Goal: Task Accomplishment & Management: Manage account settings

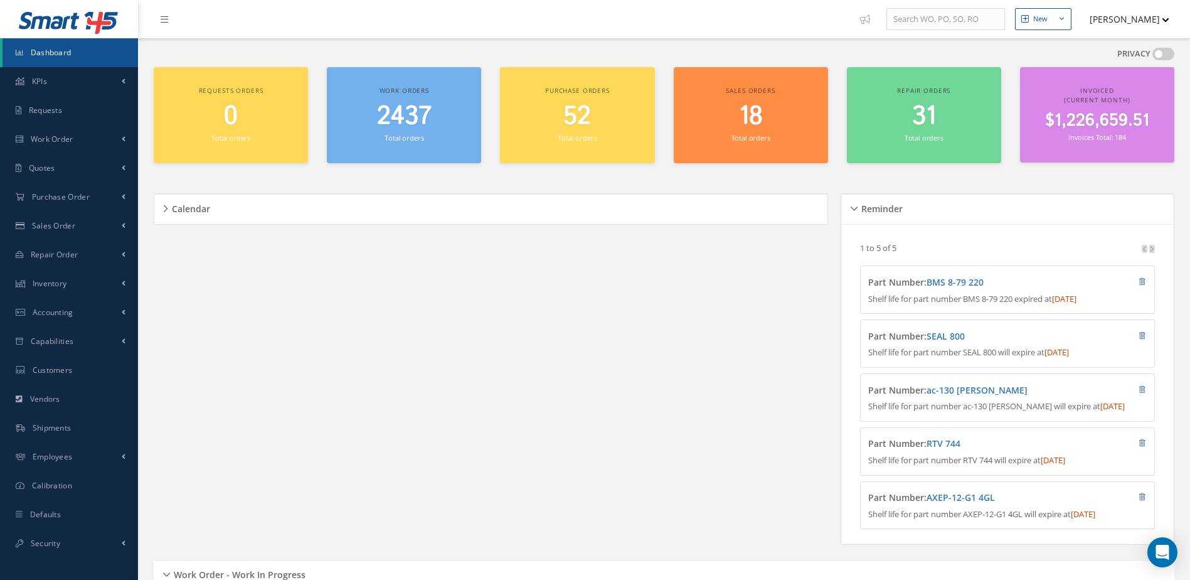
click at [418, 136] on small "Total orders" at bounding box center [404, 137] width 39 height 9
click at [402, 129] on span "2440" at bounding box center [403, 117] width 55 height 36
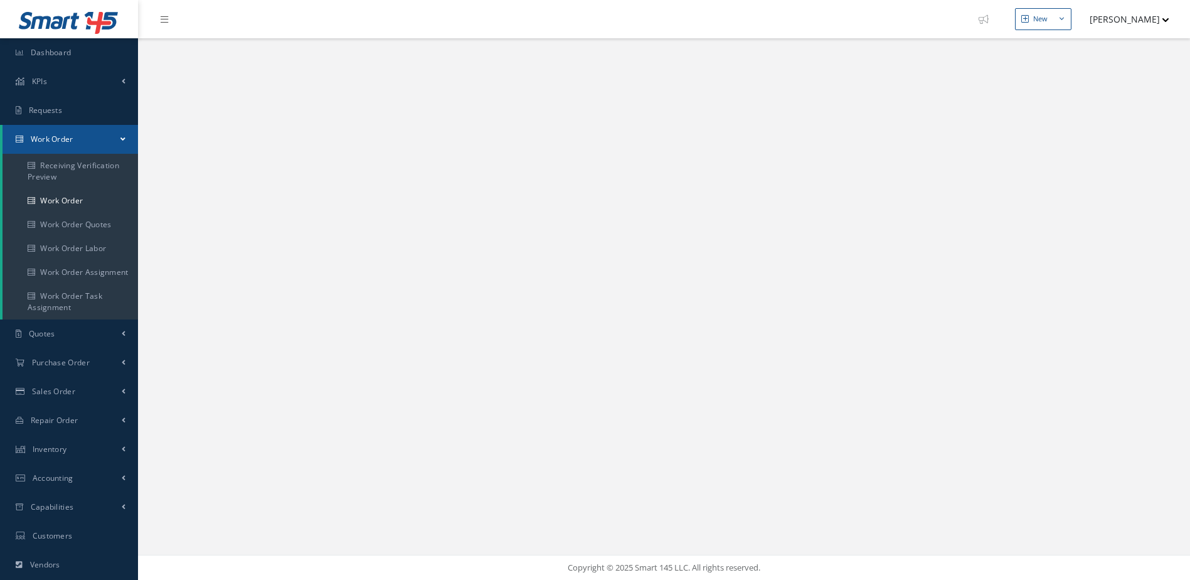
select select "25"
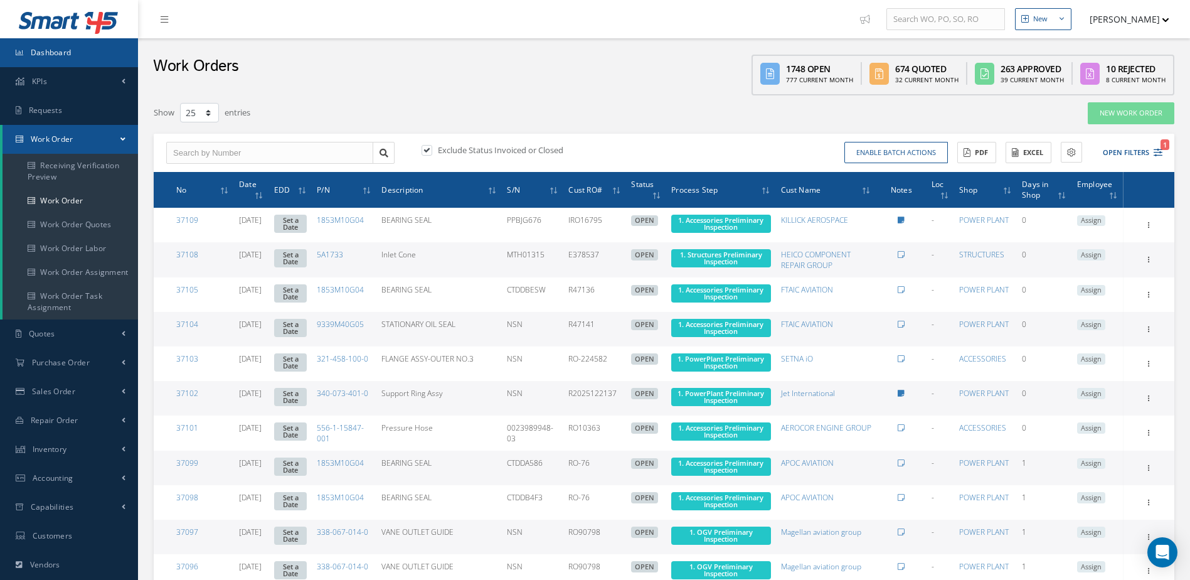
click at [86, 55] on link "Dashboard" at bounding box center [69, 52] width 138 height 29
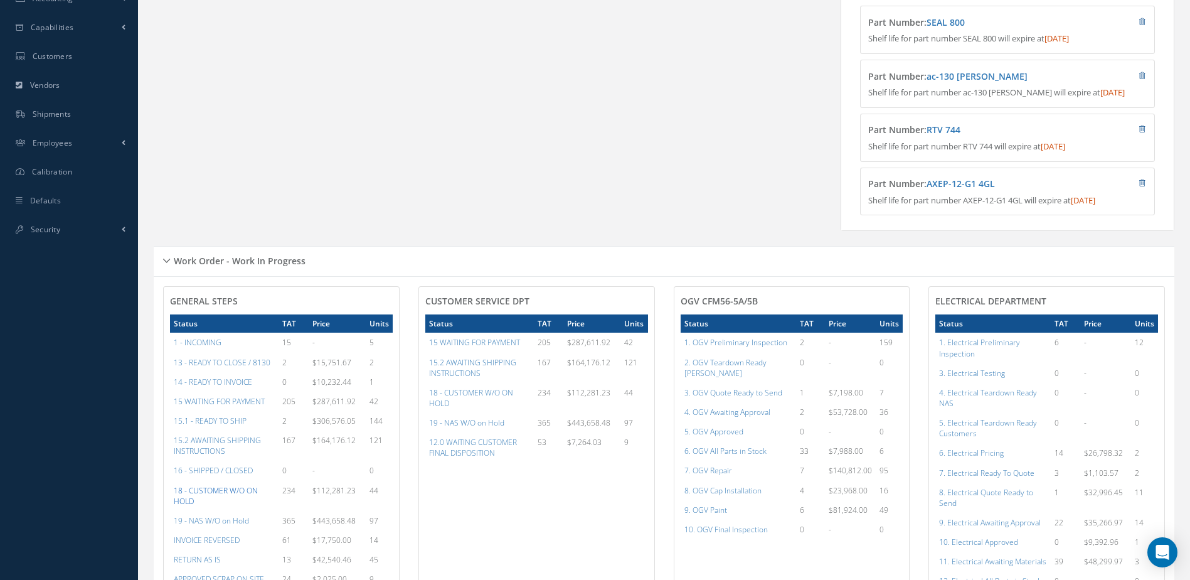
scroll to position [502, 0]
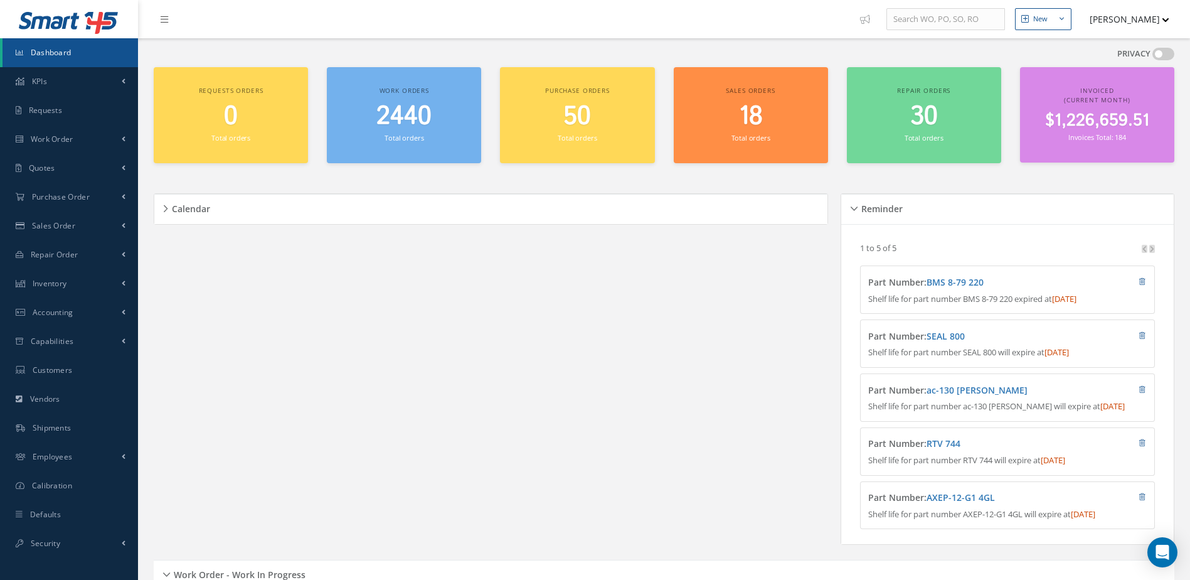
click at [400, 124] on span "2440" at bounding box center [403, 117] width 55 height 36
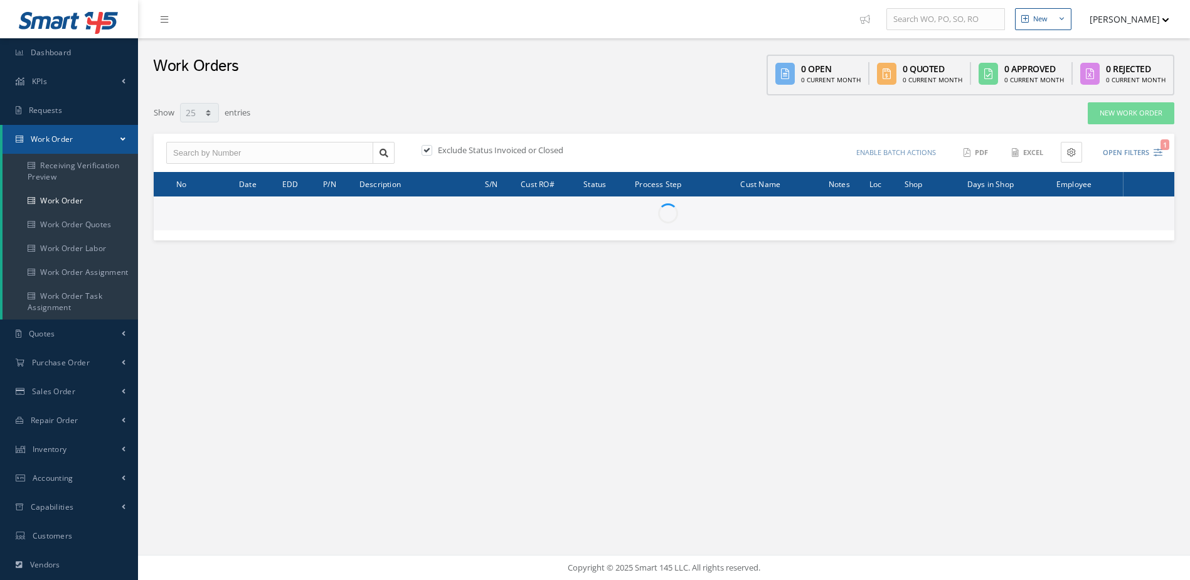
select select "25"
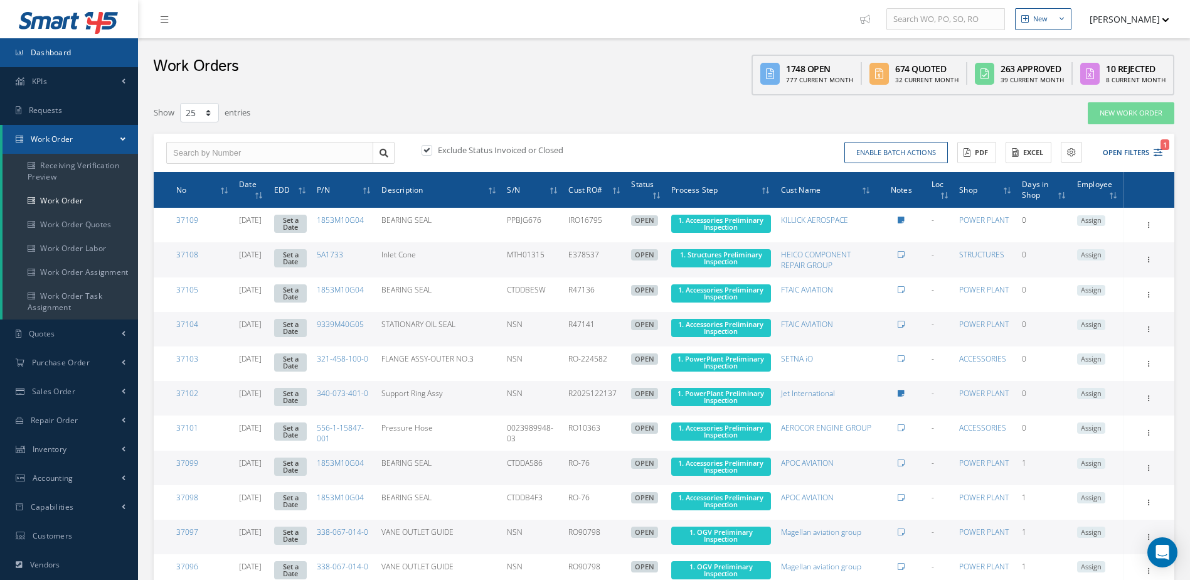
click at [82, 57] on link "Dashboard" at bounding box center [69, 52] width 138 height 29
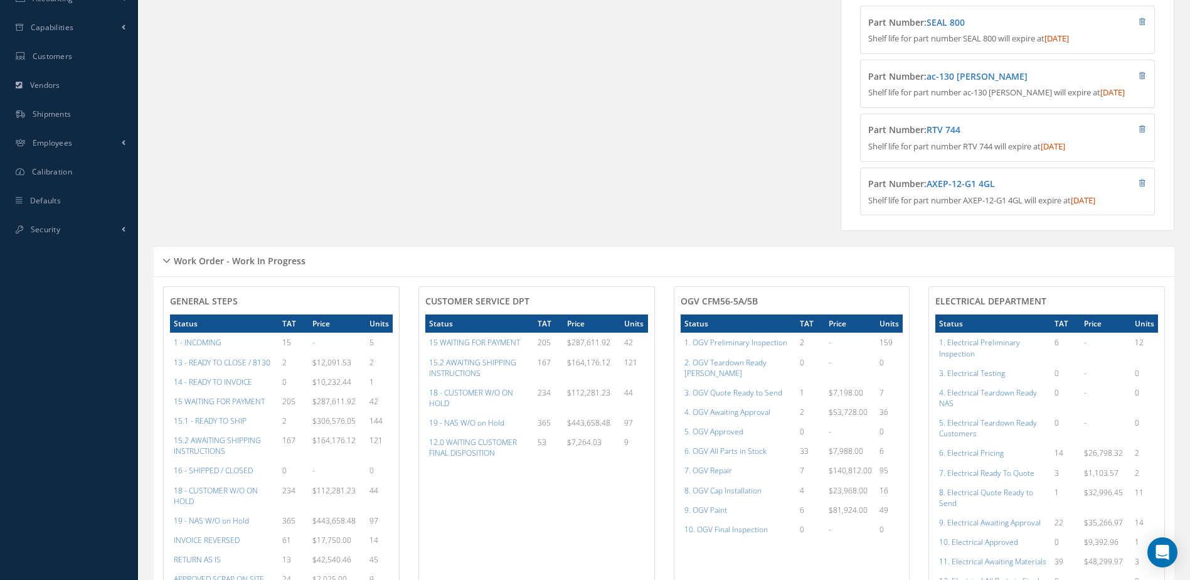
scroll to position [376, 0]
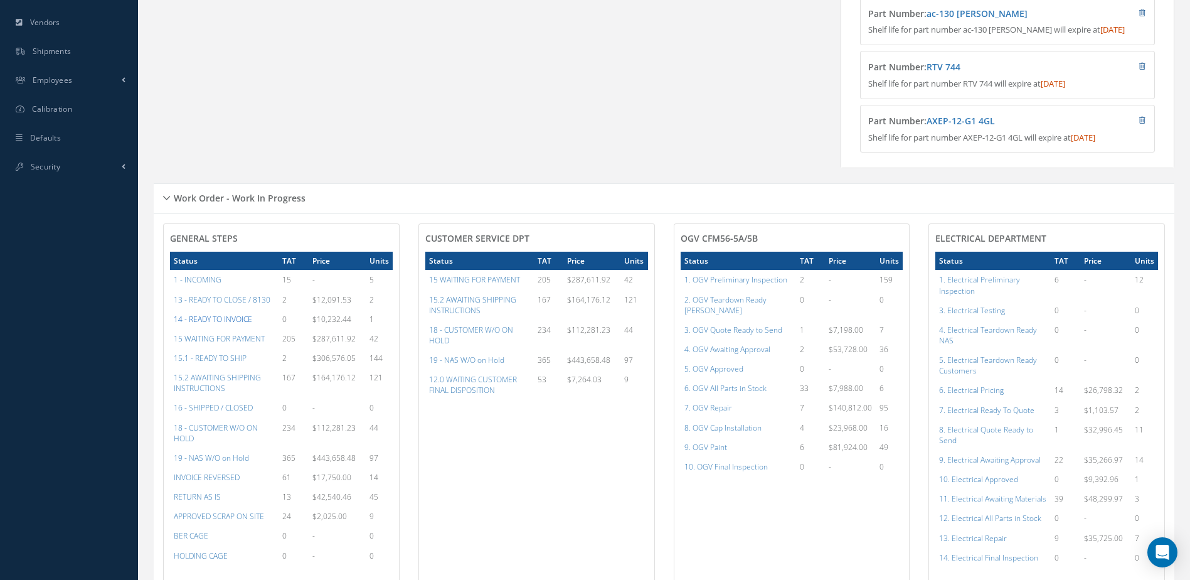
click at [217, 324] on a=21&excludeInternalCustomer=false&excludeInvoicedOrClosed=true&&filtersHidded"] "14 - READY TO INVOICE" at bounding box center [213, 319] width 78 height 11
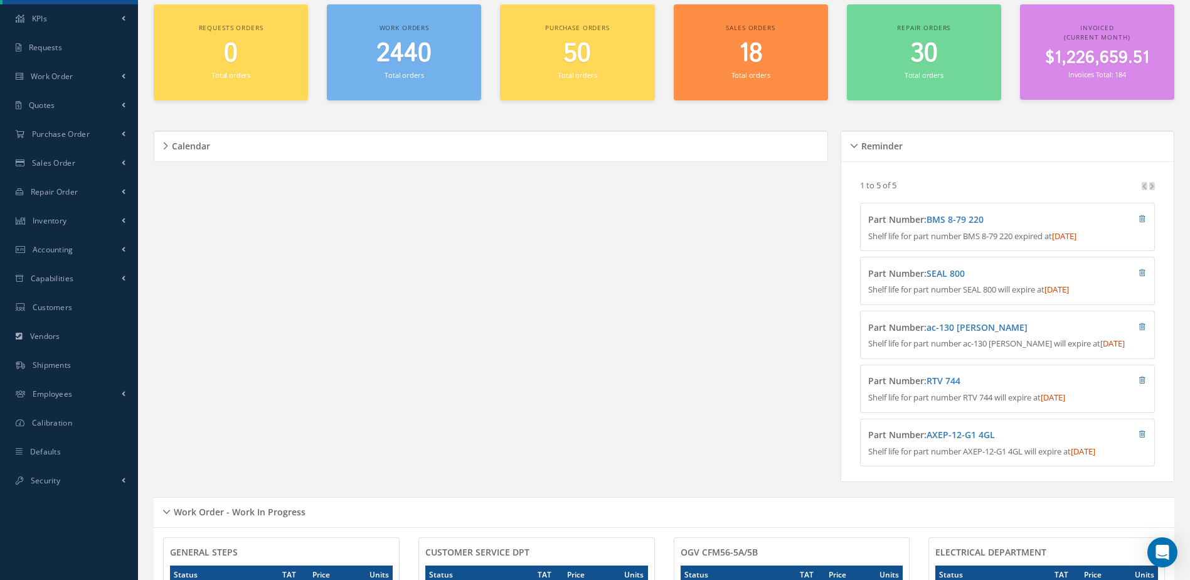
scroll to position [0, 0]
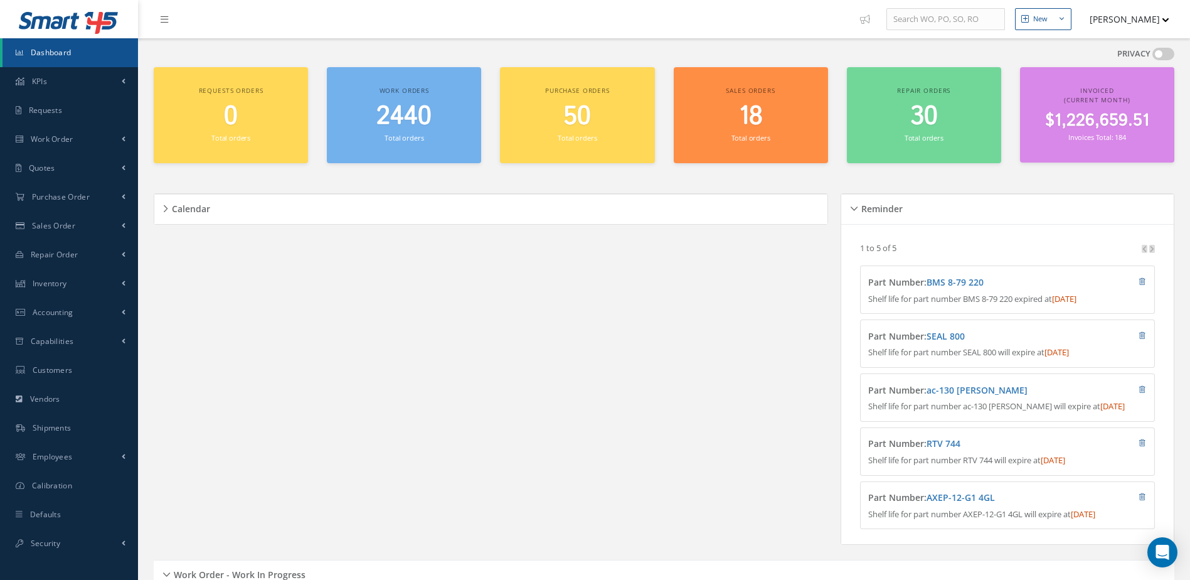
click at [401, 132] on div "2440 Total orders" at bounding box center [404, 123] width 142 height 43
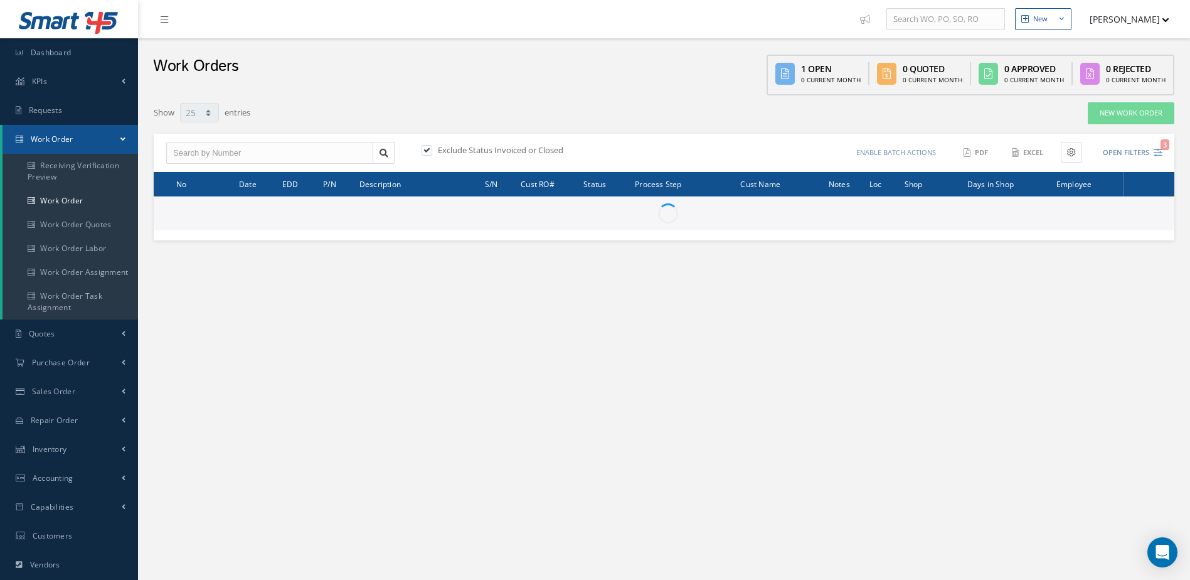
select select "25"
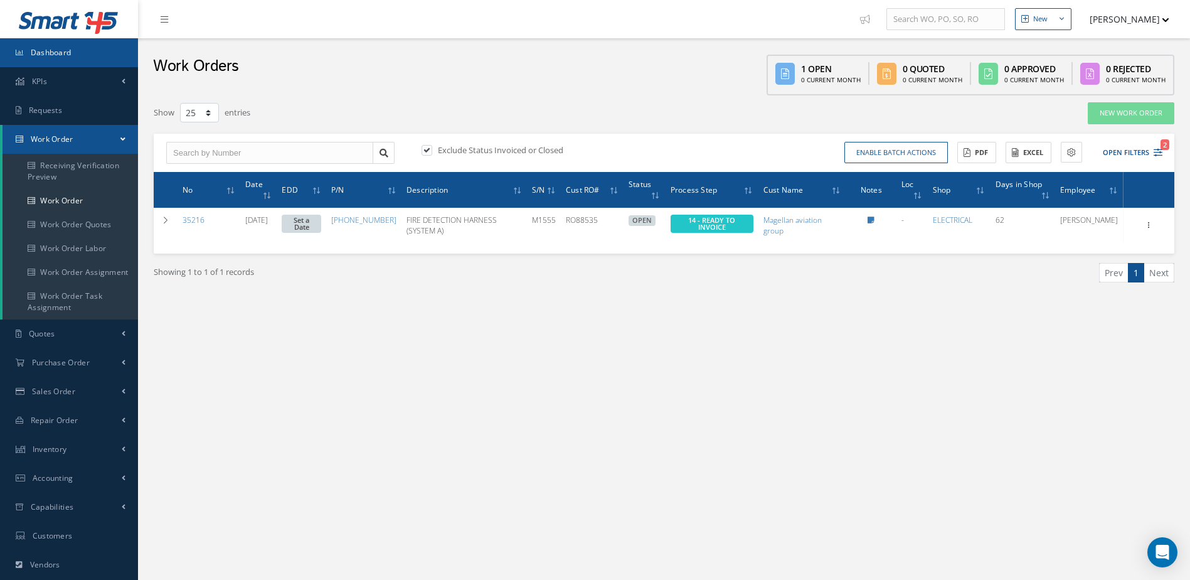
click at [71, 52] on span "Dashboard" at bounding box center [51, 52] width 41 height 11
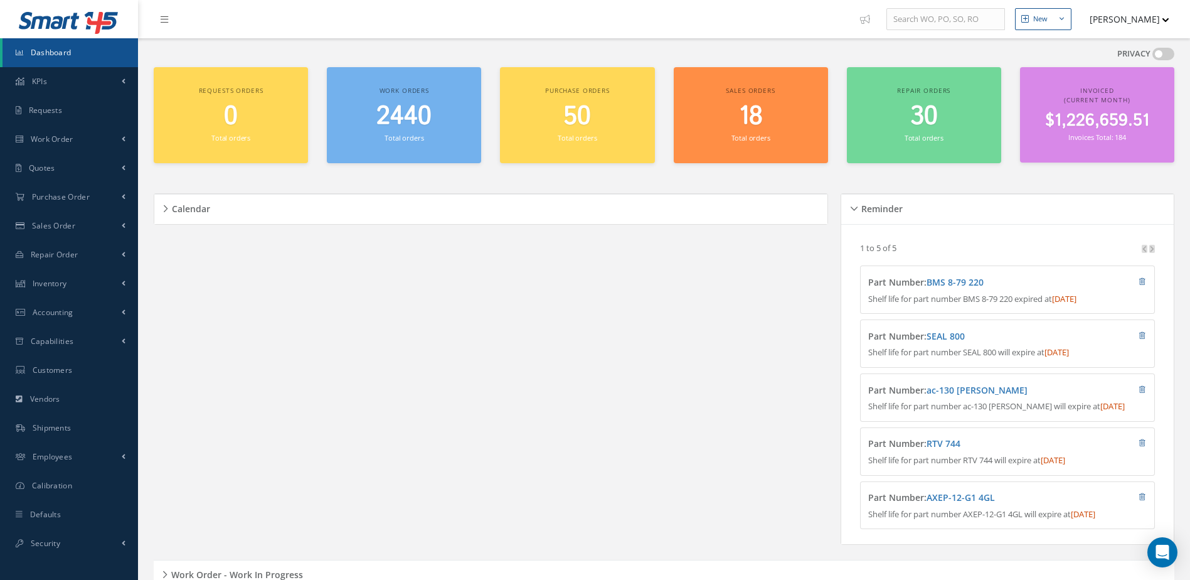
scroll to position [106, 0]
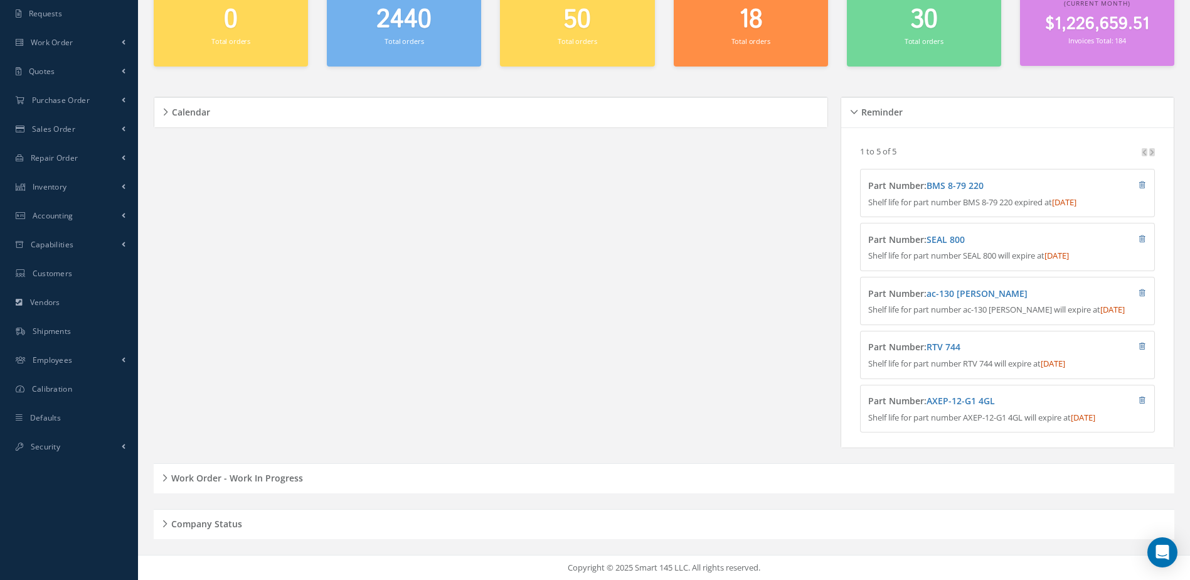
click at [238, 472] on h5 "Work Order - Work In Progress" at bounding box center [236, 476] width 136 height 15
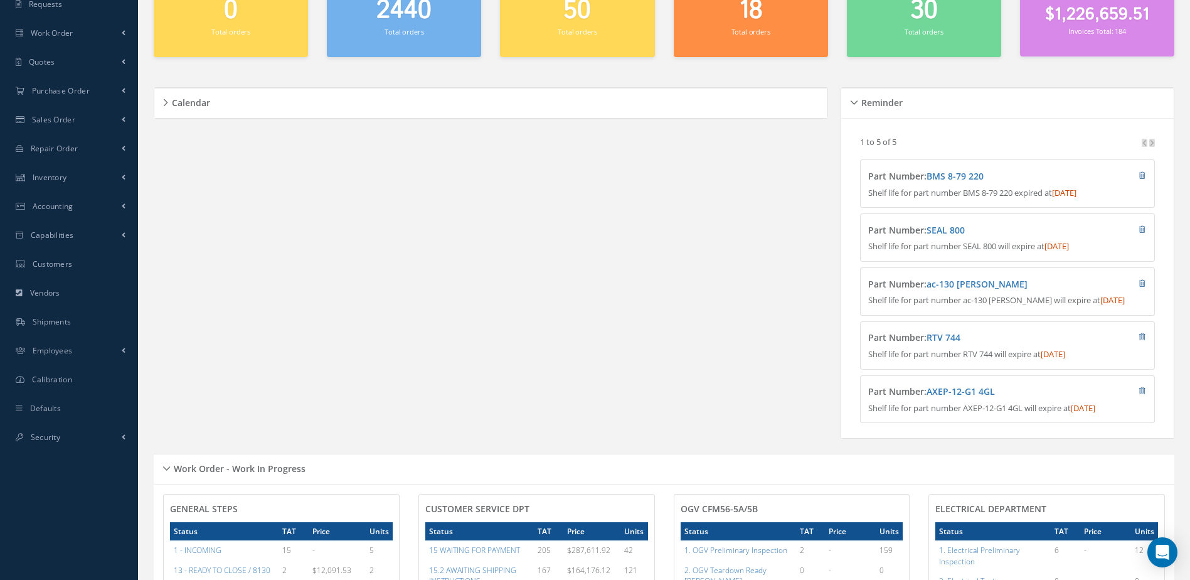
scroll to position [0, 0]
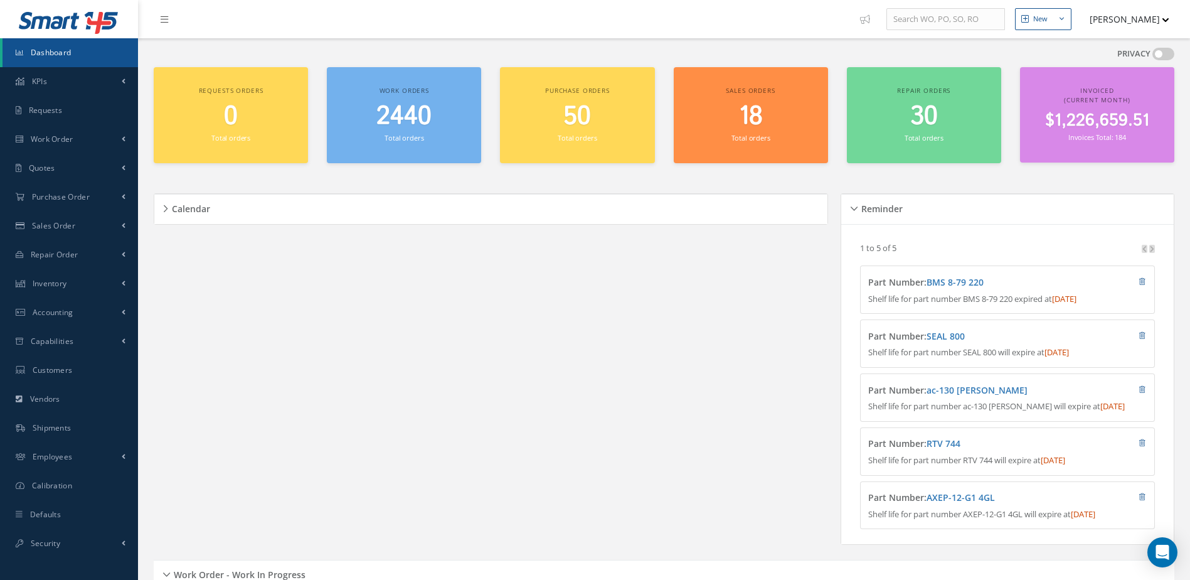
click at [415, 128] on span "2440" at bounding box center [403, 117] width 55 height 36
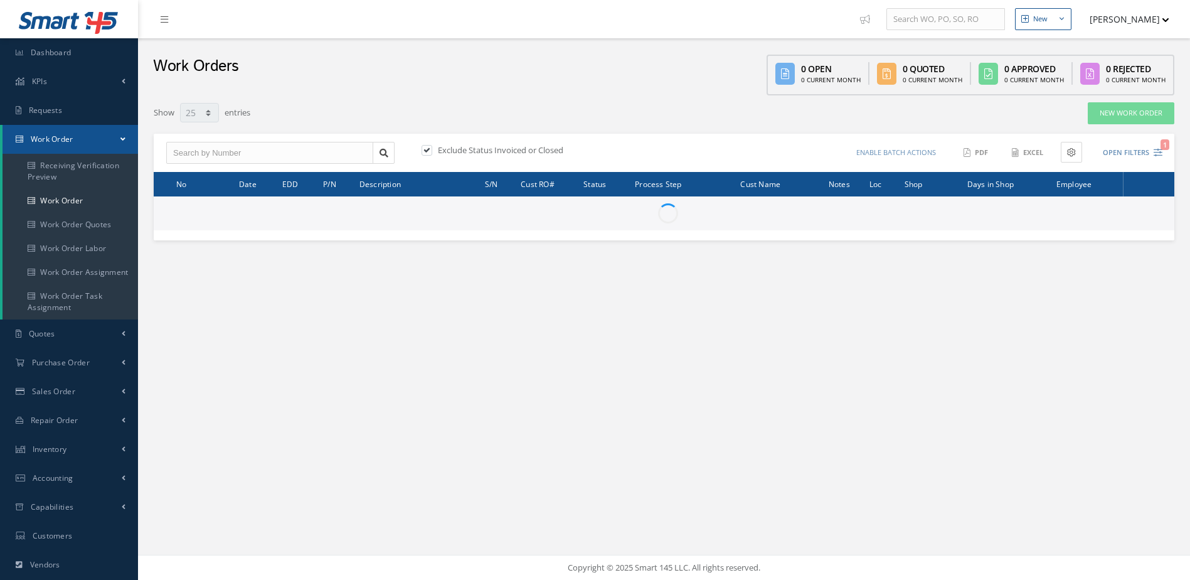
select select "25"
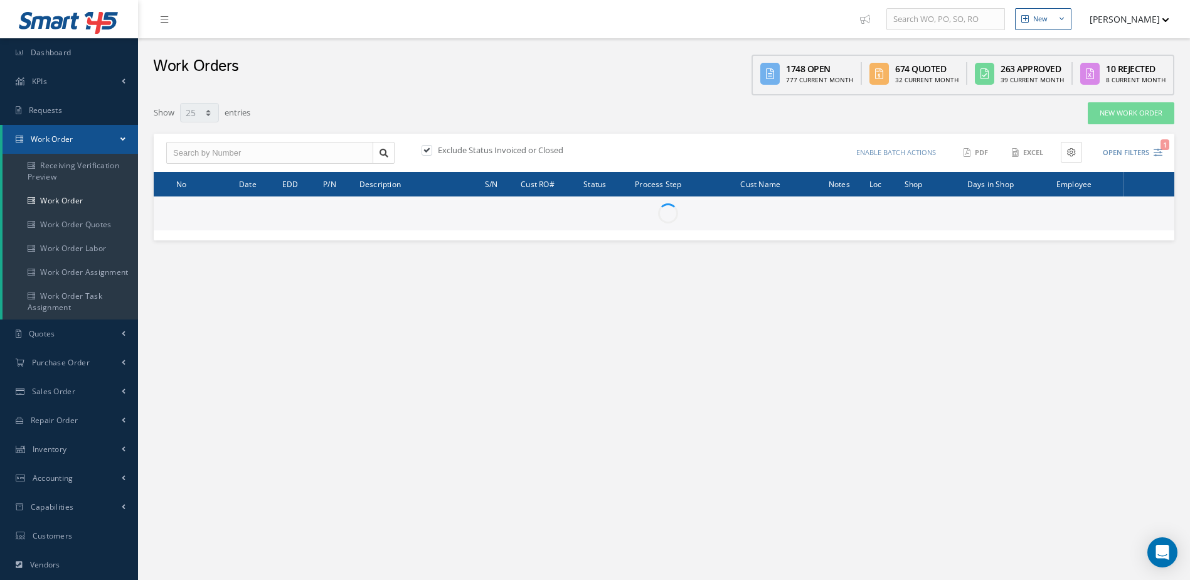
type input "All Work Request"
type input "All Work Performed"
type input "All Status"
type input "WO Part Status"
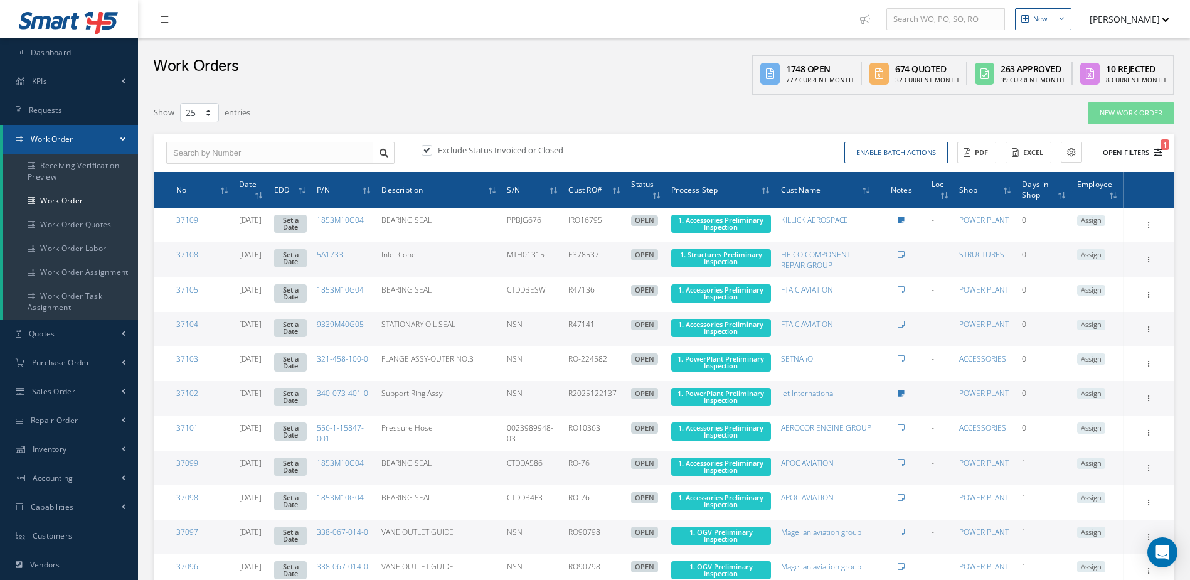
click at [1127, 153] on button "Open Filters 1" at bounding box center [1127, 152] width 71 height 21
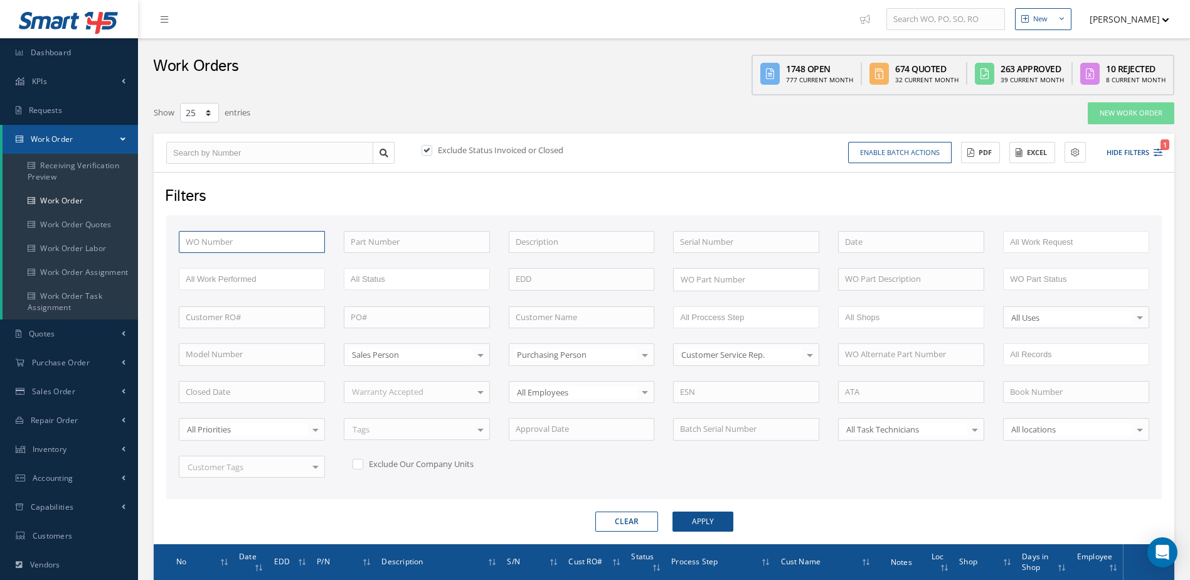
click at [223, 234] on input "text" at bounding box center [252, 242] width 146 height 23
type input "2"
type input "27"
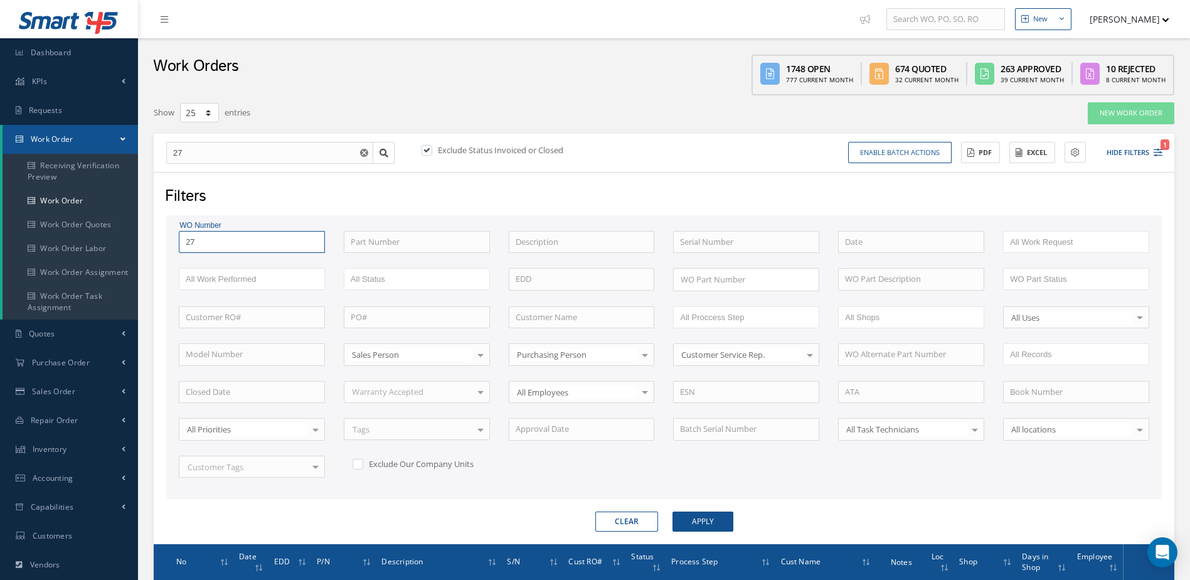
type input "273"
type input "2734"
type input "27346"
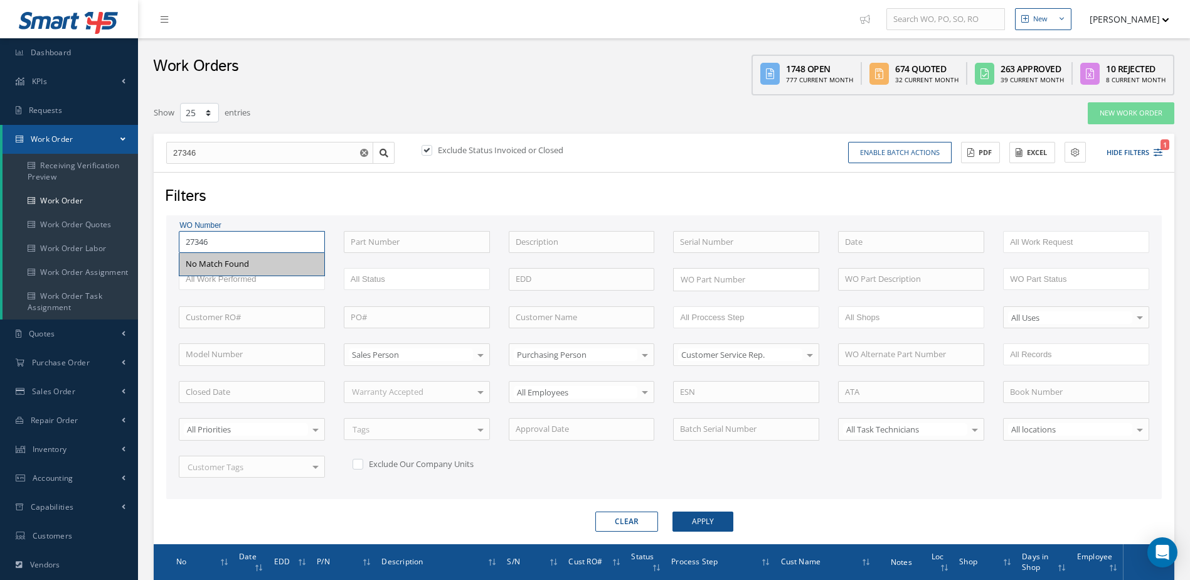
type input "27346"
click at [712, 518] on button "Apply" at bounding box center [703, 521] width 61 height 20
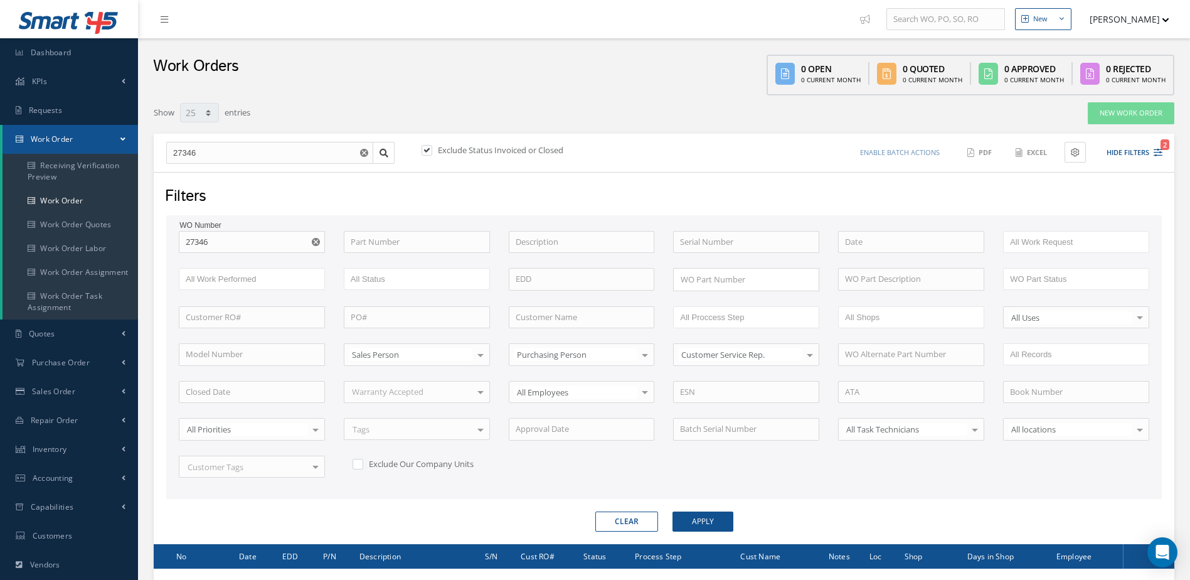
click at [432, 152] on label at bounding box center [433, 149] width 3 height 11
click at [427, 152] on input "checkbox" at bounding box center [426, 151] width 8 height 8
checkbox input "false"
click at [707, 518] on button "Apply" at bounding box center [703, 521] width 61 height 20
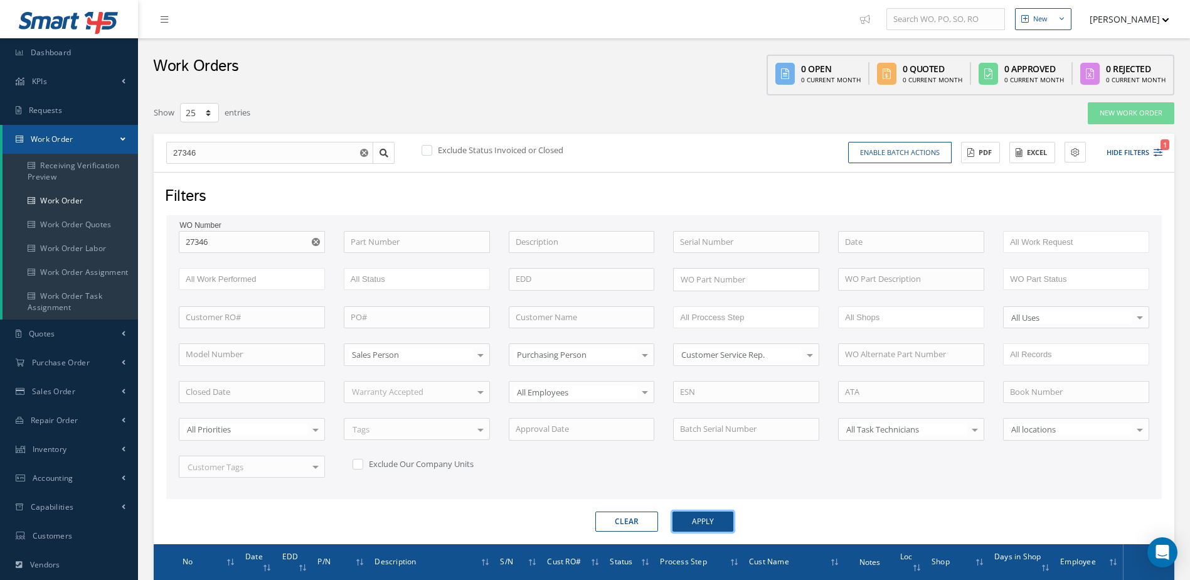
scroll to position [144, 0]
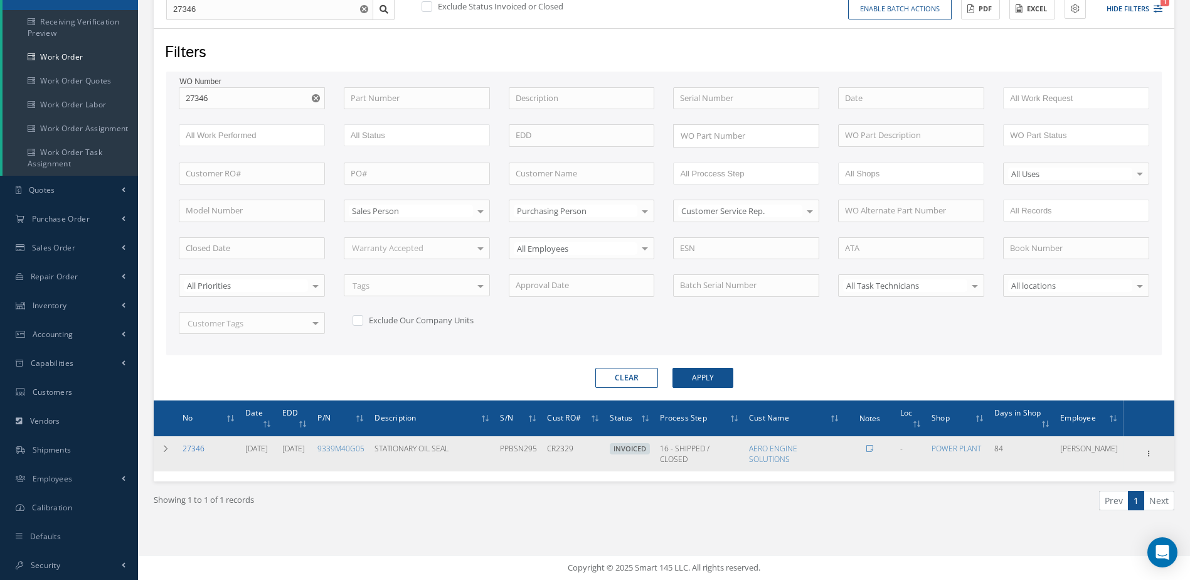
click at [195, 448] on link "27346" at bounding box center [194, 448] width 22 height 11
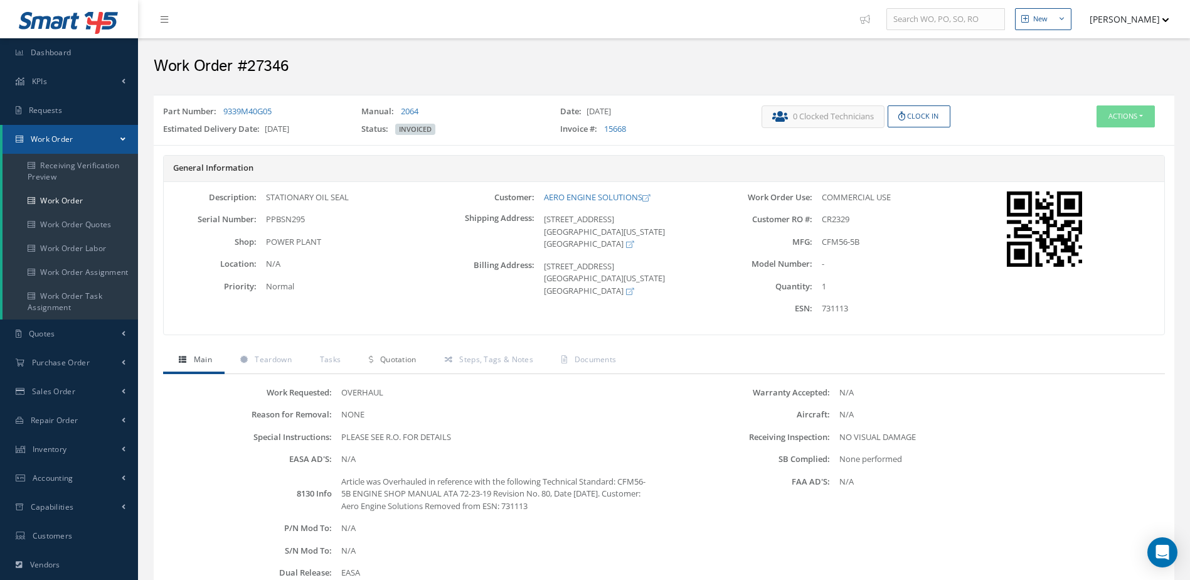
click at [410, 361] on span "Quotation" at bounding box center [398, 359] width 36 height 11
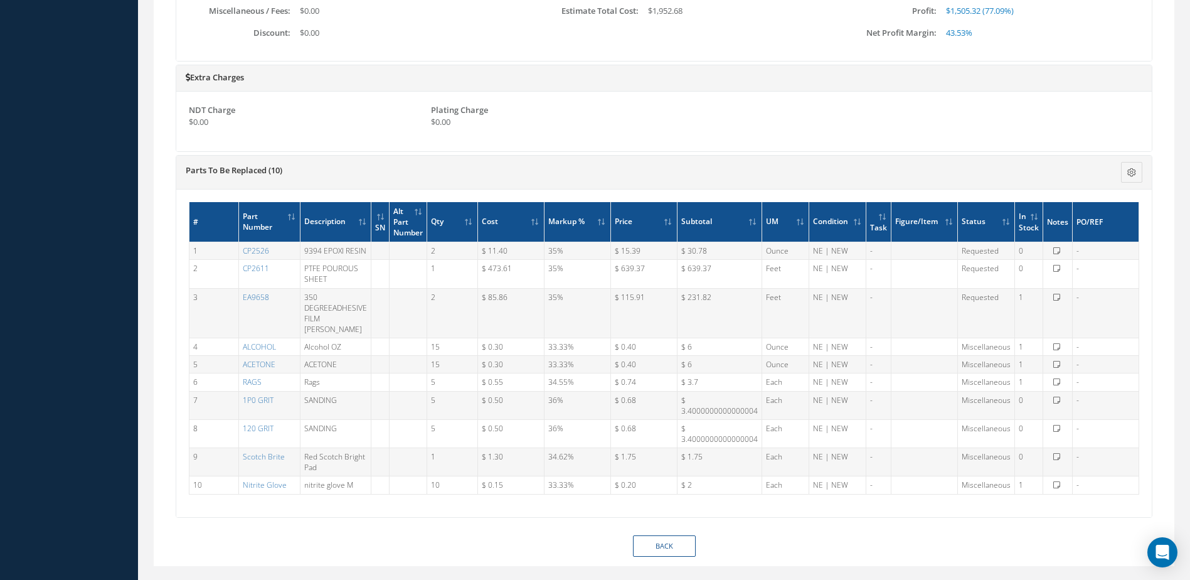
scroll to position [832, 0]
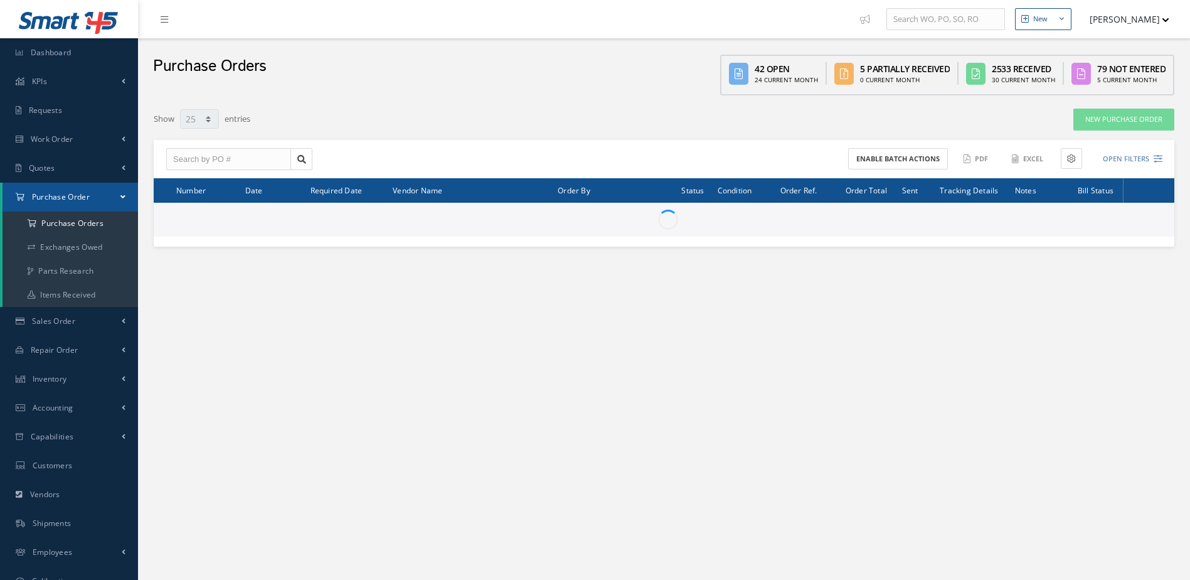
select select "25"
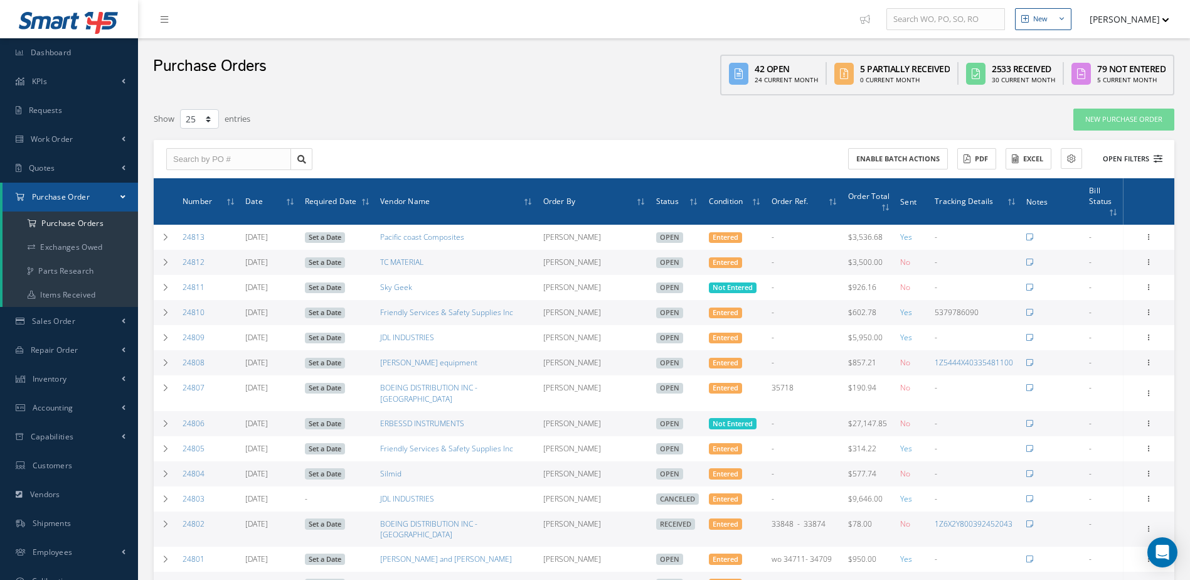
click at [1139, 155] on button "Open Filters" at bounding box center [1127, 159] width 71 height 21
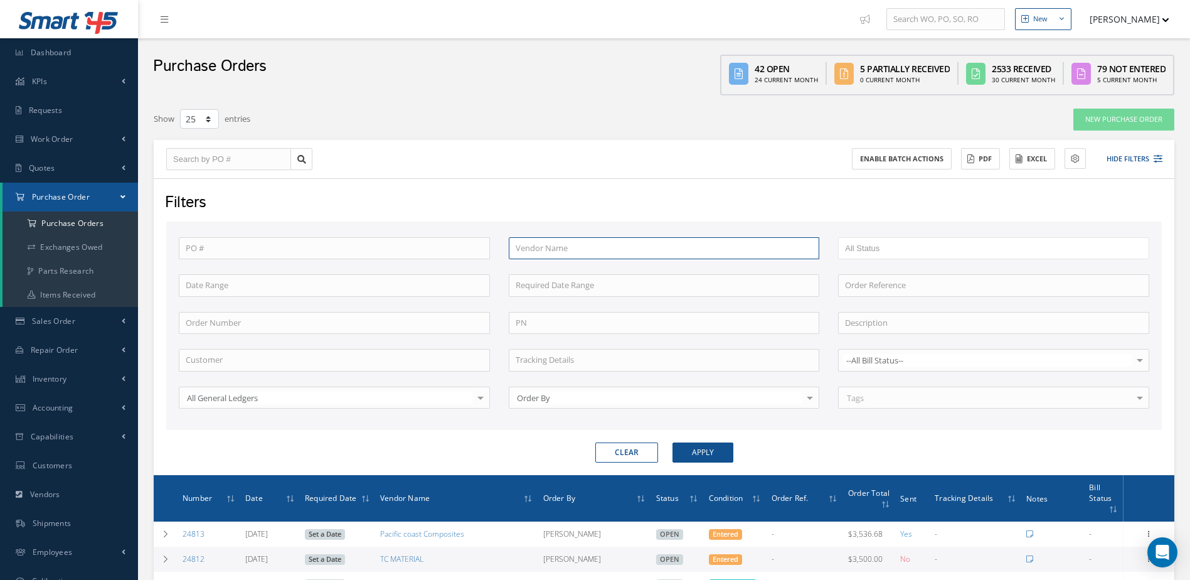
click at [605, 255] on input "text" at bounding box center [664, 248] width 311 height 23
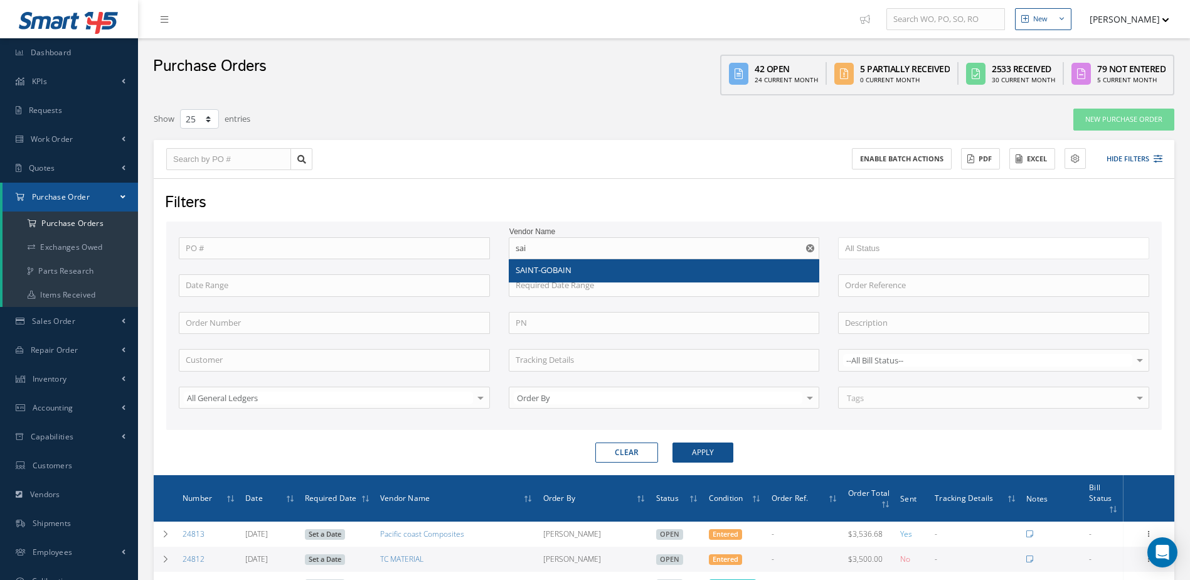
click at [604, 265] on div "SAINT-GOBAIN" at bounding box center [664, 270] width 297 height 13
type input "SAINT-GOBAIN"
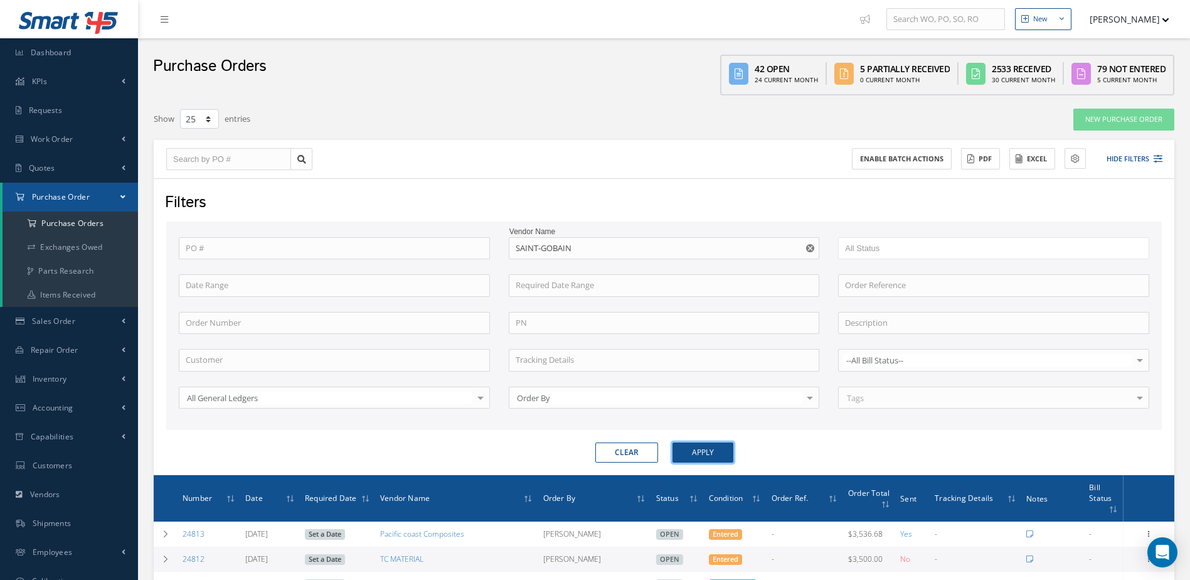
click at [700, 461] on button "Apply" at bounding box center [703, 452] width 61 height 20
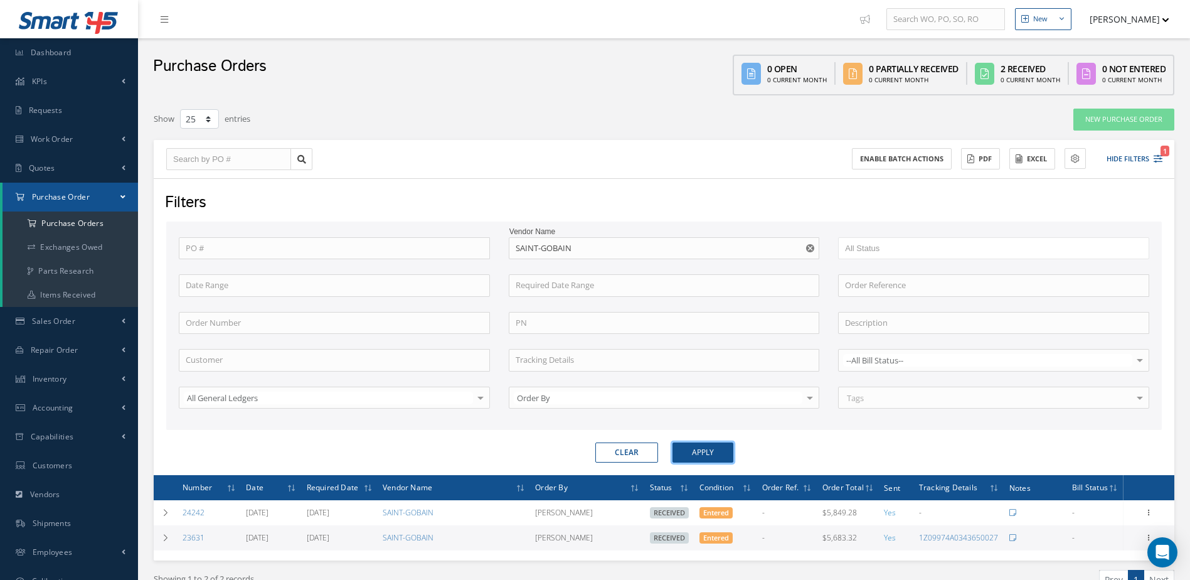
scroll to position [63, 0]
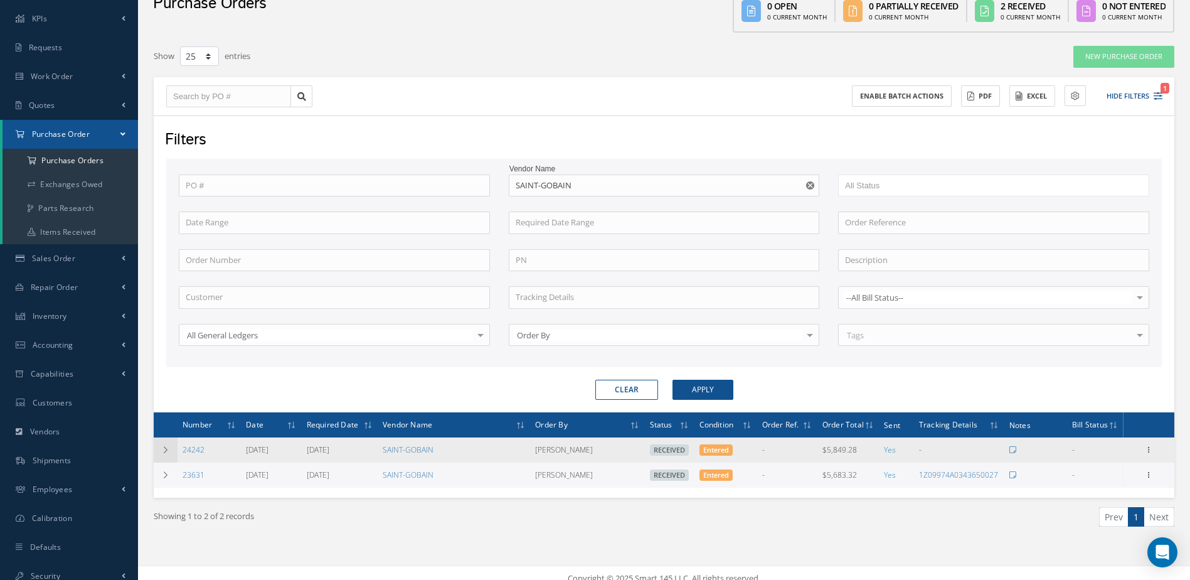
click at [158, 443] on td at bounding box center [166, 449] width 24 height 25
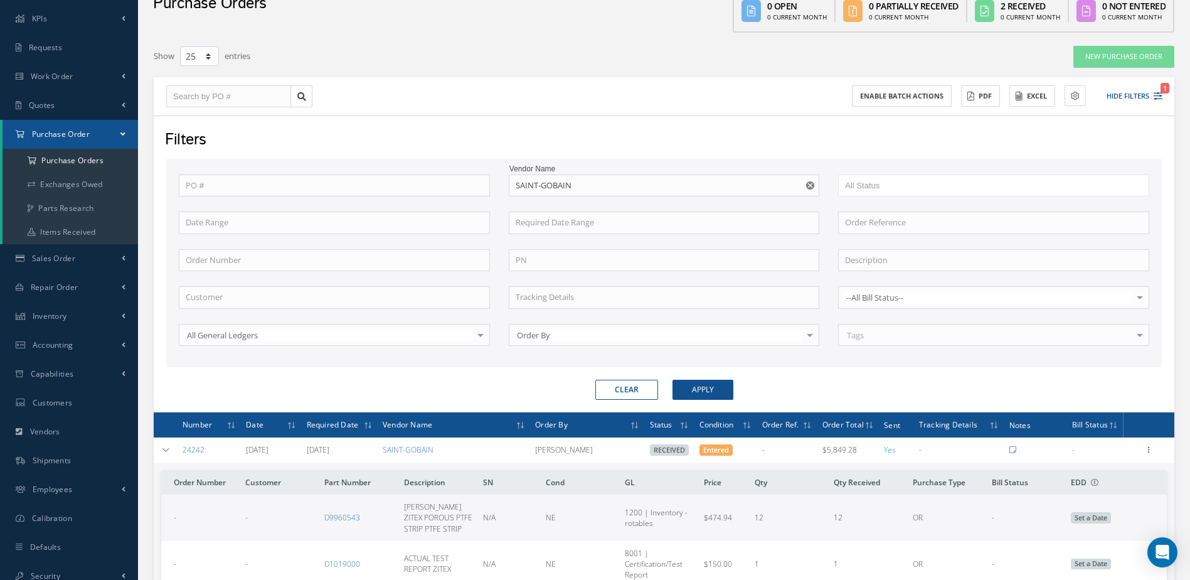
scroll to position [125, 0]
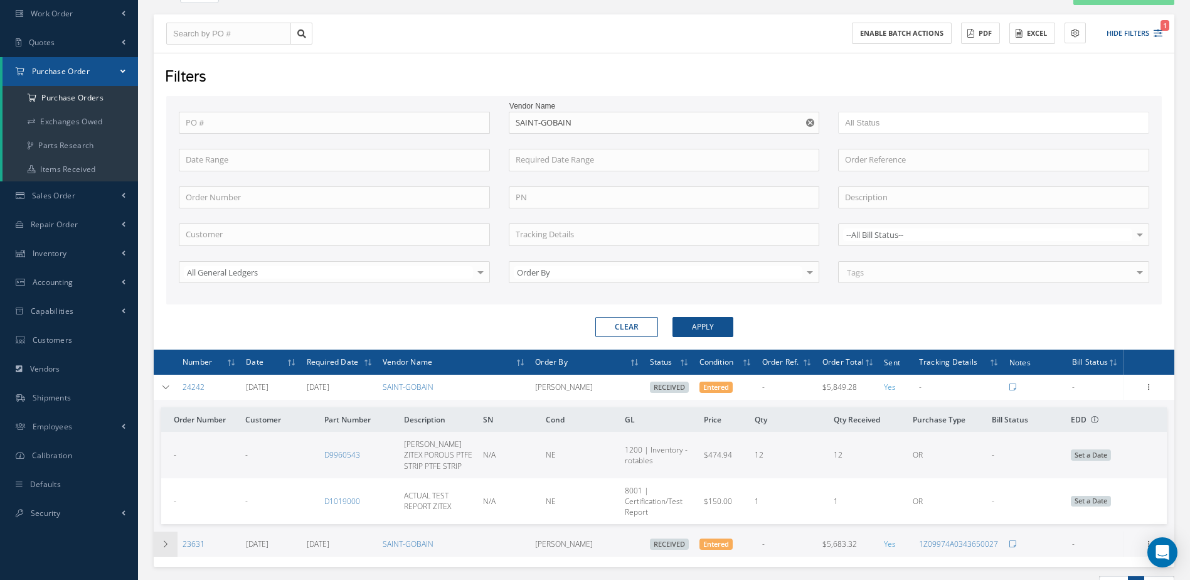
click at [173, 542] on td at bounding box center [166, 543] width 24 height 25
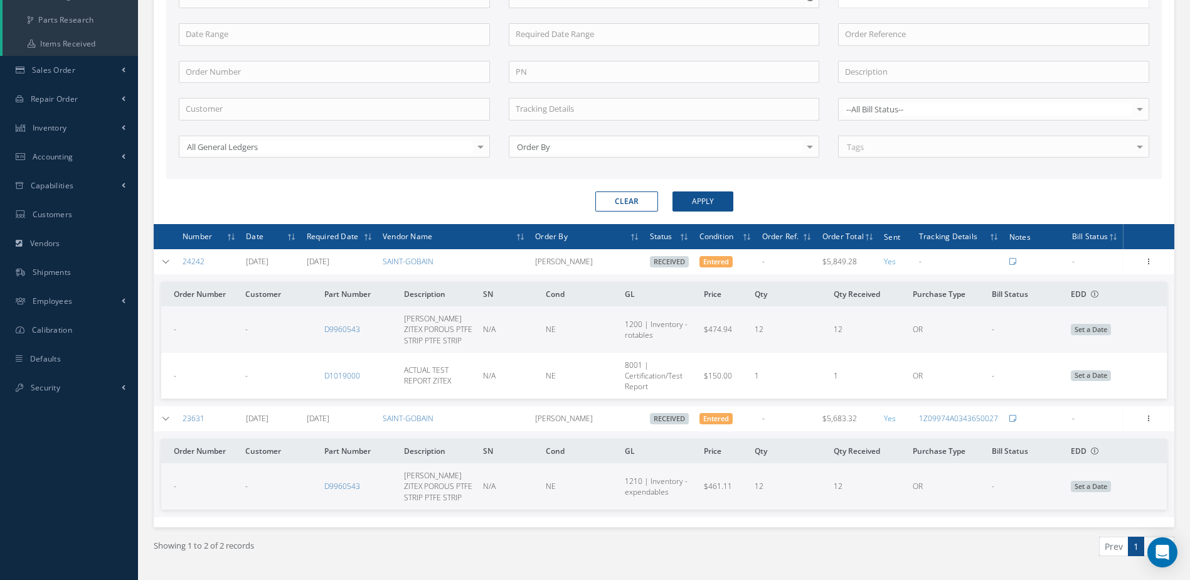
scroll to position [0, 0]
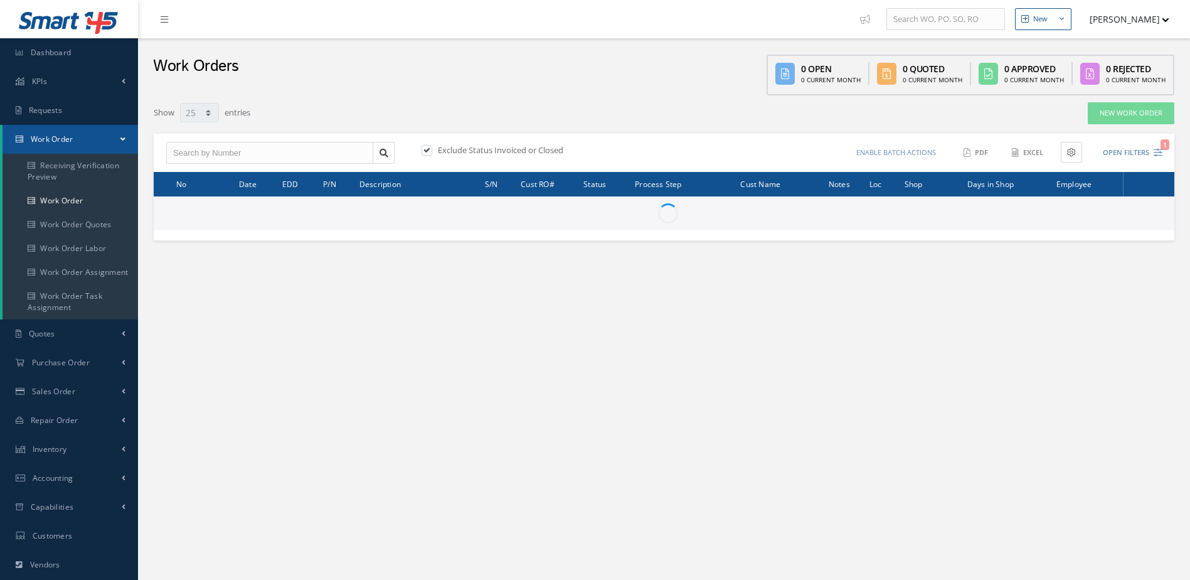
select select "25"
click at [304, 152] on input "text" at bounding box center [269, 153] width 207 height 23
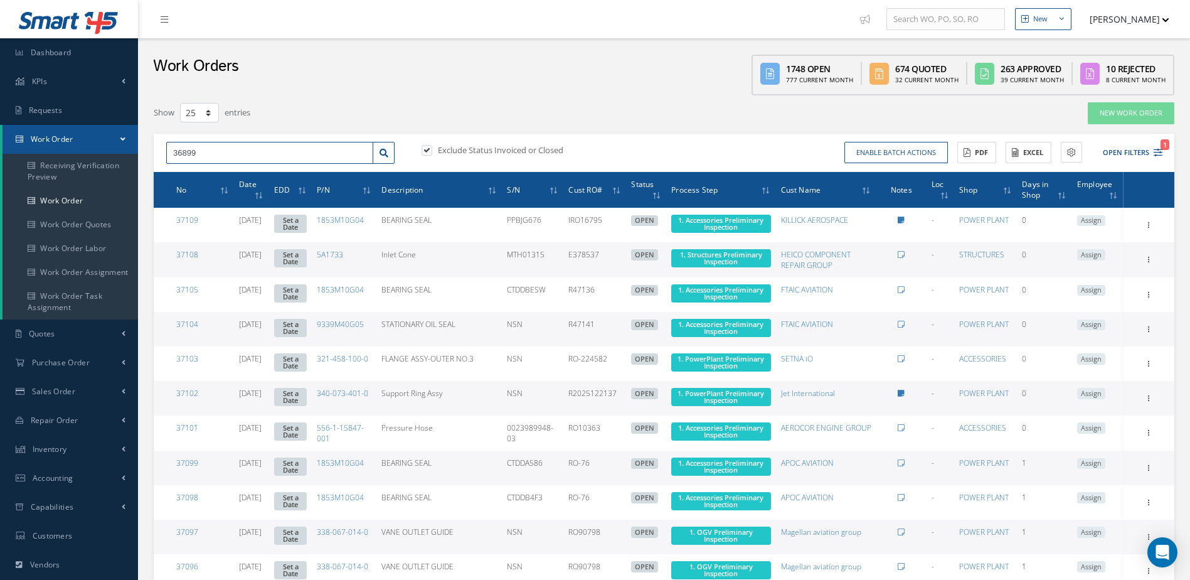
type input "36899"
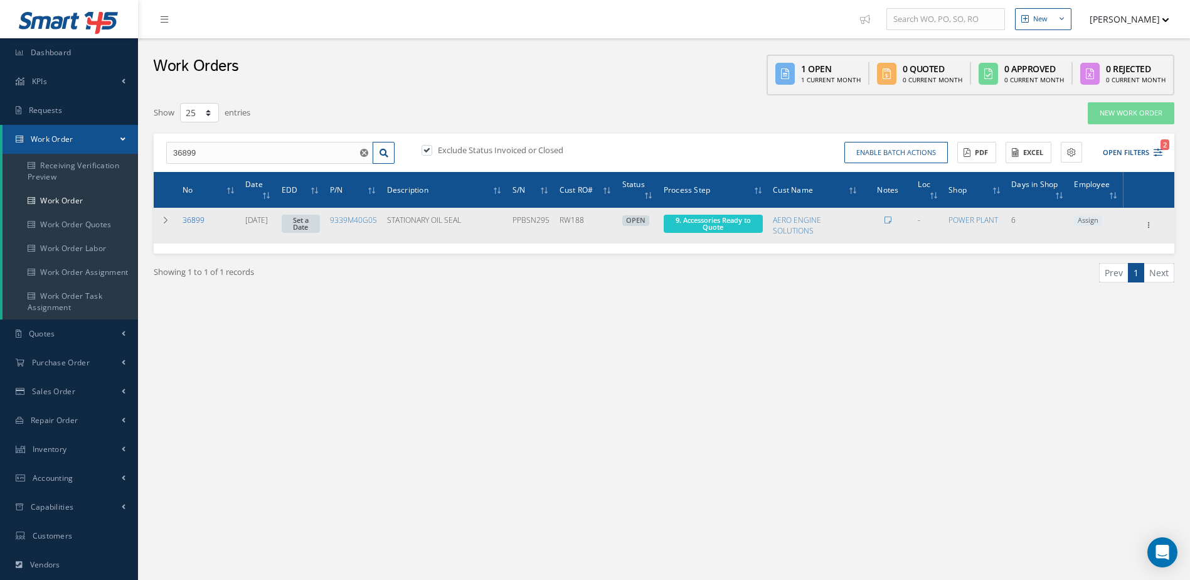
click at [198, 224] on link "36899" at bounding box center [194, 220] width 22 height 11
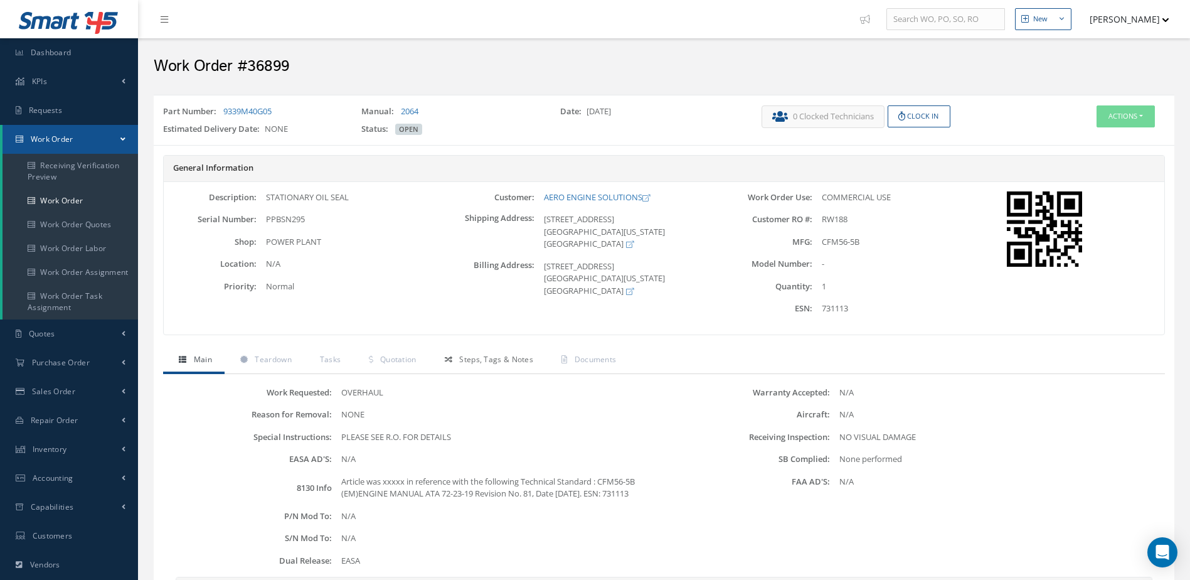
click at [487, 359] on span "Steps, Tags & Notes" at bounding box center [496, 359] width 74 height 11
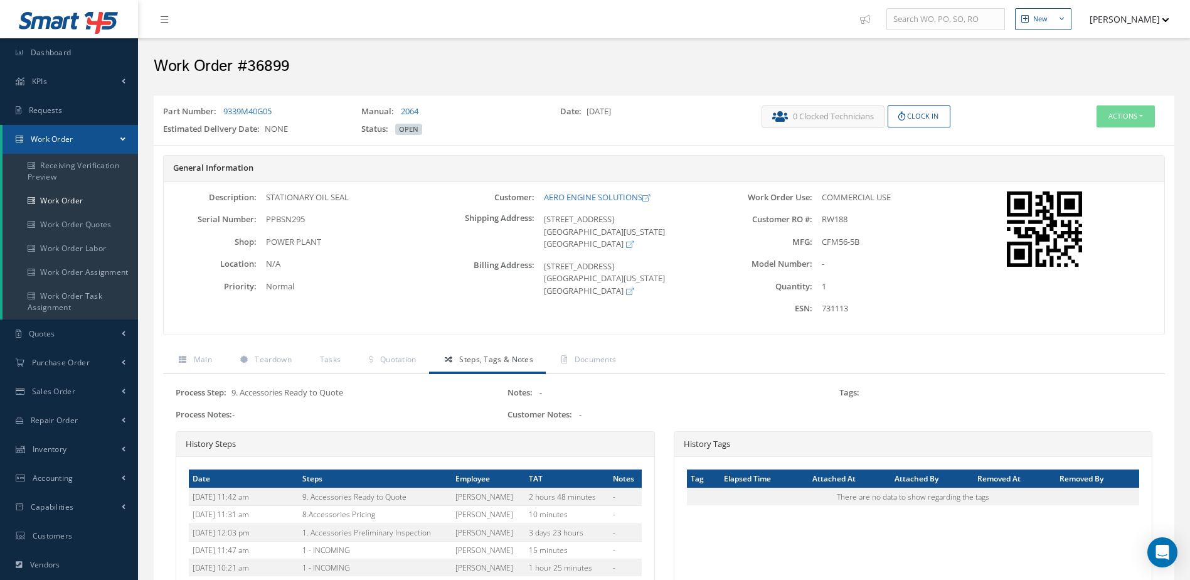
scroll to position [144, 0]
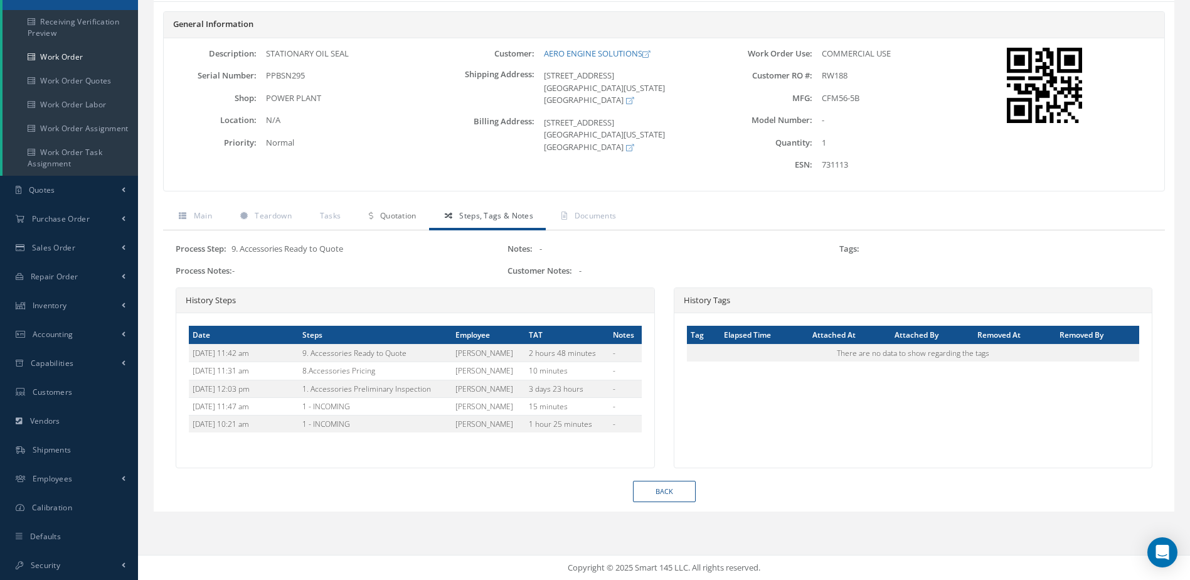
click at [391, 213] on span "Quotation" at bounding box center [398, 215] width 36 height 11
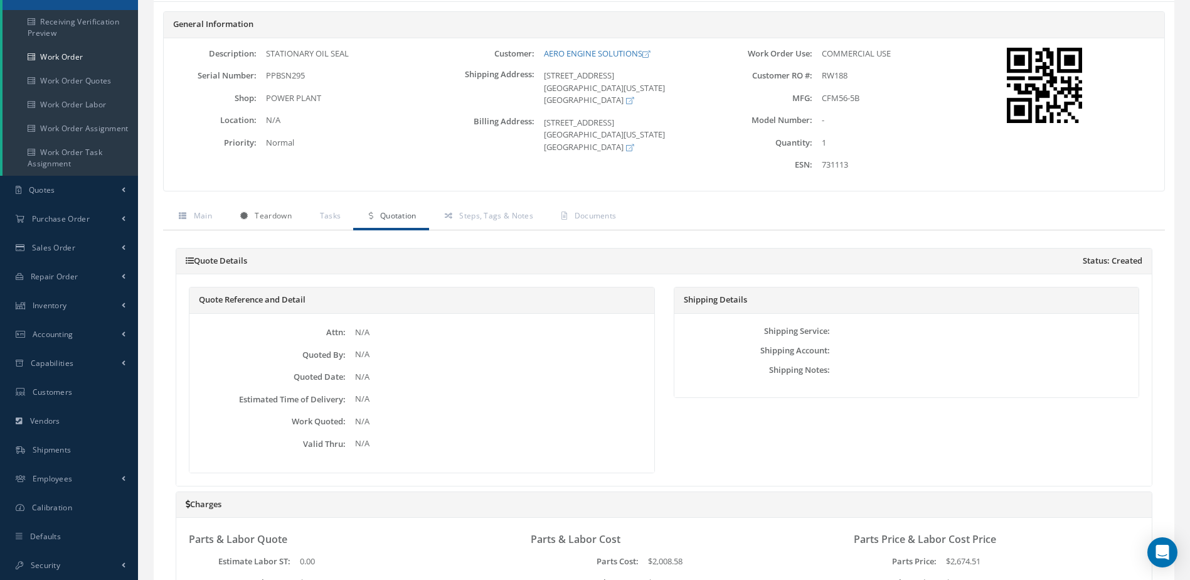
click at [264, 211] on span "Teardown" at bounding box center [273, 215] width 36 height 11
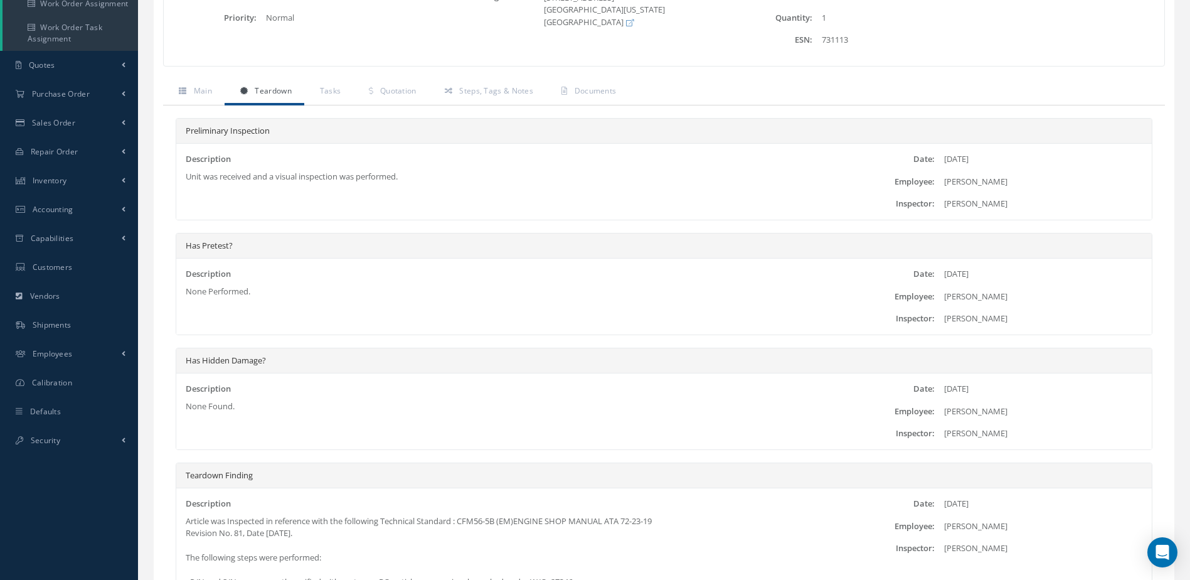
scroll to position [18, 0]
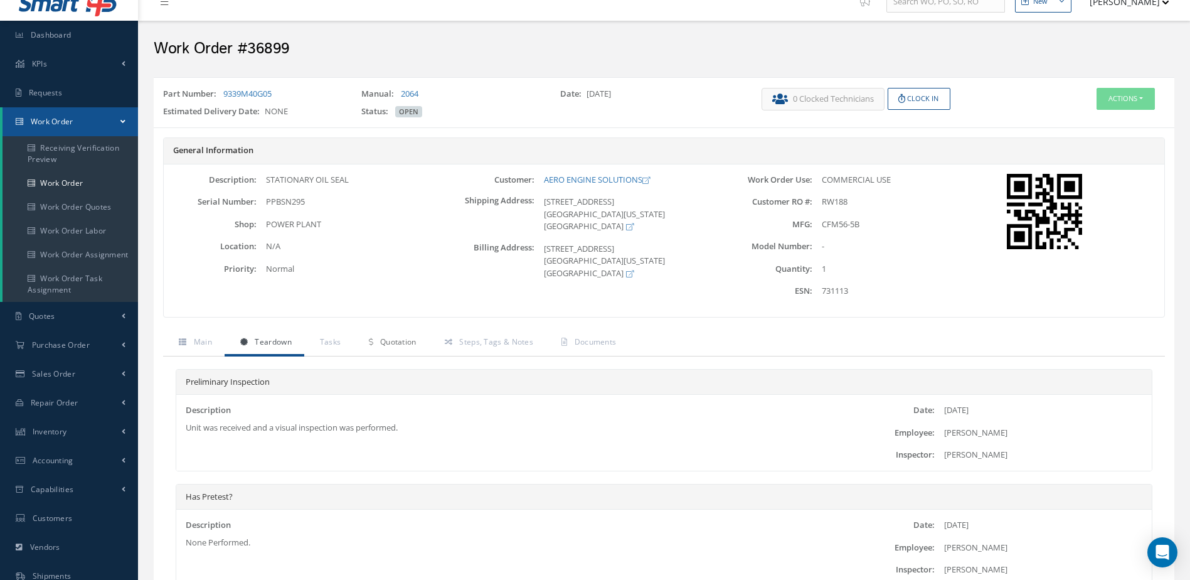
click at [412, 341] on span "Quotation" at bounding box center [398, 341] width 36 height 11
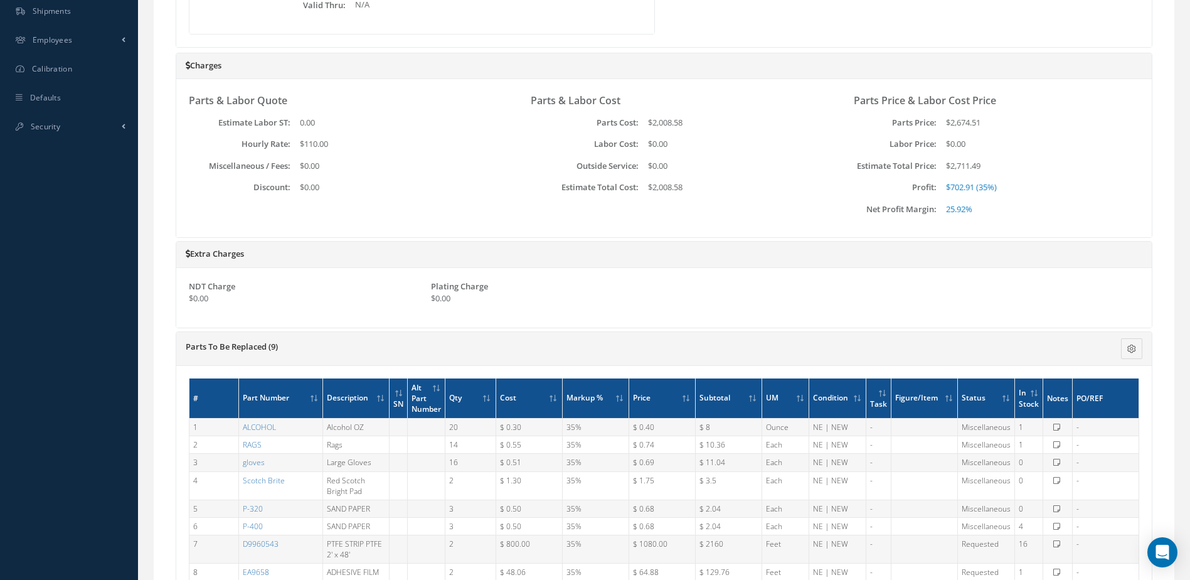
scroll to position [735, 0]
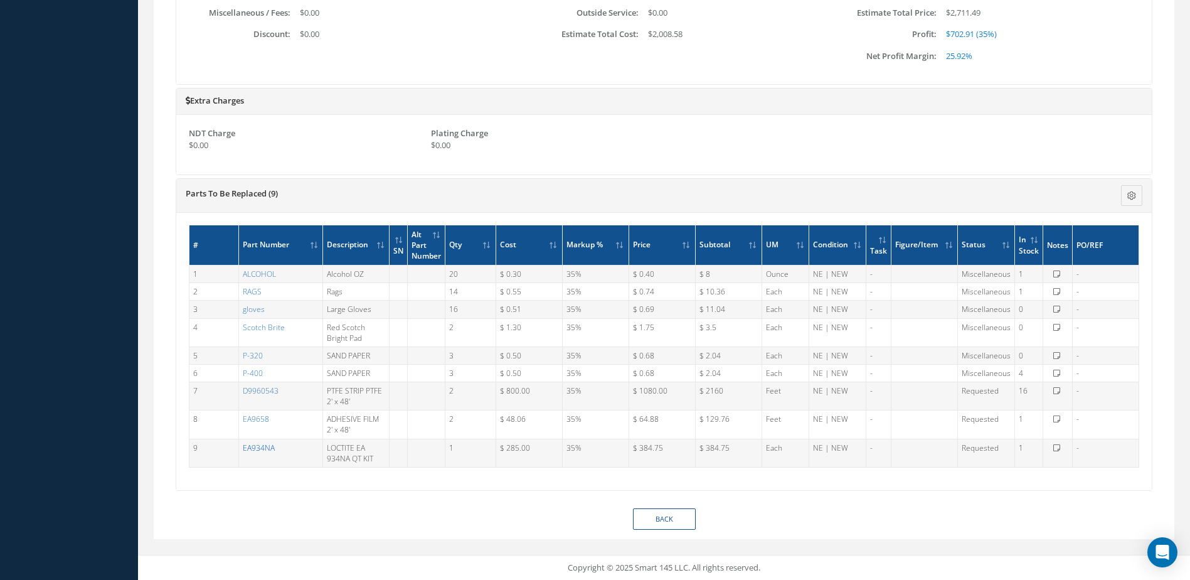
click at [254, 449] on link "EA934NA" at bounding box center [259, 447] width 32 height 11
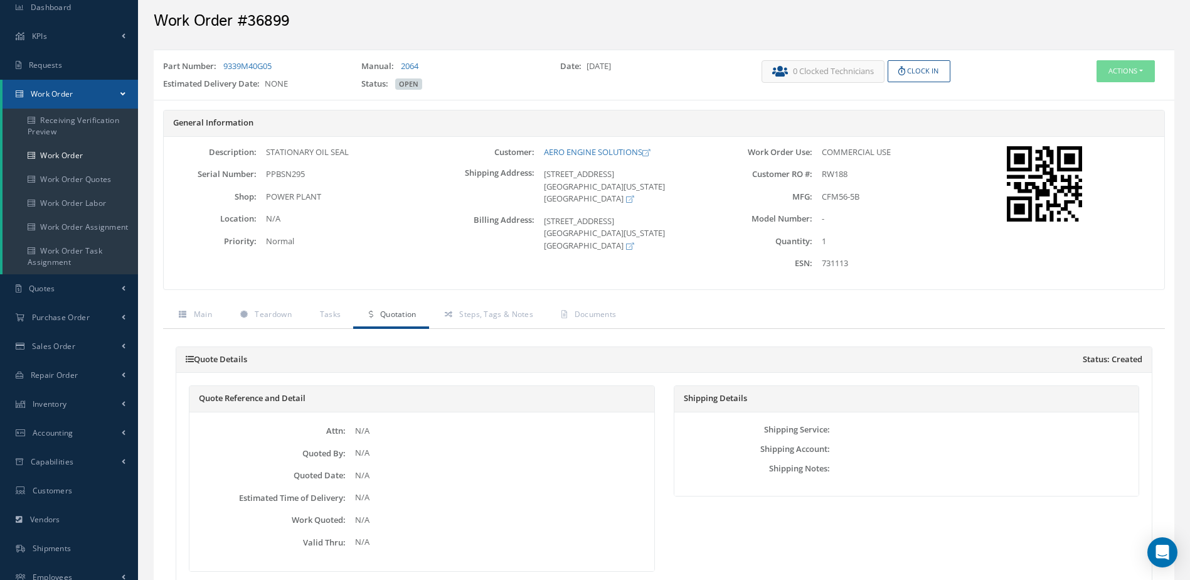
scroll to position [0, 0]
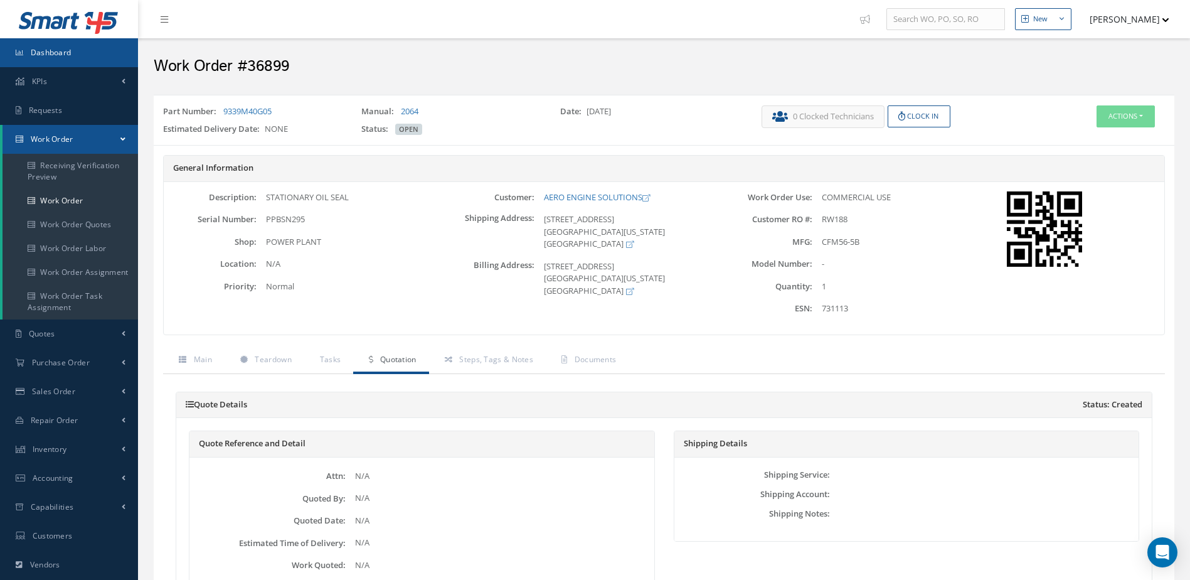
click at [99, 60] on link "Dashboard" at bounding box center [69, 52] width 138 height 29
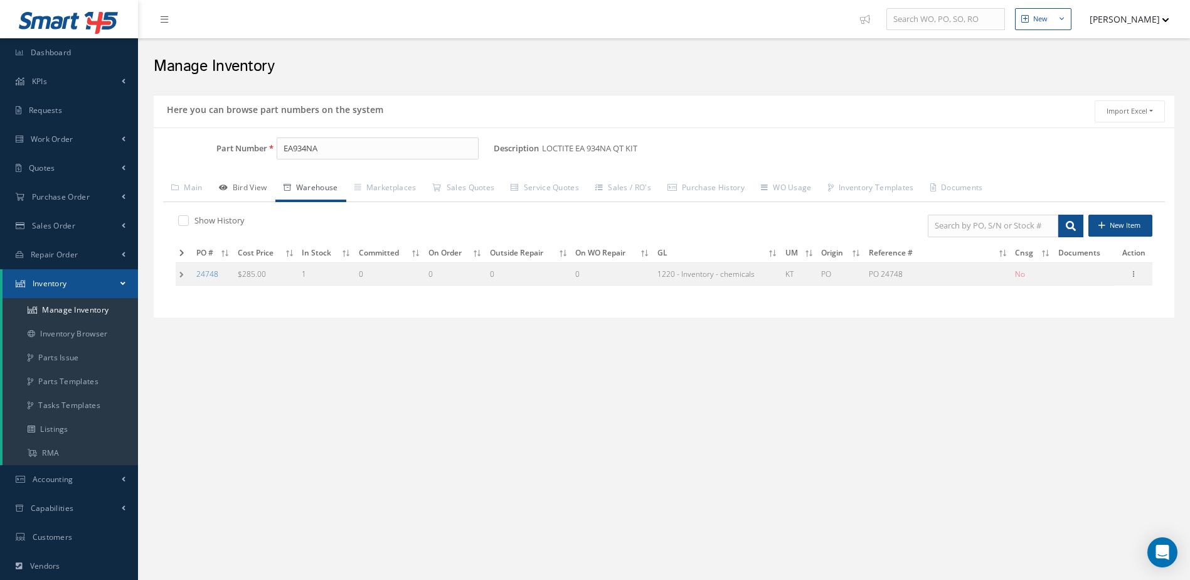
click at [244, 199] on link "Bird View" at bounding box center [243, 189] width 65 height 26
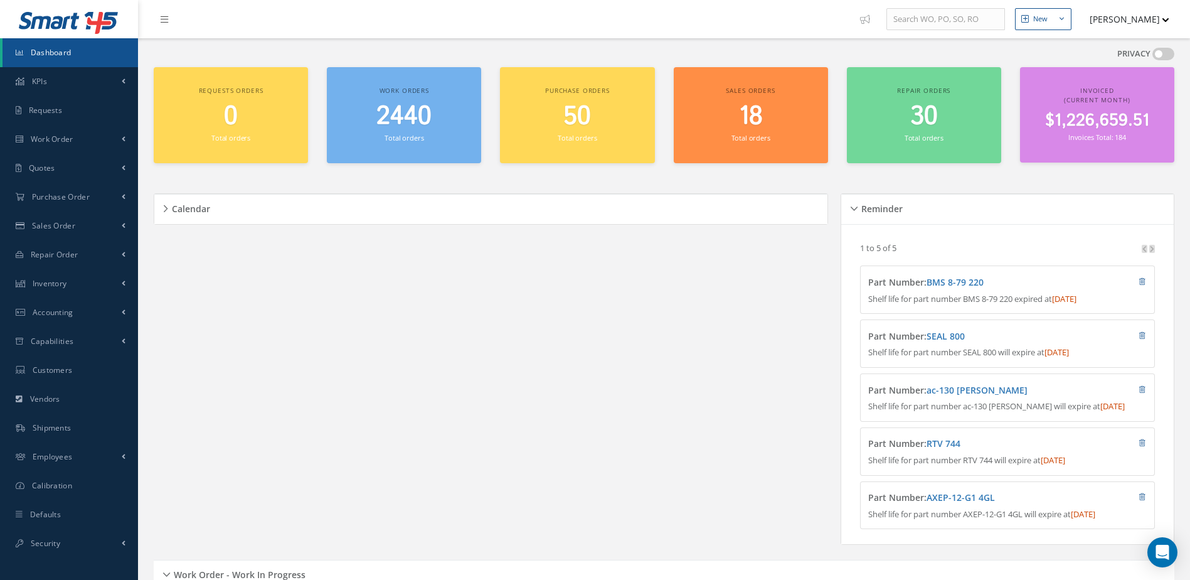
drag, startPoint x: 415, startPoint y: 132, endPoint x: 406, endPoint y: 142, distance: 13.3
click at [414, 133] on div "2440 Total orders" at bounding box center [404, 123] width 142 height 43
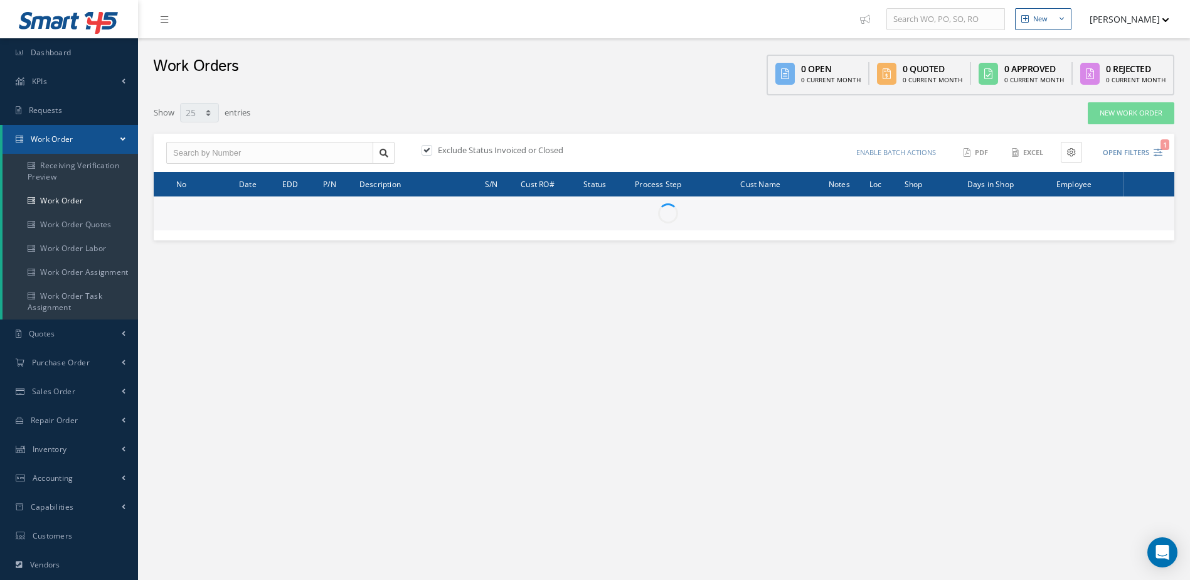
select select "25"
type input "All Work Request"
type input "All Work Performed"
type input "All Status"
type input "WO Part Status"
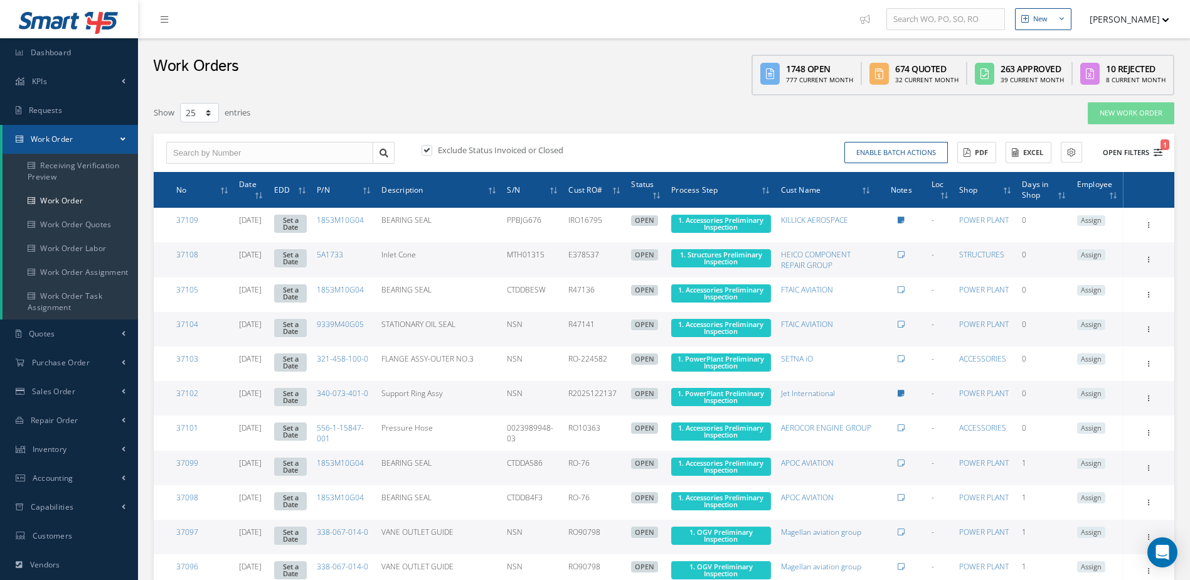
click at [1131, 153] on button "Open Filters 1" at bounding box center [1127, 152] width 71 height 21
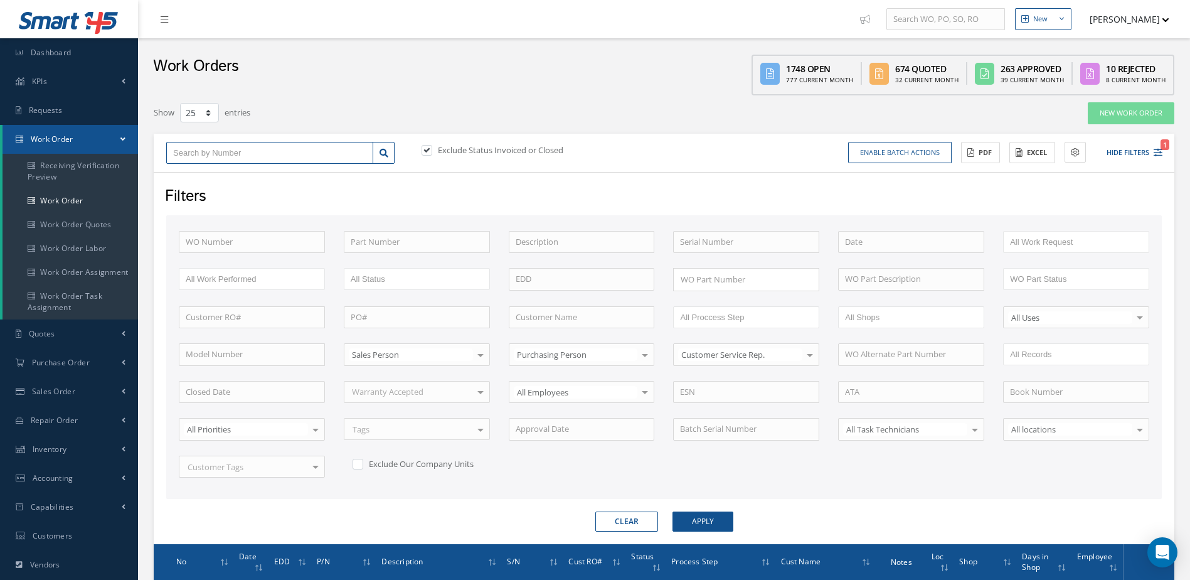
click at [292, 151] on input "text" at bounding box center [269, 153] width 207 height 23
type input "2"
type input "27"
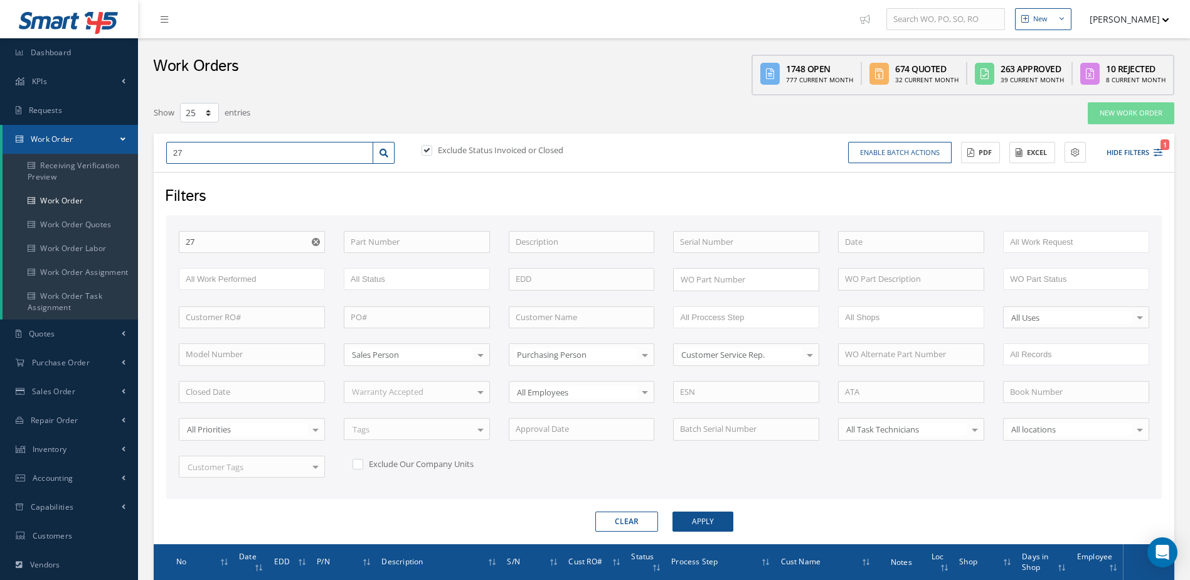
type input "273"
type input "2734"
type input "27346"
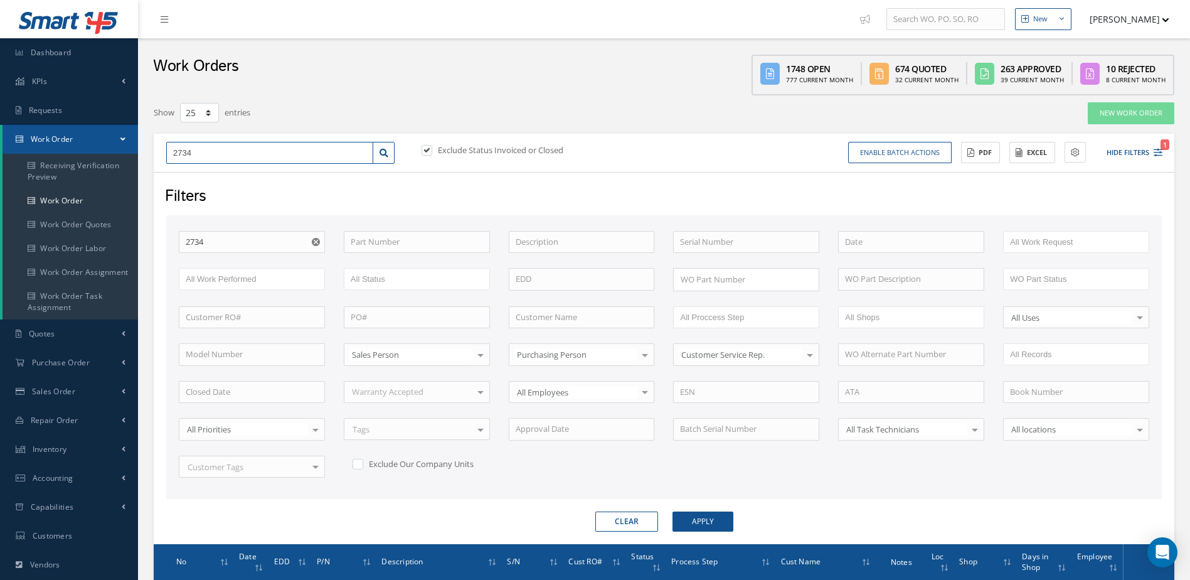
type input "27346"
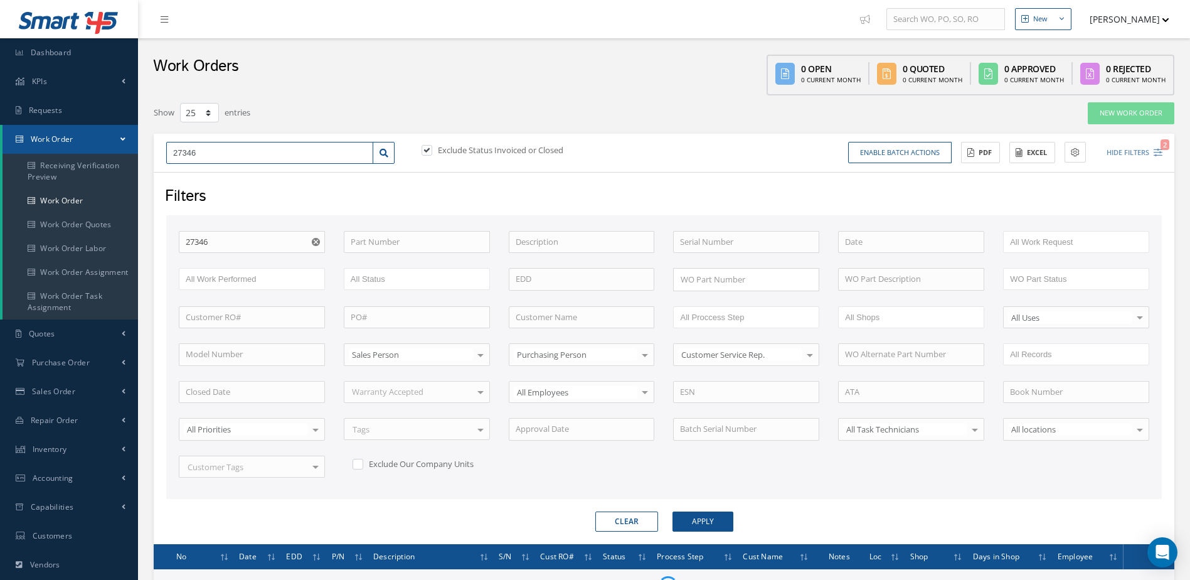
scroll to position [144, 0]
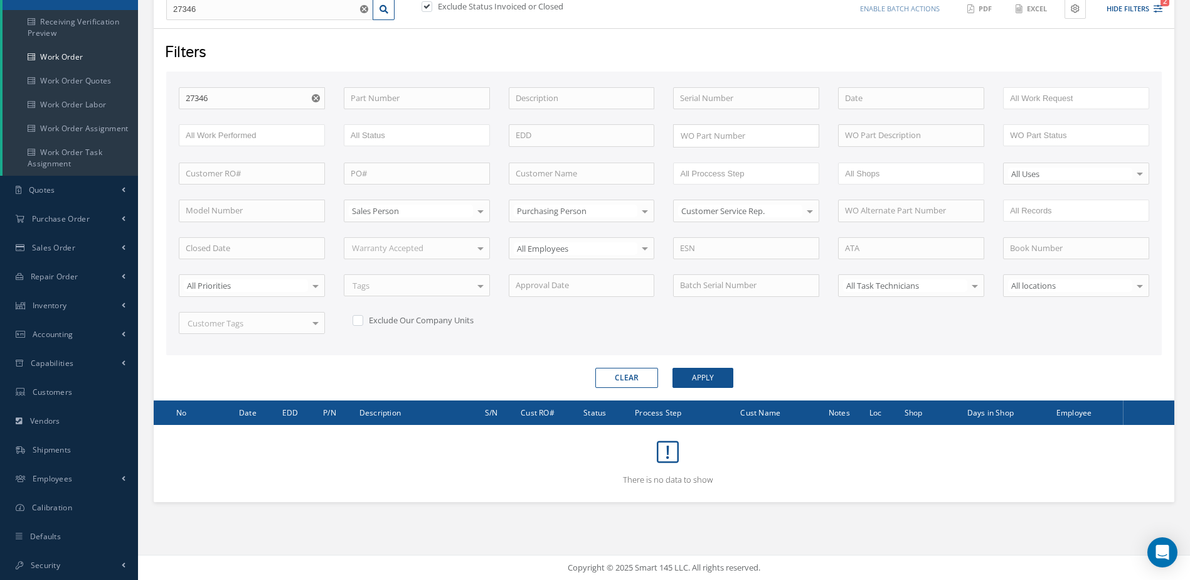
click at [432, 8] on label at bounding box center [433, 6] width 3 height 11
click at [427, 8] on input "checkbox" at bounding box center [426, 7] width 8 height 8
checkbox input "false"
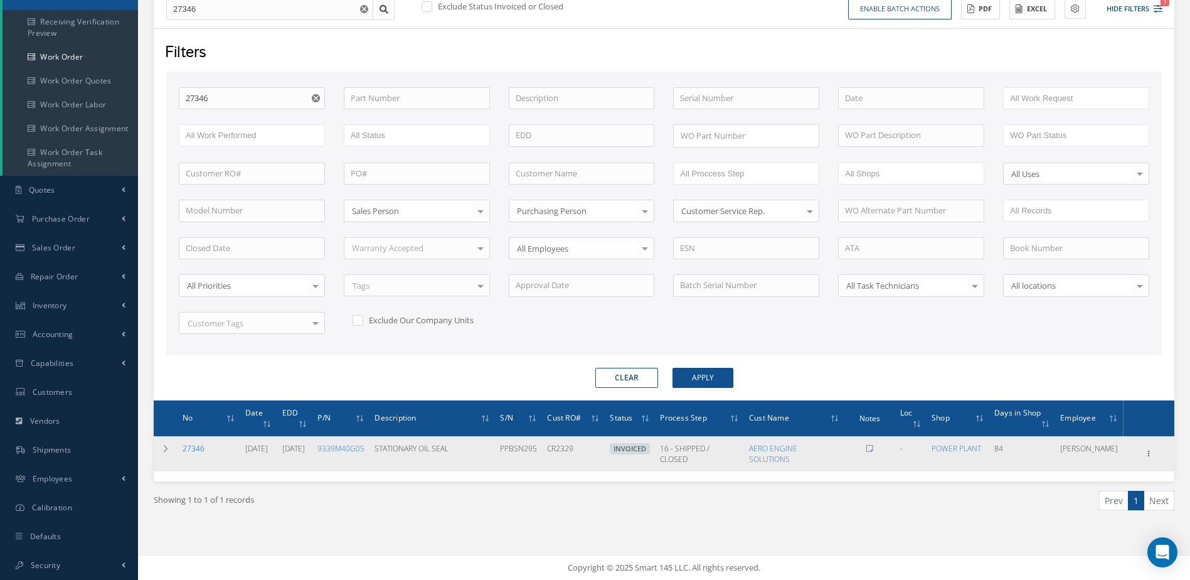
click at [196, 446] on link "27346" at bounding box center [194, 448] width 22 height 11
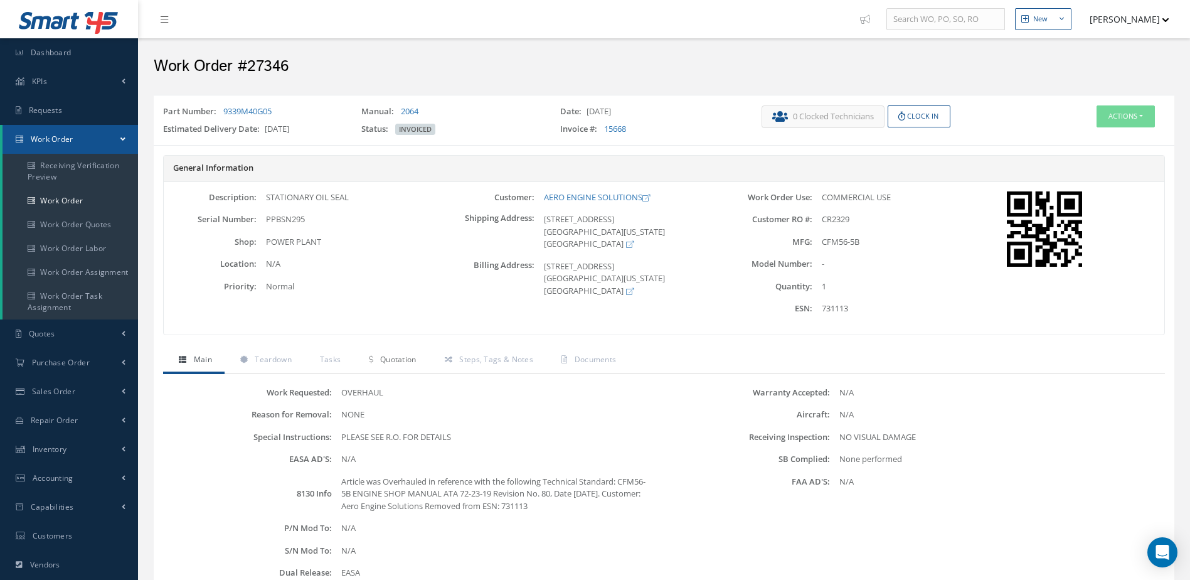
click at [393, 368] on link "Quotation" at bounding box center [390, 361] width 75 height 26
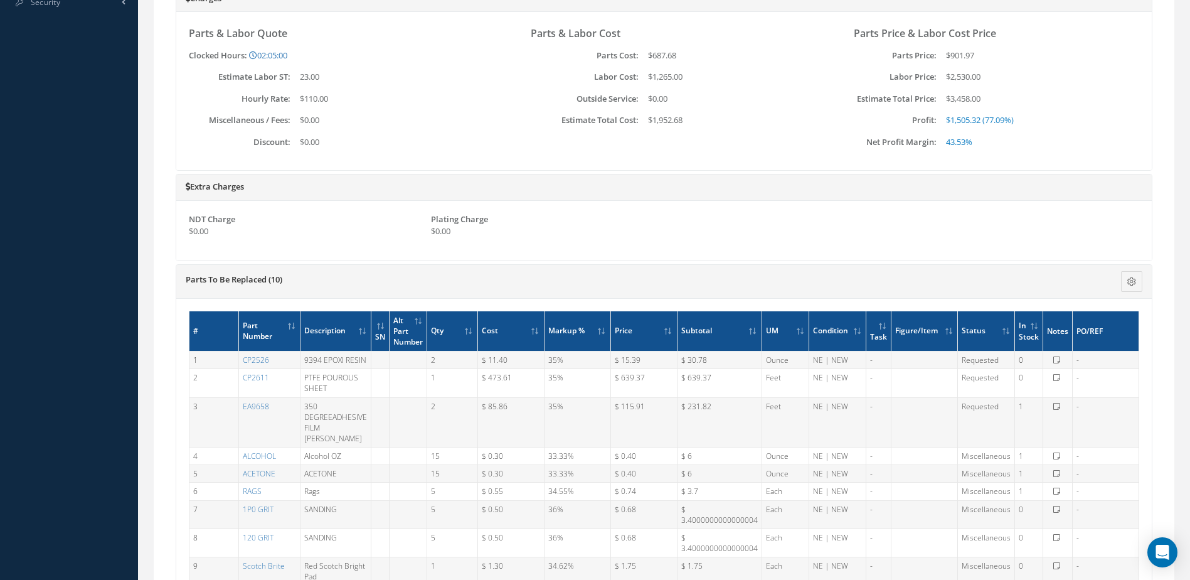
scroll to position [832, 0]
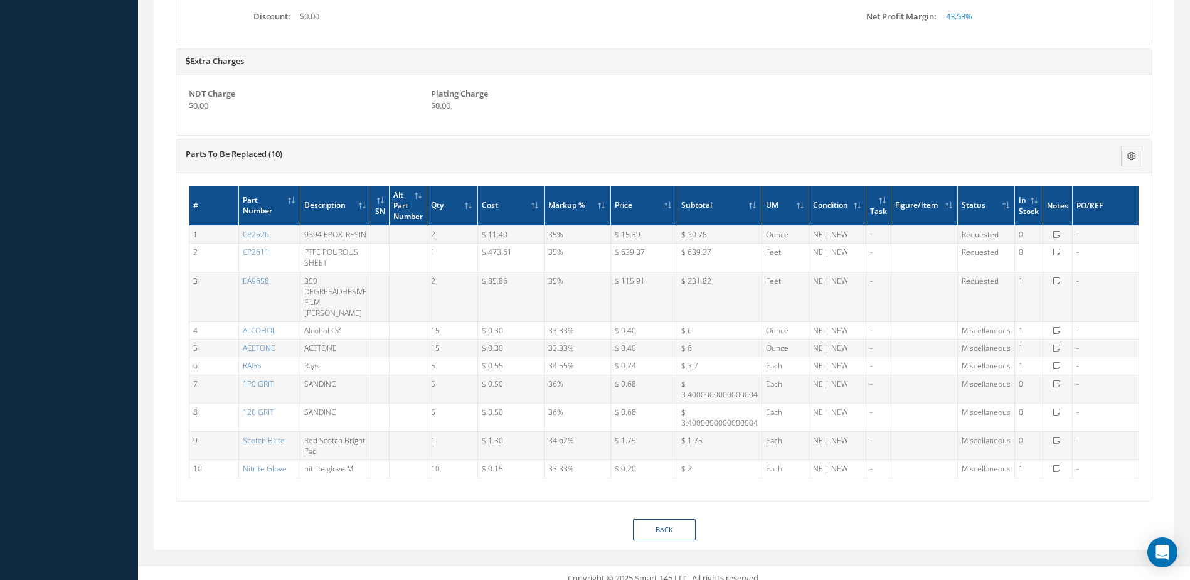
click at [678, 506] on div "Loading… Email Quote History Email Quote History for Work Order #27346 Subject …" at bounding box center [664, 30] width 1002 height 977
click at [683, 521] on link "Back" at bounding box center [664, 530] width 63 height 22
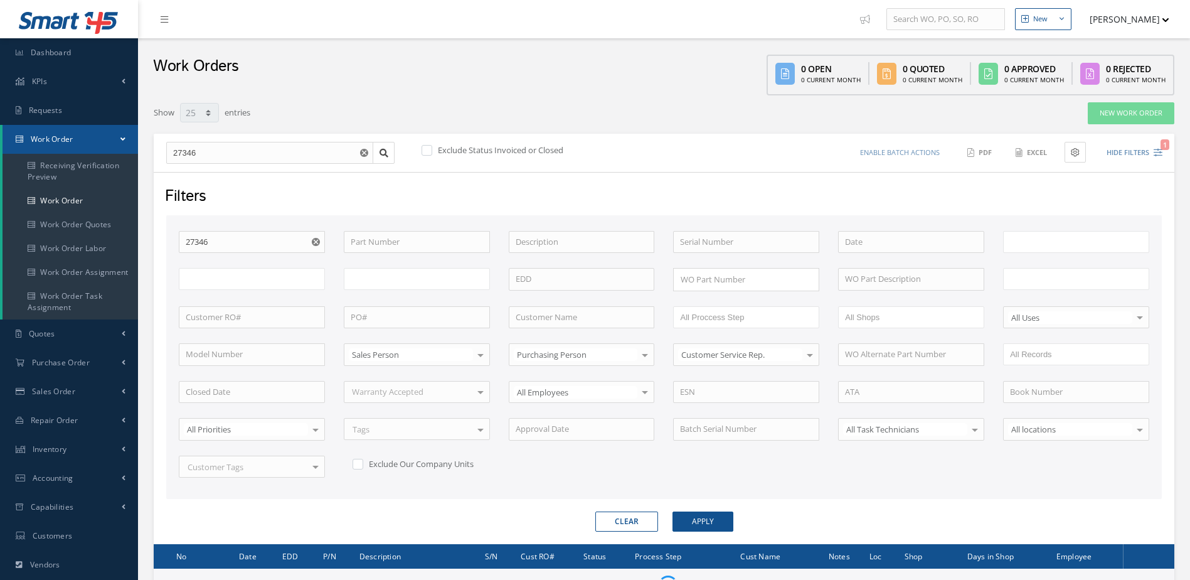
select select "25"
type input "All Work Request"
type input "All Work Performed"
type input "All Status"
type input "WO Part Status"
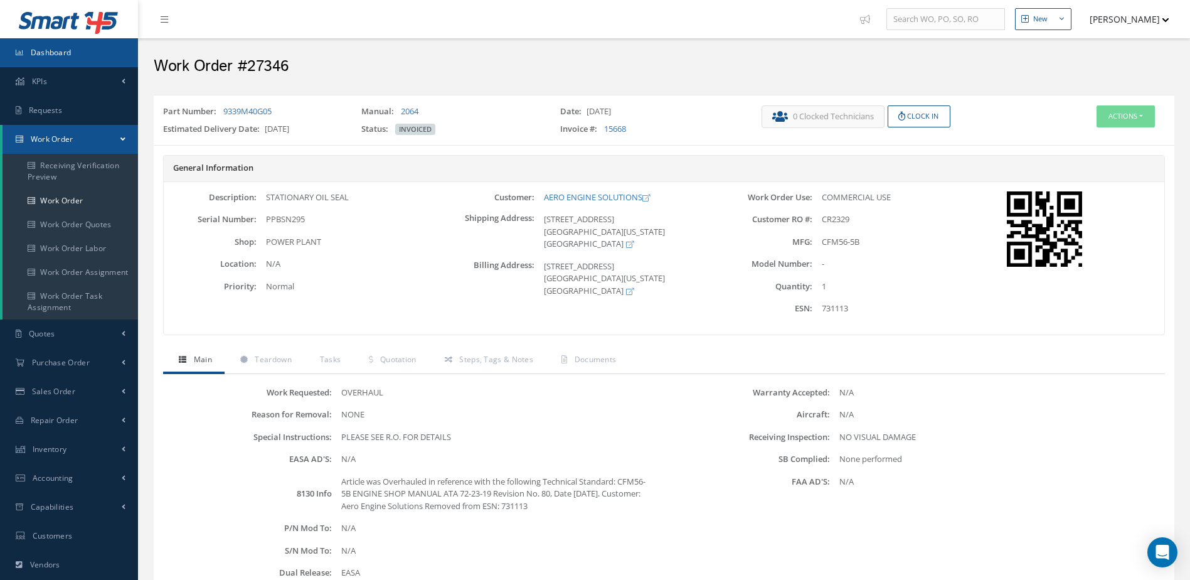
click at [99, 52] on link "Dashboard" at bounding box center [69, 52] width 138 height 29
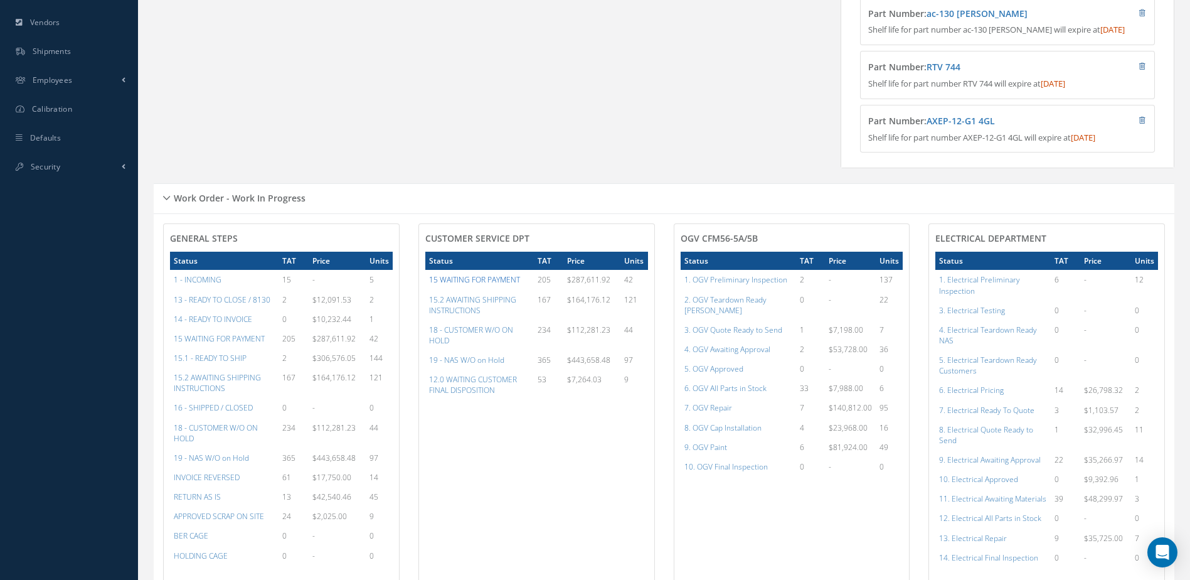
scroll to position [565, 0]
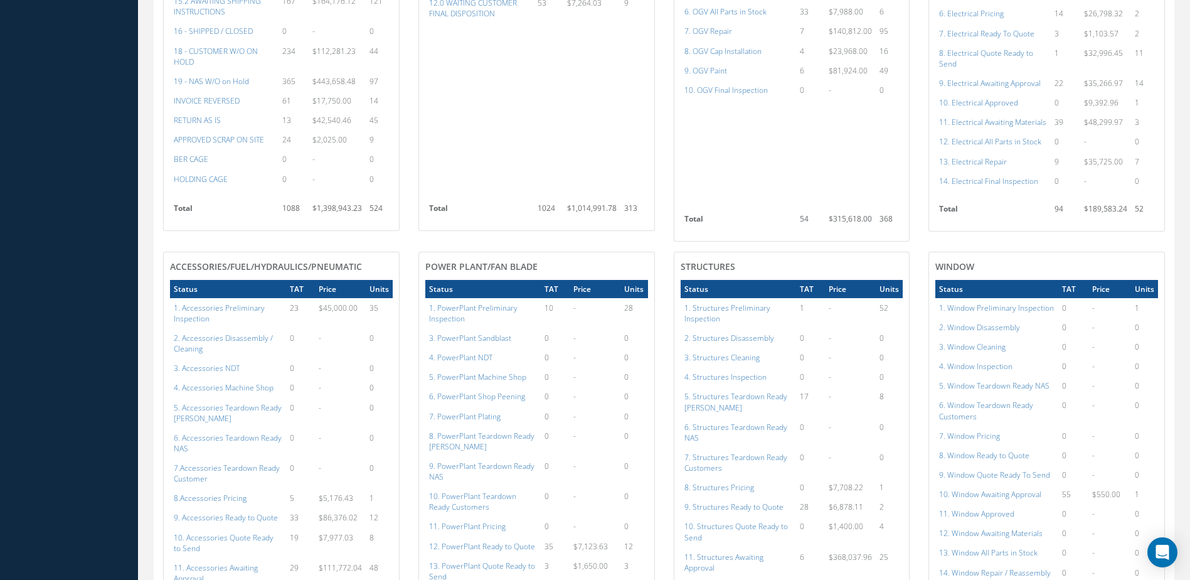
scroll to position [502, 0]
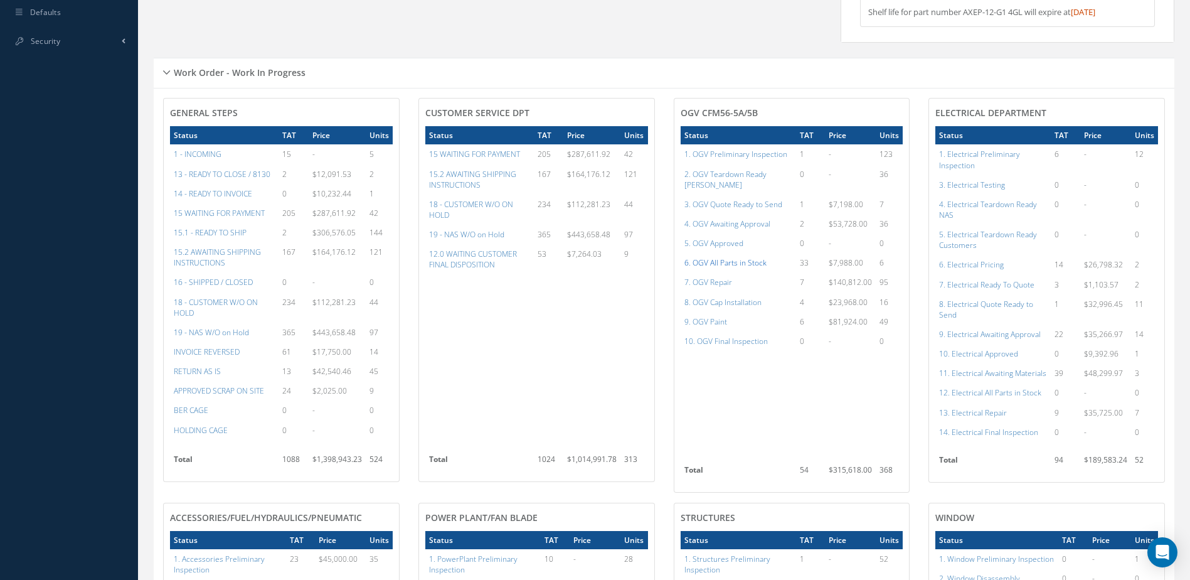
click at [719, 261] on a=79&excludeInternalCustomer=false&excludeInvoicedOrClosed=true&shop_id=15&filtersHidded"] "6. OGV All Parts in Stock" at bounding box center [726, 262] width 82 height 11
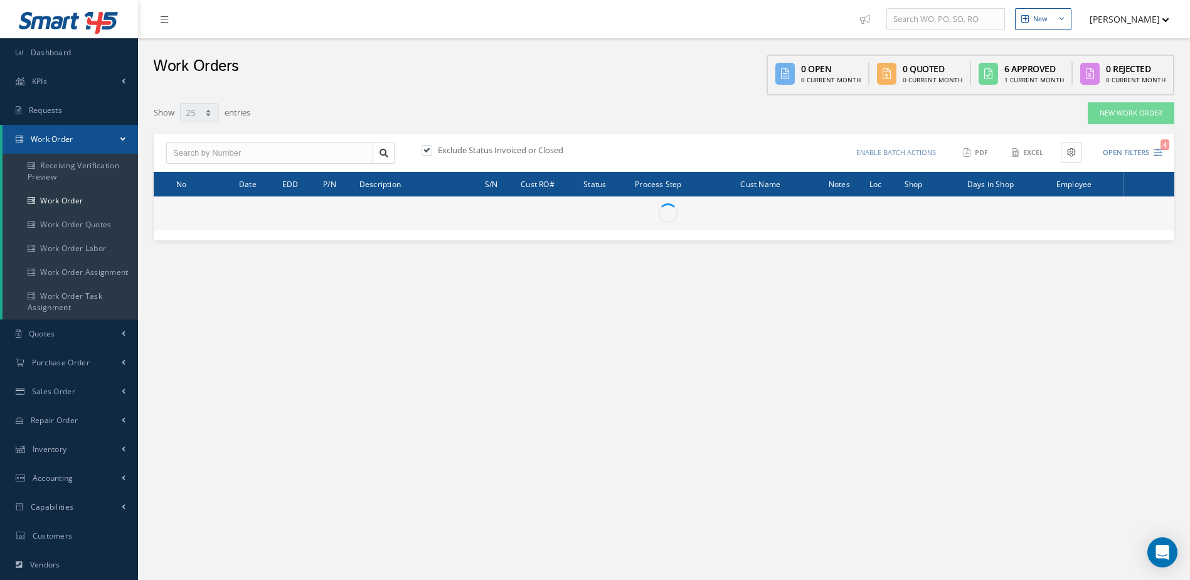
select select "25"
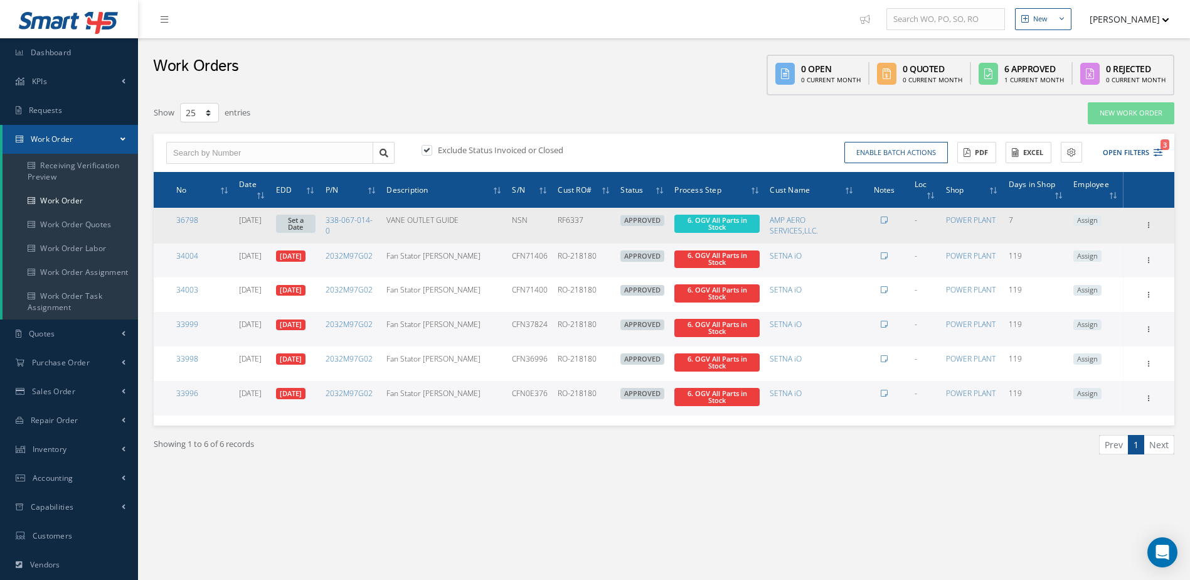
click at [308, 222] on link "Set a Date" at bounding box center [296, 224] width 40 height 18
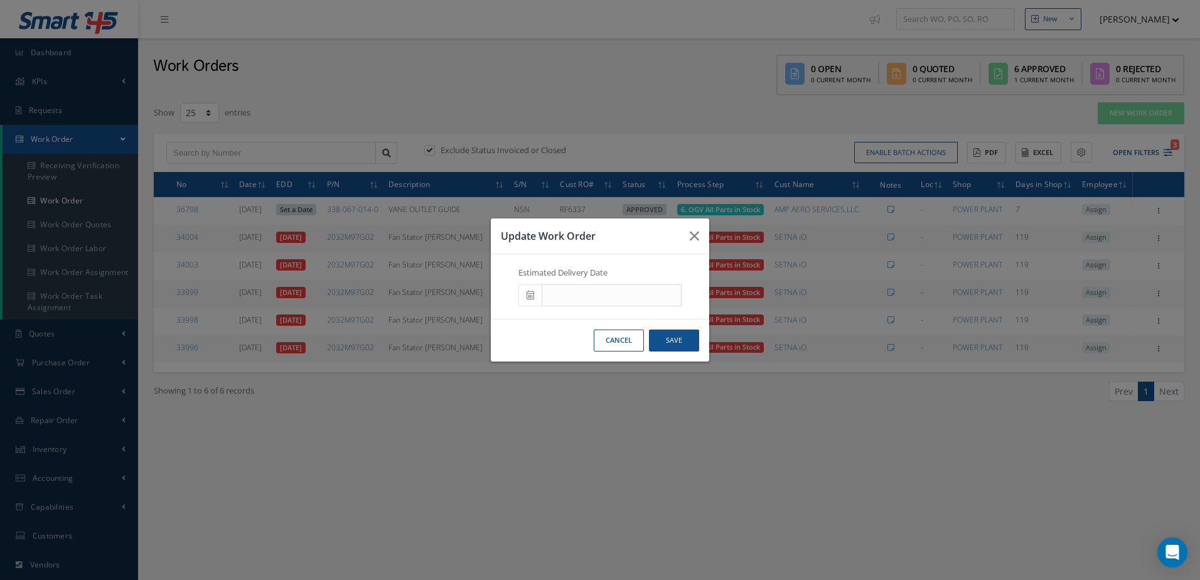
click at [526, 296] on span at bounding box center [529, 295] width 23 height 23
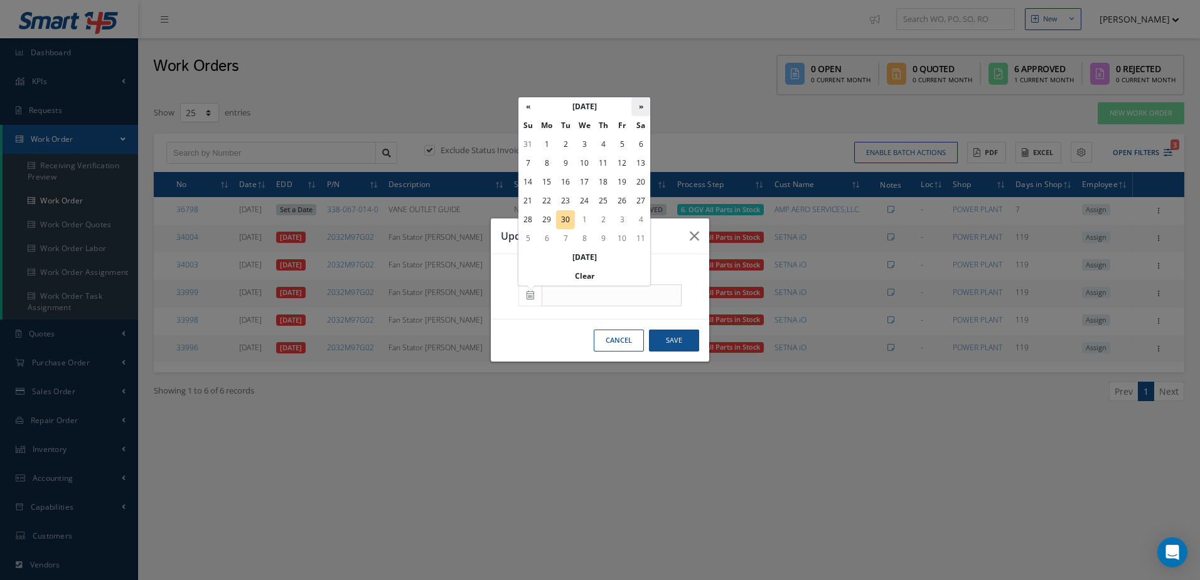
click at [639, 109] on th "»" at bounding box center [640, 106] width 19 height 19
click at [604, 185] on td "16" at bounding box center [603, 182] width 19 height 19
type input "10/16/2025"
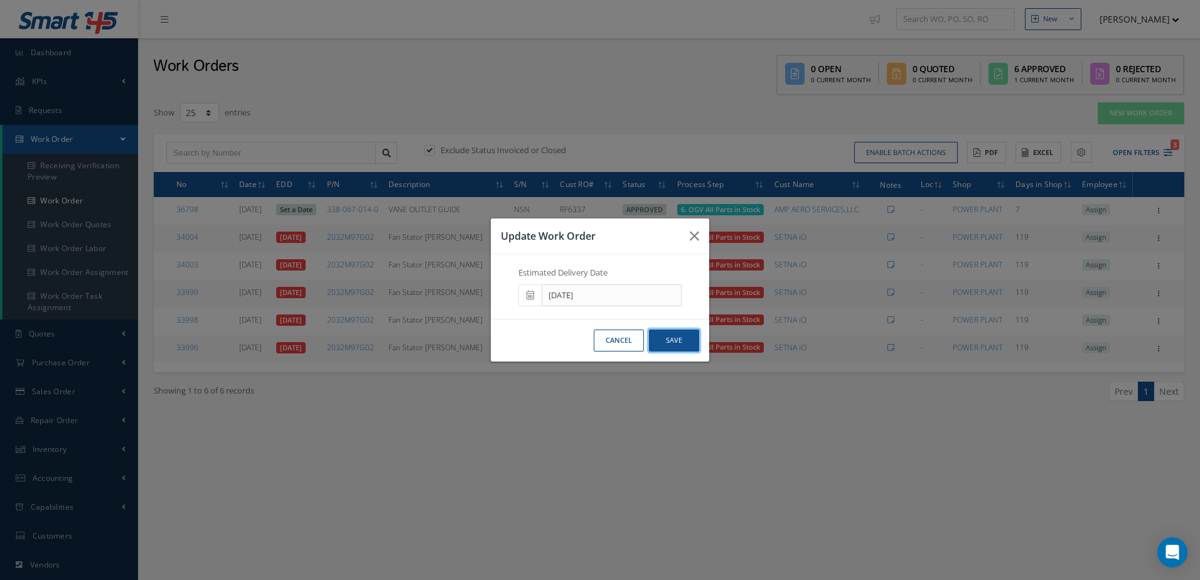
click at [663, 344] on button "Save" at bounding box center [674, 340] width 50 height 22
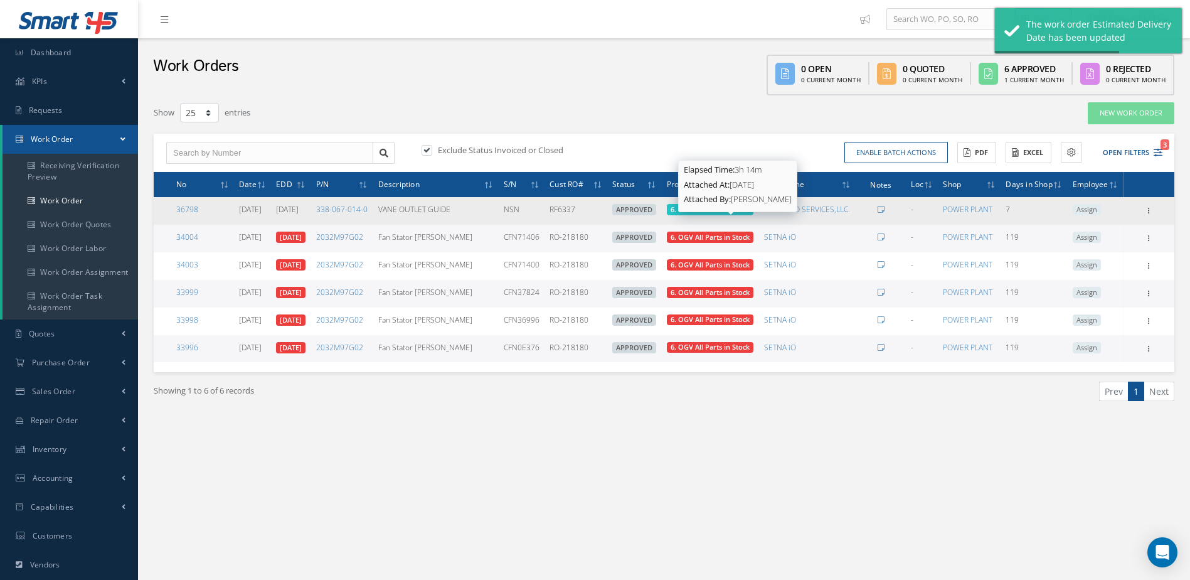
click at [725, 214] on span "6. OGV All Parts in Stock" at bounding box center [710, 209] width 79 height 9
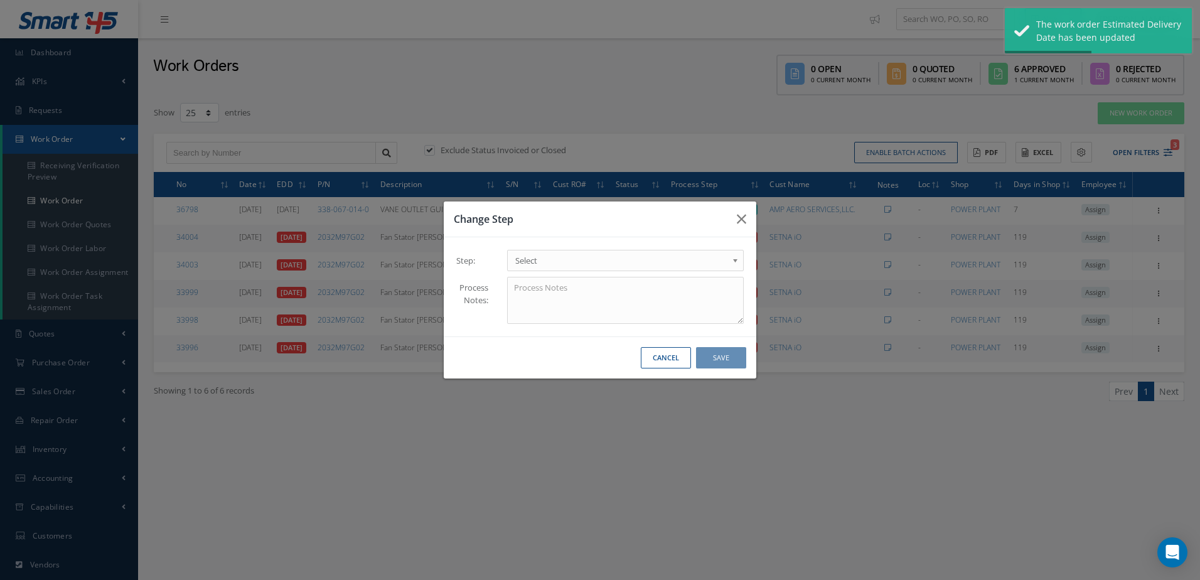
click at [664, 259] on span "Select" at bounding box center [621, 260] width 212 height 15
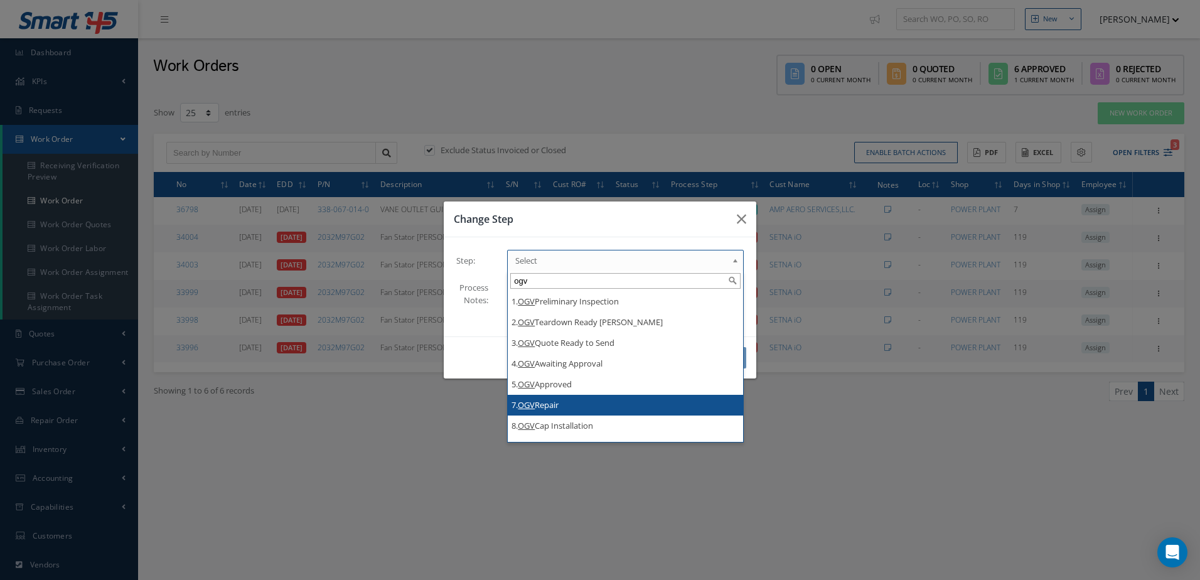
type input "ogv"
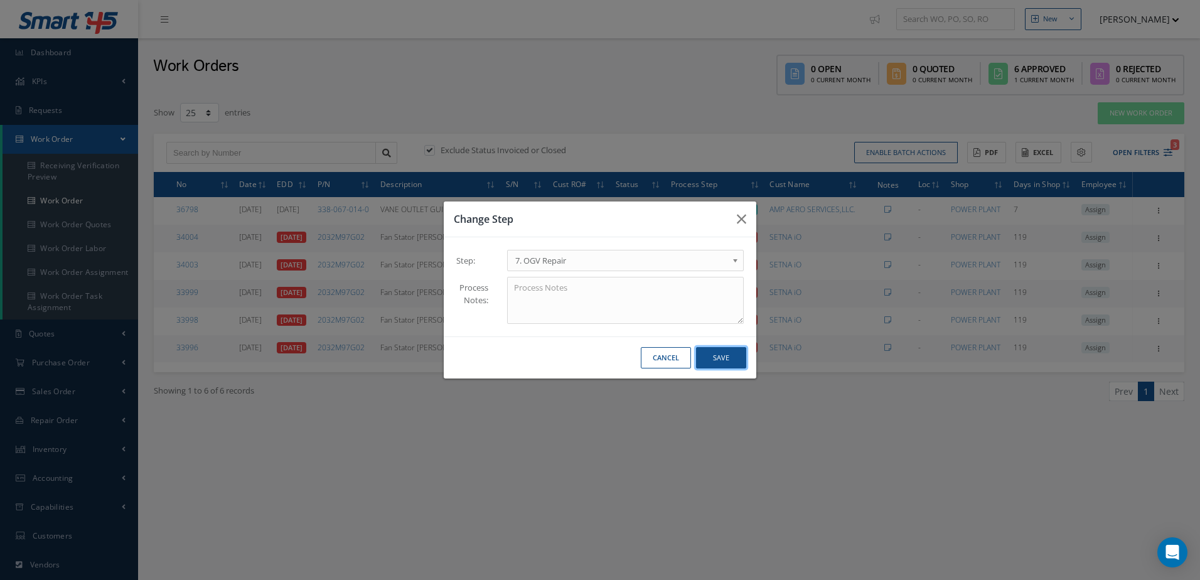
click at [727, 360] on button "Save" at bounding box center [721, 358] width 50 height 22
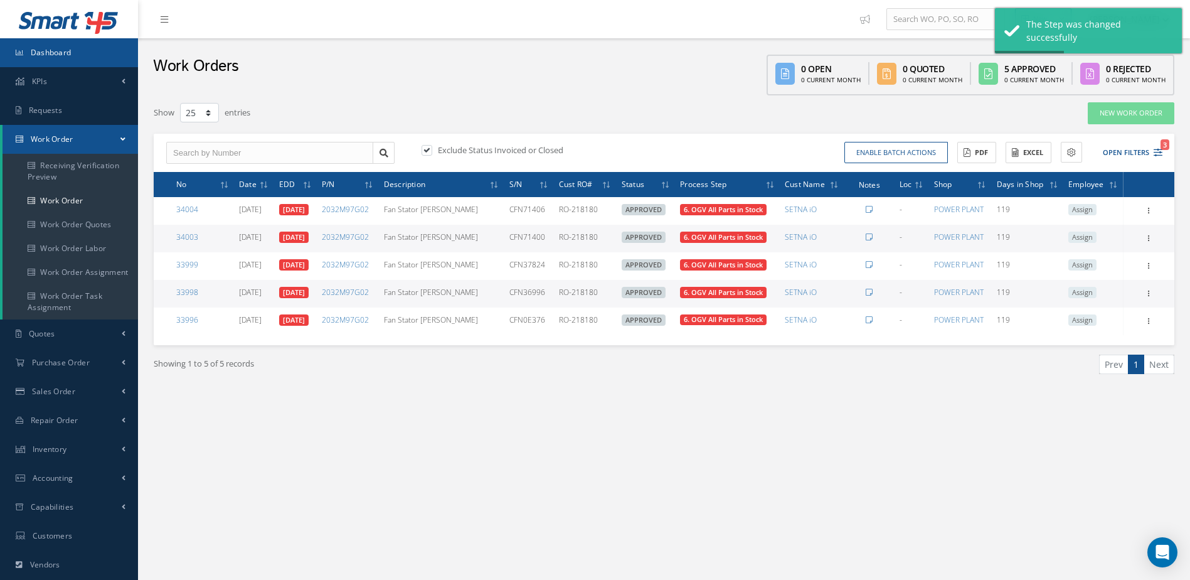
click at [88, 51] on link "Dashboard" at bounding box center [69, 52] width 138 height 29
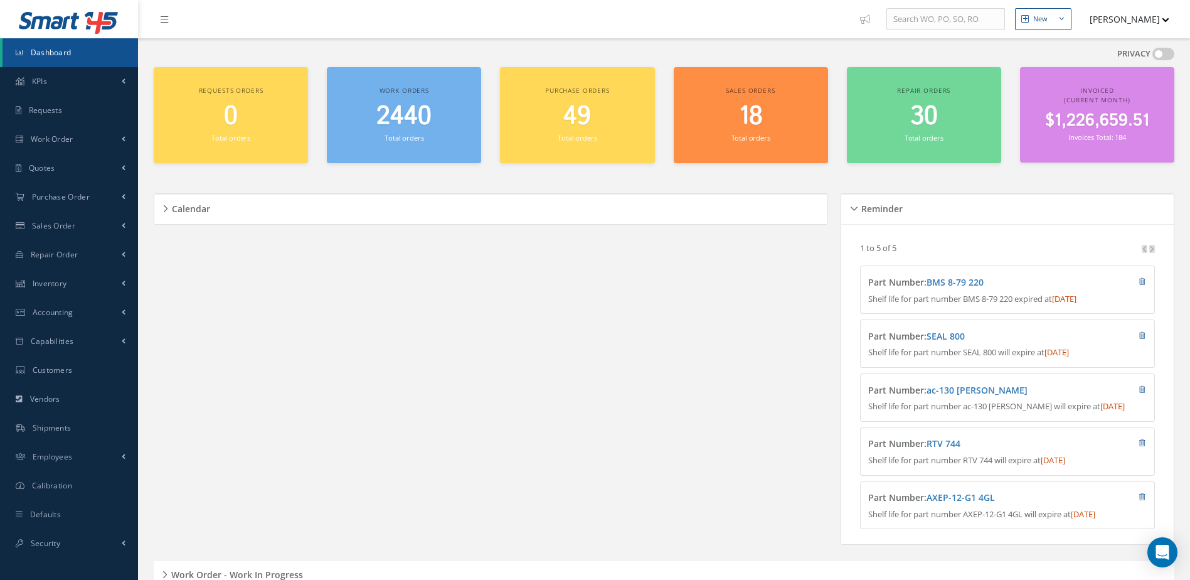
click at [417, 114] on span "2440" at bounding box center [403, 117] width 55 height 36
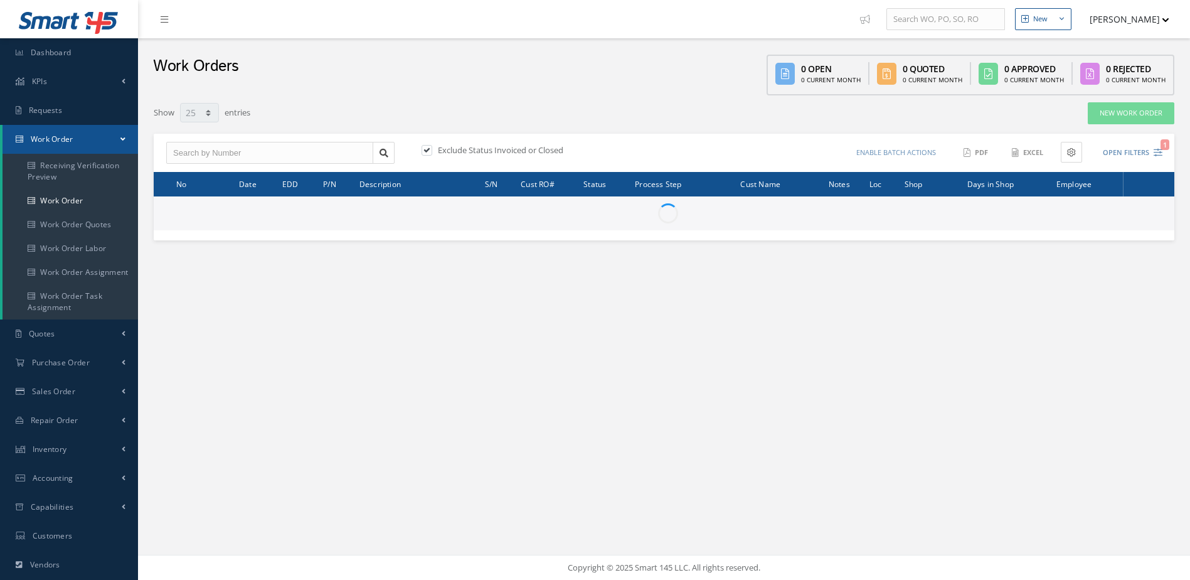
select select "25"
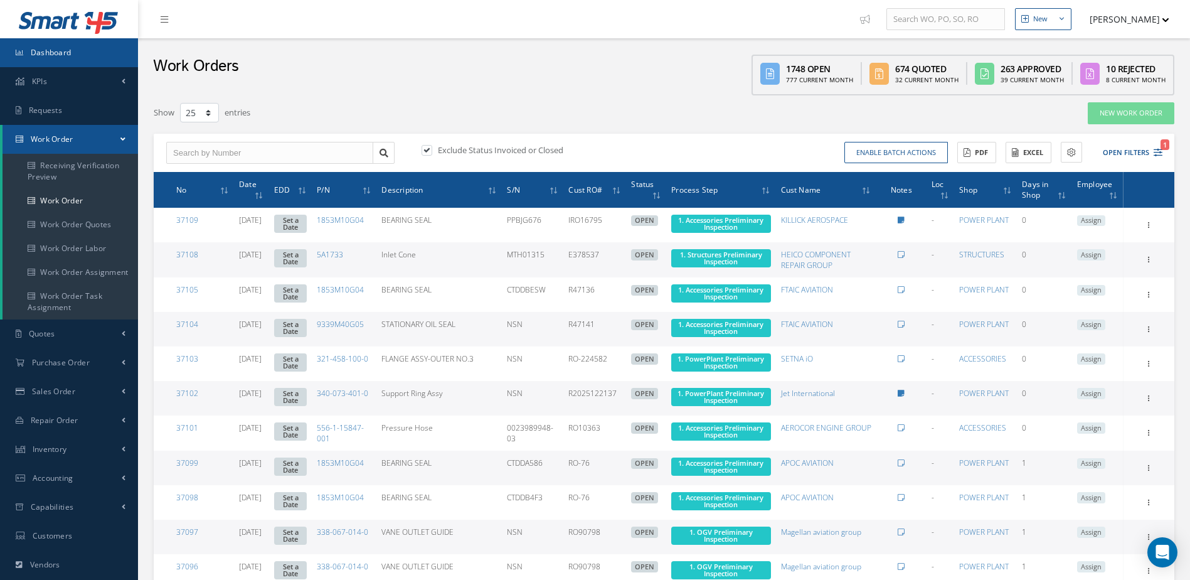
click at [75, 58] on link "Dashboard" at bounding box center [69, 52] width 138 height 29
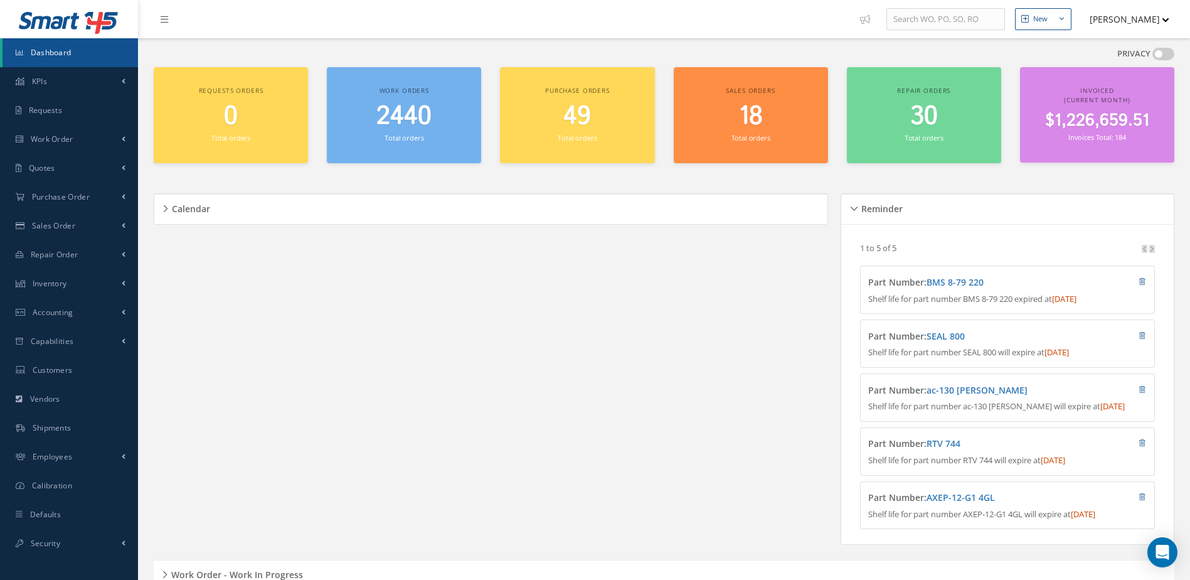
click at [414, 84] on div "Work orders 2440 Total orders" at bounding box center [404, 115] width 154 height 96
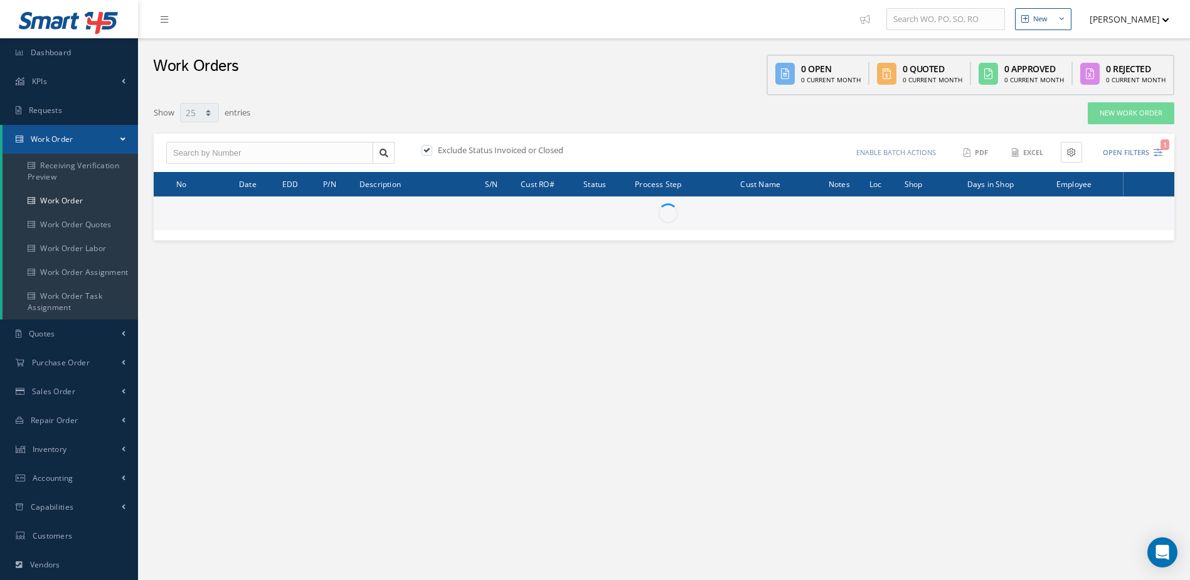
select select "25"
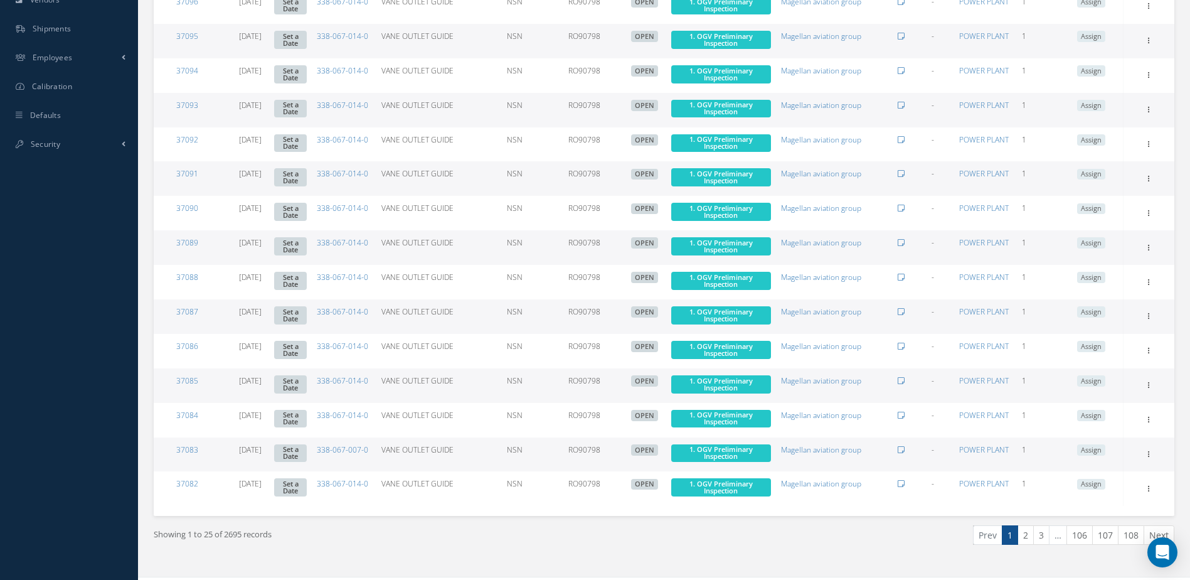
scroll to position [587, 0]
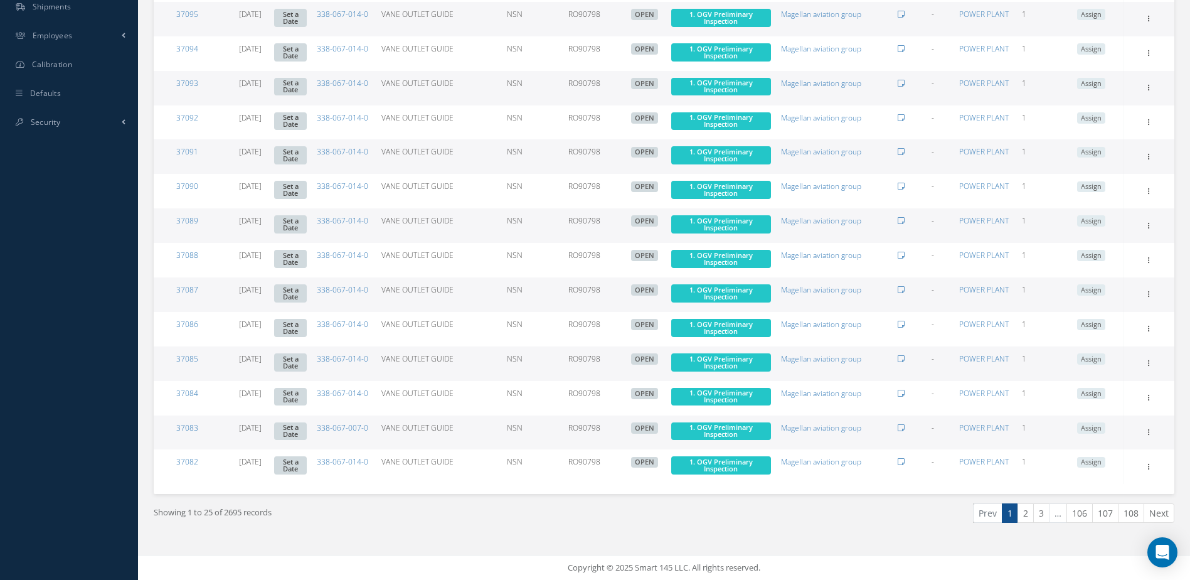
click at [1027, 511] on link "2" at bounding box center [1026, 512] width 16 height 19
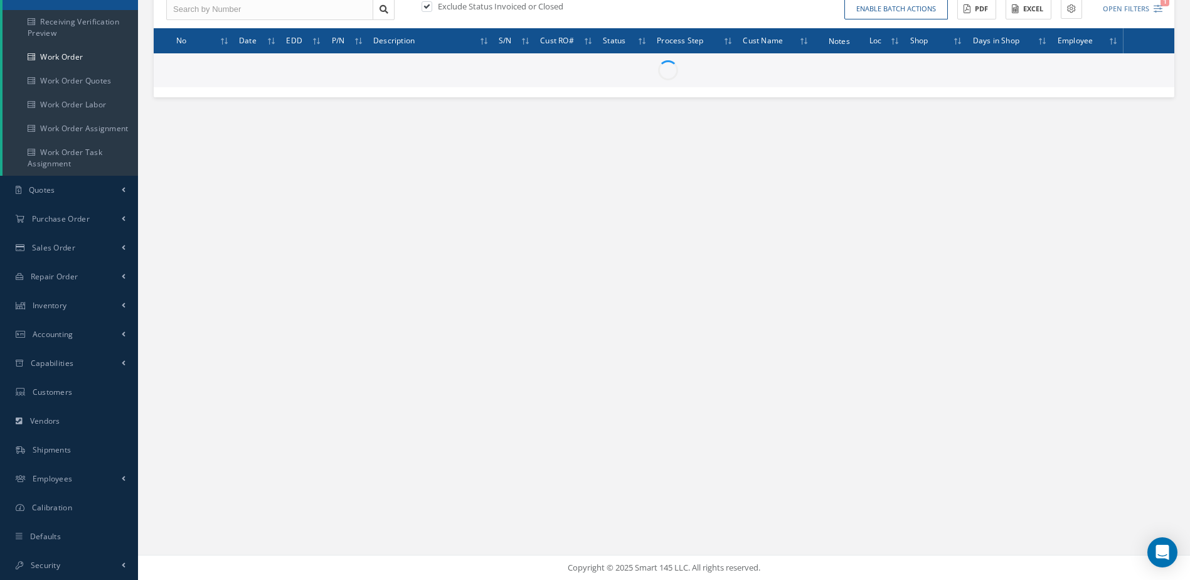
scroll to position [144, 0]
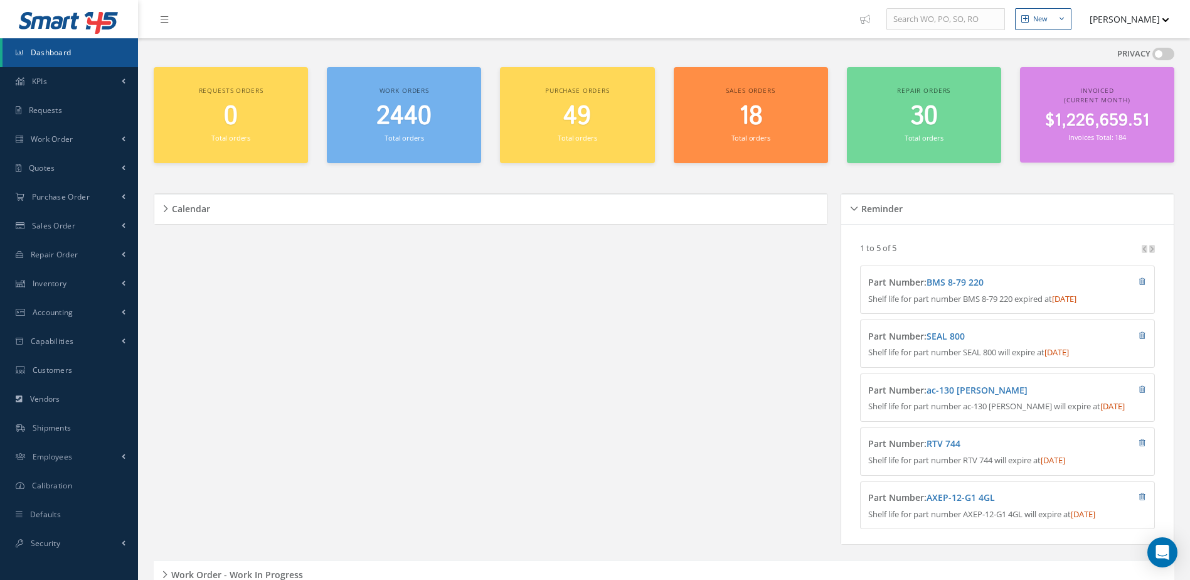
click at [389, 110] on span "2440" at bounding box center [403, 117] width 55 height 36
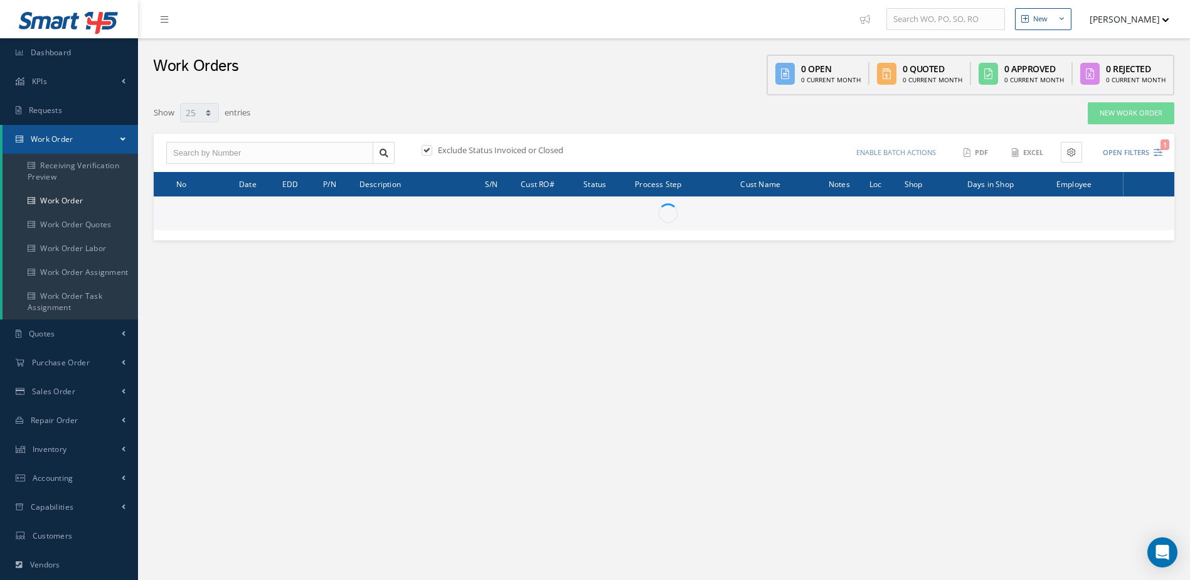
select select "25"
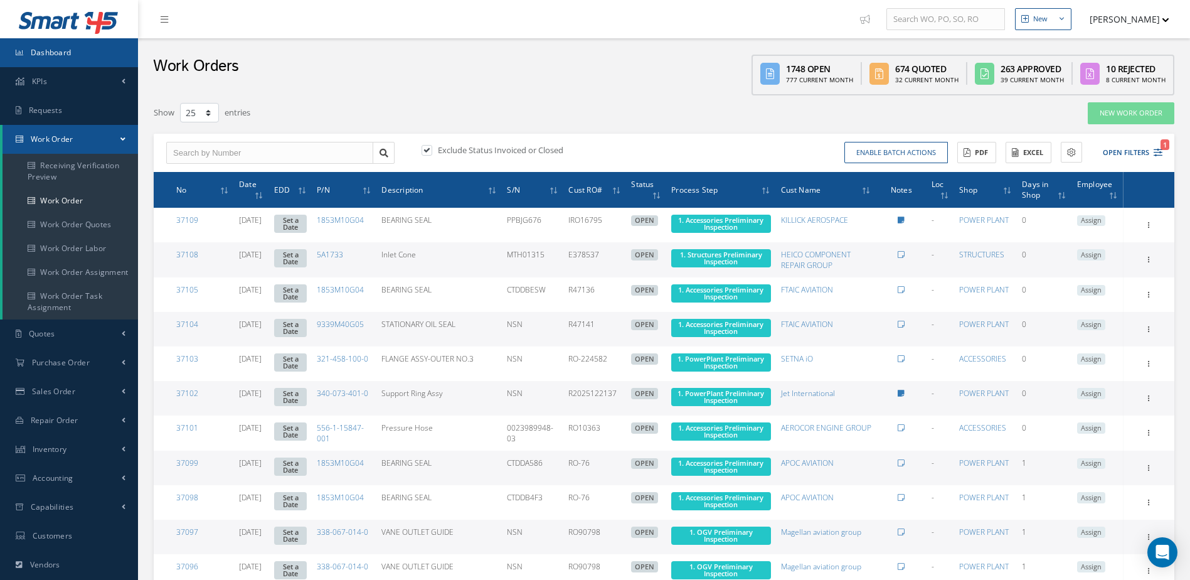
click at [99, 61] on link "Dashboard" at bounding box center [69, 52] width 138 height 29
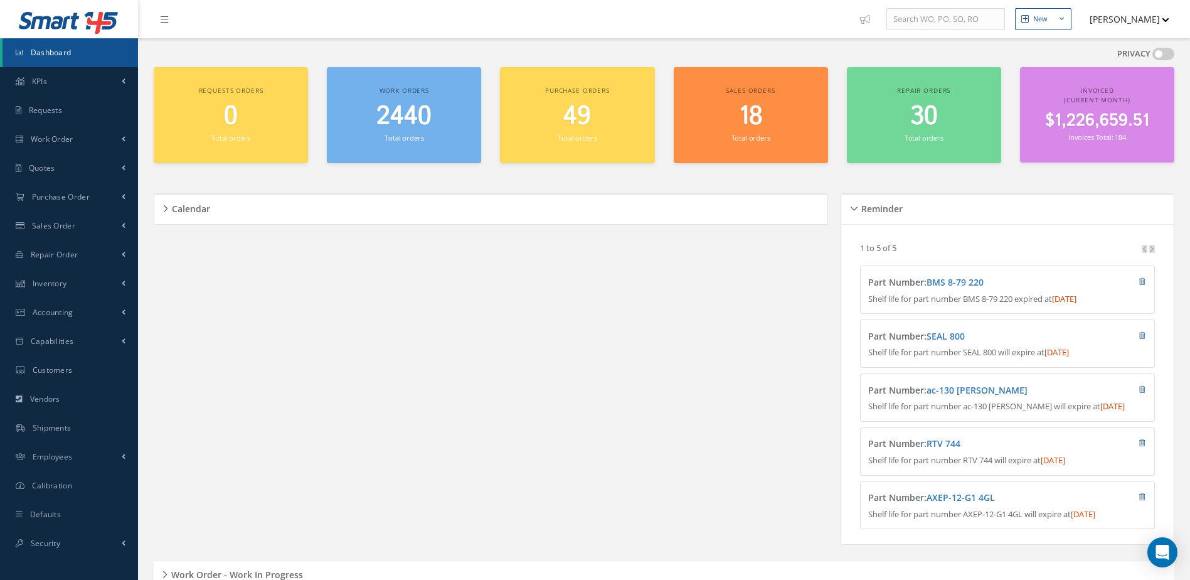
scroll to position [106, 0]
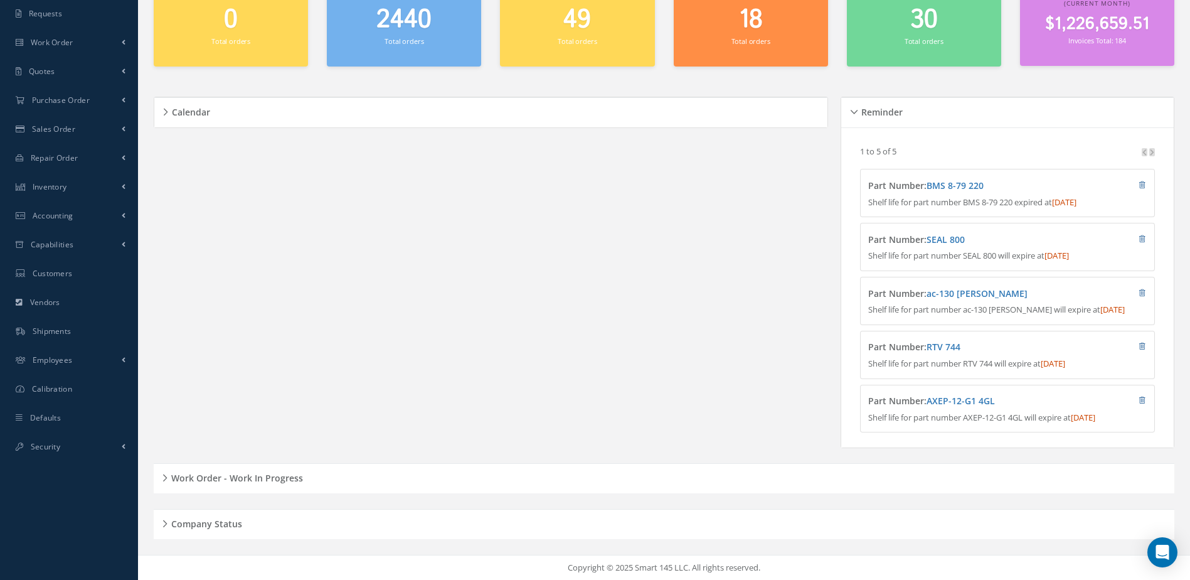
click at [277, 472] on h5 "Work Order - Work In Progress" at bounding box center [236, 476] width 136 height 15
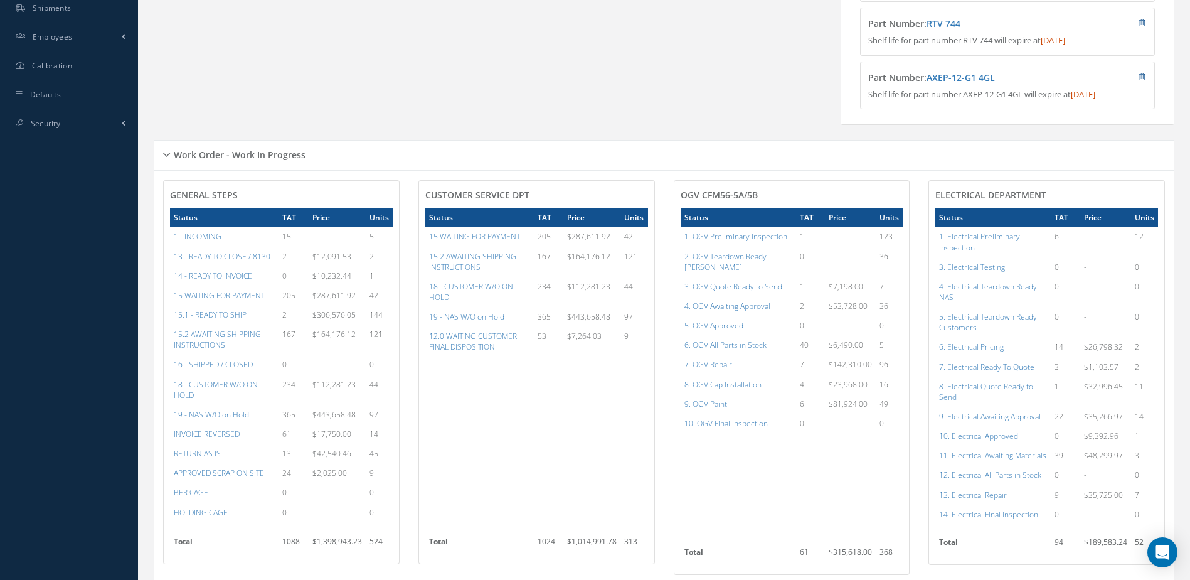
scroll to position [671, 0]
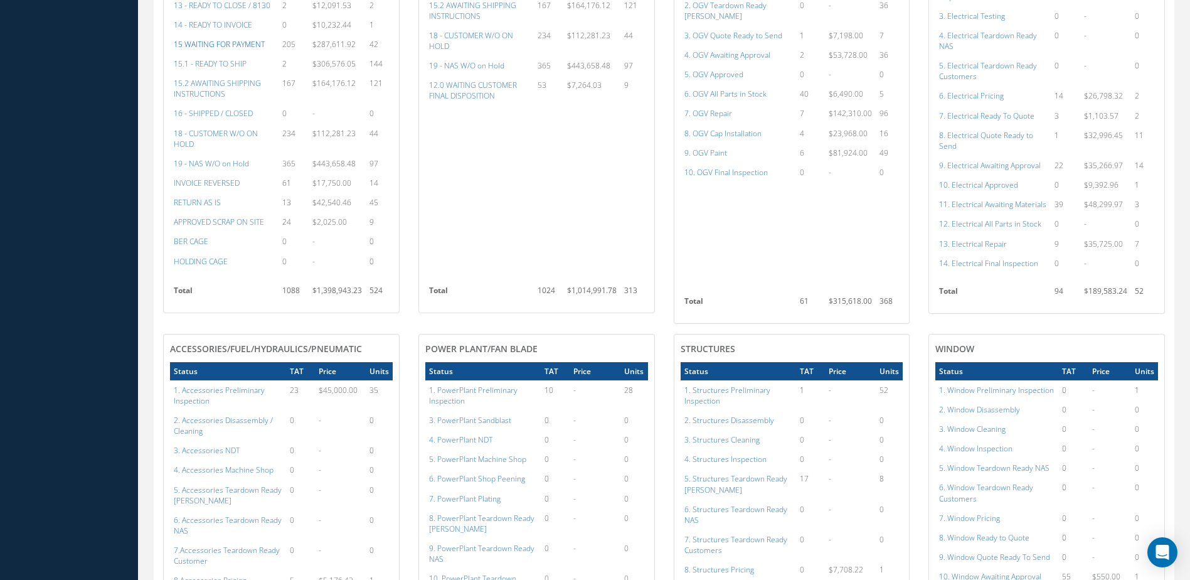
click at [229, 50] on a=59&excludeInternalCustomer=false&excludeInvoicedOrClosed=true&&filtersHidded"] "15 WAITING FOR PAYMENT" at bounding box center [219, 44] width 91 height 11
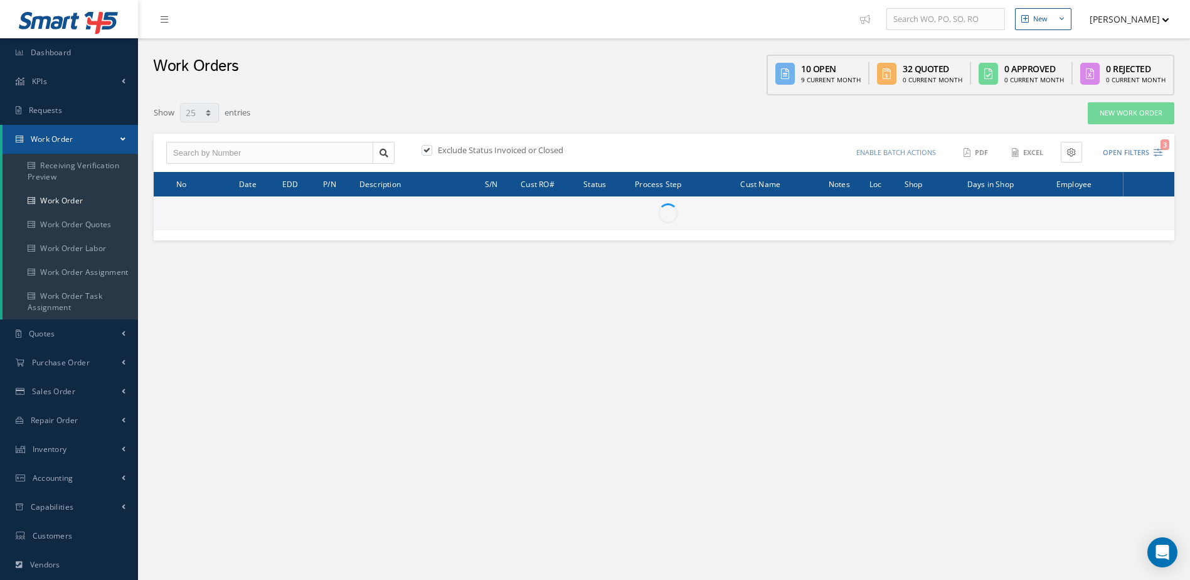
select select "25"
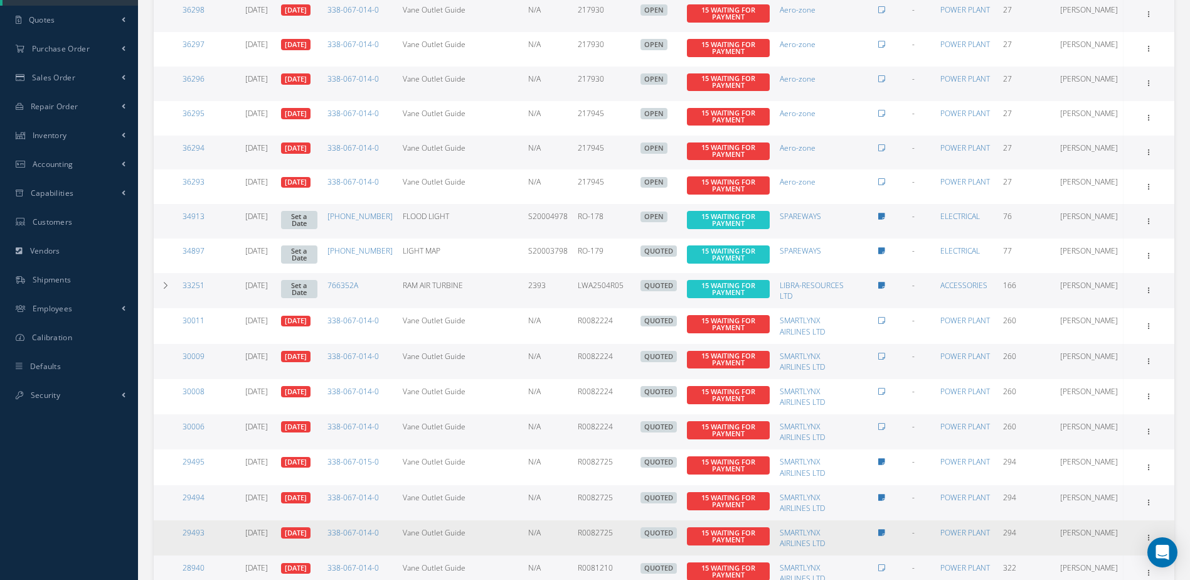
scroll to position [607, 0]
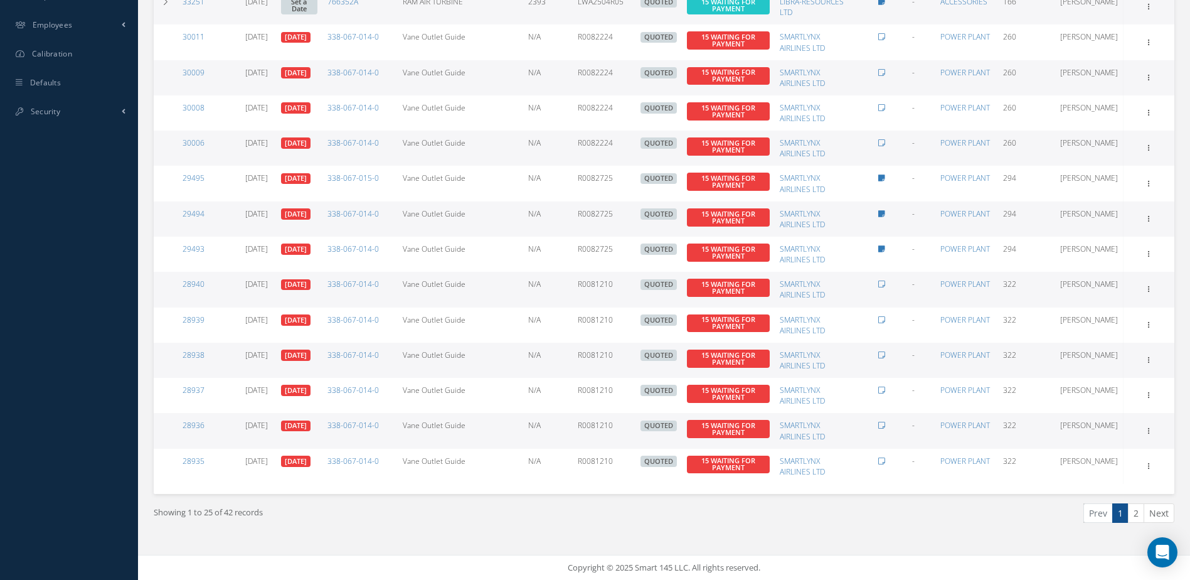
click at [1139, 512] on link "2" at bounding box center [1136, 512] width 16 height 19
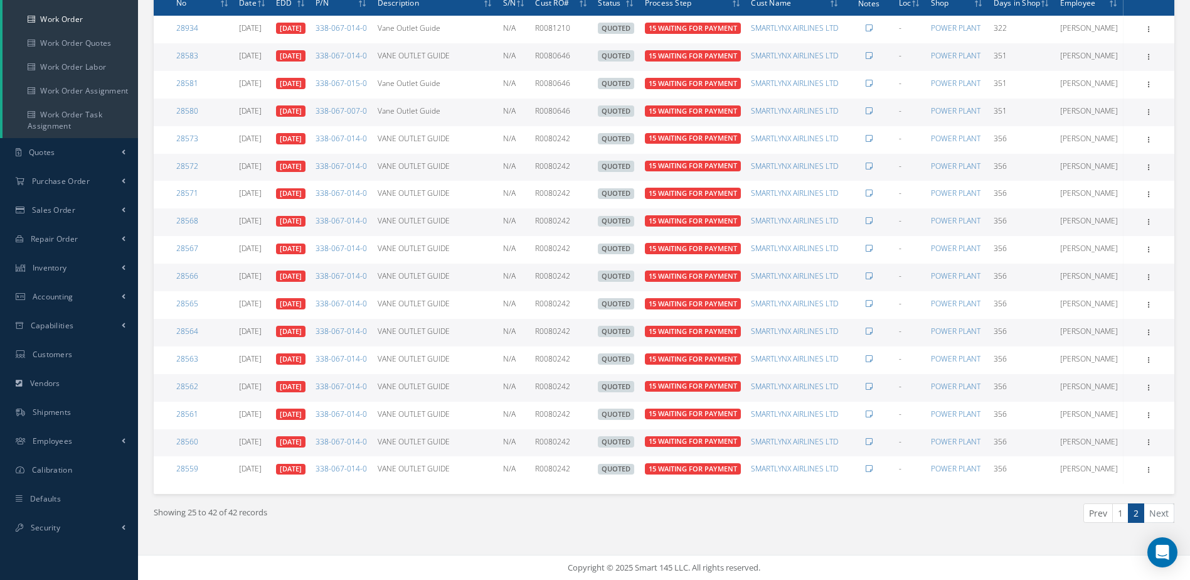
scroll to position [324, 0]
click at [1118, 518] on link "1" at bounding box center [1120, 512] width 16 height 19
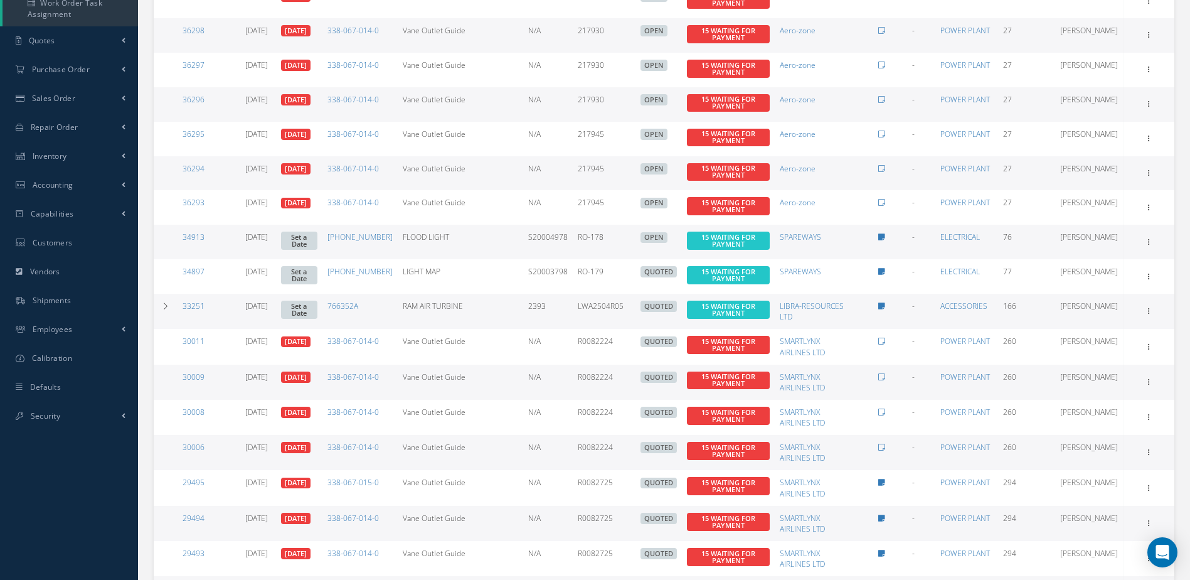
scroll to position [230, 0]
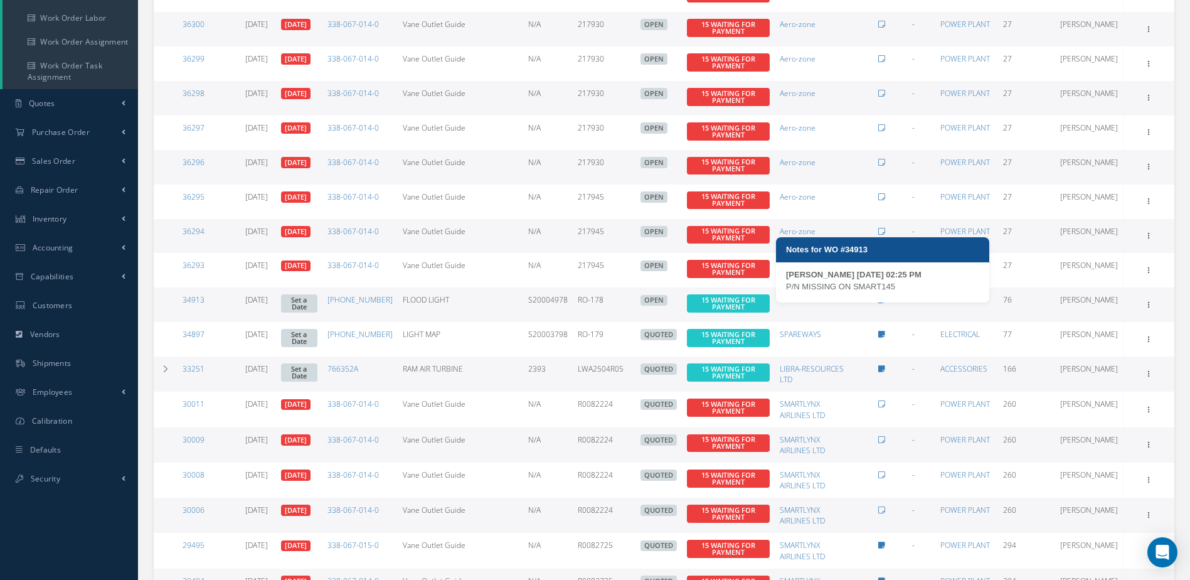
click at [883, 304] on icon at bounding box center [881, 300] width 7 height 8
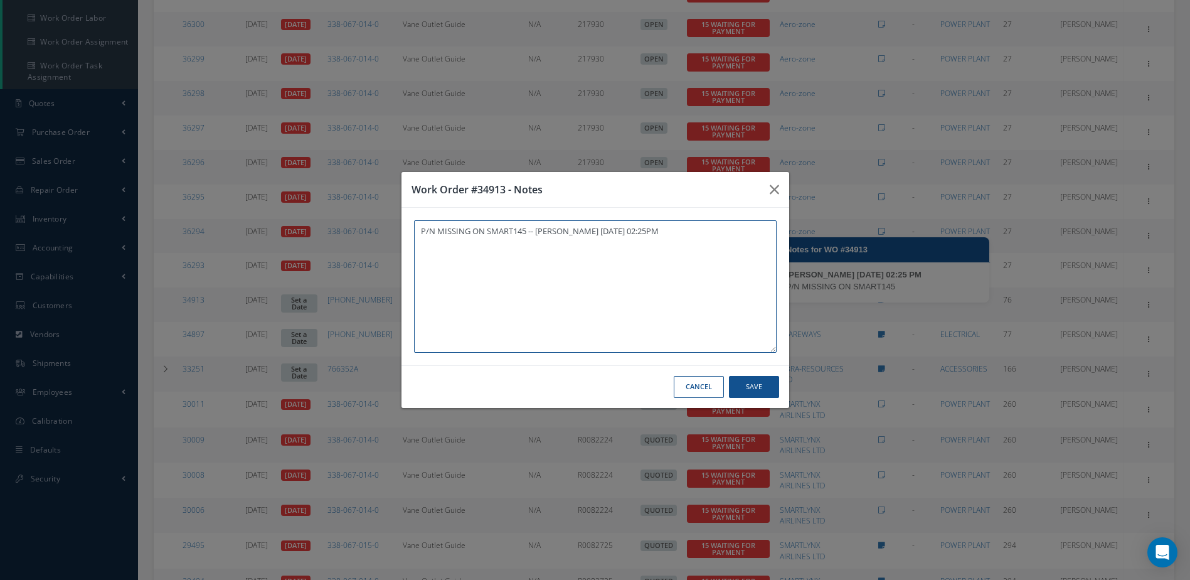
type textarea "P/N MISSING ON SMART145 -- Andres Chaves 07/16/2025 02:25PM"
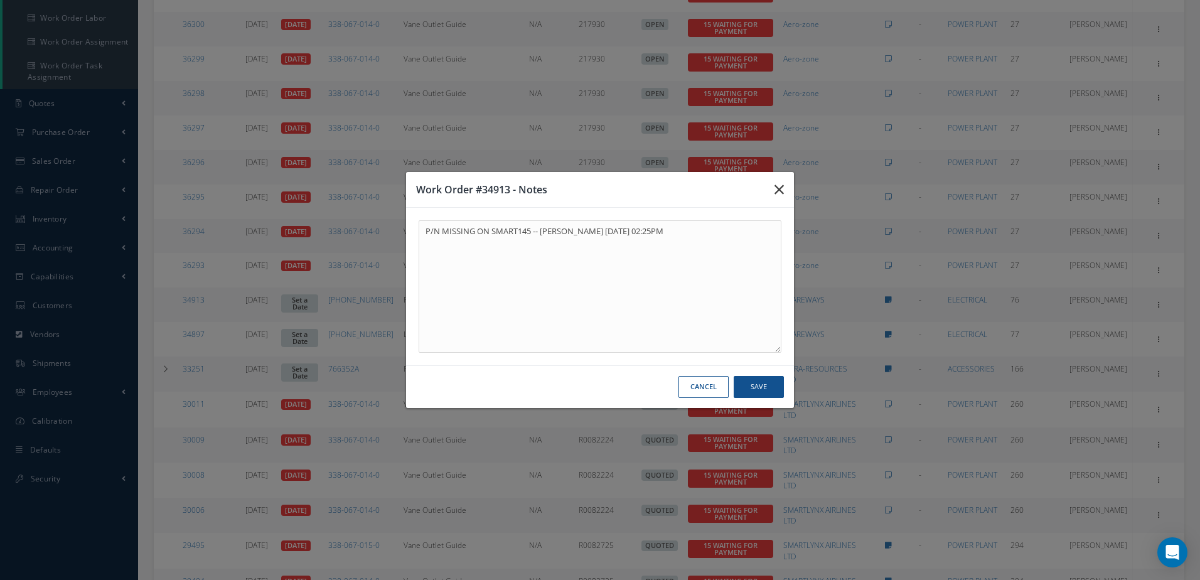
click at [774, 188] on button "button" at bounding box center [778, 189] width 29 height 35
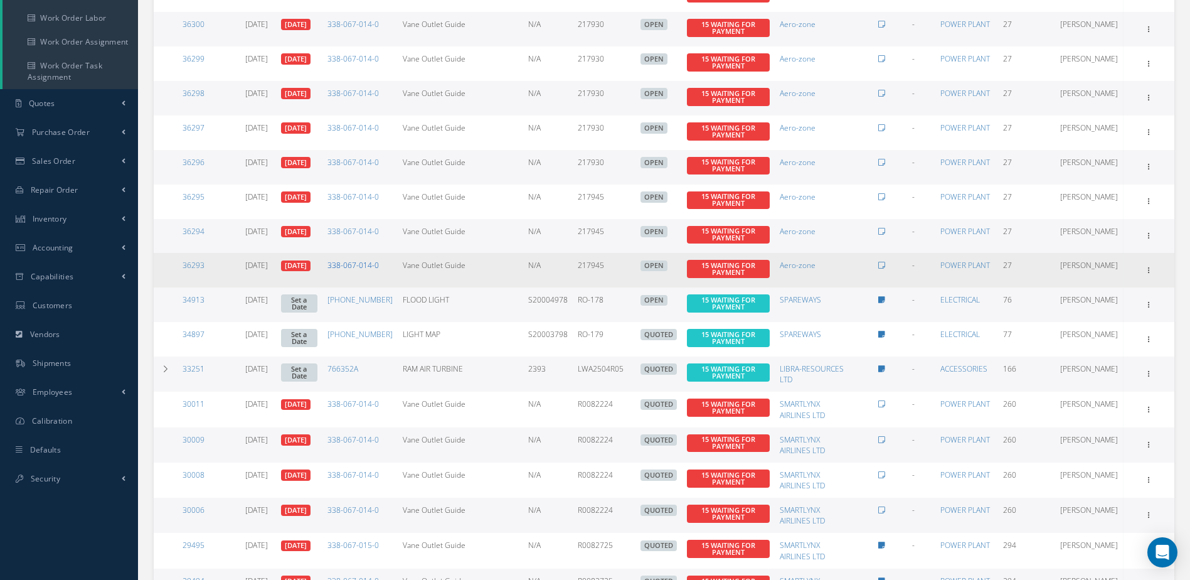
scroll to position [0, 0]
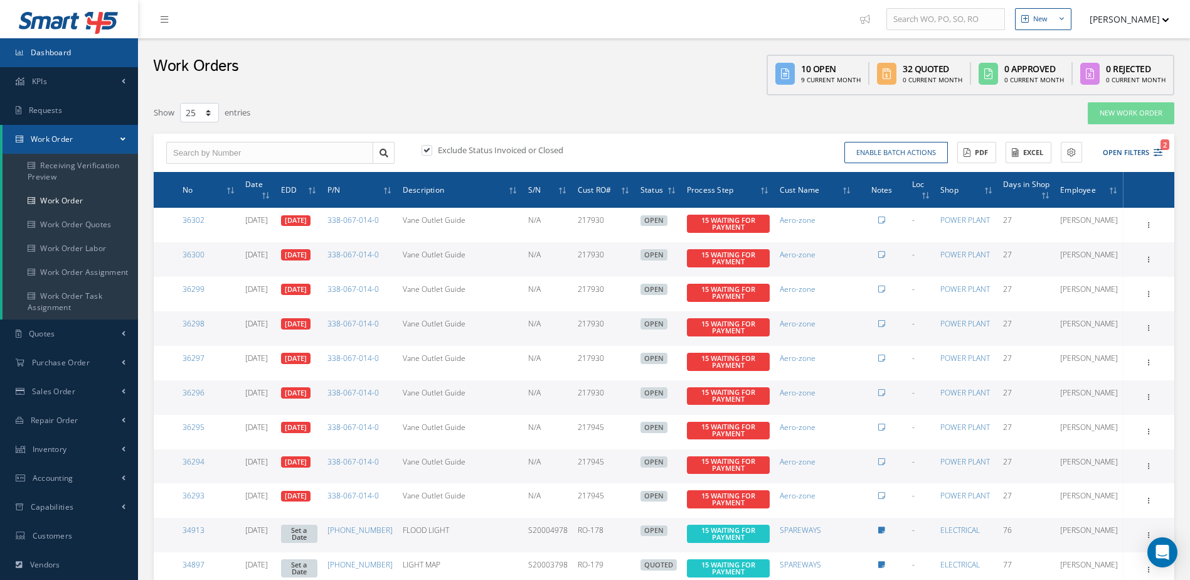
click at [93, 58] on link "Dashboard" at bounding box center [69, 52] width 138 height 29
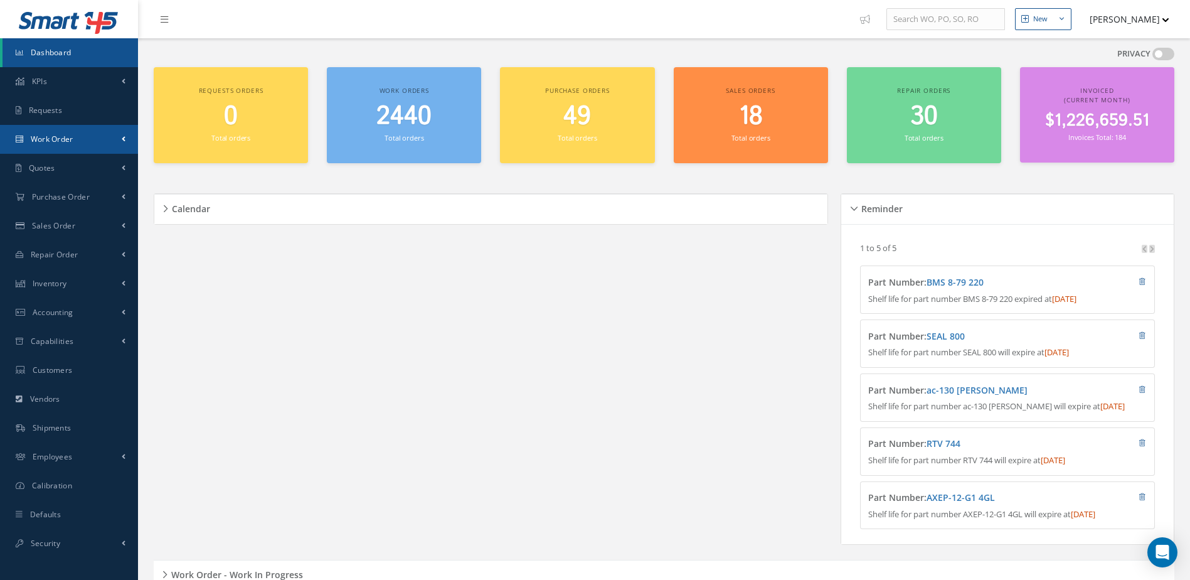
click at [68, 147] on link "Work Order" at bounding box center [69, 139] width 138 height 29
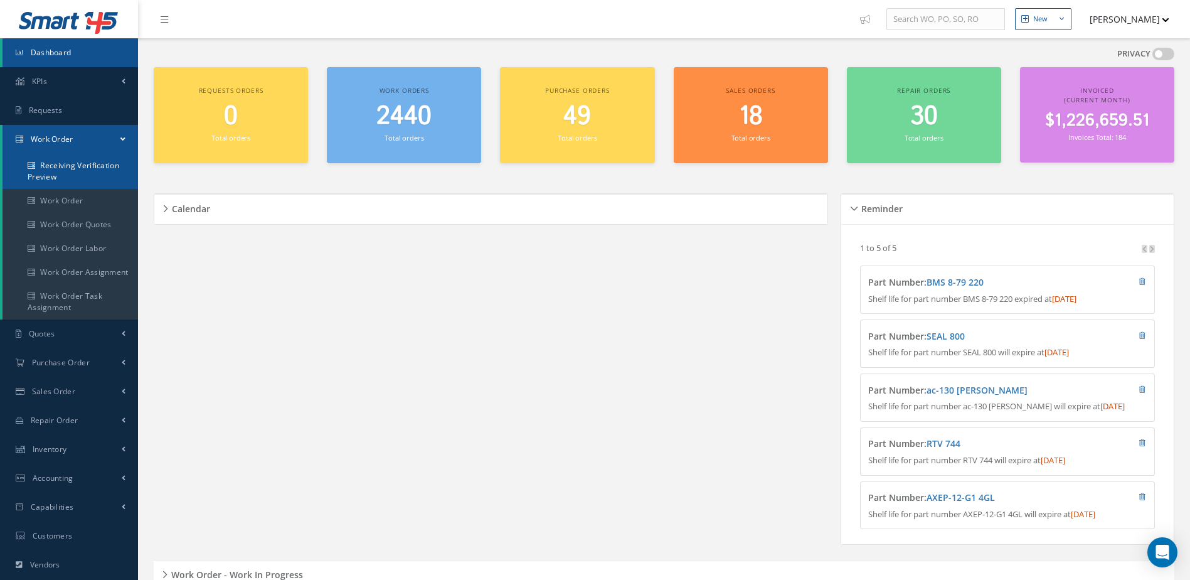
click at [70, 179] on link "Receiving Verification Preview" at bounding box center [71, 171] width 136 height 35
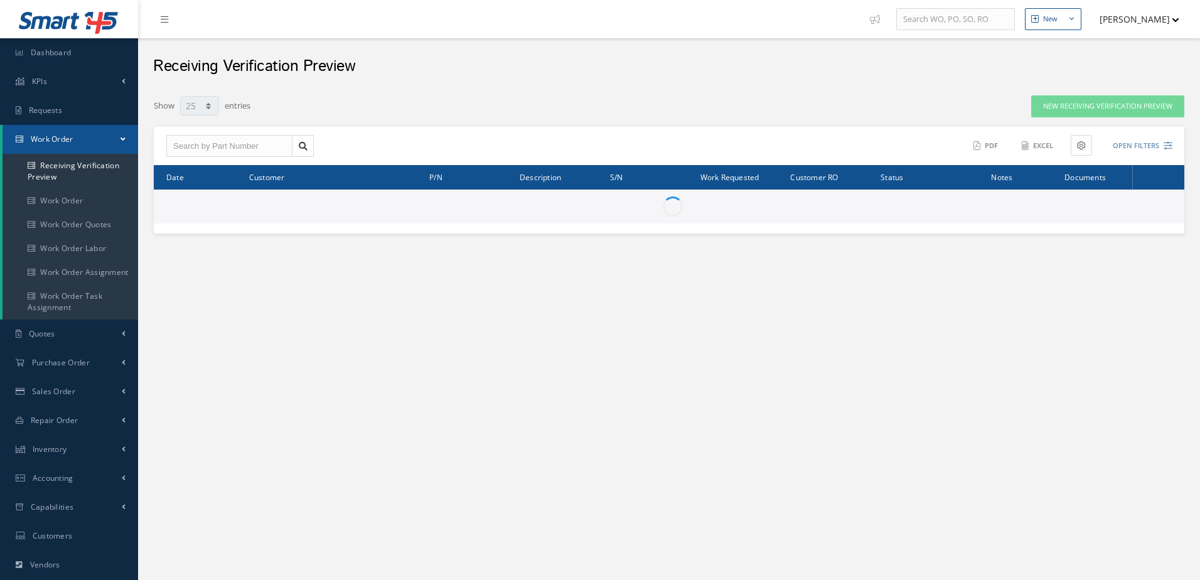
select select "25"
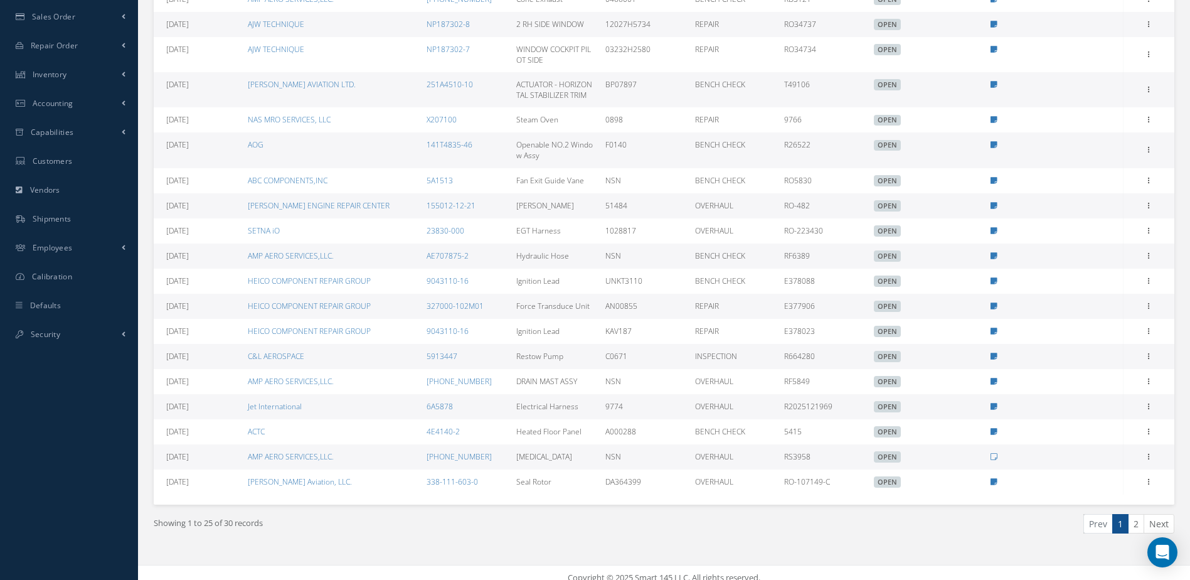
scroll to position [312, 0]
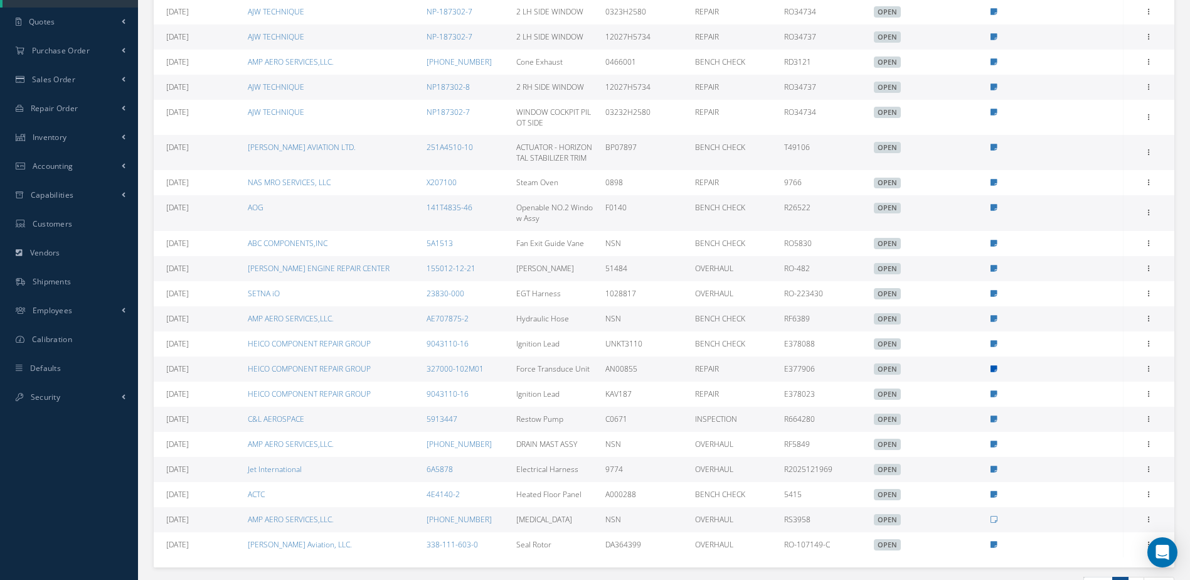
click at [993, 365] on icon at bounding box center [994, 369] width 7 height 8
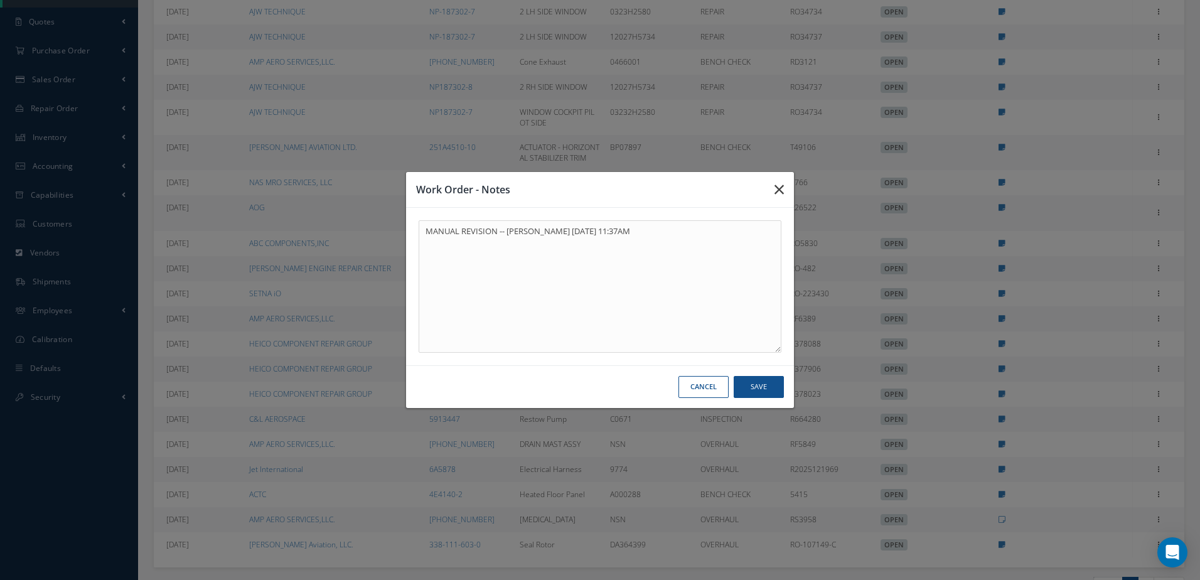
click at [773, 193] on button "button" at bounding box center [778, 189] width 29 height 35
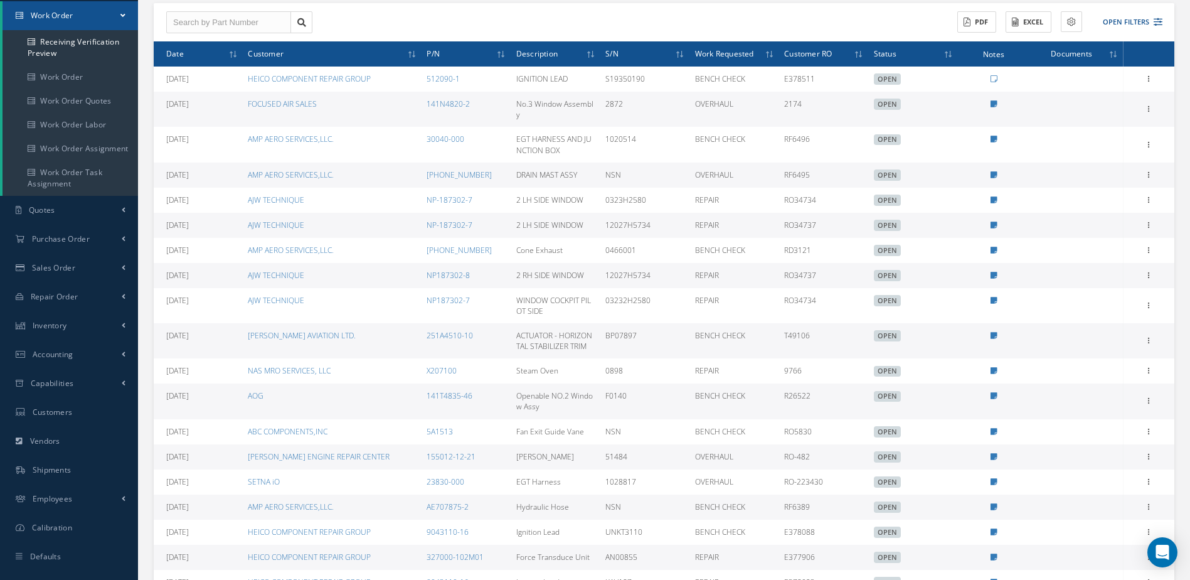
scroll to position [375, 0]
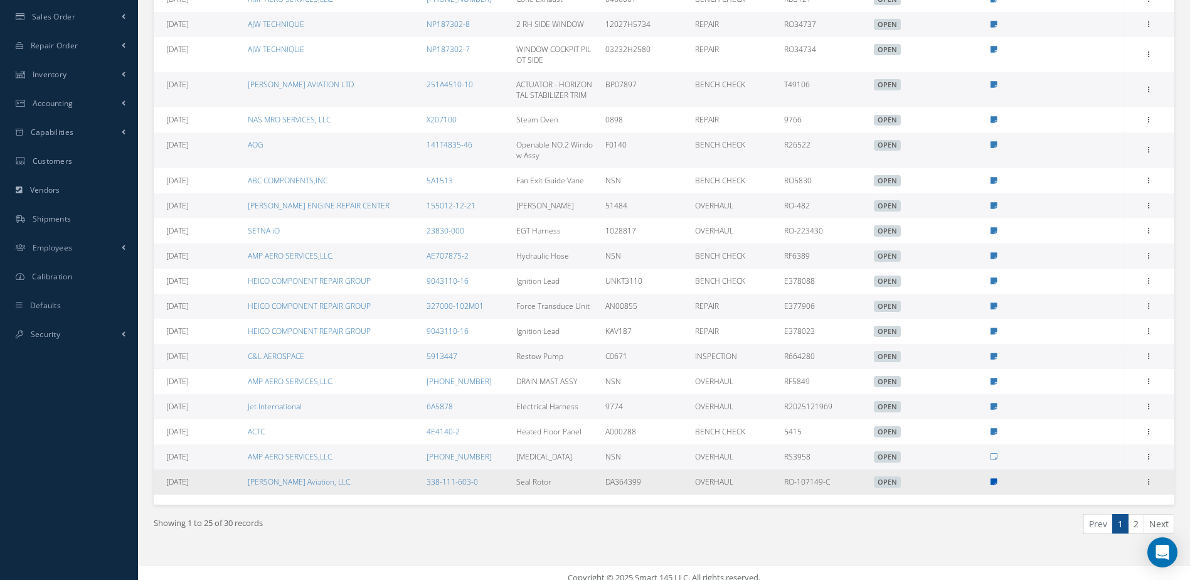
click at [992, 478] on icon at bounding box center [994, 482] width 7 height 8
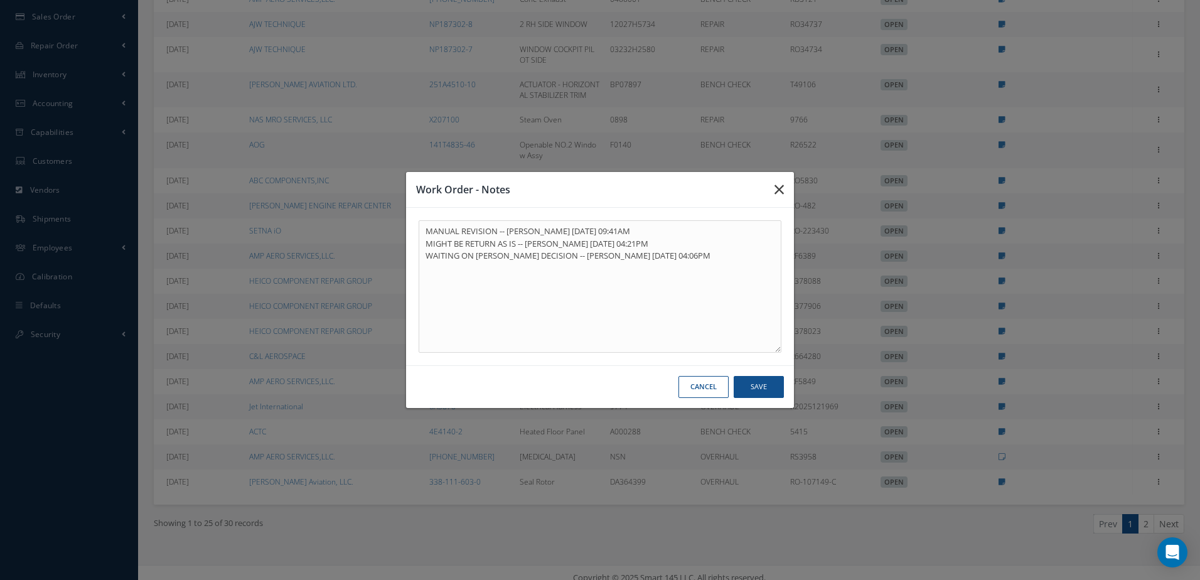
click at [774, 190] on button "button" at bounding box center [778, 189] width 29 height 35
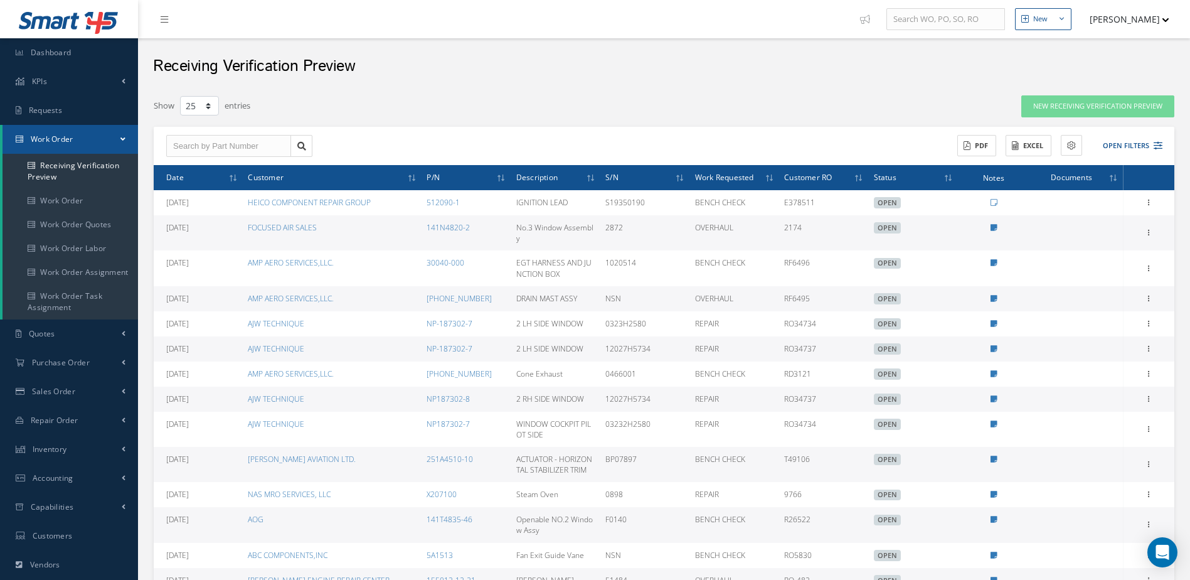
scroll to position [314, 0]
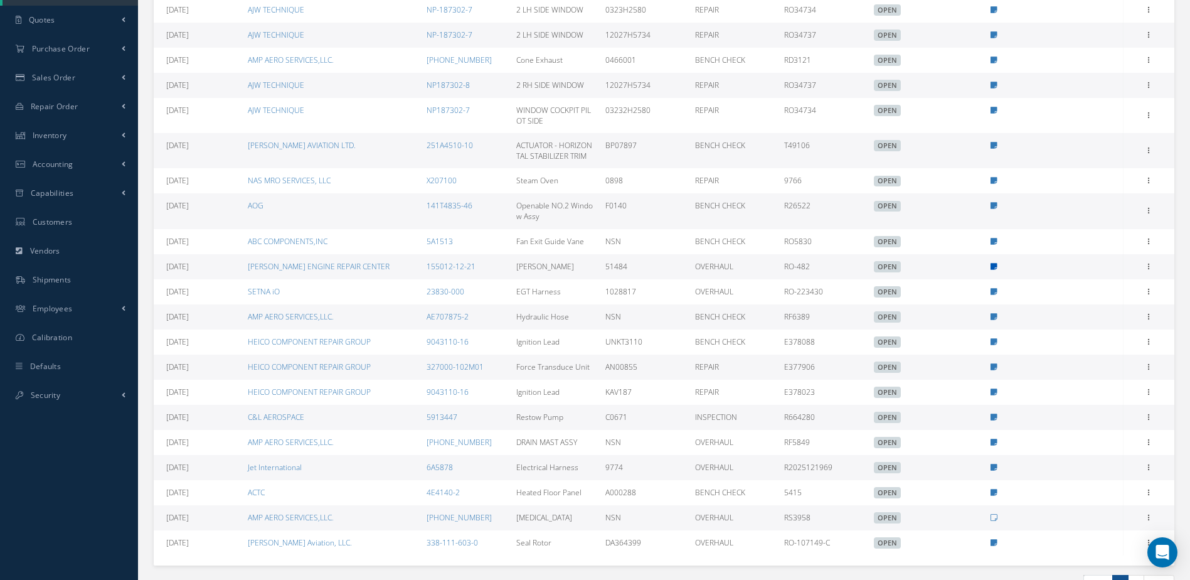
click at [993, 263] on icon at bounding box center [994, 267] width 7 height 8
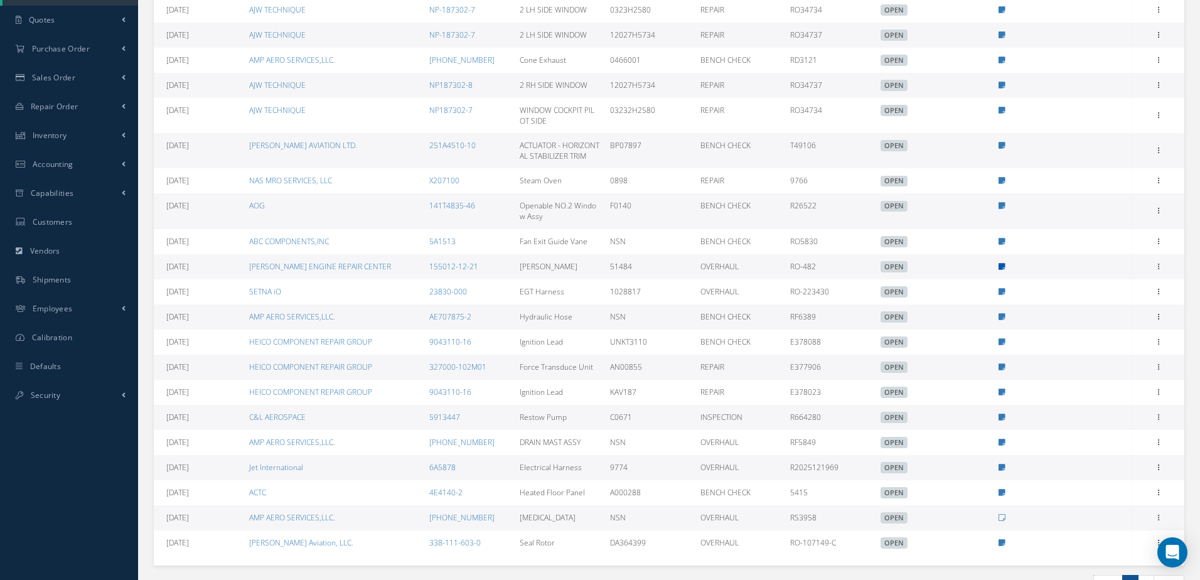
type textarea "CUSTOMER REQUEST OH ... OUR CAP INSP/TEST -- Jerry Franco 09/17/2025 10:48AM NE…"
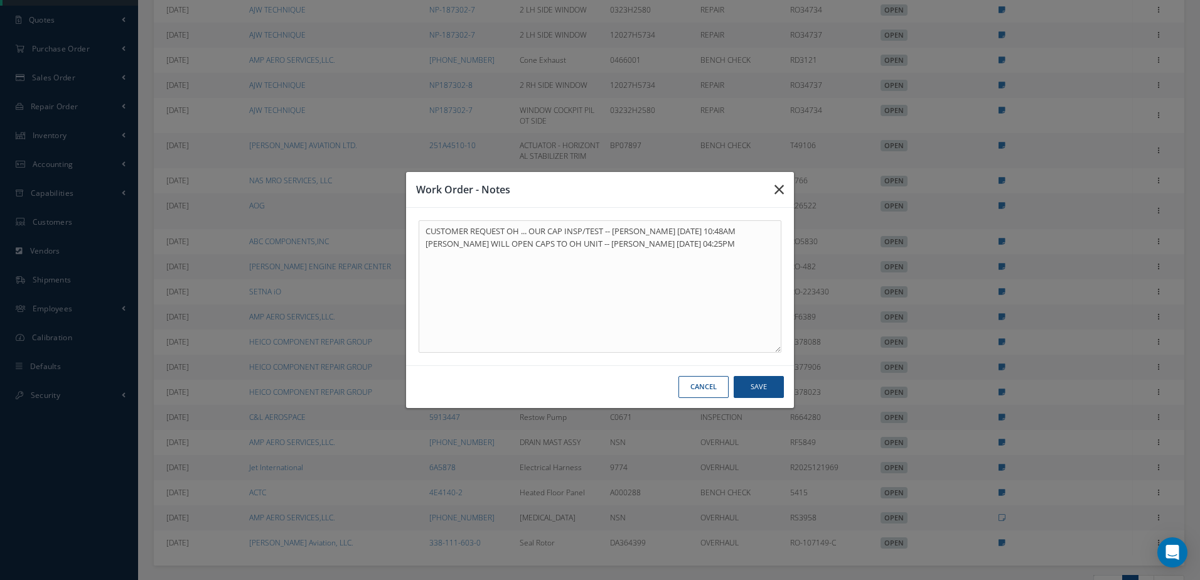
click at [777, 193] on icon "button" at bounding box center [778, 189] width 9 height 15
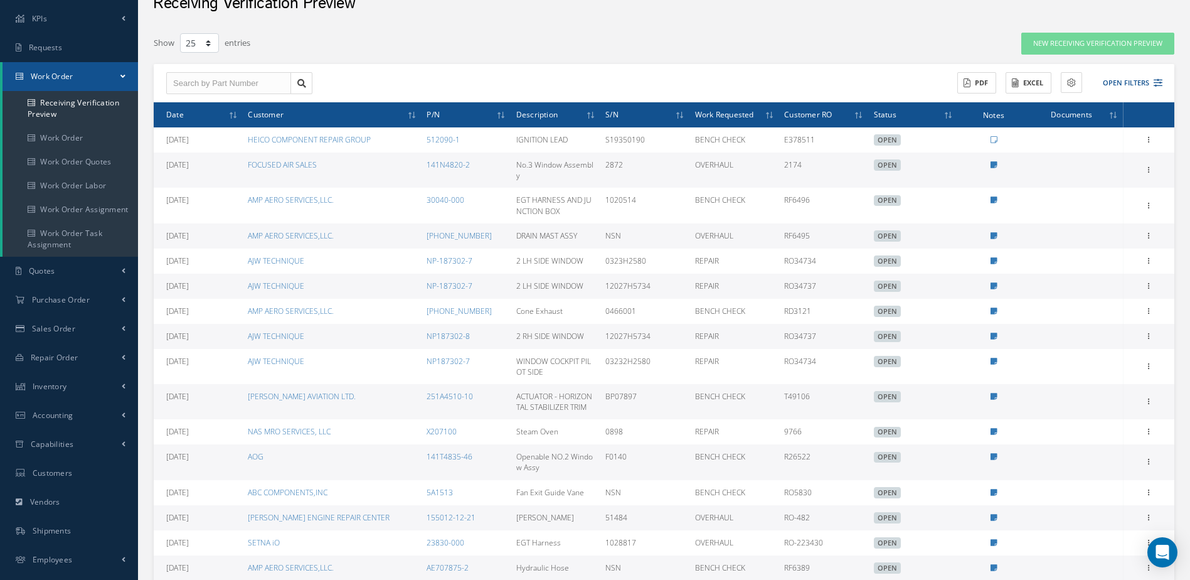
scroll to position [0, 0]
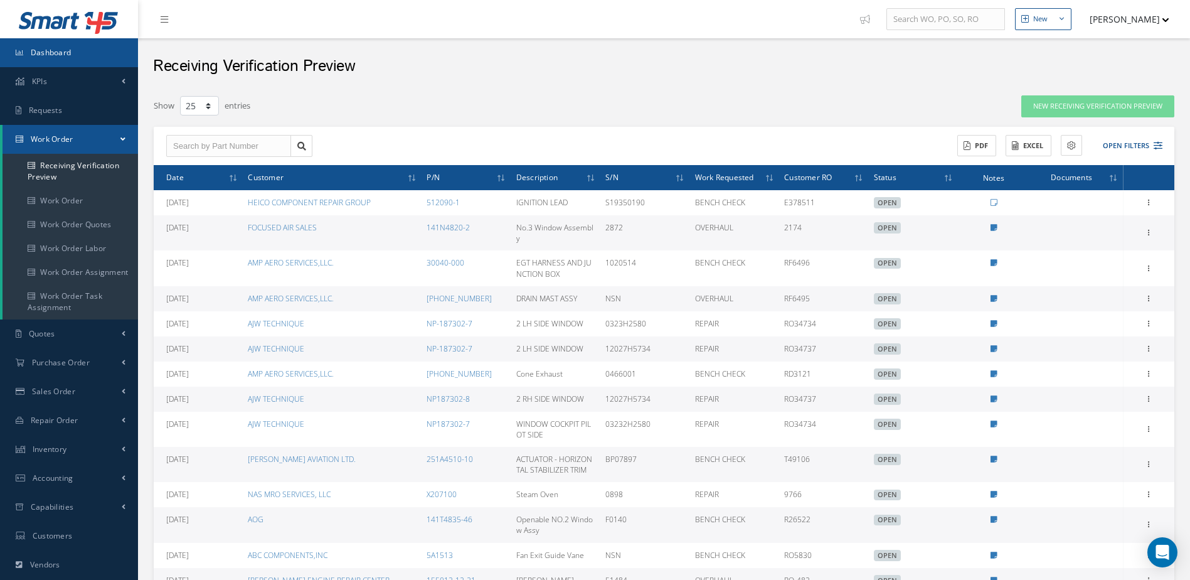
click at [60, 48] on span "Dashboard" at bounding box center [51, 52] width 41 height 11
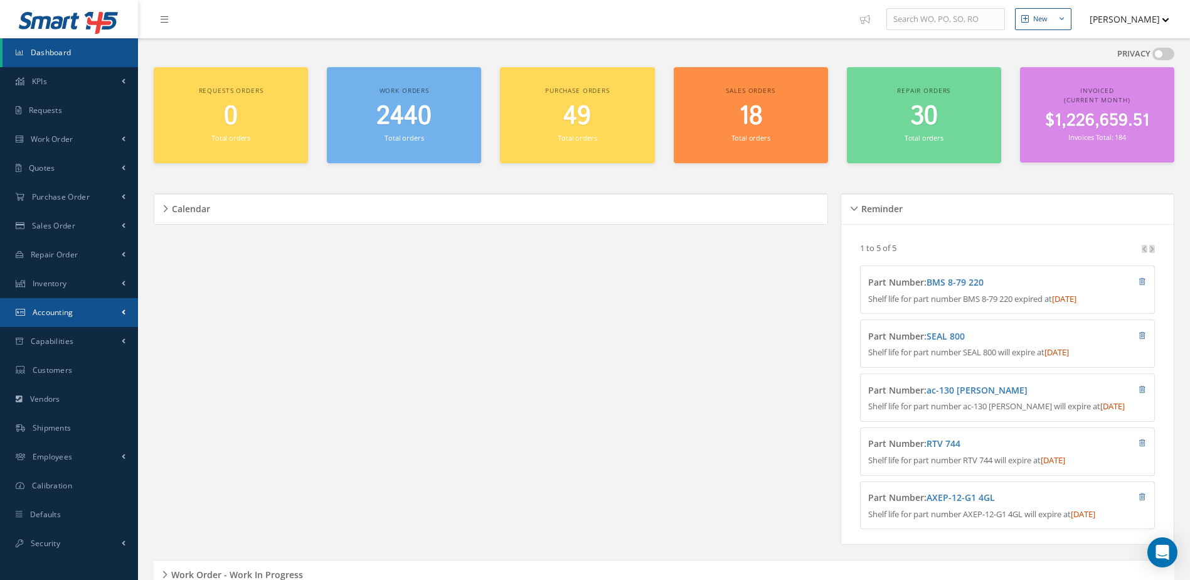
click at [61, 309] on span "Accounting" at bounding box center [53, 312] width 41 height 11
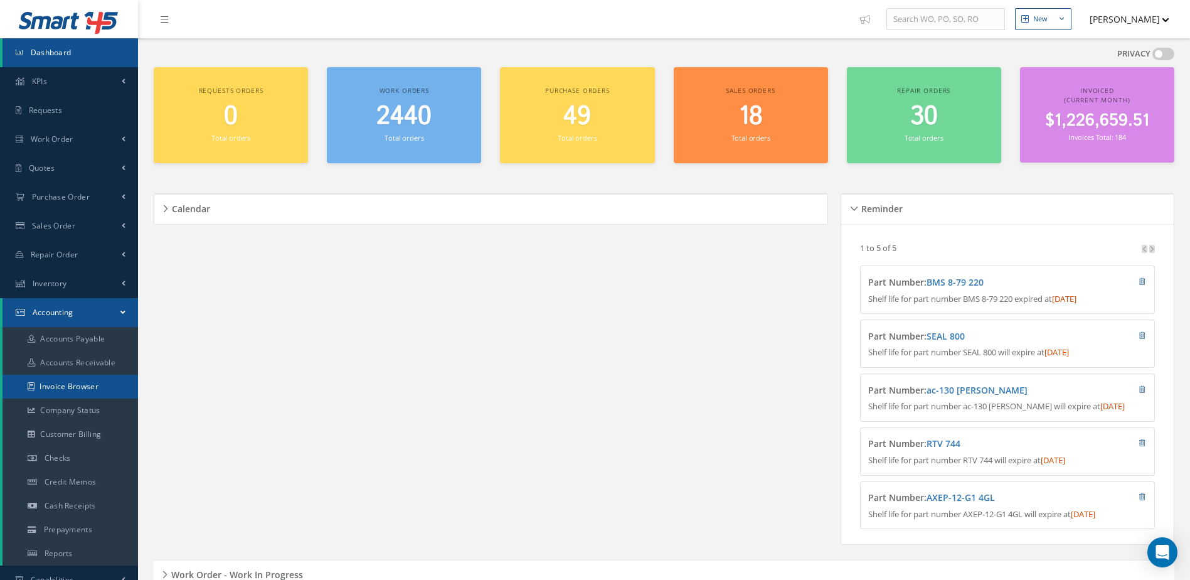
click at [78, 383] on link "Invoice Browser" at bounding box center [71, 387] width 136 height 24
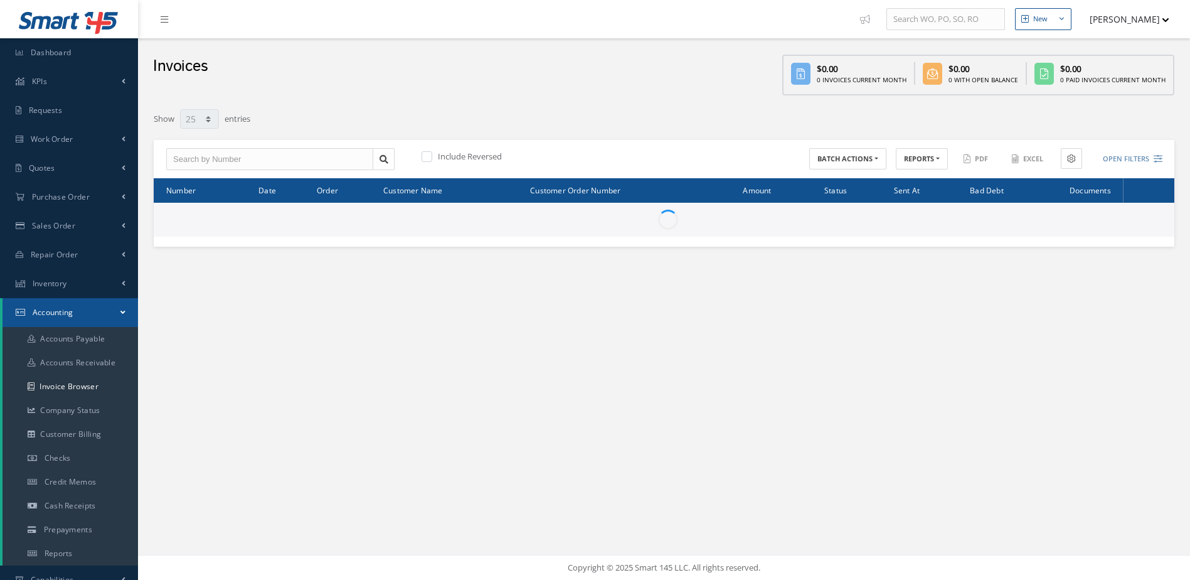
select select "25"
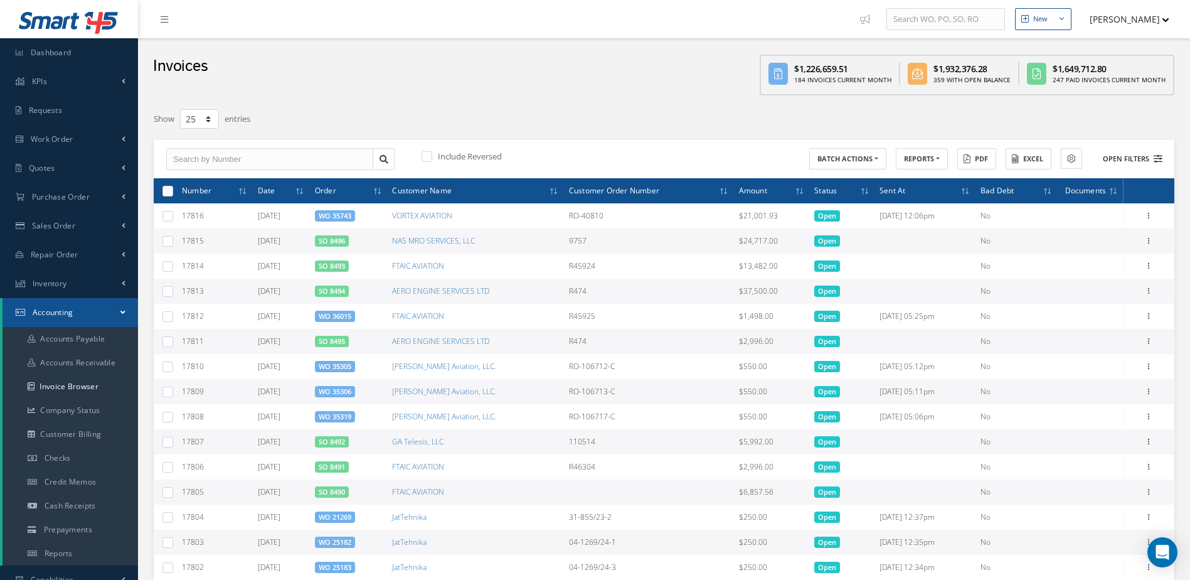
click at [1122, 157] on button "Open Filters" at bounding box center [1127, 159] width 71 height 21
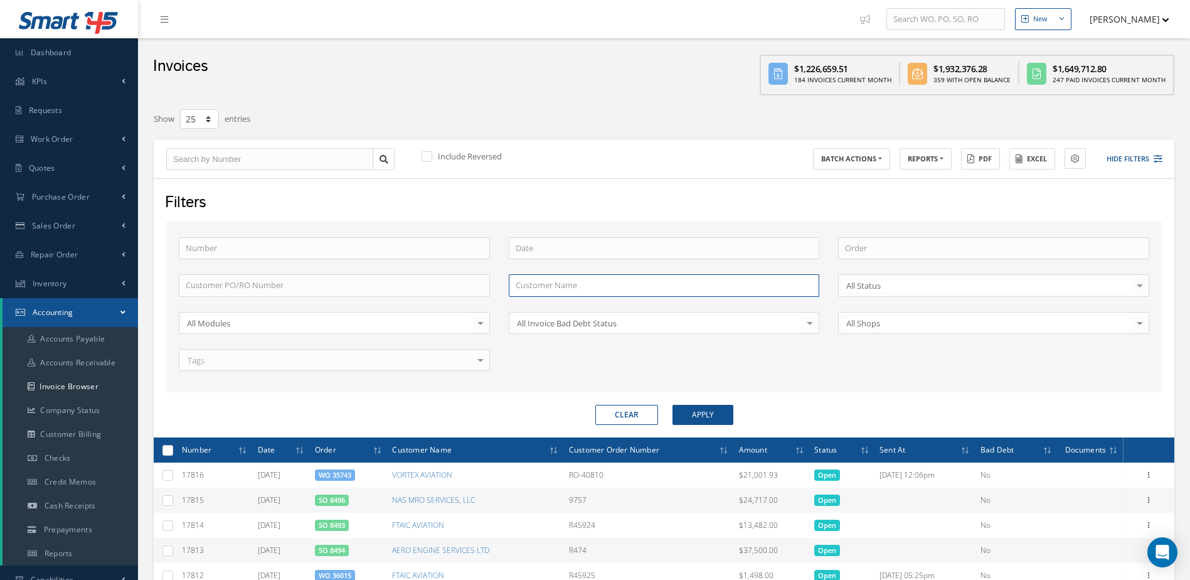
click at [580, 287] on input "text" at bounding box center [664, 285] width 311 height 23
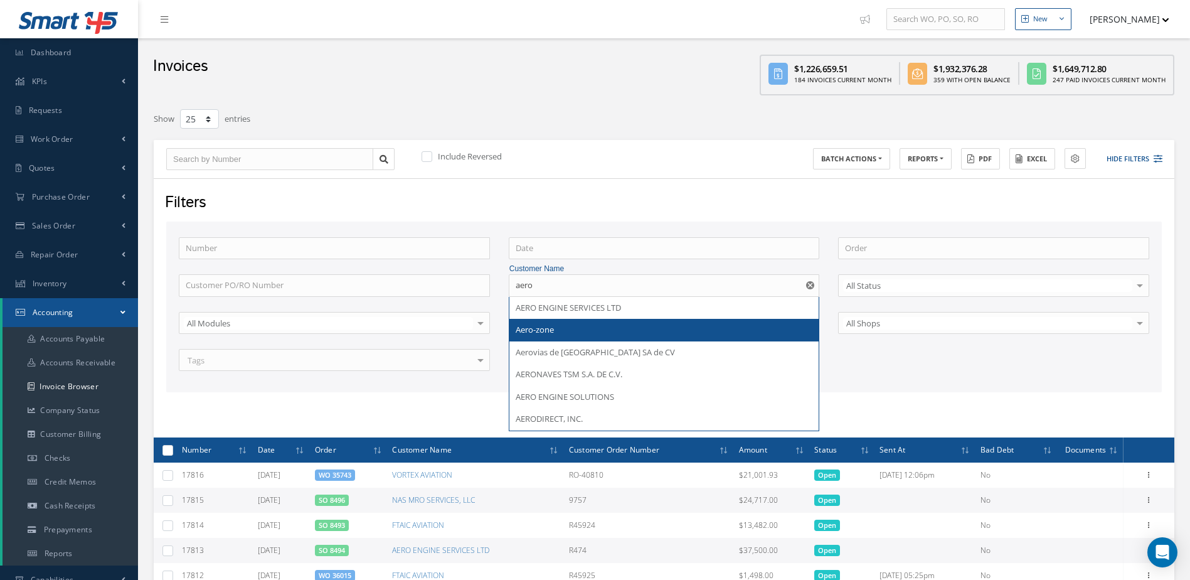
click at [547, 325] on span "Aero-zone" at bounding box center [535, 329] width 38 height 11
type input "Aero-zone"
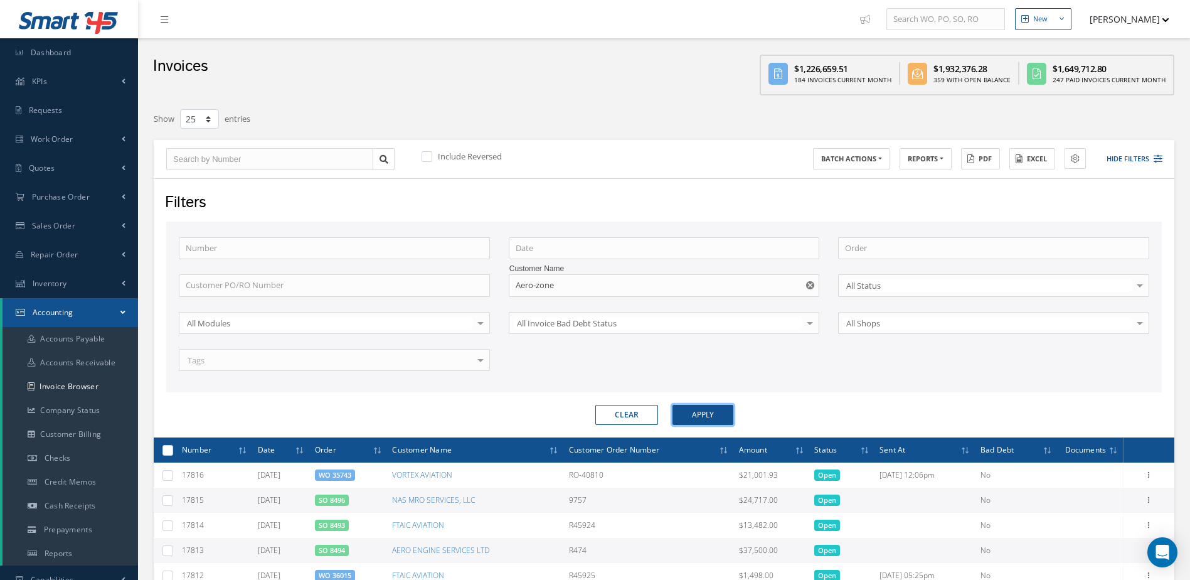
click at [722, 419] on button "Apply" at bounding box center [703, 415] width 61 height 20
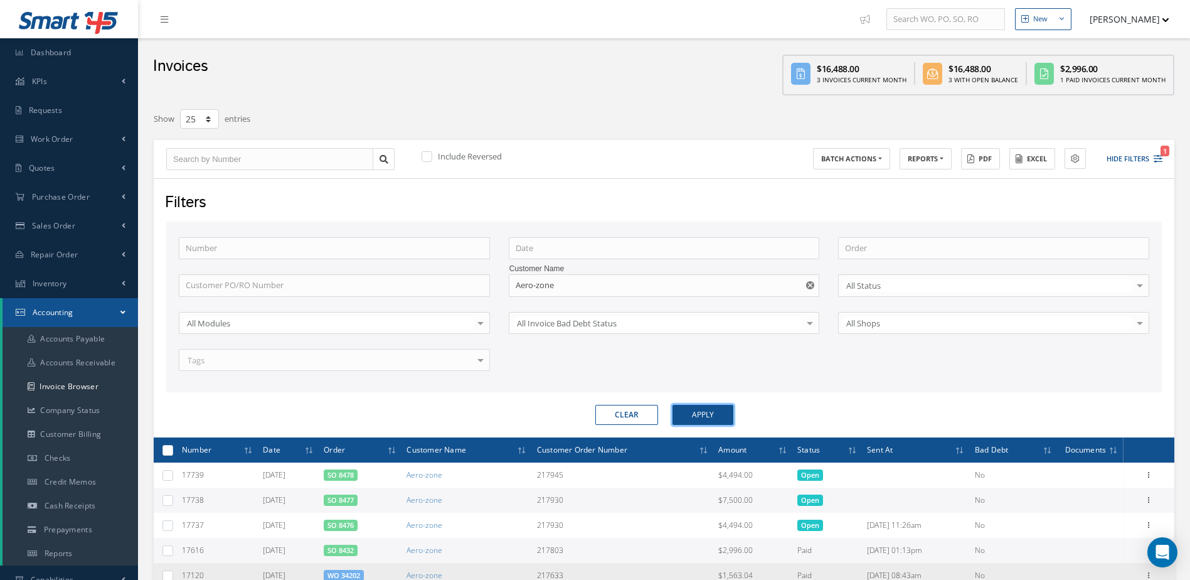
scroll to position [188, 0]
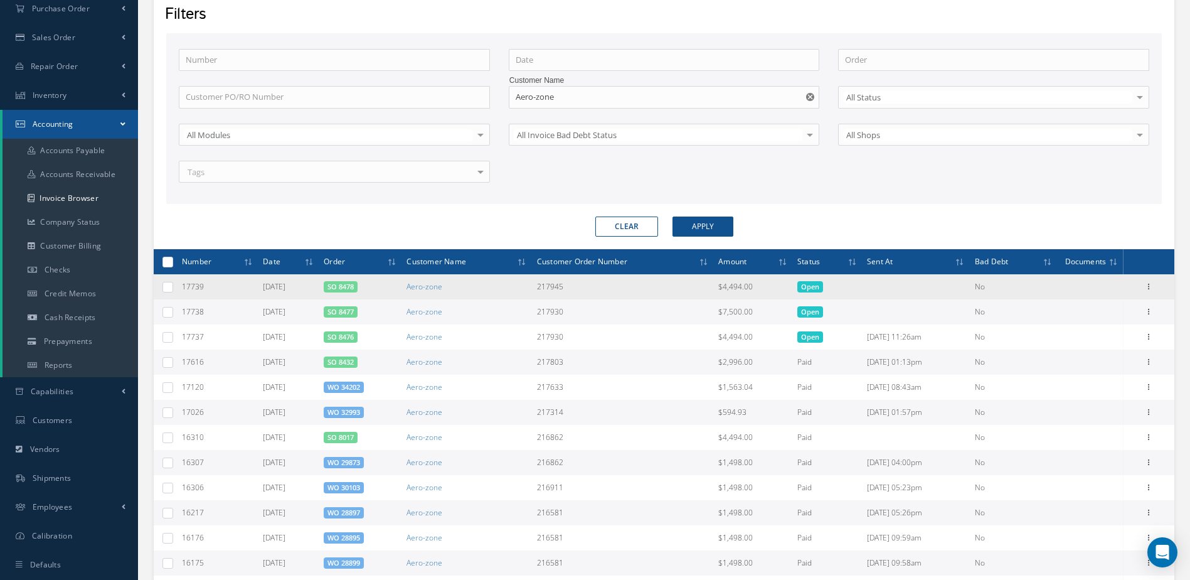
click at [173, 286] on label at bounding box center [173, 286] width 0 height 11
click at [165, 286] on input "checkbox" at bounding box center [168, 288] width 8 height 8
checkbox input "true"
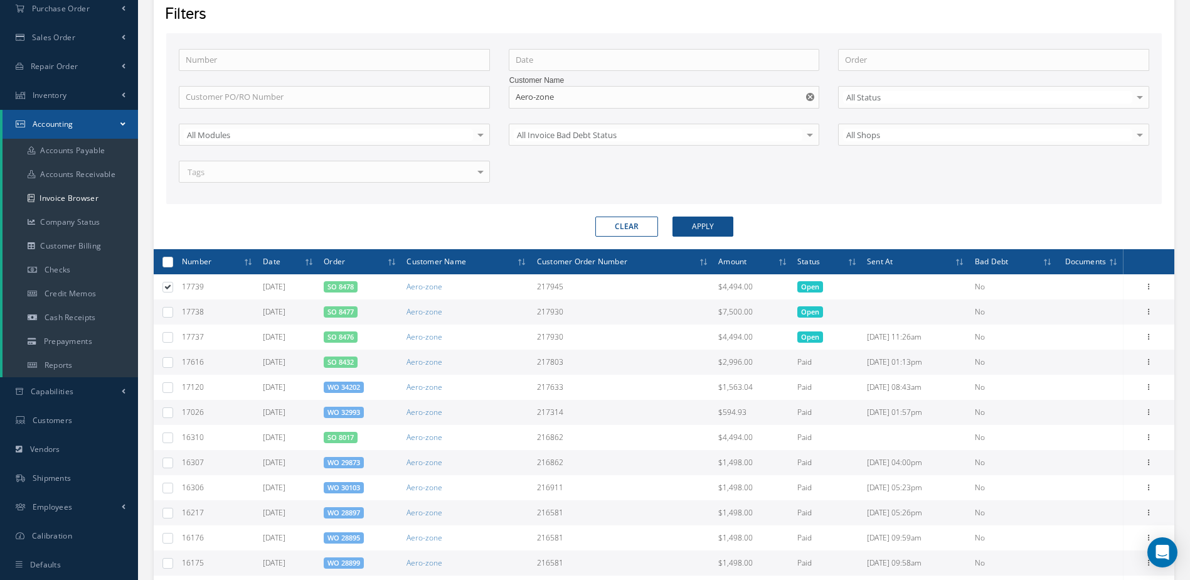
click at [173, 313] on label at bounding box center [173, 311] width 0 height 11
click at [172, 313] on input "checkbox" at bounding box center [168, 313] width 8 height 8
checkbox input "true"
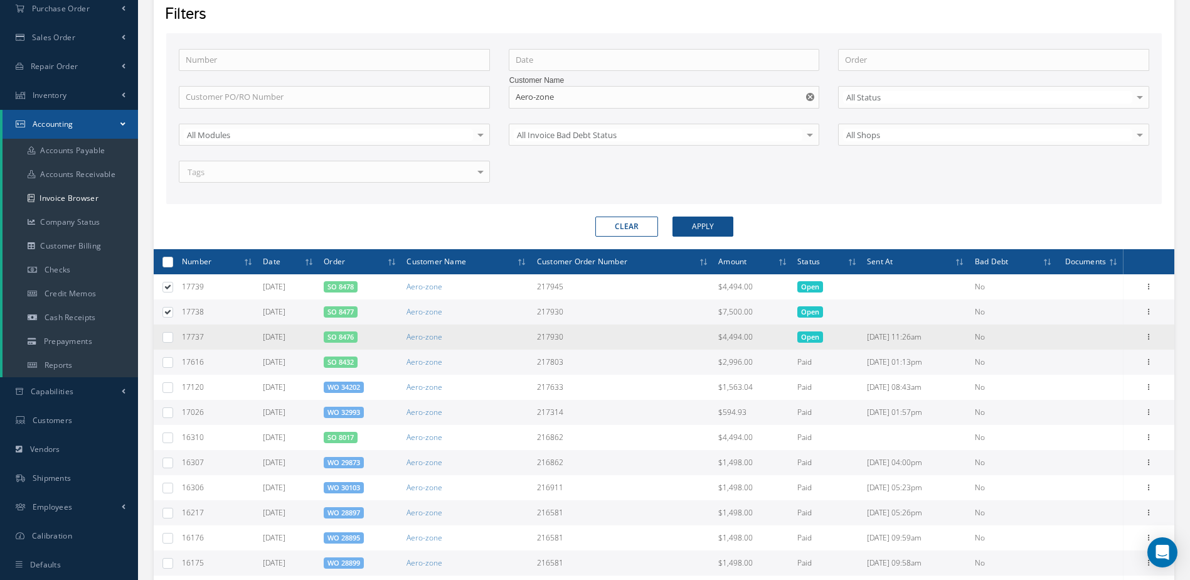
click at [173, 338] on label at bounding box center [173, 336] width 0 height 11
click at [172, 338] on input "checkbox" at bounding box center [168, 338] width 8 height 8
checkbox input "true"
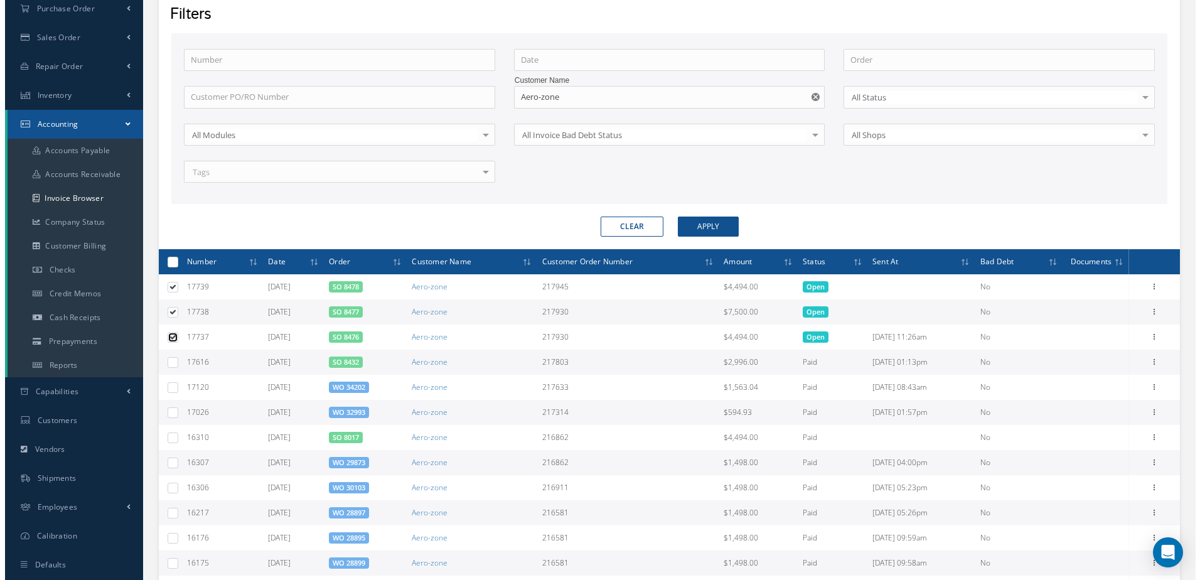
scroll to position [0, 0]
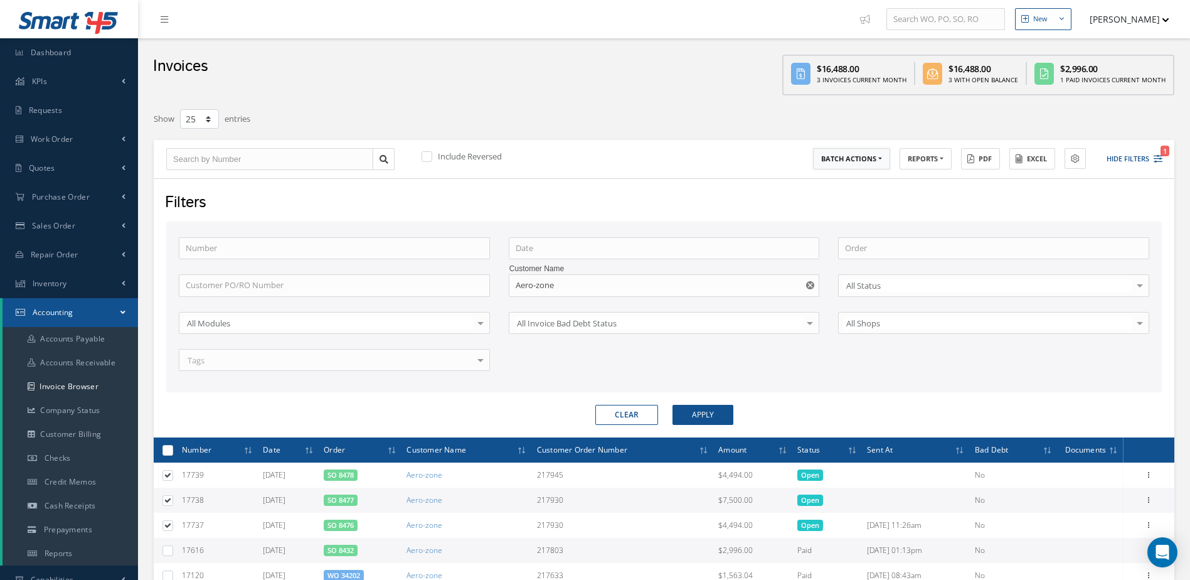
click at [870, 167] on button "BATCH ACTIONS" at bounding box center [851, 159] width 77 height 22
click at [862, 179] on link "Print selected items (3)" at bounding box center [863, 179] width 100 height 17
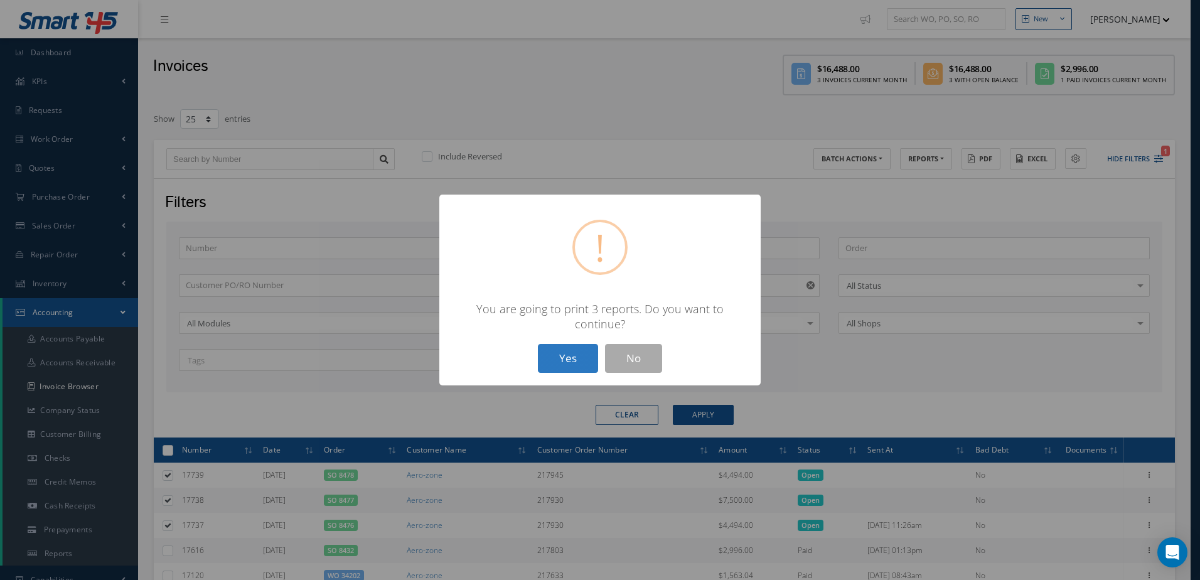
click at [563, 344] on button "Yes" at bounding box center [568, 358] width 60 height 29
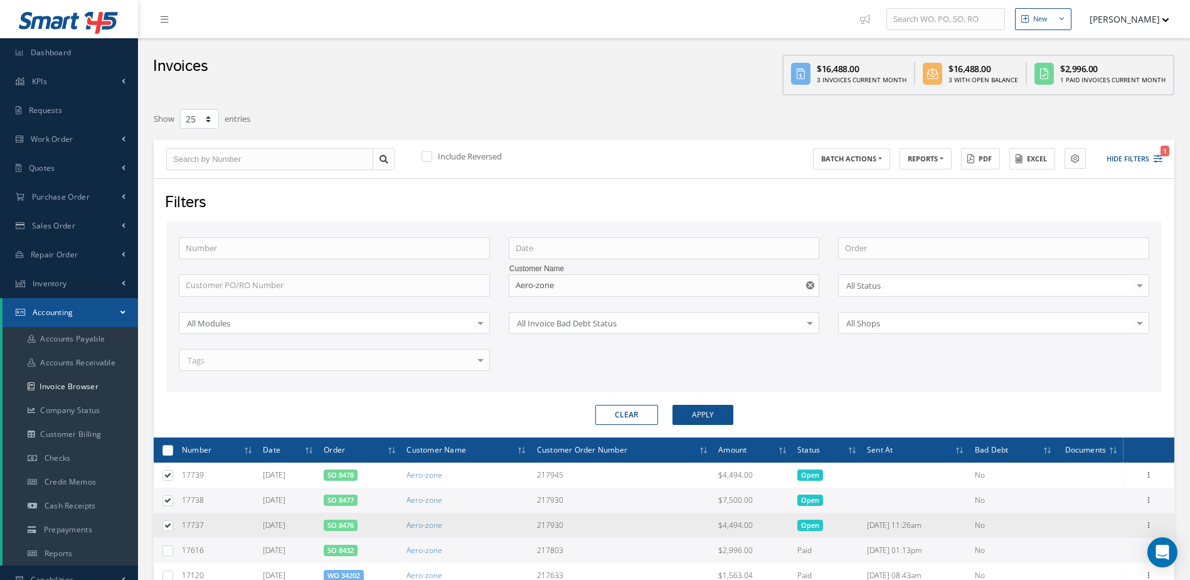
click at [170, 518] on td at bounding box center [165, 525] width 23 height 25
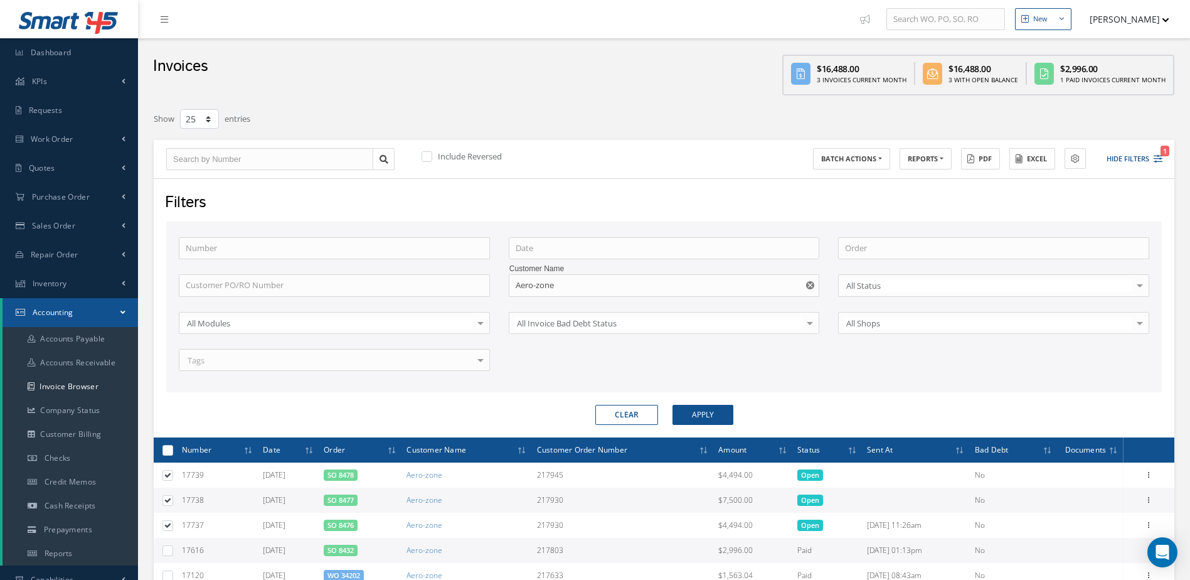
click at [173, 504] on label at bounding box center [173, 499] width 0 height 11
click at [164, 504] on input "checkbox" at bounding box center [168, 501] width 8 height 8
checkbox input "false"
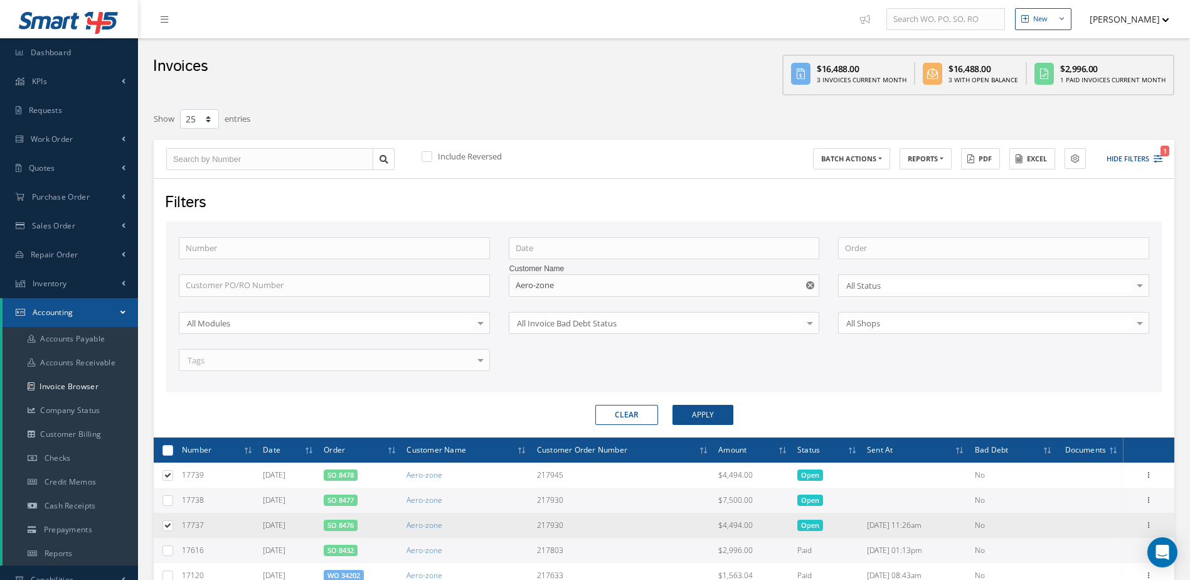
click at [173, 526] on label at bounding box center [173, 525] width 0 height 11
click at [169, 526] on input "checkbox" at bounding box center [168, 526] width 8 height 8
checkbox input "false"
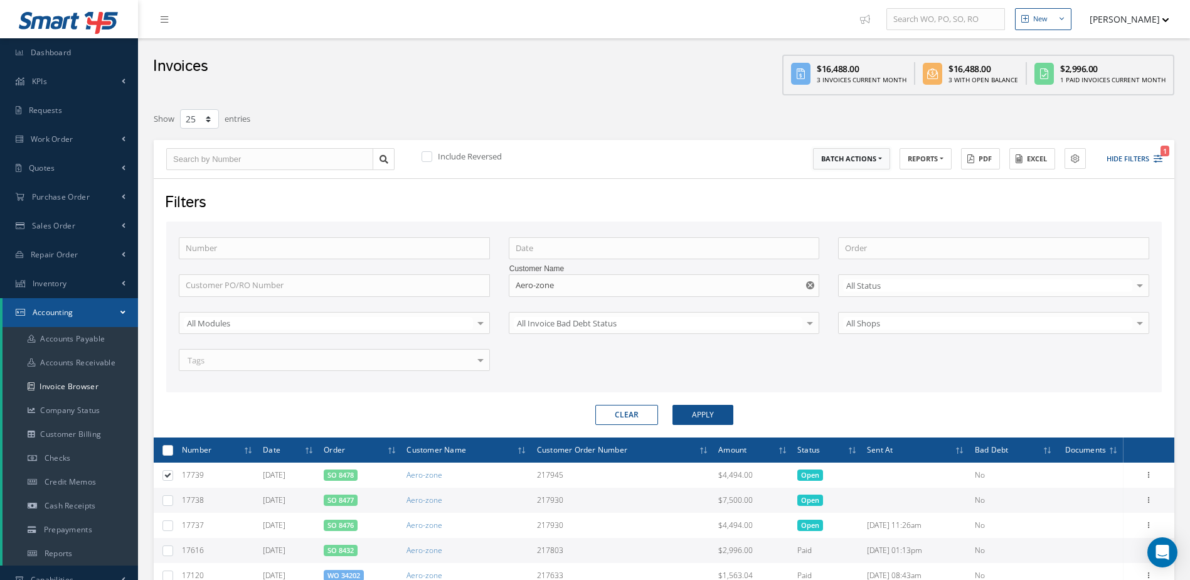
click at [879, 158] on button "BATCH ACTIONS" at bounding box center [851, 159] width 77 height 22
click at [856, 178] on link "Print selected items (1)" at bounding box center [863, 179] width 100 height 17
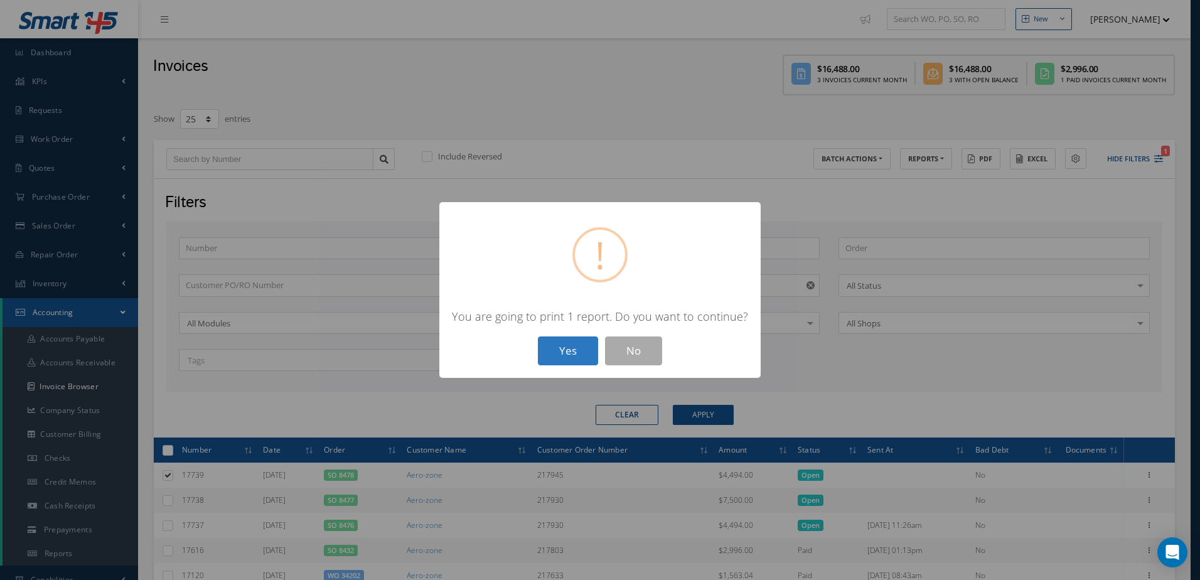
click at [580, 346] on button "Yes" at bounding box center [568, 350] width 60 height 29
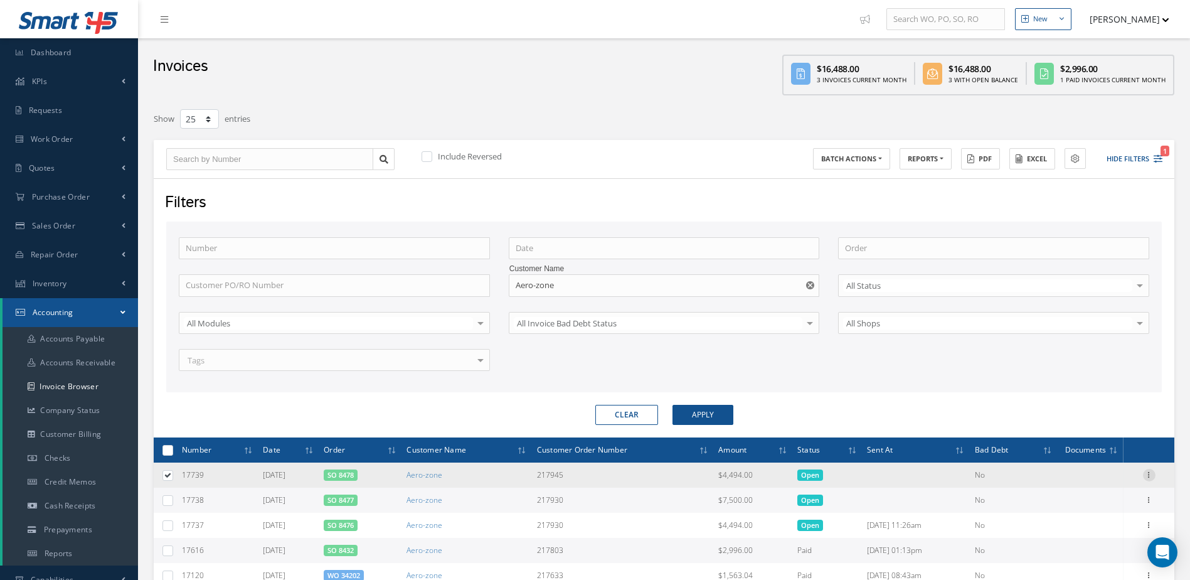
click at [1152, 473] on icon at bounding box center [1149, 474] width 13 height 10
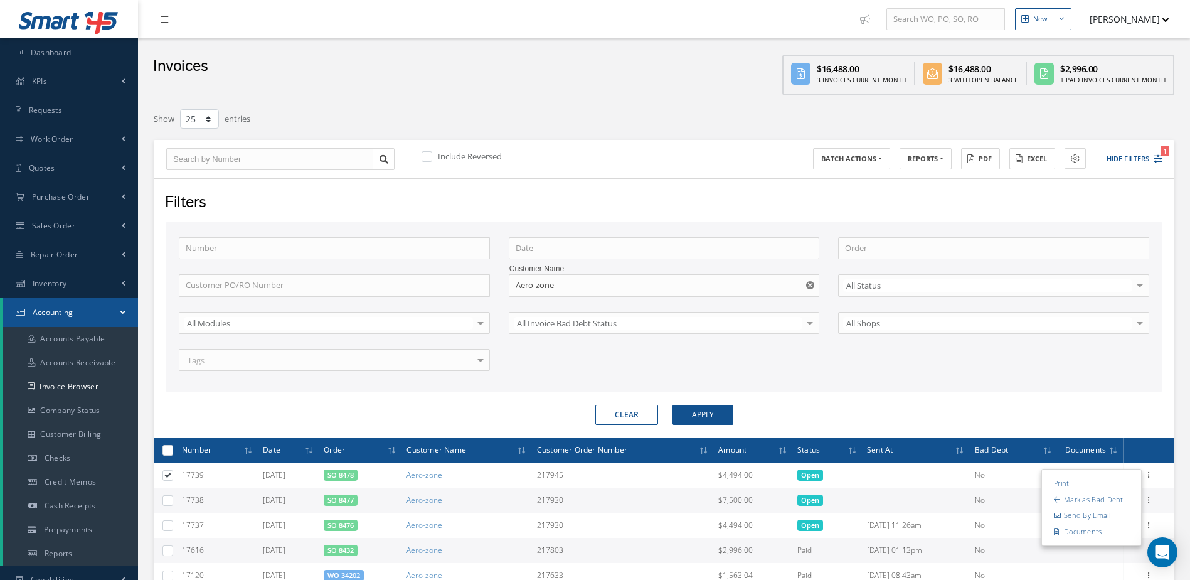
click at [1101, 519] on link "Send By Email" at bounding box center [1091, 516] width 99 height 16
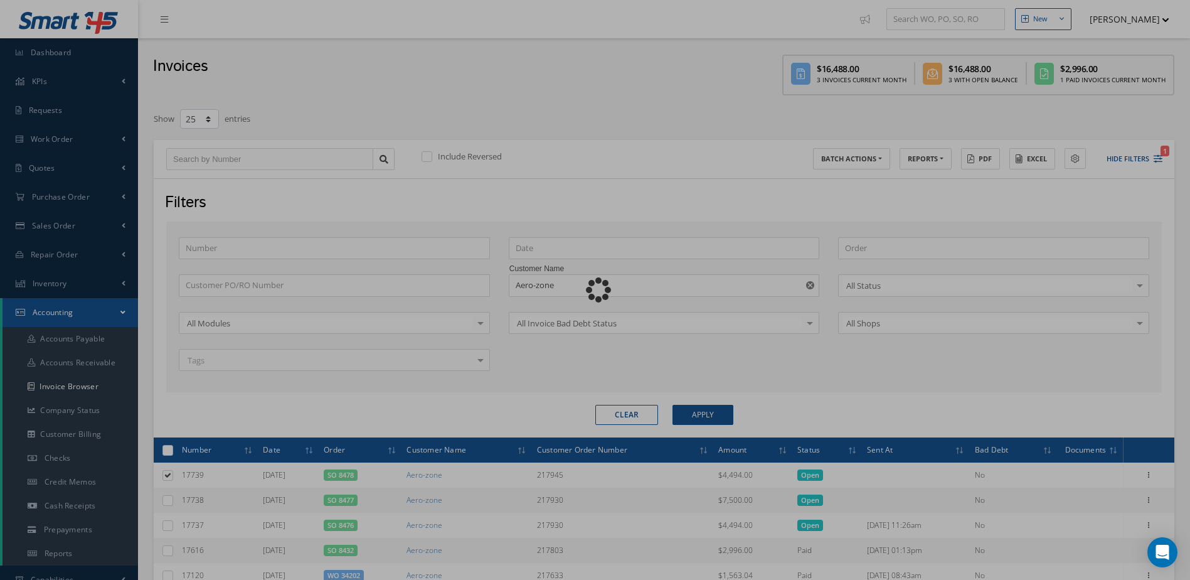
type input "Invoice for Sales Order 8478"
type textarea "Dear, Please find attached your invoice for Sales Order 8478. Please feel free …"
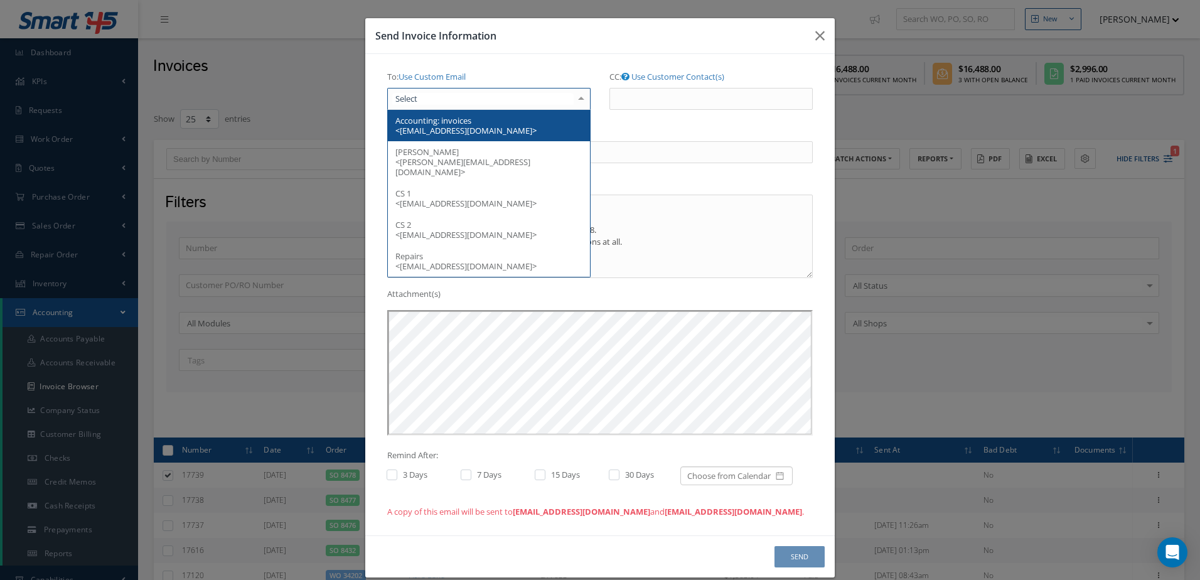
click at [521, 99] on div at bounding box center [488, 99] width 203 height 23
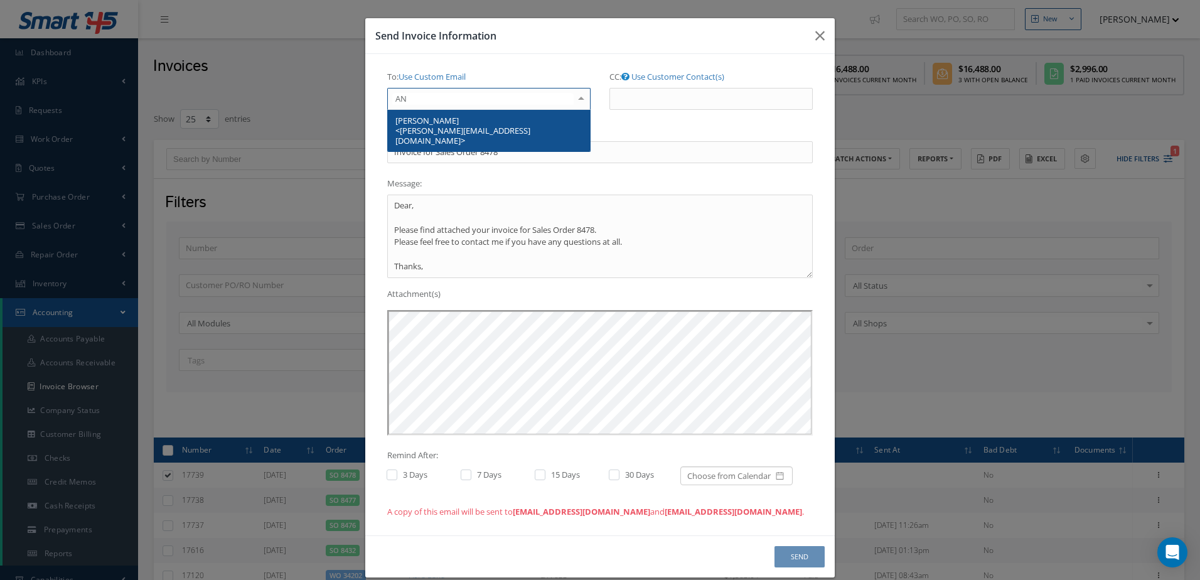
type input "A"
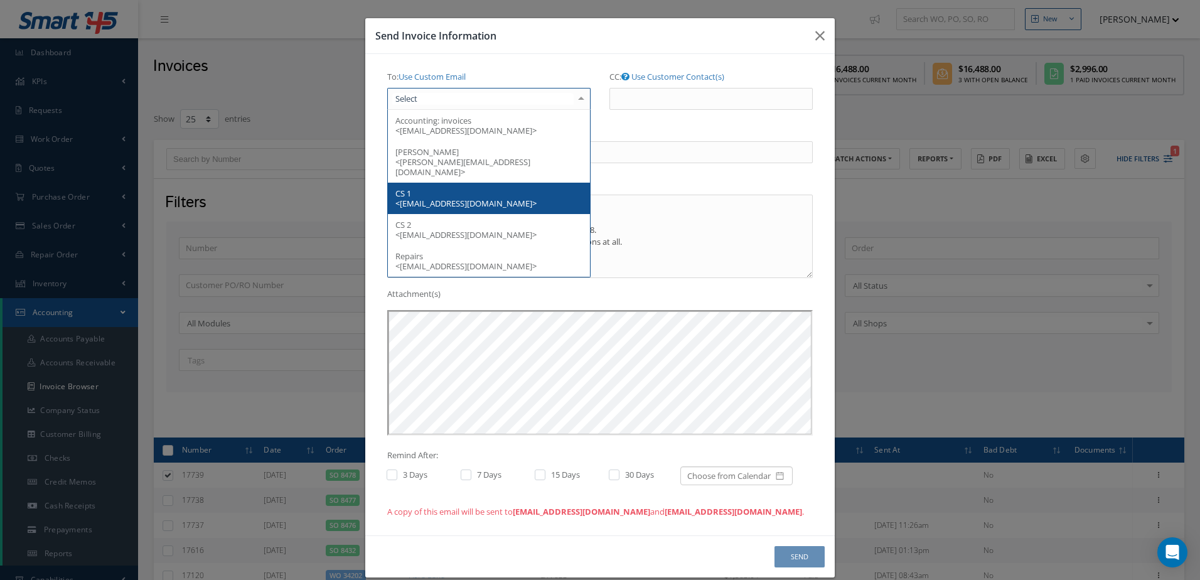
click at [458, 201] on span "CS 1 <avasquez@nasmro.com>" at bounding box center [489, 198] width 202 height 31
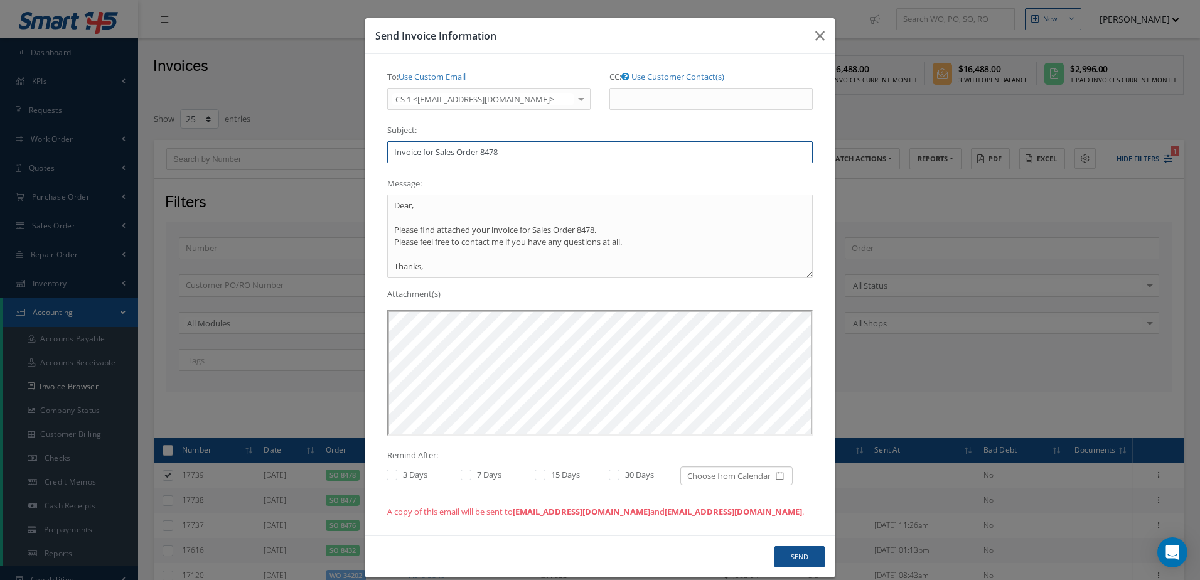
click at [538, 156] on input "Invoice for Sales Order 8478" at bounding box center [599, 152] width 425 height 23
type input "I"
type input "a"
type input "Auto-zone"
click at [797, 562] on button "Send" at bounding box center [799, 557] width 50 height 22
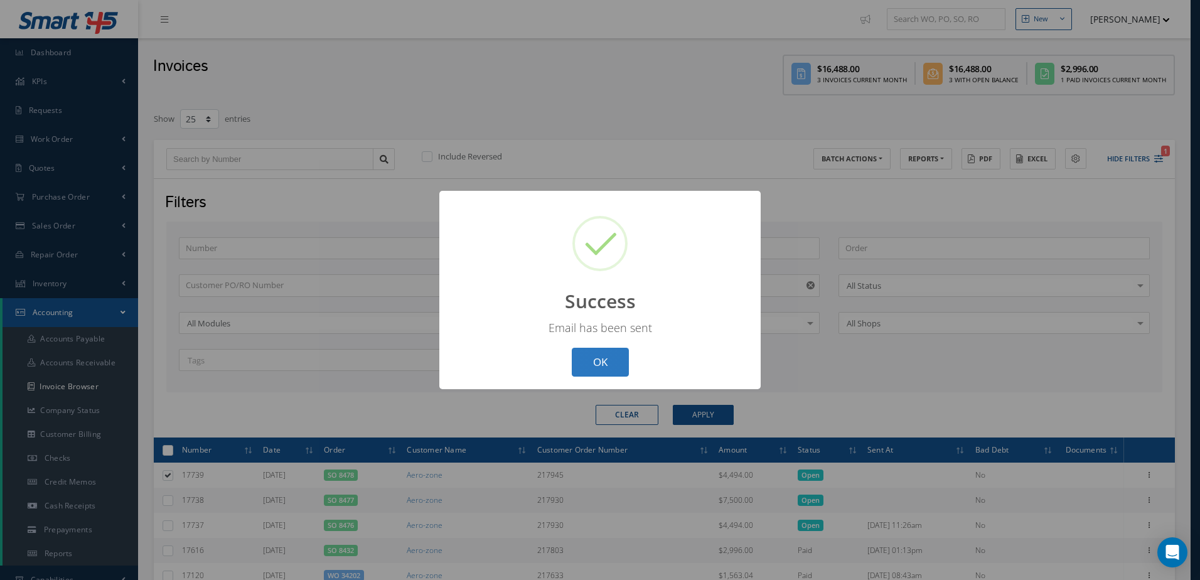
click at [605, 348] on button "OK" at bounding box center [600, 362] width 57 height 29
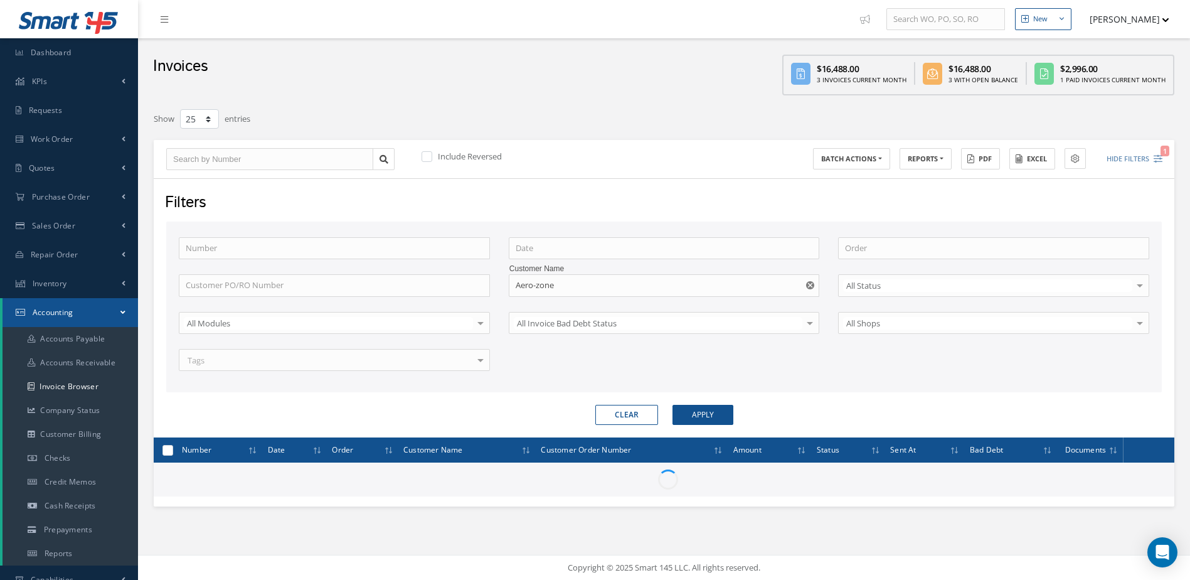
checkbox input "false"
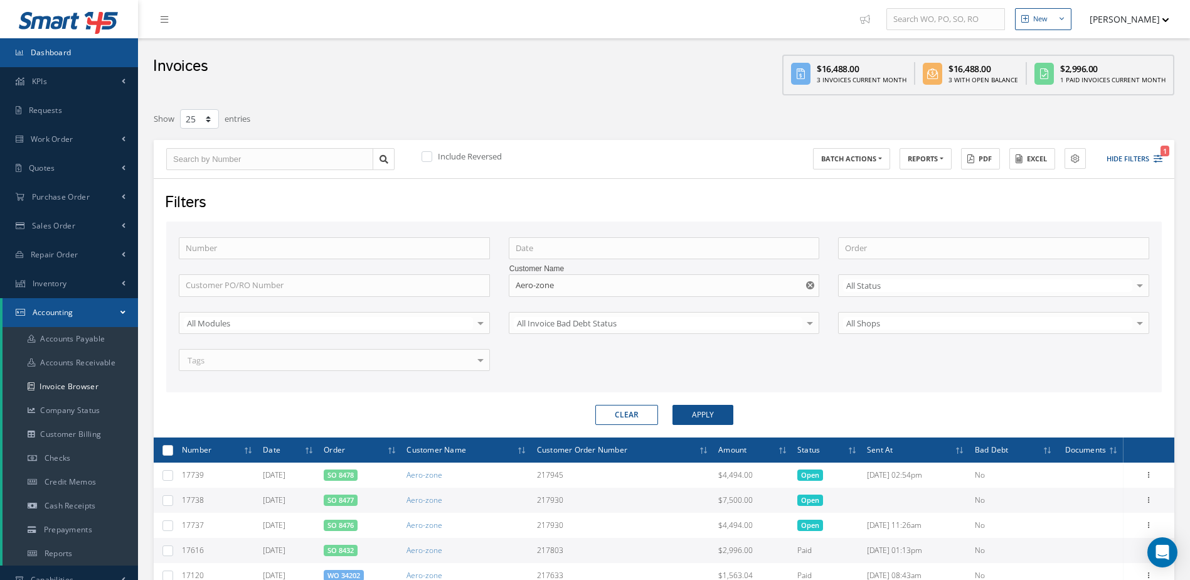
click at [75, 43] on link "Dashboard" at bounding box center [69, 52] width 138 height 29
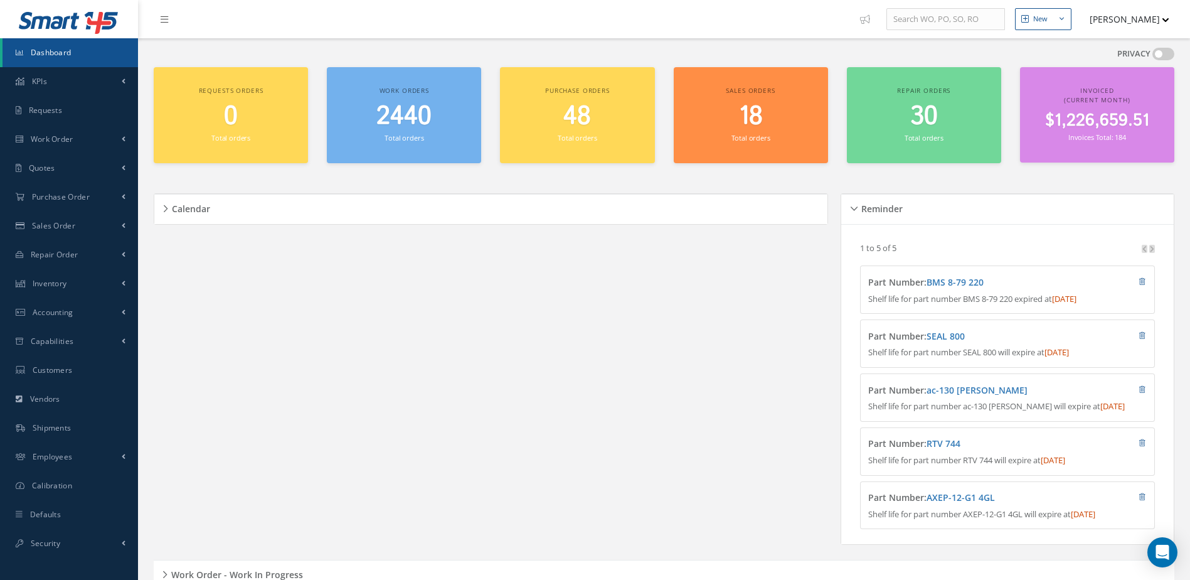
scroll to position [106, 0]
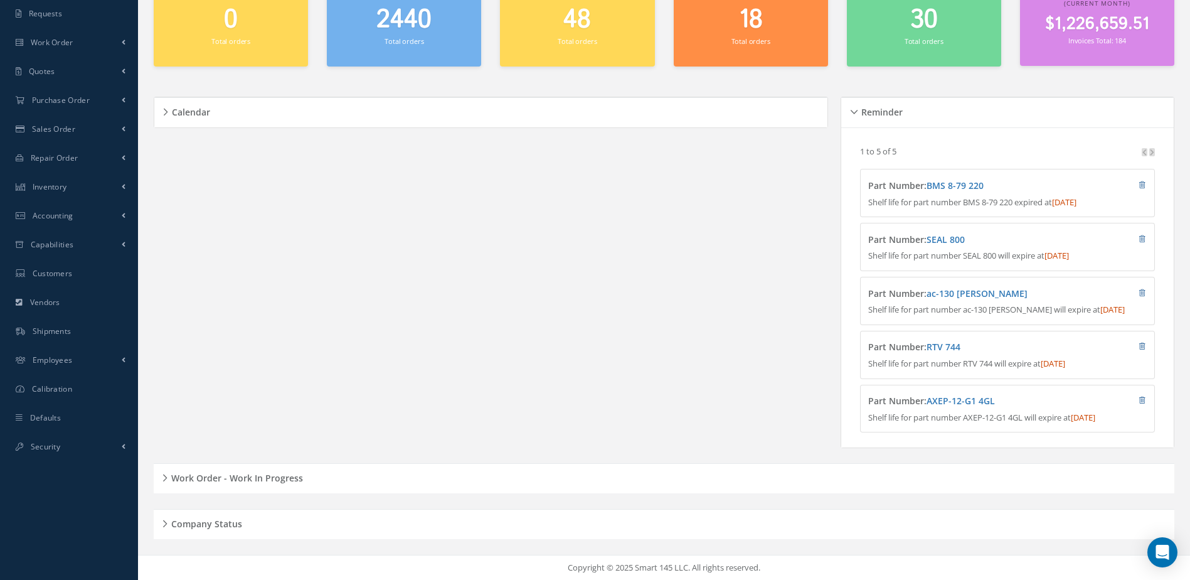
click at [267, 482] on h5 "Work Order - Work In Progress" at bounding box center [236, 476] width 136 height 15
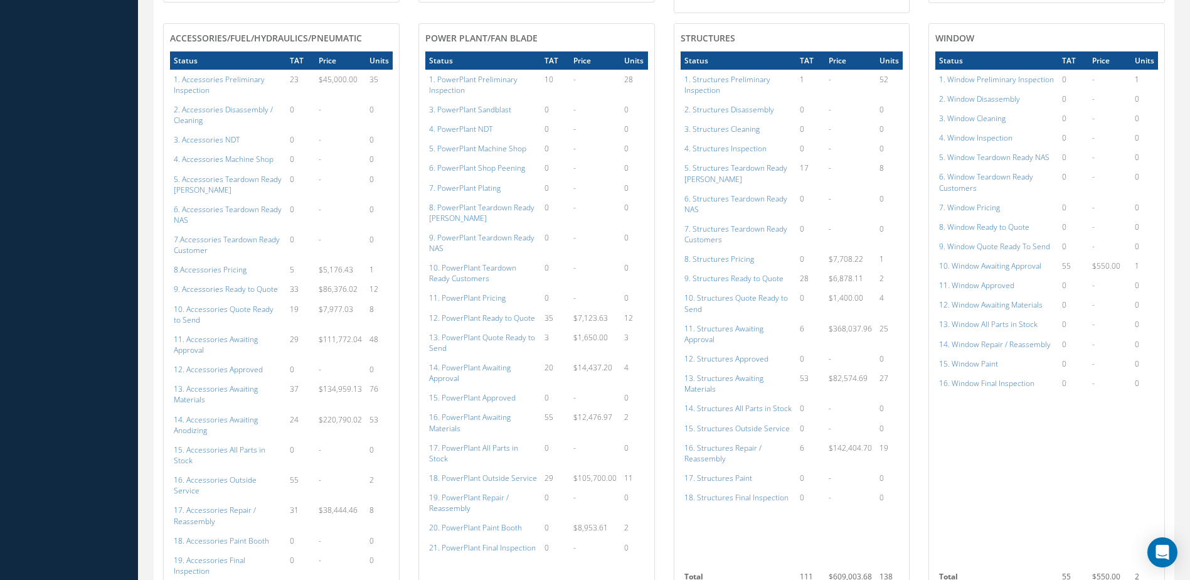
scroll to position [542, 0]
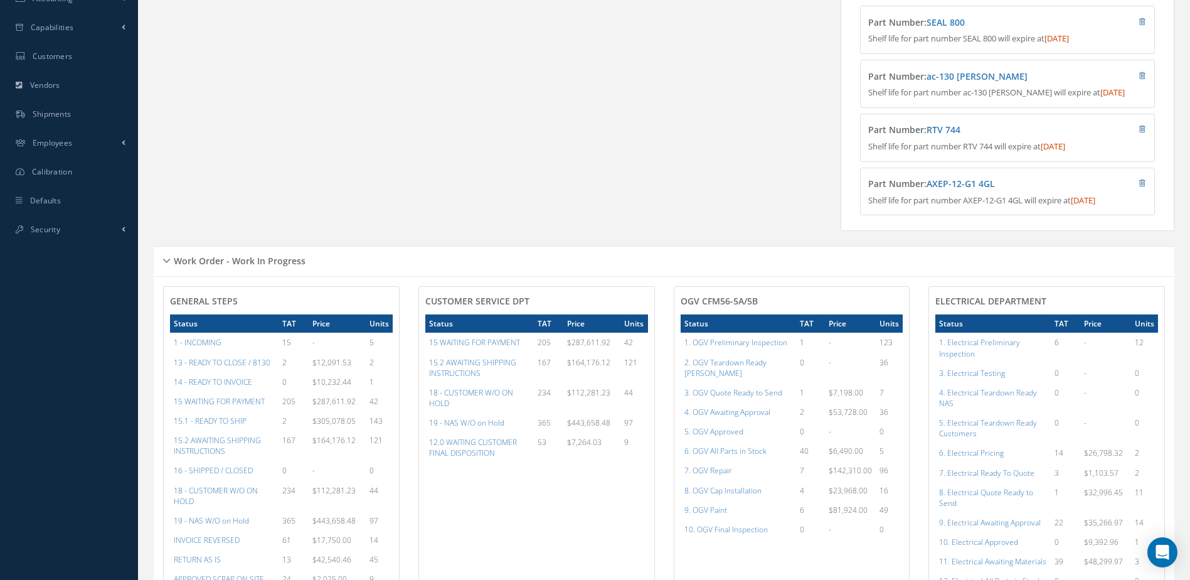
scroll to position [627, 0]
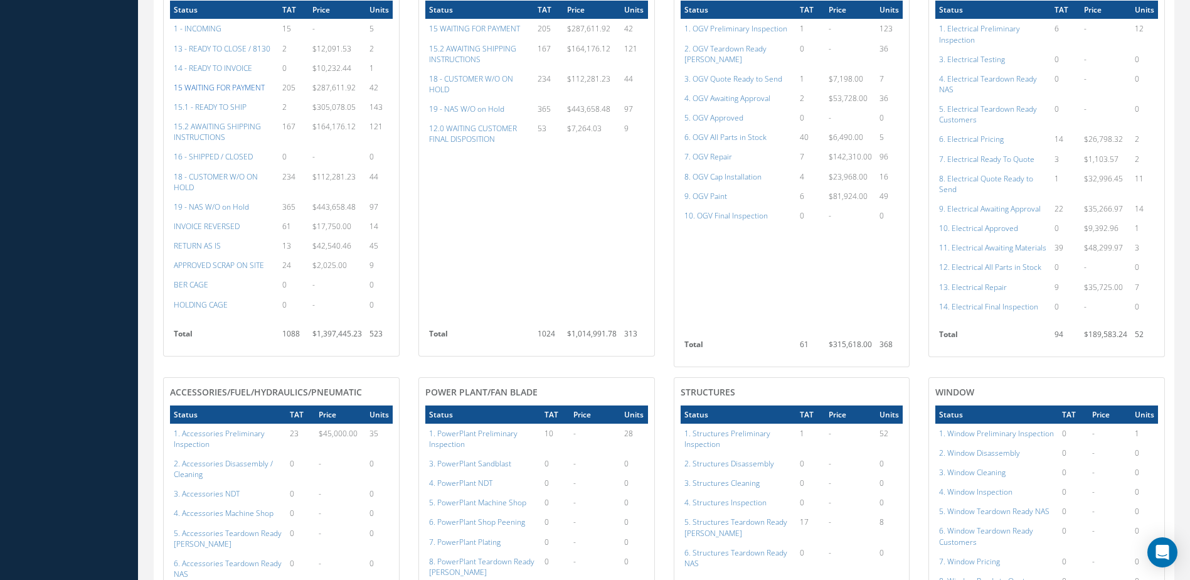
click at [233, 93] on a=59&excludeInternalCustomer=false&excludeInvoicedOrClosed=true&&filtersHidded"] "15 WAITING FOR PAYMENT" at bounding box center [219, 87] width 91 height 11
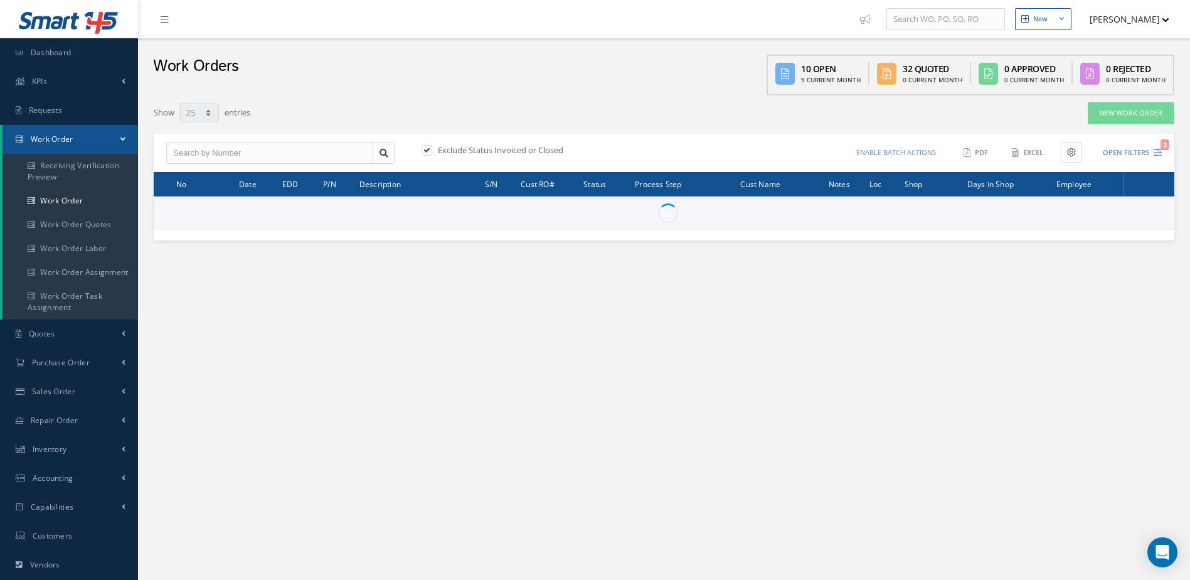
select select "25"
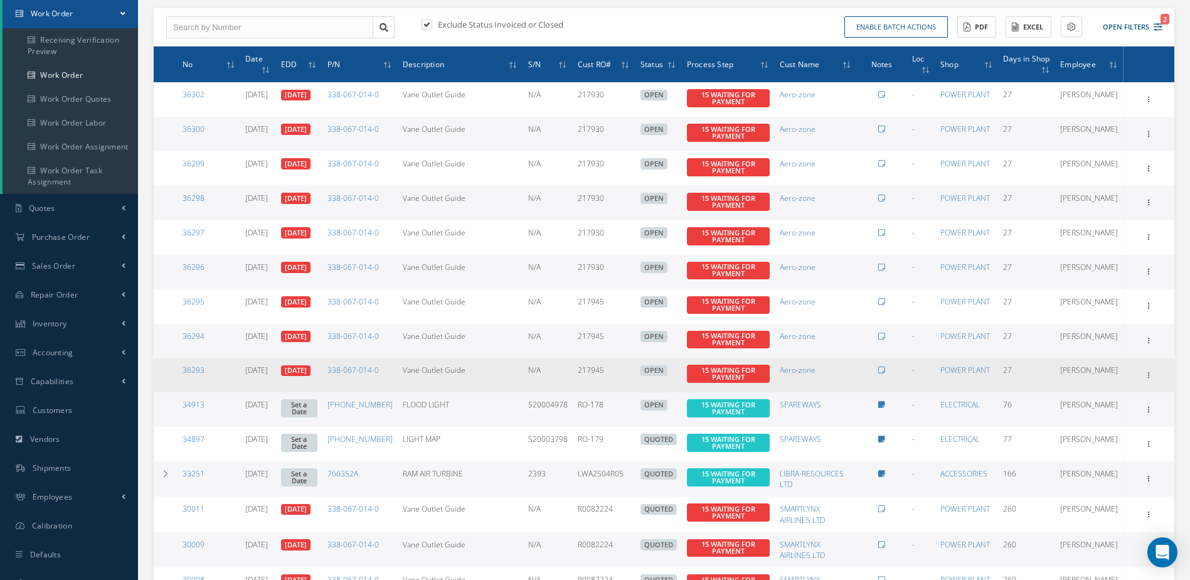
scroll to position [314, 0]
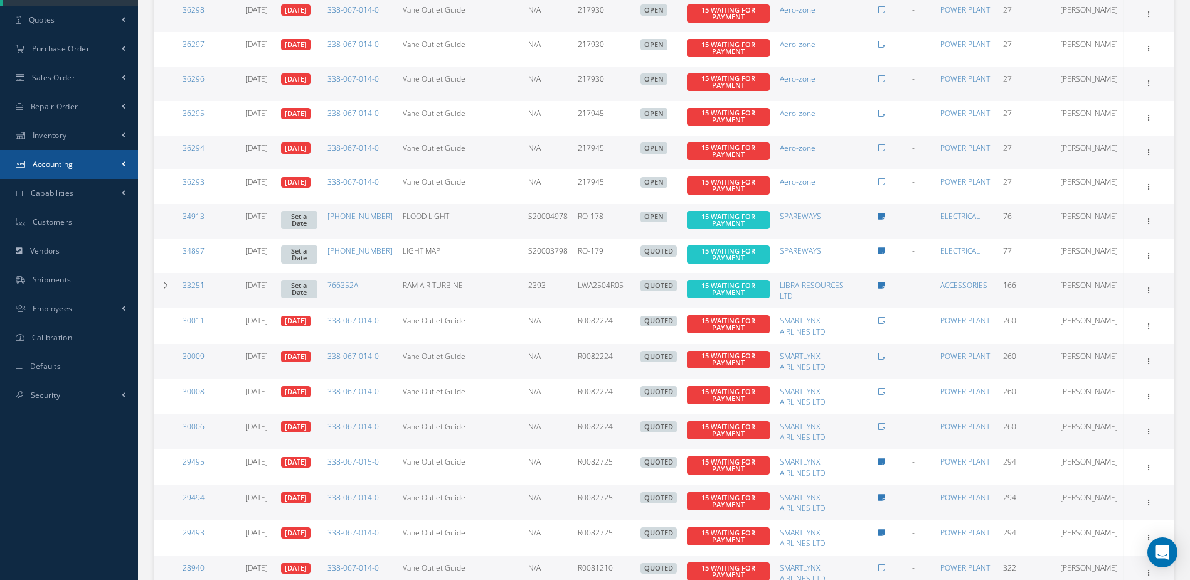
click at [66, 171] on link "Accounting" at bounding box center [69, 164] width 138 height 29
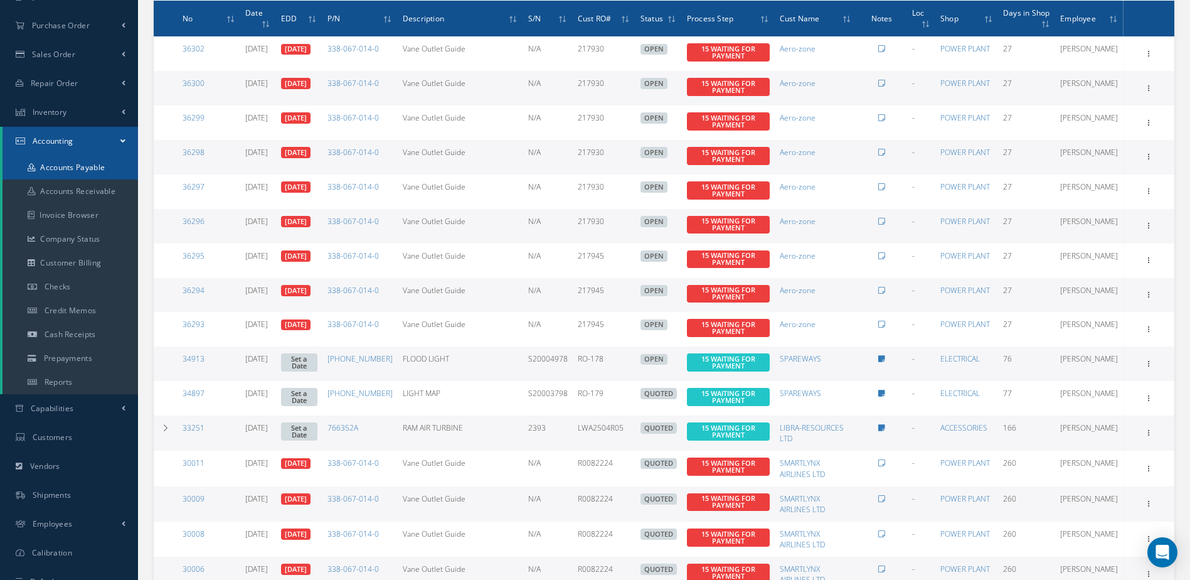
scroll to position [171, 0]
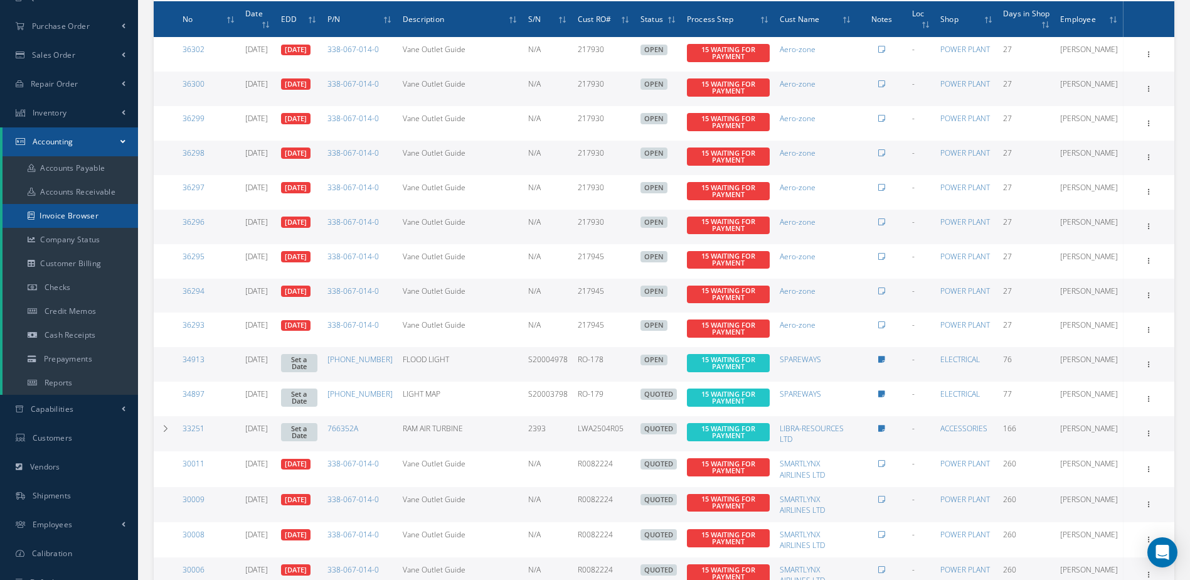
click at [85, 206] on link "Invoice Browser" at bounding box center [71, 216] width 136 height 24
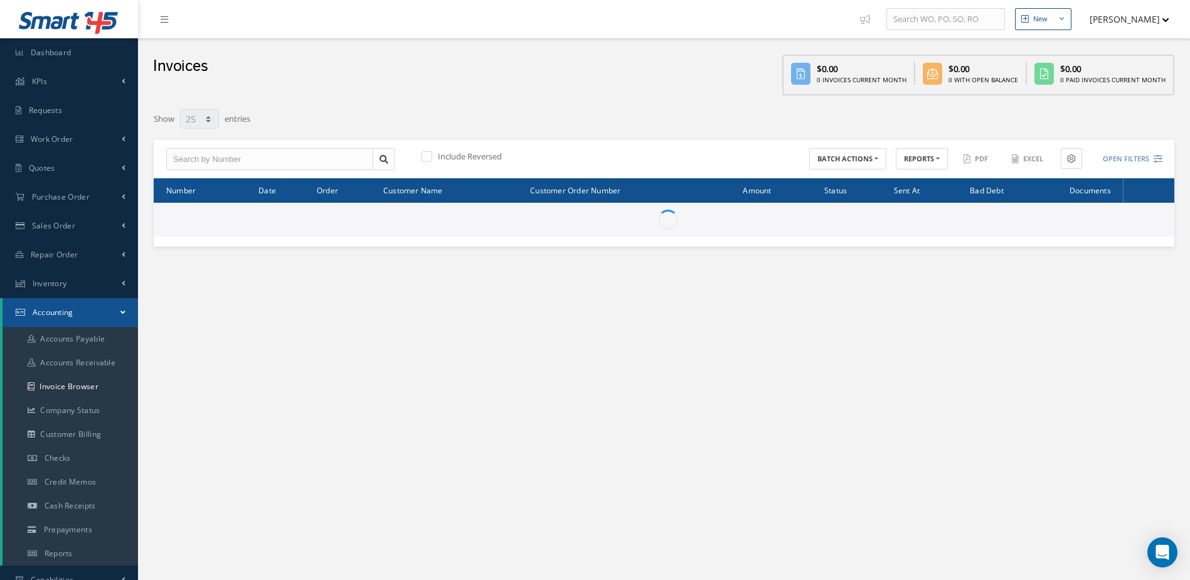
select select "25"
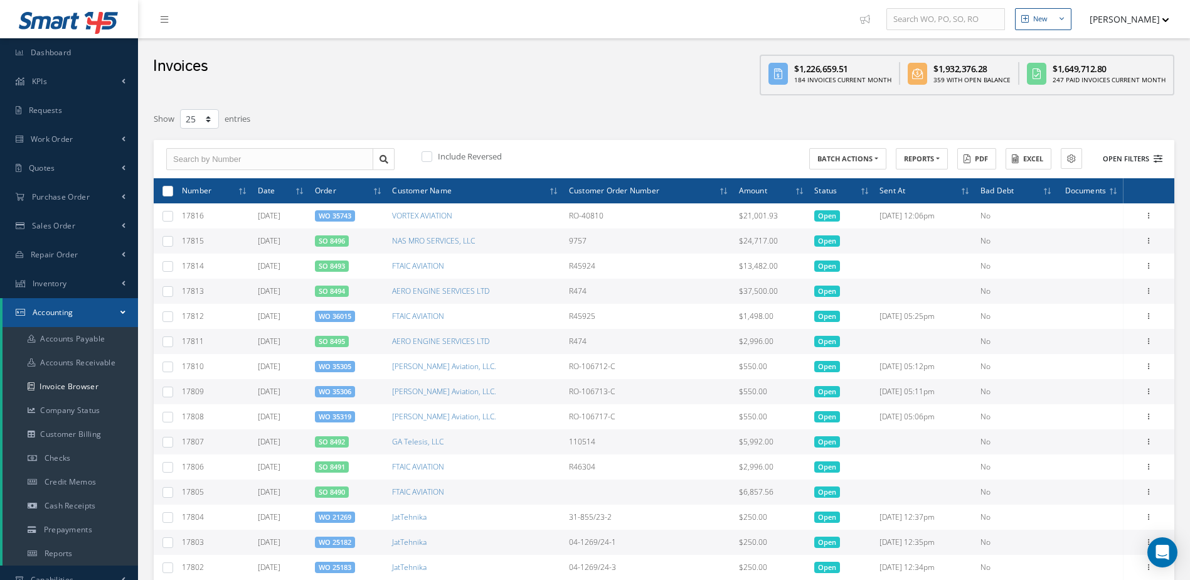
click at [1129, 162] on button "Open Filters" at bounding box center [1127, 159] width 71 height 21
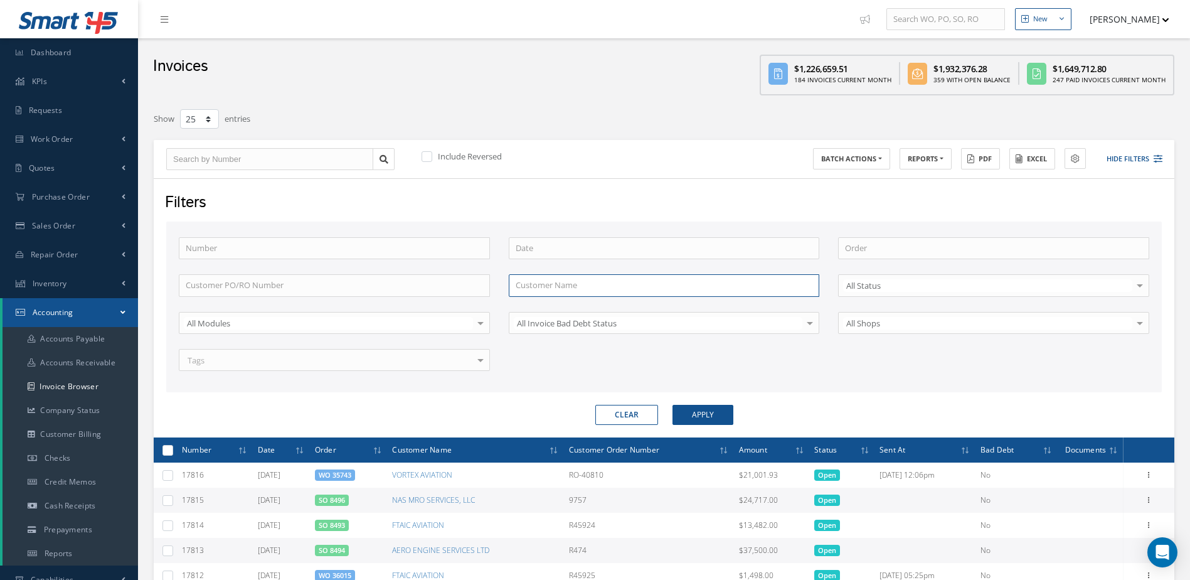
click at [557, 290] on input "text" at bounding box center [664, 285] width 311 height 23
type input "spareways"
click at [673, 405] on button "Apply" at bounding box center [703, 415] width 61 height 20
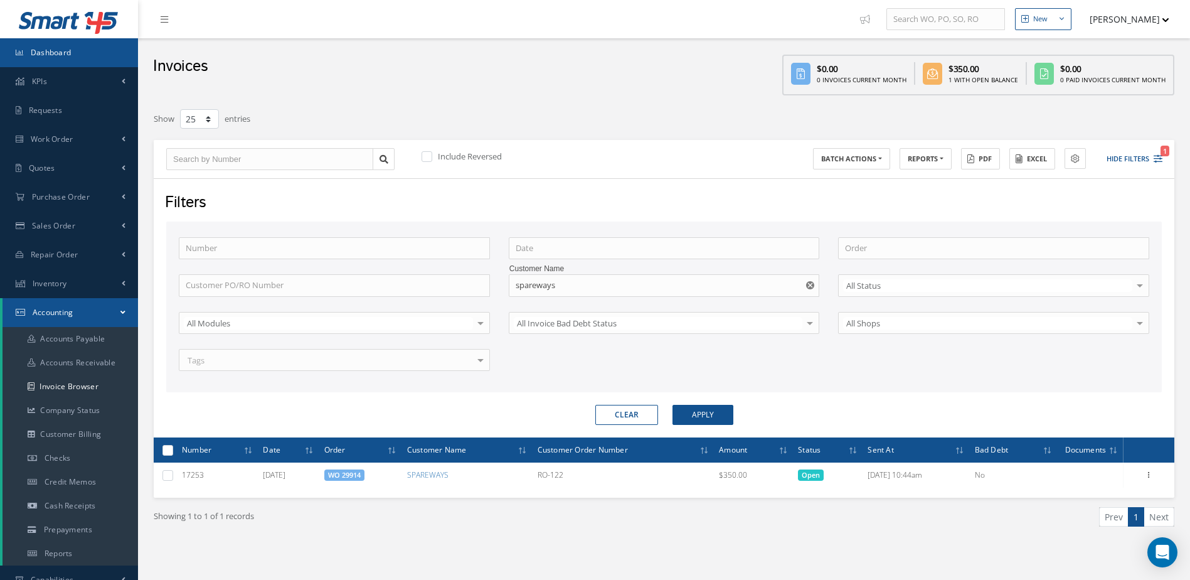
drag, startPoint x: 65, startPoint y: 51, endPoint x: 119, endPoint y: 46, distance: 54.8
click at [65, 51] on span "Dashboard" at bounding box center [51, 52] width 41 height 11
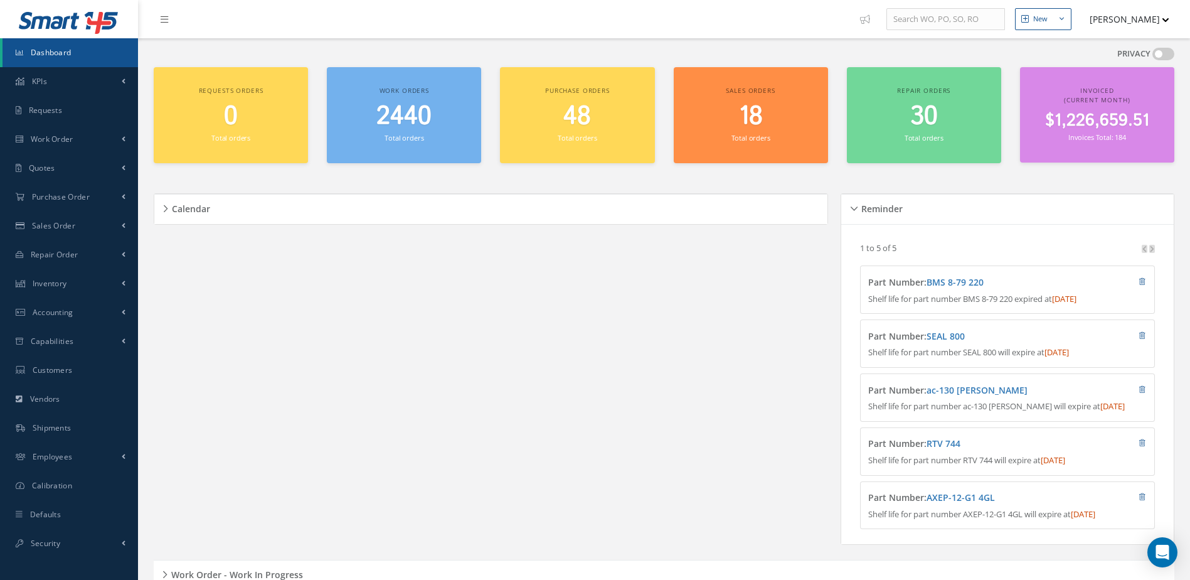
scroll to position [106, 0]
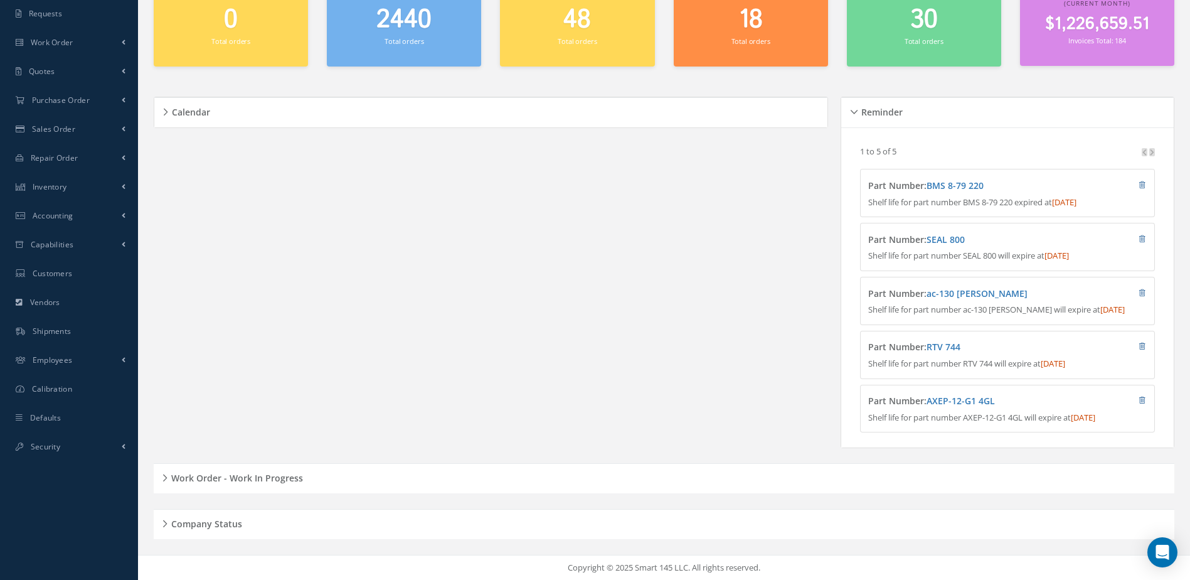
click at [302, 477] on div "Work Order - Work In Progress" at bounding box center [664, 478] width 1021 height 19
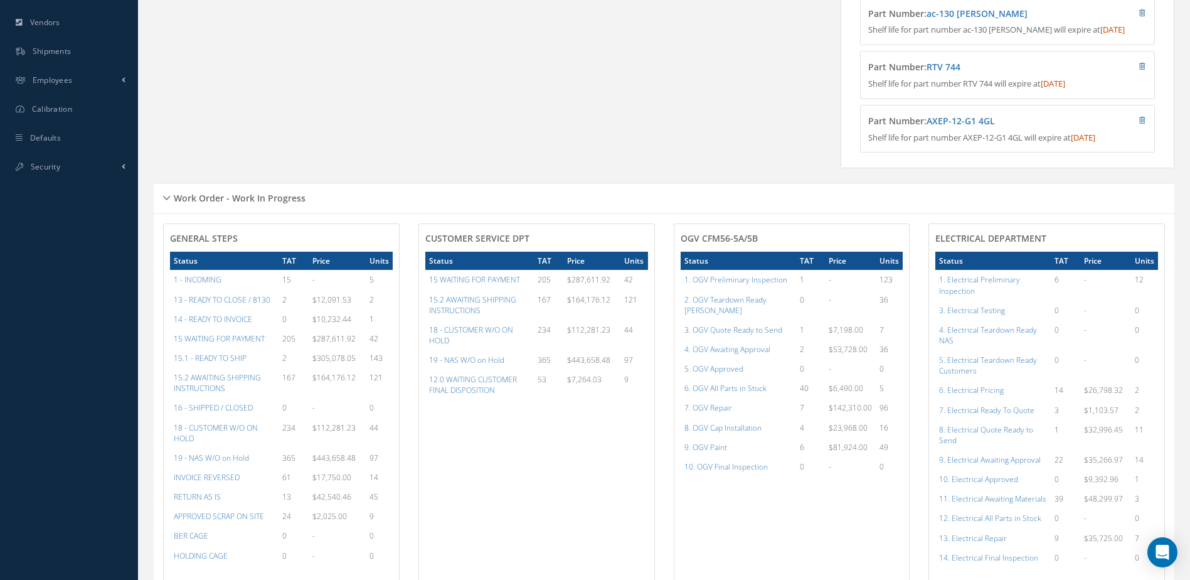
scroll to position [627, 0]
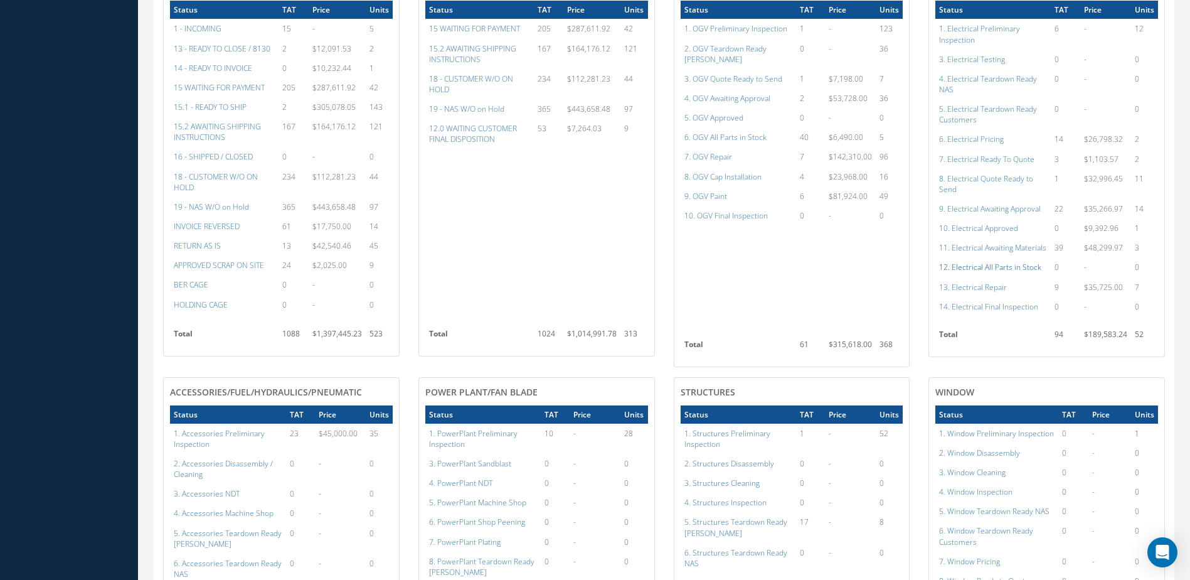
click at [1021, 272] on a=98&excludeInternalCustomer=false&excludeInvoicedOrClosed=true&shop_id=13&filtersHidded"] "12. Electrical All Parts in Stock" at bounding box center [990, 267] width 102 height 11
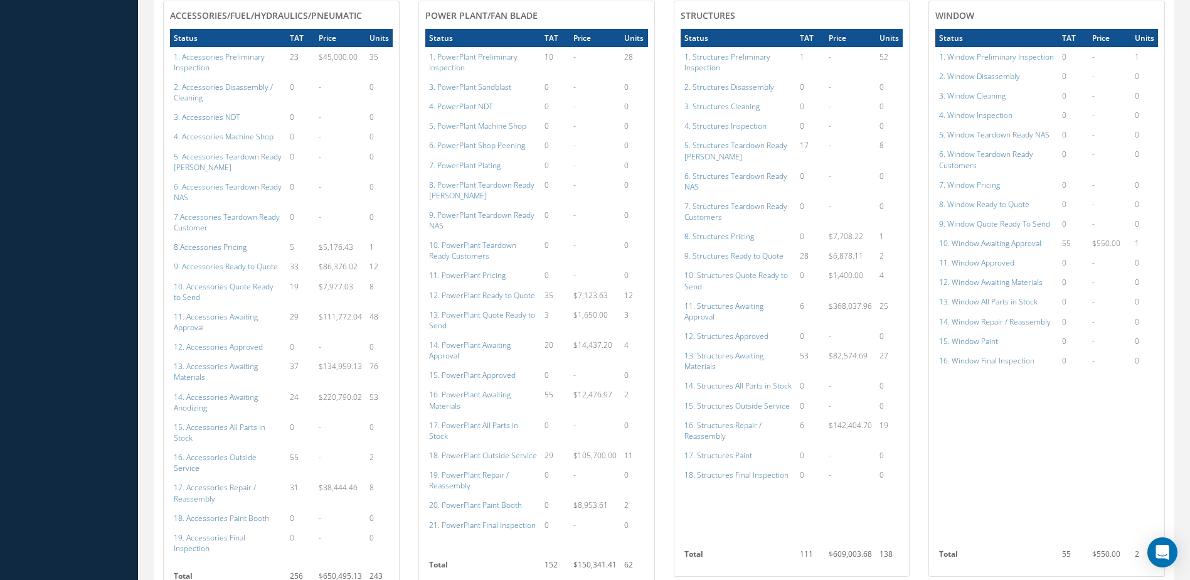
scroll to position [1107, 0]
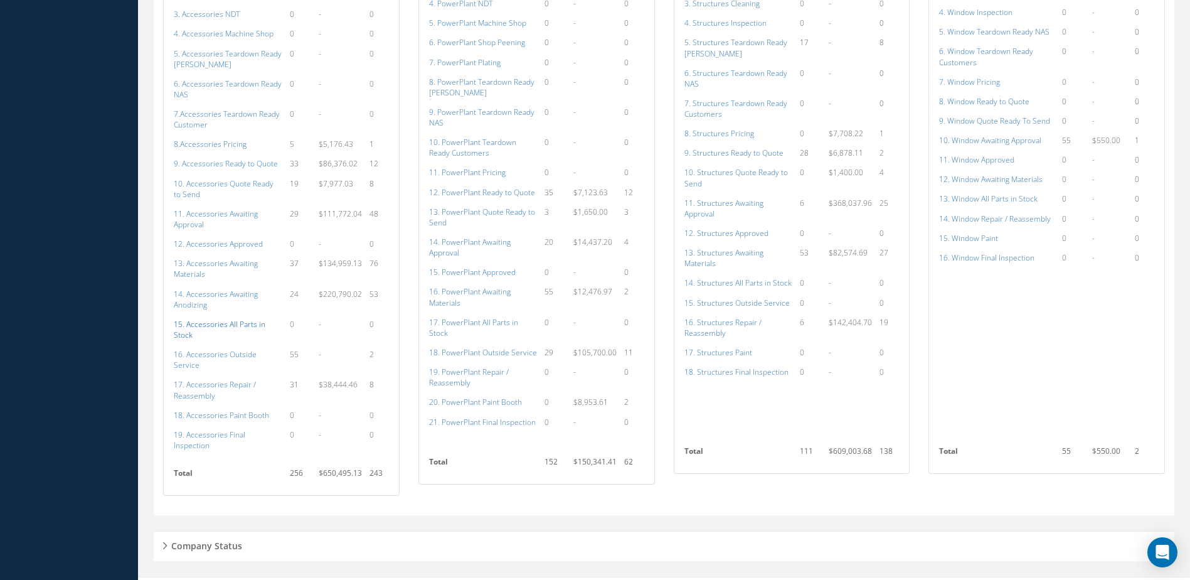
click at [210, 324] on a=115&excludeInternalCustomer=false&excludeInvoicedOrClosed=true&shop_id=14&filtersHidded"] "15. Accessories All Parts in Stock" at bounding box center [220, 329] width 92 height 21
click at [497, 321] on a=136&excludeInternalCustomer=false&excludeInvoicedOrClosed=true&shop_id=15&filtersHidded"] "17. PowerPlant All Parts in Stock" at bounding box center [473, 327] width 89 height 21
click at [712, 284] on a=154&excludeInternalCustomer=false&excludeInvoicedOrClosed=true&shop_id=3&filtersHidded"] "14. Structures All Parts in Stock" at bounding box center [738, 282] width 107 height 11
click at [1010, 198] on a=171&excludeInternalCustomer=false&excludeInvoicedOrClosed=true&shop_id=16&filtersHidded"] "13. Window All Parts in Stock" at bounding box center [988, 198] width 99 height 11
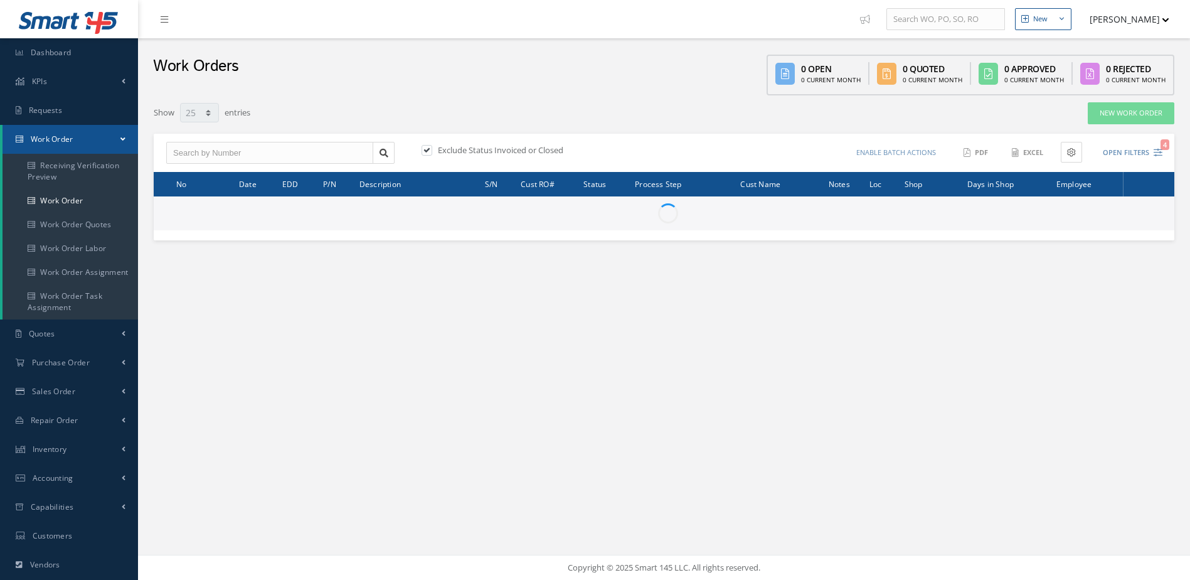
select select "25"
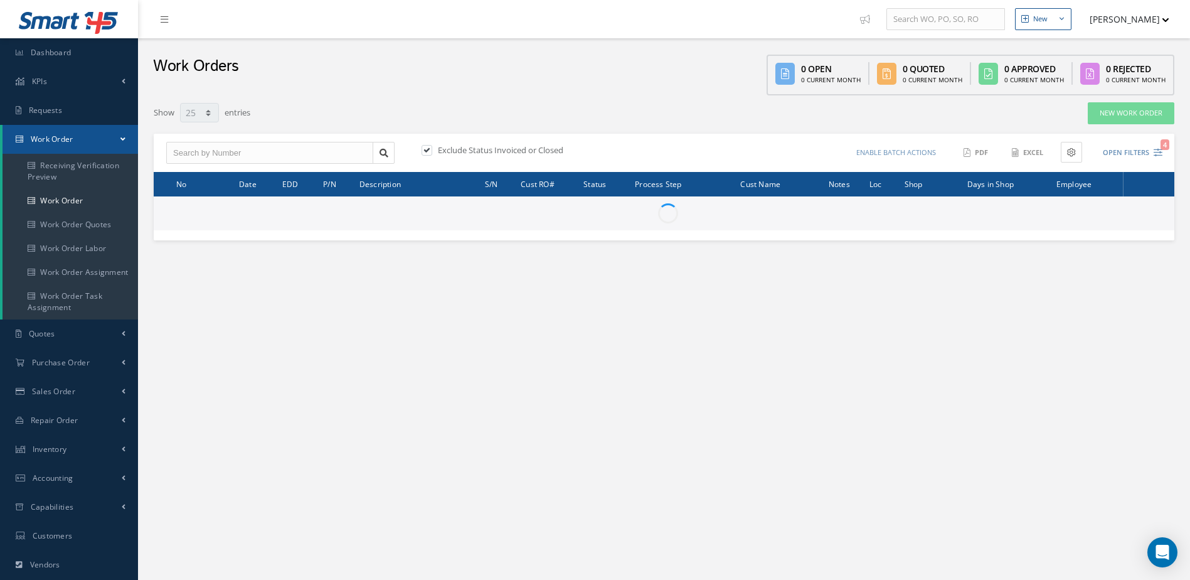
type input "All Work Request"
type input "All Work Performed"
type input "All Status"
type input "WO Part Status"
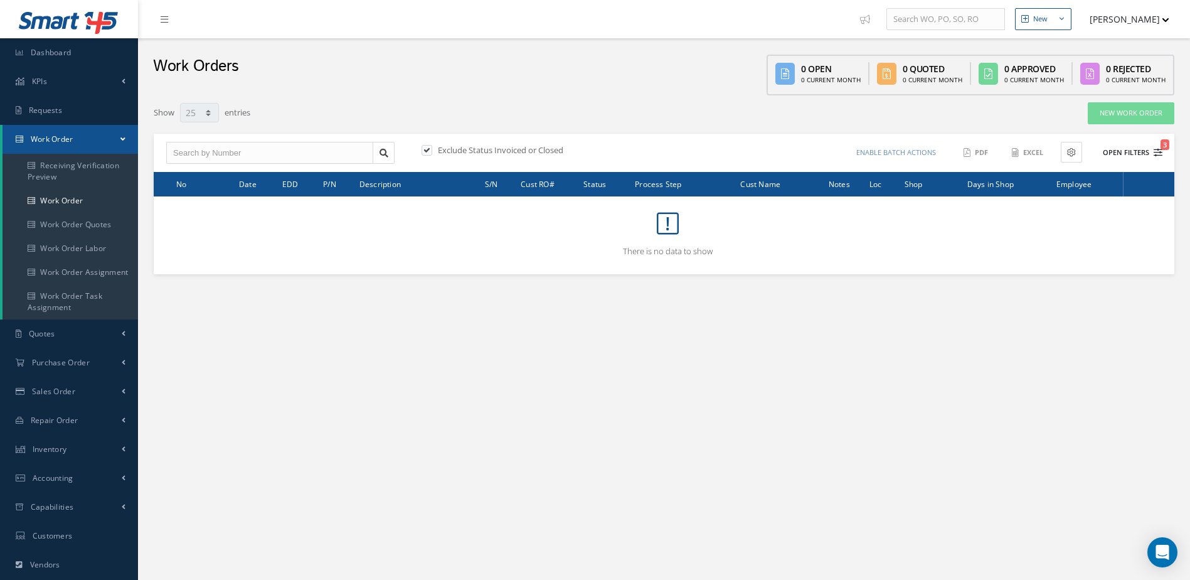
click at [1125, 154] on button "Open Filters 3" at bounding box center [1127, 152] width 71 height 21
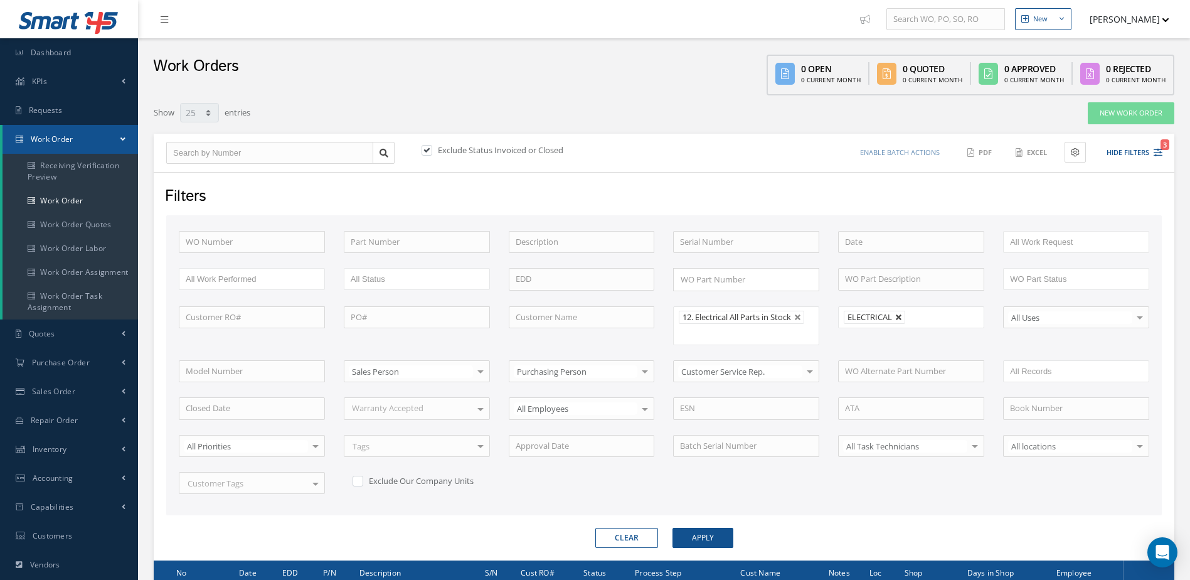
click at [898, 321] on link at bounding box center [899, 318] width 8 height 8
type input "All Shops"
click at [708, 536] on button "Apply" at bounding box center [703, 538] width 61 height 20
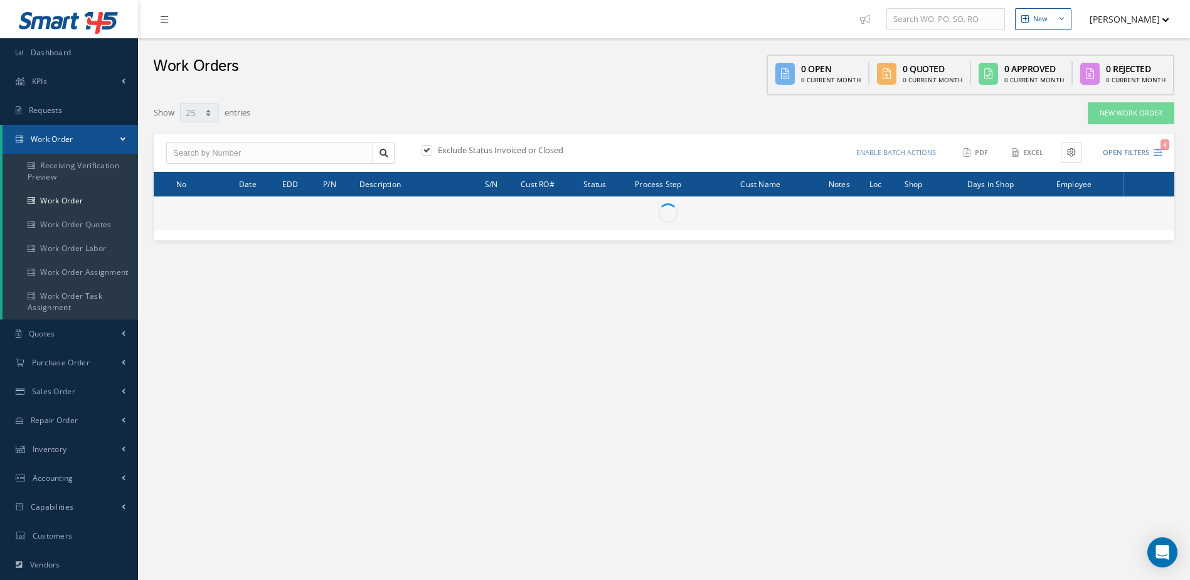
select select "25"
type input "All Work Request"
type input "All Work Performed"
type input "All Status"
type input "WO Part Status"
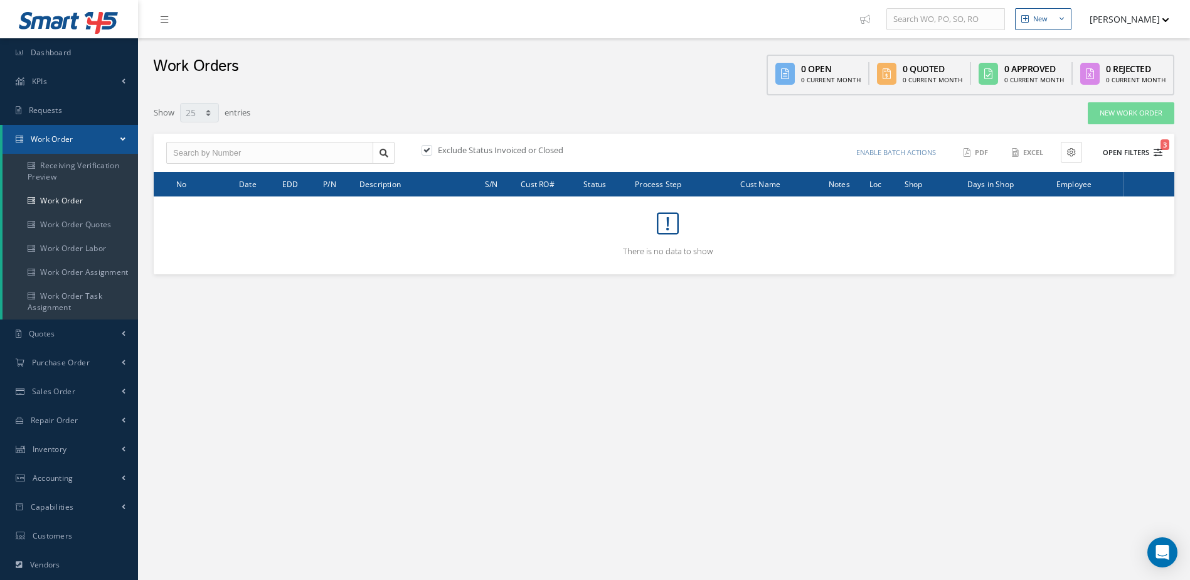
click at [1117, 152] on button "Open Filters 3" at bounding box center [1127, 152] width 71 height 21
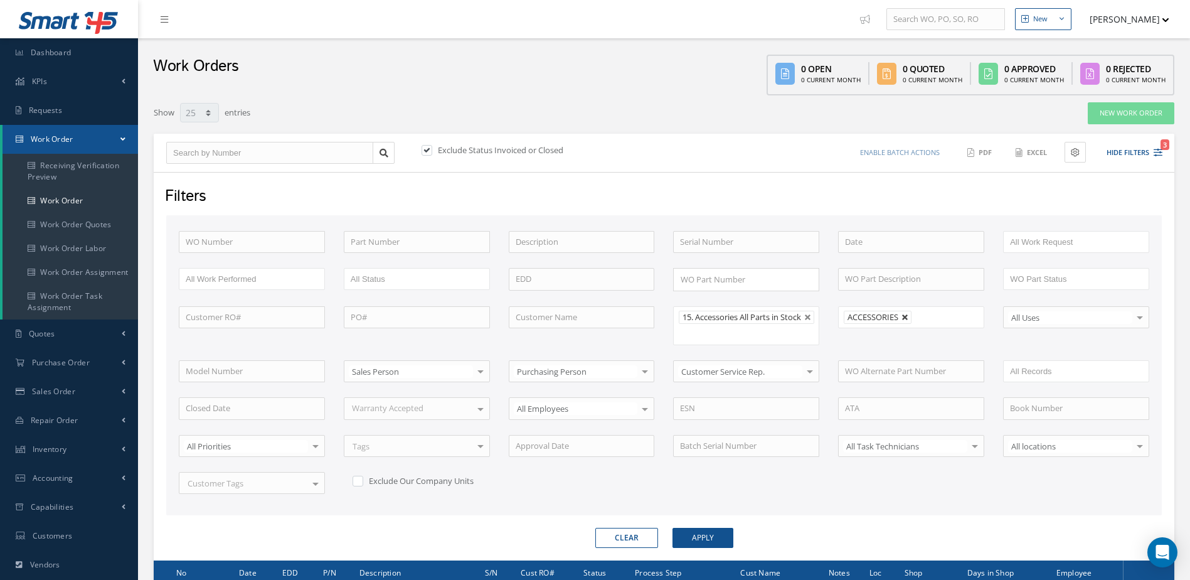
click at [903, 319] on link at bounding box center [906, 318] width 8 height 8
type input "All Shops"
click at [730, 543] on button "Apply" at bounding box center [703, 538] width 61 height 20
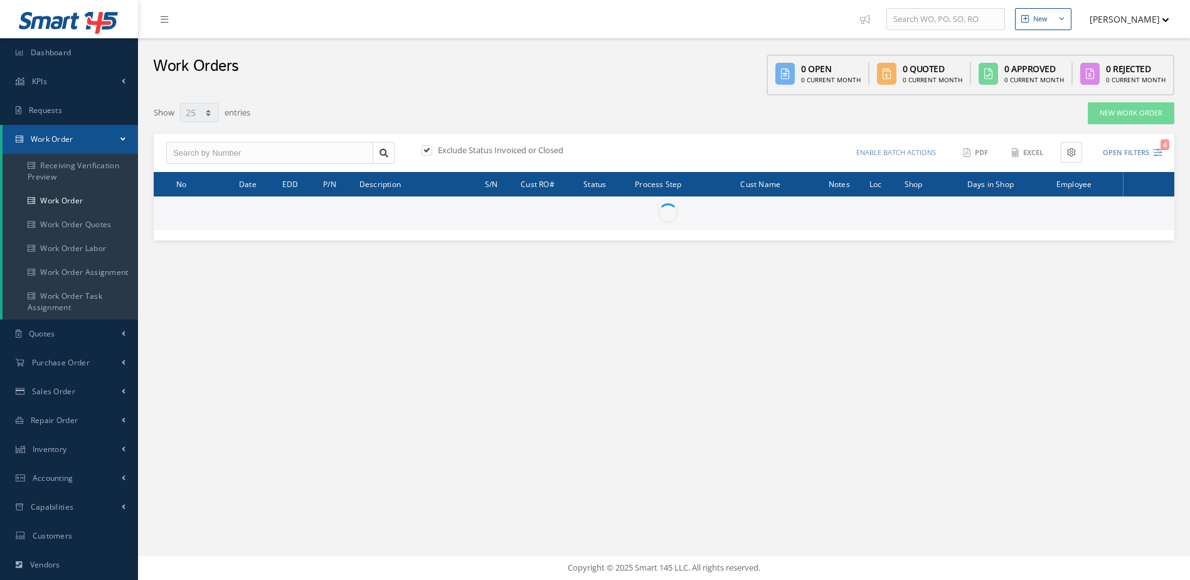
select select "25"
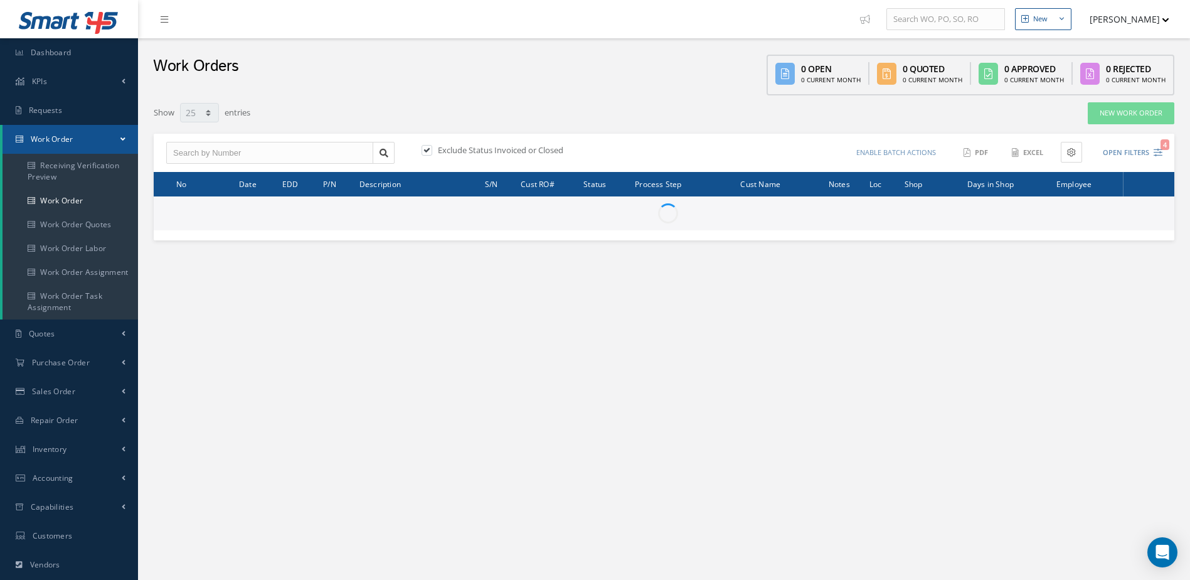
type input "All Work Request"
type input "All Work Performed"
type input "All Status"
type input "WO Part Status"
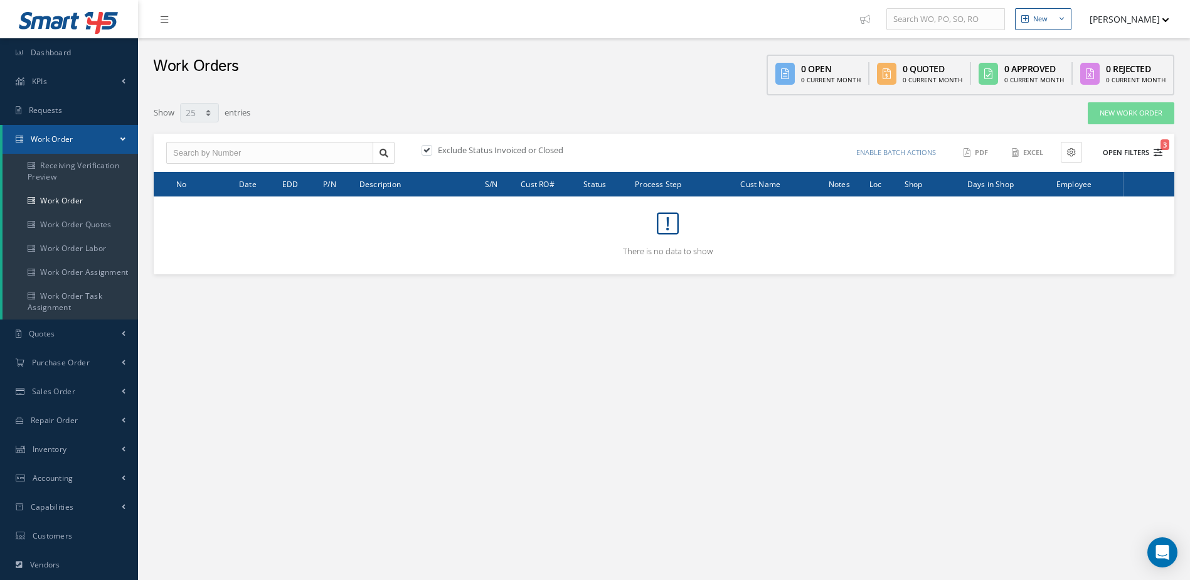
click at [1123, 155] on button "Open Filters 3" at bounding box center [1127, 152] width 71 height 21
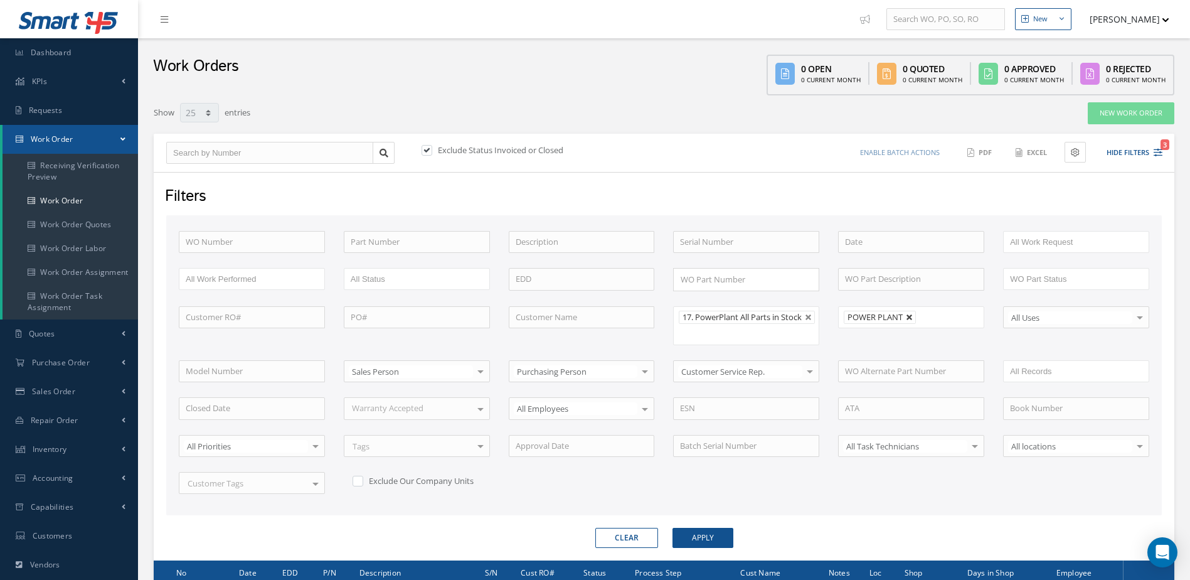
click at [913, 319] on link at bounding box center [910, 318] width 8 height 8
type input "All Shops"
click at [696, 548] on button "Apply" at bounding box center [703, 538] width 61 height 20
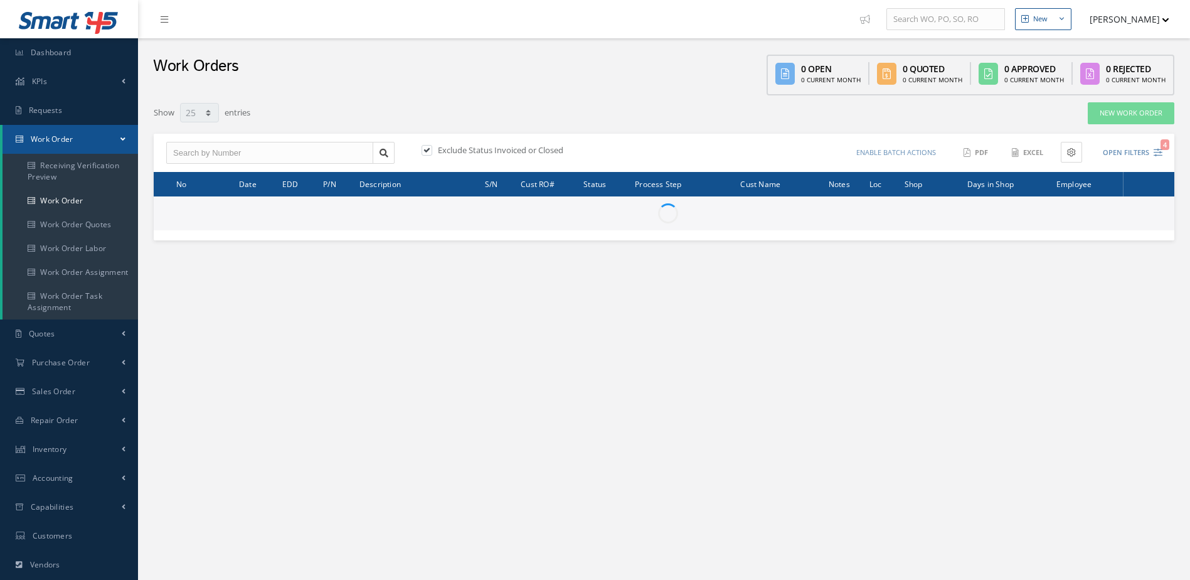
select select "25"
type input "All Work Request"
type input "All Work Performed"
type input "All Status"
type input "WO Part Status"
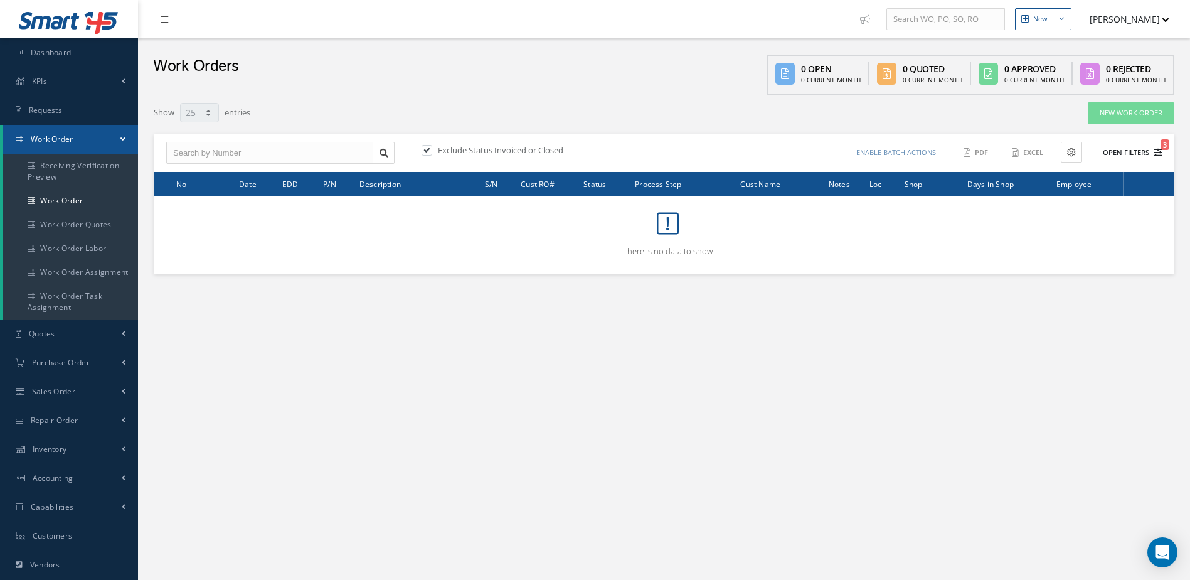
click at [1125, 152] on button "Open Filters 3" at bounding box center [1127, 152] width 71 height 21
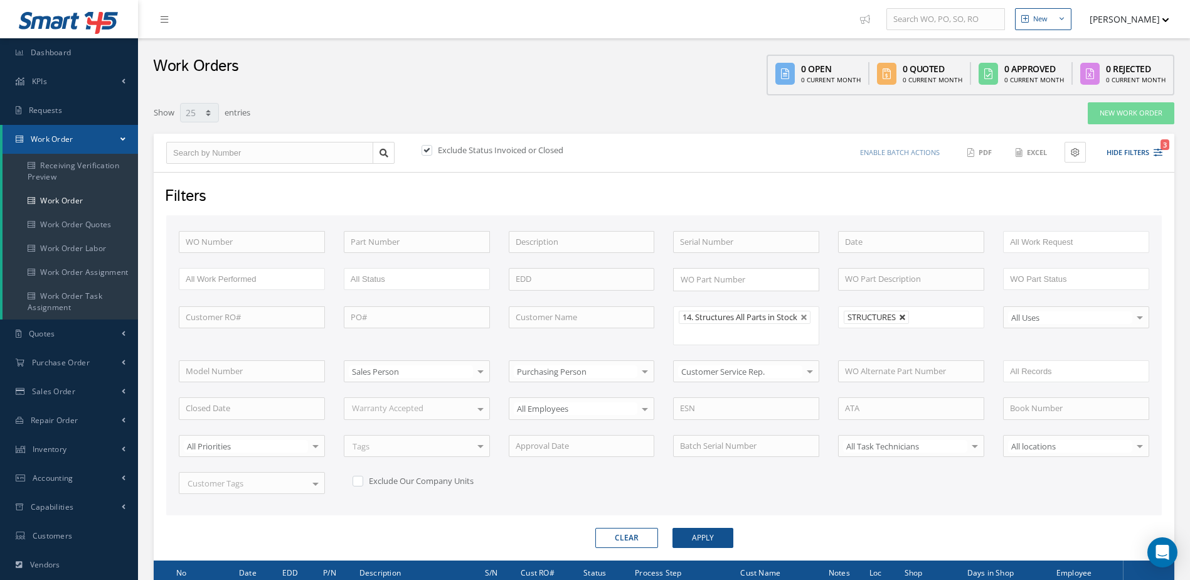
click at [907, 317] on link at bounding box center [903, 318] width 8 height 8
type input "All Shops"
click at [698, 533] on button "Apply" at bounding box center [703, 538] width 61 height 20
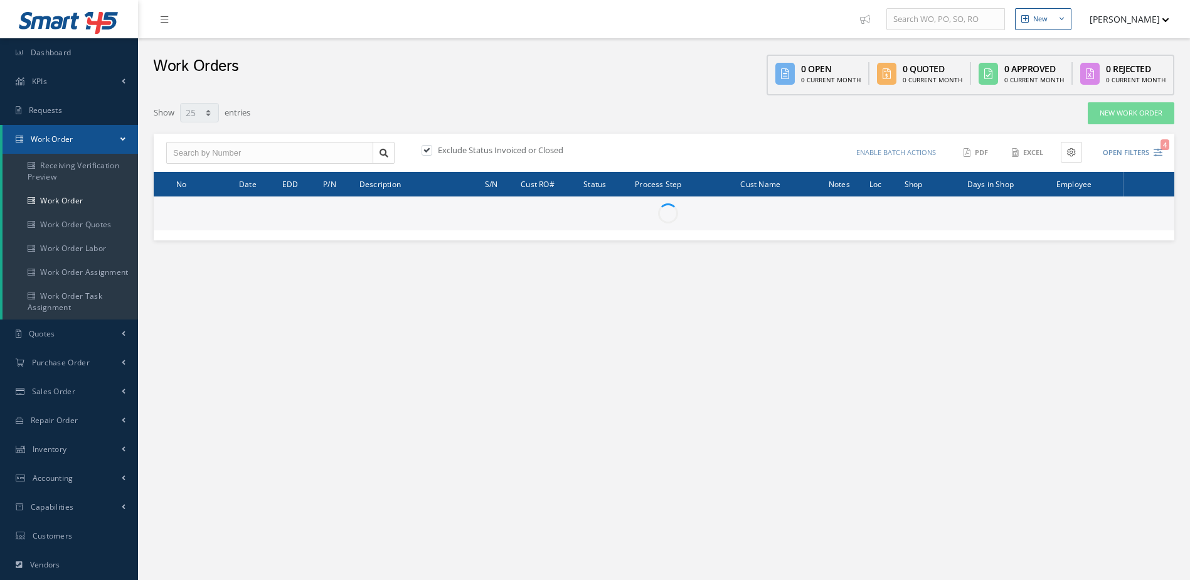
select select "25"
type input "All Work Request"
type input "All Work Performed"
type input "All Status"
type input "WO Part Status"
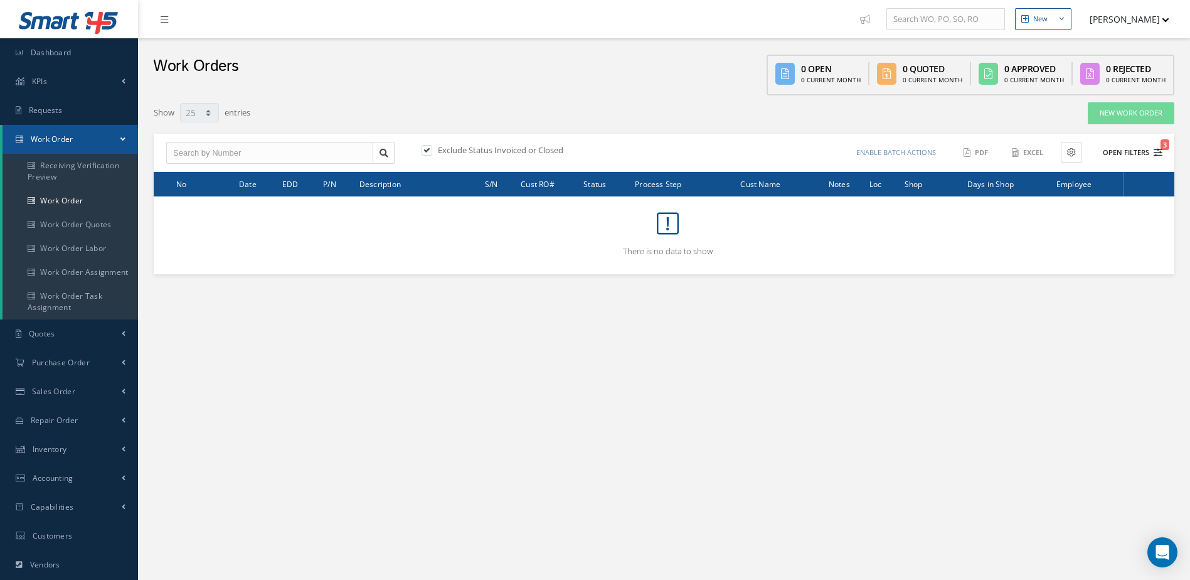
click at [1117, 147] on button "Open Filters 3" at bounding box center [1127, 152] width 71 height 21
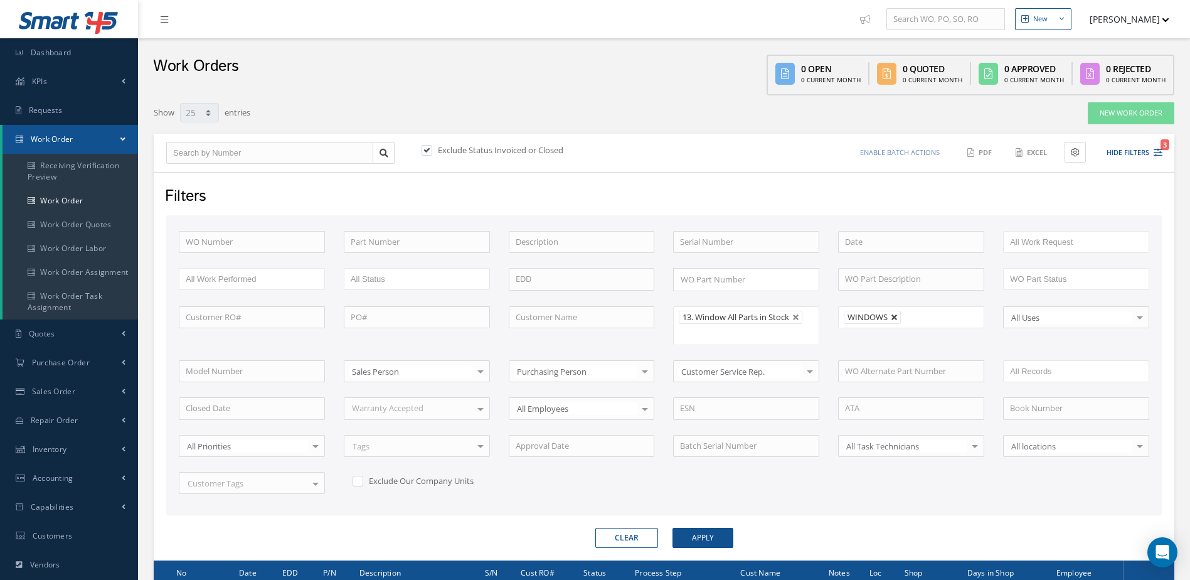
click at [894, 317] on link at bounding box center [895, 318] width 8 height 8
type input "All Shops"
click at [700, 546] on button "Apply" at bounding box center [703, 538] width 61 height 20
click at [695, 544] on button "Apply" at bounding box center [703, 538] width 61 height 20
click at [75, 51] on link "Dashboard" at bounding box center [69, 52] width 138 height 29
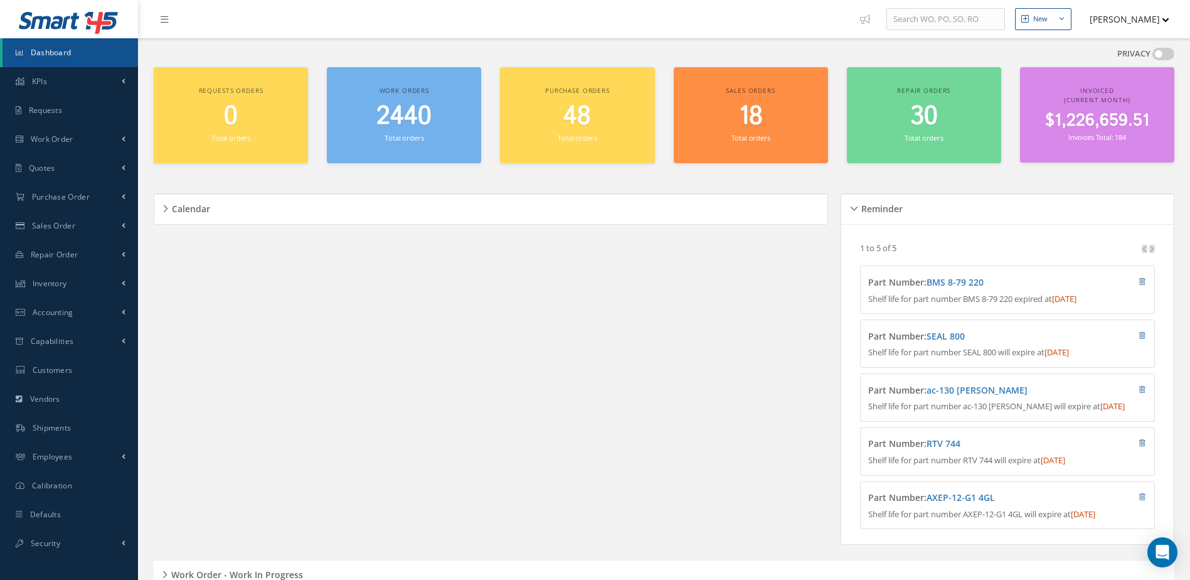
click at [412, 129] on span "2440" at bounding box center [403, 117] width 55 height 36
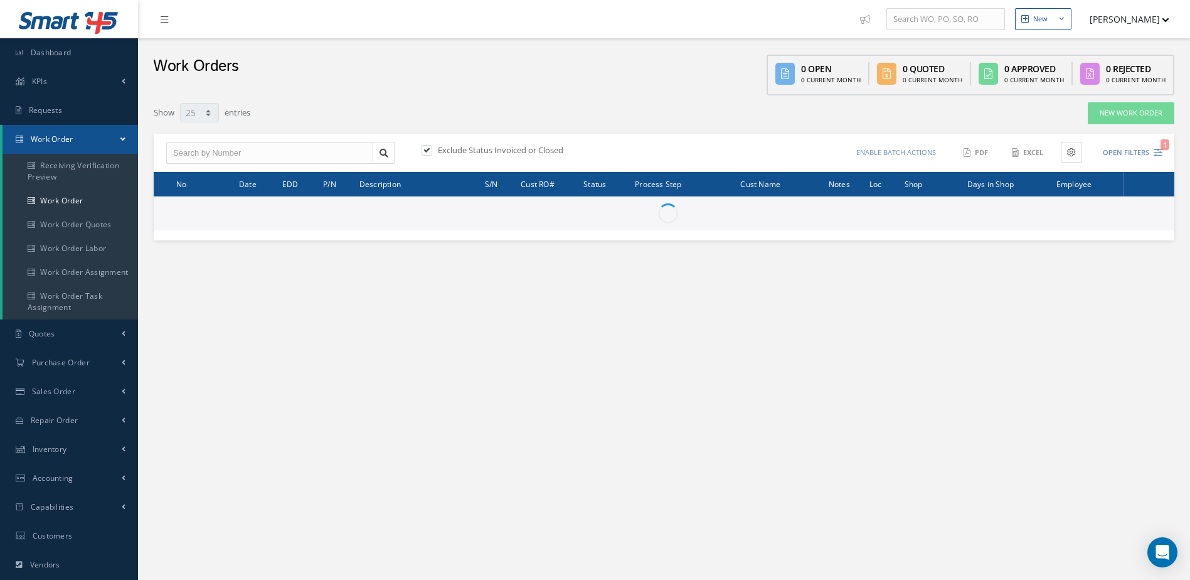
select select "25"
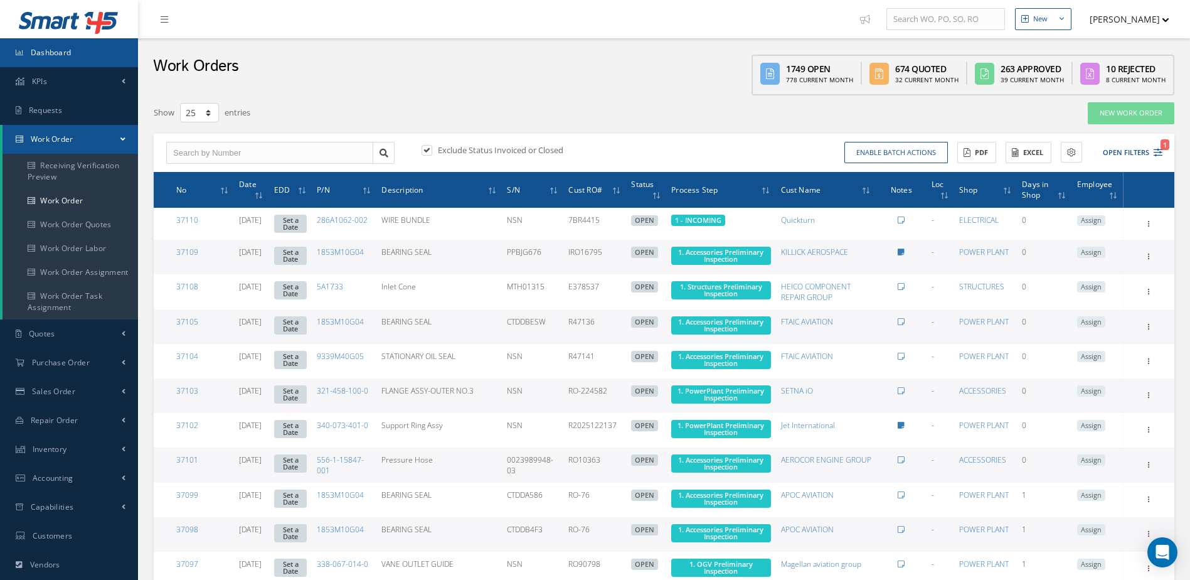
click at [87, 56] on link "Dashboard" at bounding box center [69, 52] width 138 height 29
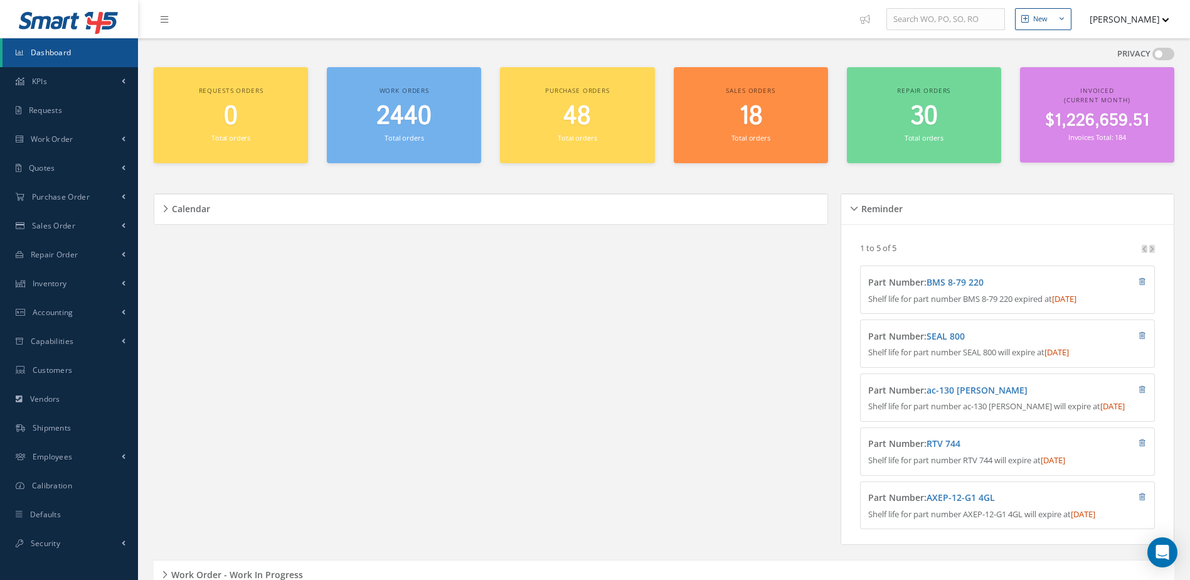
scroll to position [106, 0]
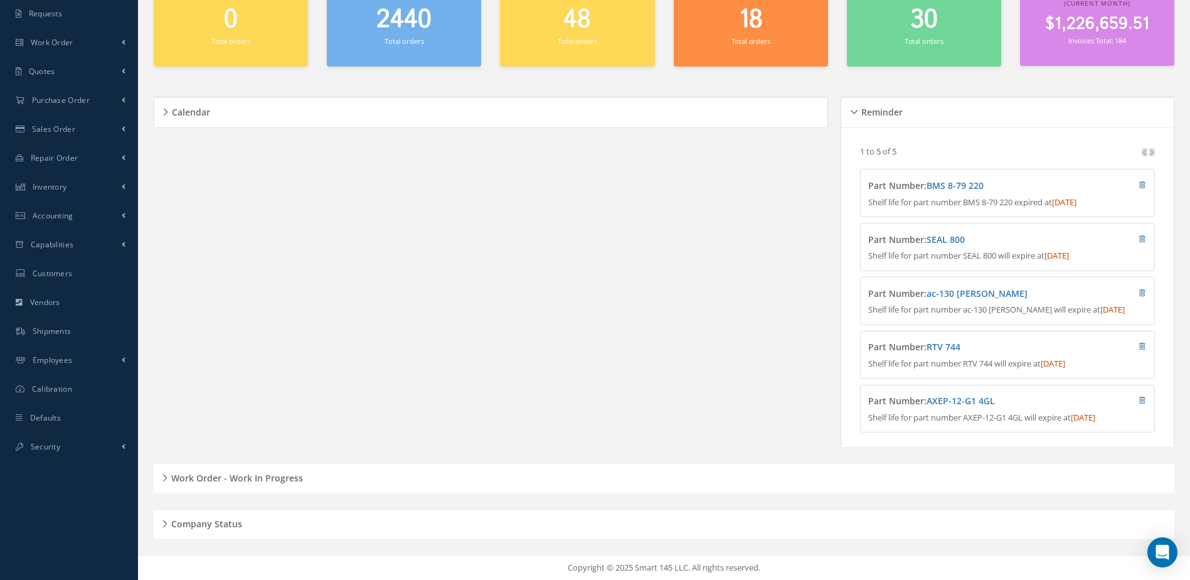
click at [278, 483] on h5 "Work Order - Work In Progress" at bounding box center [236, 476] width 136 height 15
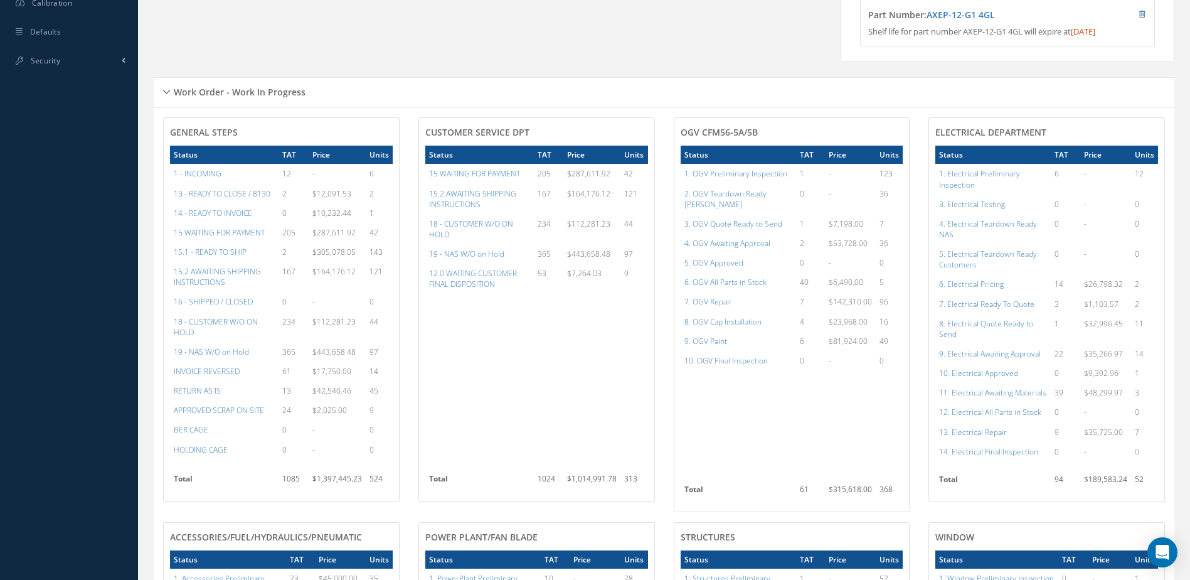
scroll to position [545, 0]
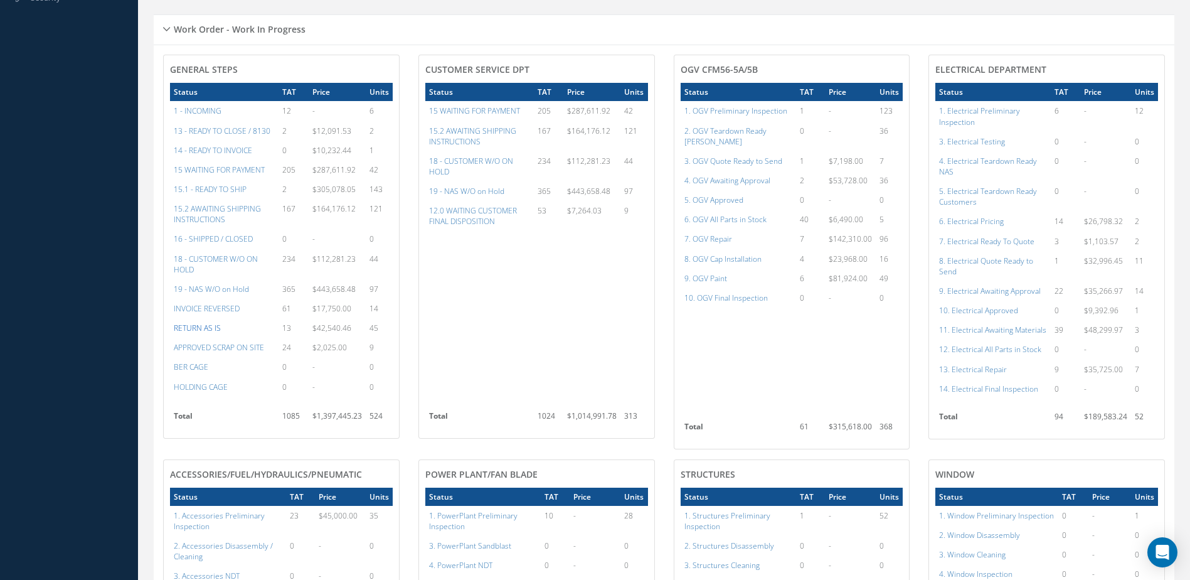
click at [198, 333] on a=25&excludeInternalCustomer=false&excludeInvoicedOrClosed=true&&filtersHidded"] "RETURN AS IS" at bounding box center [197, 328] width 47 height 11
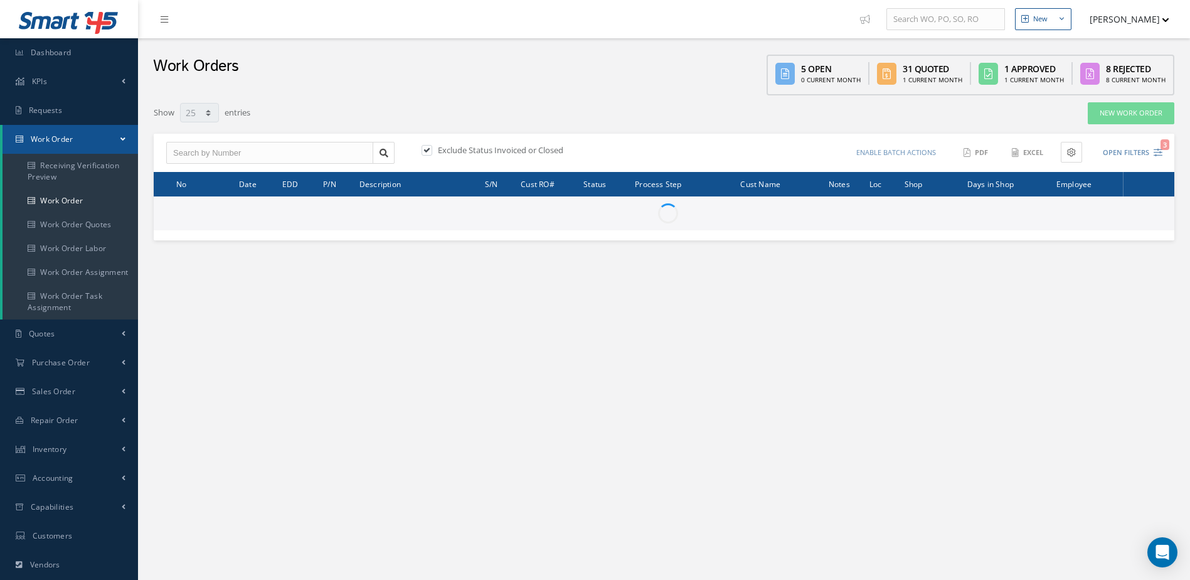
select select "25"
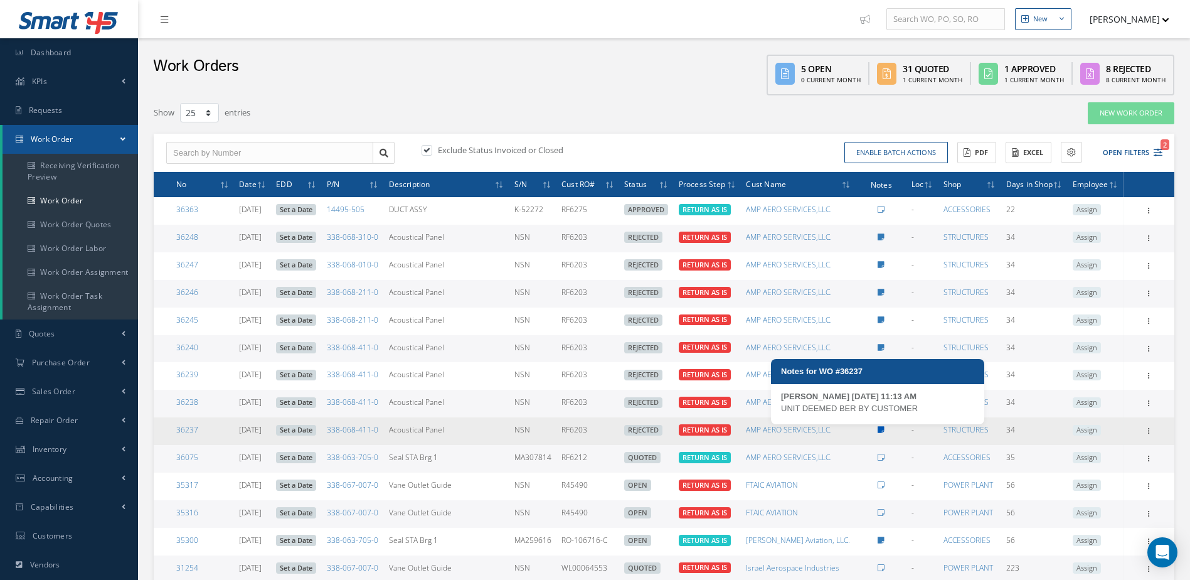
click at [880, 427] on icon at bounding box center [881, 430] width 7 height 8
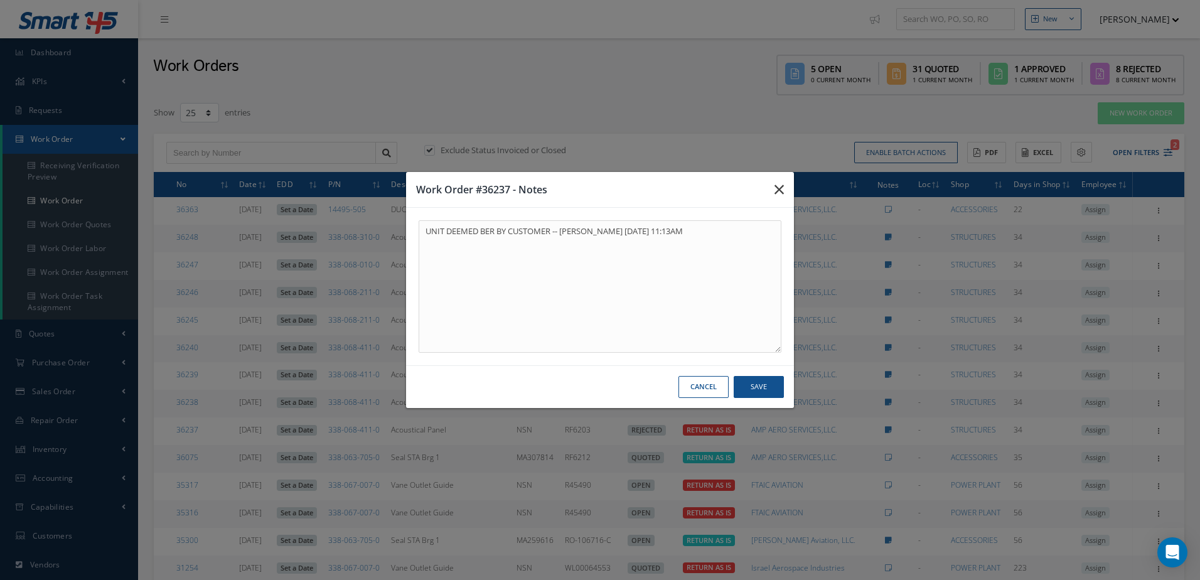
click at [781, 184] on icon "button" at bounding box center [778, 189] width 9 height 15
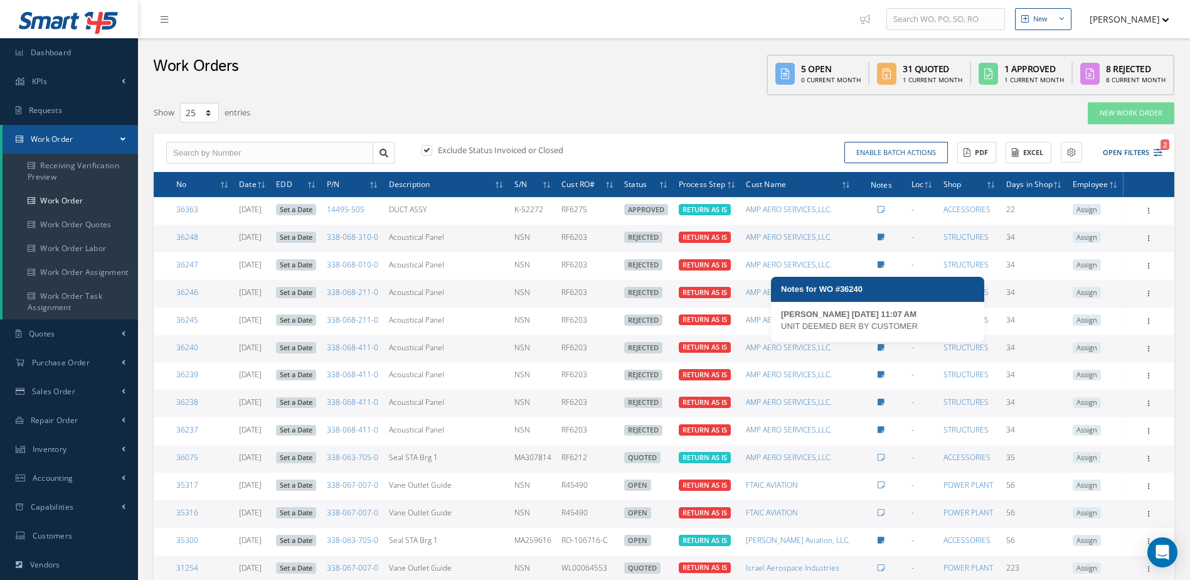
click at [880, 347] on icon at bounding box center [881, 348] width 7 height 8
type textarea "UNIT DEEMED BER BY CUSTOMER -- ABNER DIAZ 09/23/2025 11:07AM"
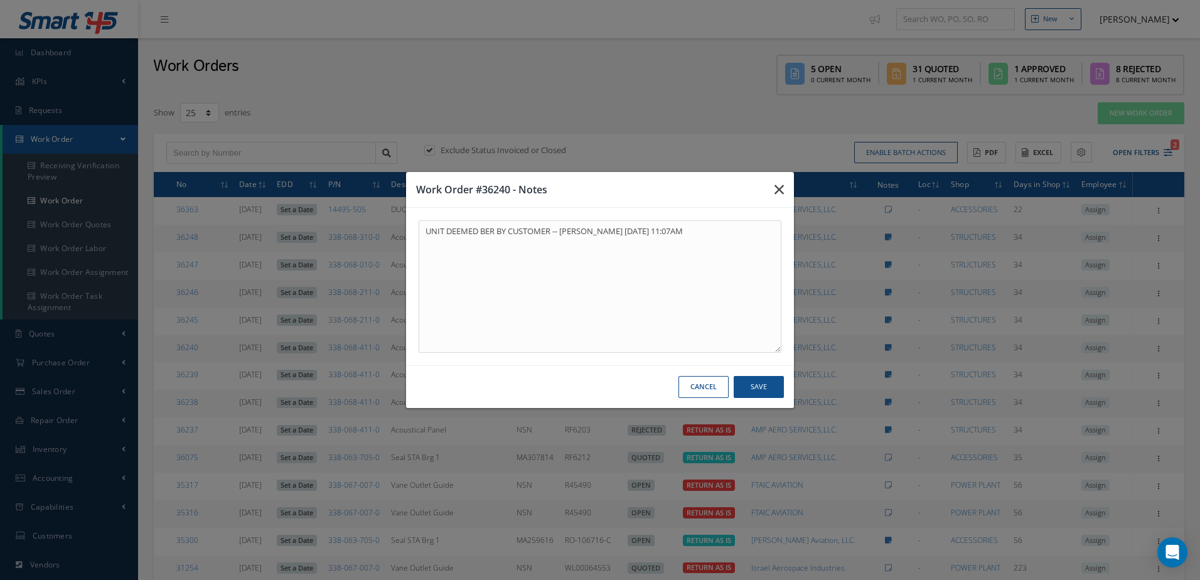
click at [779, 188] on icon "button" at bounding box center [778, 189] width 9 height 15
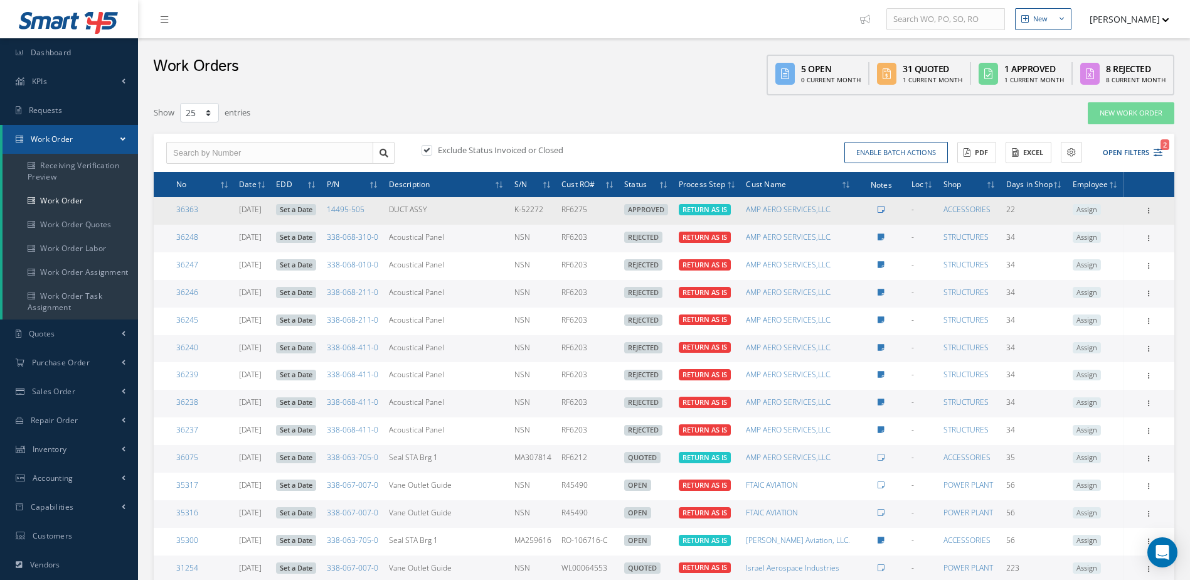
click at [882, 210] on icon at bounding box center [881, 210] width 7 height 8
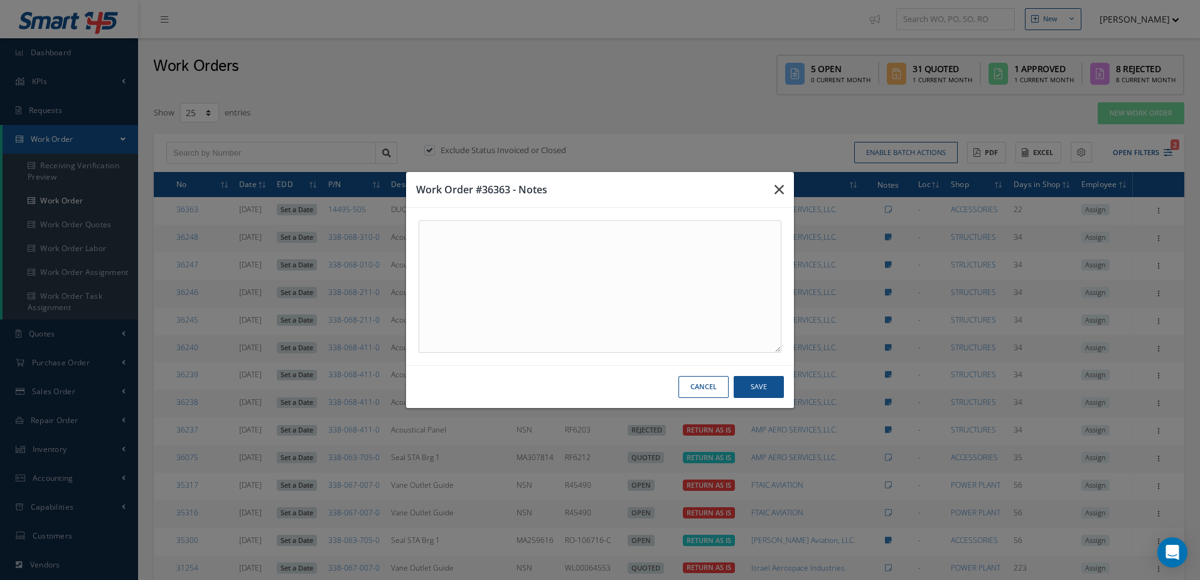
click at [774, 188] on icon "button" at bounding box center [778, 189] width 9 height 15
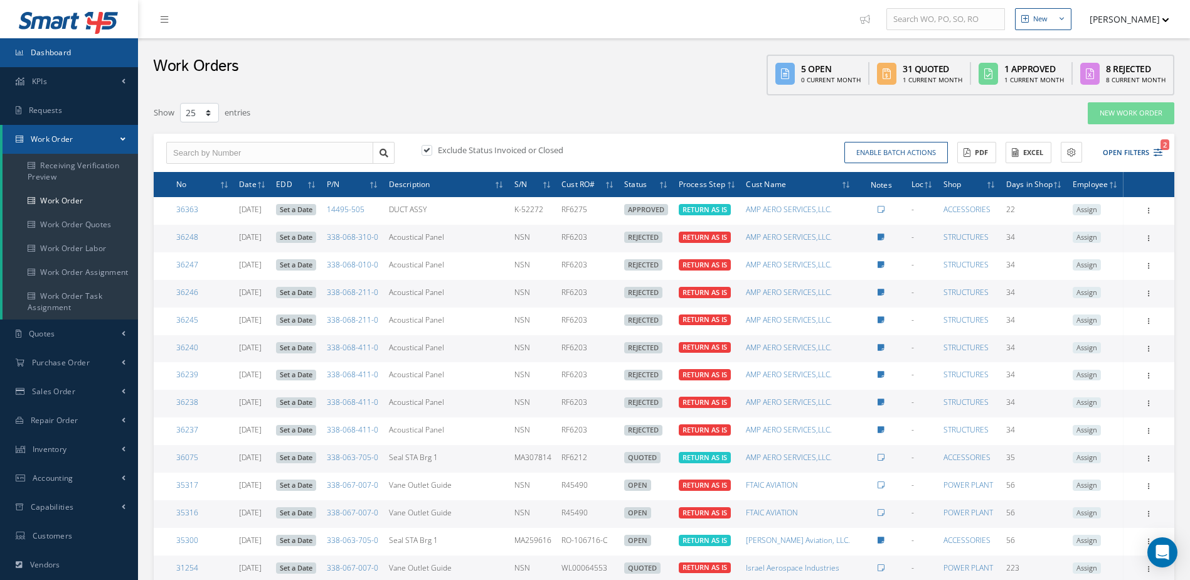
click at [103, 53] on link "Dashboard" at bounding box center [69, 52] width 138 height 29
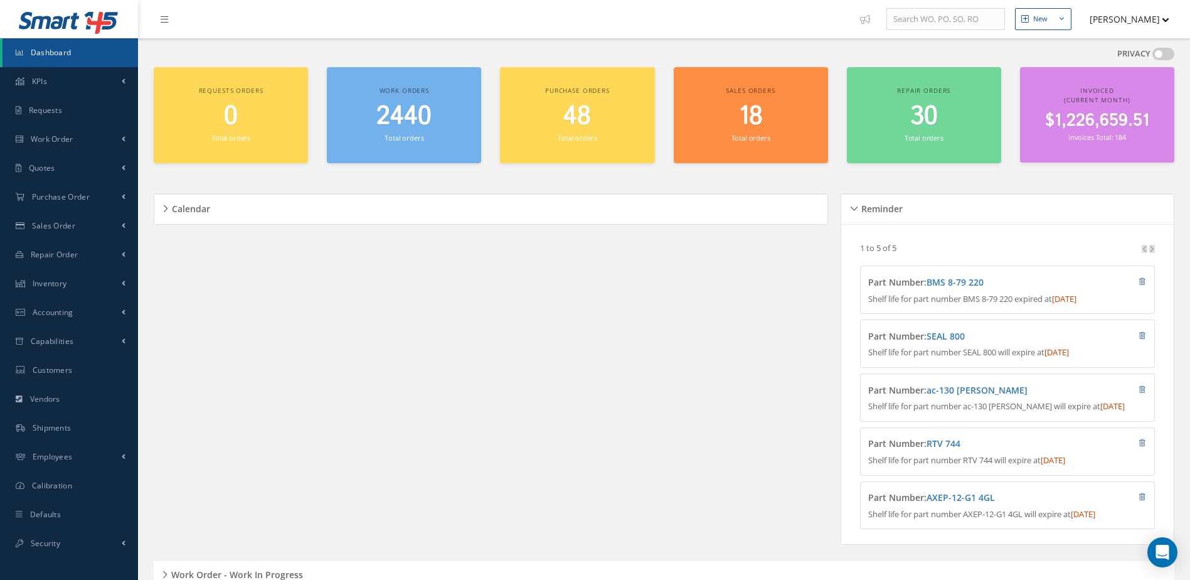
click at [404, 122] on span "2440" at bounding box center [403, 117] width 55 height 36
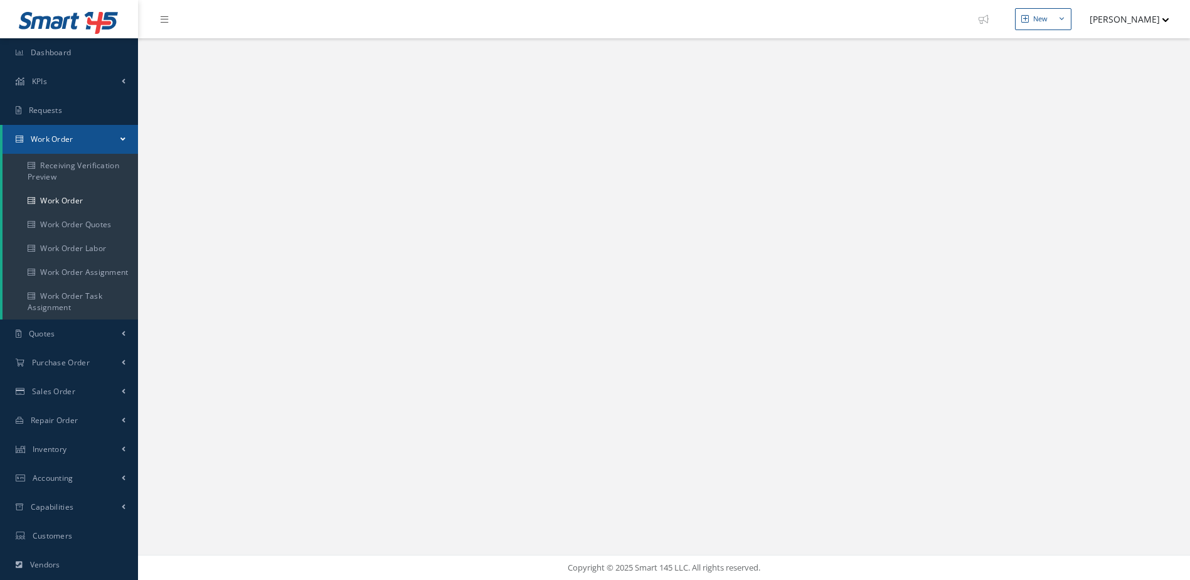
select select "25"
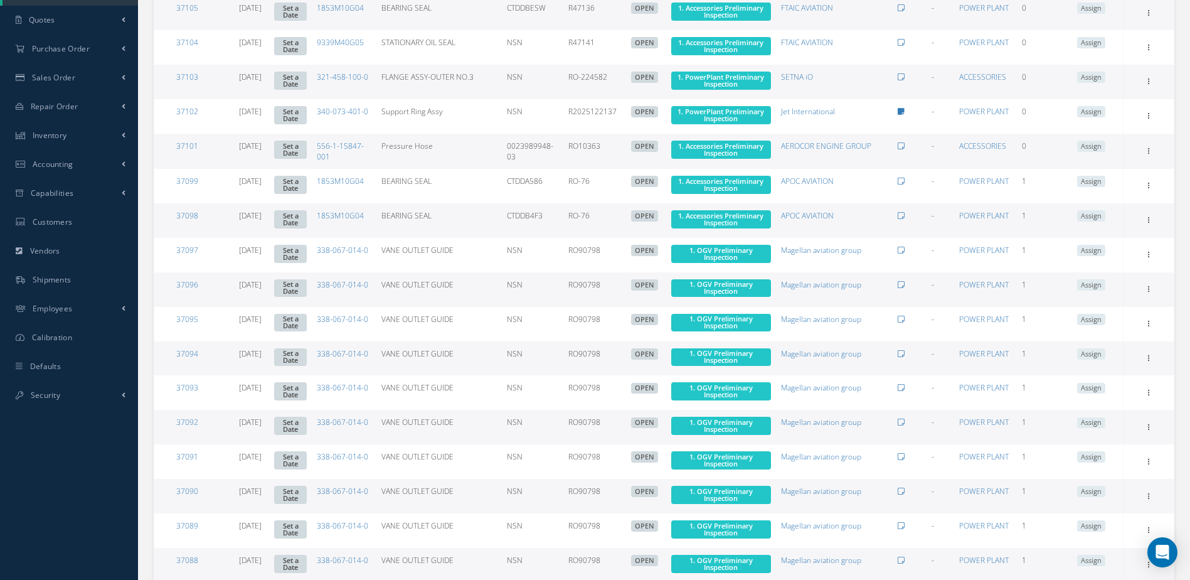
scroll to position [584, 0]
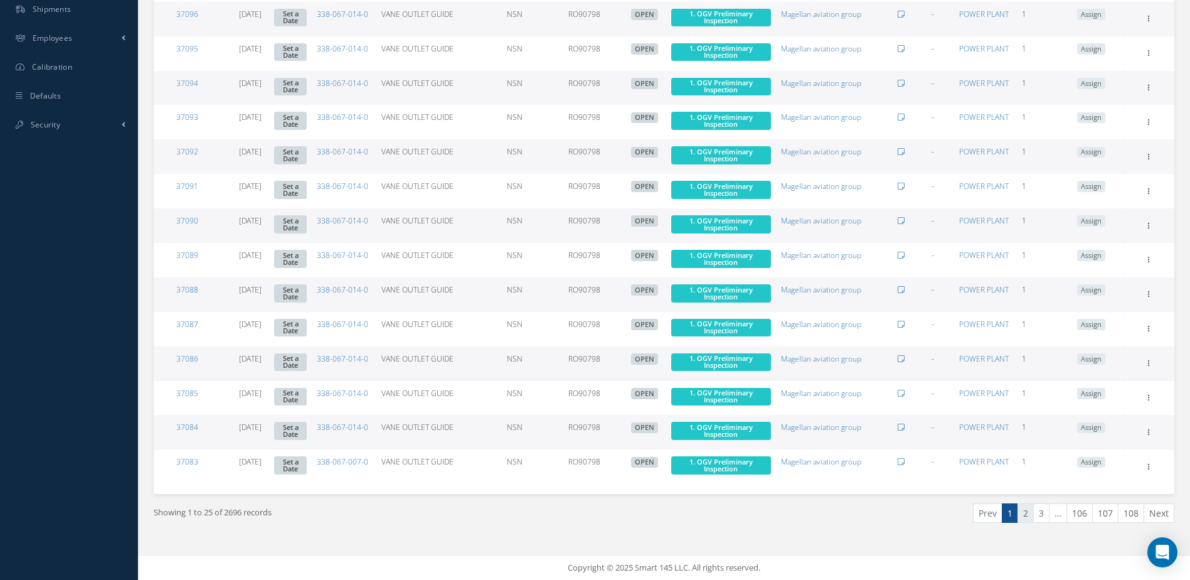
click at [1028, 512] on link "2" at bounding box center [1026, 512] width 16 height 19
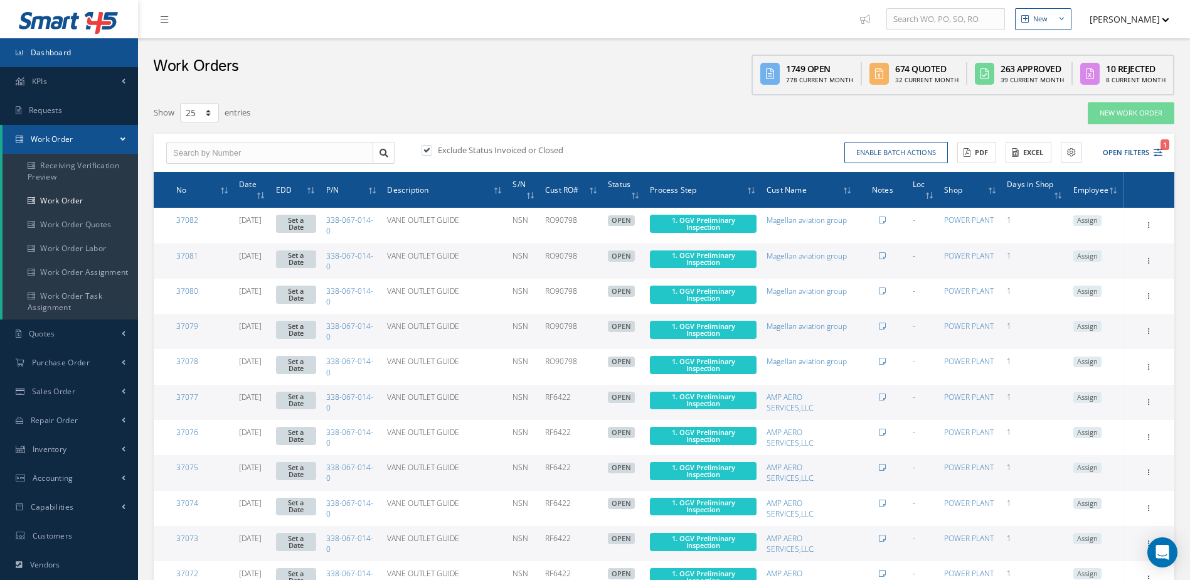
click at [72, 53] on link "Dashboard" at bounding box center [69, 52] width 138 height 29
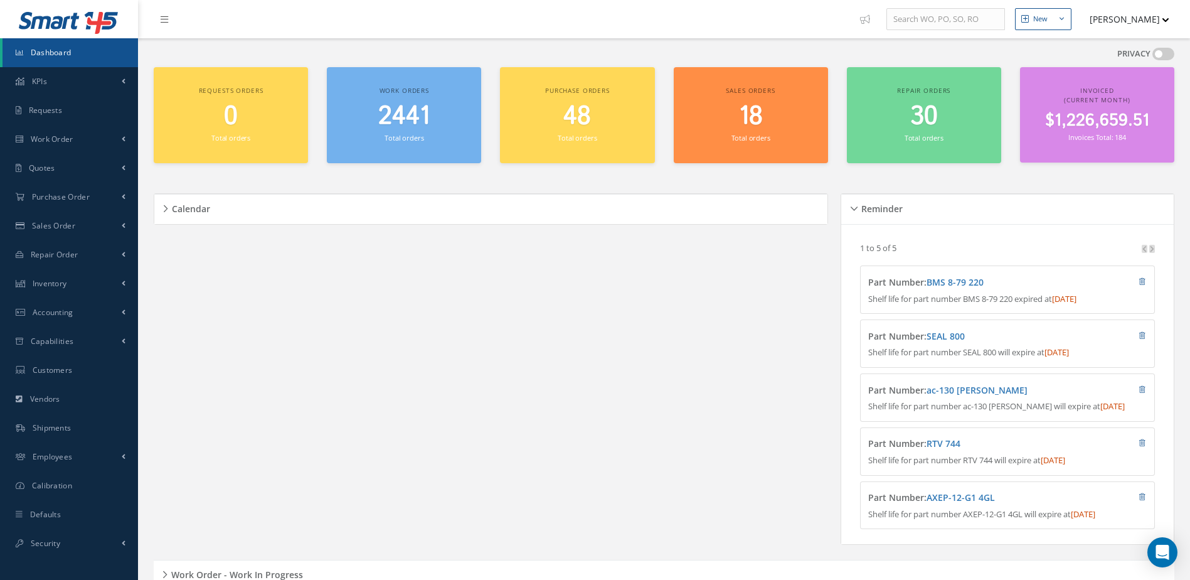
click at [408, 118] on span "2441" at bounding box center [403, 117] width 51 height 36
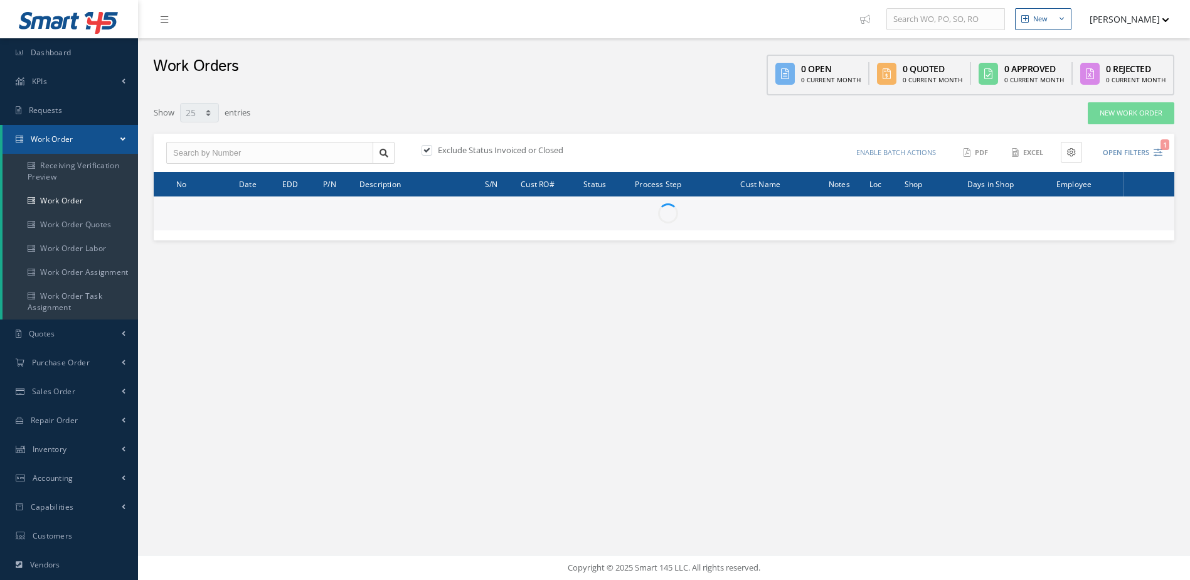
select select "25"
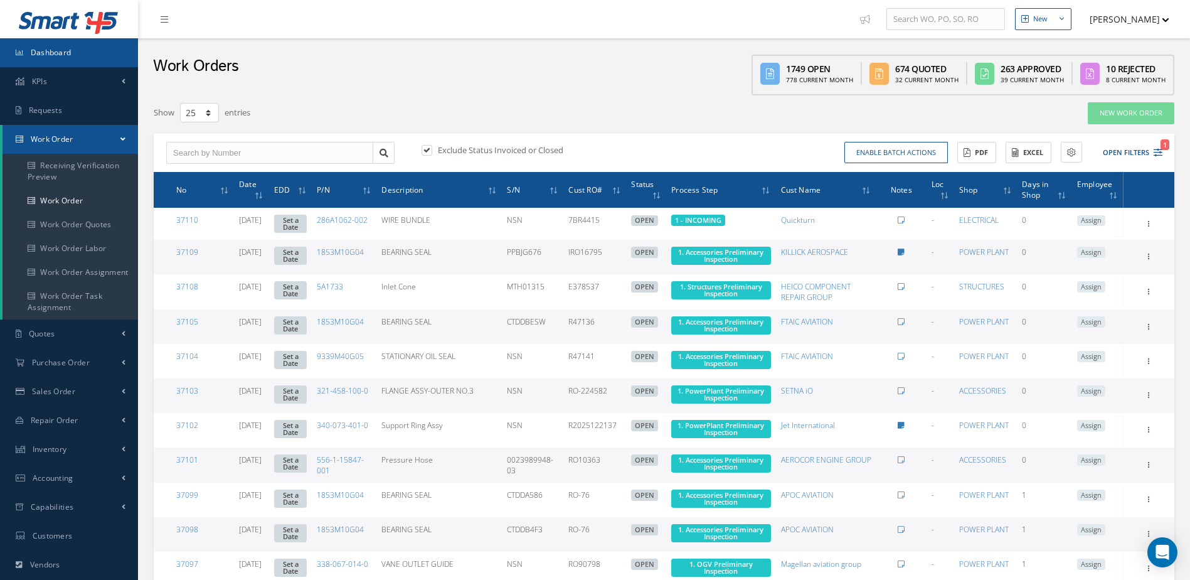
click at [78, 58] on link "Dashboard" at bounding box center [69, 52] width 138 height 29
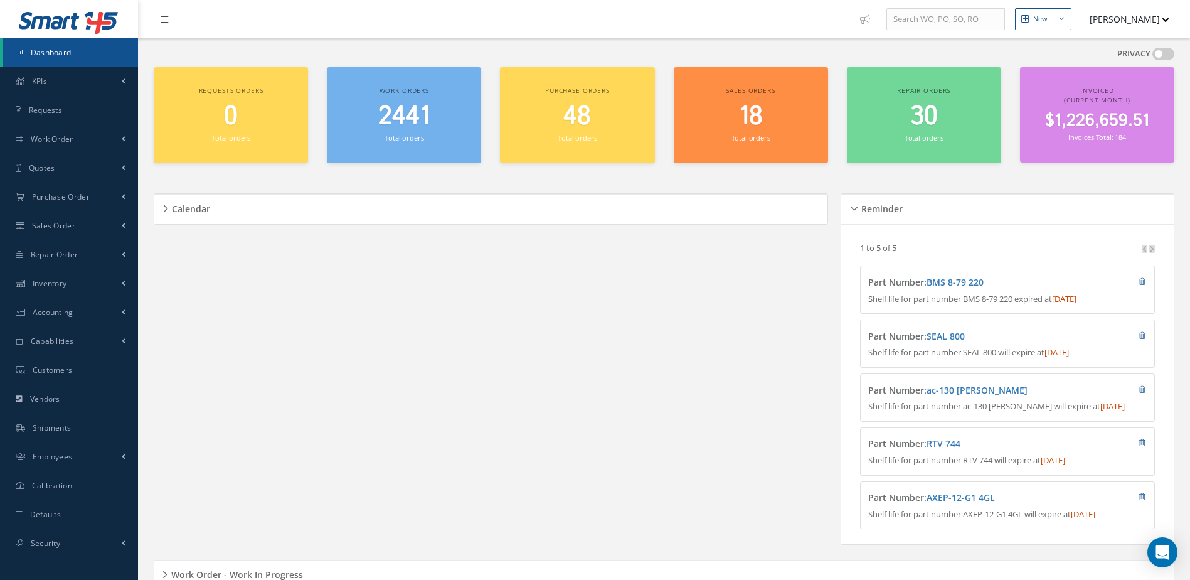
click at [333, 380] on div "Calendar Loading… [DATE] Month Month Week Day [DATE] No elements found. List is…" at bounding box center [494, 369] width 681 height 382
click at [406, 123] on span "2441" at bounding box center [403, 117] width 51 height 36
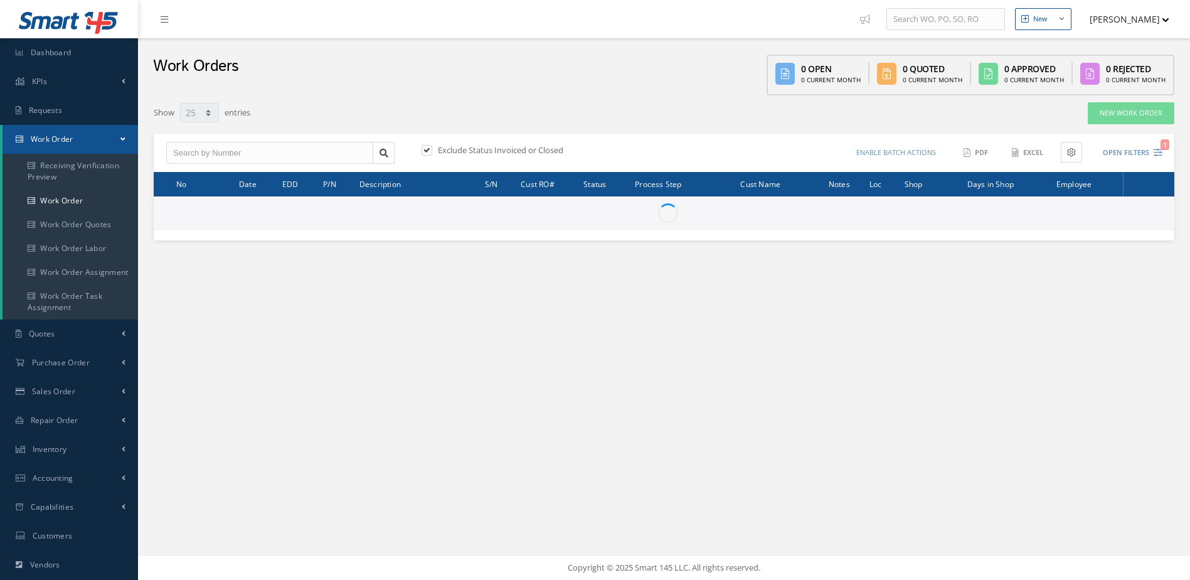
select select "25"
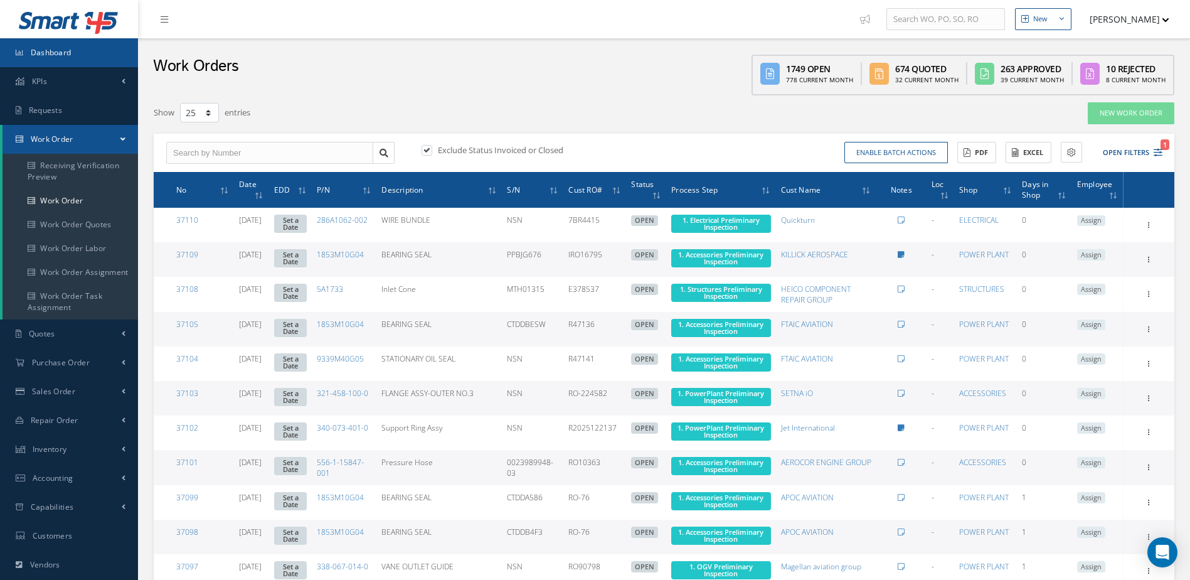
click at [45, 46] on link "Dashboard" at bounding box center [69, 52] width 138 height 29
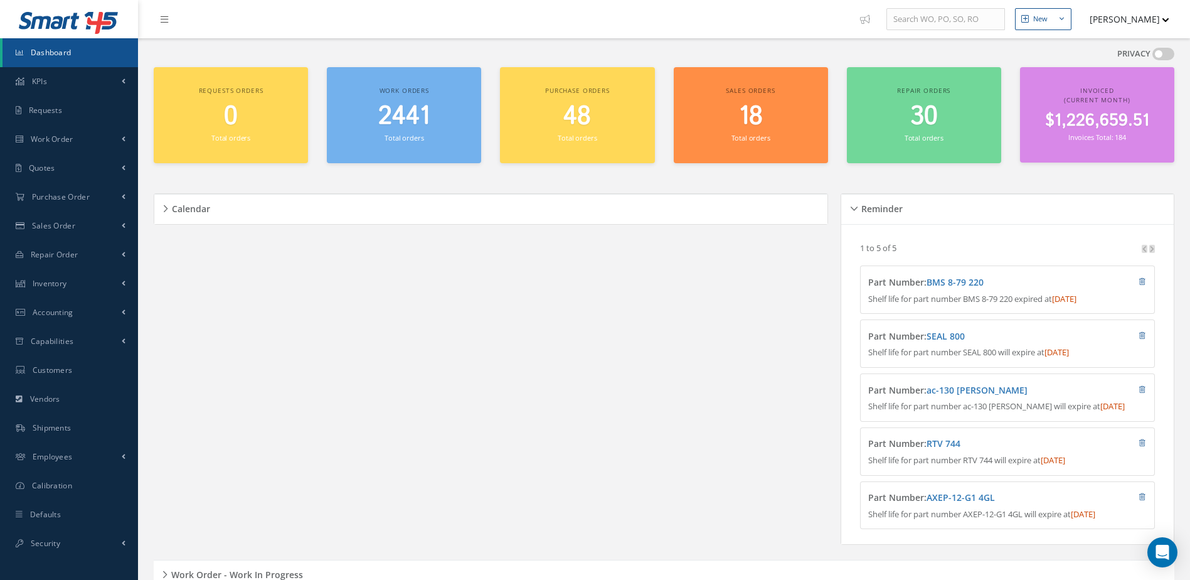
scroll to position [106, 0]
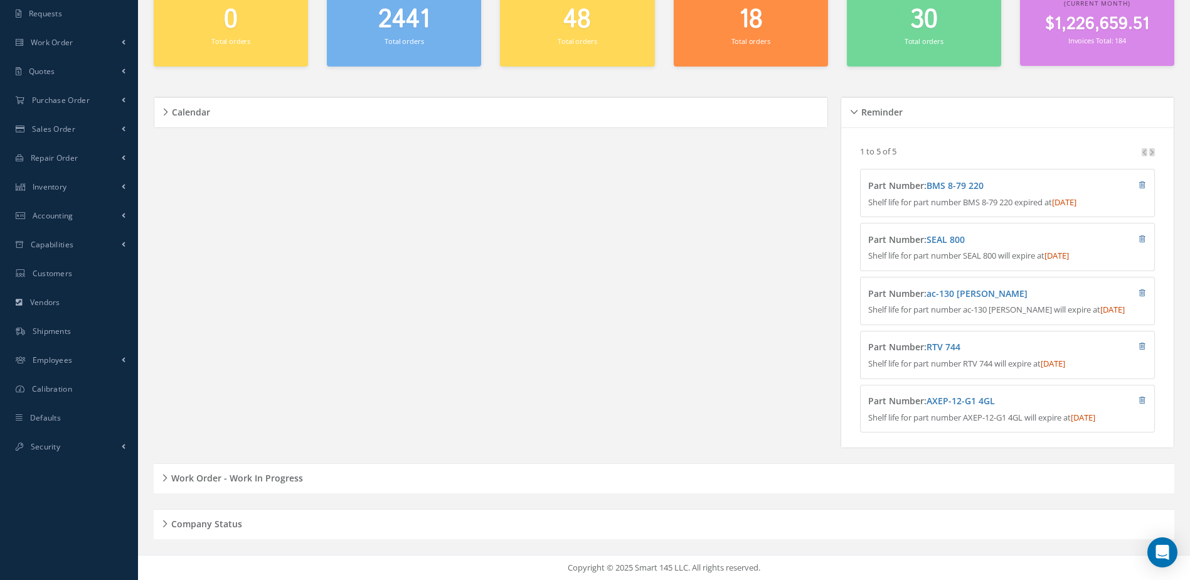
click at [299, 479] on h5 "Work Order - Work In Progress" at bounding box center [236, 476] width 136 height 15
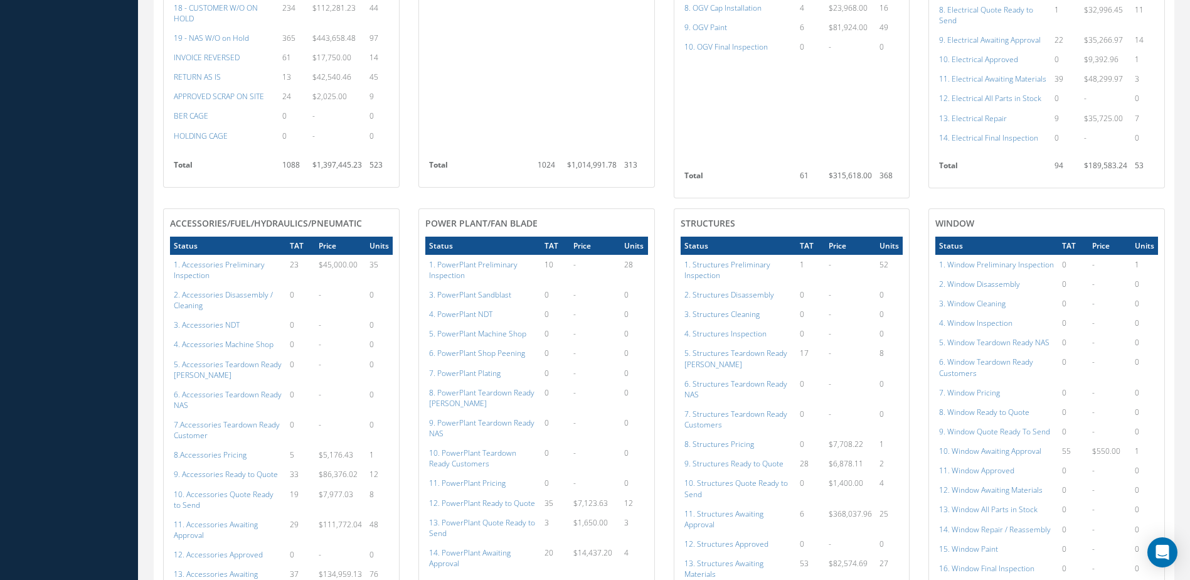
scroll to position [1107, 0]
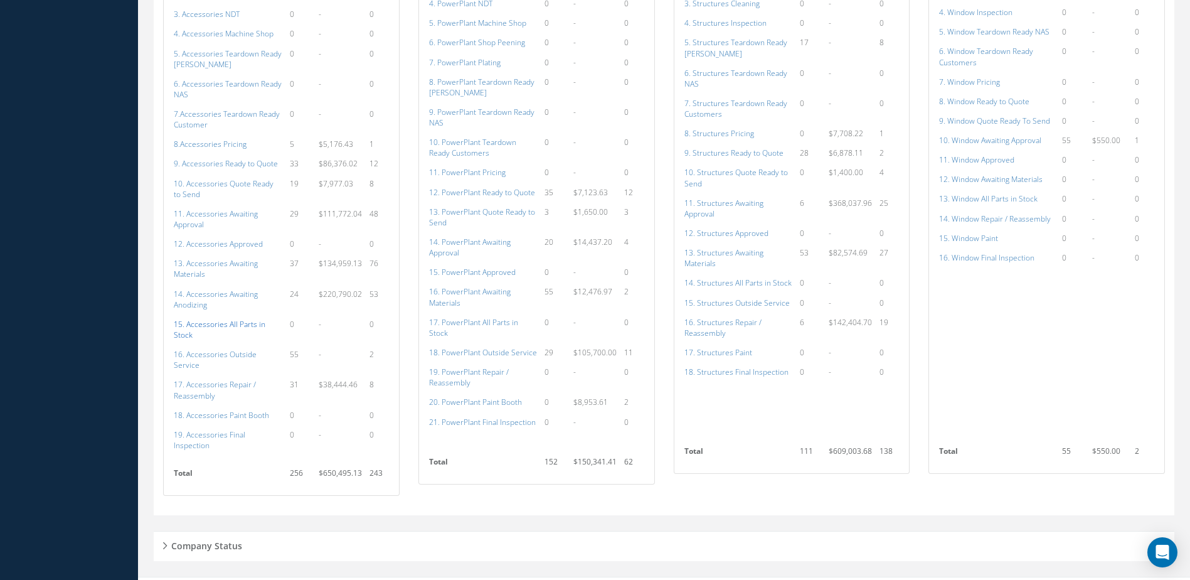
click at [210, 324] on a=115&excludeInternalCustomer=false&excludeInvoicedOrClosed=true&shop_id=14&filtersHidded"] "15. Accessories All Parts in Stock" at bounding box center [220, 329] width 92 height 21
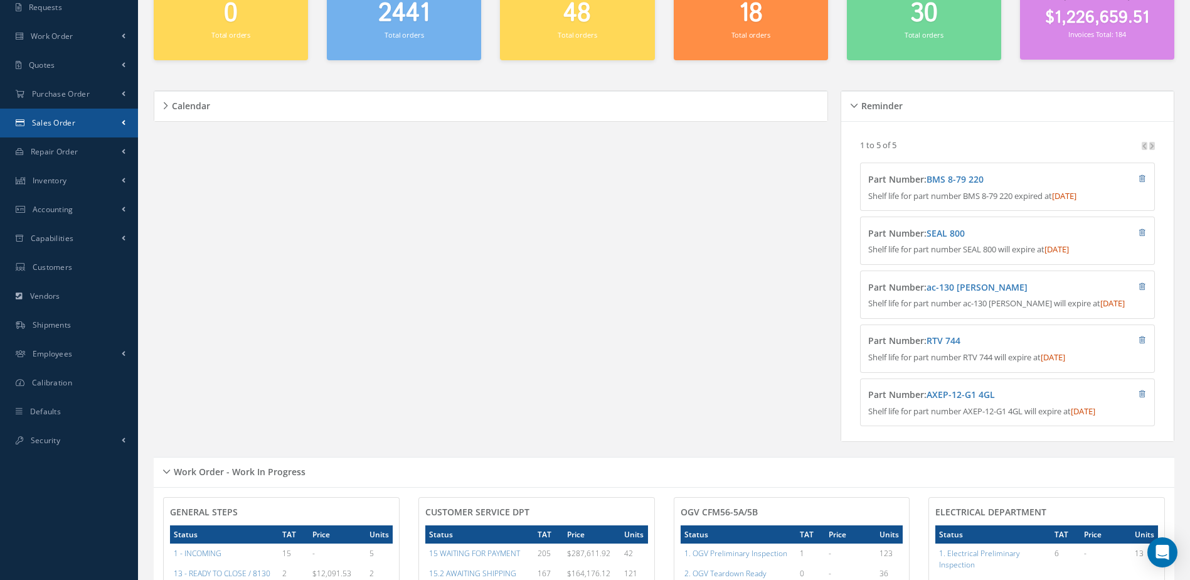
scroll to position [0, 0]
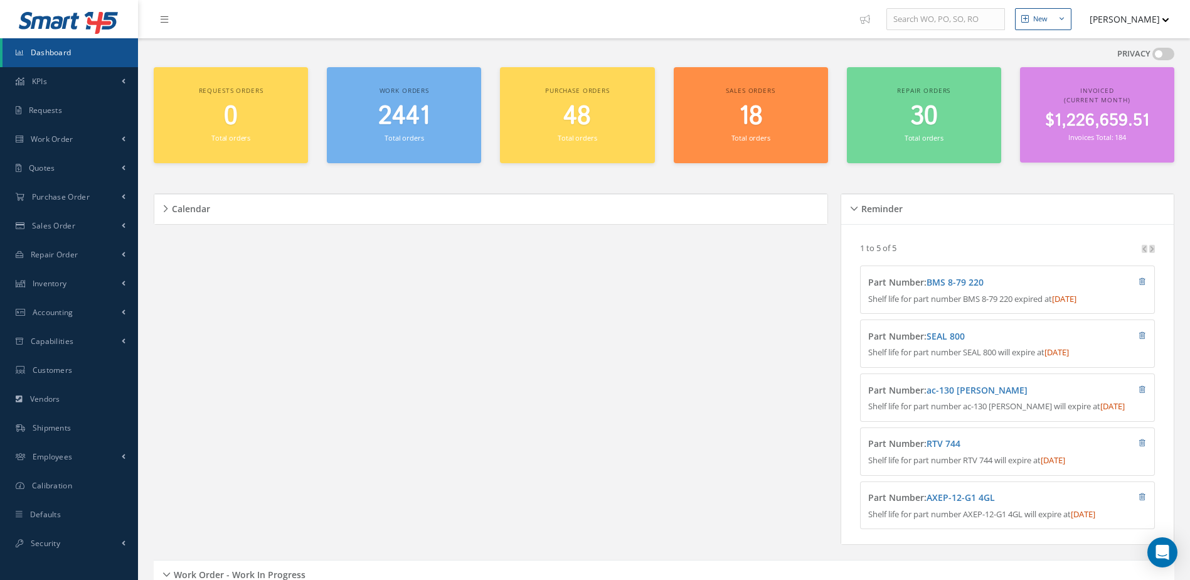
click at [49, 46] on link "Dashboard" at bounding box center [71, 52] width 136 height 29
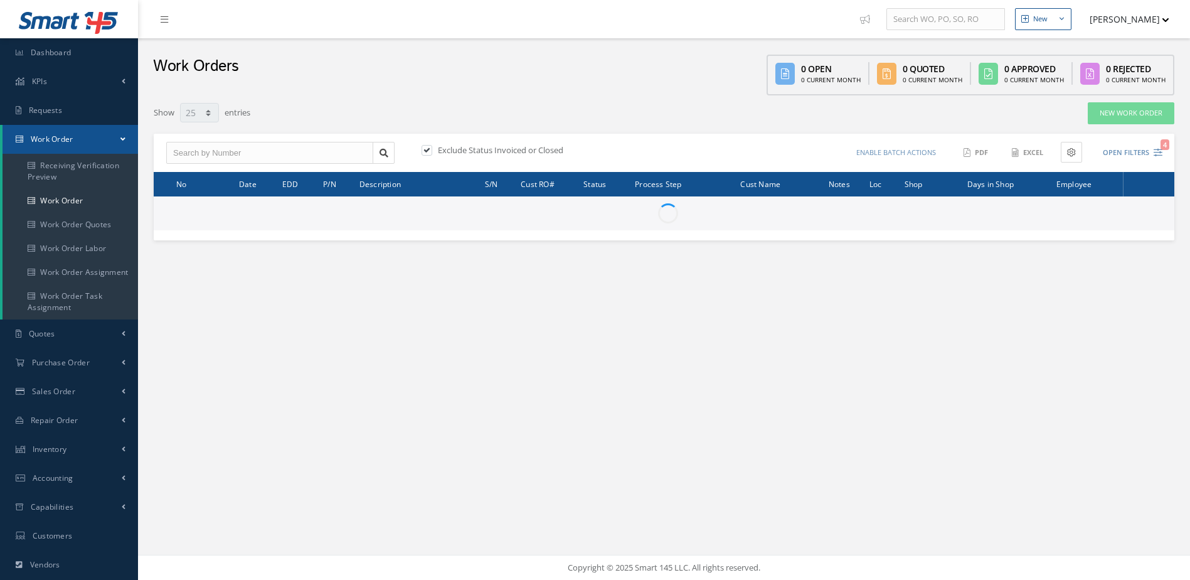
select select "25"
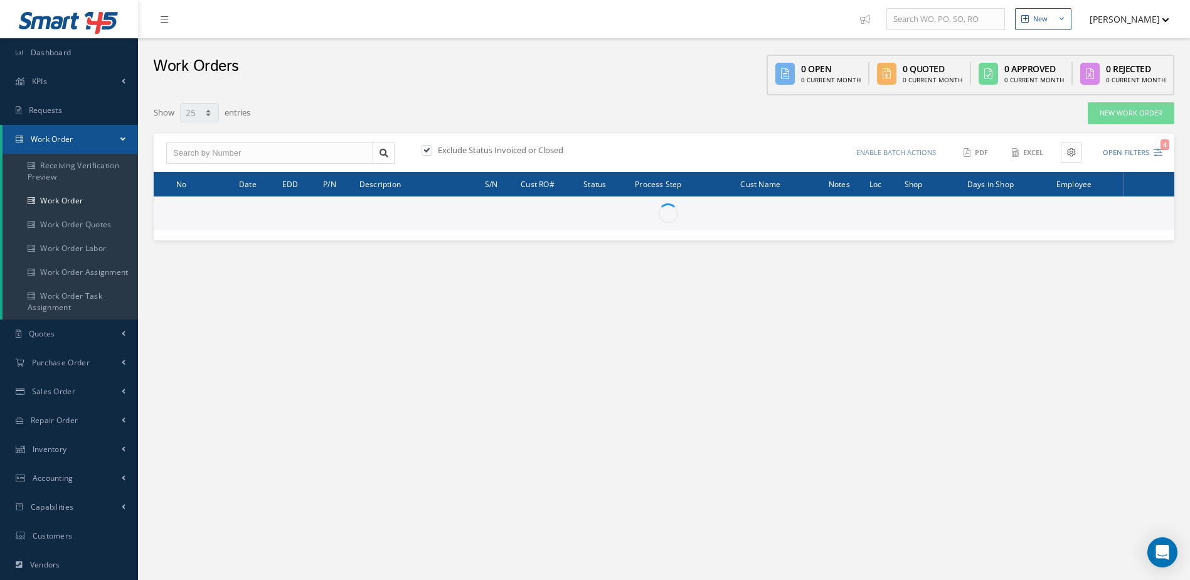
type input "All Work Request"
type input "All Work Performed"
type input "All Status"
type input "WO Part Status"
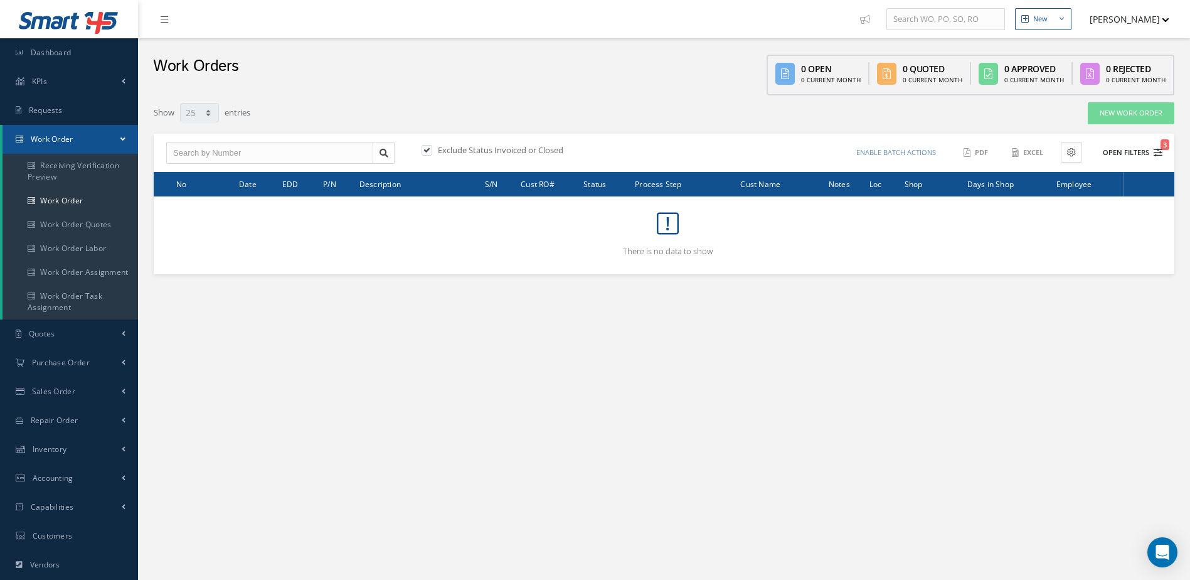
click at [1124, 149] on button "Open Filters 3" at bounding box center [1127, 152] width 71 height 21
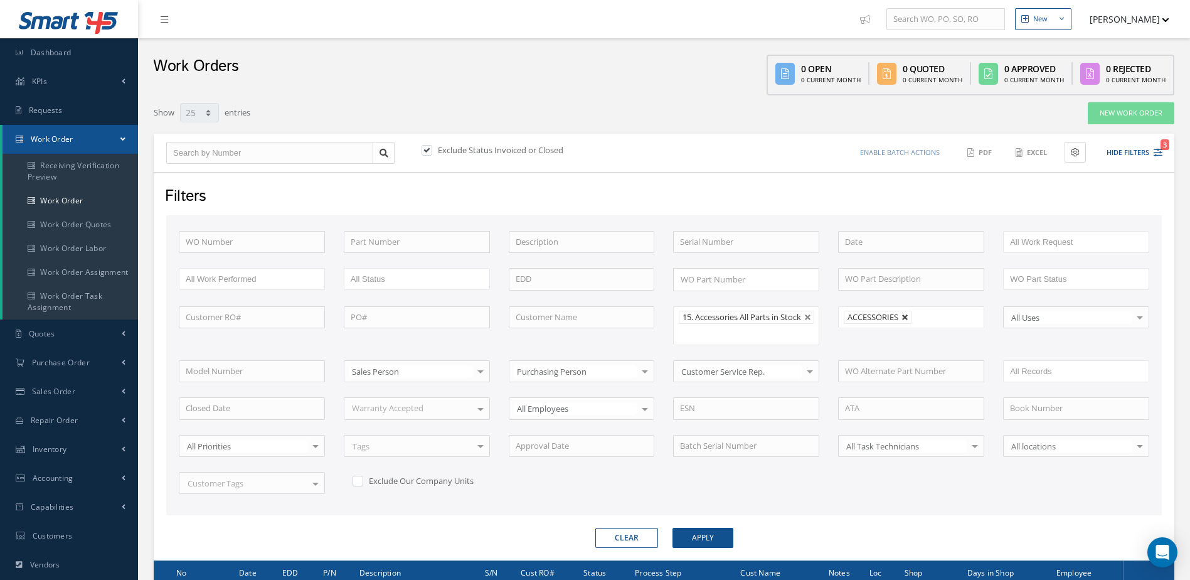
click at [907, 316] on link at bounding box center [906, 318] width 8 height 8
type input "All Shops"
click at [698, 541] on button "Apply" at bounding box center [703, 538] width 61 height 20
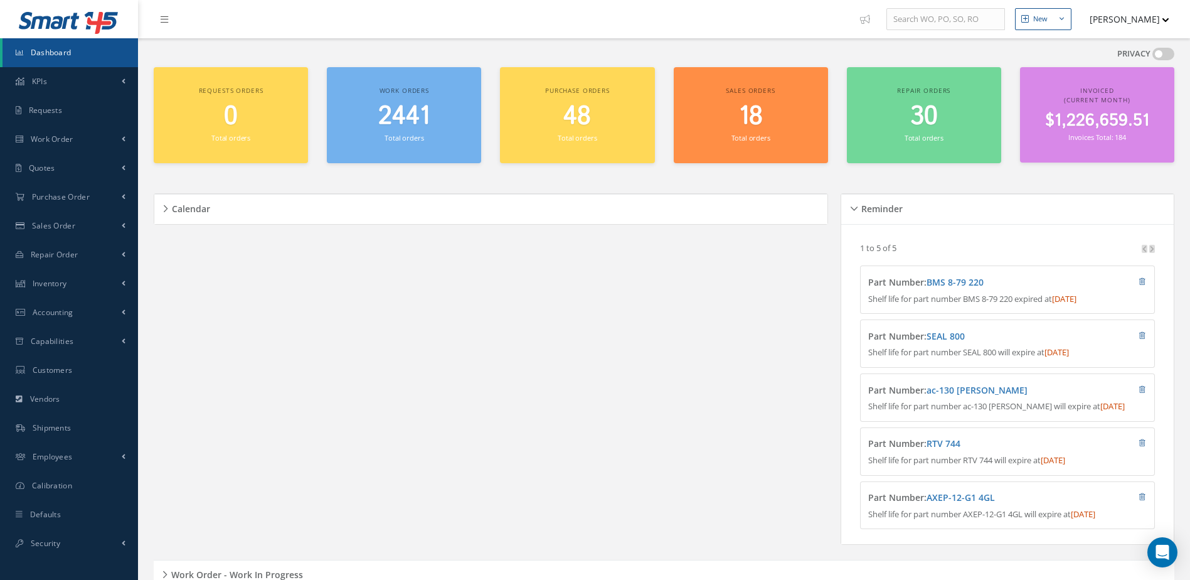
click at [1106, 122] on span "$1,226,659.51" at bounding box center [1097, 121] width 104 height 24
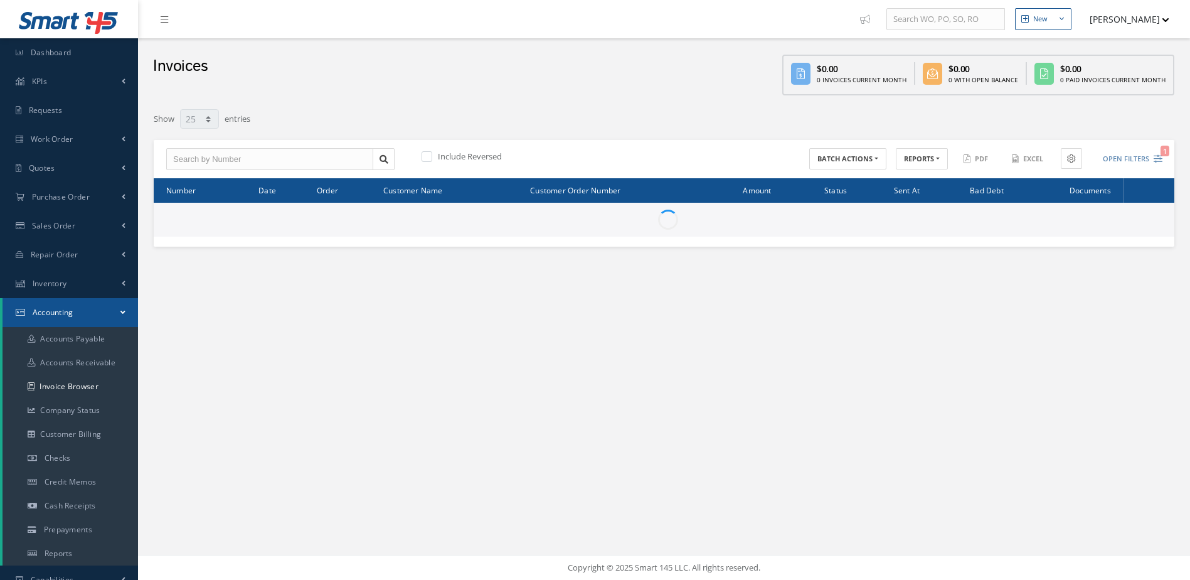
select select "25"
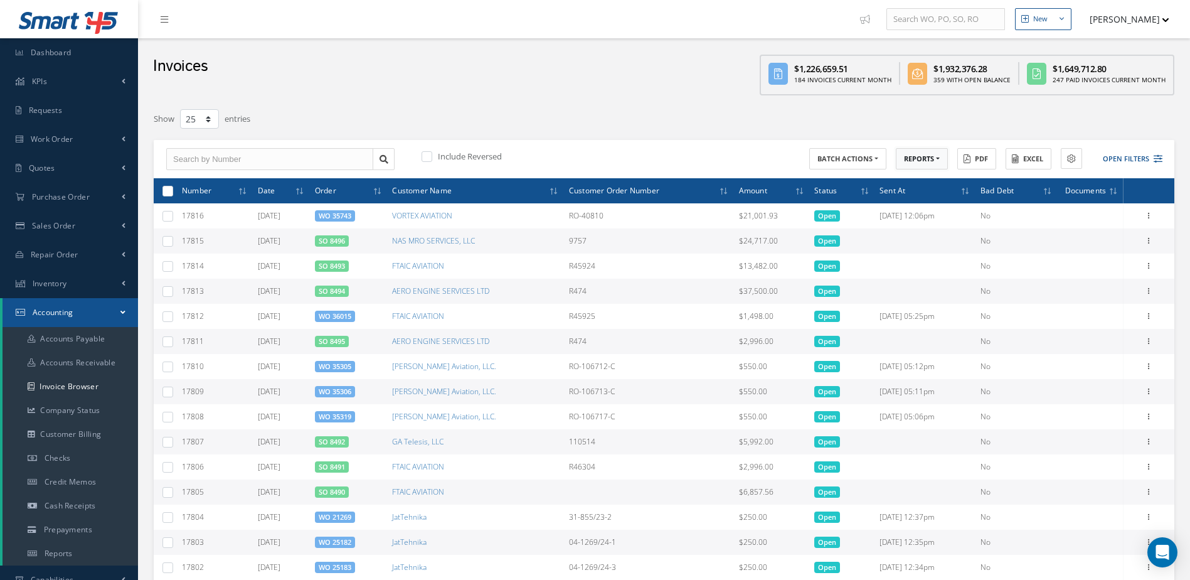
click at [910, 160] on button "REPORTS" at bounding box center [922, 159] width 52 height 22
click at [1141, 160] on button "Open Filters" at bounding box center [1127, 159] width 71 height 21
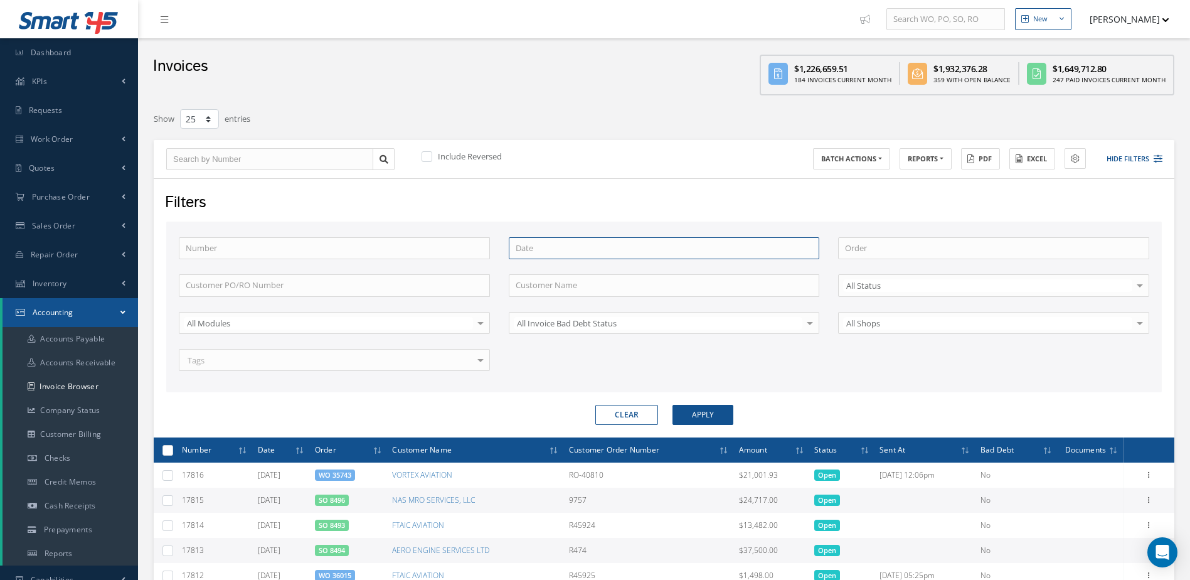
click at [542, 252] on input at bounding box center [664, 248] width 311 height 23
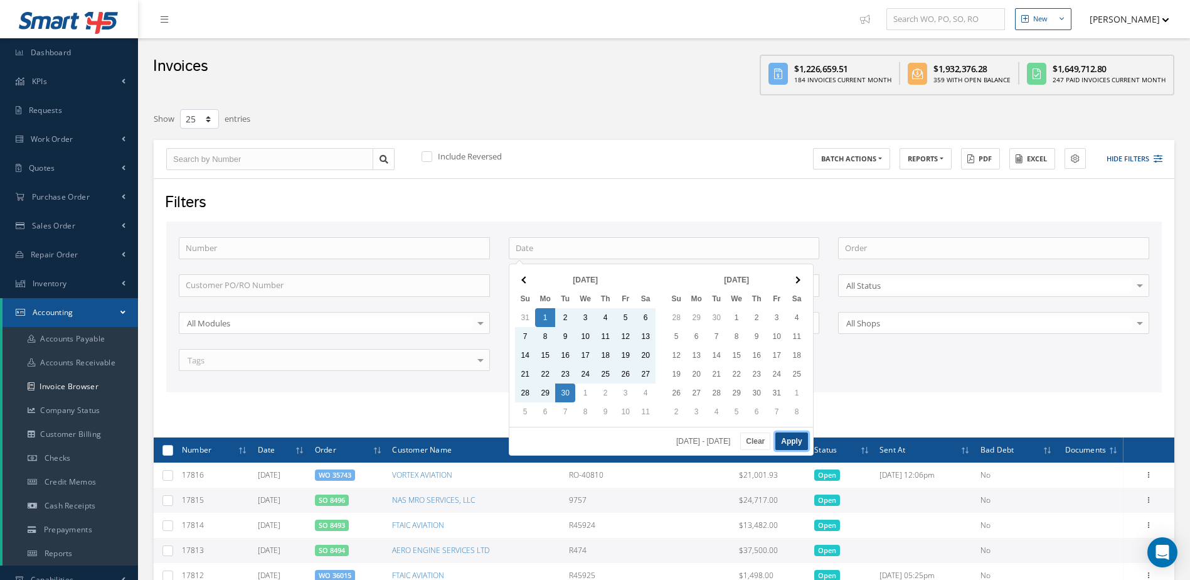
click at [797, 444] on button "Apply" at bounding box center [792, 441] width 32 height 18
type input "[DATE] - [DATE]"
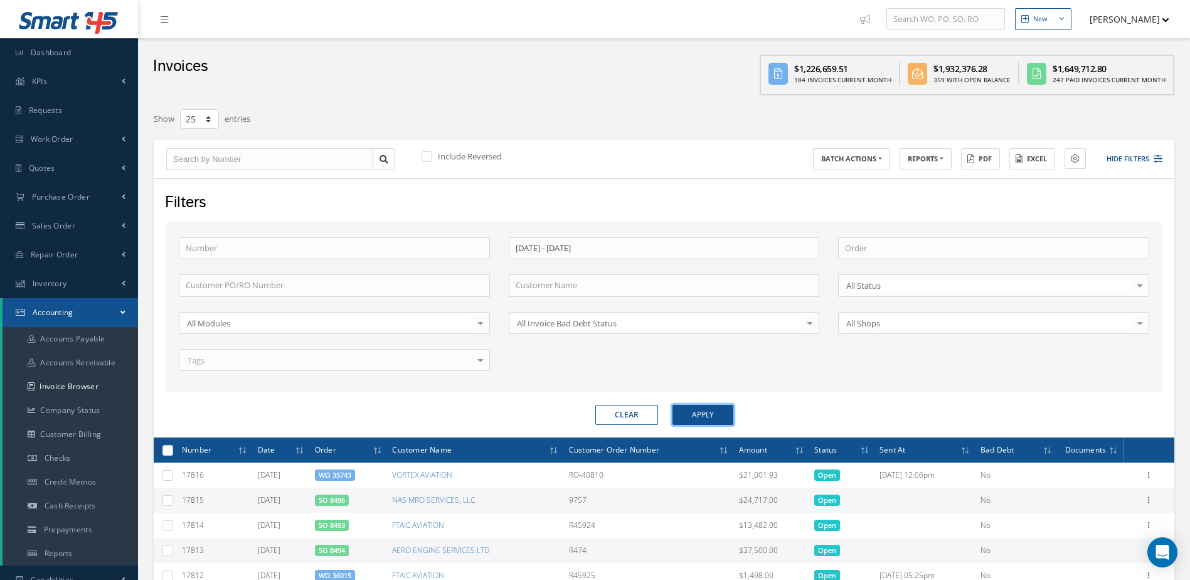
click at [727, 420] on button "Apply" at bounding box center [703, 415] width 61 height 20
click at [904, 161] on button "REPORTS" at bounding box center [926, 159] width 52 height 22
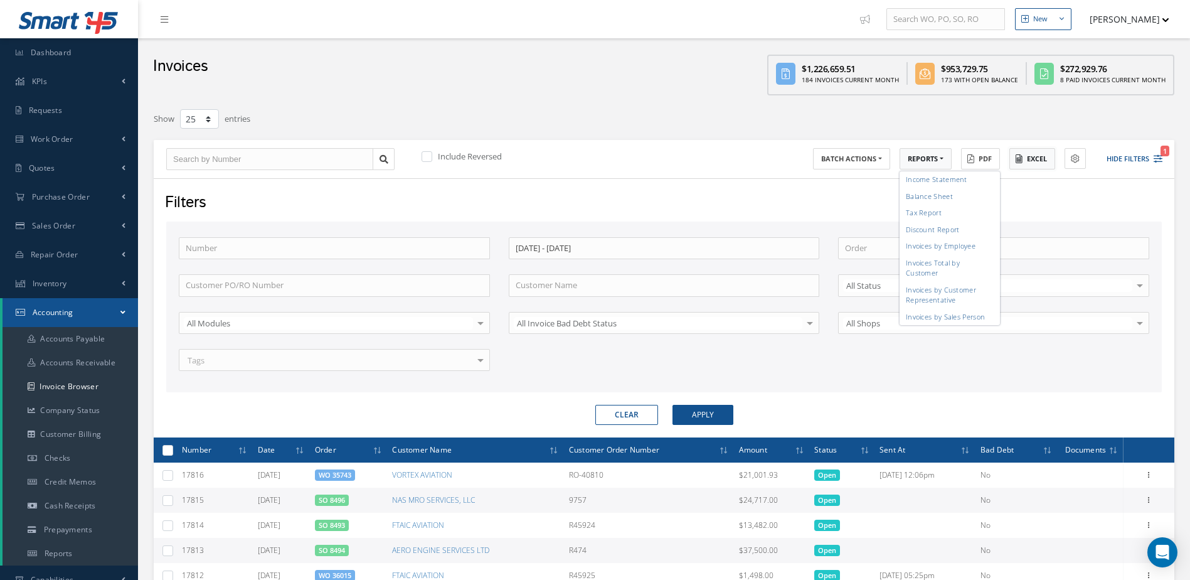
click at [1016, 154] on icon at bounding box center [1019, 158] width 7 height 9
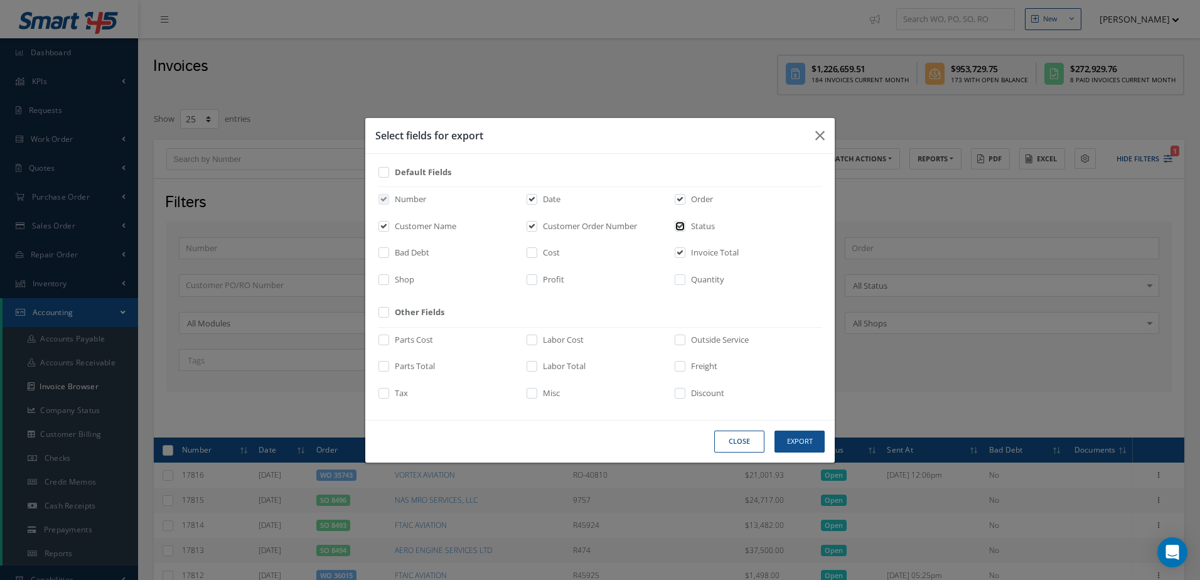
click at [681, 226] on input "checkbox" at bounding box center [680, 230] width 8 height 14
checkbox input "false"
click at [802, 444] on button "Export" at bounding box center [799, 441] width 50 height 22
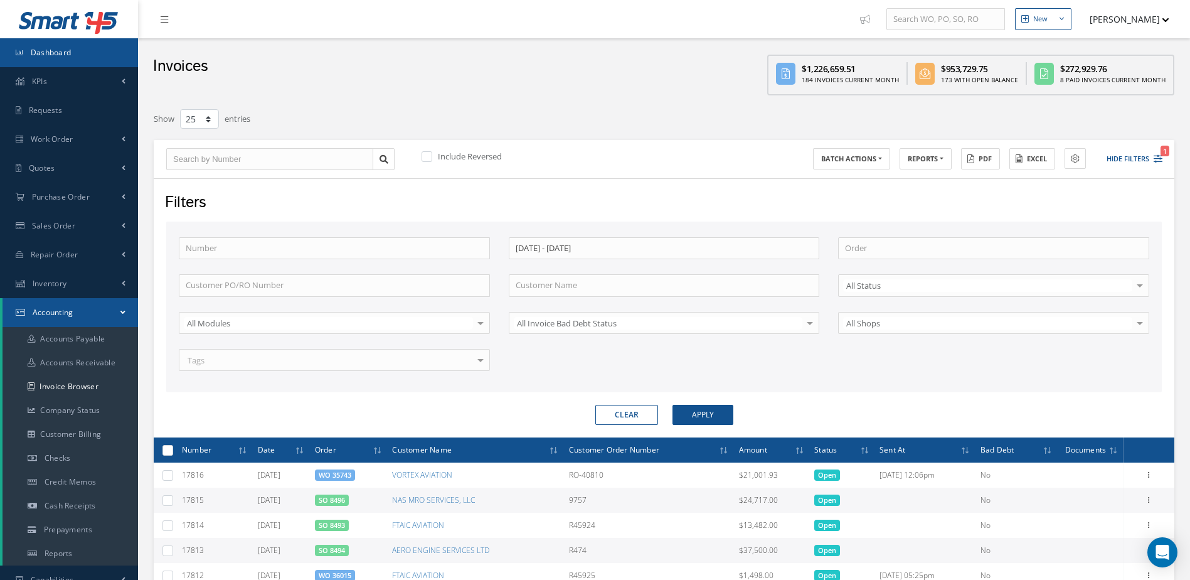
click at [72, 54] on link "Dashboard" at bounding box center [69, 52] width 138 height 29
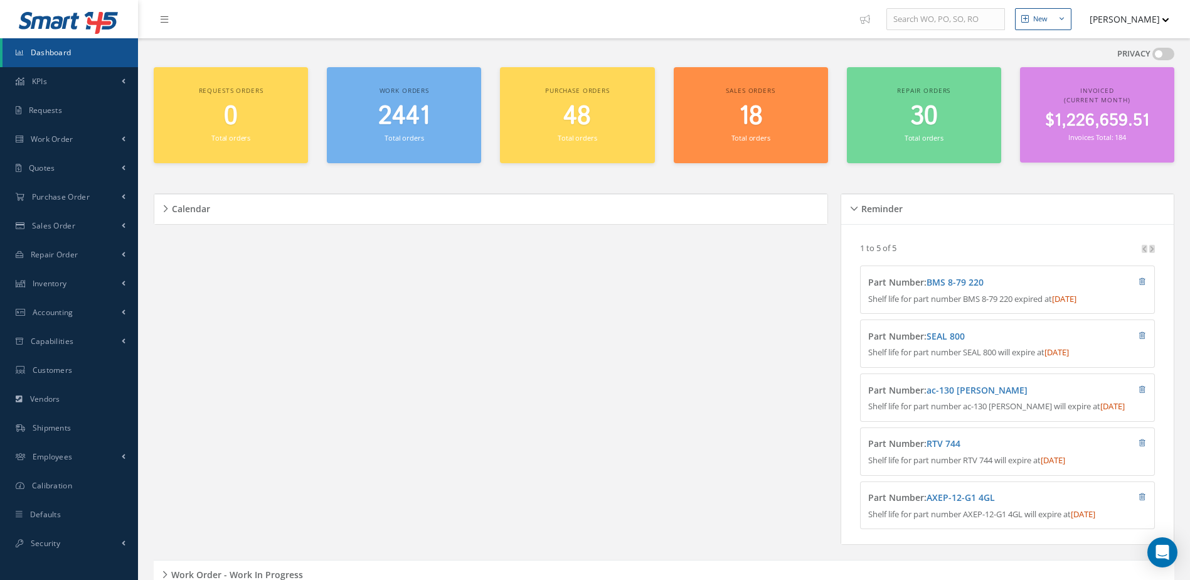
scroll to position [106, 0]
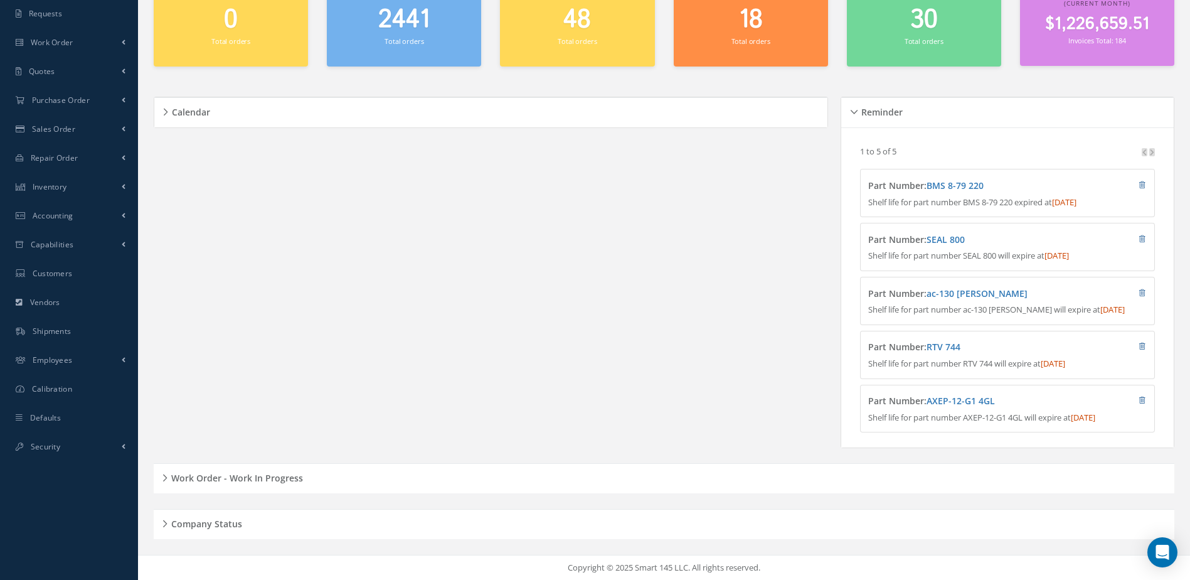
click at [269, 475] on h5 "Work Order - Work In Progress" at bounding box center [236, 476] width 136 height 15
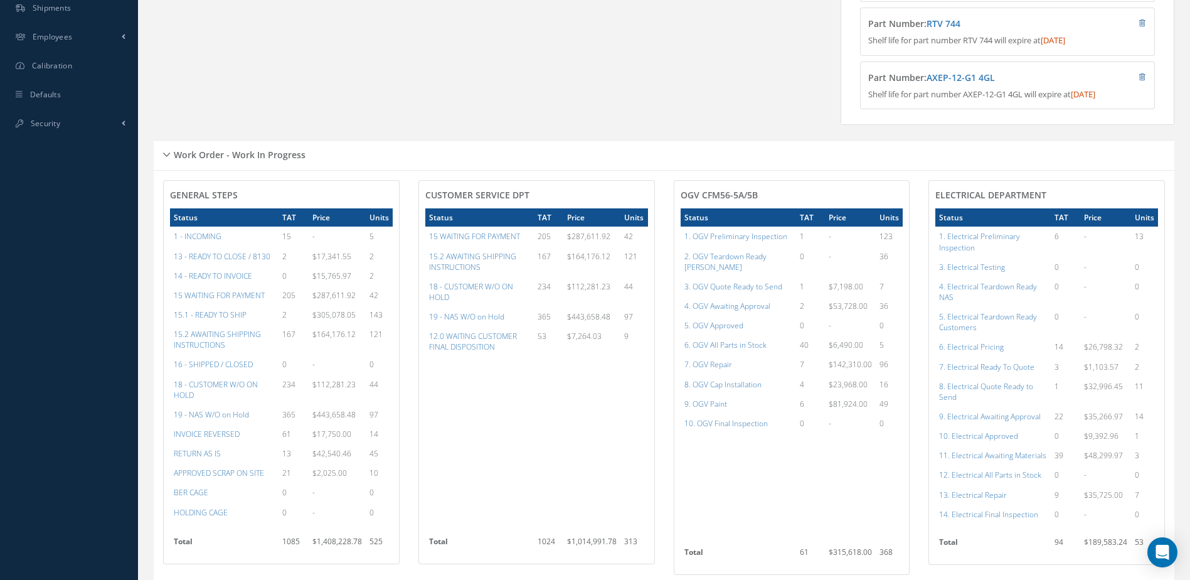
scroll to position [357, 0]
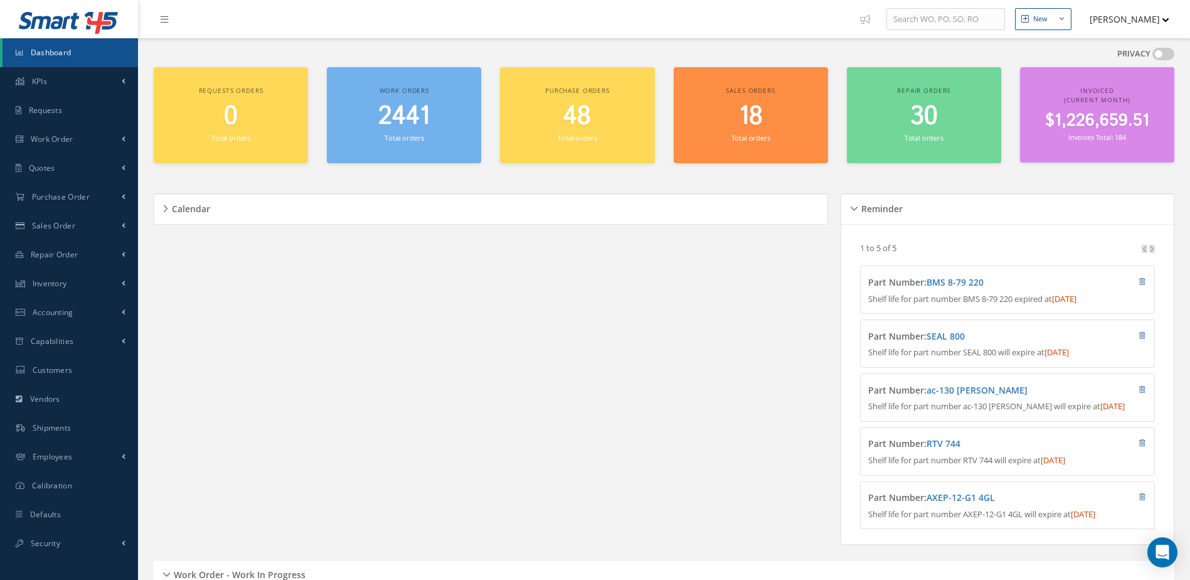
click at [404, 125] on span "2441" at bounding box center [403, 117] width 51 height 36
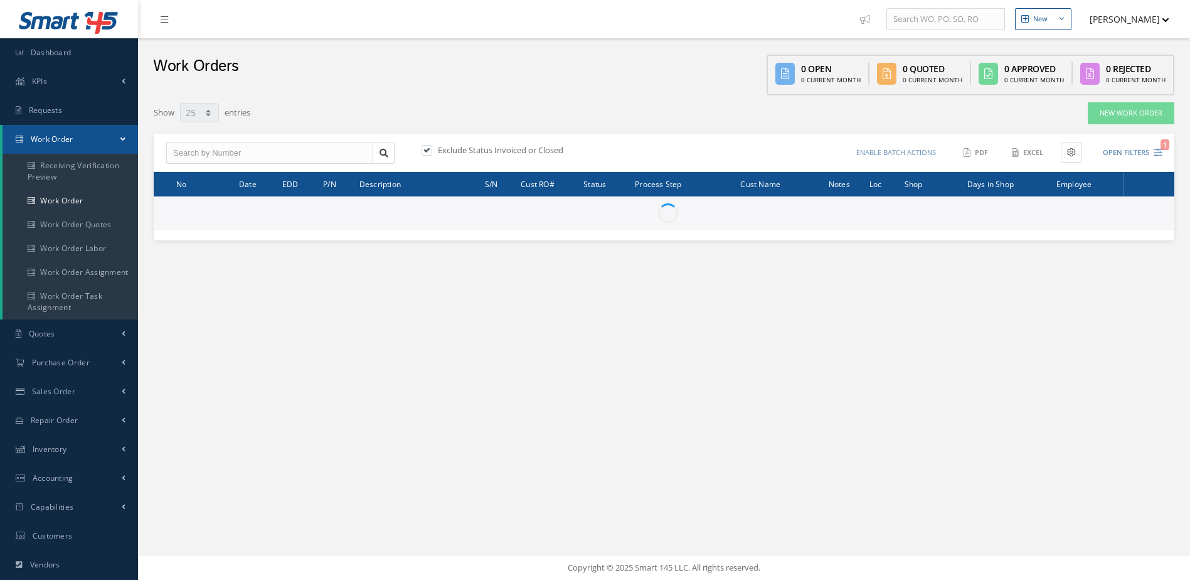
select select "25"
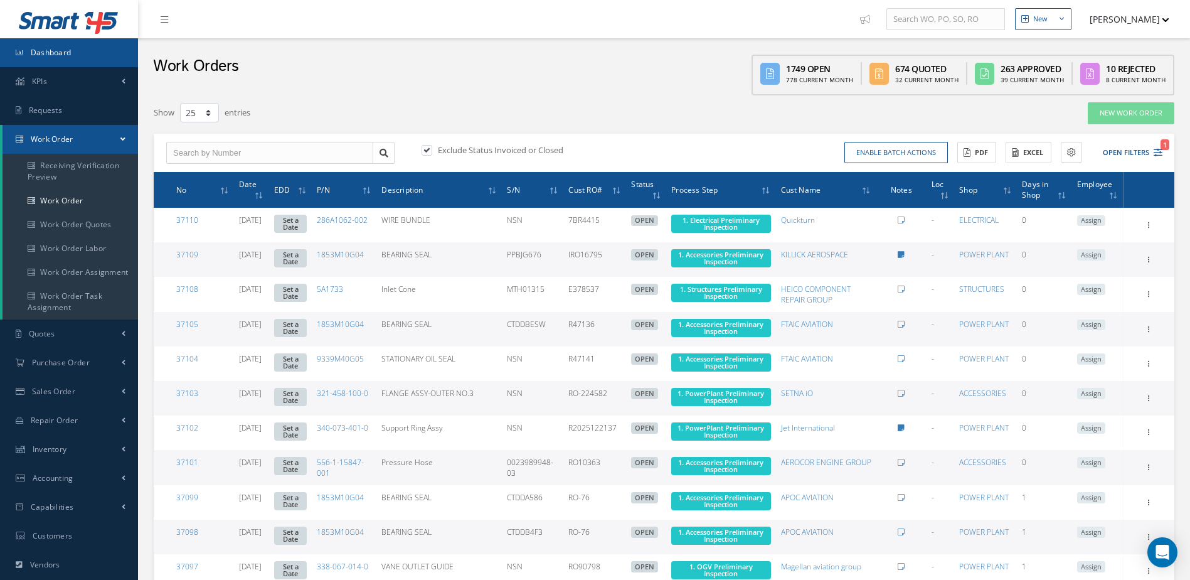
click at [40, 54] on span "Dashboard" at bounding box center [51, 52] width 41 height 11
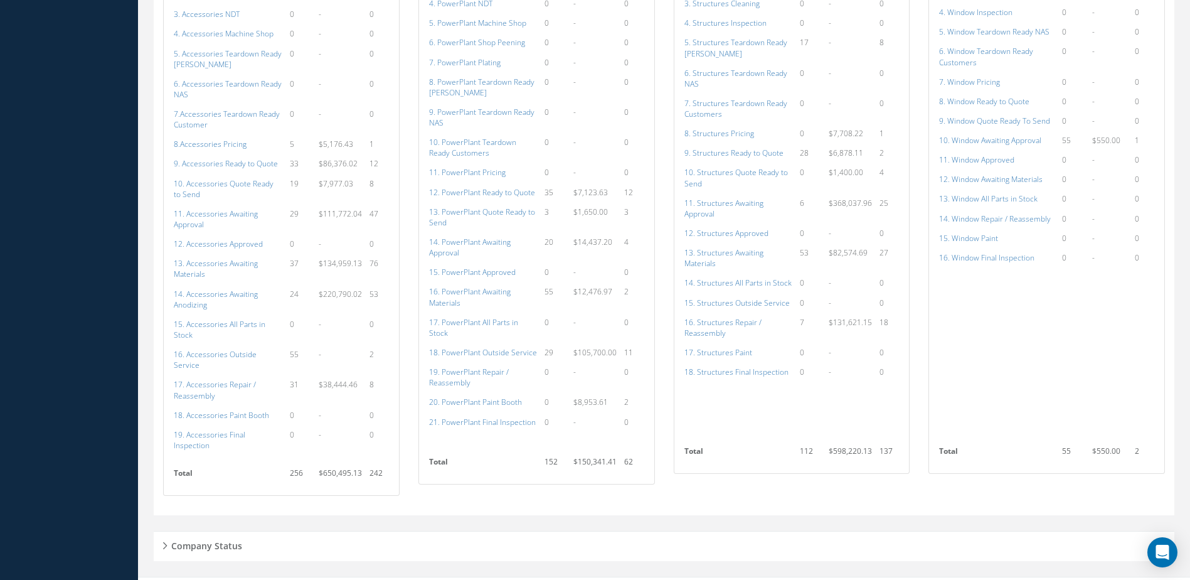
scroll to position [1044, 0]
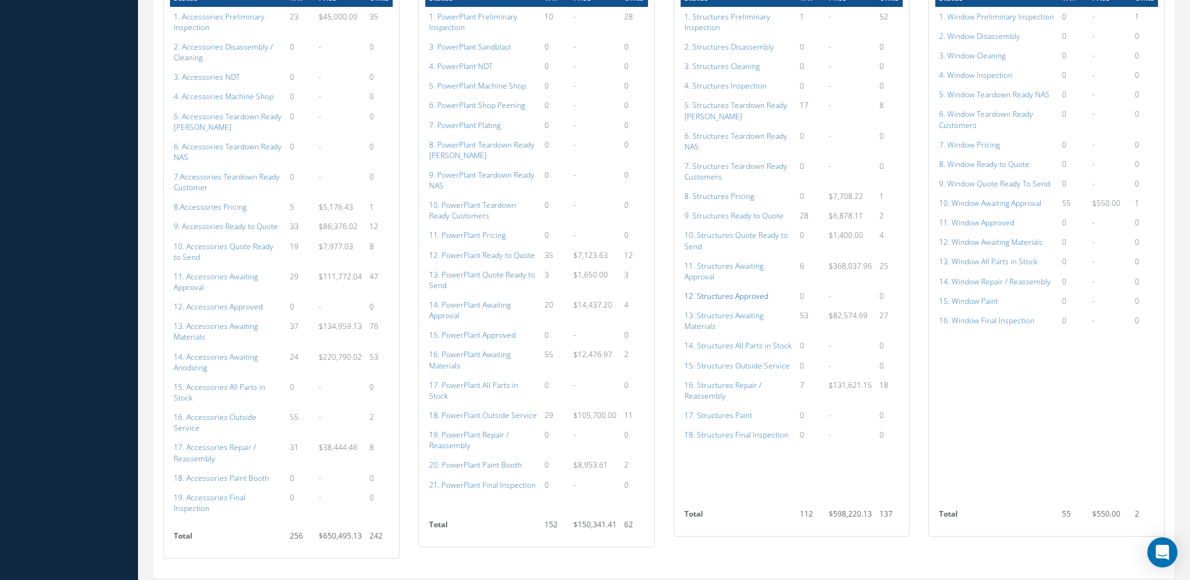
click at [735, 291] on a=152&excludeInternalCustomer=false&excludeInvoicedOrClosed=true&shop_id=3&filtersHidded"] "12. Structures Approved" at bounding box center [727, 296] width 84 height 11
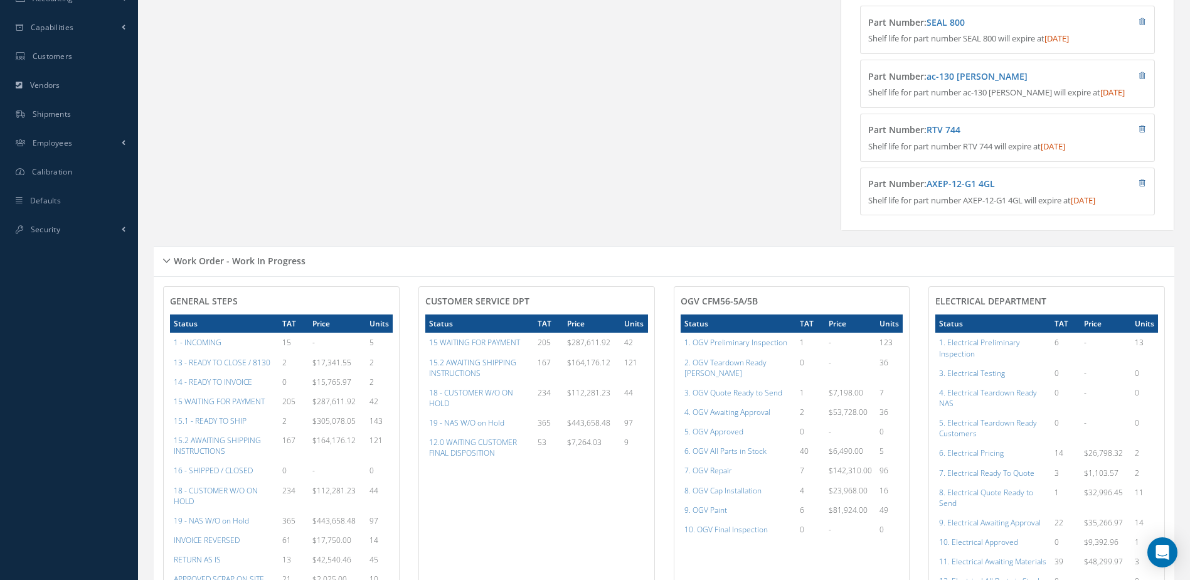
scroll to position [627, 0]
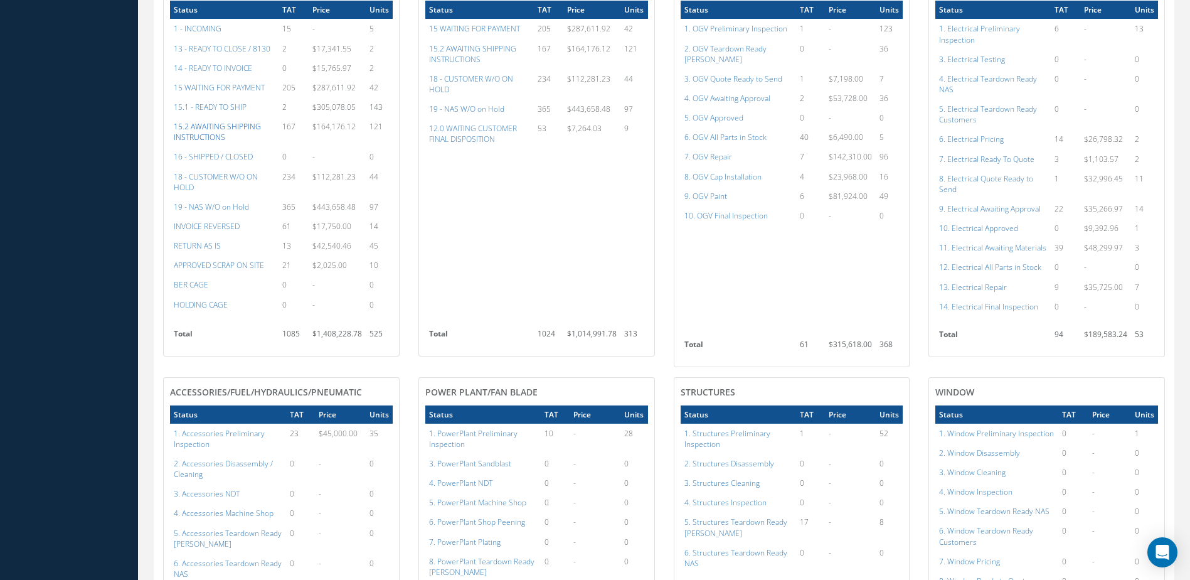
click at [215, 137] on a=62&excludeInternalCustomer=false&excludeInvoicedOrClosed=true&&filtersHidded"] "15.2 AWAITING SHIPPING INSTRUCTIONS" at bounding box center [217, 131] width 87 height 21
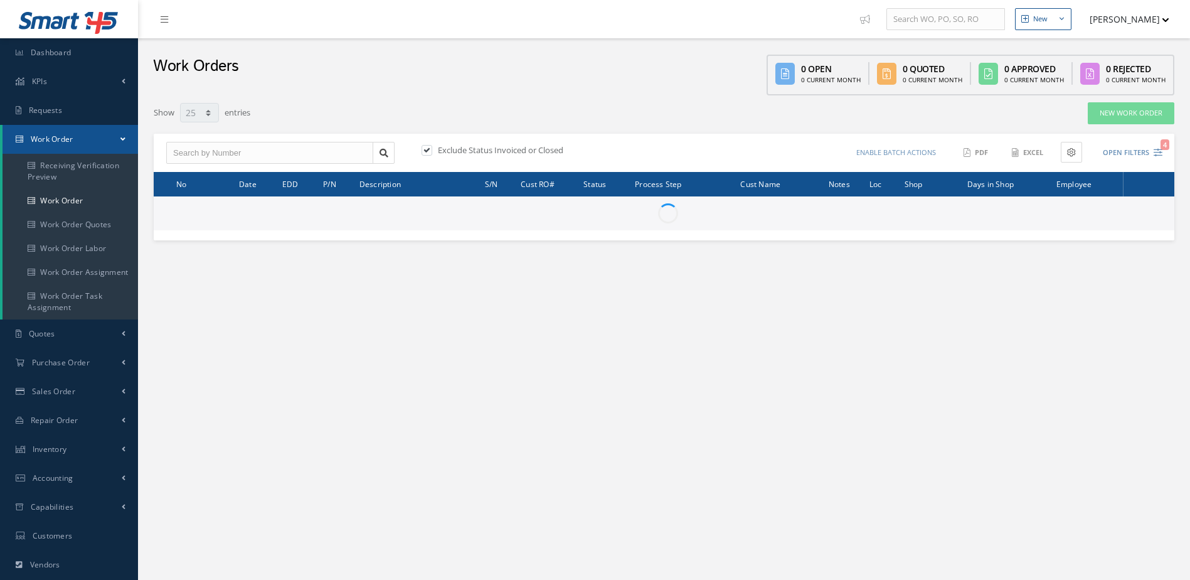
select select "25"
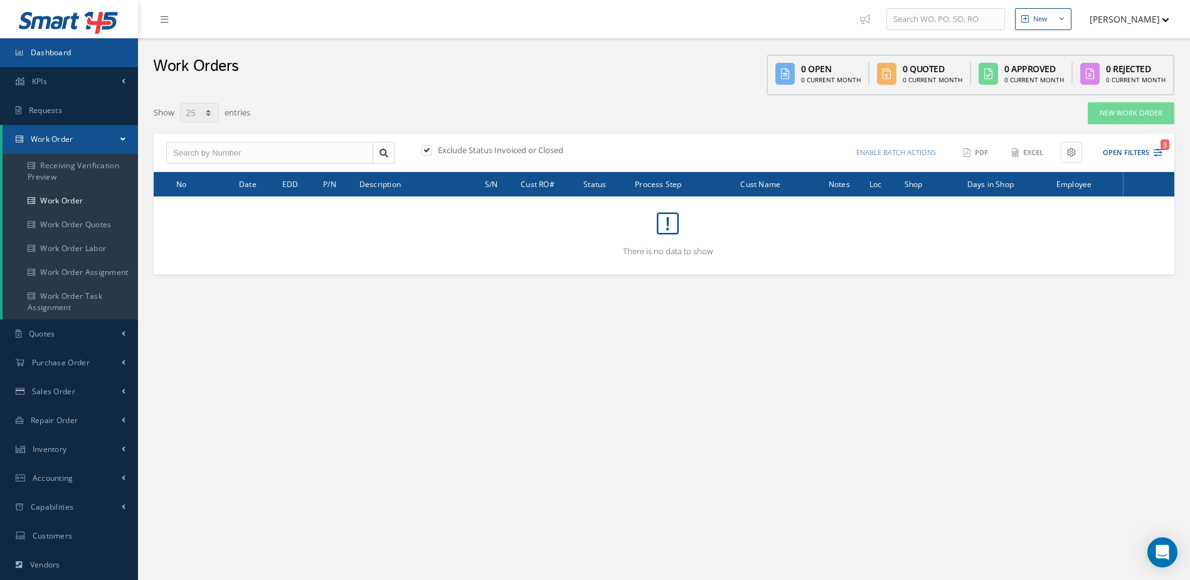
click at [65, 49] on span "Dashboard" at bounding box center [51, 52] width 41 height 11
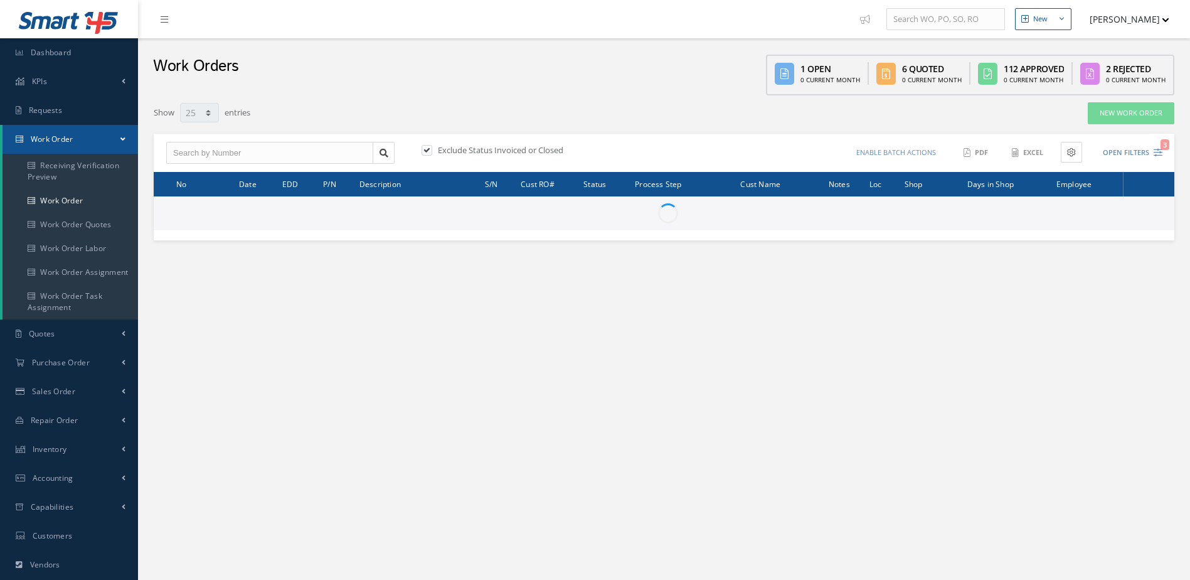
select select "25"
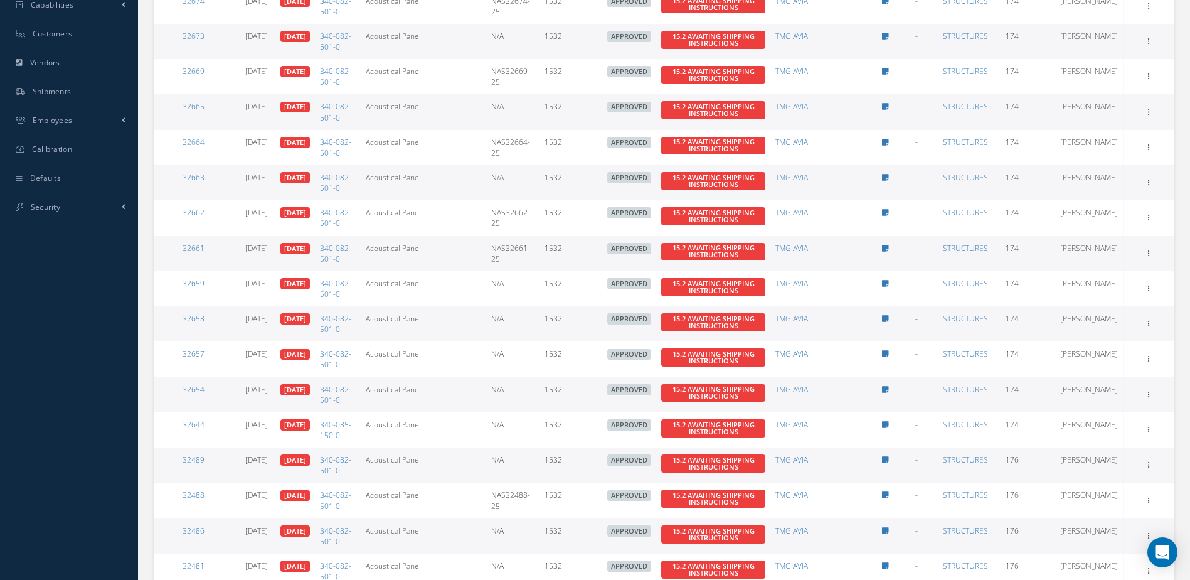
scroll to position [607, 0]
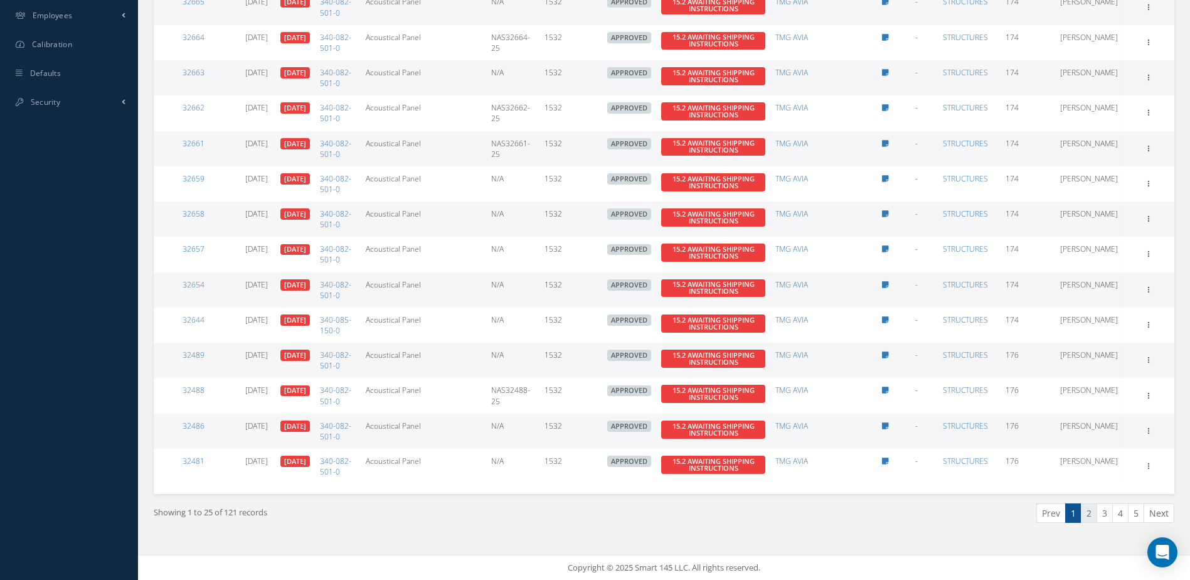
click at [1091, 518] on link "2" at bounding box center [1089, 512] width 16 height 19
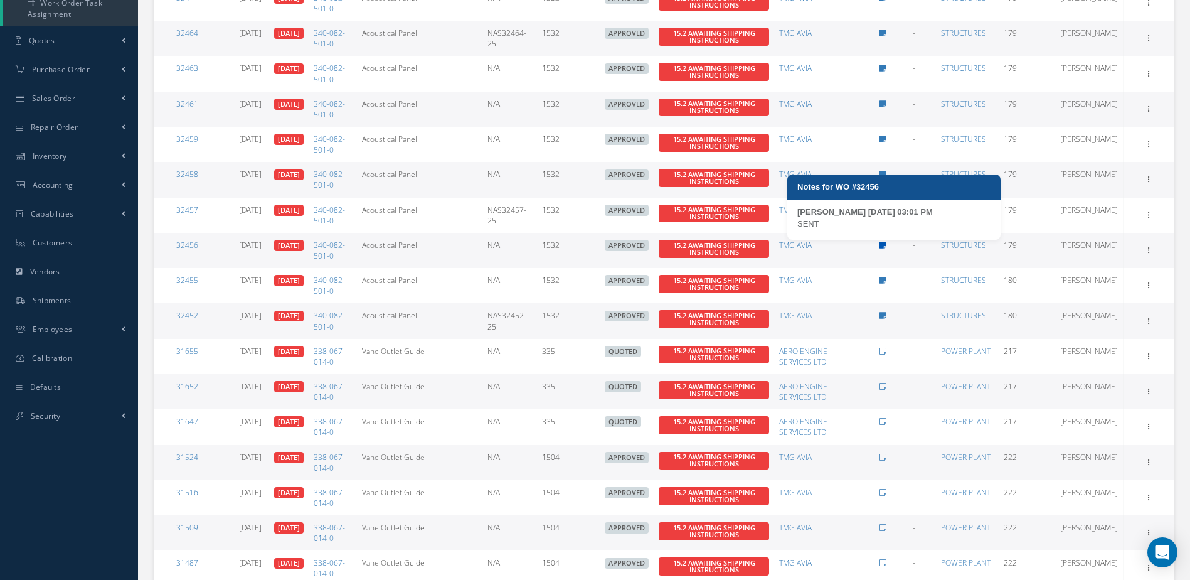
scroll to position [0, 0]
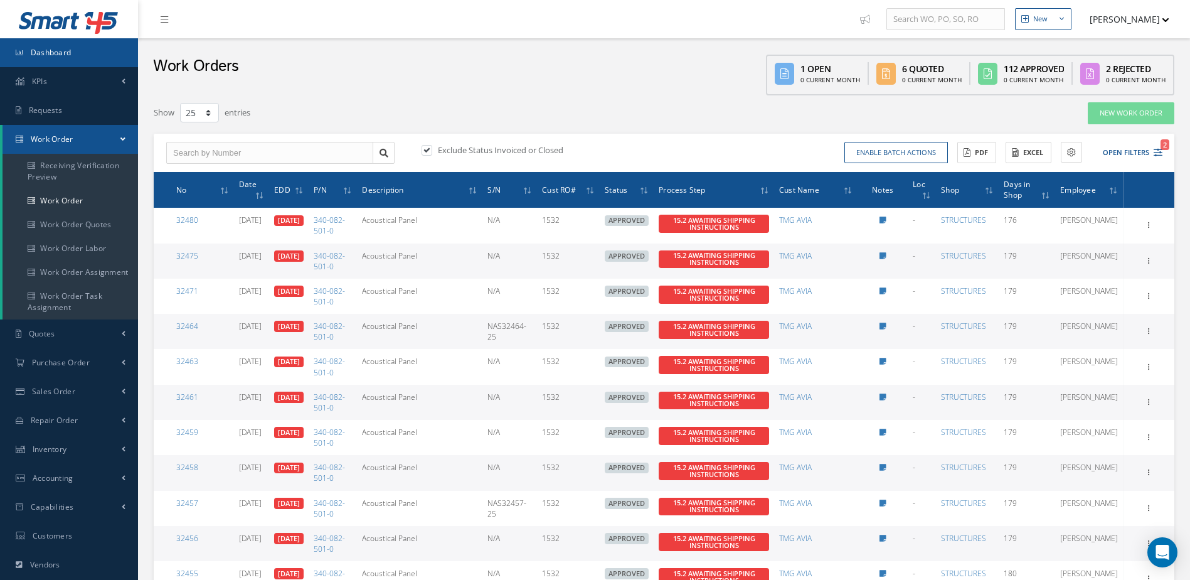
click at [91, 39] on link "Dashboard" at bounding box center [69, 52] width 138 height 29
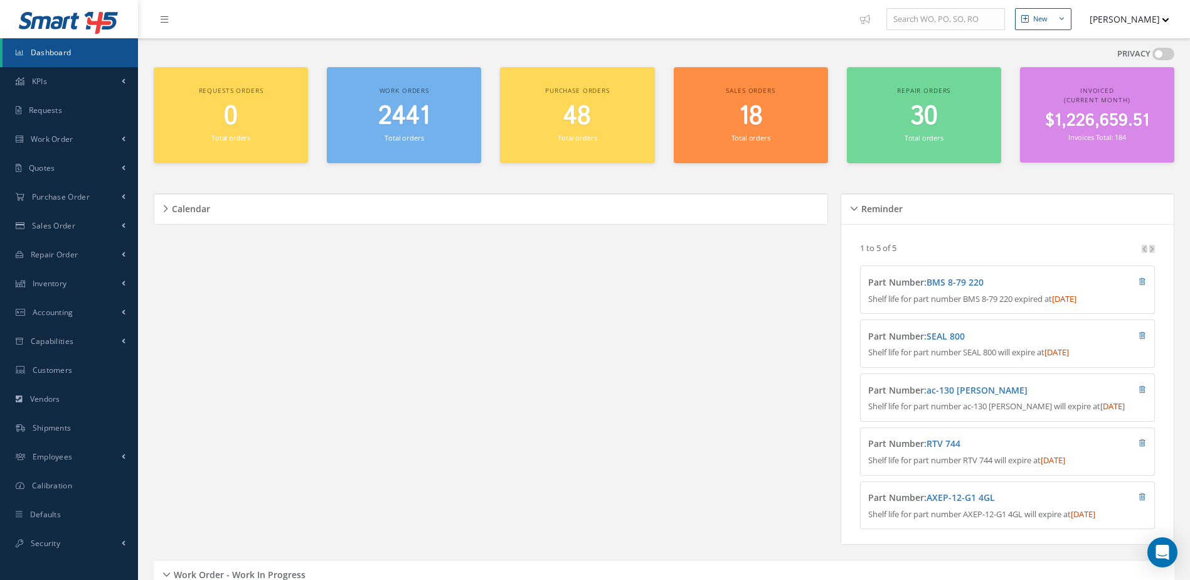
click at [410, 132] on div "2441 Total orders" at bounding box center [404, 123] width 142 height 43
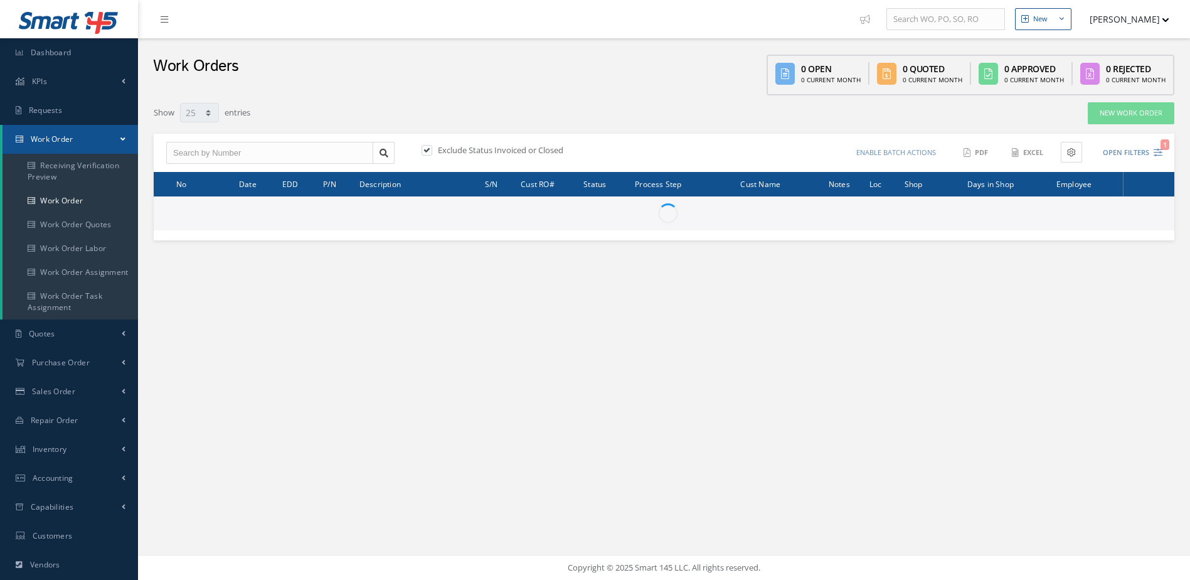
select select "25"
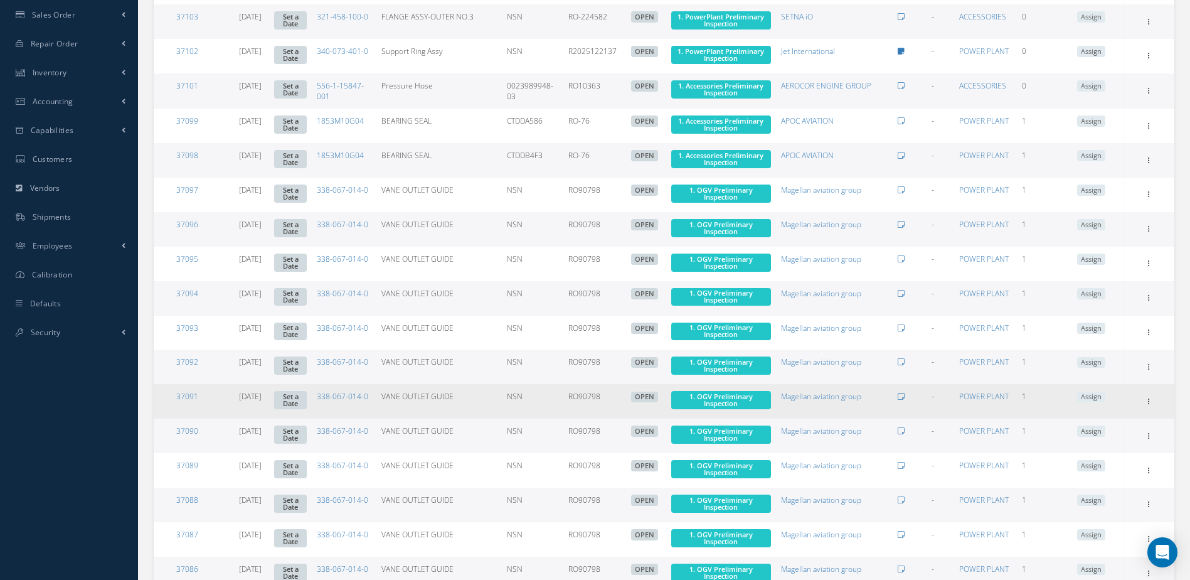
scroll to position [587, 0]
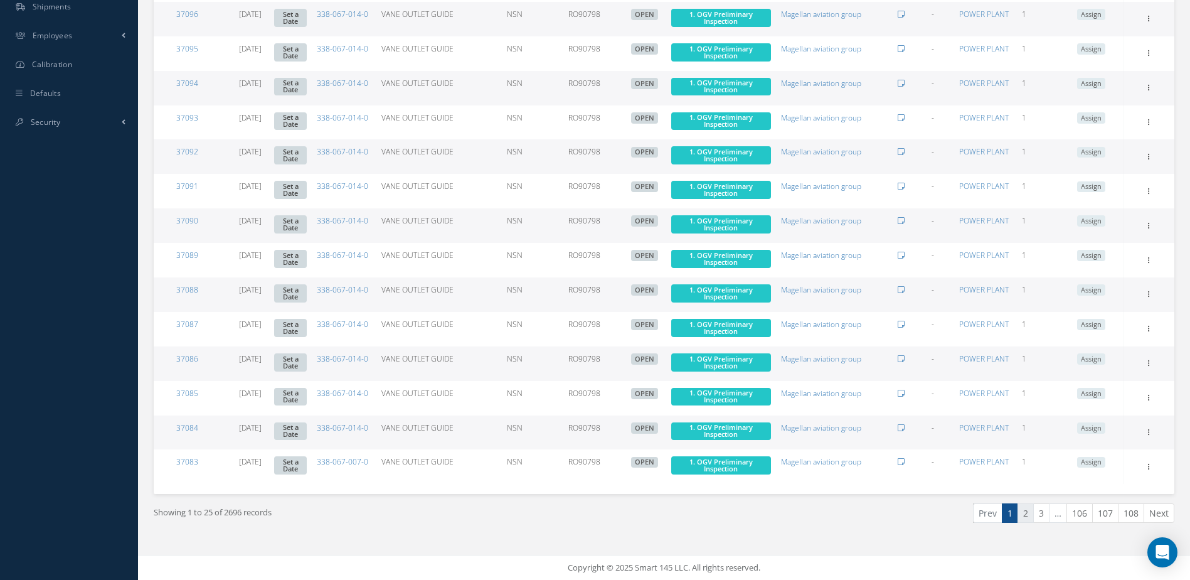
click at [1029, 514] on link "2" at bounding box center [1026, 512] width 16 height 19
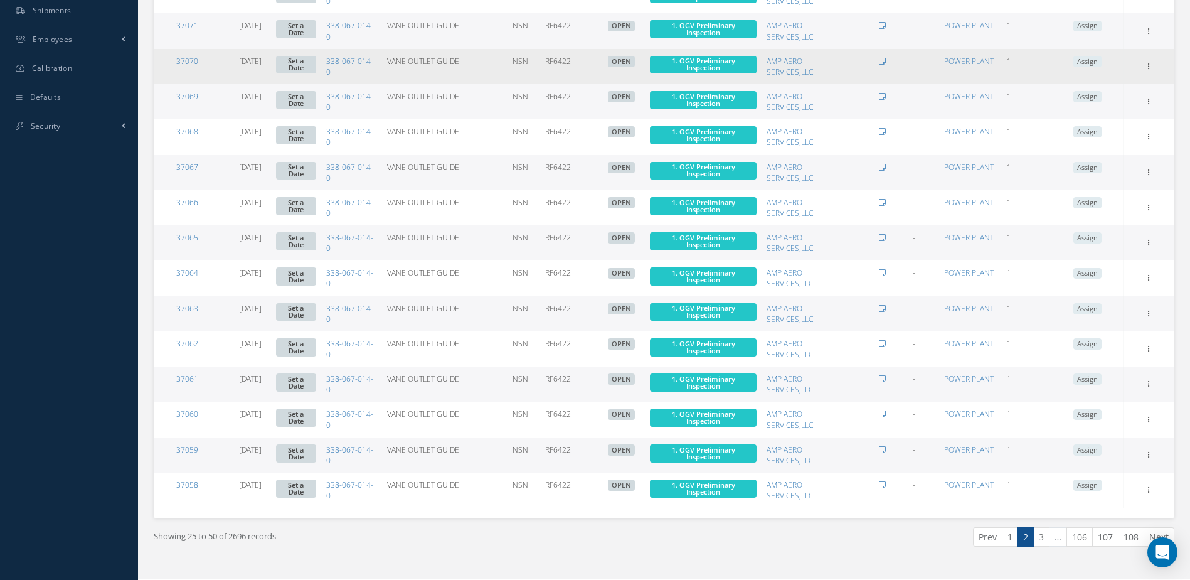
scroll to position [607, 0]
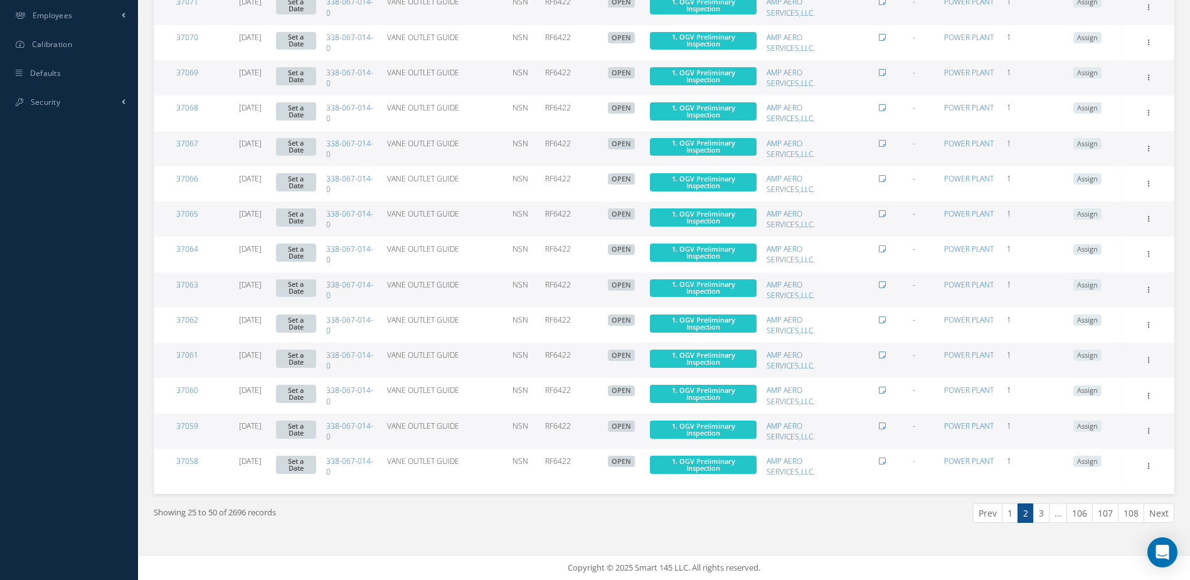
click at [1044, 511] on link "3" at bounding box center [1041, 512] width 16 height 19
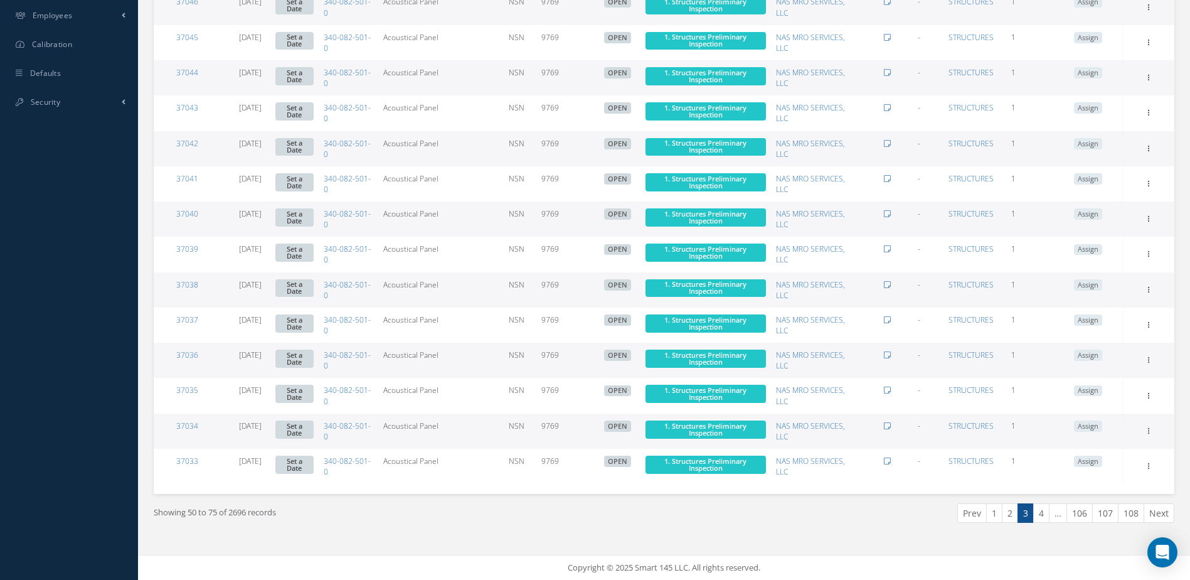
click at [1042, 516] on link "4" at bounding box center [1041, 512] width 16 height 19
click at [1047, 514] on link "5" at bounding box center [1041, 512] width 16 height 19
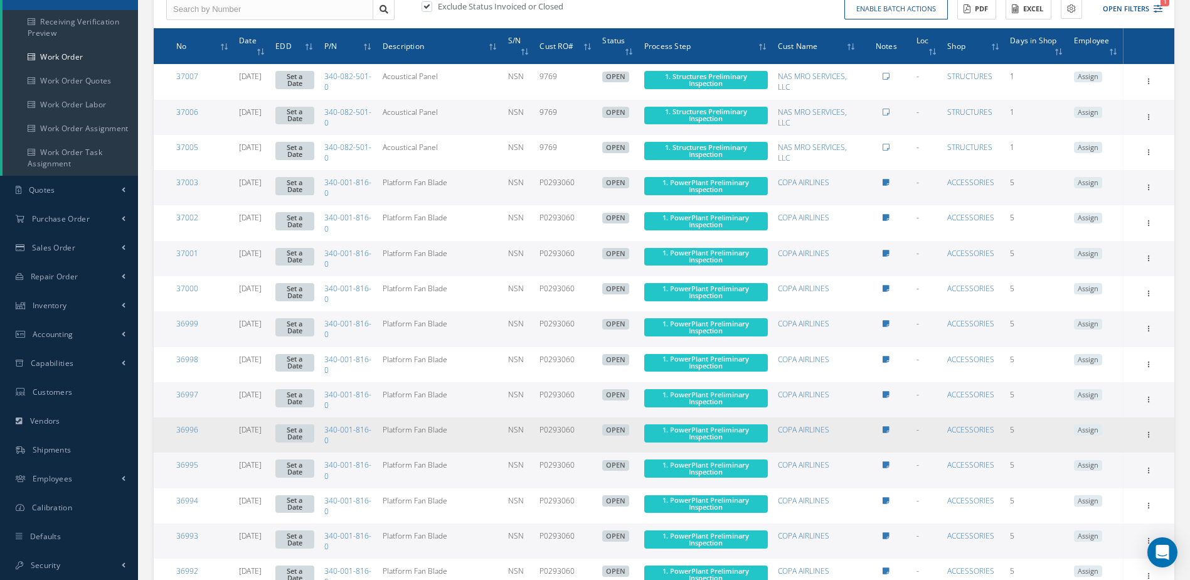
scroll to position [0, 0]
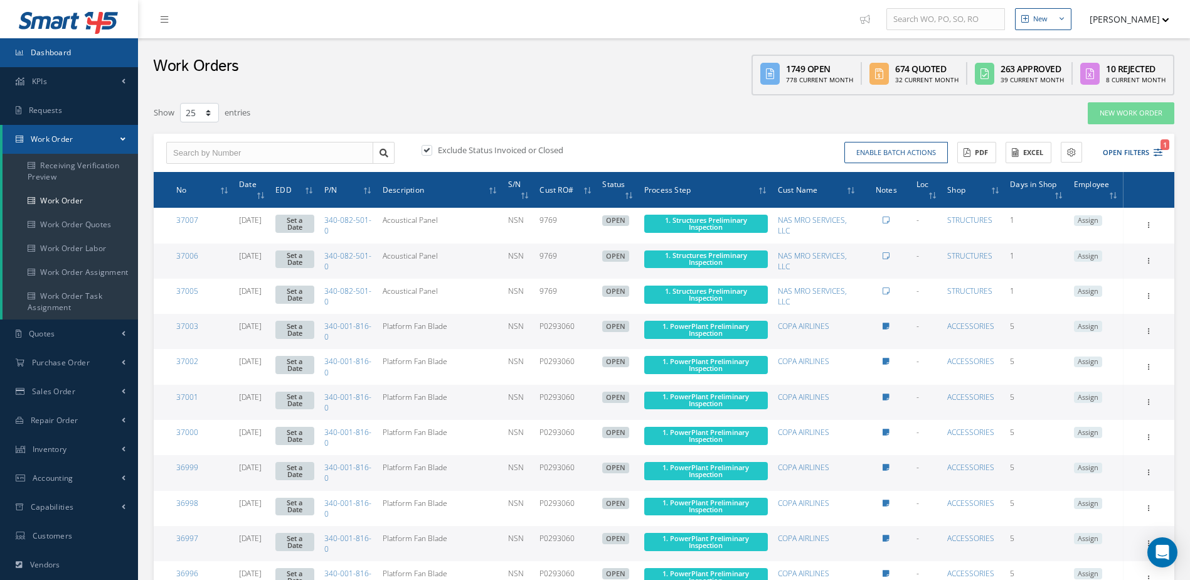
click at [56, 52] on span "Dashboard" at bounding box center [51, 52] width 41 height 11
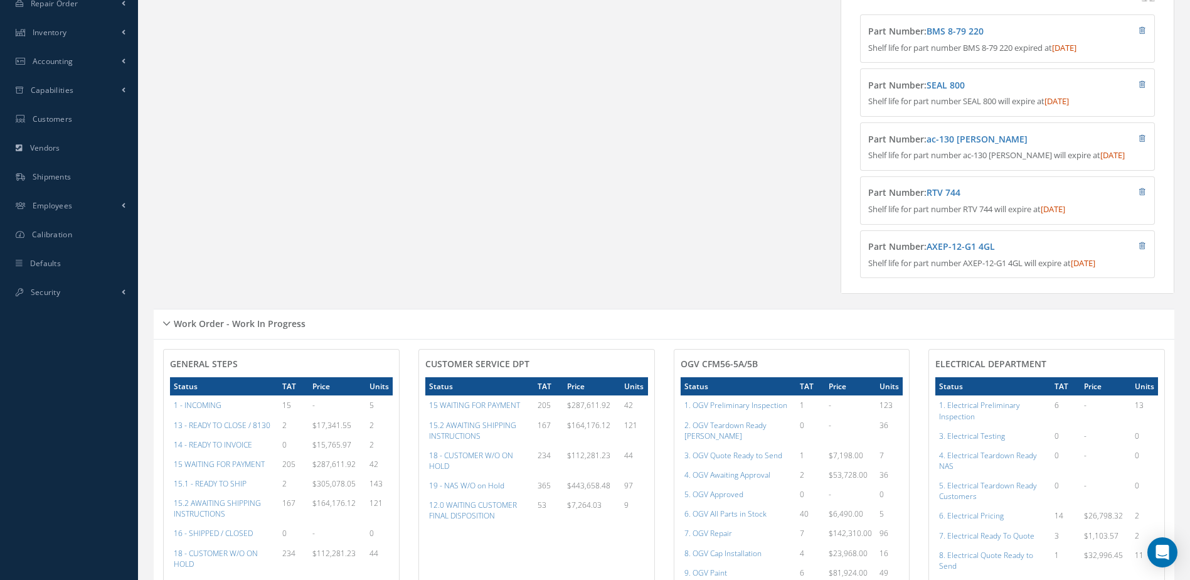
scroll to position [627, 0]
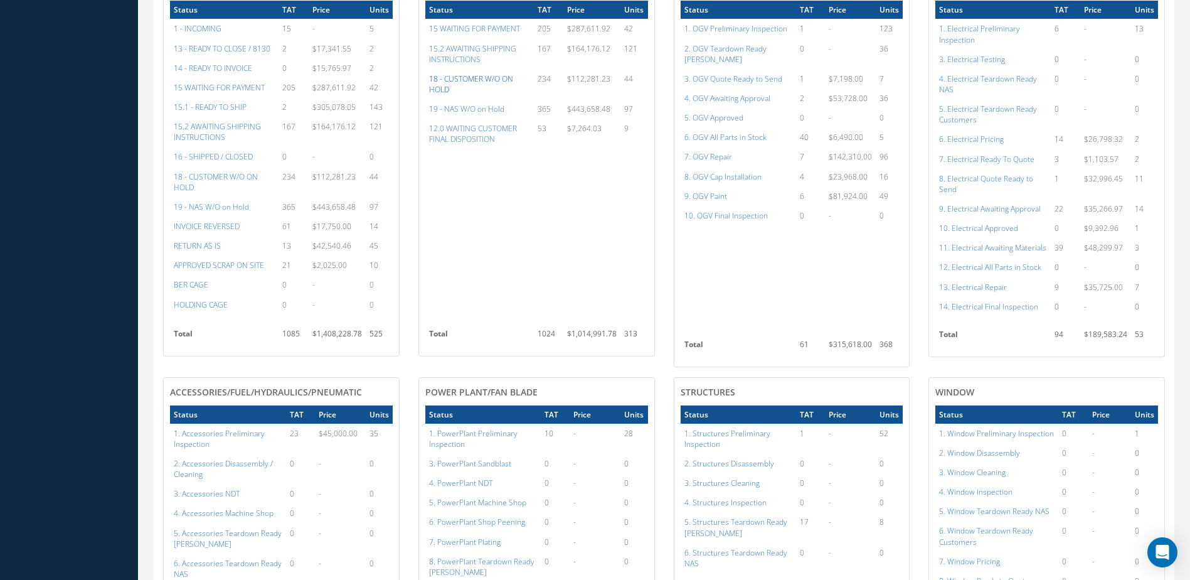
click at [464, 85] on a=46&excludeInternalCustomer=false&excludeInvoicedOrClosed=true&&filtersHidded"] "18 - CUSTOMER W/O ON HOLD" at bounding box center [471, 83] width 84 height 21
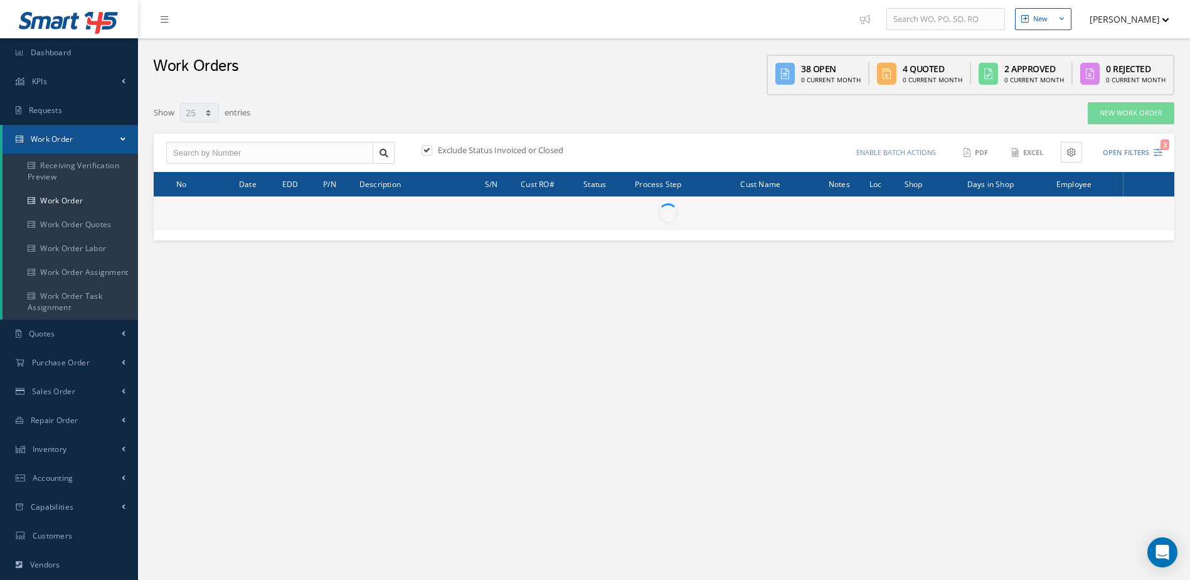
select select "25"
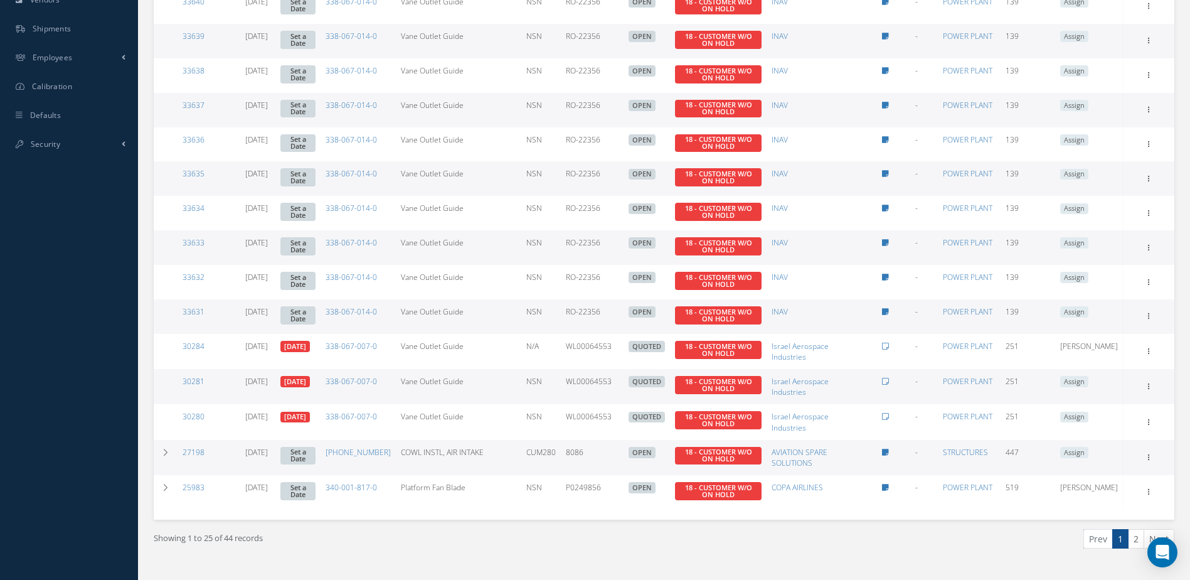
scroll to position [607, 0]
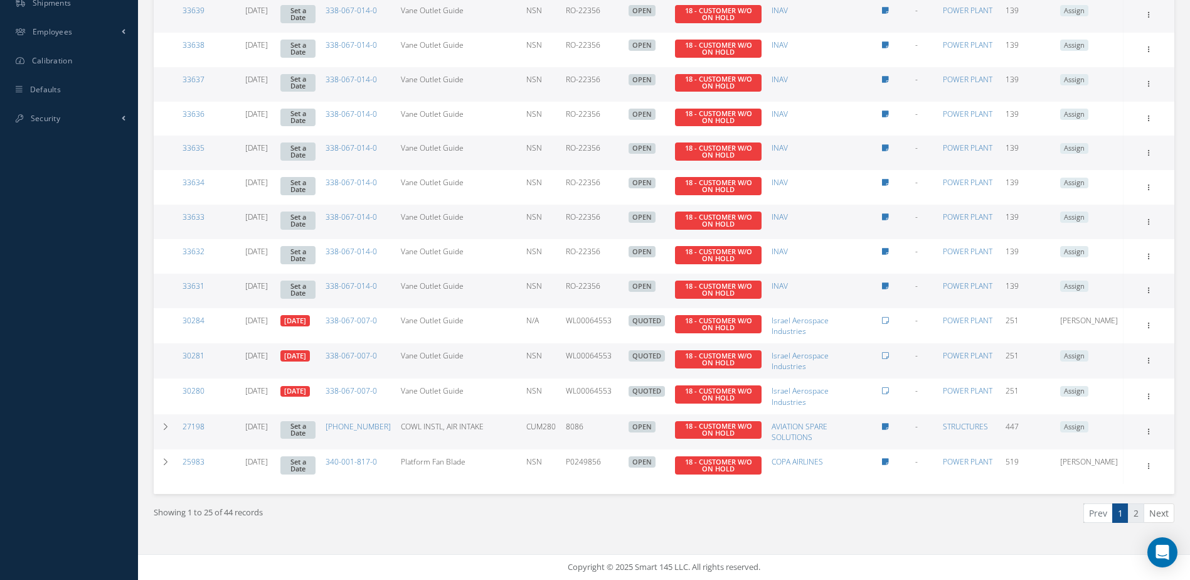
click at [1138, 515] on link "2" at bounding box center [1136, 512] width 16 height 19
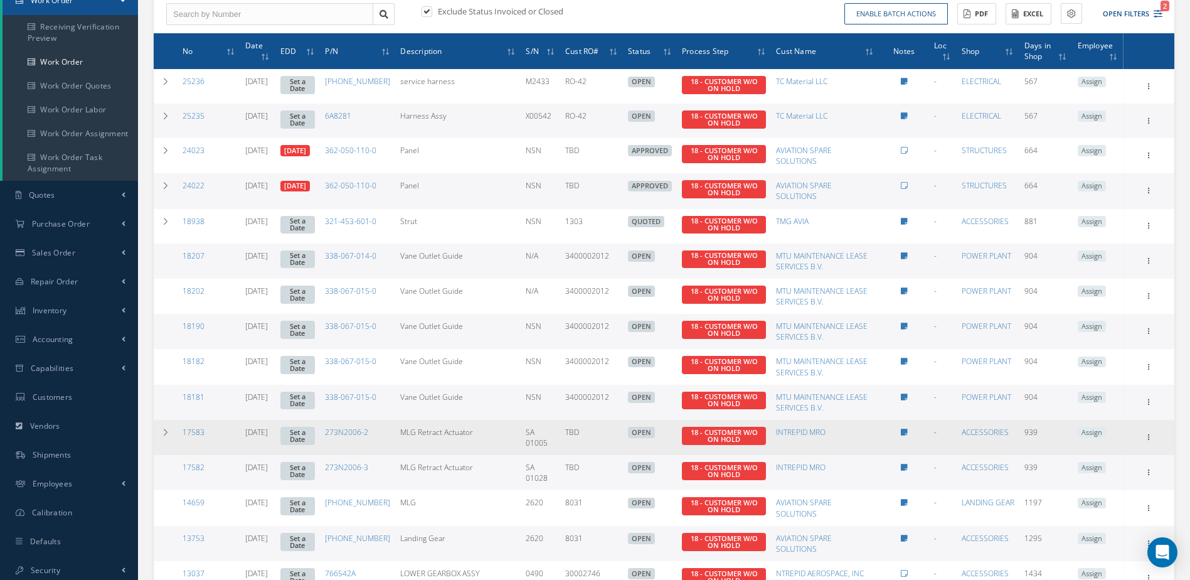
scroll to position [0, 0]
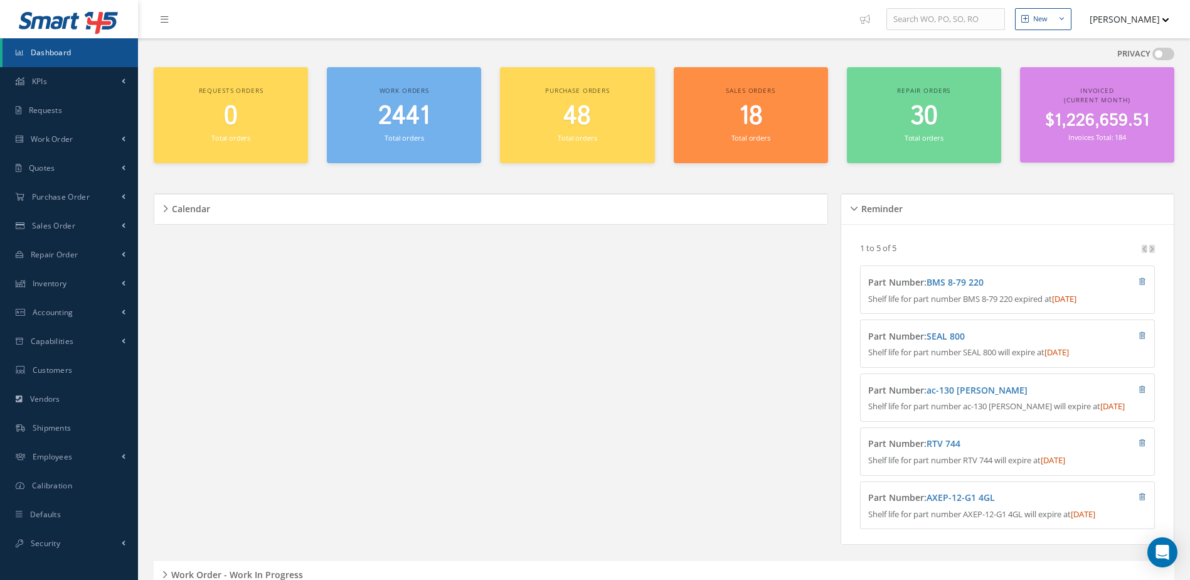
scroll to position [106, 0]
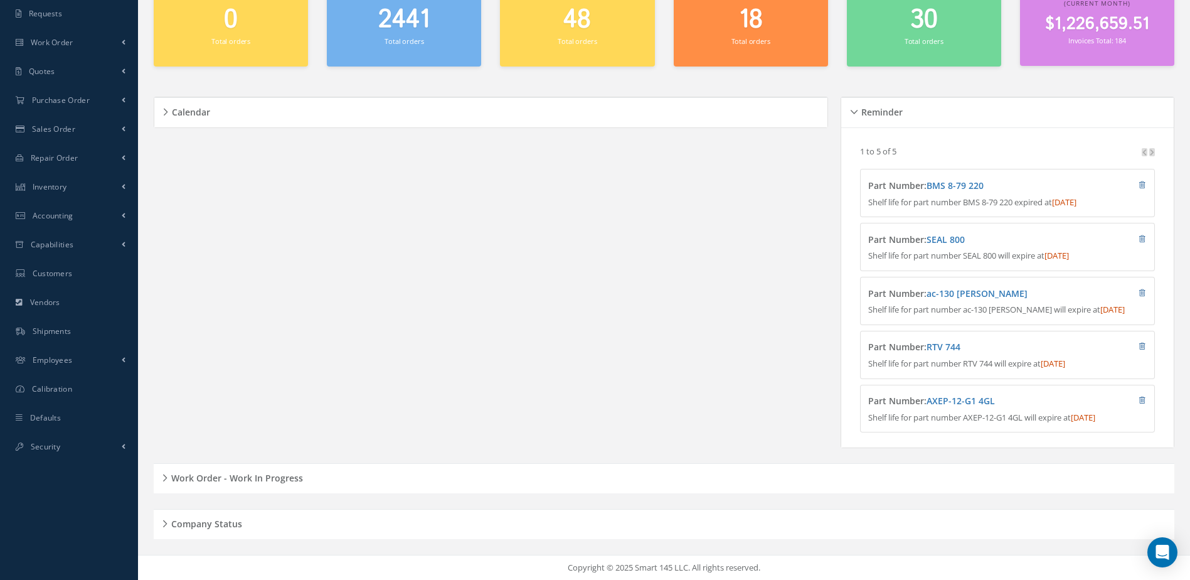
click at [268, 480] on h5 "Work Order - Work In Progress" at bounding box center [236, 476] width 136 height 15
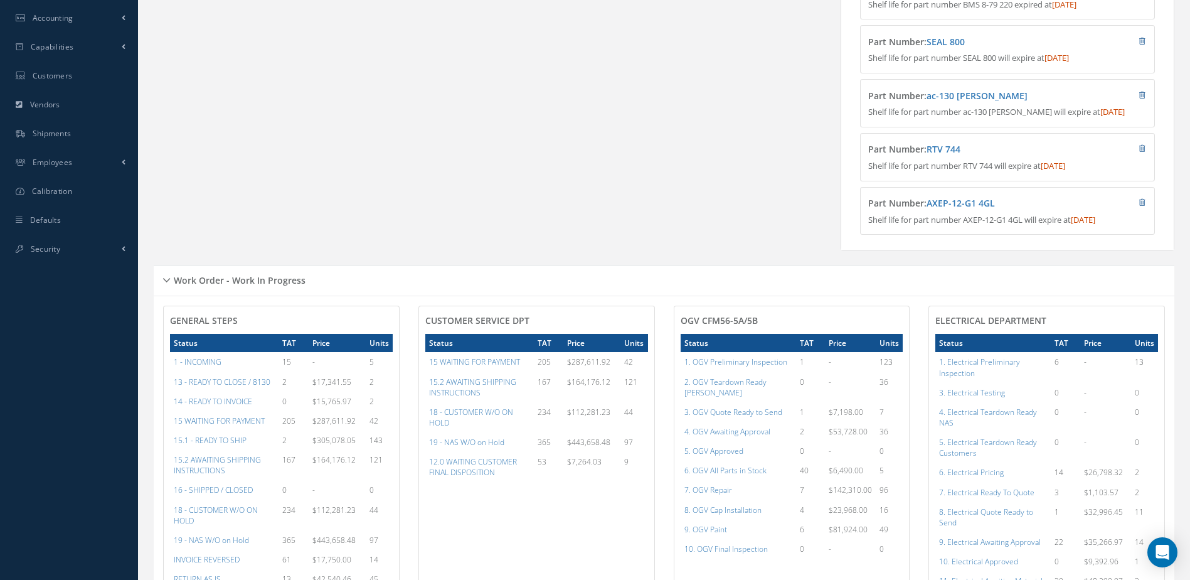
scroll to position [357, 0]
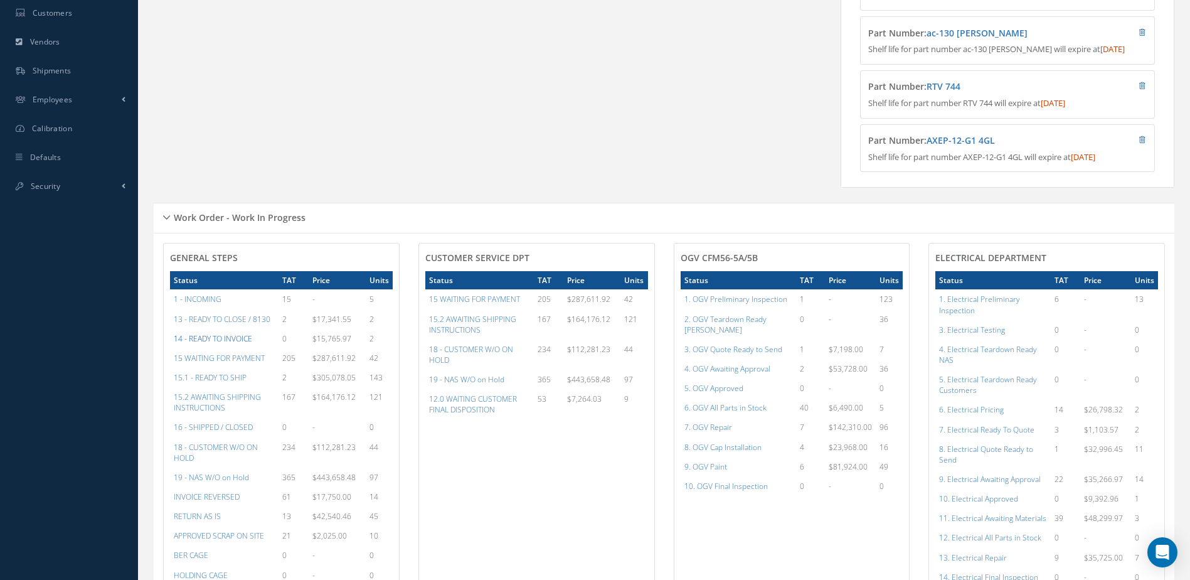
click at [212, 344] on a=21&excludeInternalCustomer=false&excludeInvoicedOrClosed=true&&filtersHidded"] "14 - READY TO INVOICE" at bounding box center [213, 338] width 78 height 11
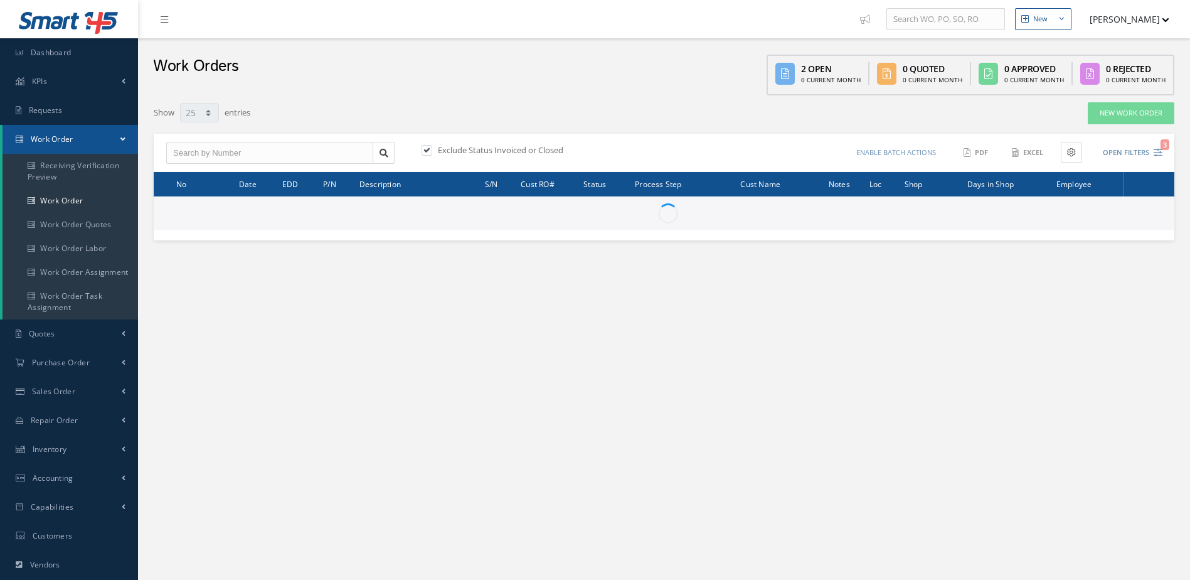
select select "25"
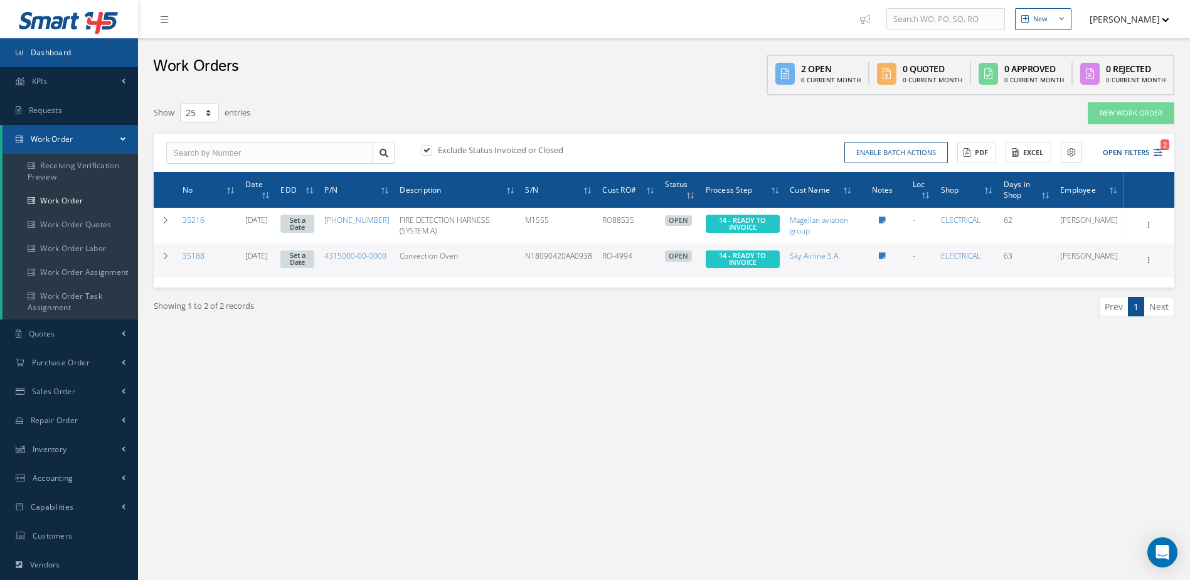
click at [60, 52] on span "Dashboard" at bounding box center [51, 52] width 41 height 11
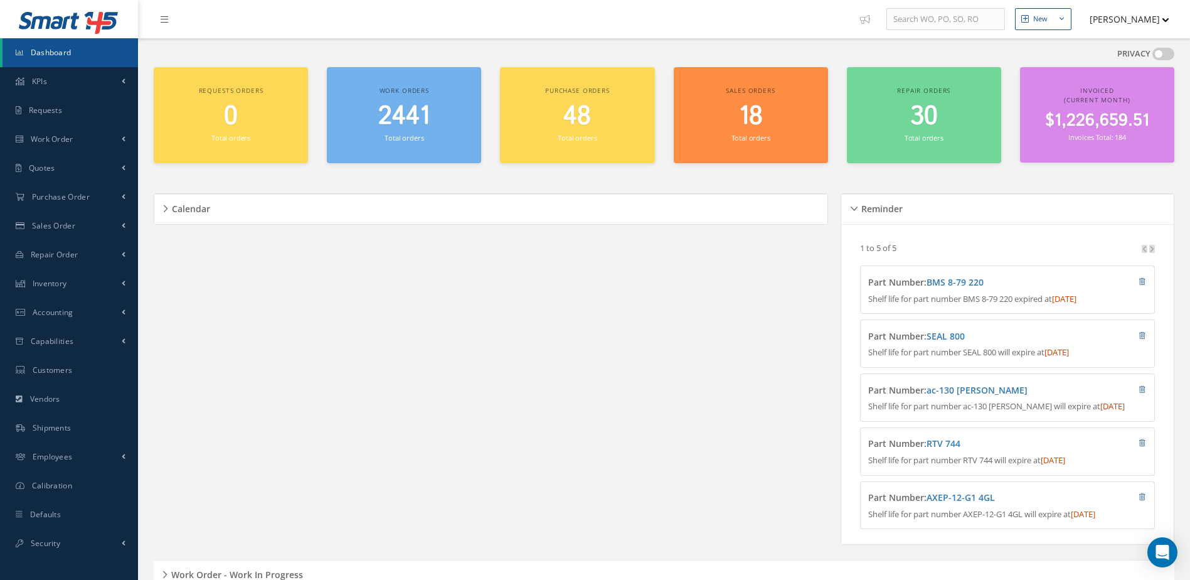
scroll to position [106, 0]
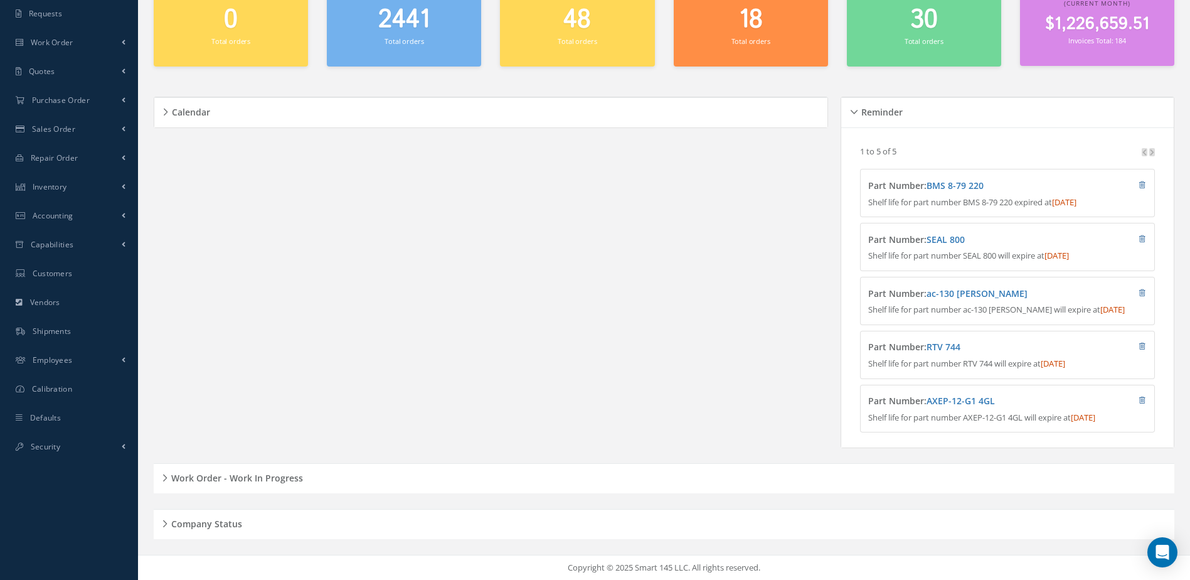
click at [270, 484] on h5 "Work Order - Work In Progress" at bounding box center [236, 476] width 136 height 15
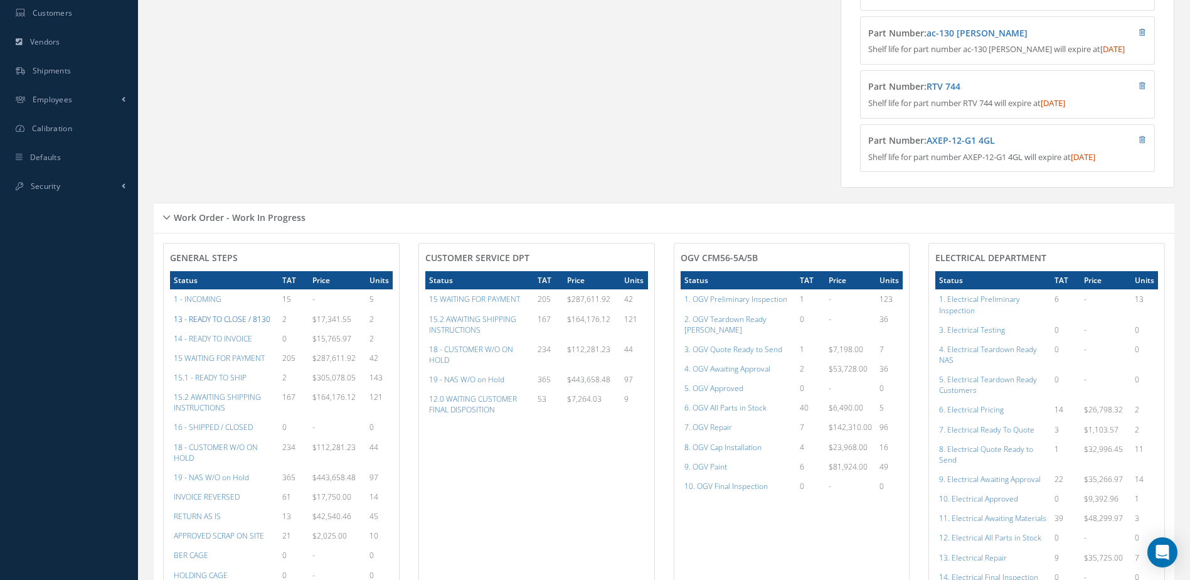
scroll to position [0, 0]
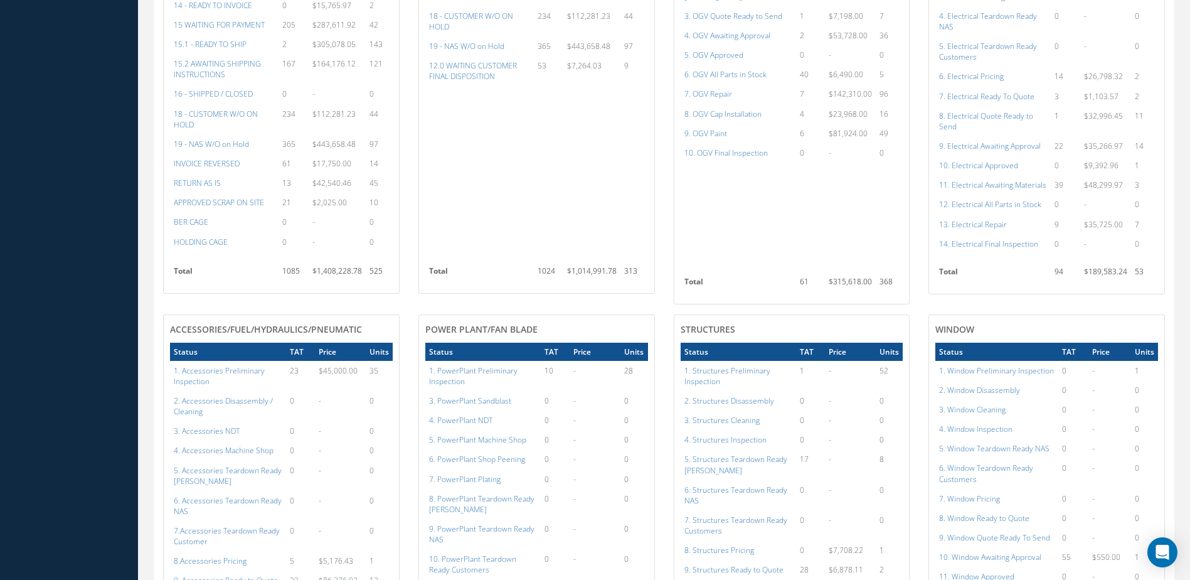
scroll to position [1067, 0]
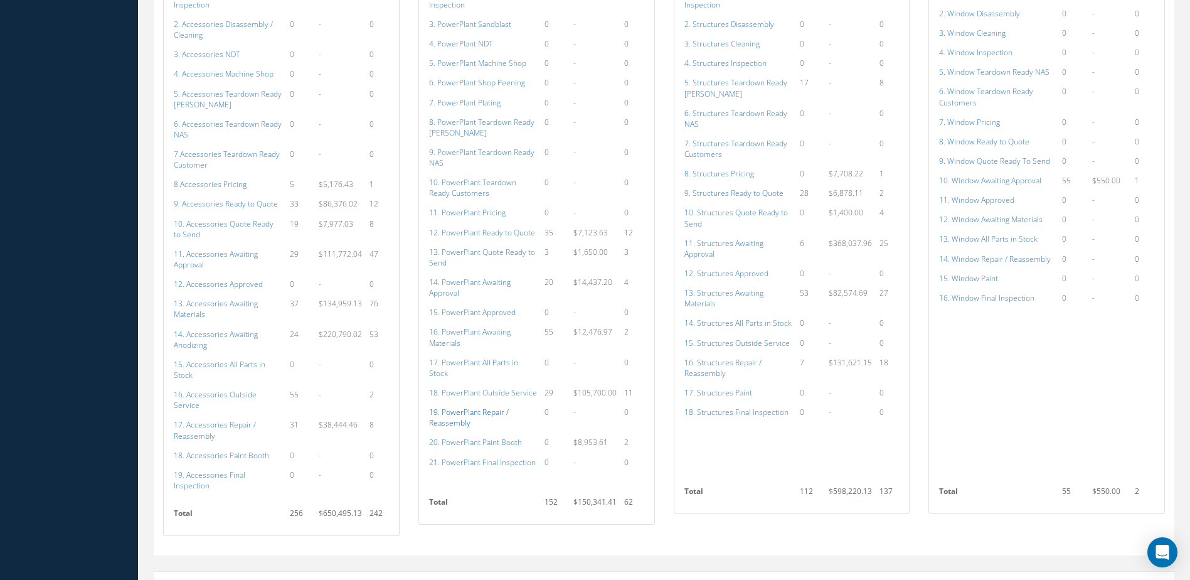
click at [464, 408] on a=138&excludeInternalCustomer=false&excludeInvoicedOrClosed=true&shop_id=15&filtersHidded"] "19. PowerPlant Repair / Reassembly" at bounding box center [469, 417] width 80 height 21
click at [230, 419] on a=117&excludeInternalCustomer=false&excludeInvoicedOrClosed=true&shop_id=14&filtersHidded"] "17. Accessories Repair / Reassembly" at bounding box center [215, 429] width 82 height 21
click at [720, 367] on a=156&excludeInternalCustomer=false&excludeInvoicedOrClosed=true&shop_id=3&filtersHidded"] "16. Structures Repair / Reassembly" at bounding box center [723, 367] width 77 height 21
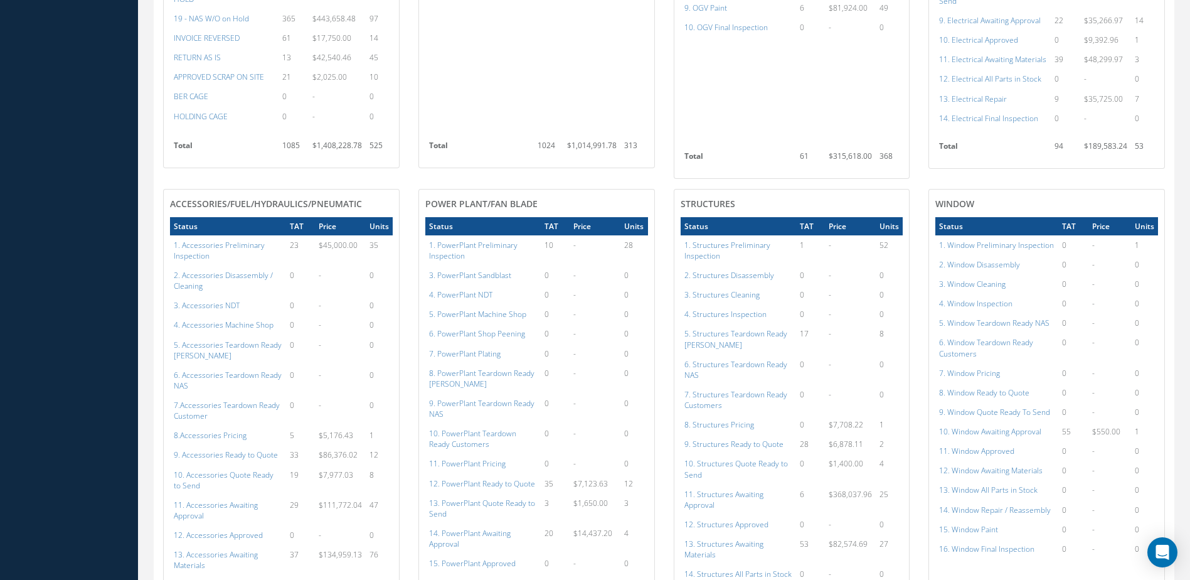
scroll to position [627, 0]
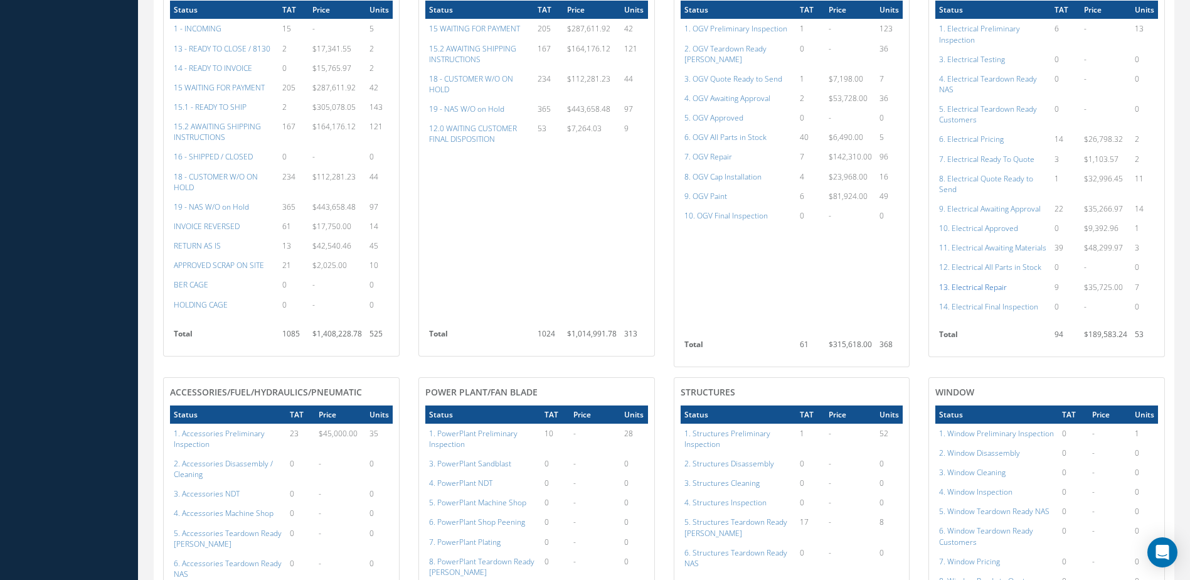
click at [982, 292] on a=99&excludeInternalCustomer=false&excludeInvoicedOrClosed=true&shop_id=13&filtersHidded"] "13. Electrical Repair" at bounding box center [973, 287] width 68 height 11
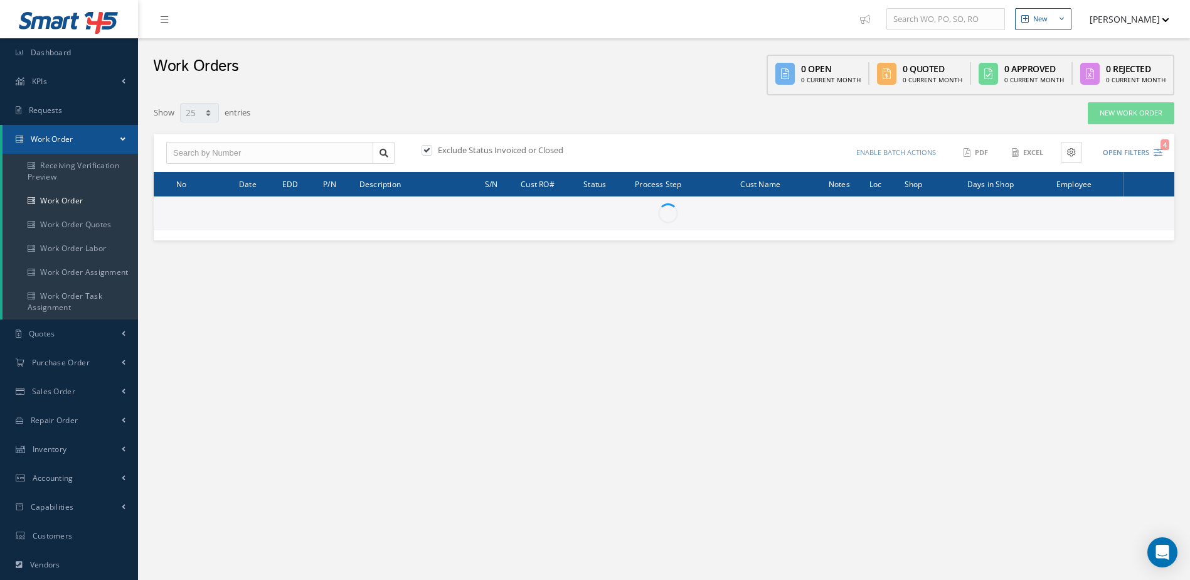
select select "25"
type input "All Work Request"
type input "All Work Performed"
type input "All Status"
type input "WO Part Status"
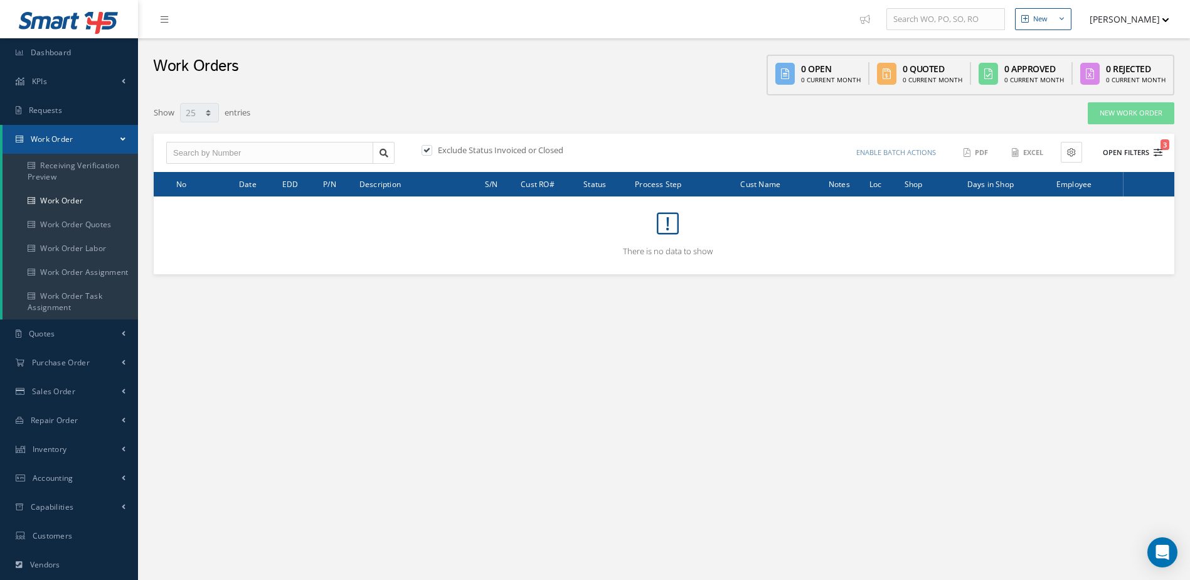
click at [1125, 152] on button "Open Filters 3" at bounding box center [1127, 152] width 71 height 21
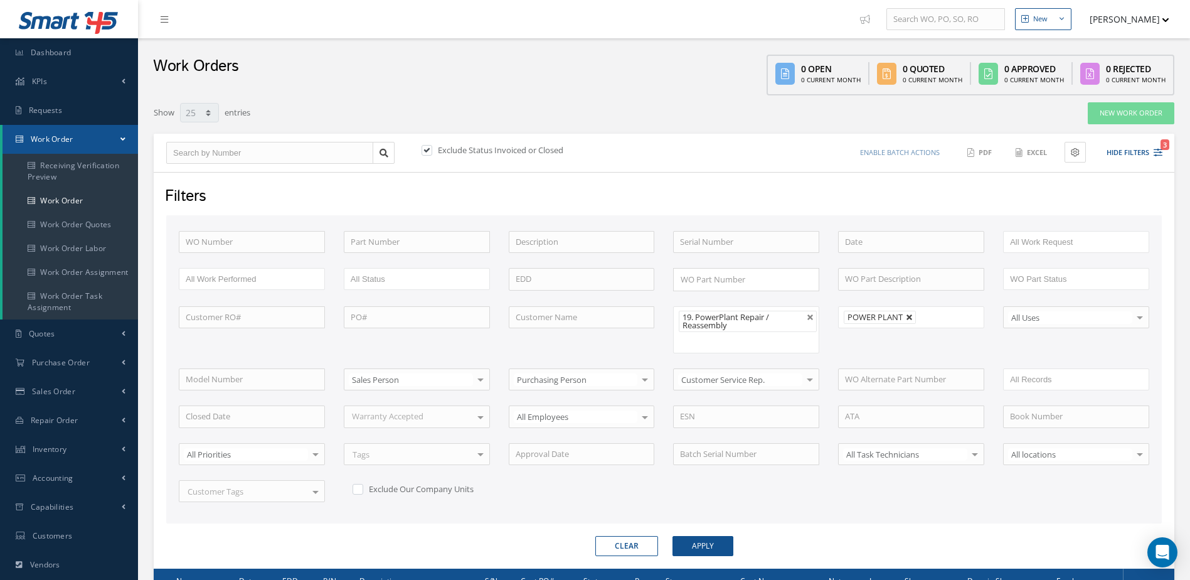
click at [909, 314] on link at bounding box center [910, 318] width 8 height 8
type input "All Shops"
click at [723, 552] on button "Apply" at bounding box center [703, 546] width 61 height 20
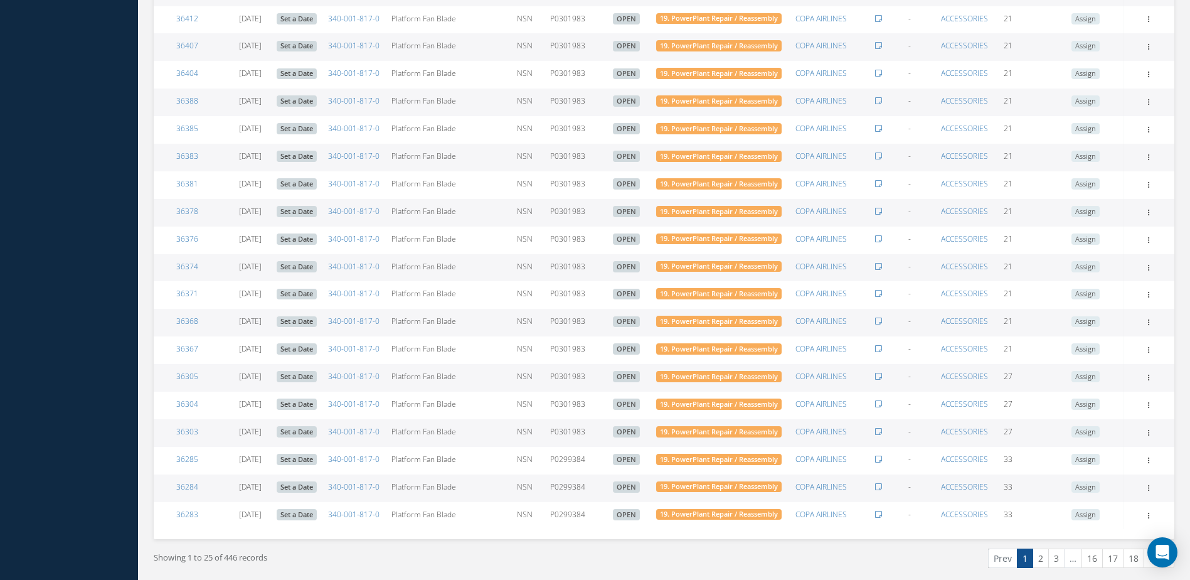
scroll to position [798, 0]
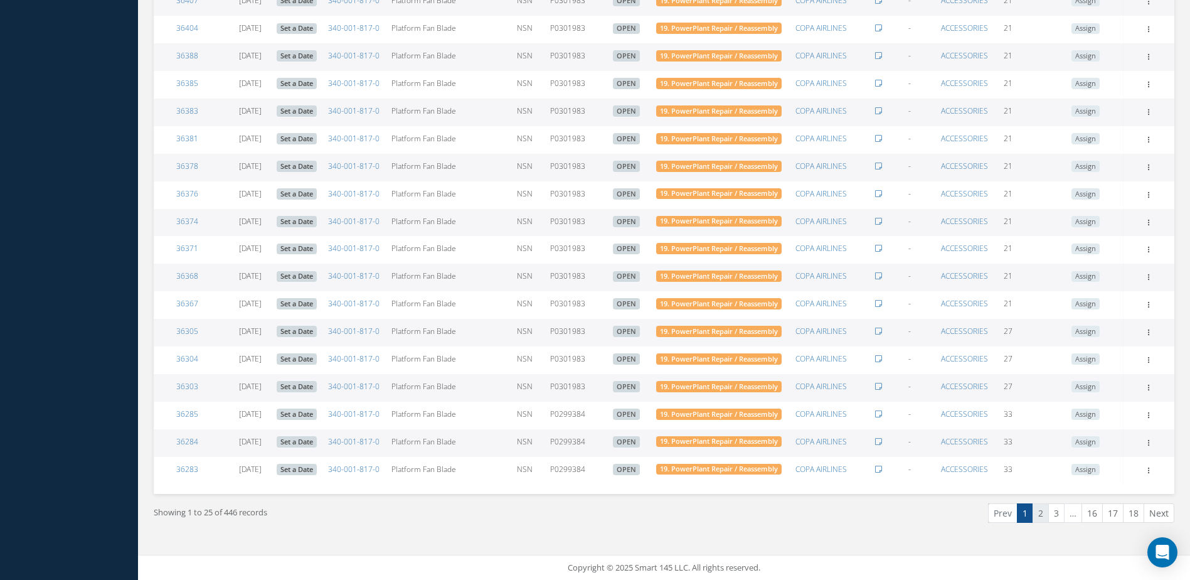
click at [1040, 514] on link "2" at bounding box center [1041, 512] width 16 height 19
click at [1133, 517] on link "18" at bounding box center [1133, 512] width 21 height 19
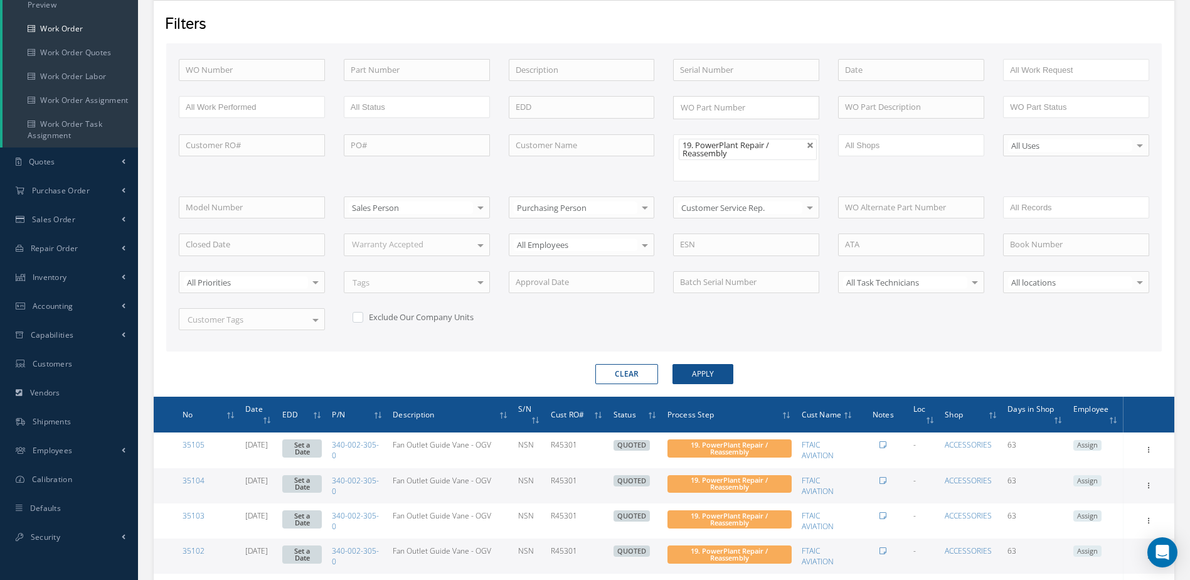
scroll to position [0, 0]
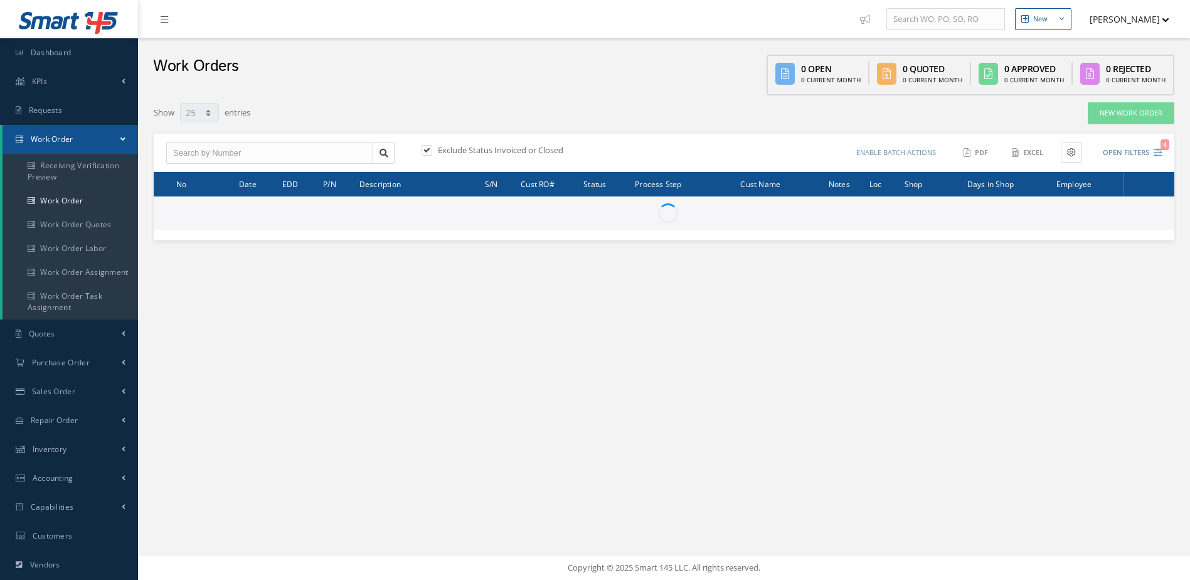
select select "25"
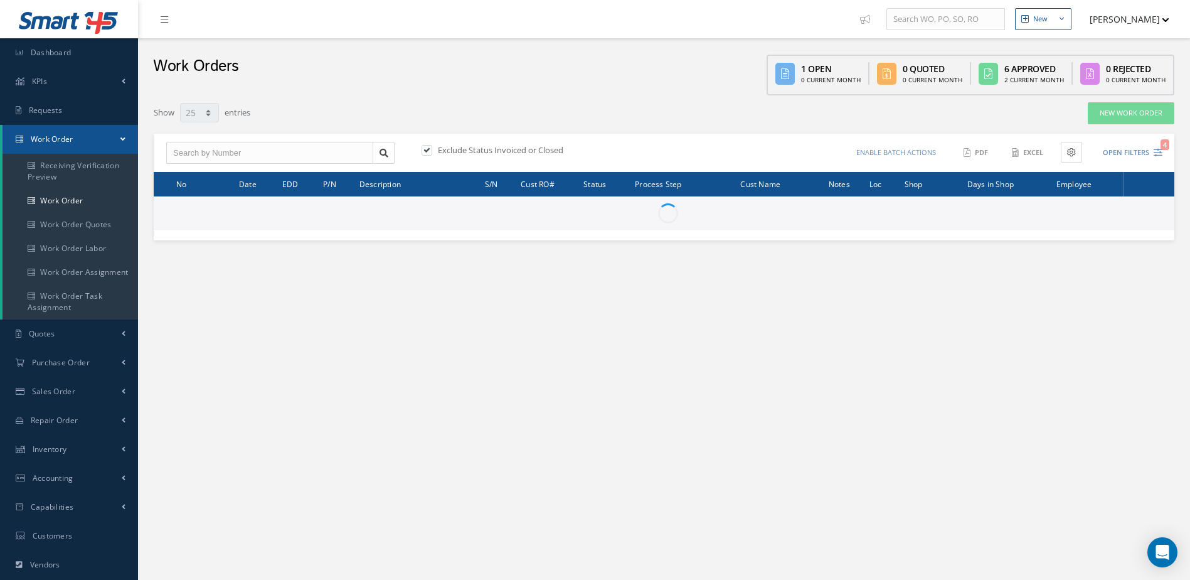
type input "All Work Request"
type input "All Work Performed"
type input "All Status"
type input "WO Part Status"
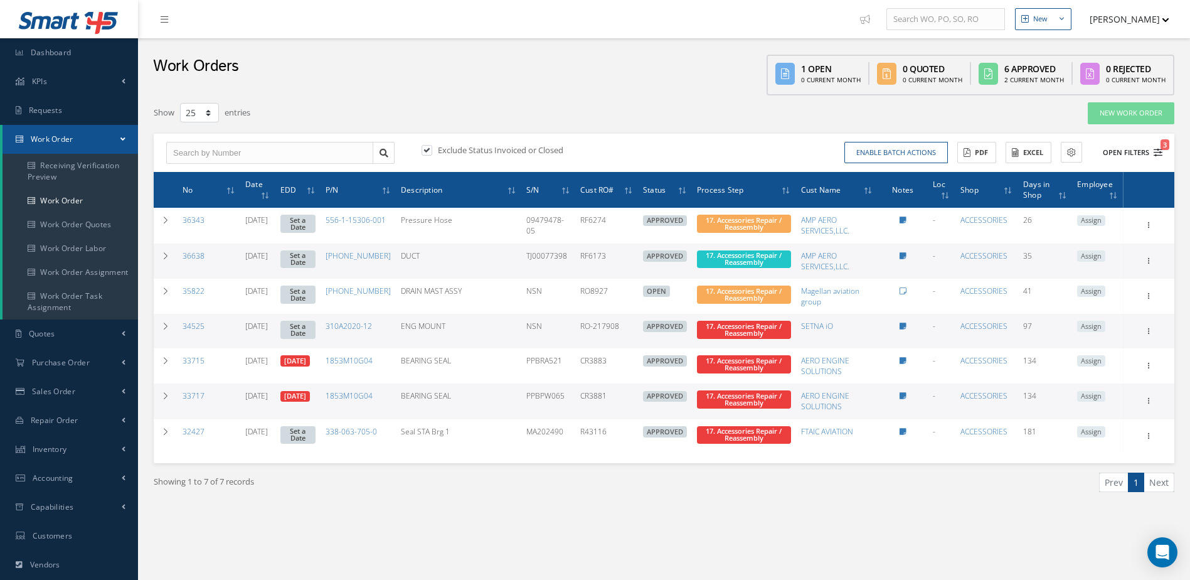
click at [1124, 147] on button "Open Filters 3" at bounding box center [1127, 152] width 71 height 21
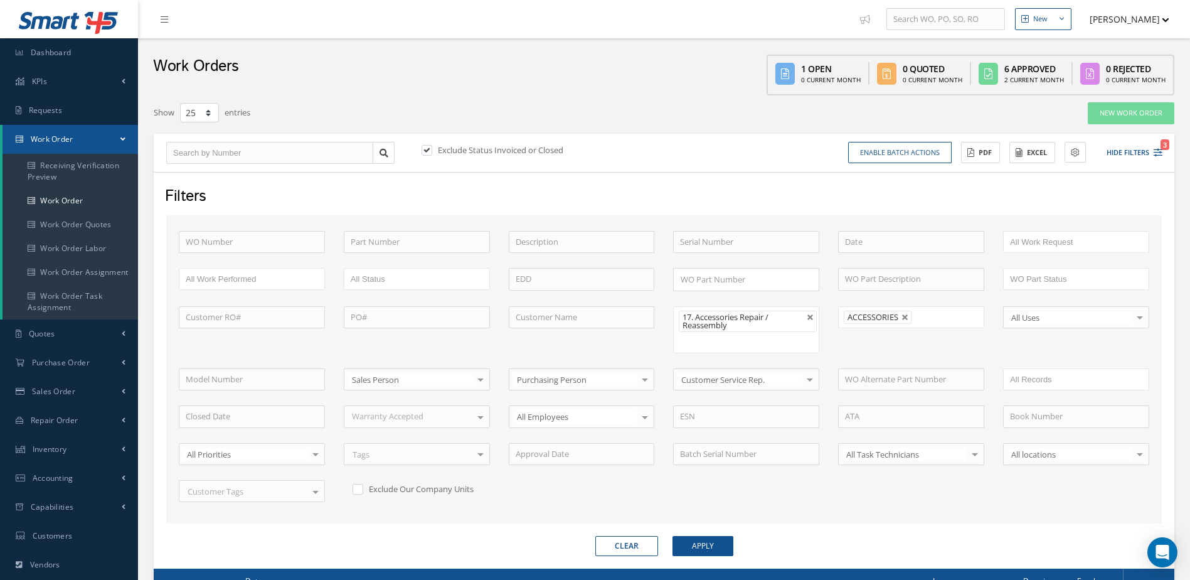
click at [911, 312] on li "ACCESSORIES" at bounding box center [878, 317] width 68 height 13
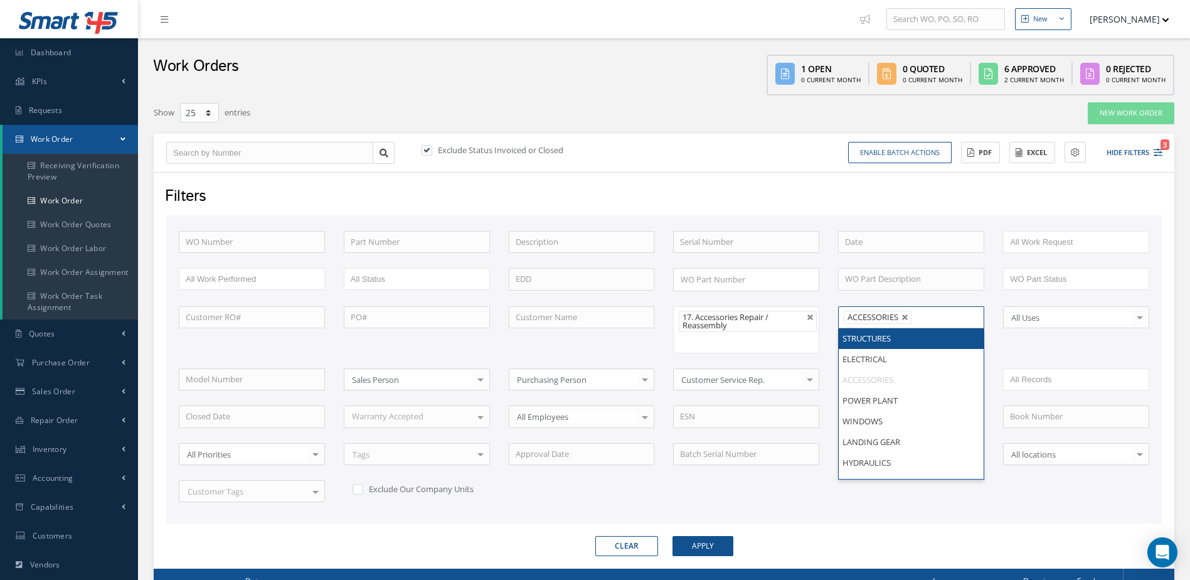
click at [907, 317] on link at bounding box center [906, 318] width 8 height 8
click at [691, 554] on button "Apply" at bounding box center [703, 546] width 61 height 20
type input "All Shops"
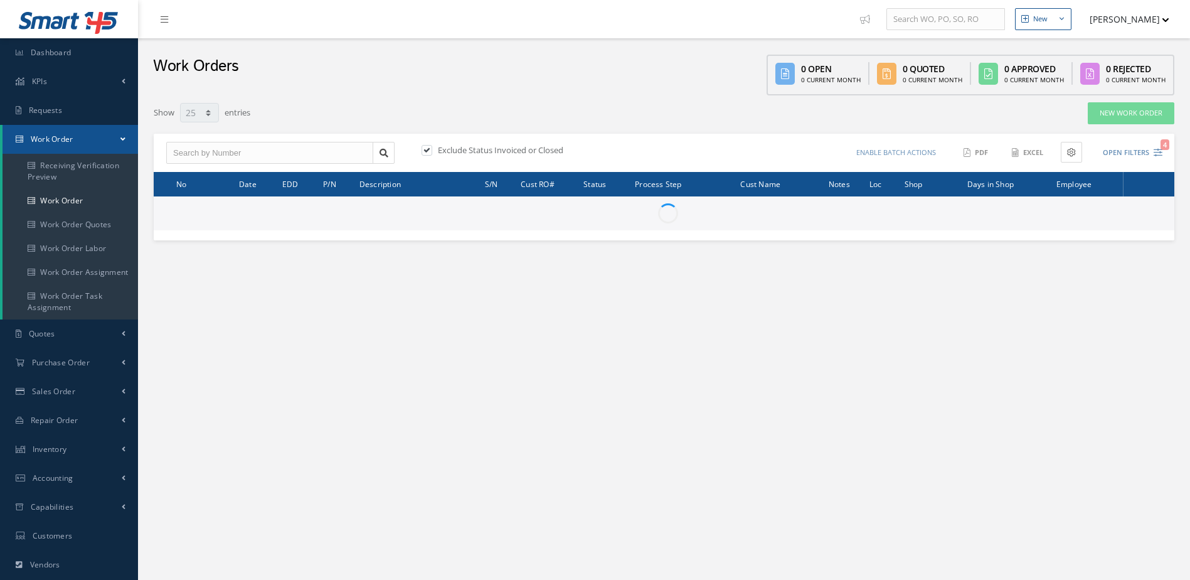
select select "25"
type input "All Work Request"
type input "All Work Performed"
type input "All Status"
type input "WO Part Status"
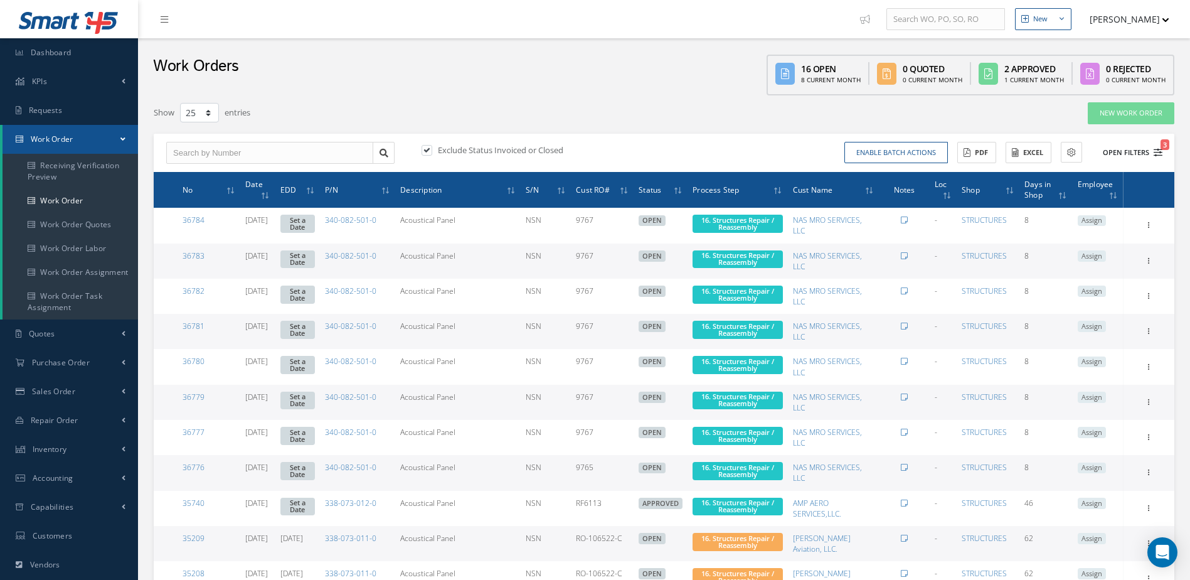
click at [1131, 156] on button "Open Filters 3" at bounding box center [1127, 152] width 71 height 21
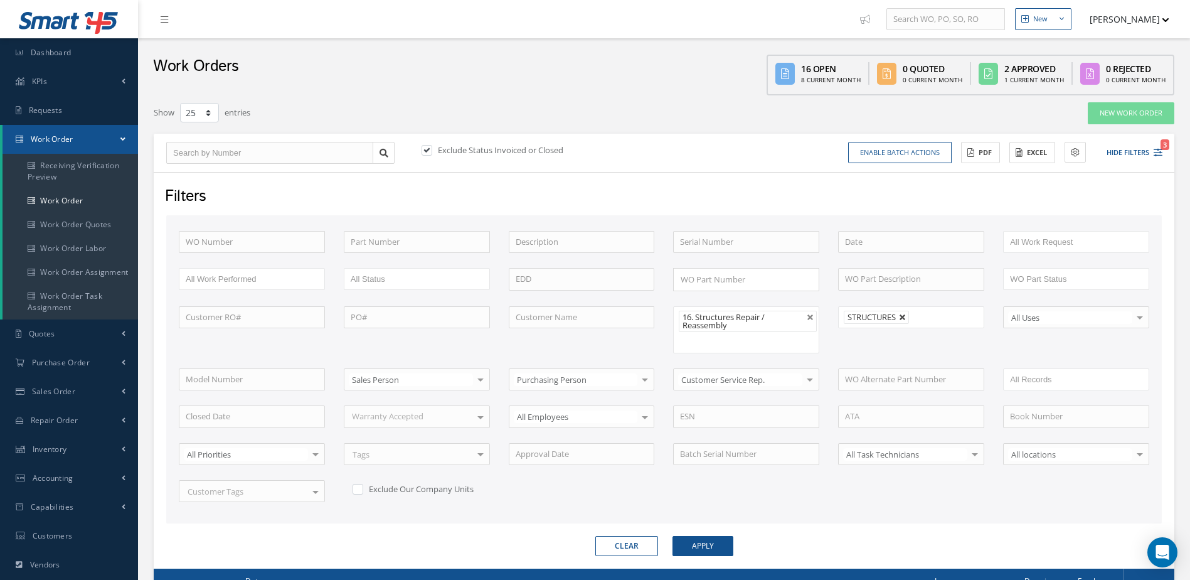
click at [904, 316] on link at bounding box center [903, 318] width 8 height 8
type input "All Shops"
click at [722, 546] on button "Apply" at bounding box center [703, 546] width 61 height 20
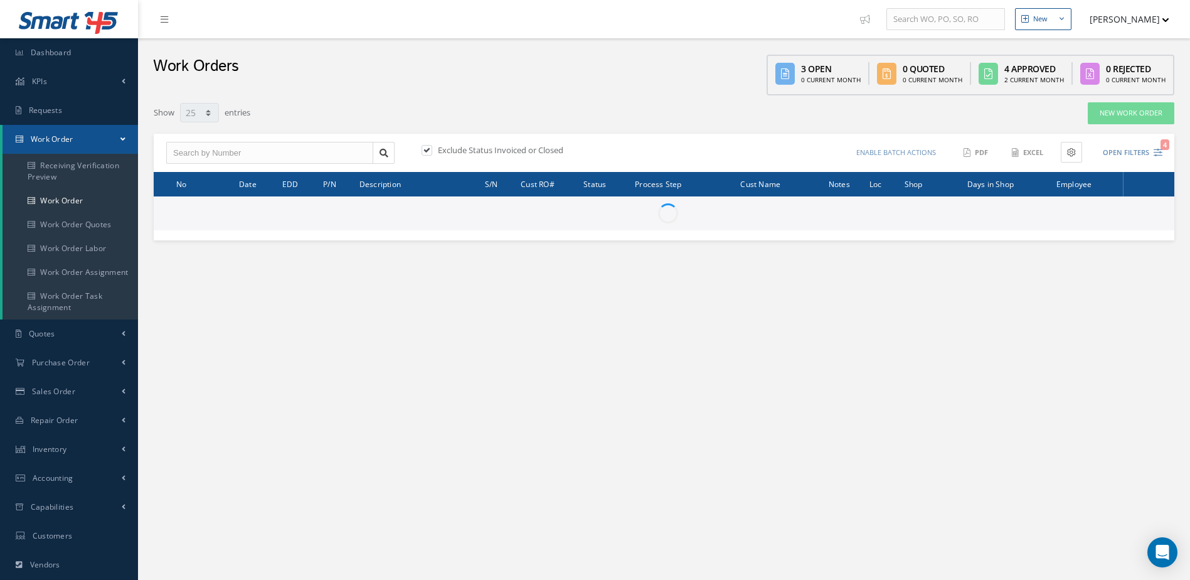
select select "25"
type input "All Work Request"
type input "All Work Performed"
type input "All Status"
type input "WO Part Status"
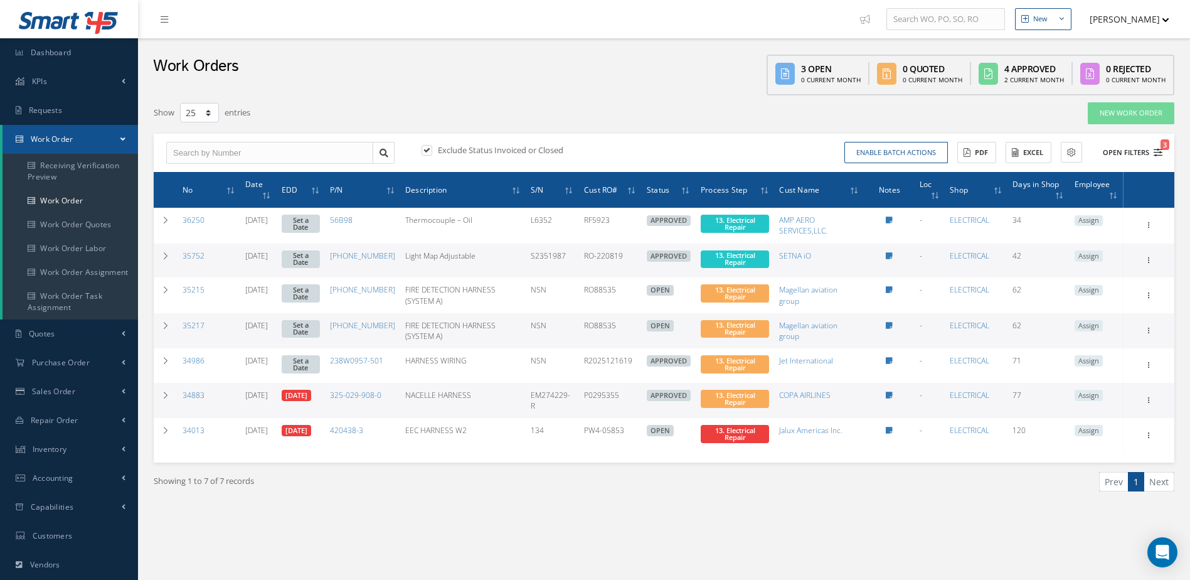
click at [1124, 152] on button "Open Filters 3" at bounding box center [1127, 152] width 71 height 21
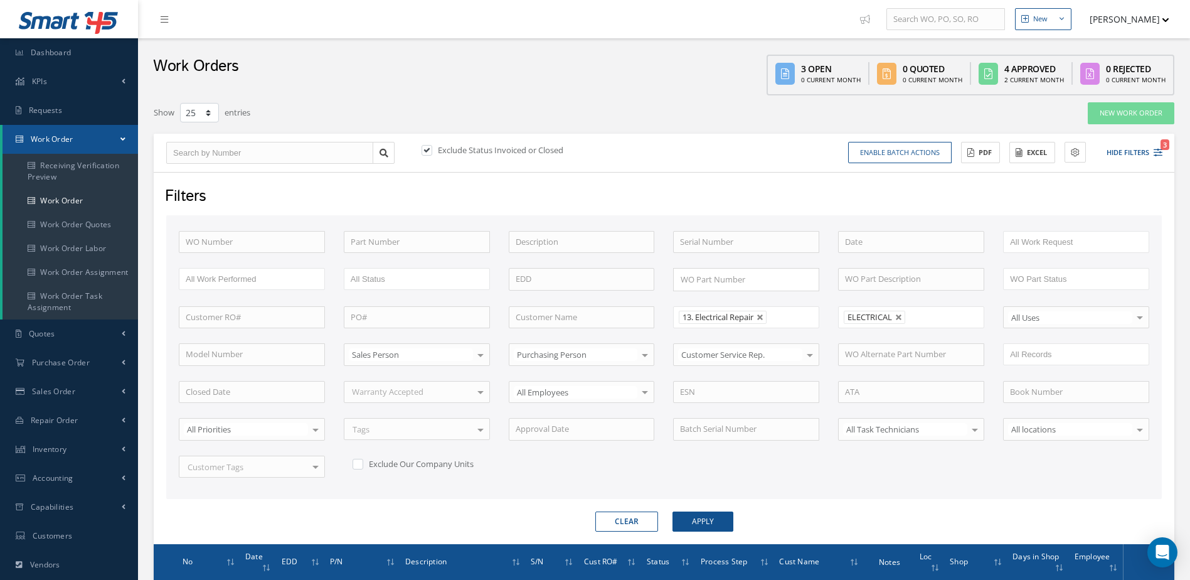
click at [905, 314] on li "ELECTRICAL" at bounding box center [874, 317] width 61 height 13
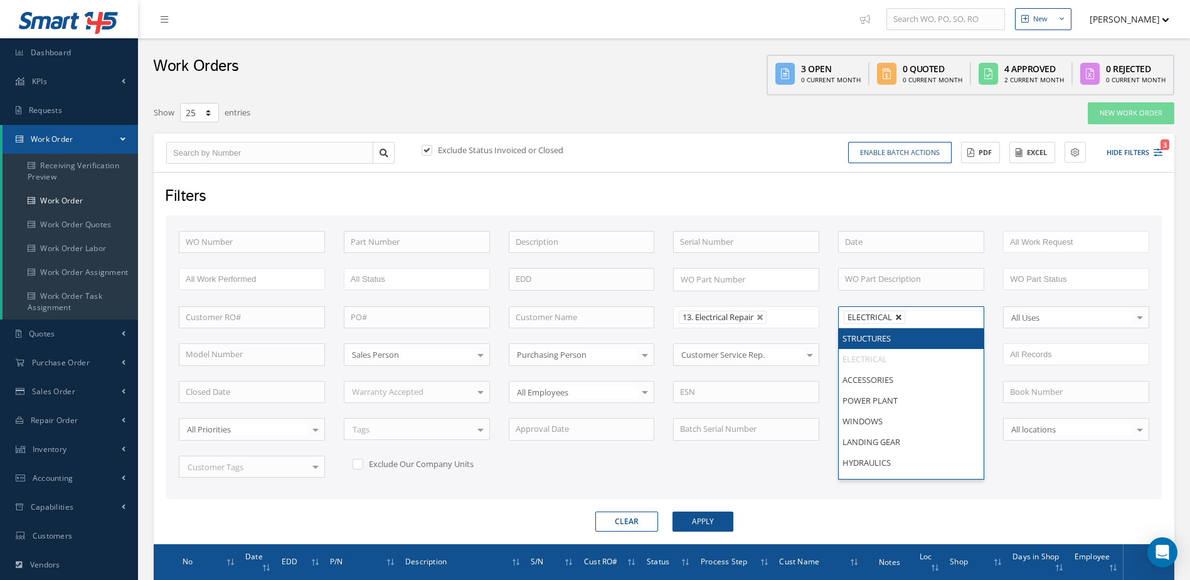
click at [898, 317] on link at bounding box center [899, 318] width 8 height 8
click at [717, 525] on button "Apply" at bounding box center [703, 521] width 61 height 20
type input "All Shops"
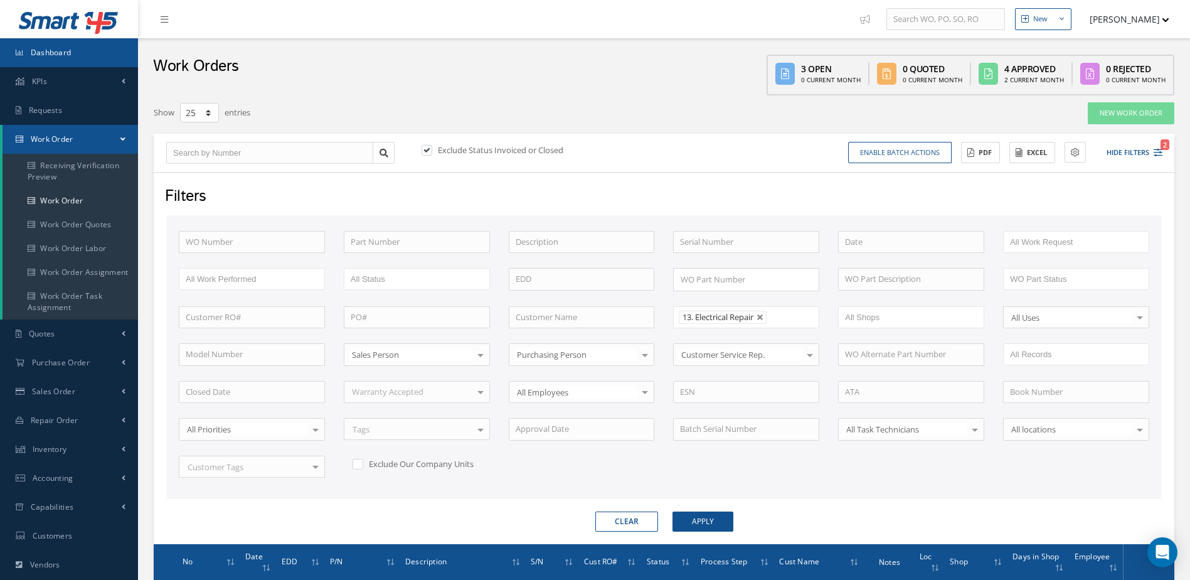
click at [58, 56] on span "Dashboard" at bounding box center [51, 52] width 41 height 11
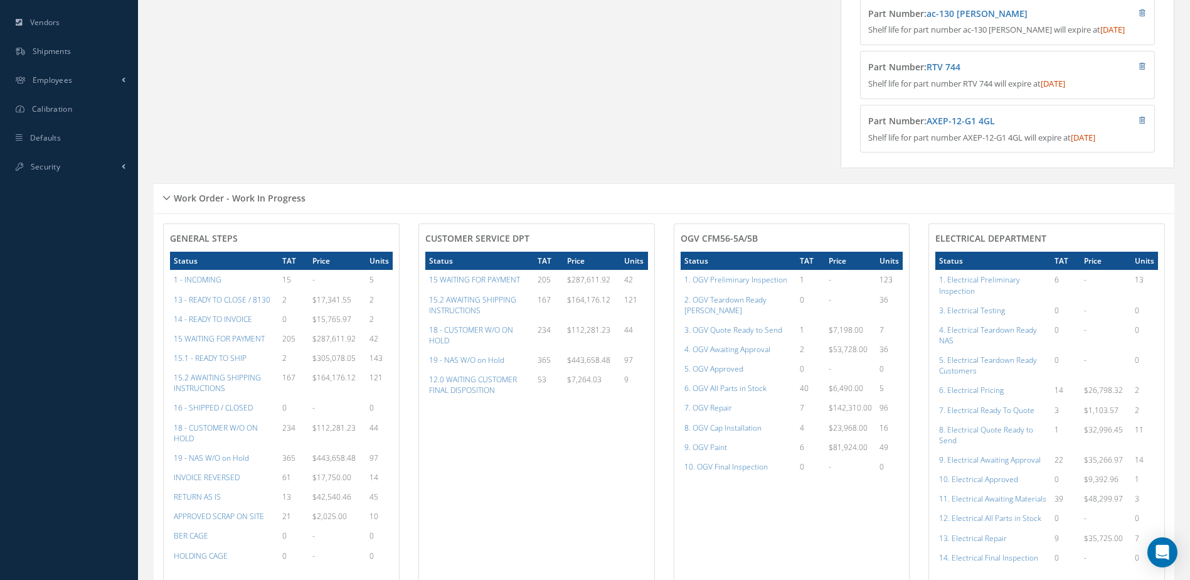
scroll to position [439, 0]
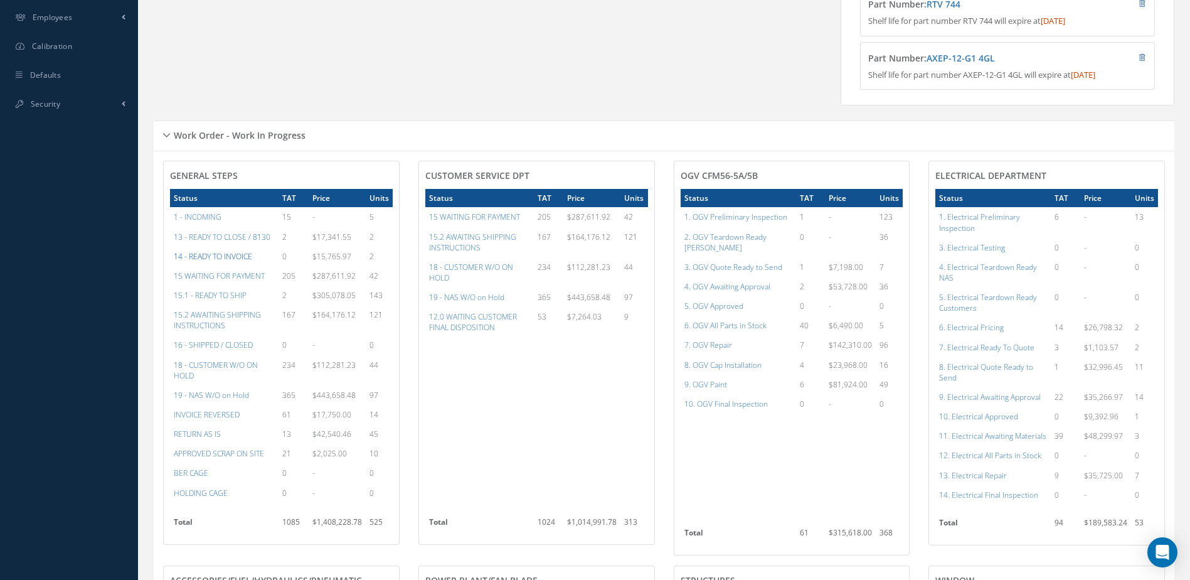
click at [221, 262] on a=21&excludeInternalCustomer=false&excludeInvoicedOrClosed=true&&filtersHidded"] "14 - READY TO INVOICE" at bounding box center [213, 256] width 78 height 11
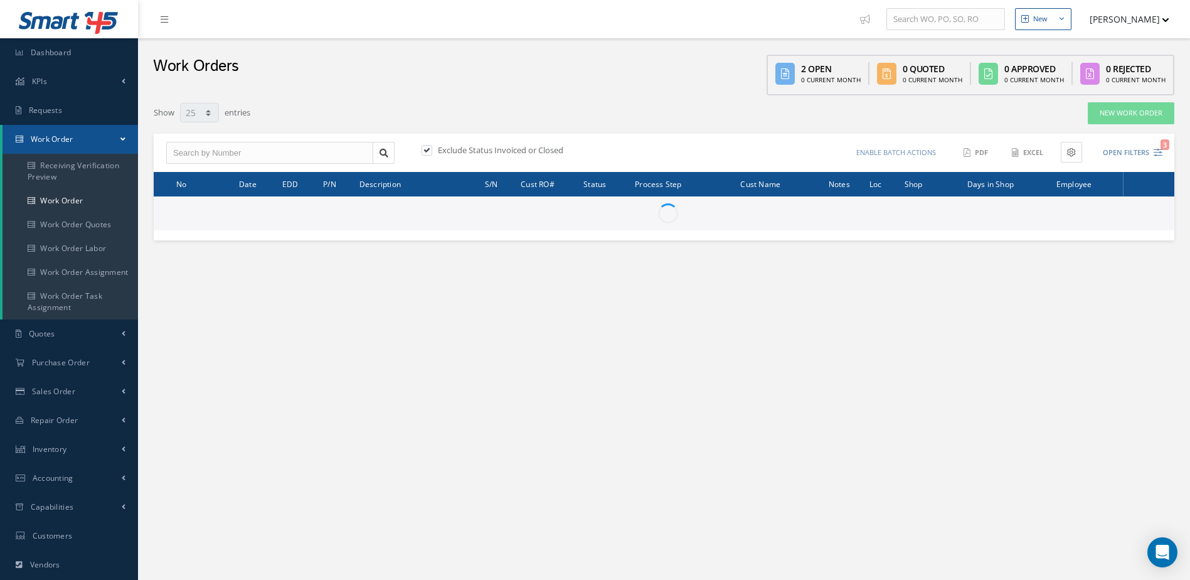
select select "25"
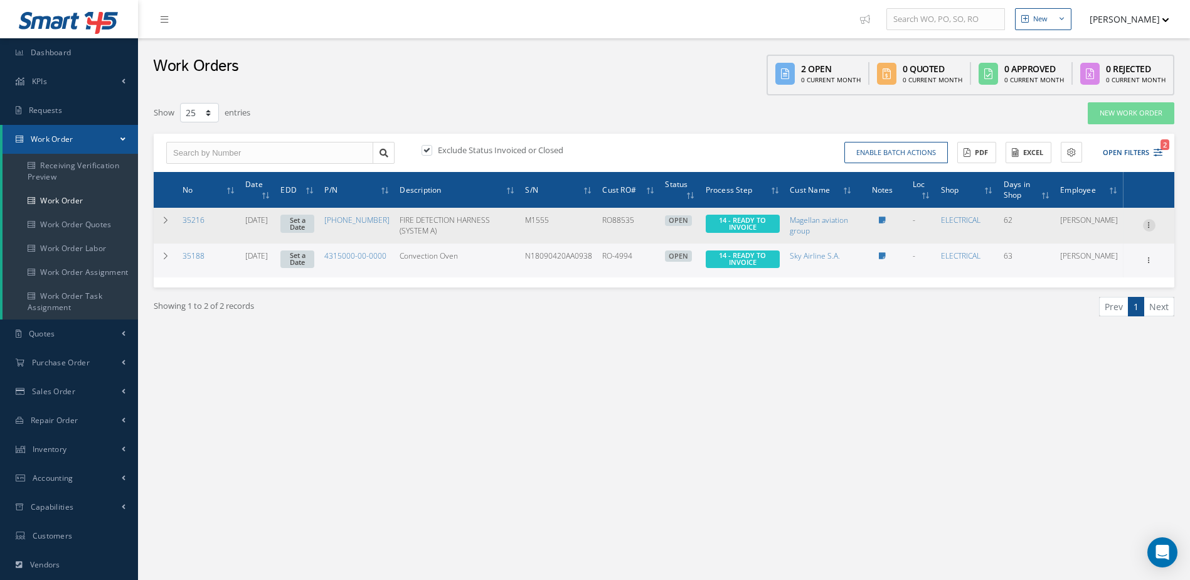
click at [1149, 225] on icon at bounding box center [1149, 224] width 13 height 10
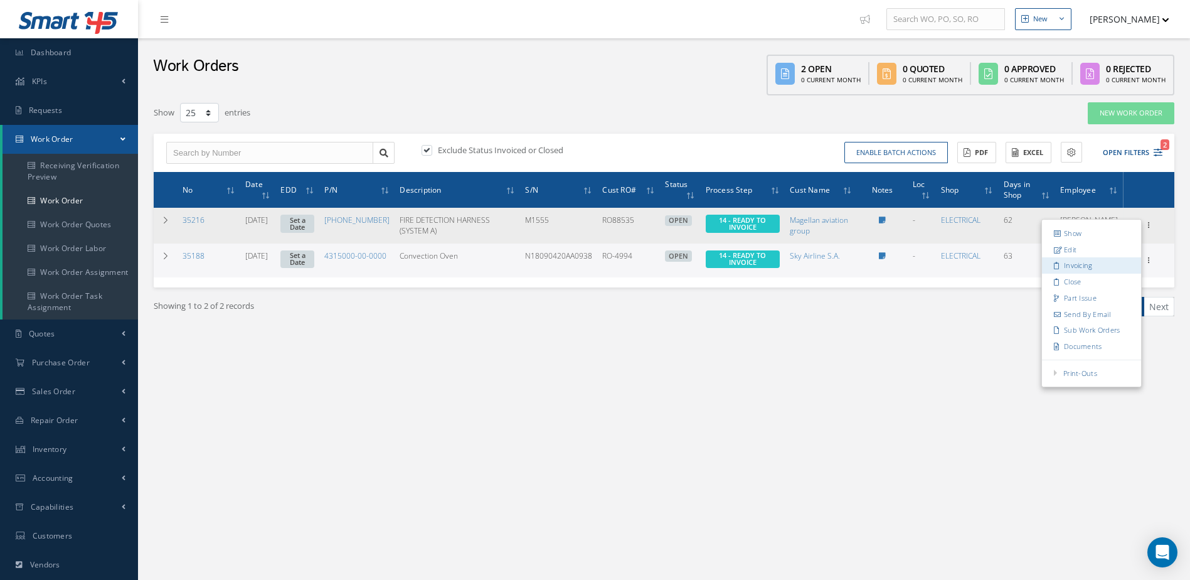
click at [1085, 266] on link "Invoicing" at bounding box center [1091, 266] width 99 height 16
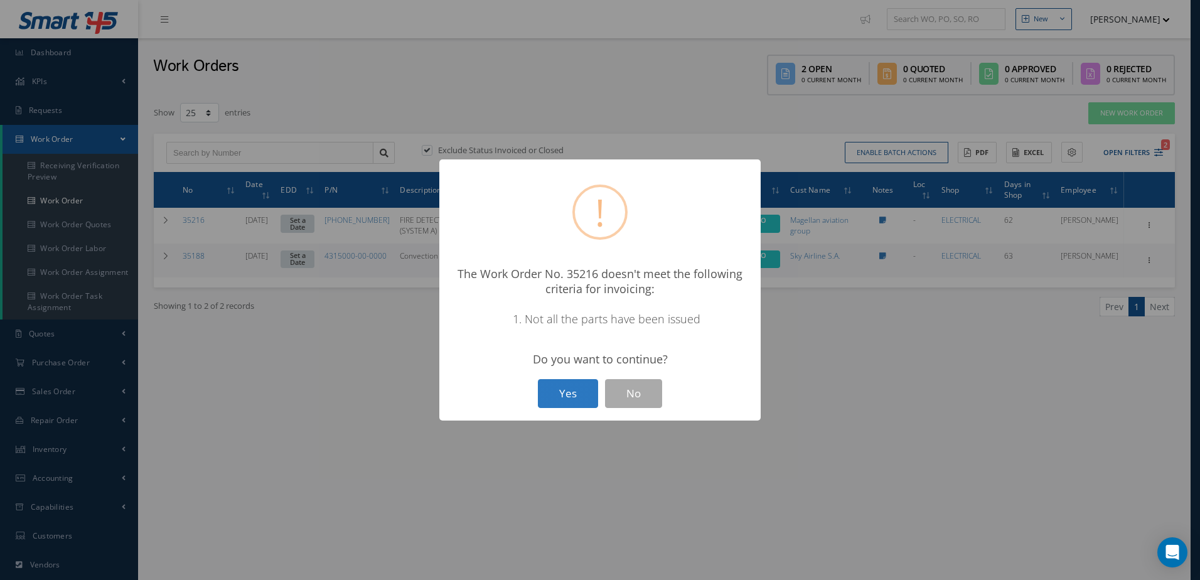
click at [582, 380] on button "Yes" at bounding box center [568, 393] width 60 height 29
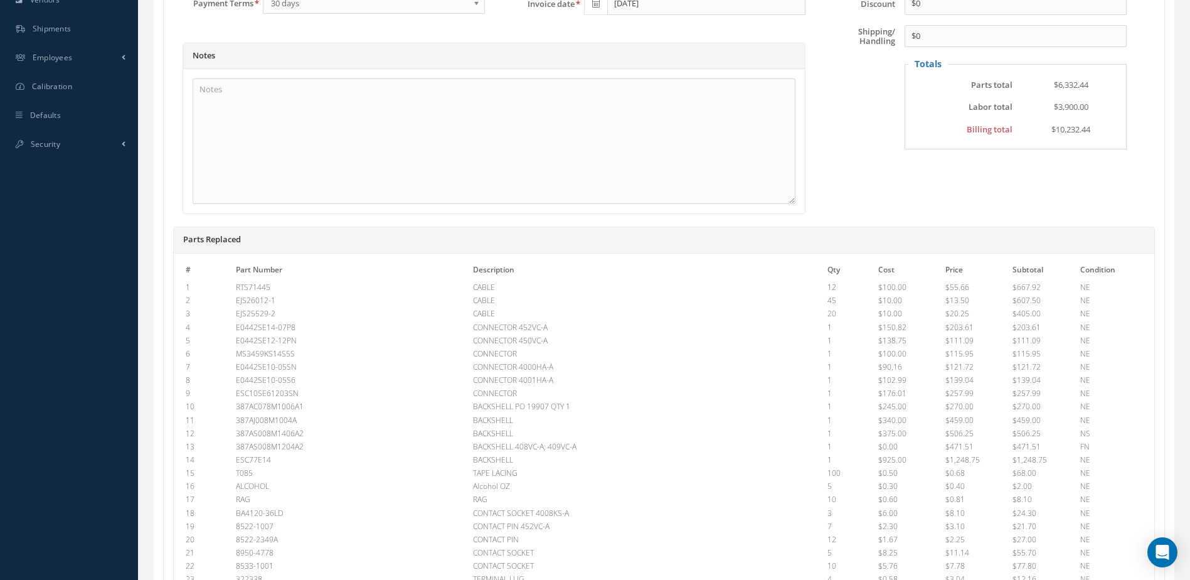
scroll to position [754, 0]
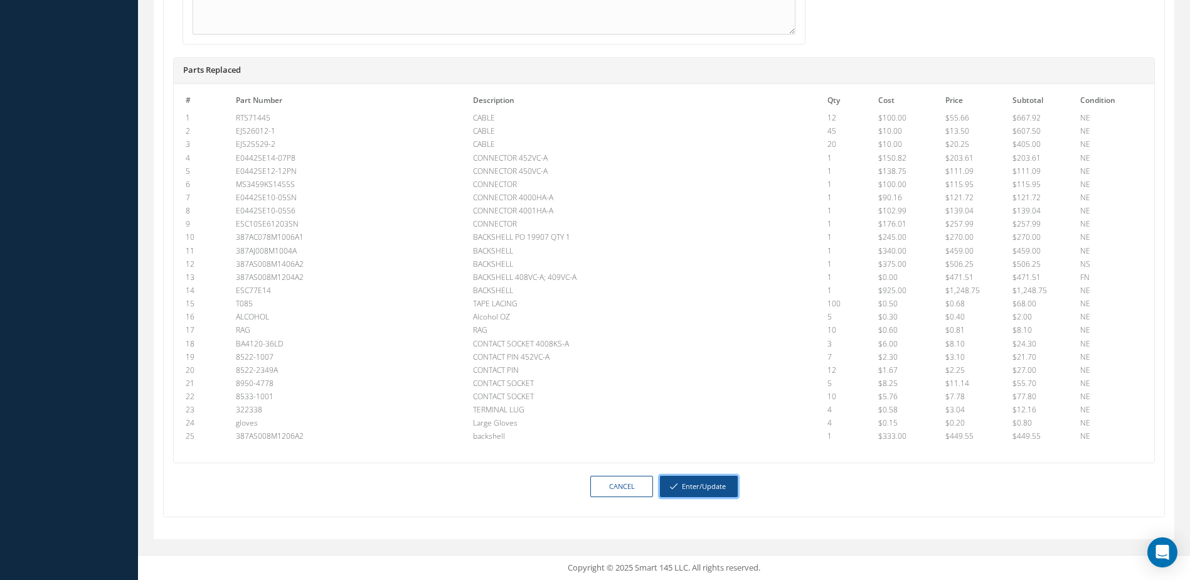
click at [712, 491] on button "Enter/Update" at bounding box center [699, 487] width 78 height 22
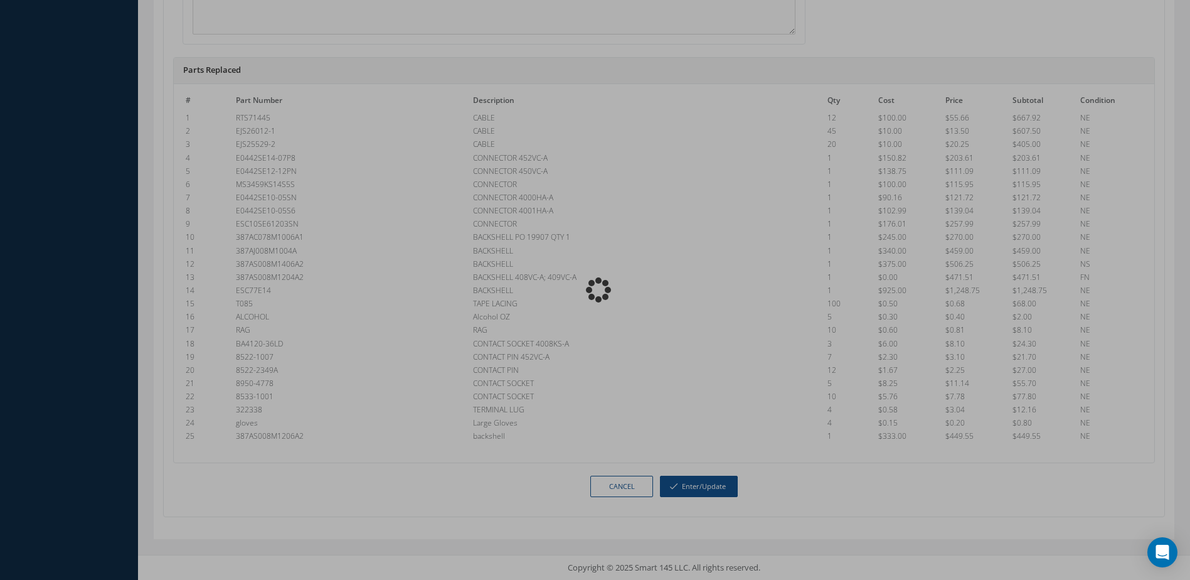
scroll to position [734, 0]
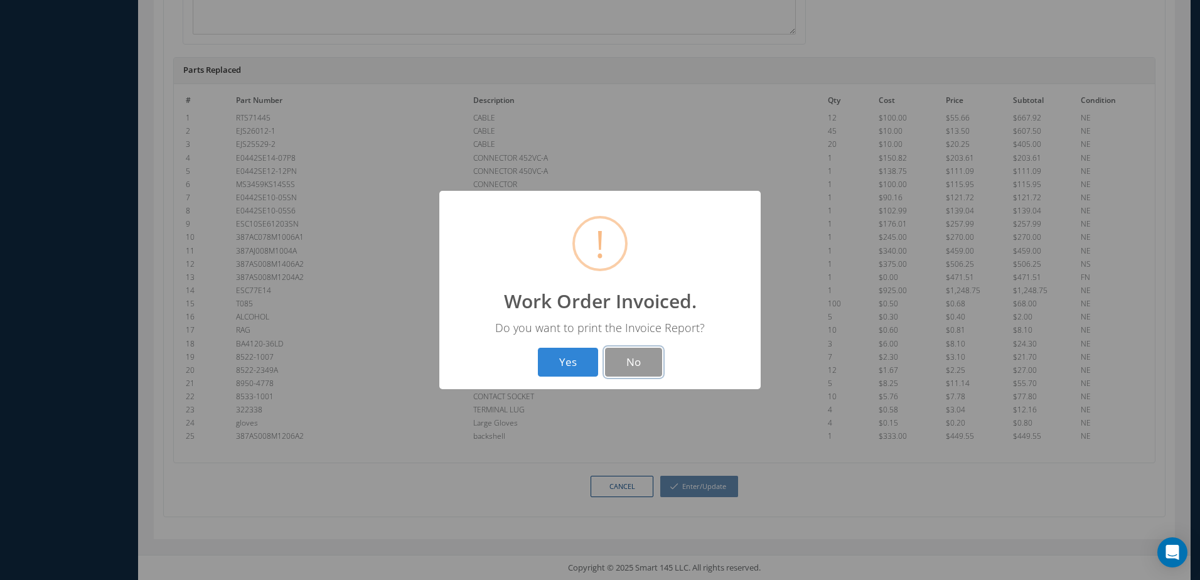
click at [641, 369] on button "No" at bounding box center [633, 362] width 57 height 29
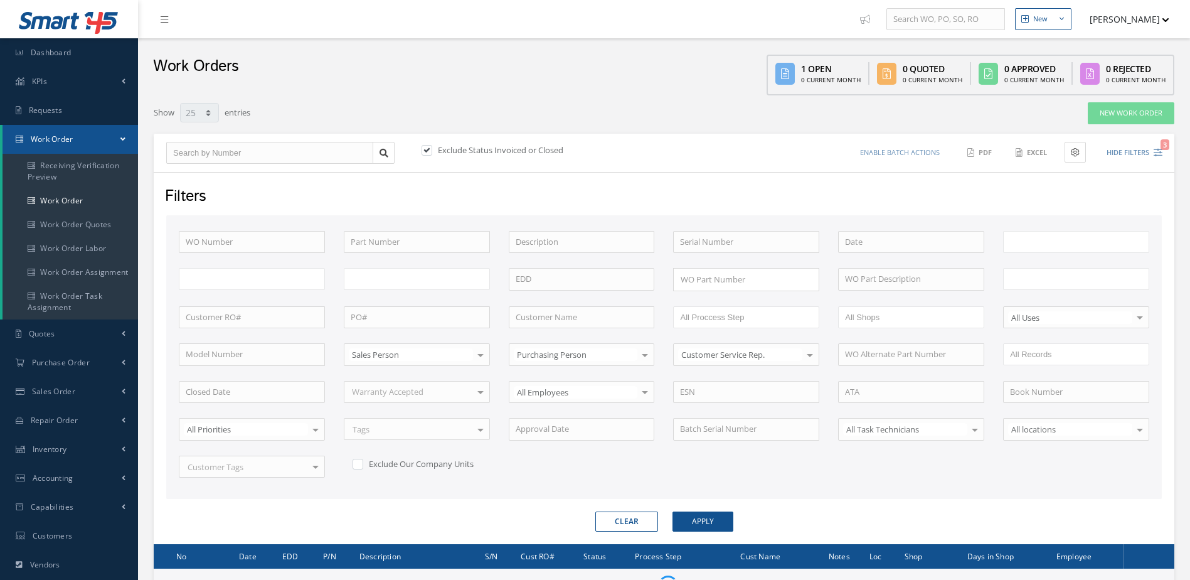
select select "25"
type input "All Work Request"
type input "All Work Performed"
type input "All Status"
type input "WO Part Status"
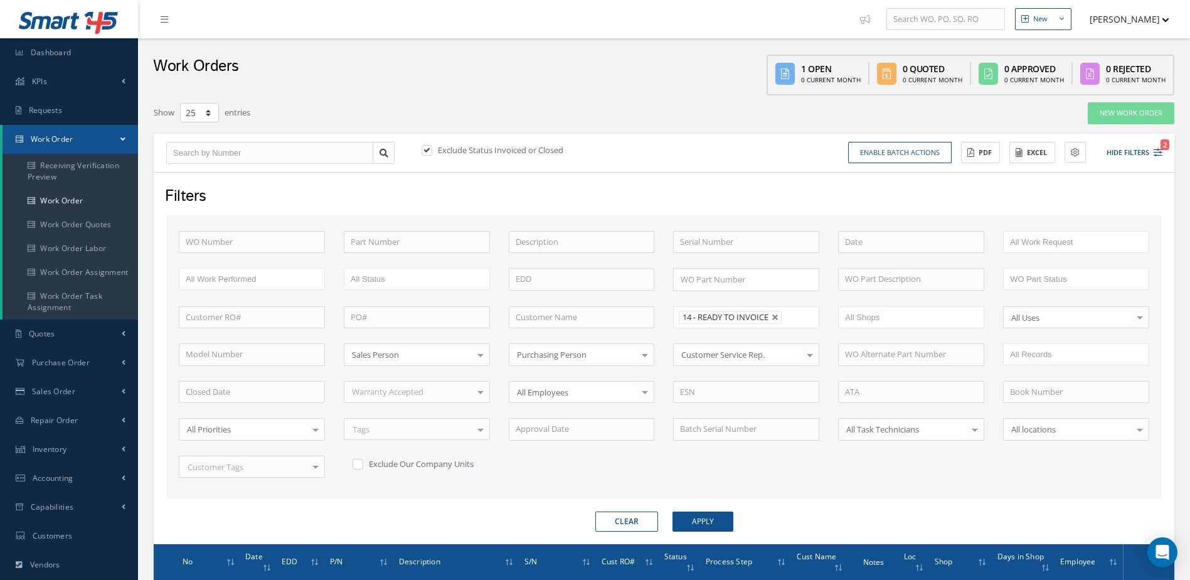
scroll to position [144, 0]
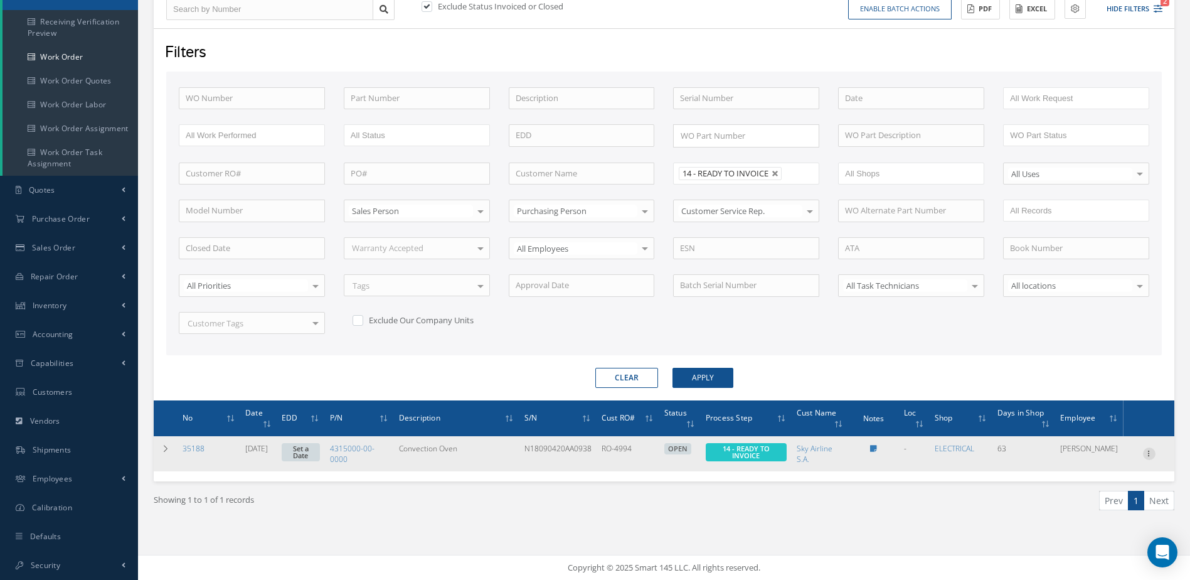
click at [1149, 457] on icon at bounding box center [1149, 452] width 13 height 10
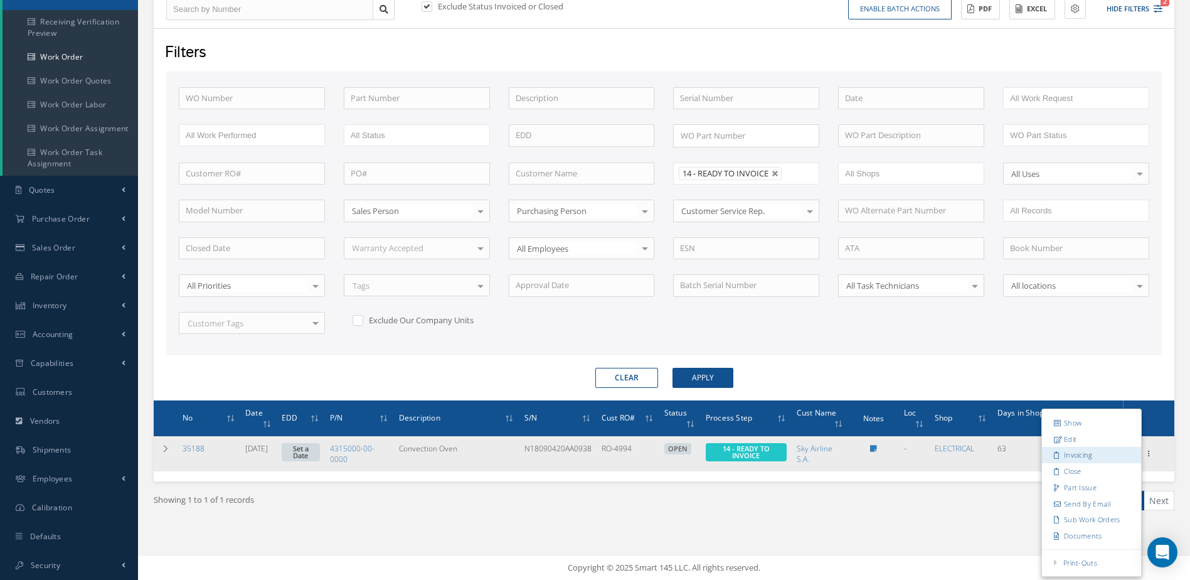
click at [1073, 459] on link "Invoicing" at bounding box center [1091, 455] width 99 height 16
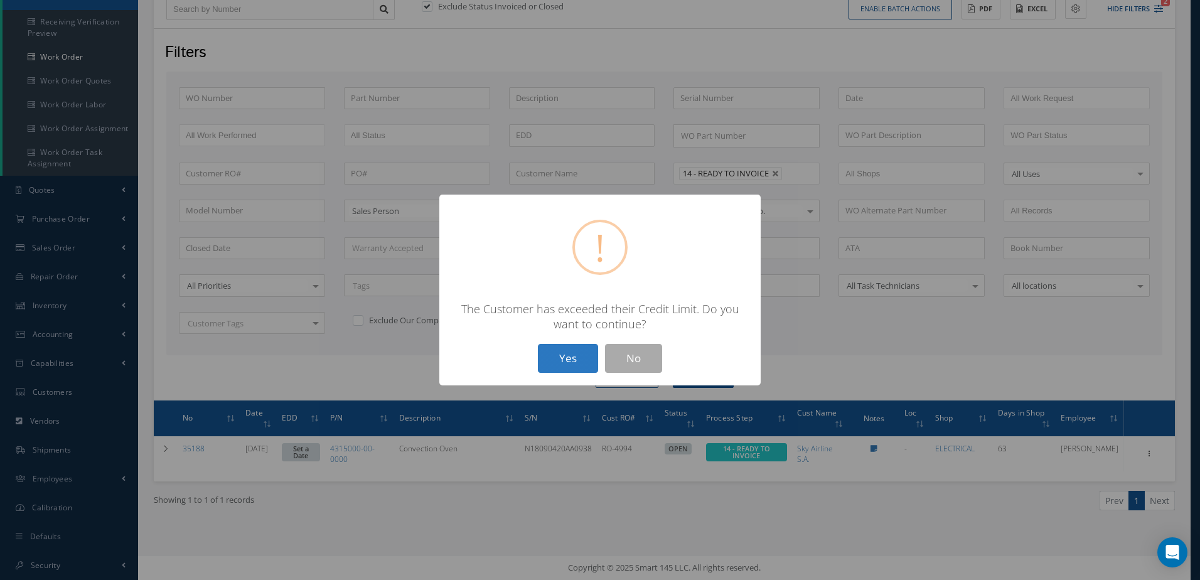
click at [550, 365] on button "Yes" at bounding box center [568, 358] width 60 height 29
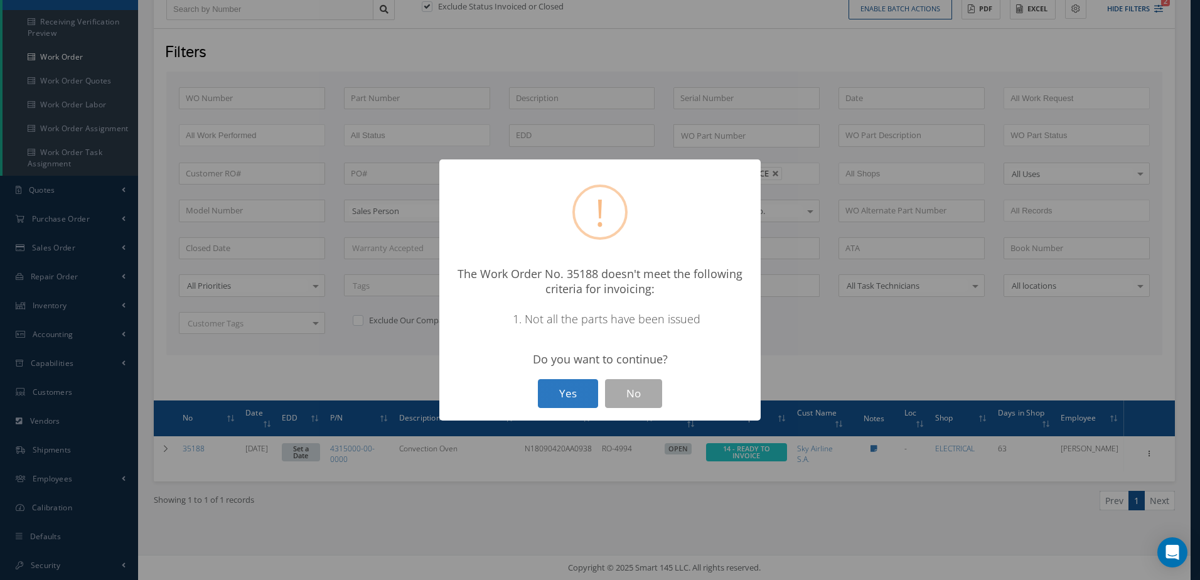
click at [576, 392] on button "Yes" at bounding box center [568, 393] width 60 height 29
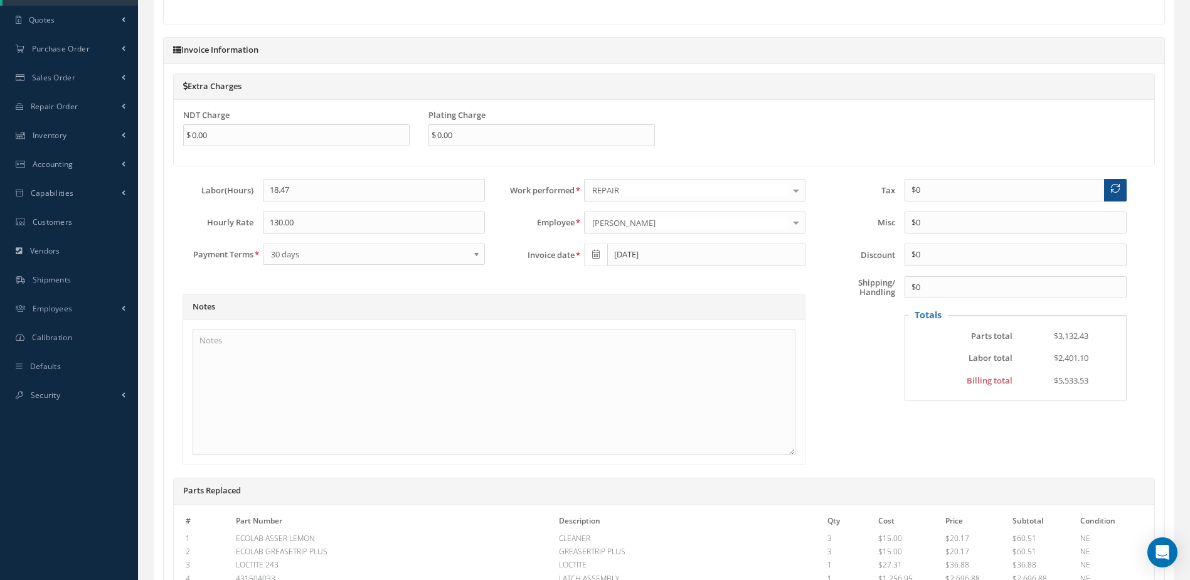
scroll to position [534, 0]
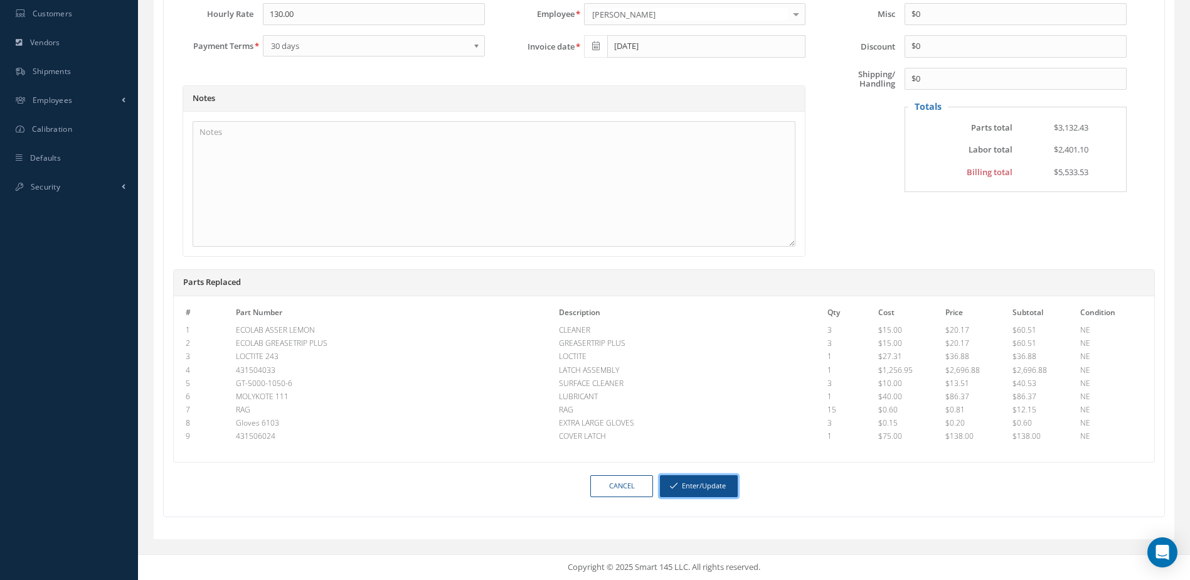
click at [708, 489] on button "Enter/Update" at bounding box center [699, 486] width 78 height 22
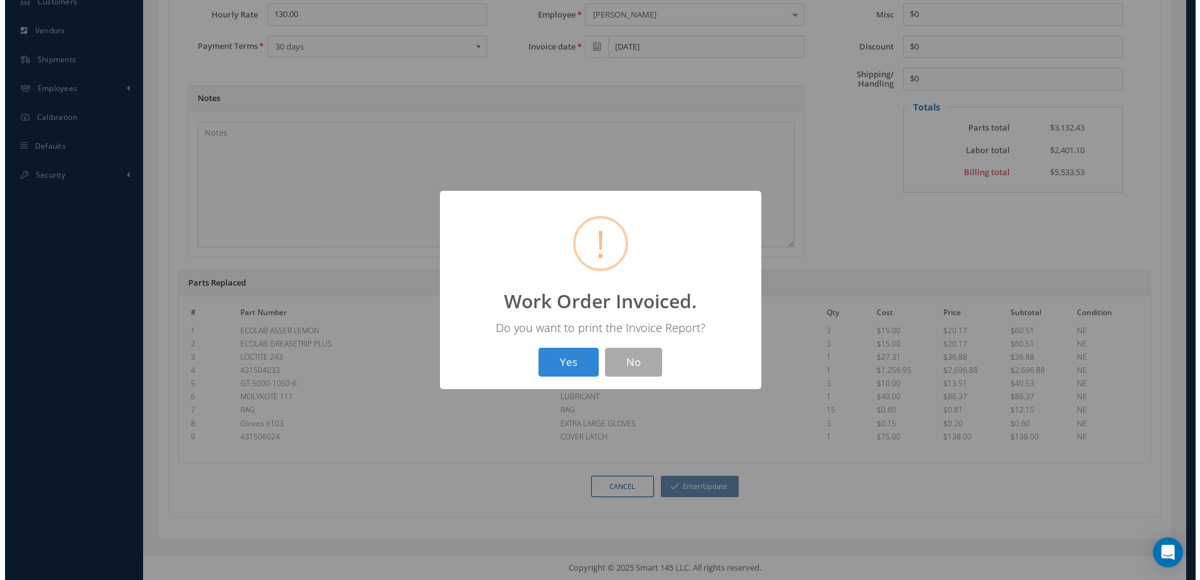
scroll to position [522, 0]
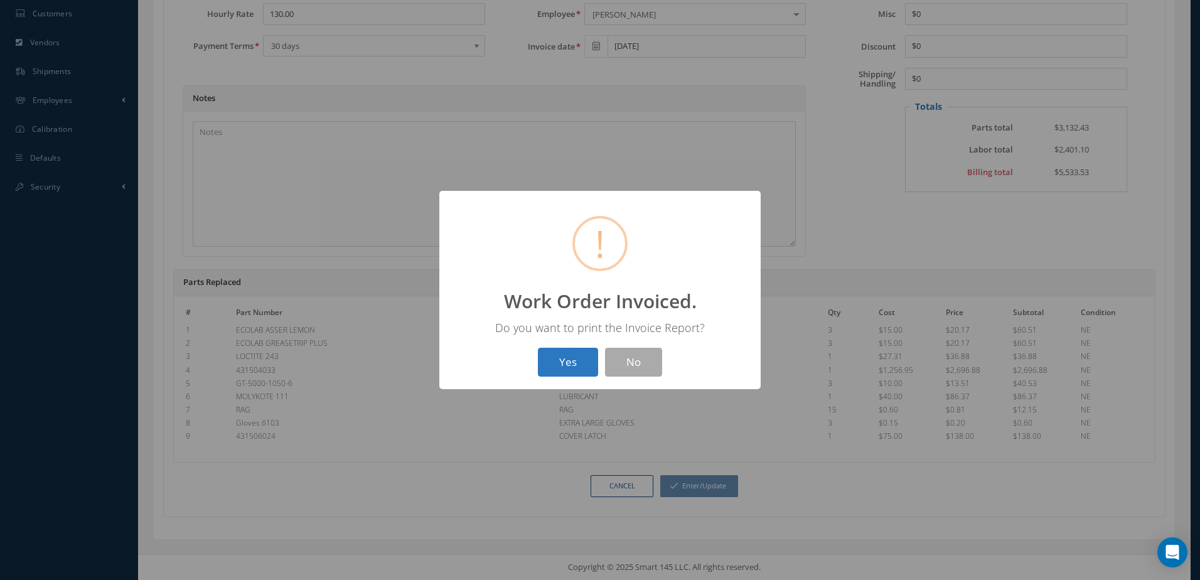
click at [579, 365] on button "Yes" at bounding box center [568, 362] width 60 height 29
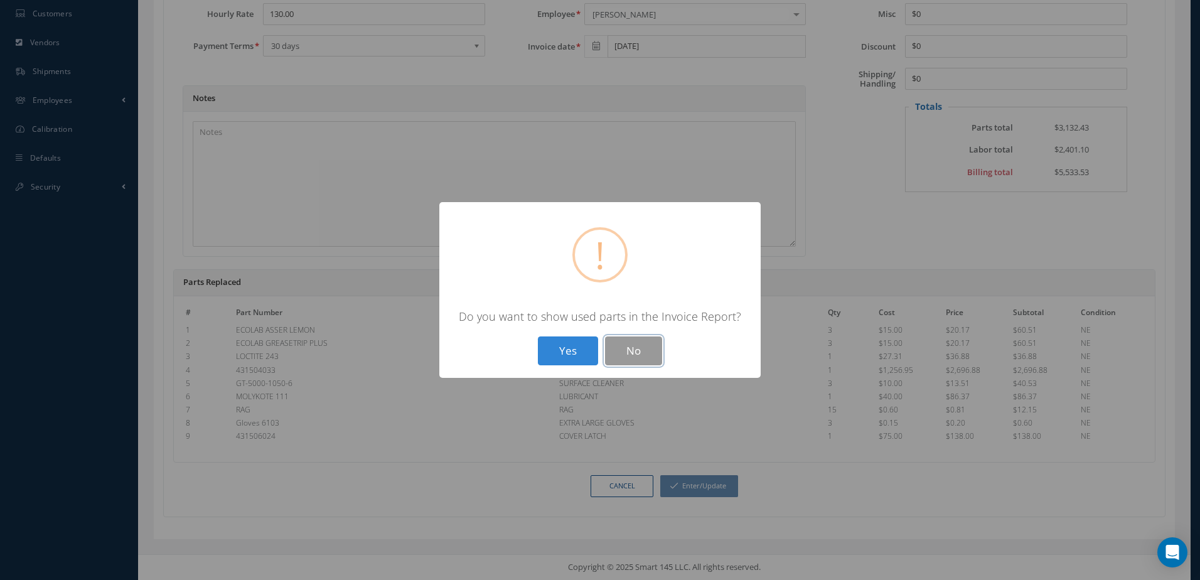
click at [641, 352] on button "No" at bounding box center [633, 350] width 57 height 29
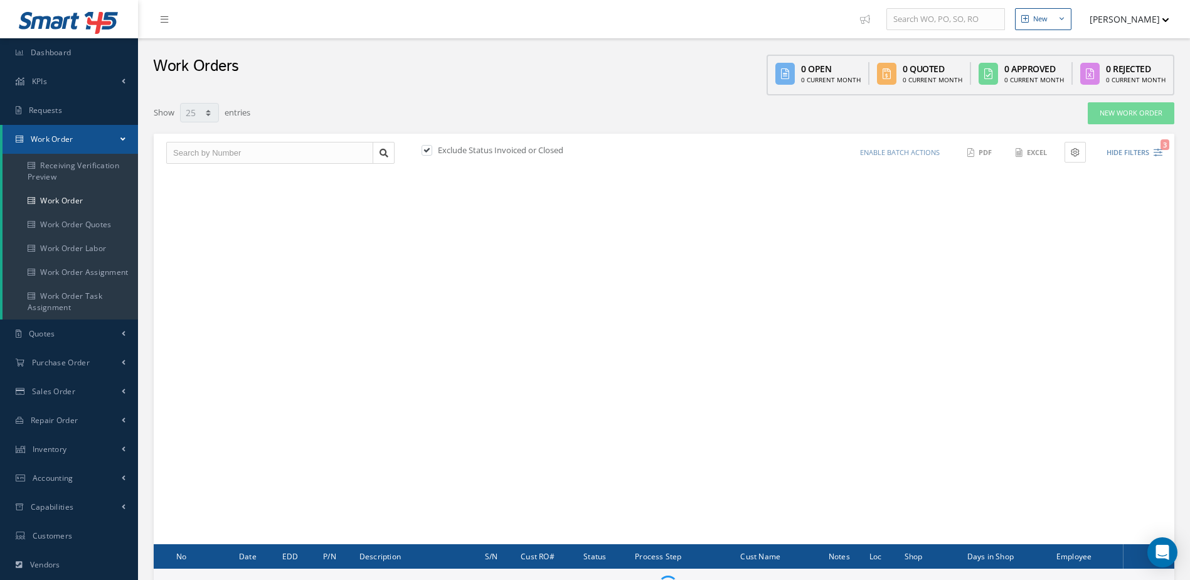
select select "25"
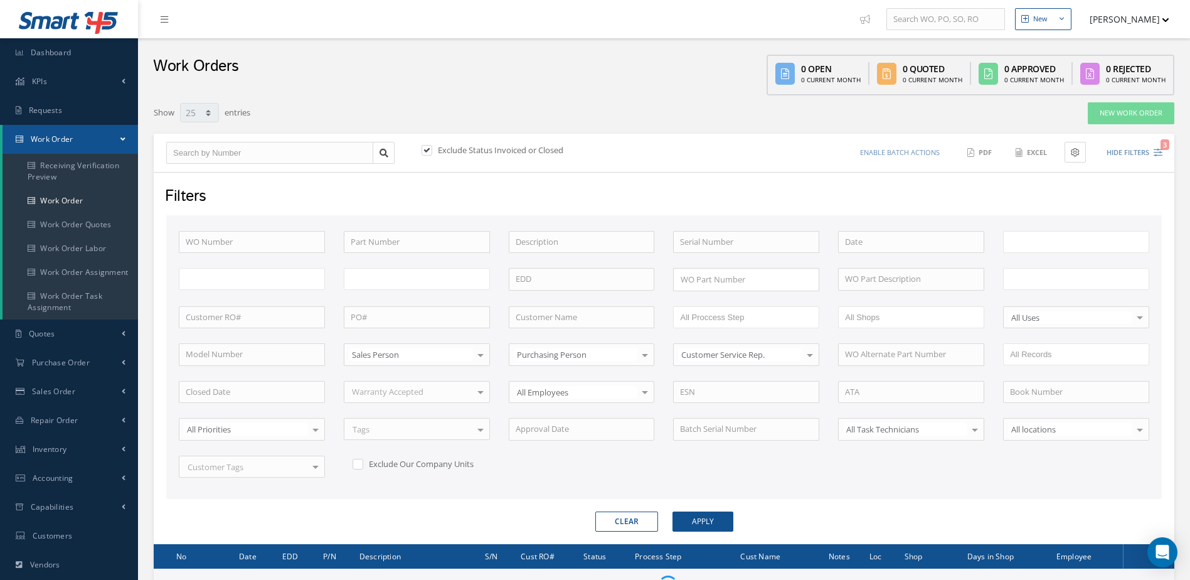
type input "All Work Request"
type input "All Work Performed"
type input "All Status"
type input "WO Part Status"
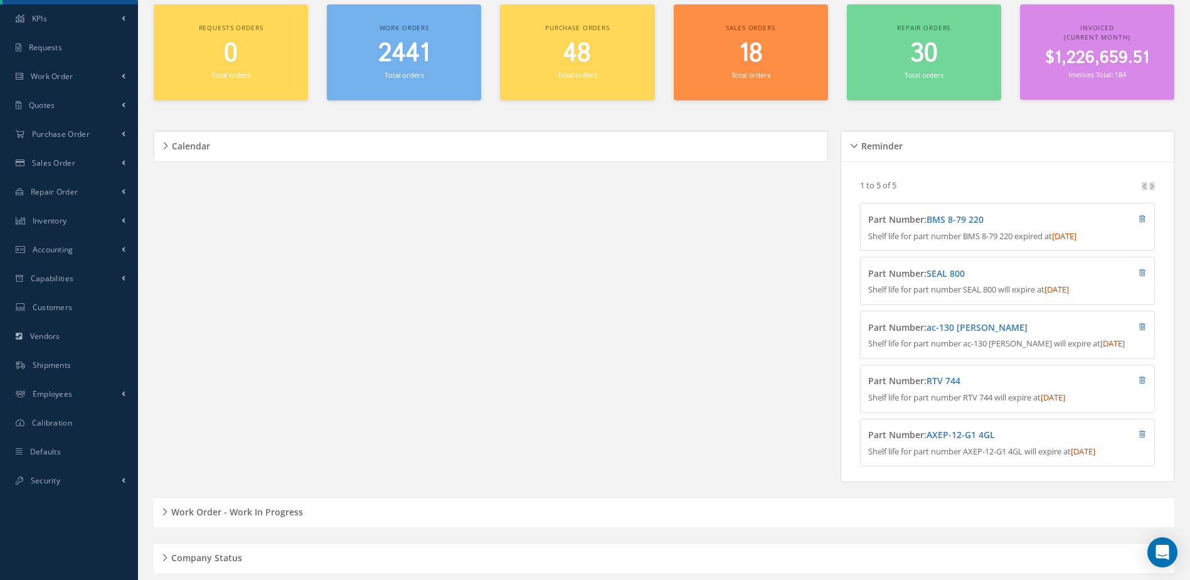
scroll to position [106, 0]
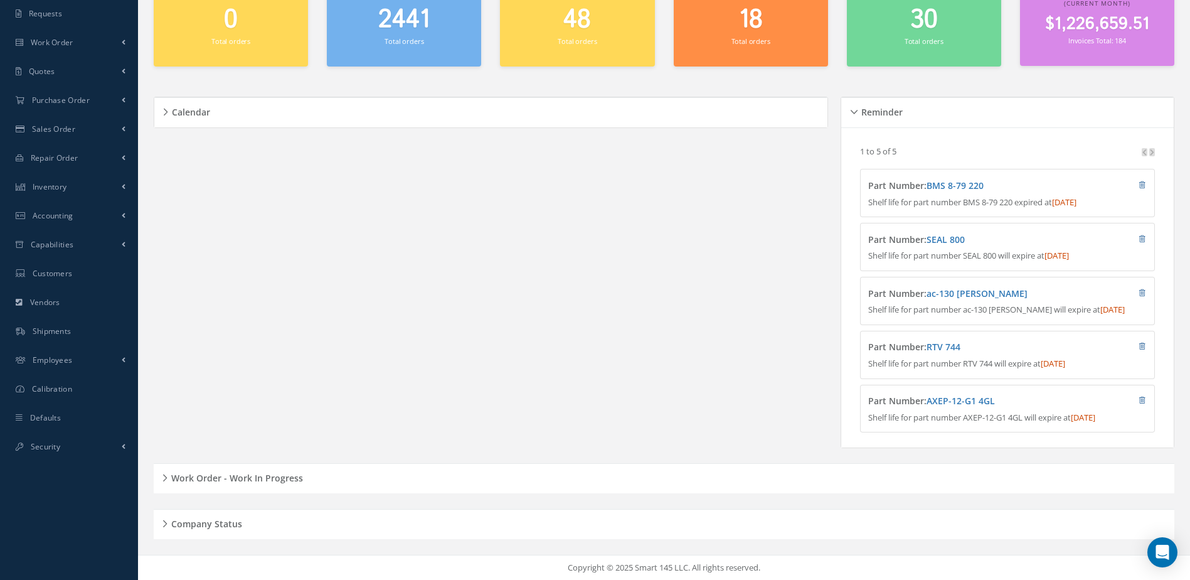
click at [261, 475] on h5 "Work Order - Work In Progress" at bounding box center [236, 476] width 136 height 15
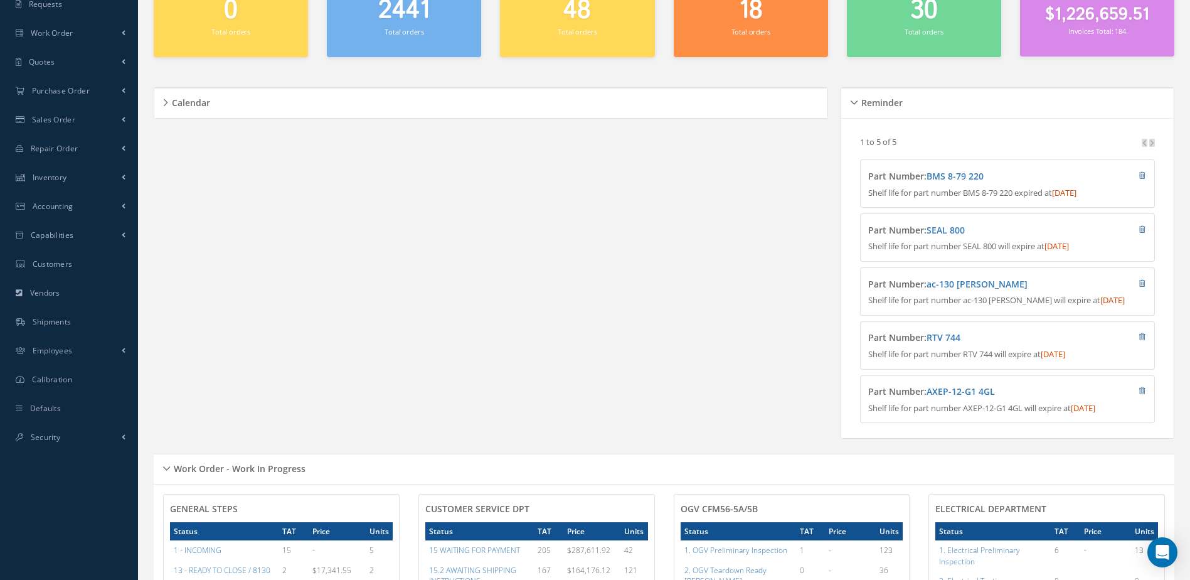
click at [265, 474] on h5 "Work Order - Work In Progress" at bounding box center [238, 466] width 136 height 15
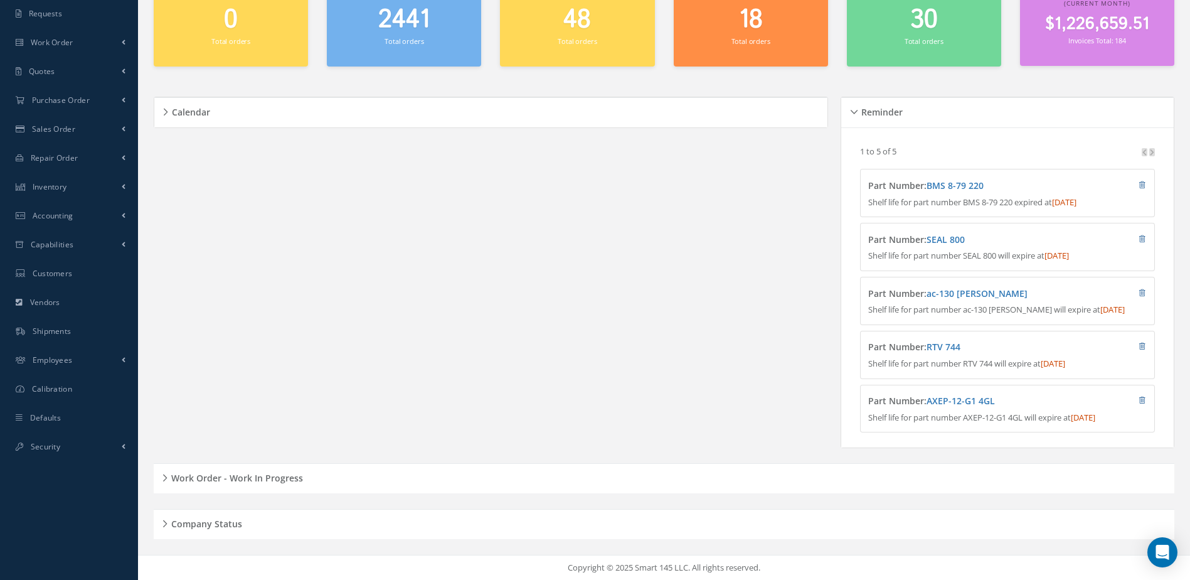
click at [275, 475] on h5 "Work Order - Work In Progress" at bounding box center [236, 476] width 136 height 15
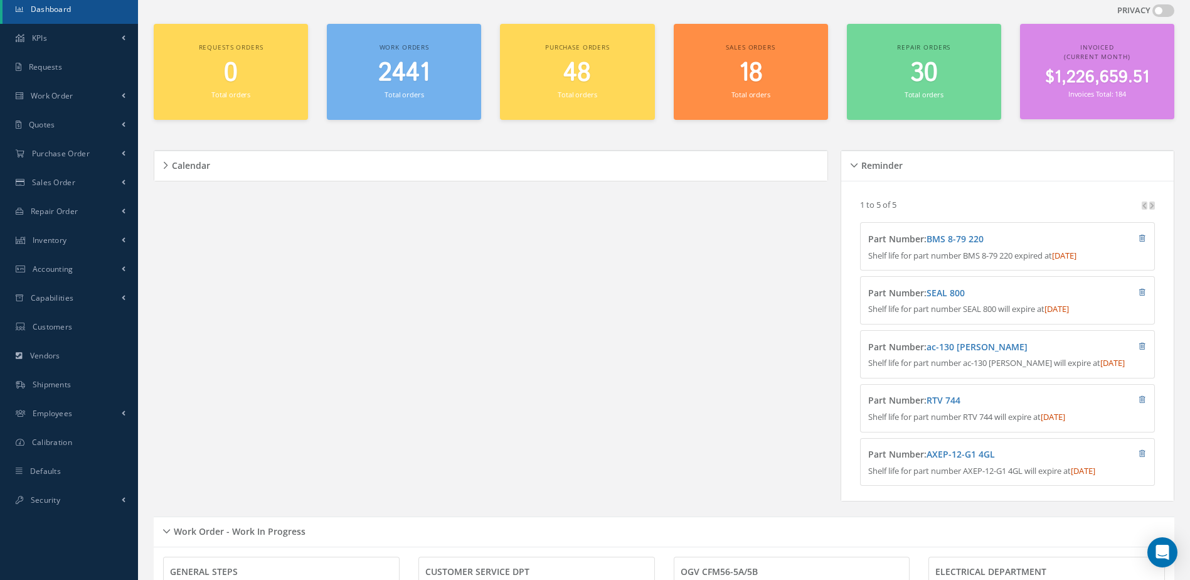
scroll to position [0, 0]
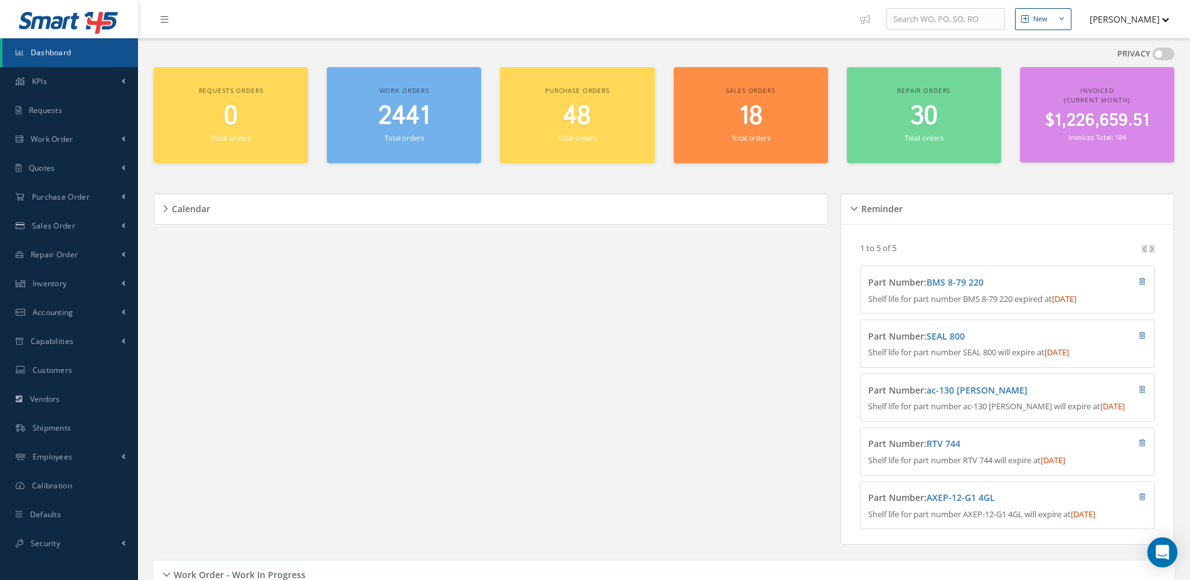
scroll to position [314, 0]
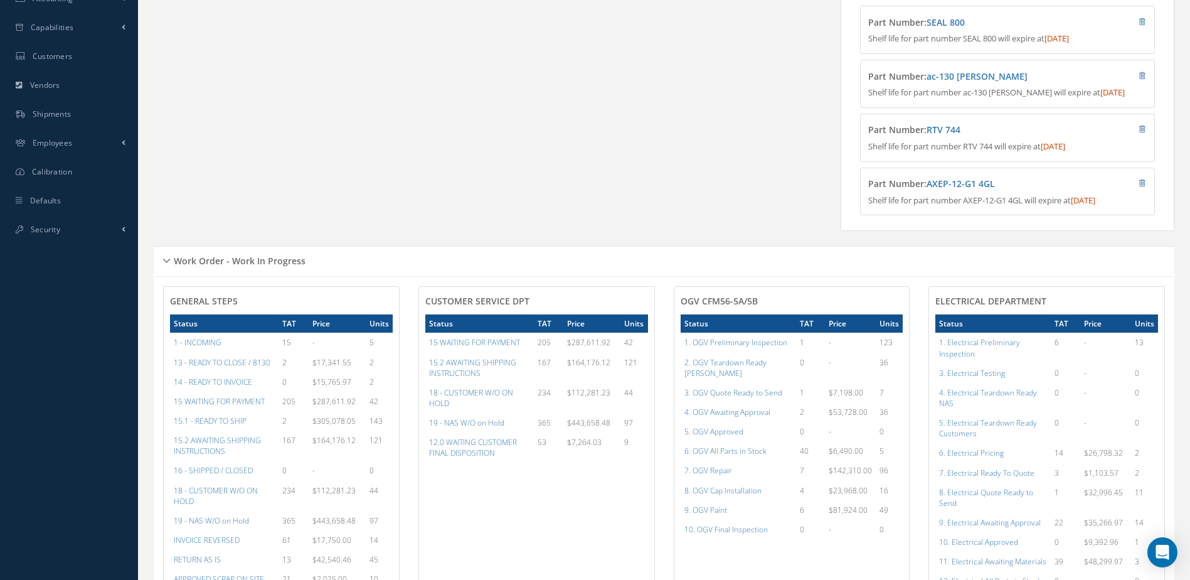
scroll to position [627, 0]
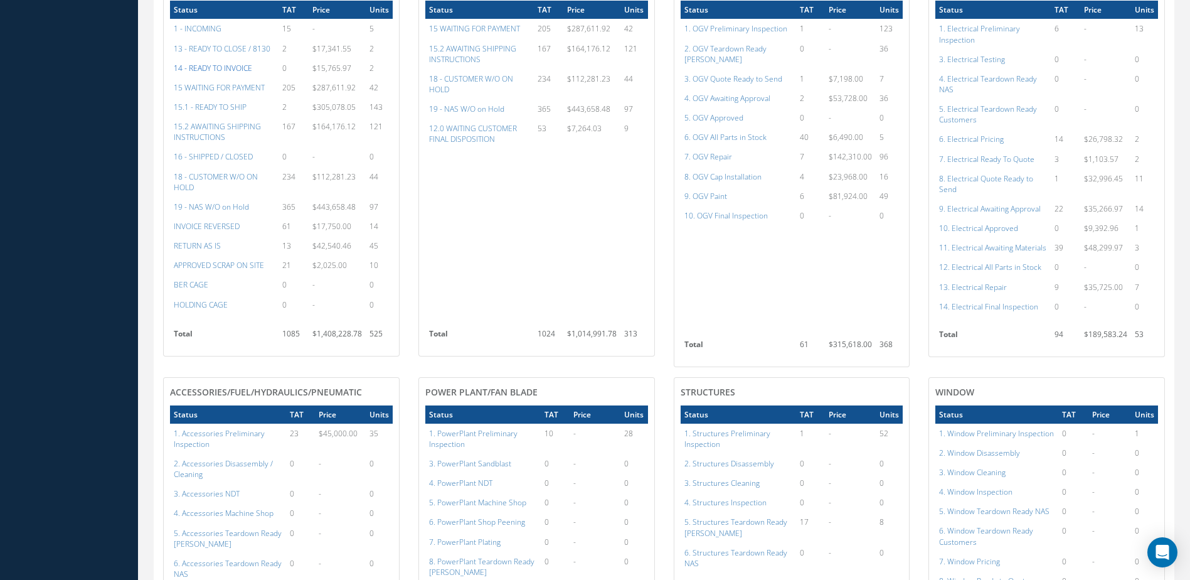
click at [231, 72] on a=21&excludeInternalCustomer=false&excludeInvoicedOrClosed=true&&filtersHidded"] "14 - READY TO INVOICE" at bounding box center [213, 68] width 78 height 11
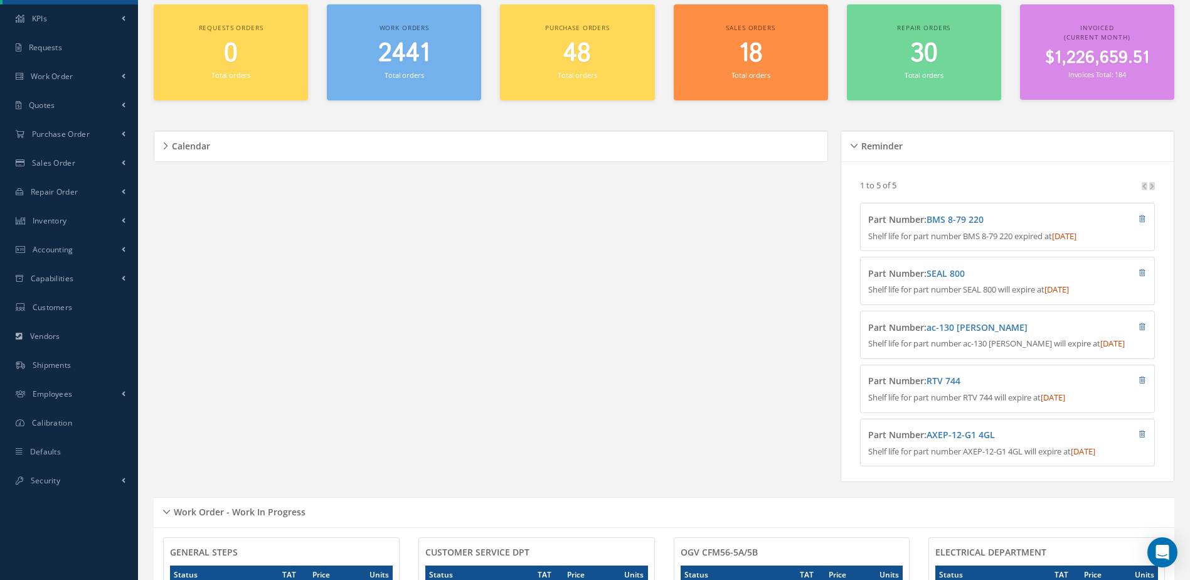
scroll to position [0, 0]
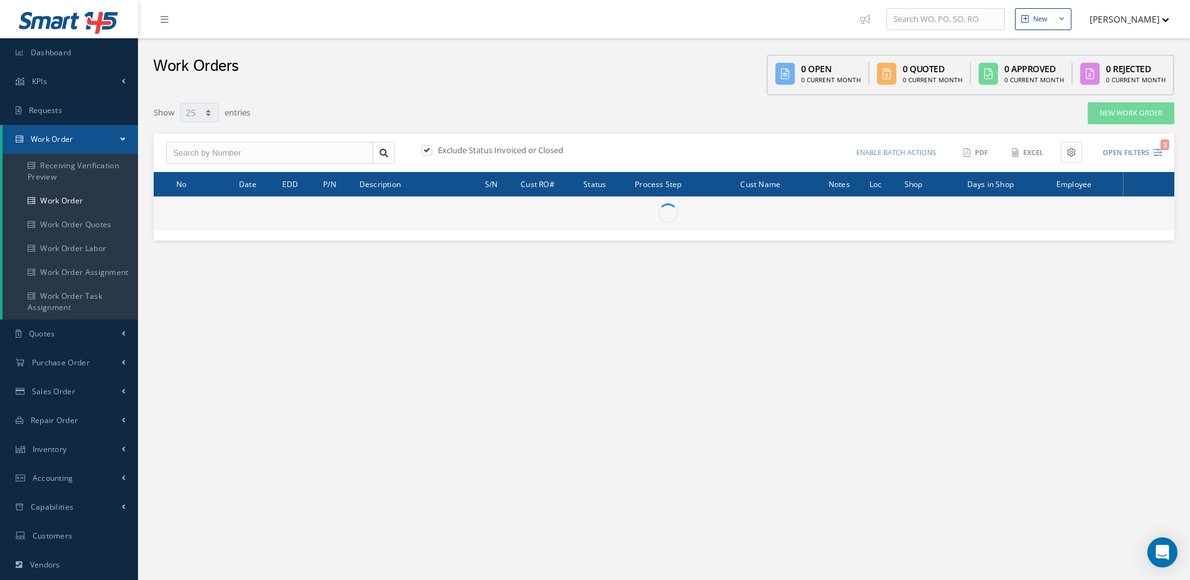
select select "25"
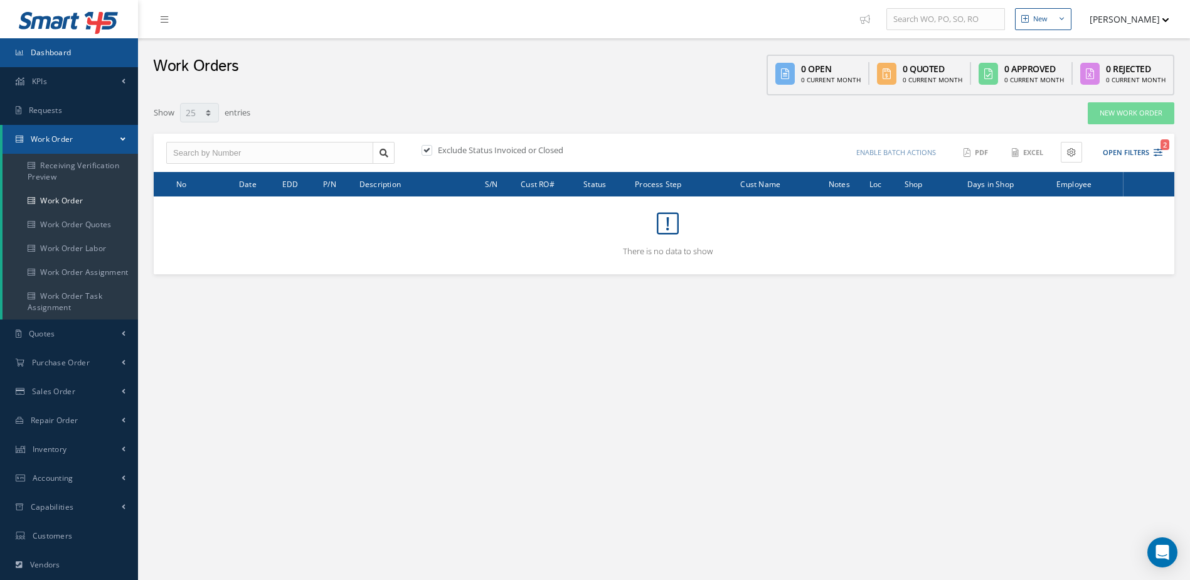
click at [106, 54] on link "Dashboard" at bounding box center [69, 52] width 138 height 29
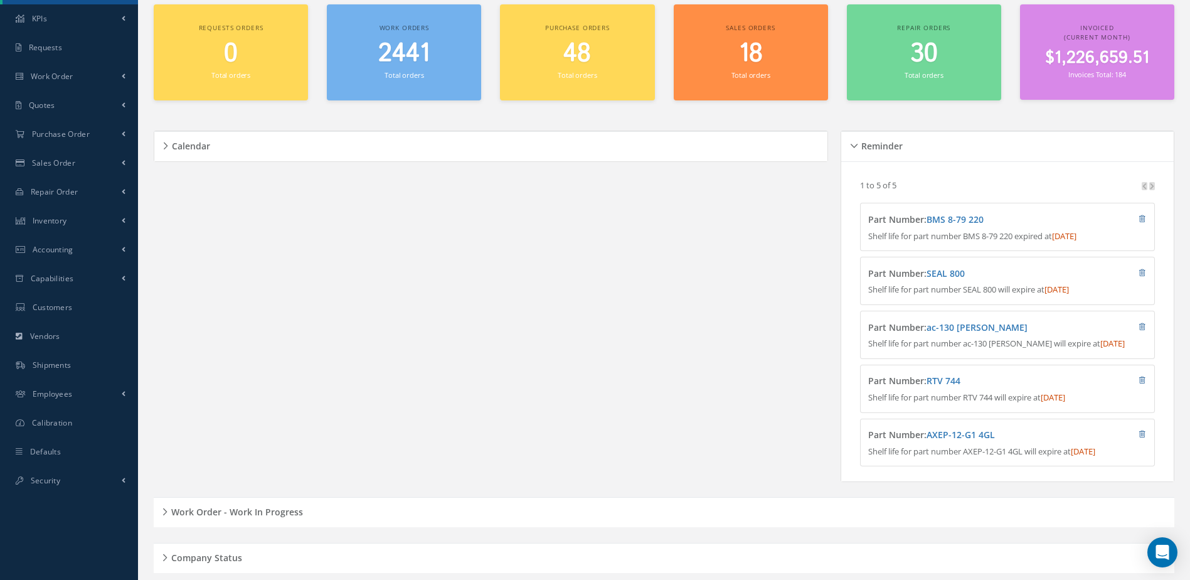
scroll to position [106, 0]
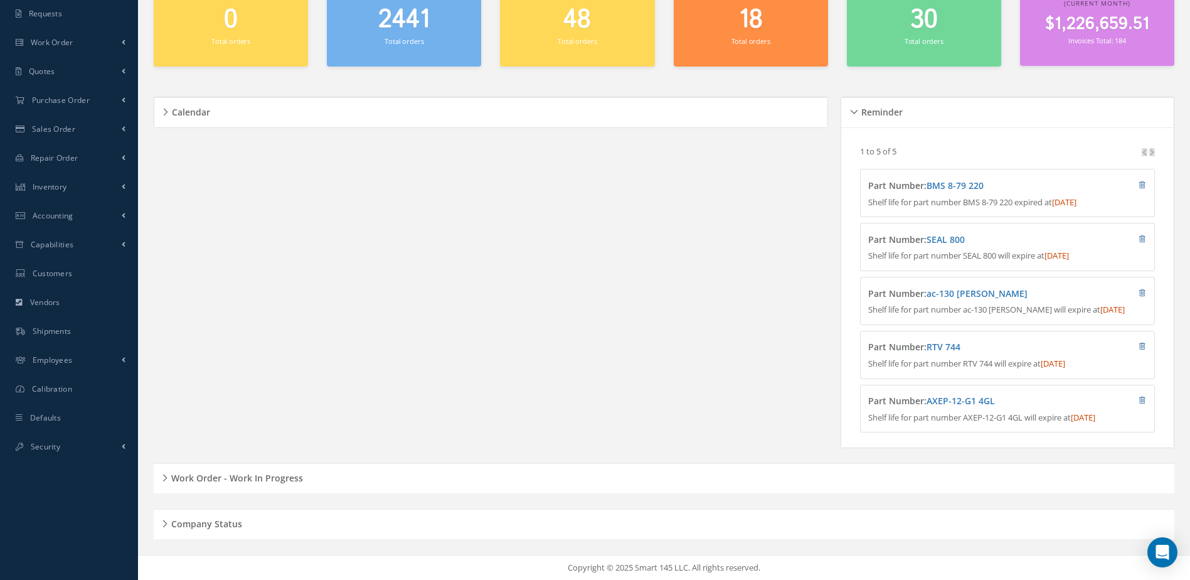
click at [288, 474] on h5 "Work Order - Work In Progress" at bounding box center [236, 476] width 136 height 15
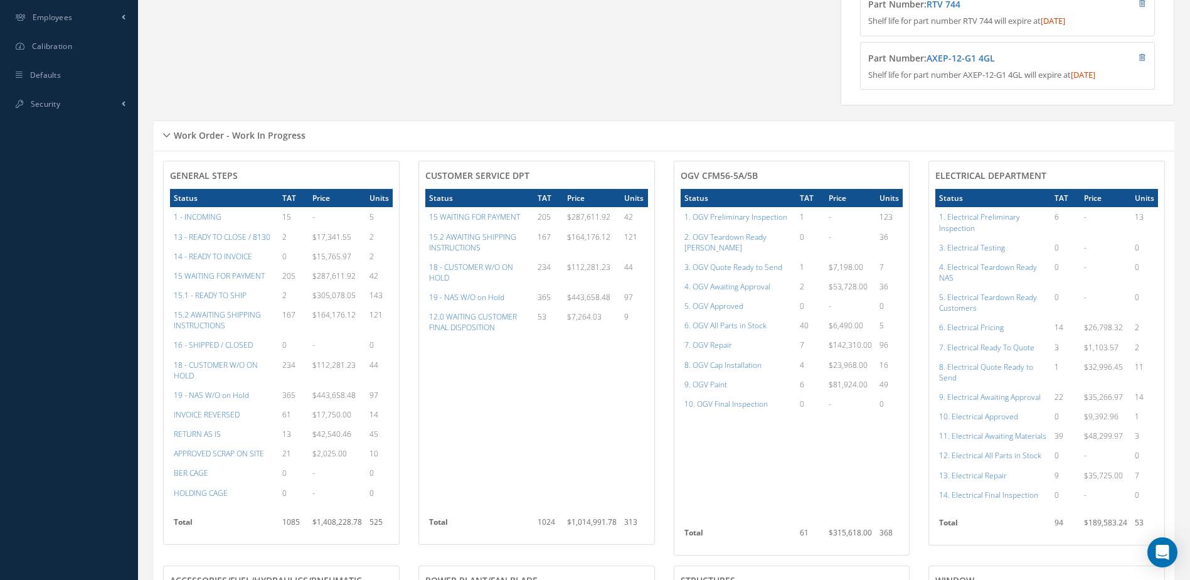
scroll to position [125, 0]
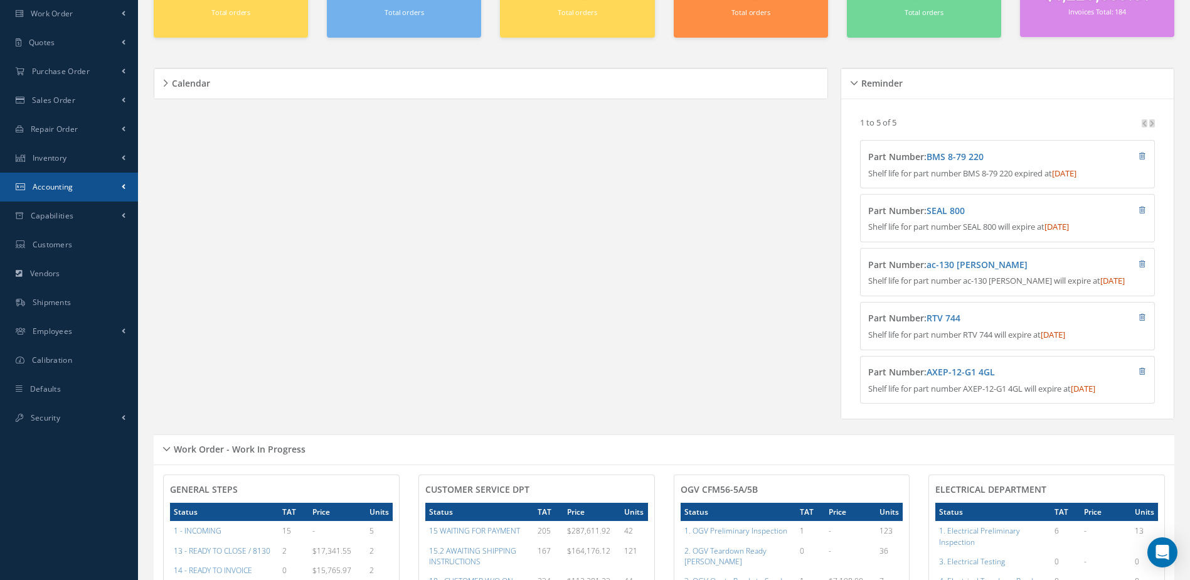
click at [78, 188] on link "Accounting" at bounding box center [69, 187] width 138 height 29
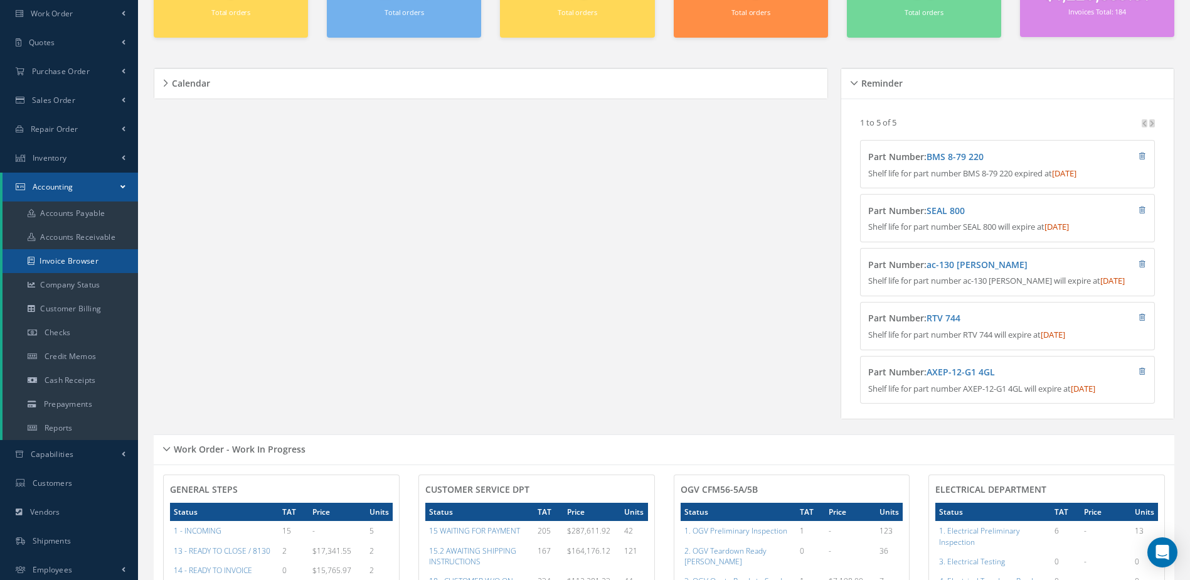
click at [95, 263] on link "Invoice Browser" at bounding box center [71, 261] width 136 height 24
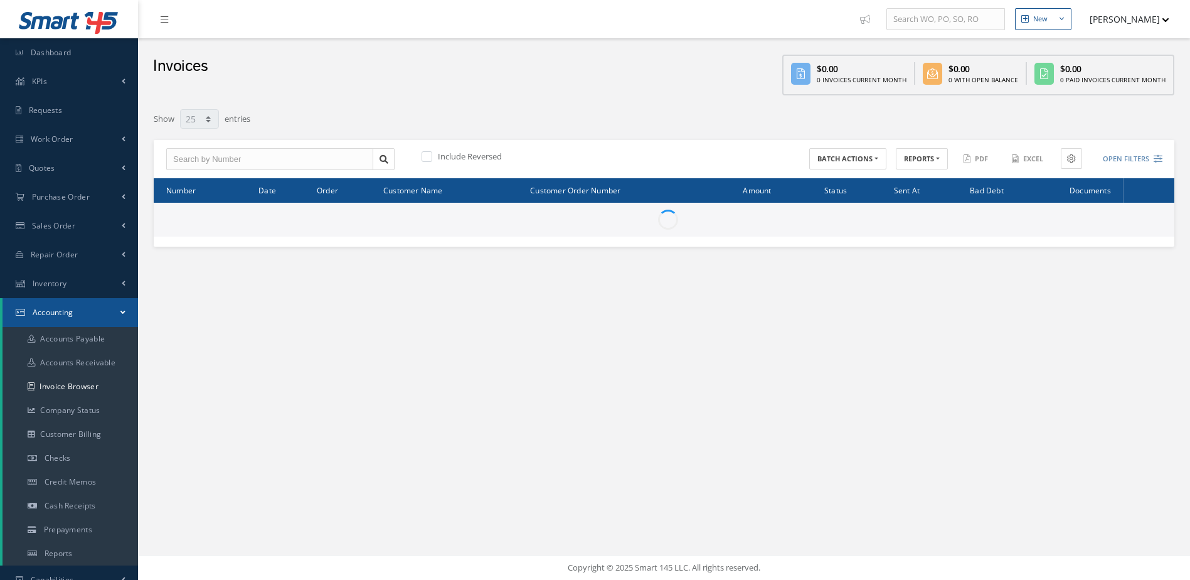
select select "25"
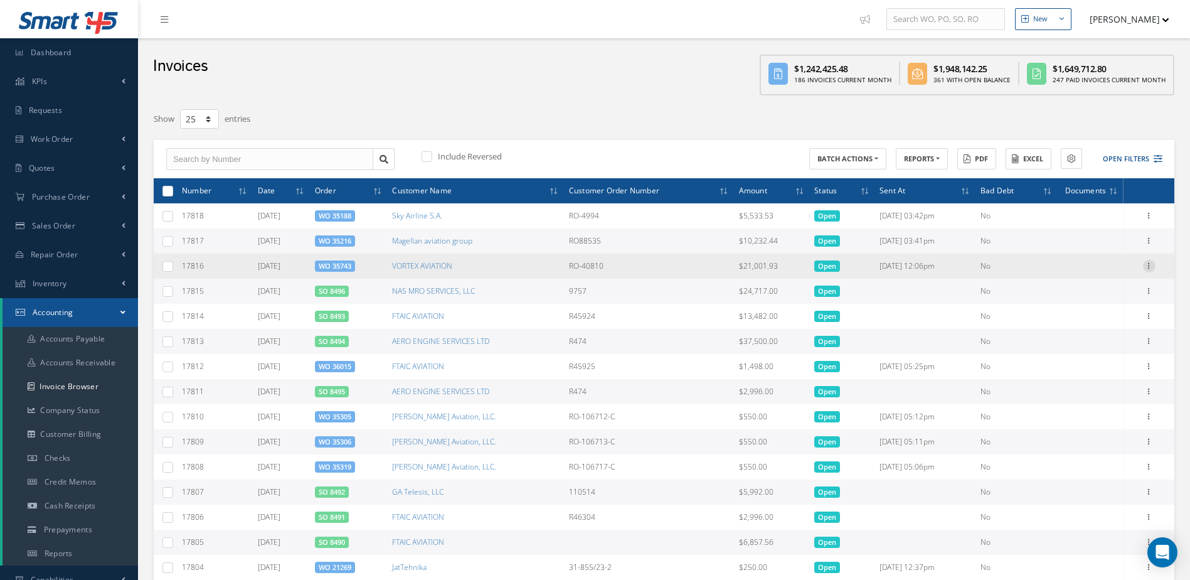
click at [1152, 260] on icon at bounding box center [1149, 265] width 13 height 10
click at [1077, 302] on link "Send By Email" at bounding box center [1091, 307] width 99 height 16
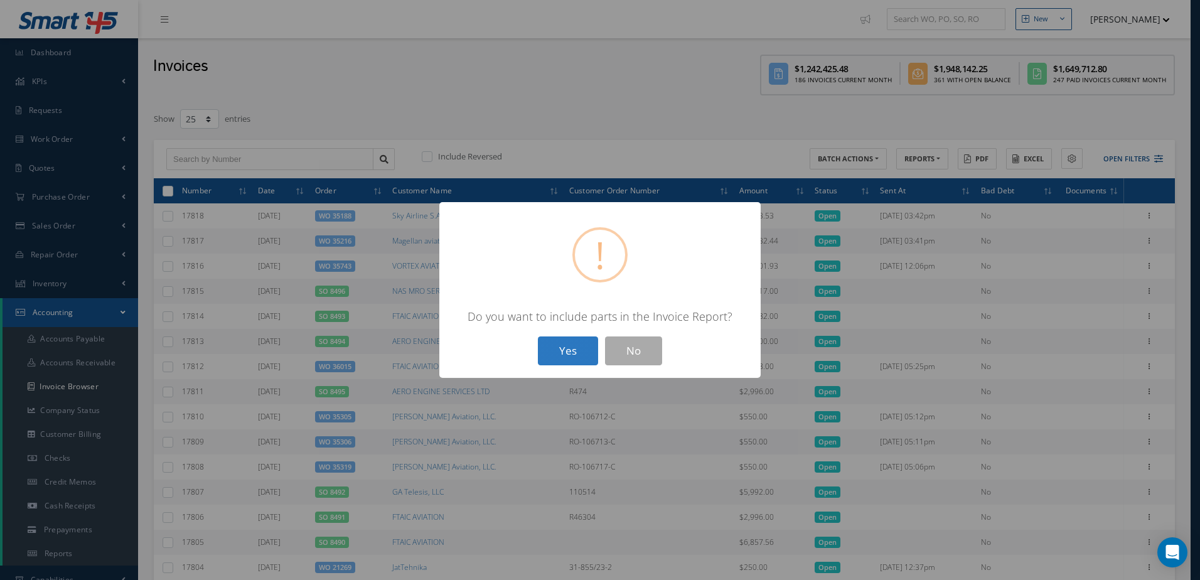
click at [577, 349] on button "Yes" at bounding box center [568, 350] width 60 height 29
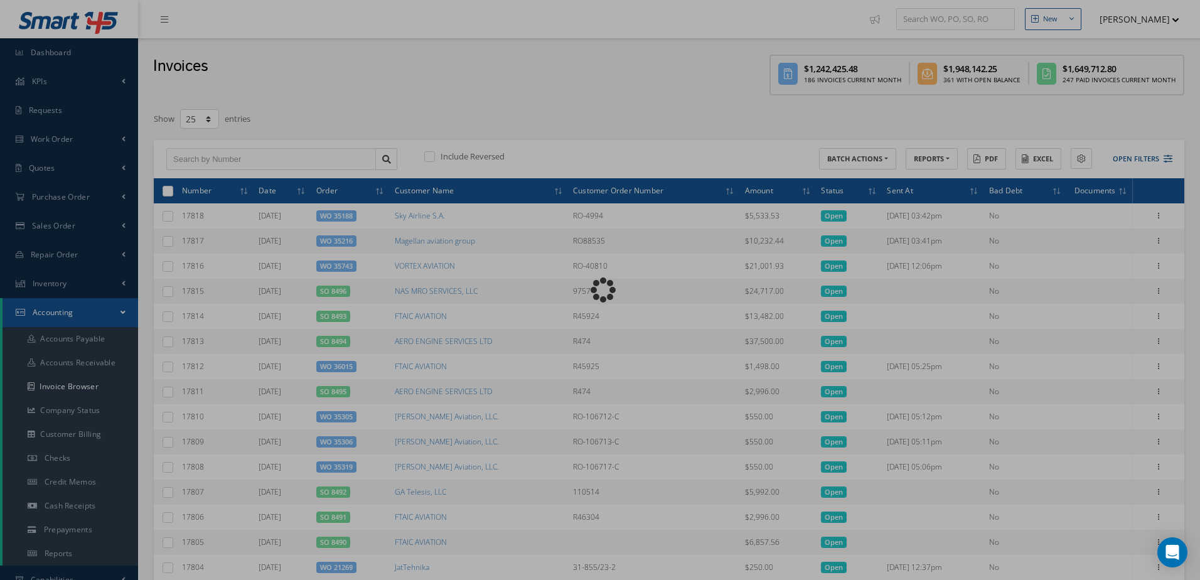
type input "Invoice for Work Order 35743"
type textarea "Dear, Please find attached your invoice for Work Order 35743. Please feel free …"
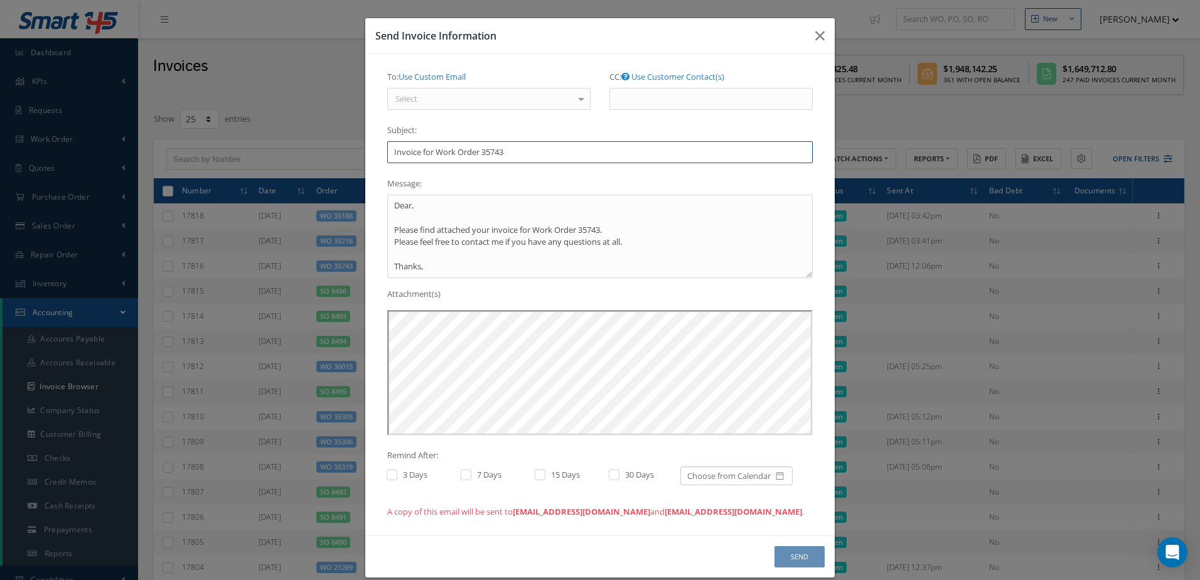
click at [538, 154] on input "Invoice for Work Order 35743" at bounding box center [599, 152] width 425 height 23
click at [815, 34] on icon "button" at bounding box center [819, 35] width 9 height 15
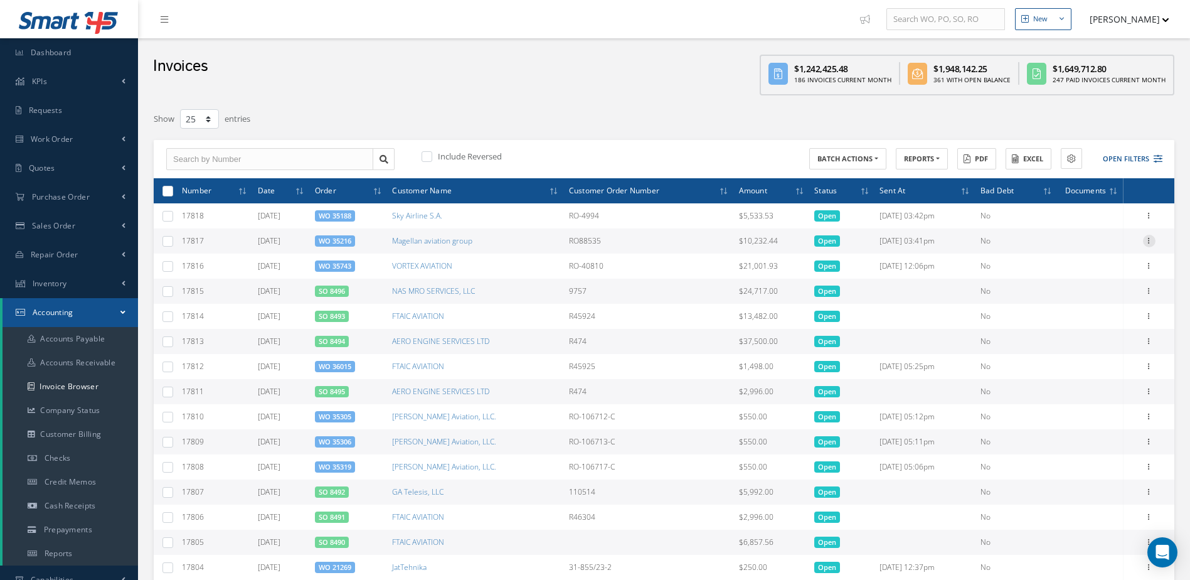
click at [1148, 238] on icon at bounding box center [1149, 240] width 13 height 10
click at [1082, 280] on link "Send By Email" at bounding box center [1091, 282] width 99 height 16
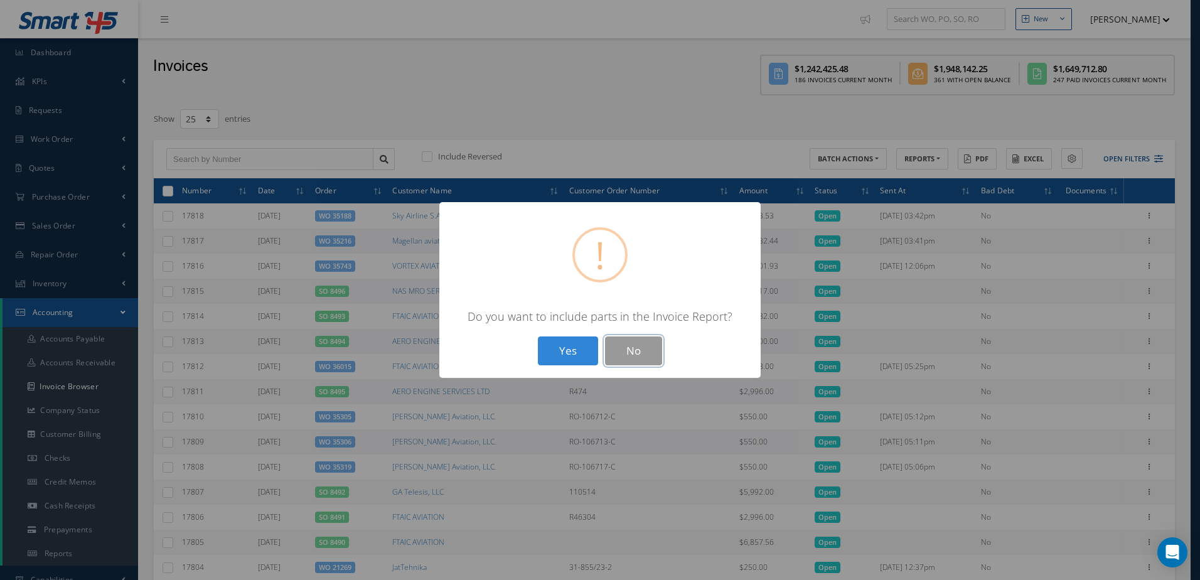
click at [633, 360] on button "No" at bounding box center [633, 350] width 57 height 29
type input "Invoice for Work Order 35216"
type textarea "Dear, Please find attached your invoice for Work Order 35216. Please feel free …"
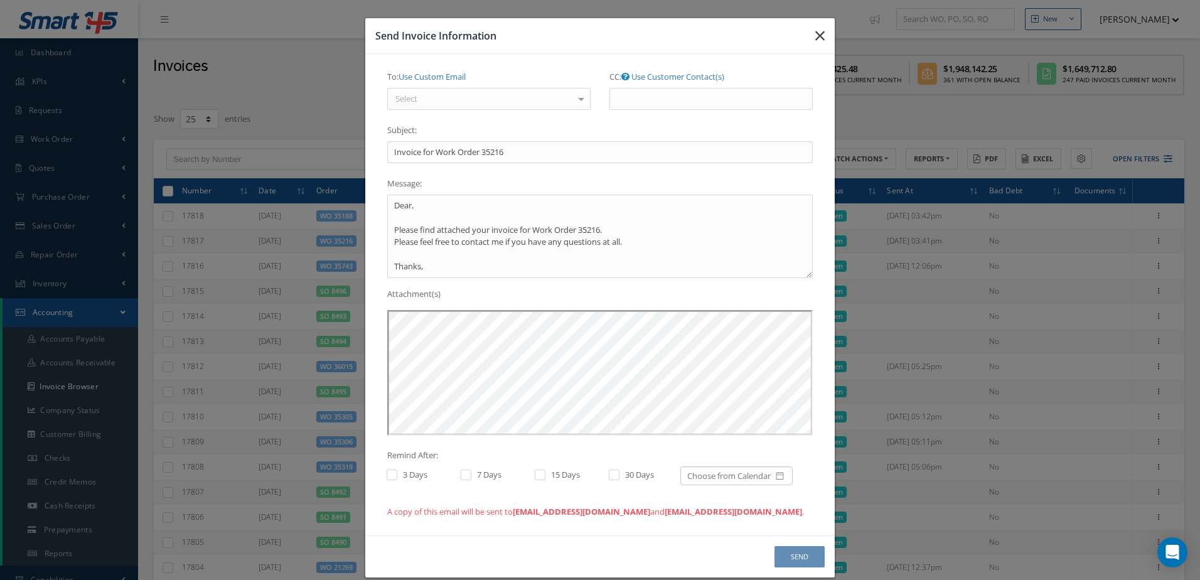
click at [825, 38] on button "button" at bounding box center [819, 35] width 29 height 35
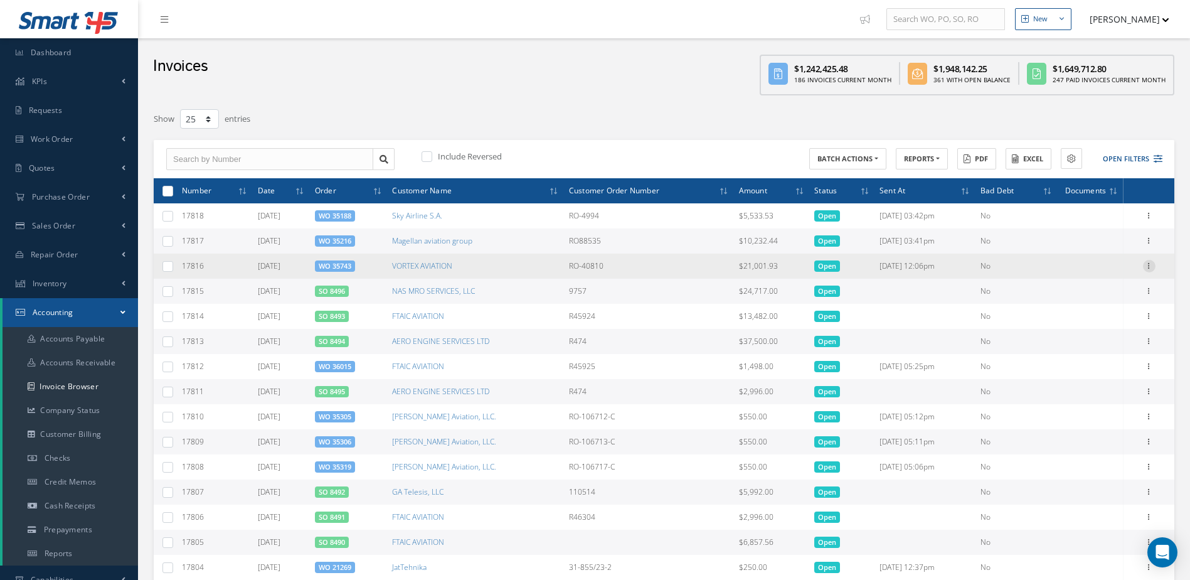
click at [1145, 264] on icon at bounding box center [1149, 265] width 13 height 10
click at [1085, 303] on link "Send By Email" at bounding box center [1091, 307] width 99 height 16
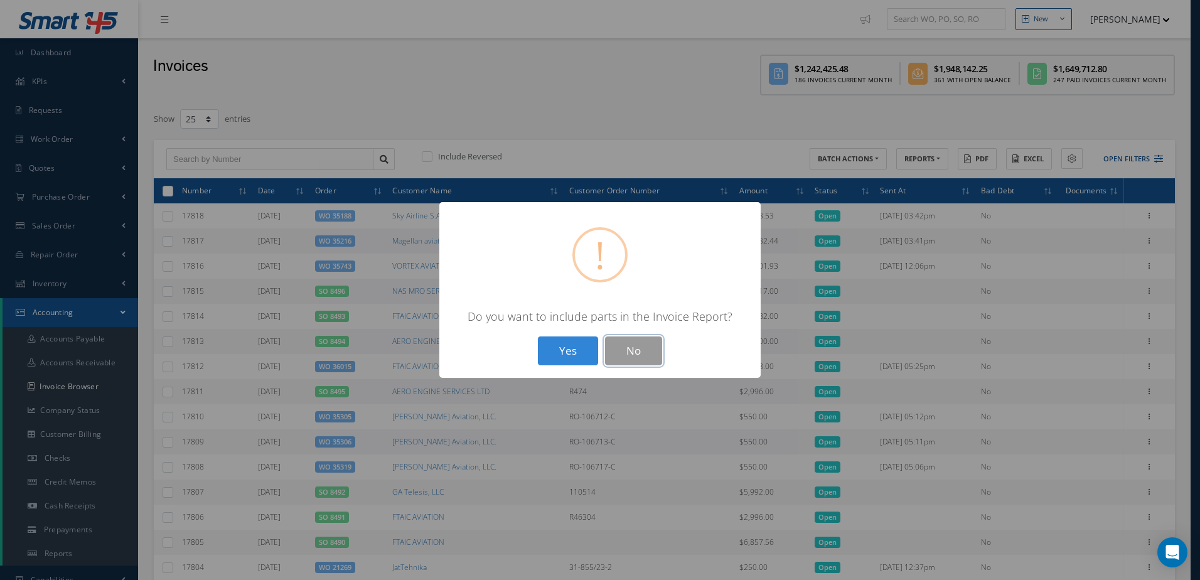
click at [658, 349] on button "No" at bounding box center [633, 350] width 57 height 29
type input "Invoice for Work Order 35743"
type textarea "Dear, Please find attached your invoice for Work Order 35743. Please feel free …"
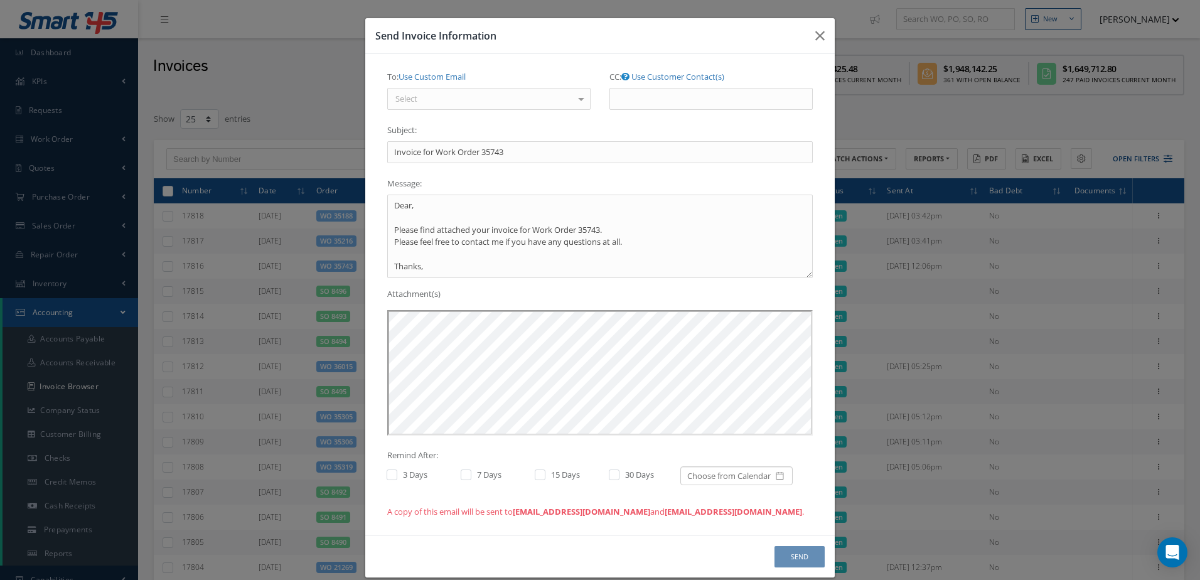
click at [482, 93] on div "Select" at bounding box center [488, 99] width 203 height 23
type input "A"
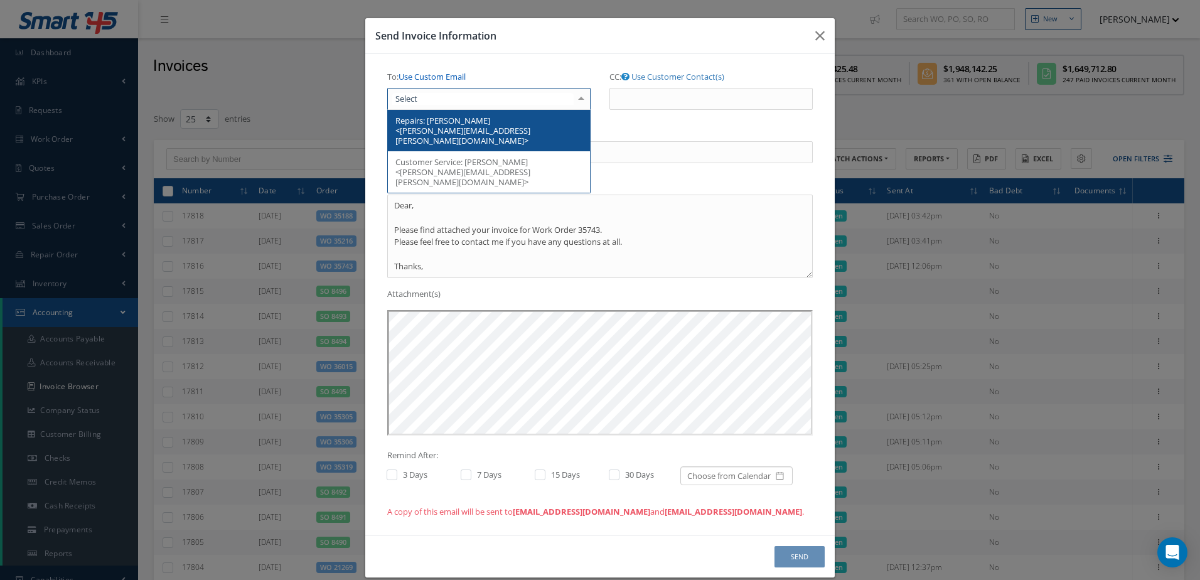
click at [440, 76] on link "Use Custom Email" at bounding box center [431, 76] width 67 height 11
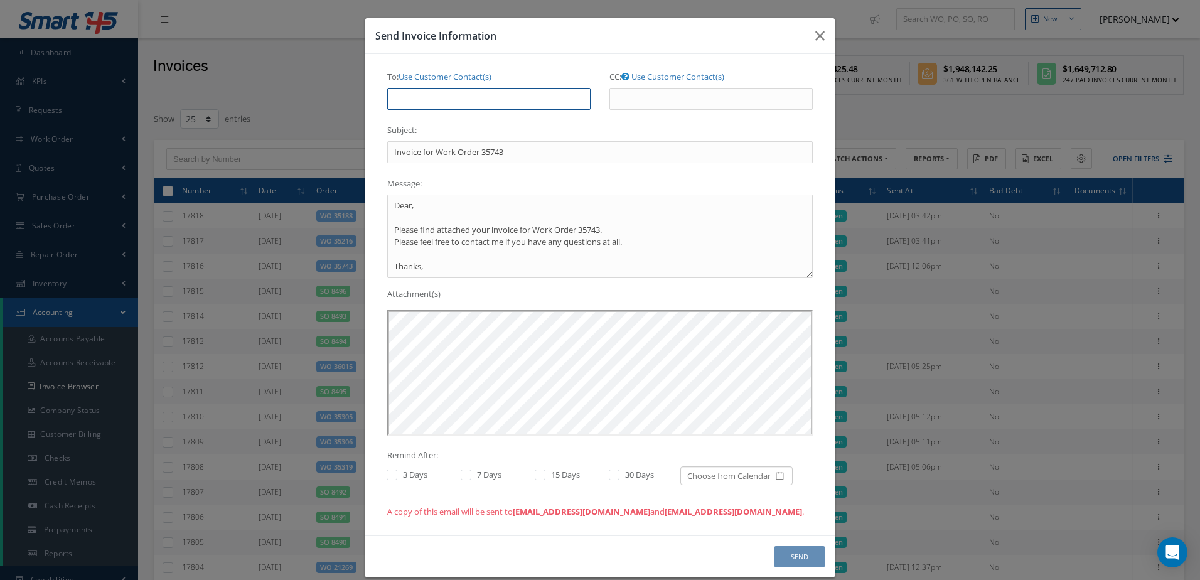
click at [430, 100] on input "To: Use Customer Contact(s)" at bounding box center [488, 99] width 203 height 23
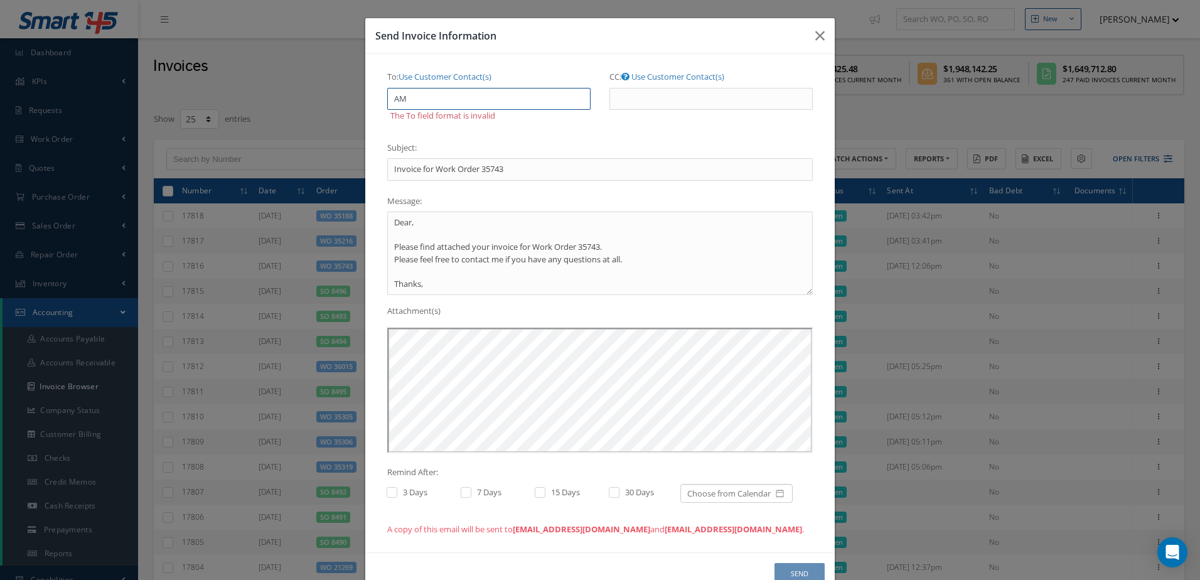
type input "A"
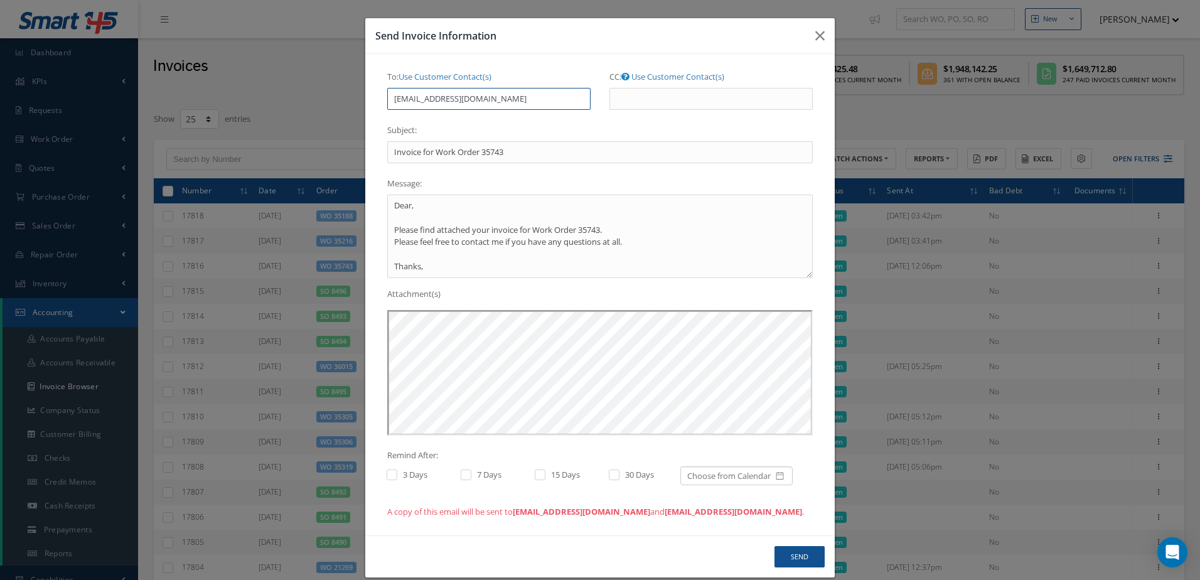
type input "amullens@nasmro.com"
click at [454, 124] on div "Subject: Invoice for Work Order 35743" at bounding box center [599, 141] width 425 height 43
click at [799, 557] on button "Send" at bounding box center [799, 557] width 50 height 22
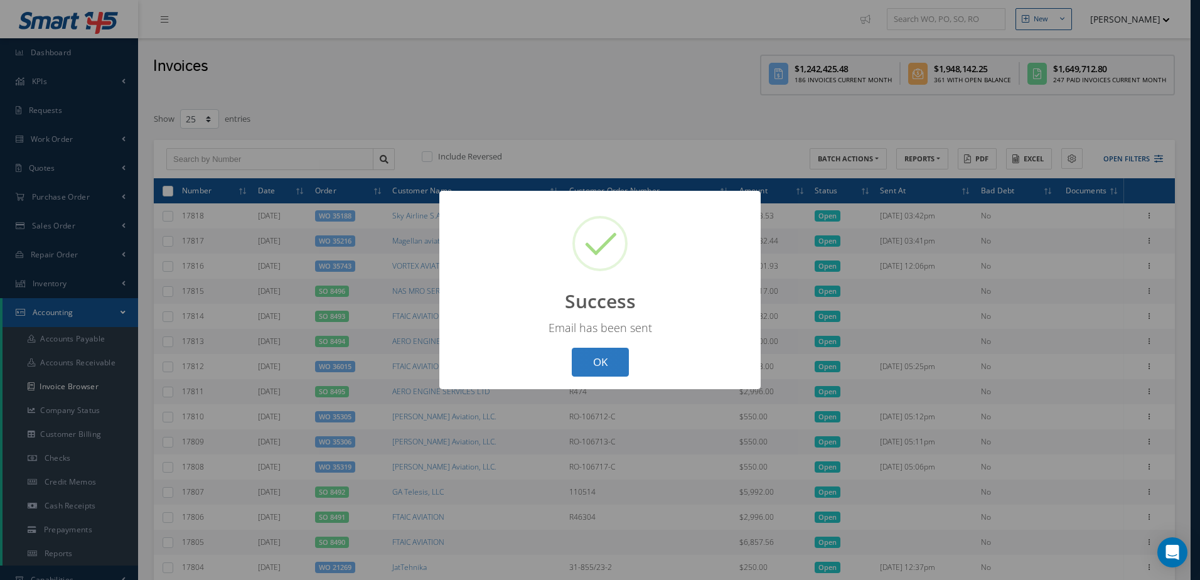
click at [608, 360] on button "OK" at bounding box center [600, 362] width 57 height 29
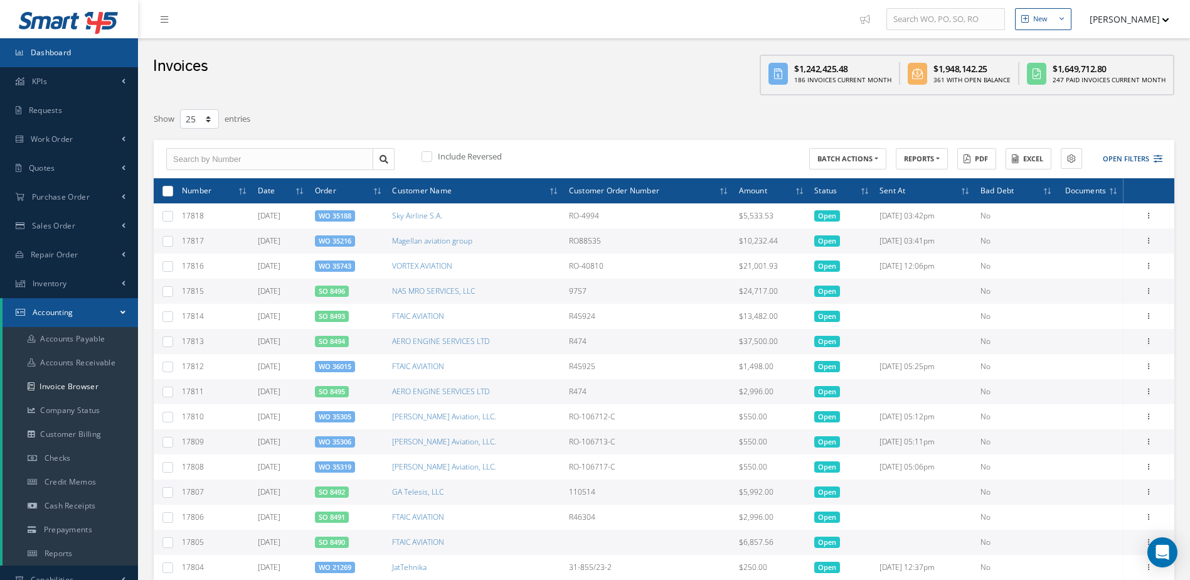
click at [65, 42] on link "Dashboard" at bounding box center [69, 52] width 138 height 29
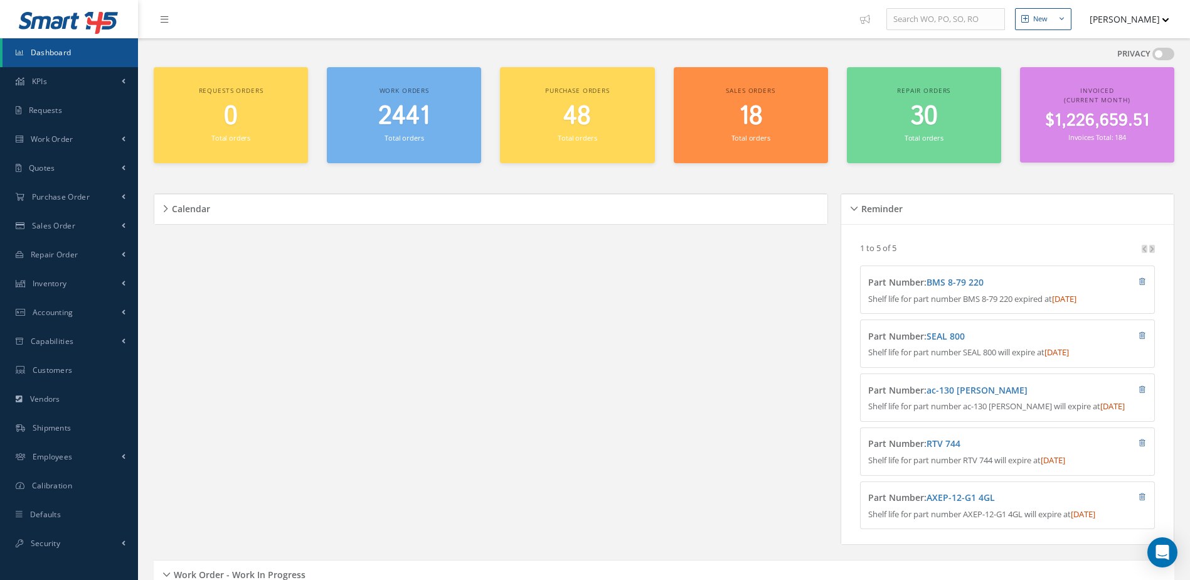
click at [41, 51] on span "Dashboard" at bounding box center [51, 52] width 41 height 11
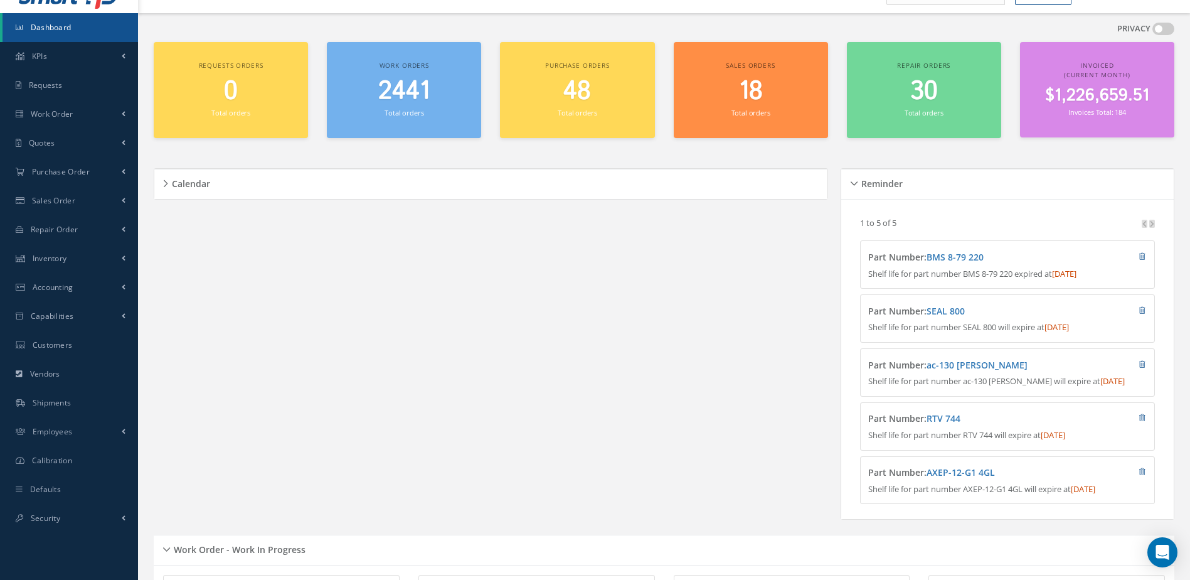
scroll to position [50, 0]
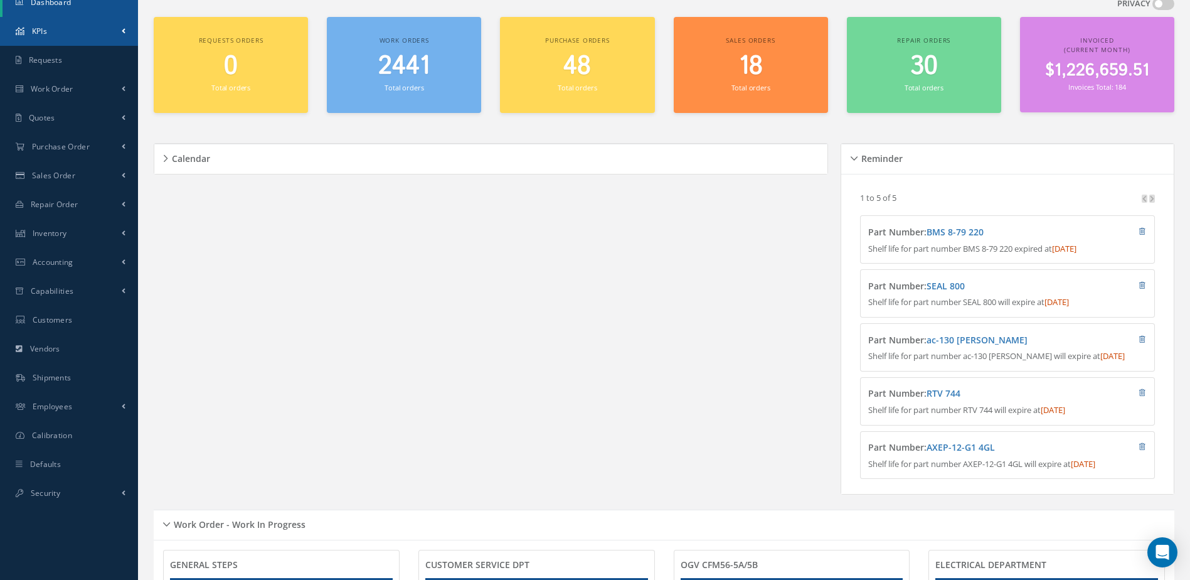
click at [45, 35] on span "KPIs" at bounding box center [39, 31] width 15 height 11
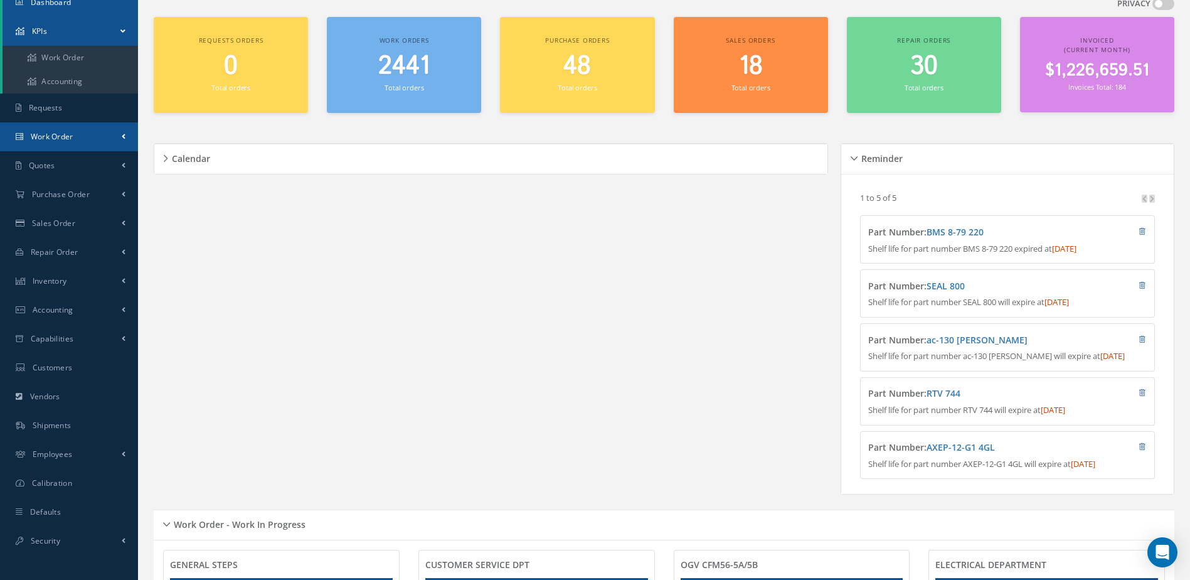
click at [55, 135] on span "Work Order" at bounding box center [52, 136] width 43 height 11
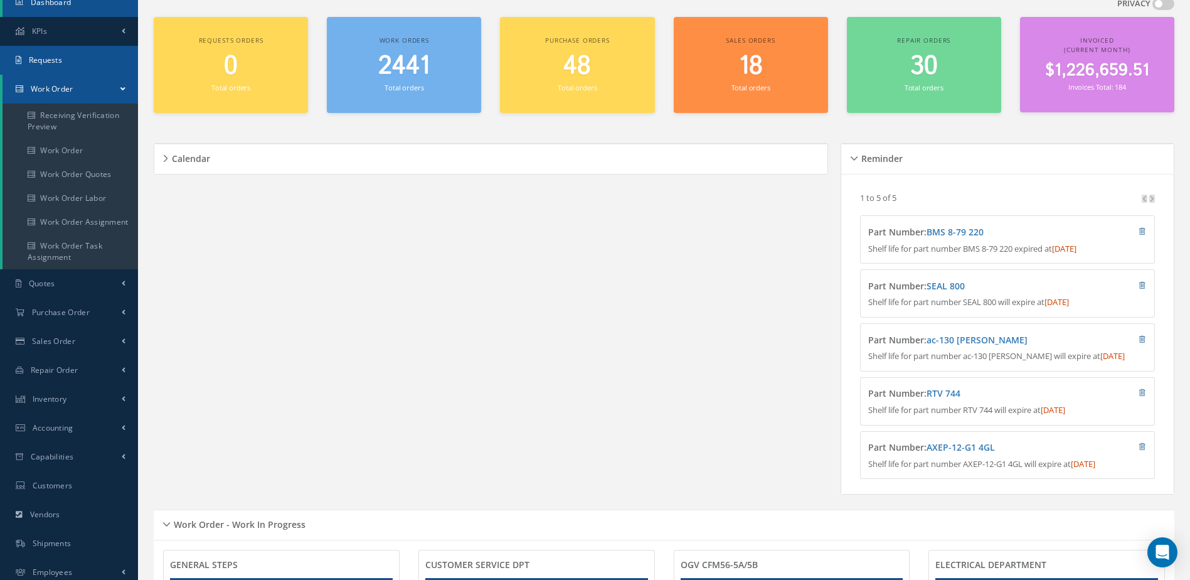
click at [48, 63] on span "Requests" at bounding box center [45, 60] width 33 height 11
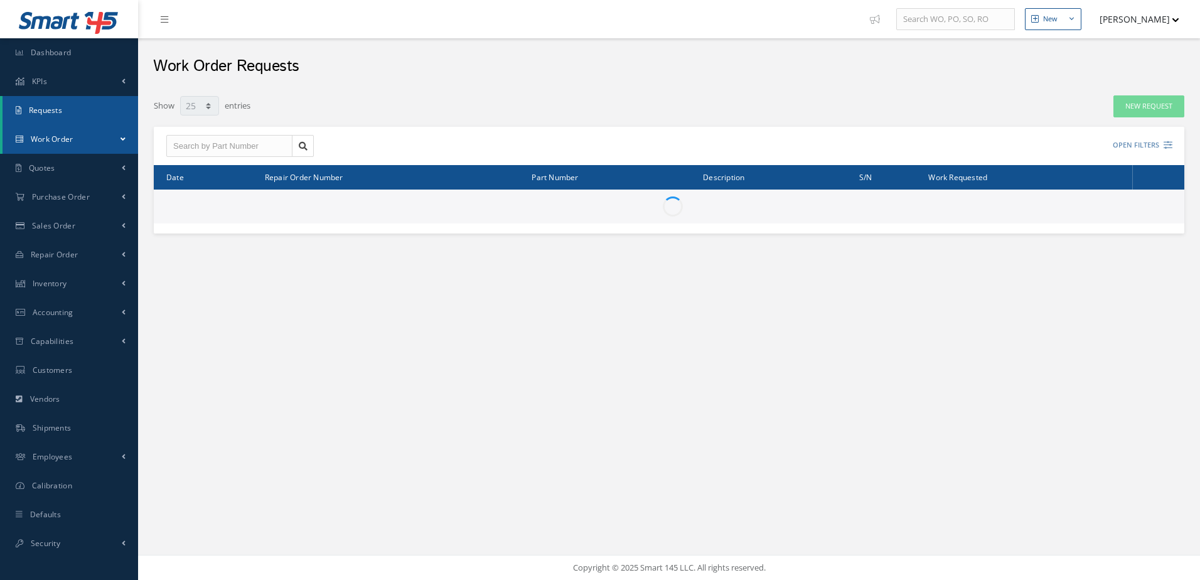
select select "25"
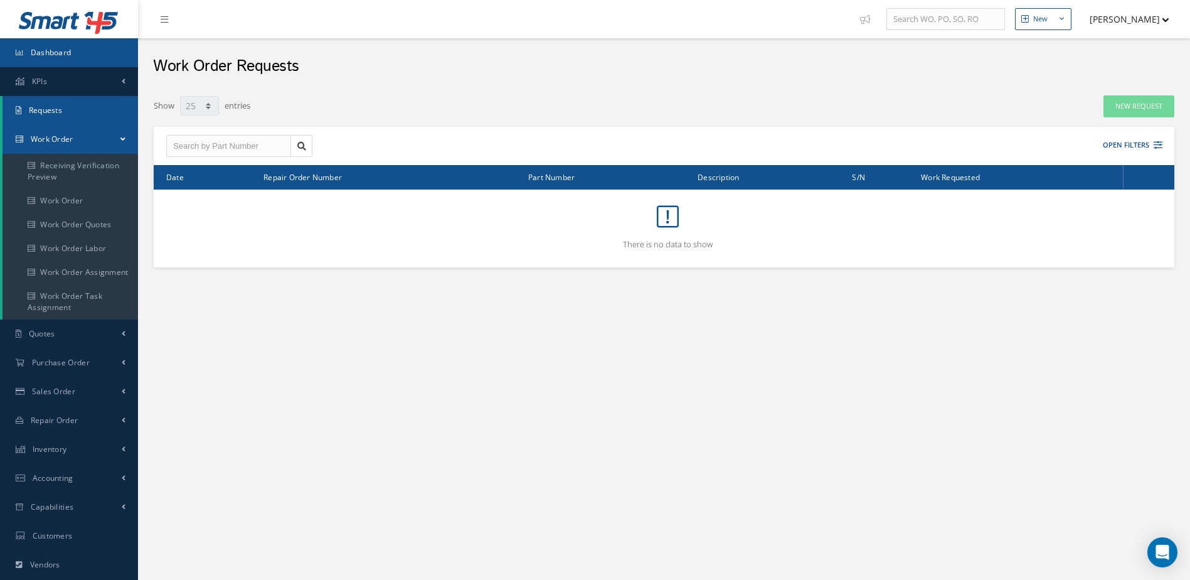
click at [56, 51] on span "Dashboard" at bounding box center [51, 52] width 41 height 11
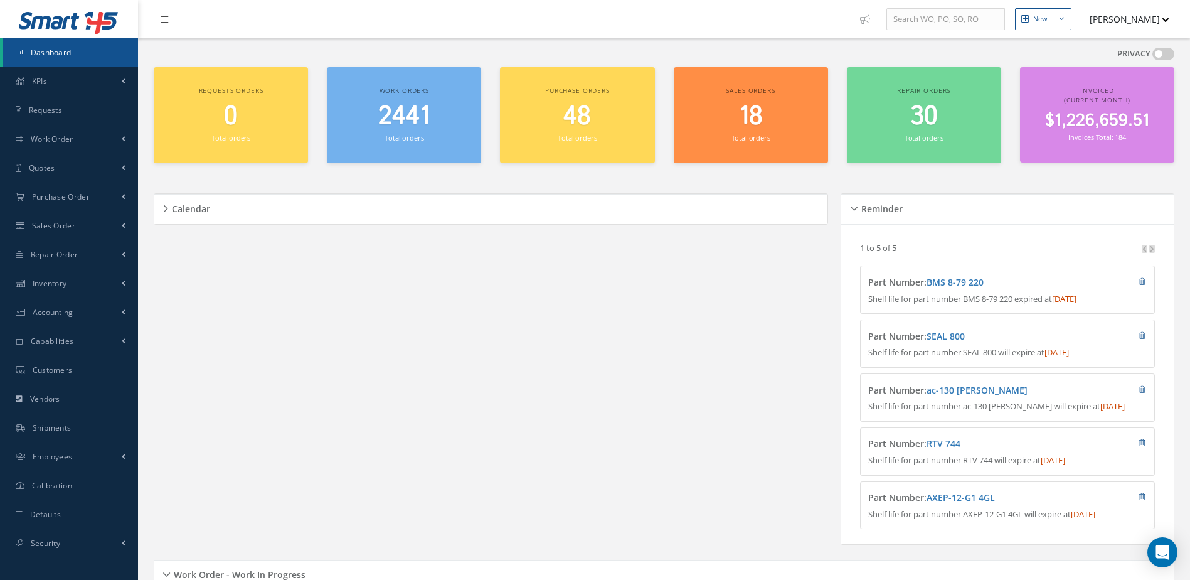
click at [435, 133] on div "2441 Total orders" at bounding box center [404, 123] width 142 height 43
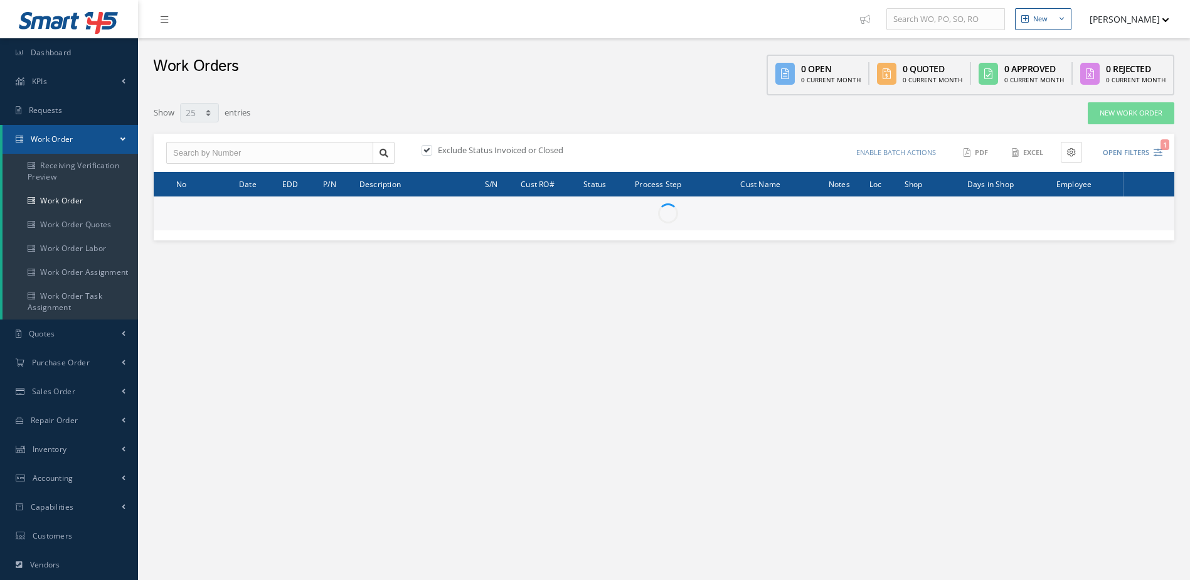
select select "25"
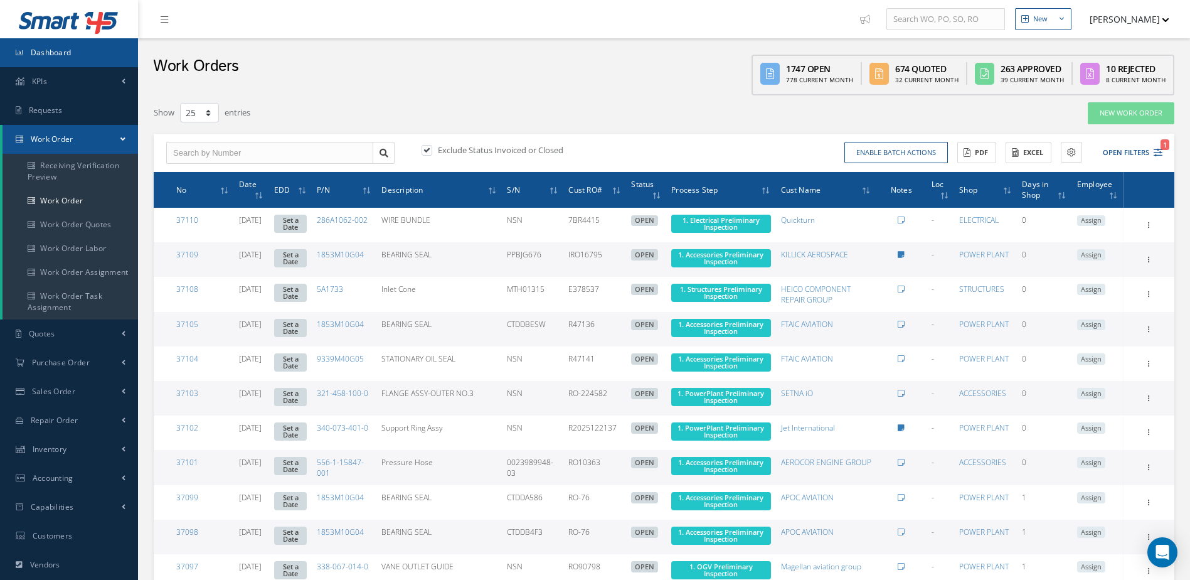
click at [57, 55] on span "Dashboard" at bounding box center [51, 52] width 41 height 11
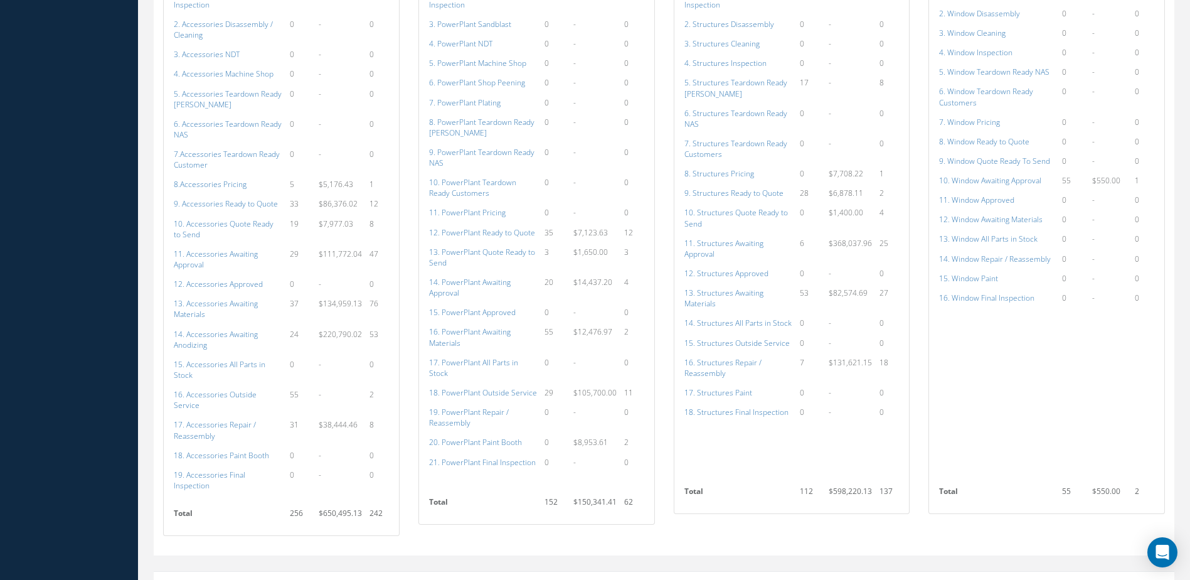
scroll to position [1107, 0]
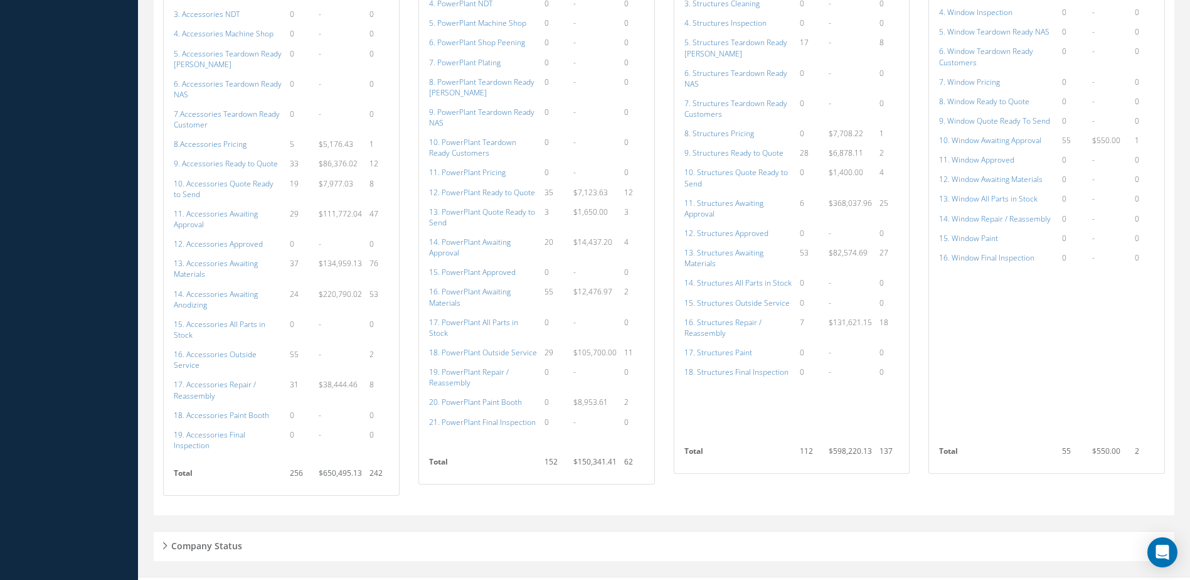
click at [288, 536] on div "Company Status" at bounding box center [664, 545] width 1021 height 19
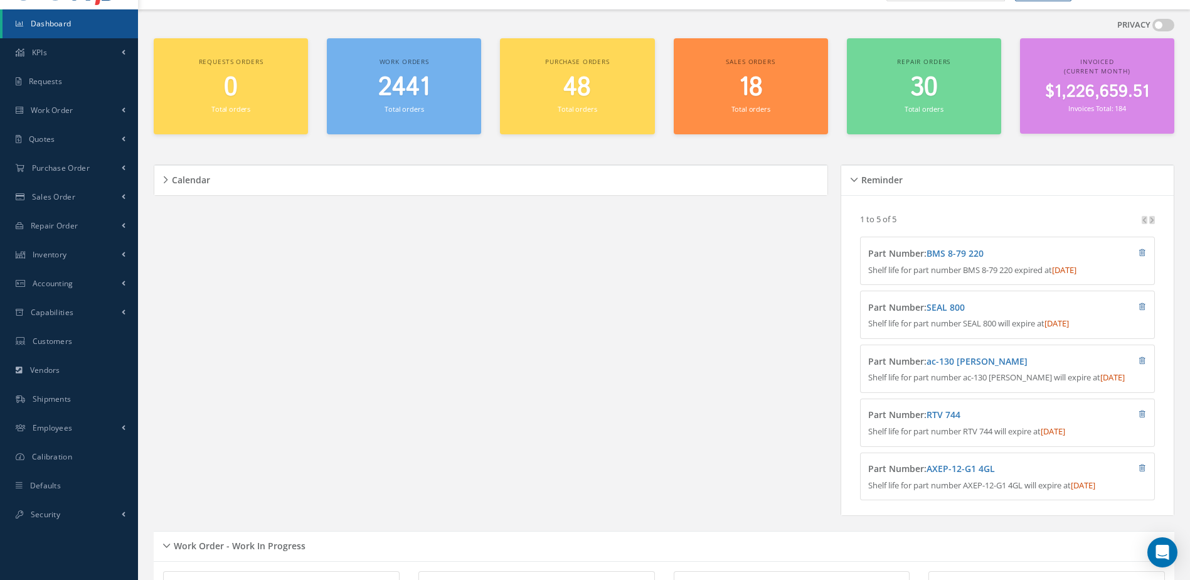
scroll to position [0, 0]
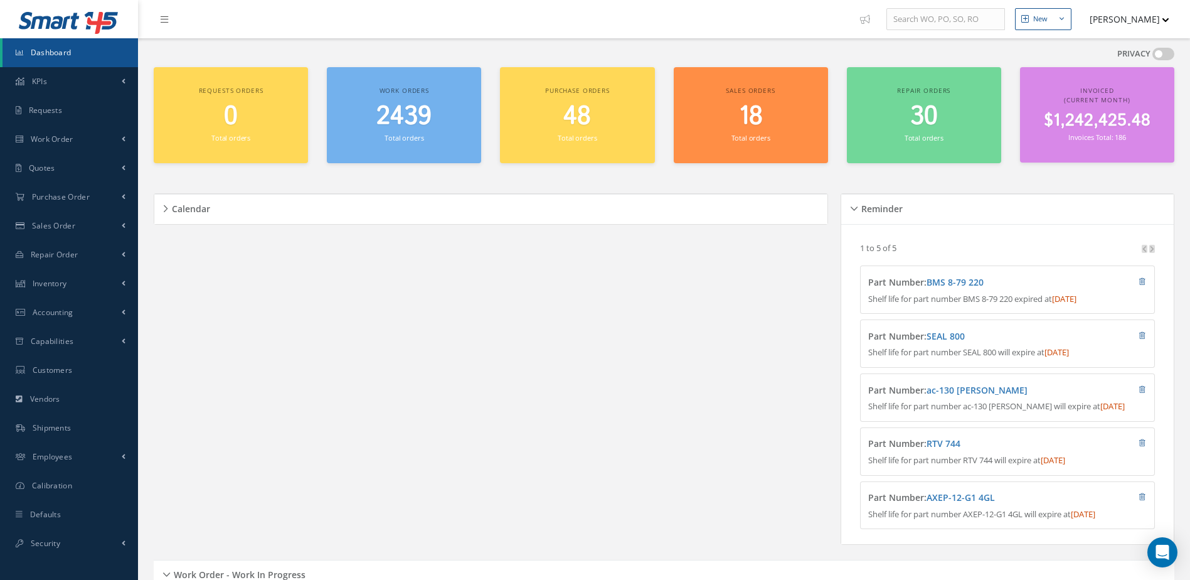
click at [100, 56] on link "Dashboard" at bounding box center [71, 52] width 136 height 29
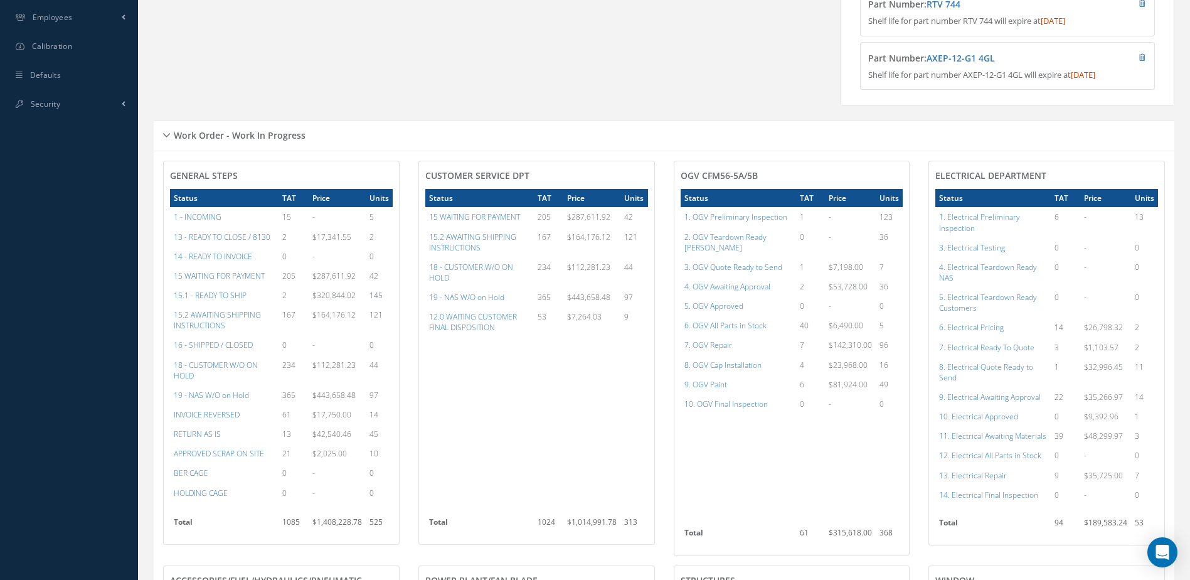
scroll to position [125, 0]
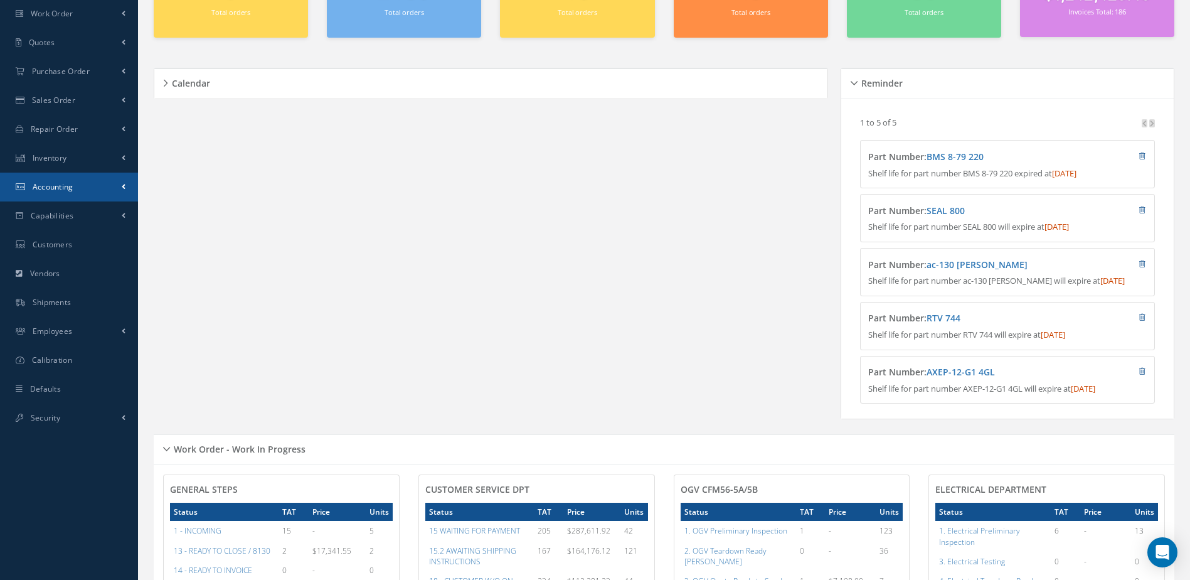
click at [74, 184] on link "Accounting" at bounding box center [69, 187] width 138 height 29
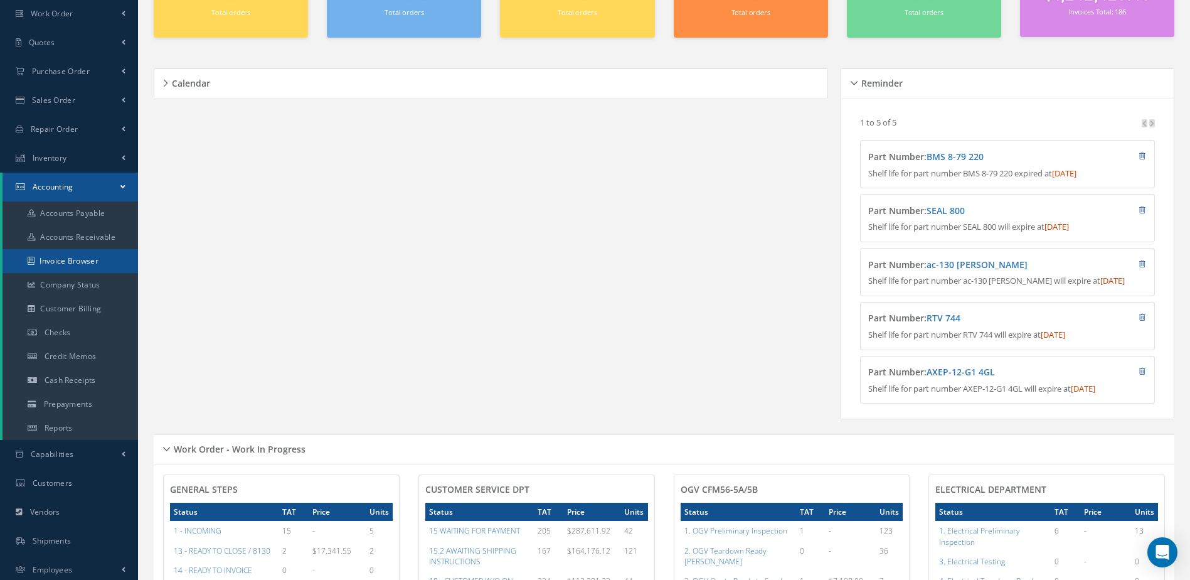
click at [59, 260] on link "Invoice Browser" at bounding box center [71, 261] width 136 height 24
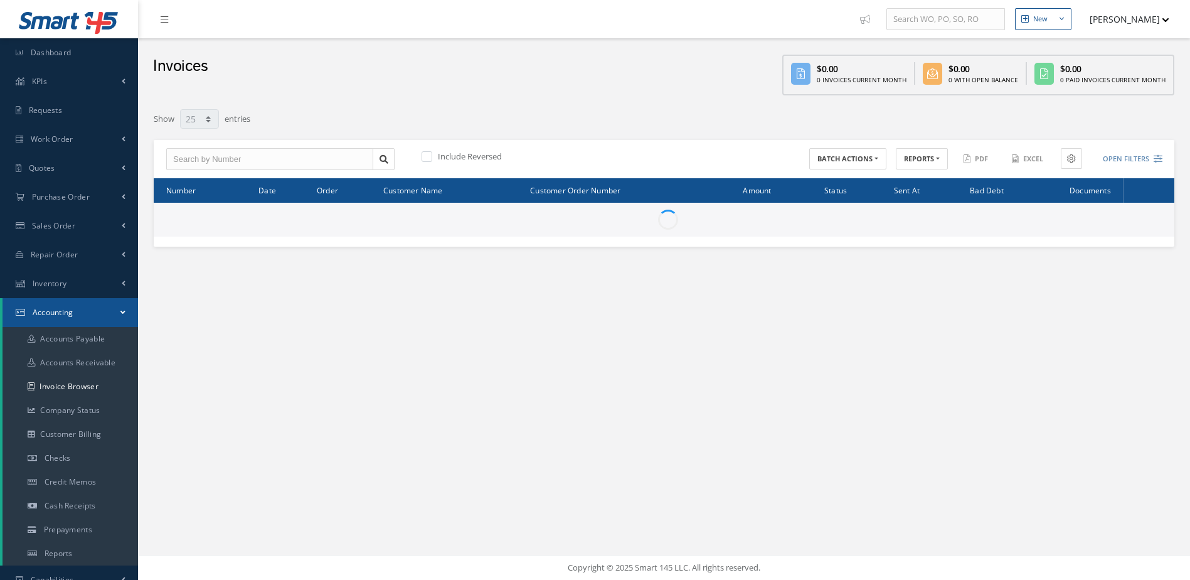
select select "25"
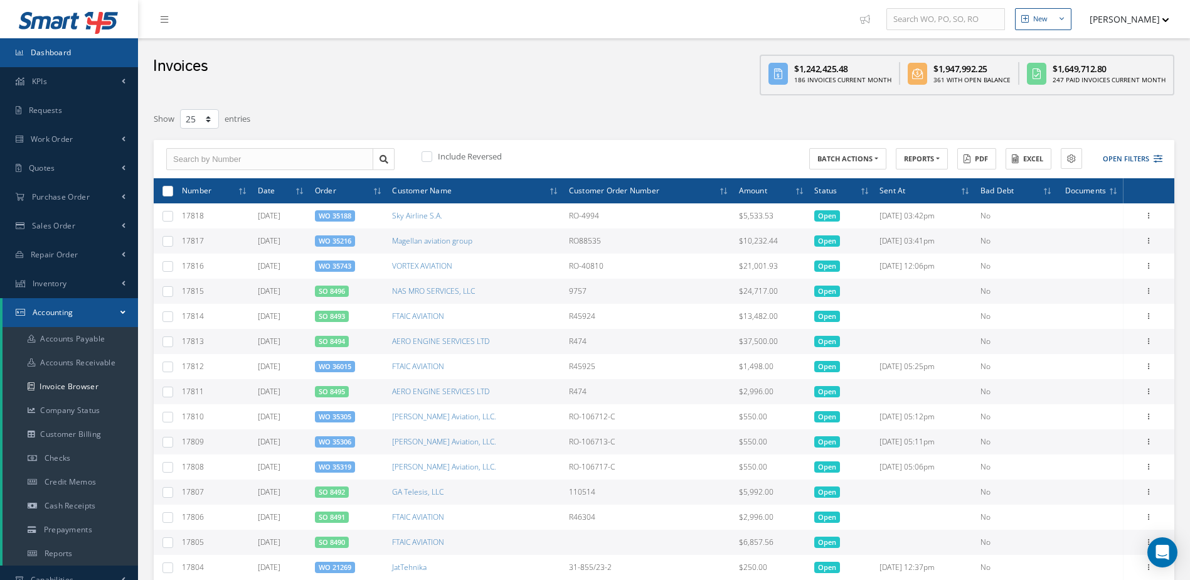
click at [78, 56] on link "Dashboard" at bounding box center [69, 52] width 138 height 29
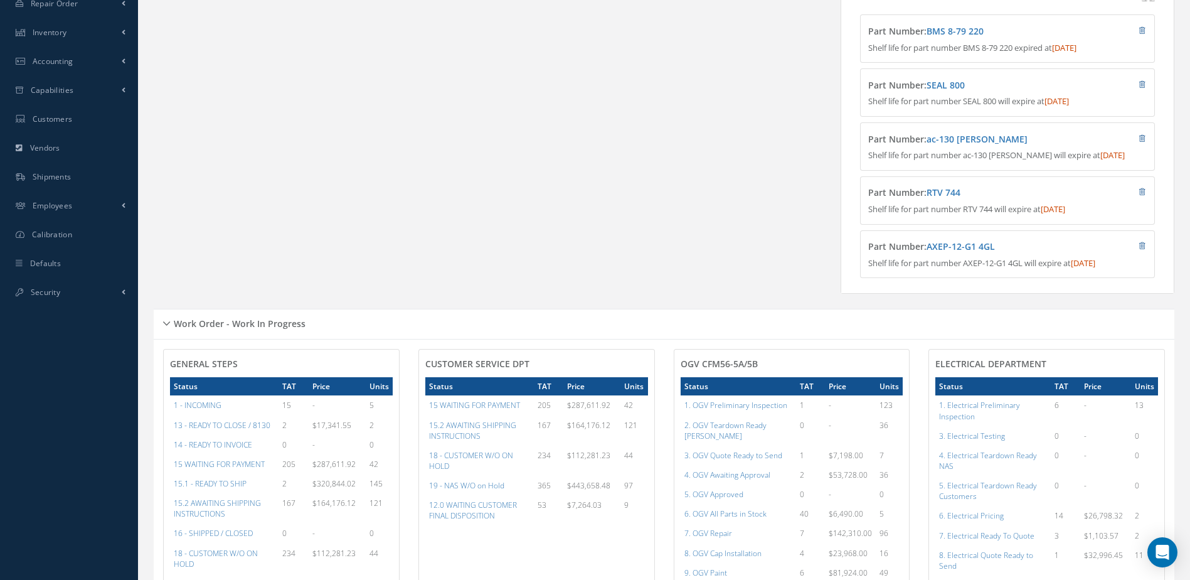
scroll to position [502, 0]
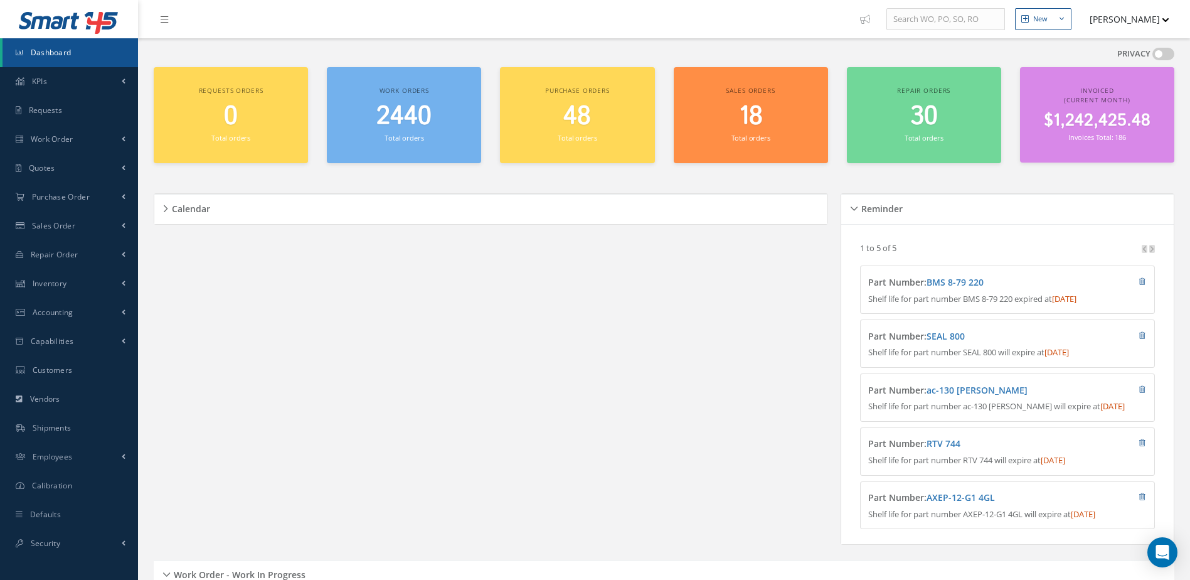
click at [67, 56] on span "Dashboard" at bounding box center [51, 52] width 41 height 11
click at [420, 125] on span "2441" at bounding box center [403, 117] width 51 height 36
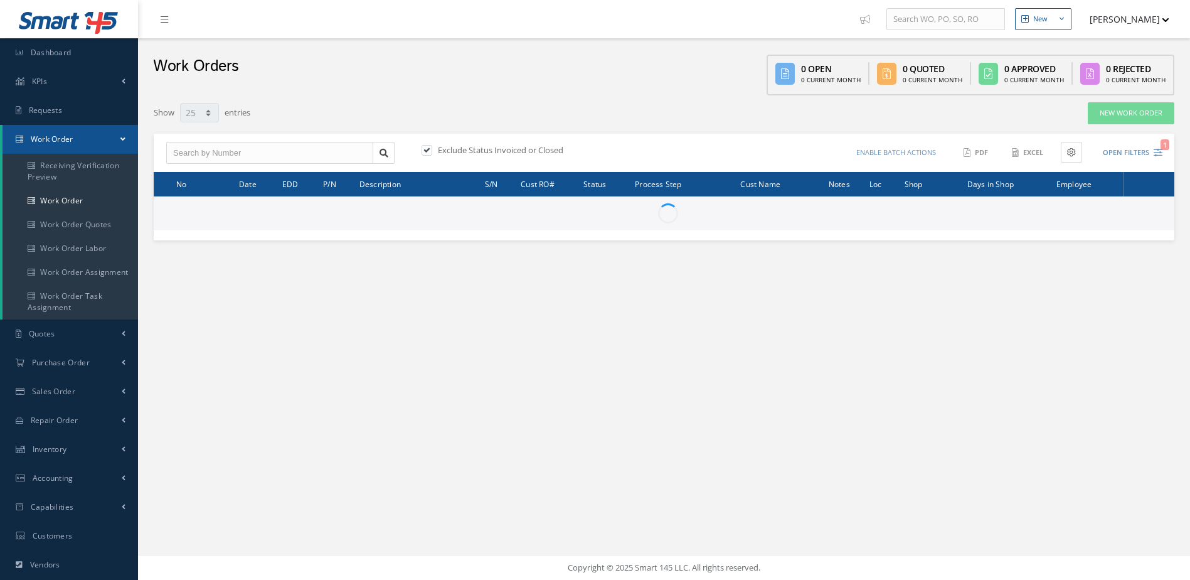
select select "25"
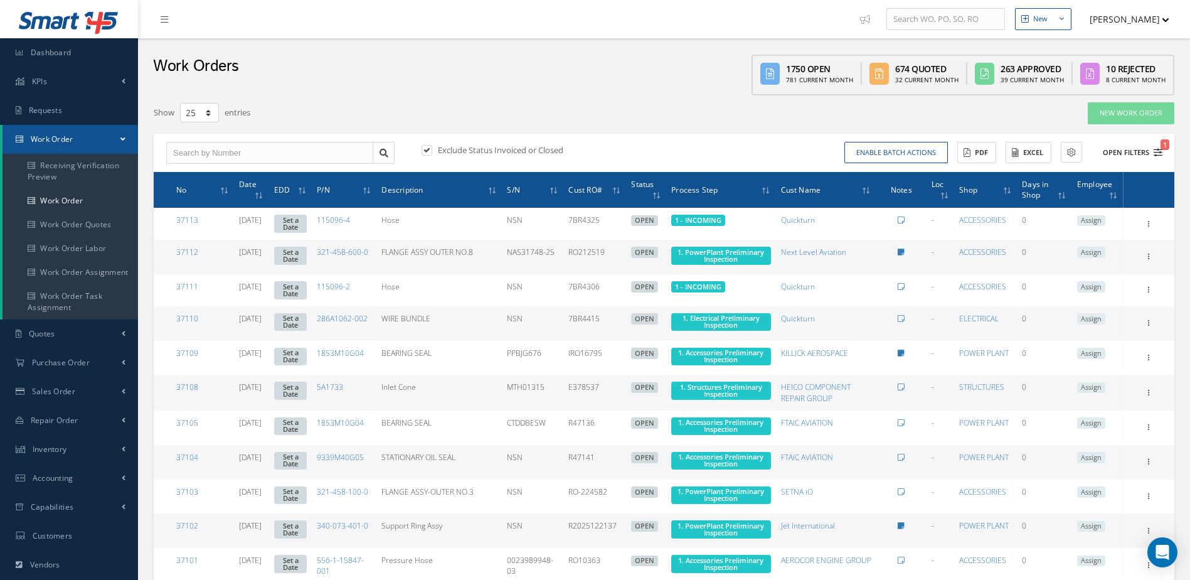
type input "All Work Request"
type input "All Work Performed"
type input "All Status"
type input "WO Part Status"
click at [1137, 150] on button "Open Filters 1" at bounding box center [1127, 152] width 71 height 21
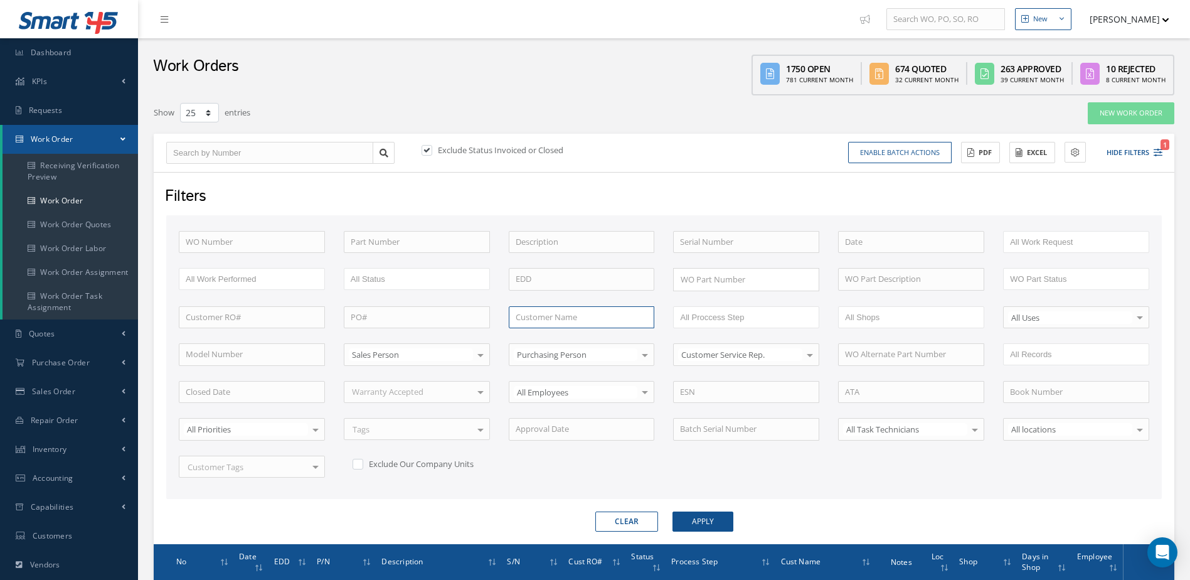
click at [532, 323] on input "text" at bounding box center [582, 317] width 146 height 23
type input "tag airlines"
click at [673, 511] on button "Apply" at bounding box center [703, 521] width 61 height 20
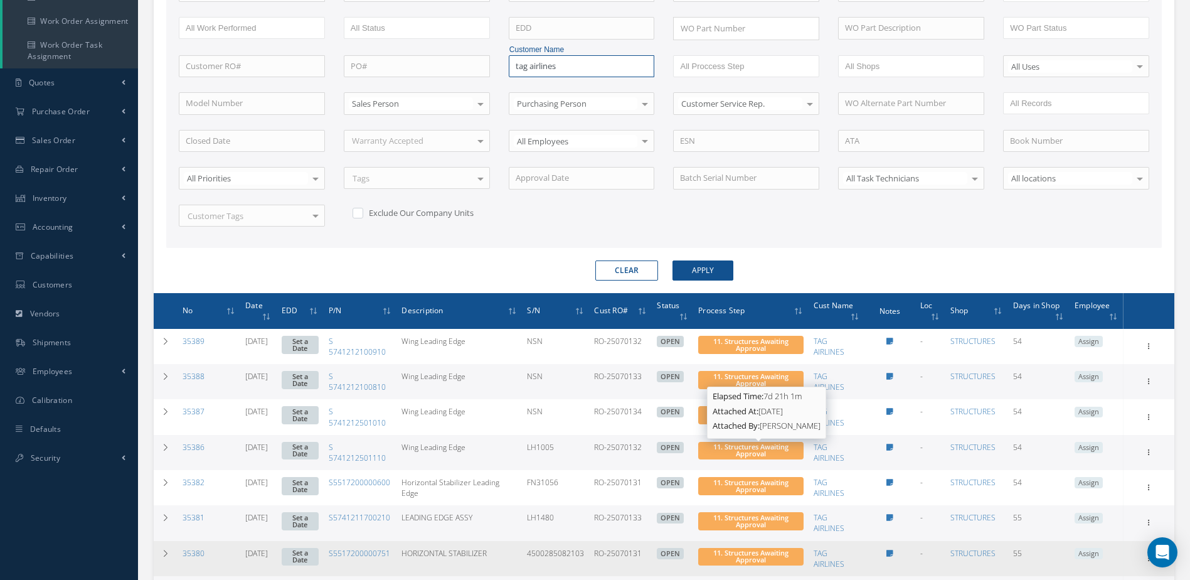
scroll to position [378, 0]
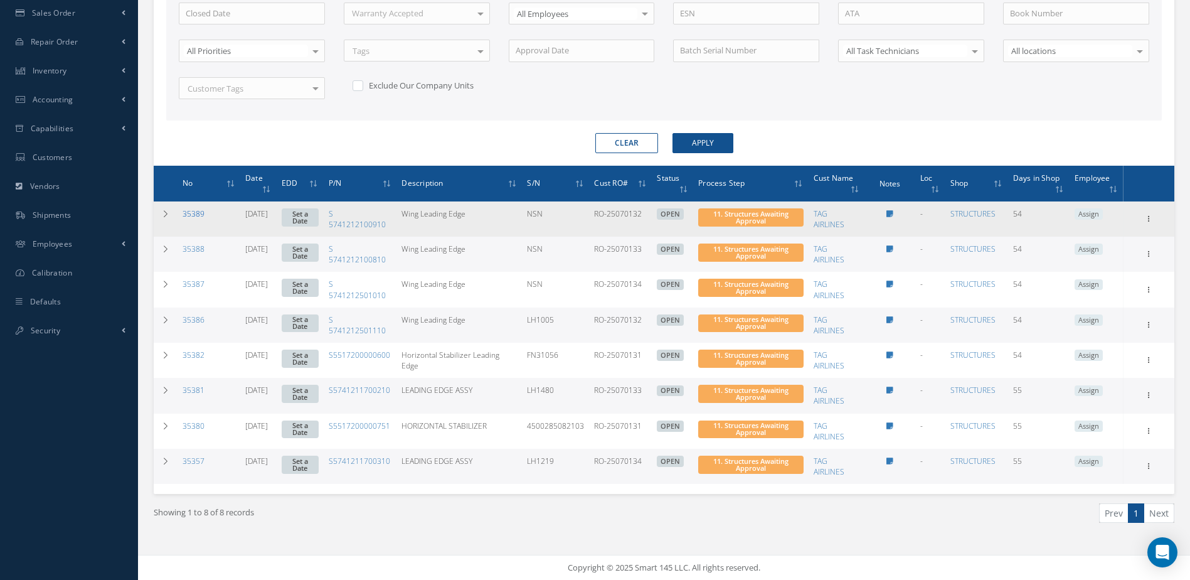
click at [189, 211] on link "35389" at bounding box center [194, 213] width 22 height 11
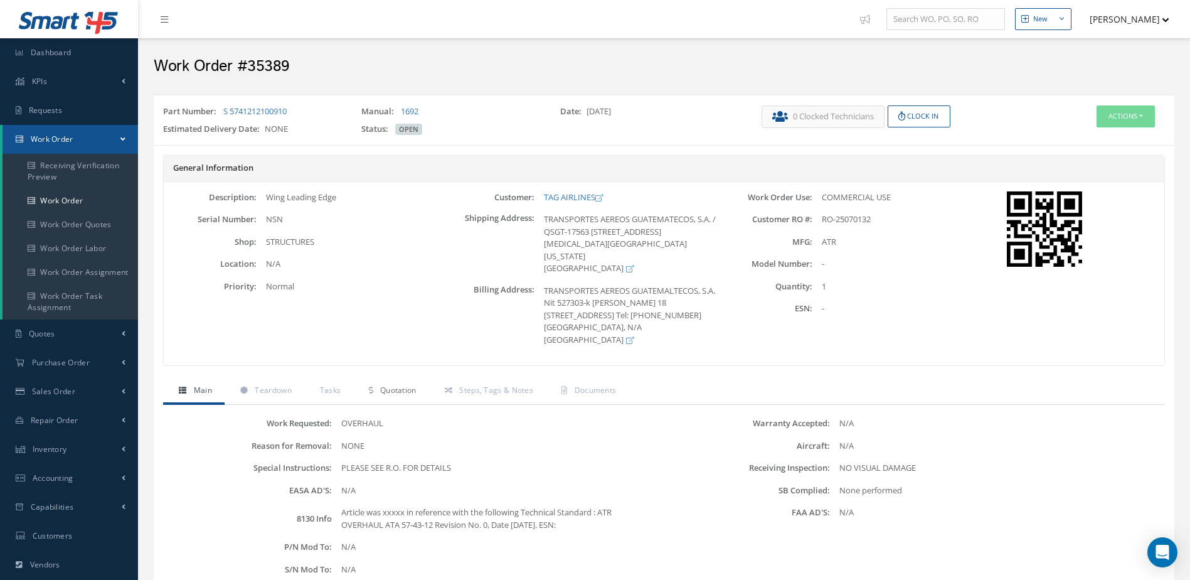
click at [408, 395] on span "Quotation" at bounding box center [398, 390] width 36 height 11
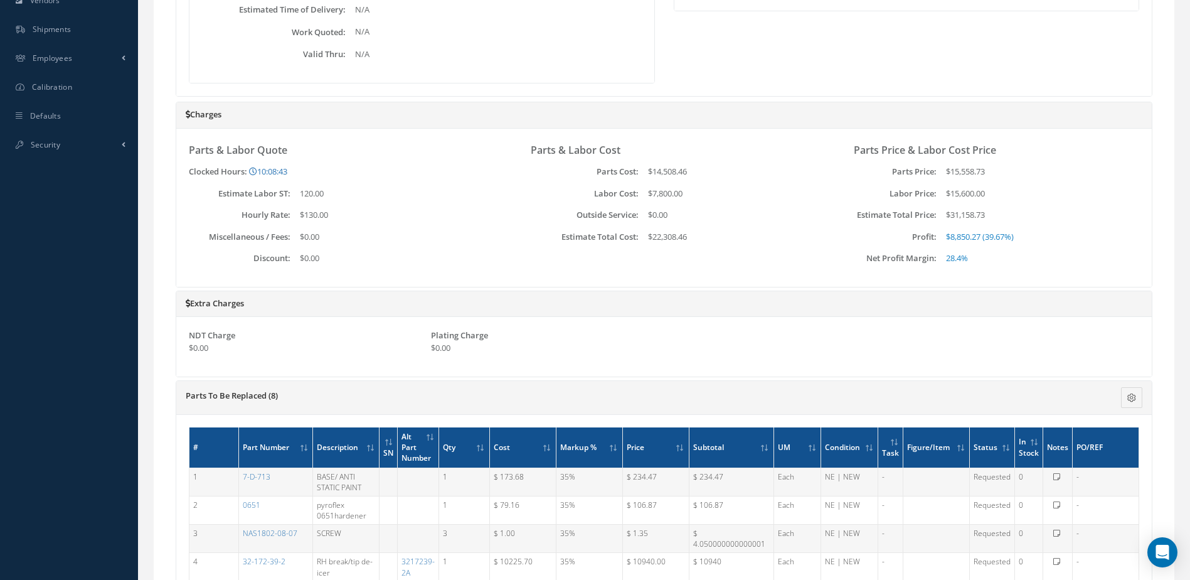
scroll to position [815, 0]
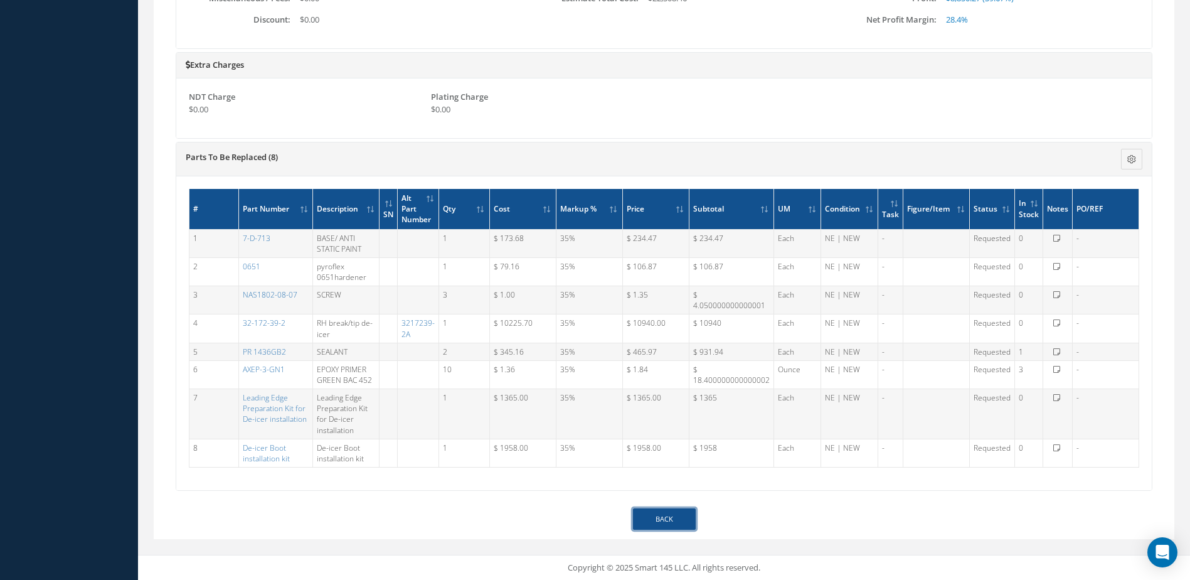
click at [680, 513] on link "Back" at bounding box center [664, 519] width 63 height 22
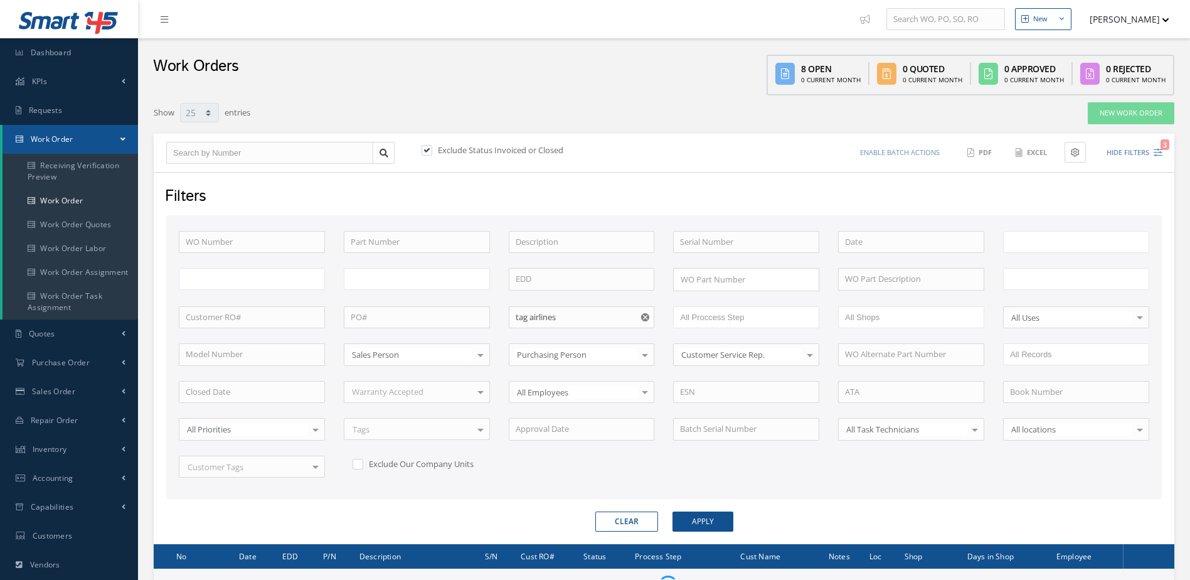
select select "25"
type input "All Work Request"
type input "All Work Performed"
type input "All Status"
type input "WO Part Status"
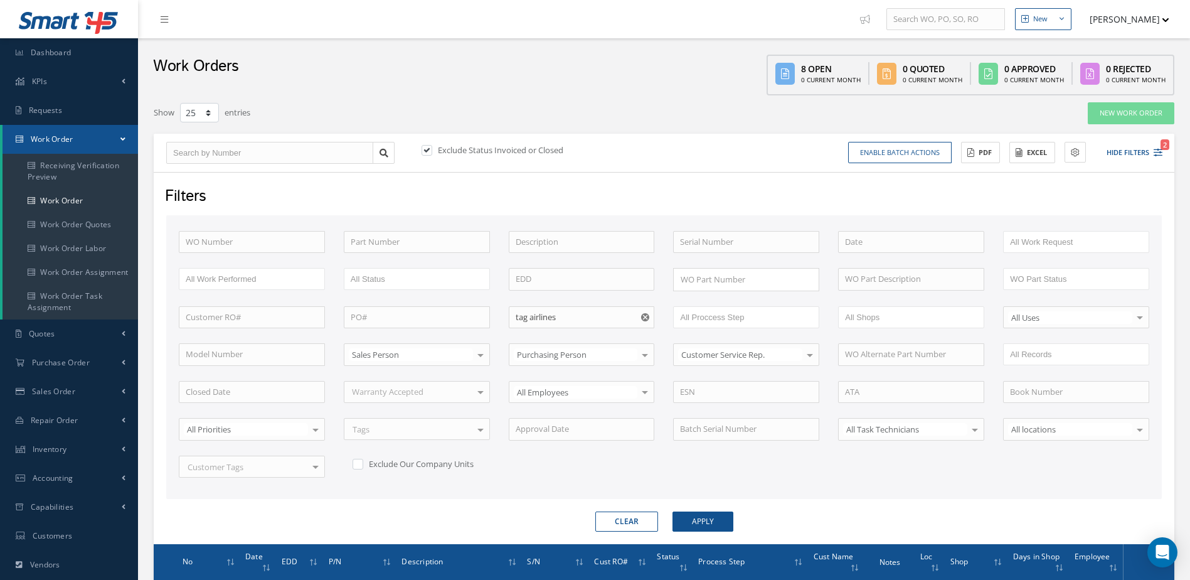
scroll to position [188, 0]
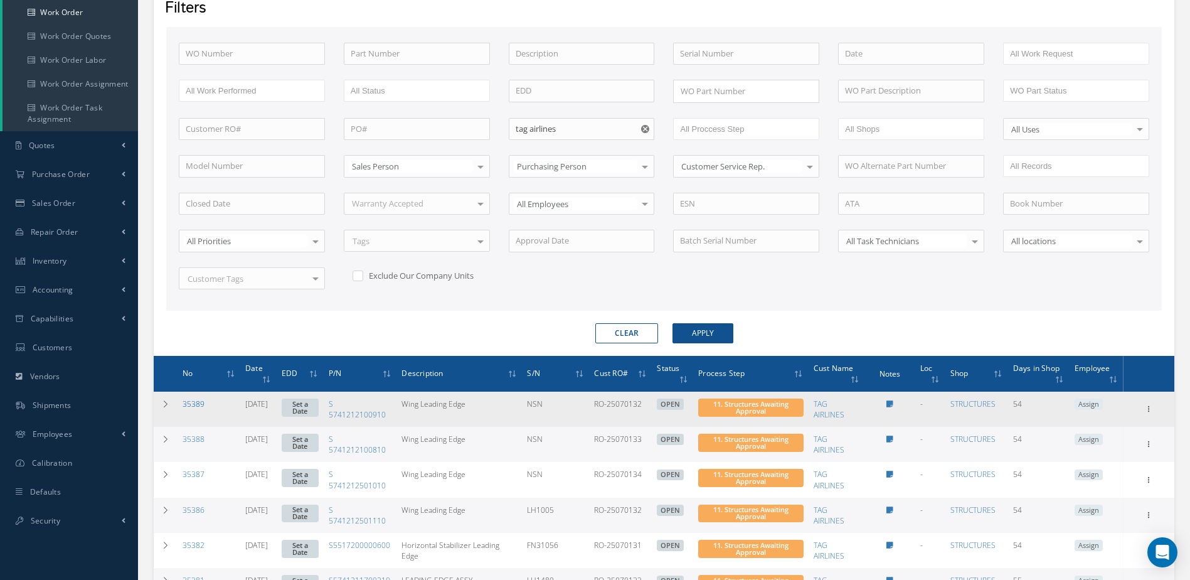
click at [195, 403] on link "35389" at bounding box center [194, 403] width 22 height 11
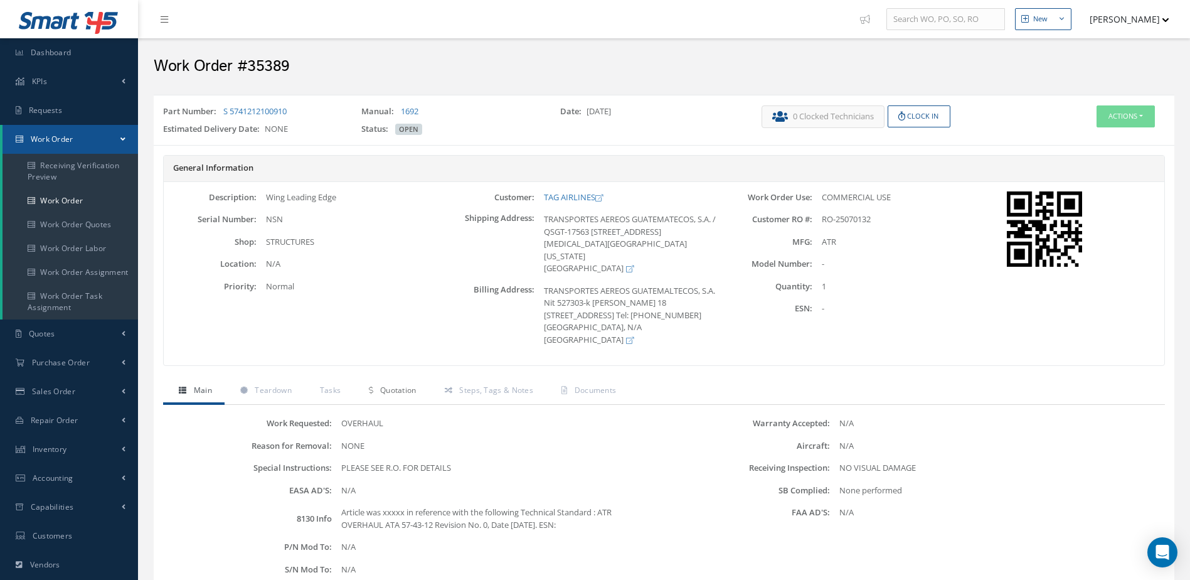
click at [413, 395] on span "Quotation" at bounding box center [398, 390] width 36 height 11
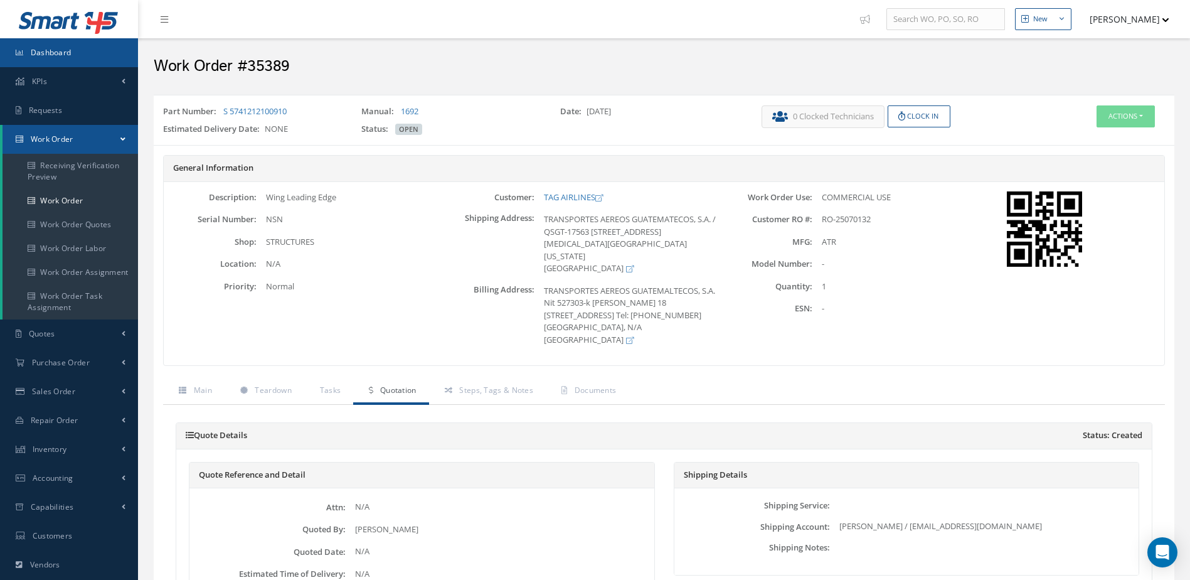
click at [95, 49] on link "Dashboard" at bounding box center [69, 52] width 138 height 29
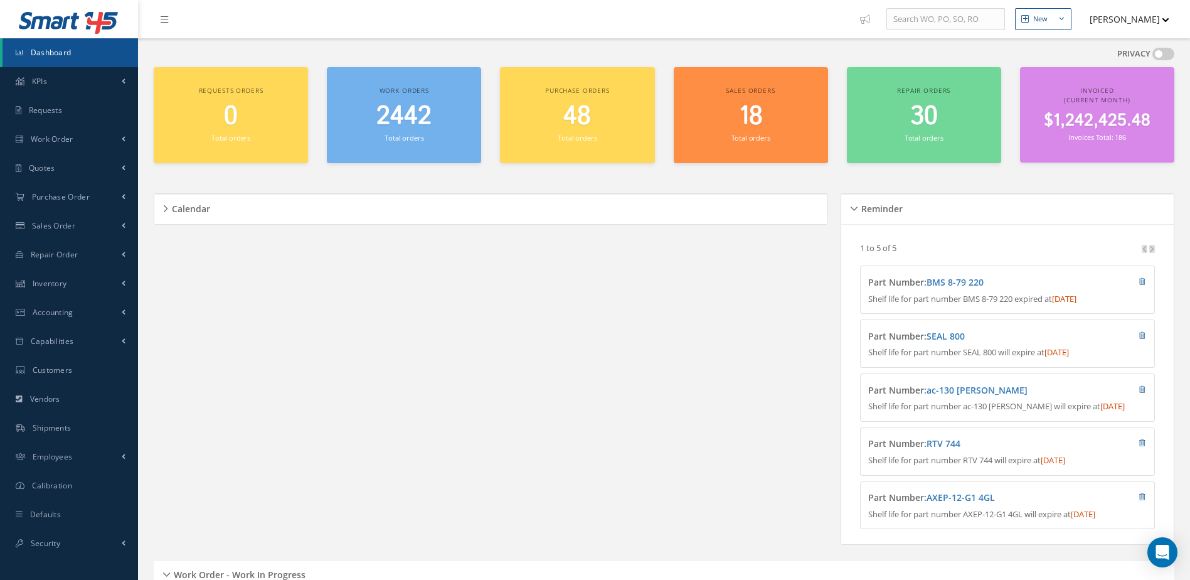
click at [420, 104] on span "2442" at bounding box center [403, 117] width 55 height 36
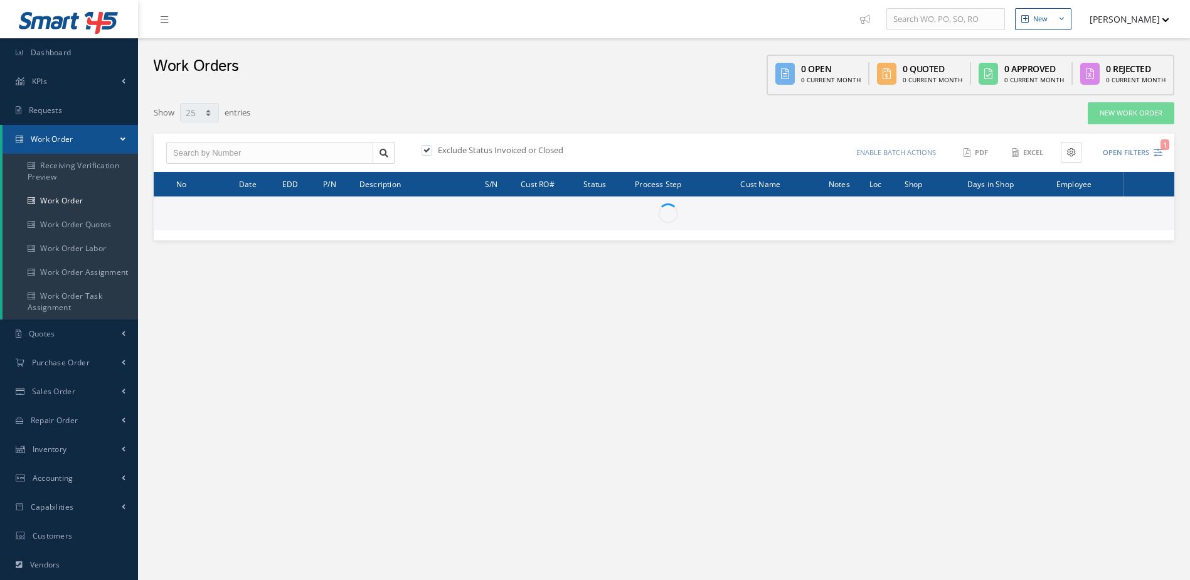
select select "25"
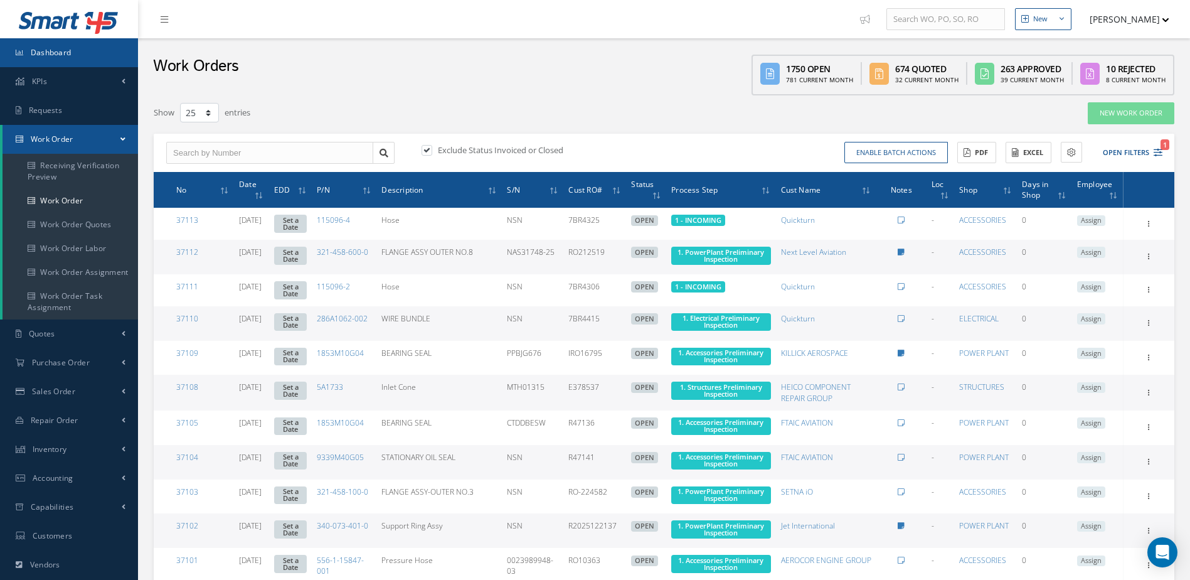
click at [100, 50] on link "Dashboard" at bounding box center [69, 52] width 138 height 29
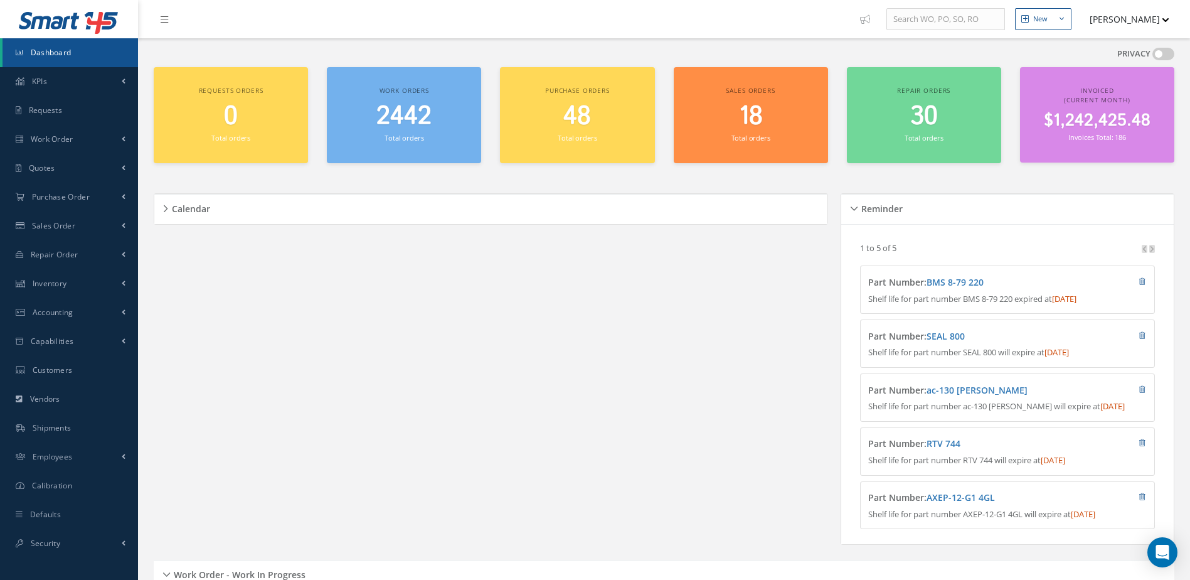
click at [434, 122] on h2 "2442" at bounding box center [404, 117] width 142 height 30
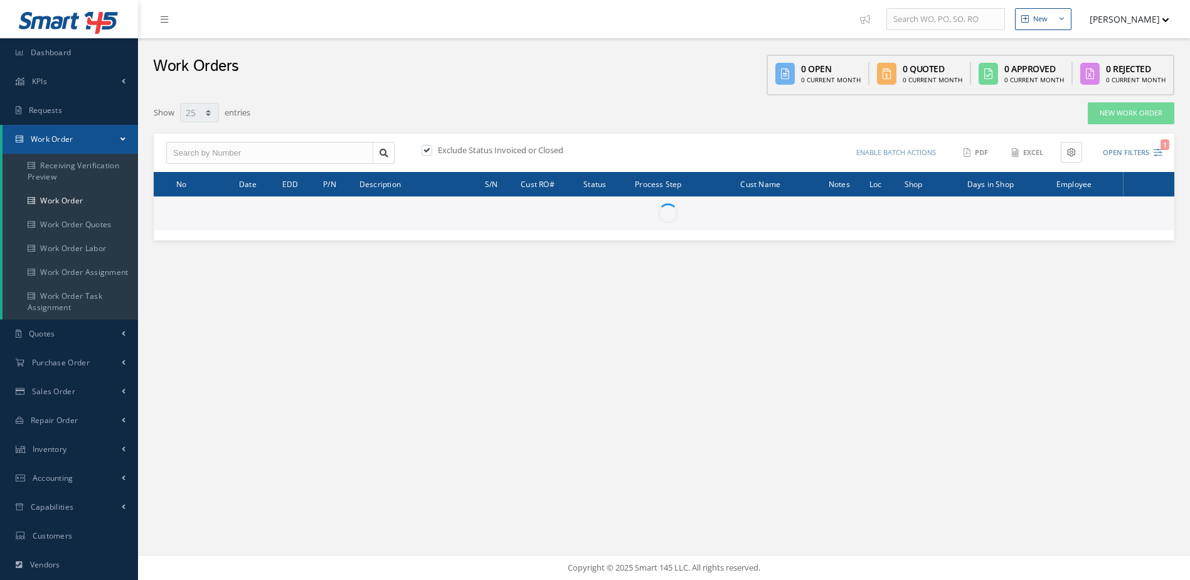
select select "25"
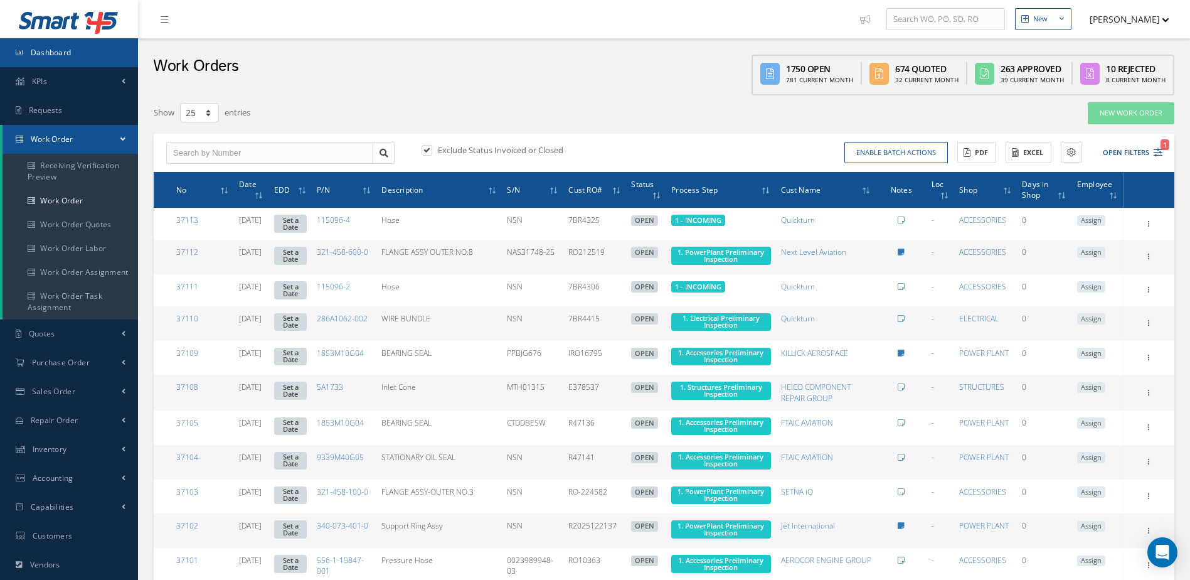
click at [88, 53] on link "Dashboard" at bounding box center [69, 52] width 138 height 29
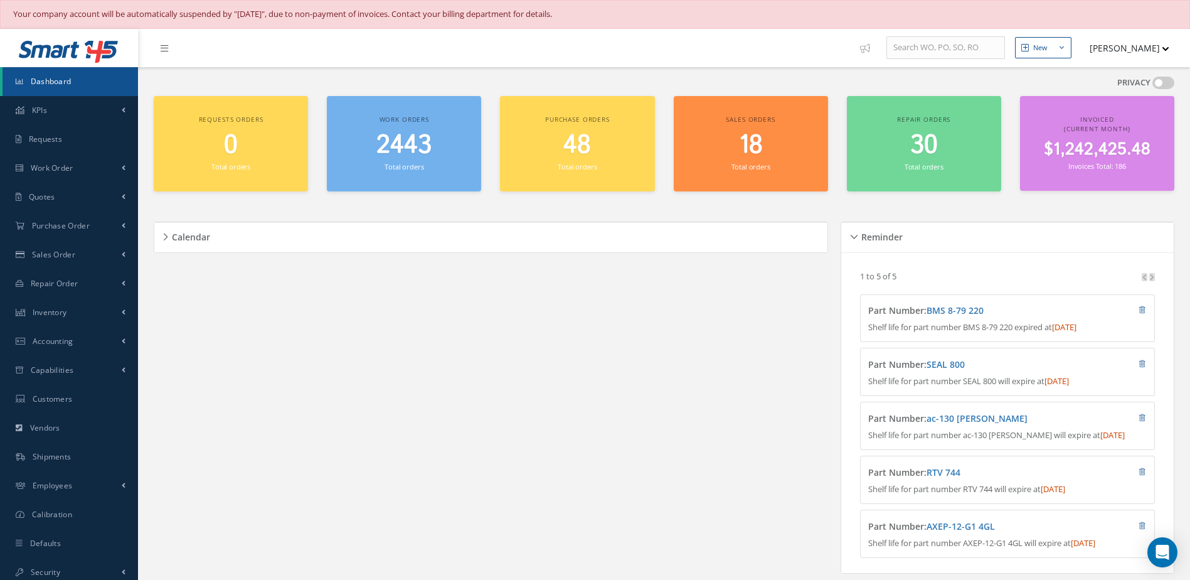
click at [376, 160] on span "2443" at bounding box center [403, 145] width 55 height 36
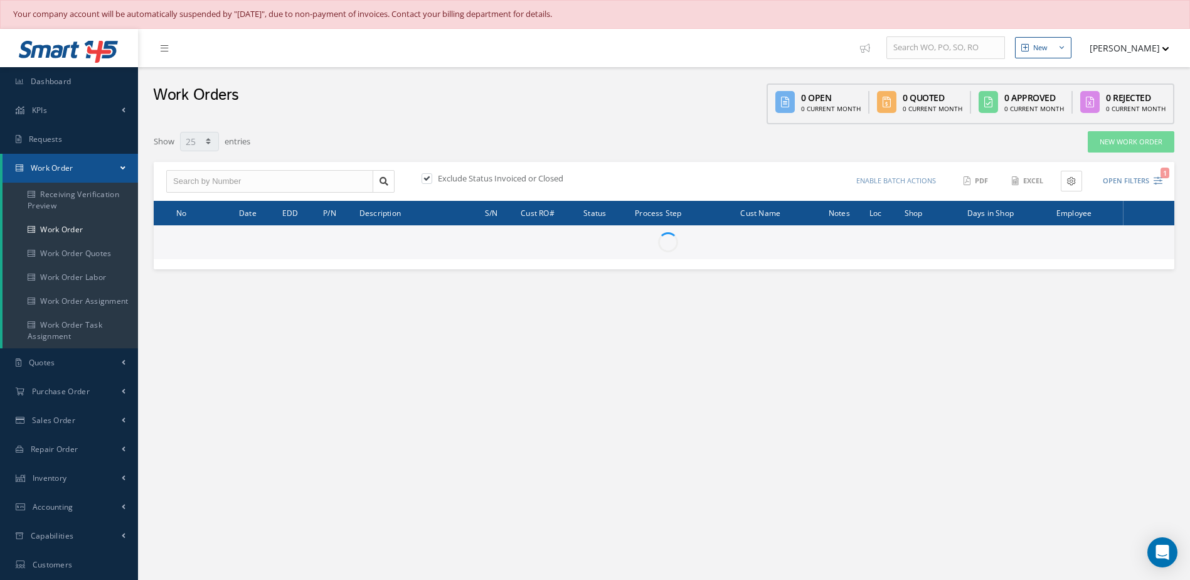
select select "25"
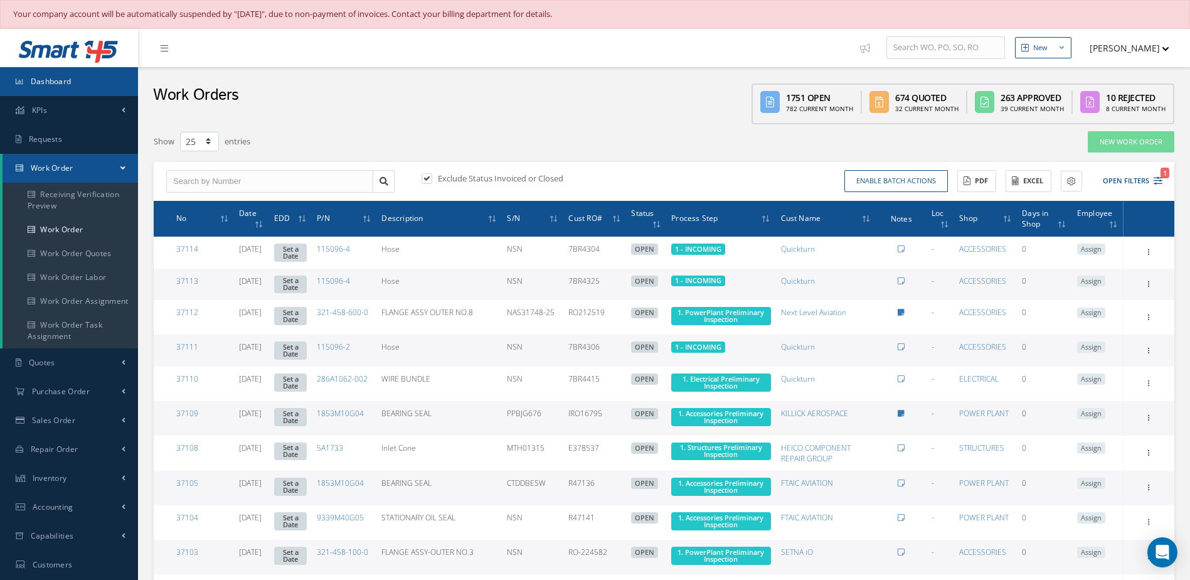
click at [83, 77] on link "Dashboard" at bounding box center [69, 81] width 138 height 29
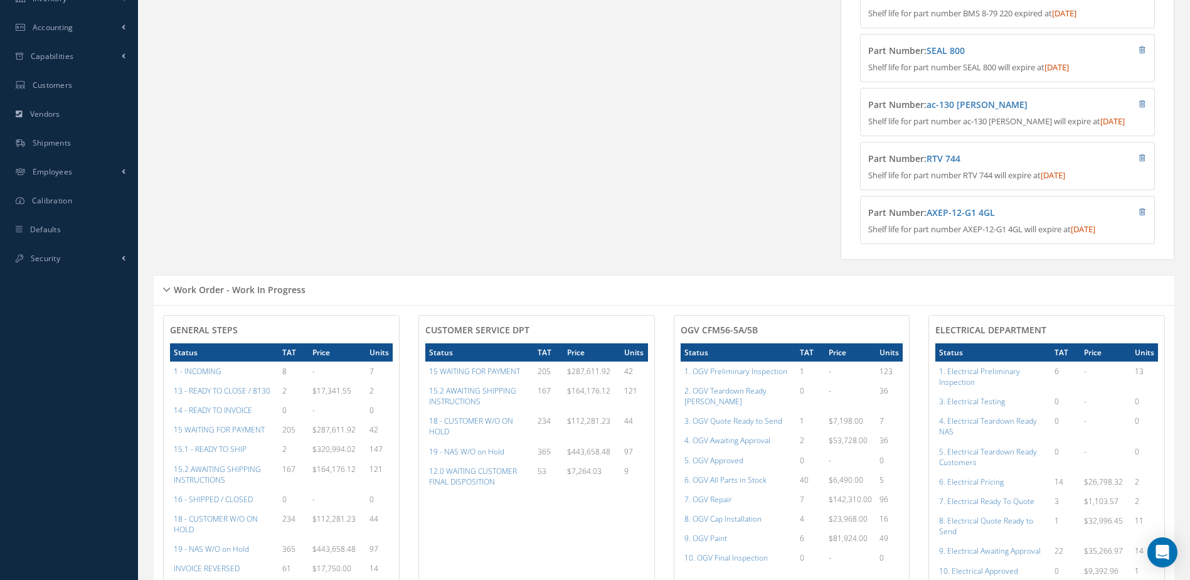
scroll to position [627, 0]
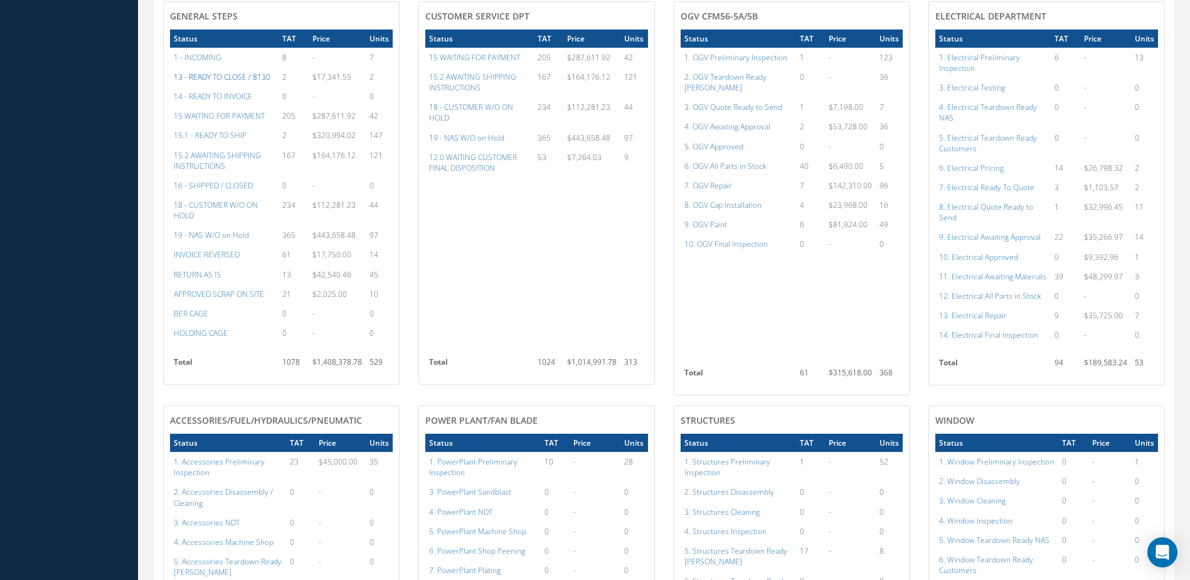
click at [214, 82] on a=20&excludeInternalCustomer=false&excludeInvoicedOrClosed=true&&filtersHidded"] "13 - READY TO CLOSE / 8130" at bounding box center [222, 77] width 97 height 11
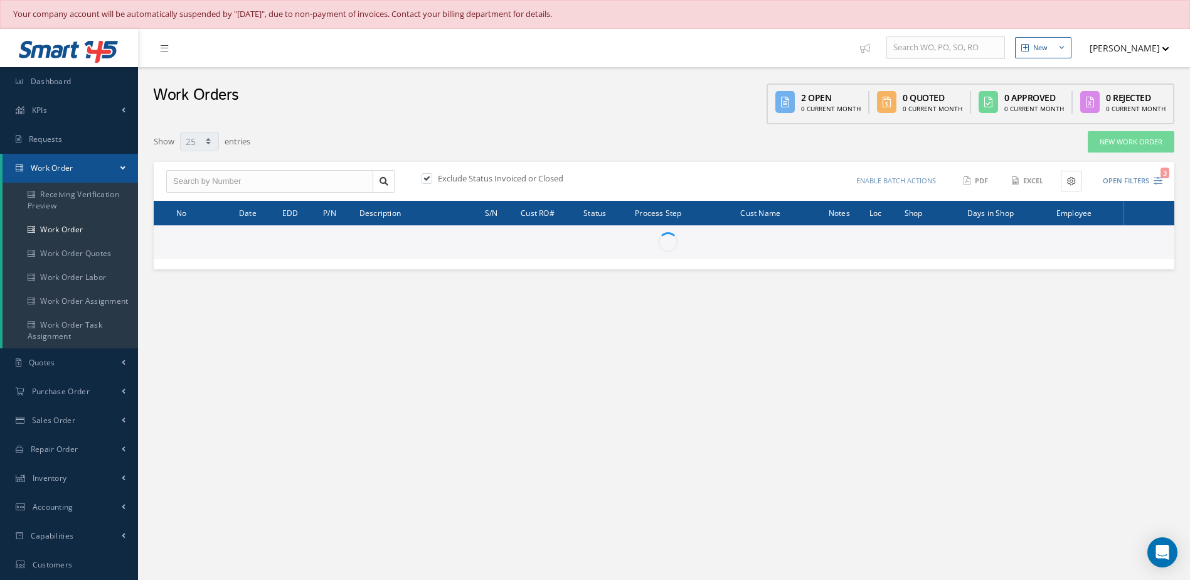
select select "25"
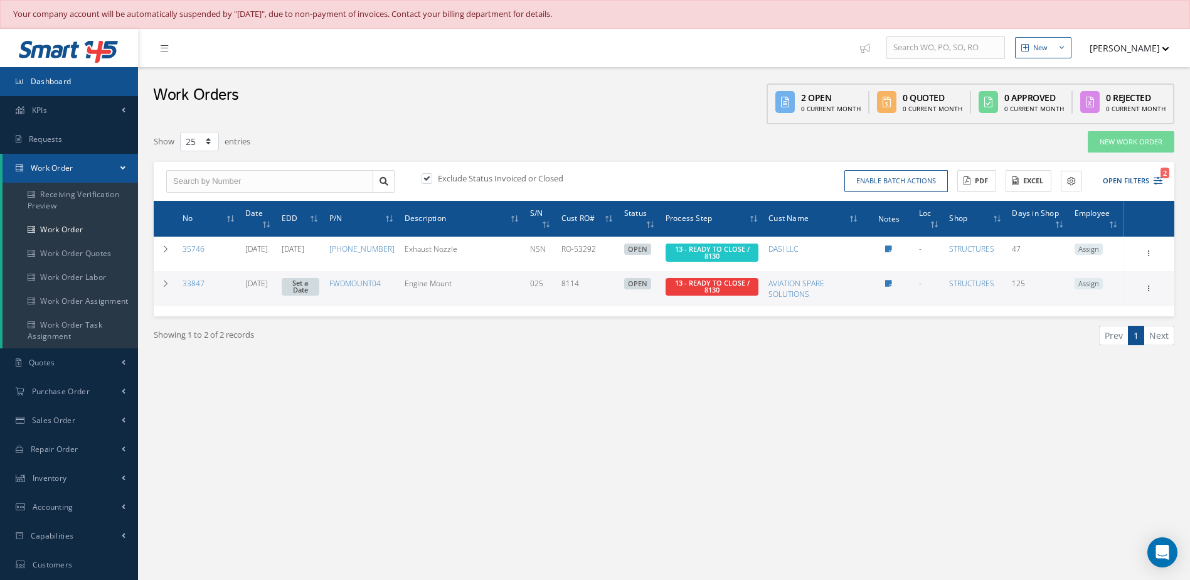
click at [127, 73] on link "Dashboard" at bounding box center [69, 81] width 138 height 29
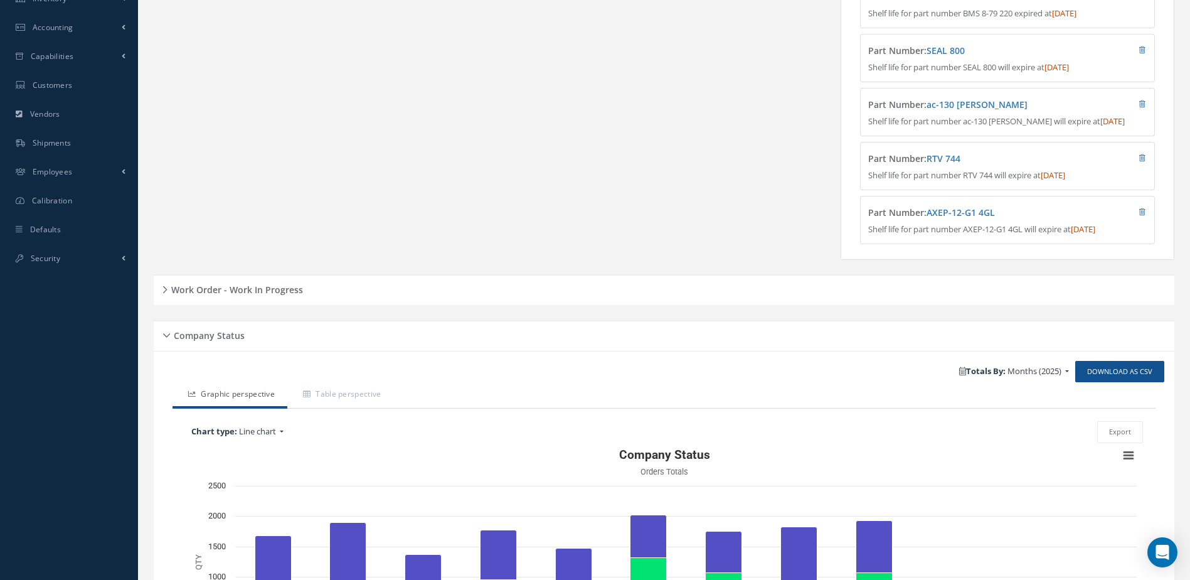
scroll to position [500, 0]
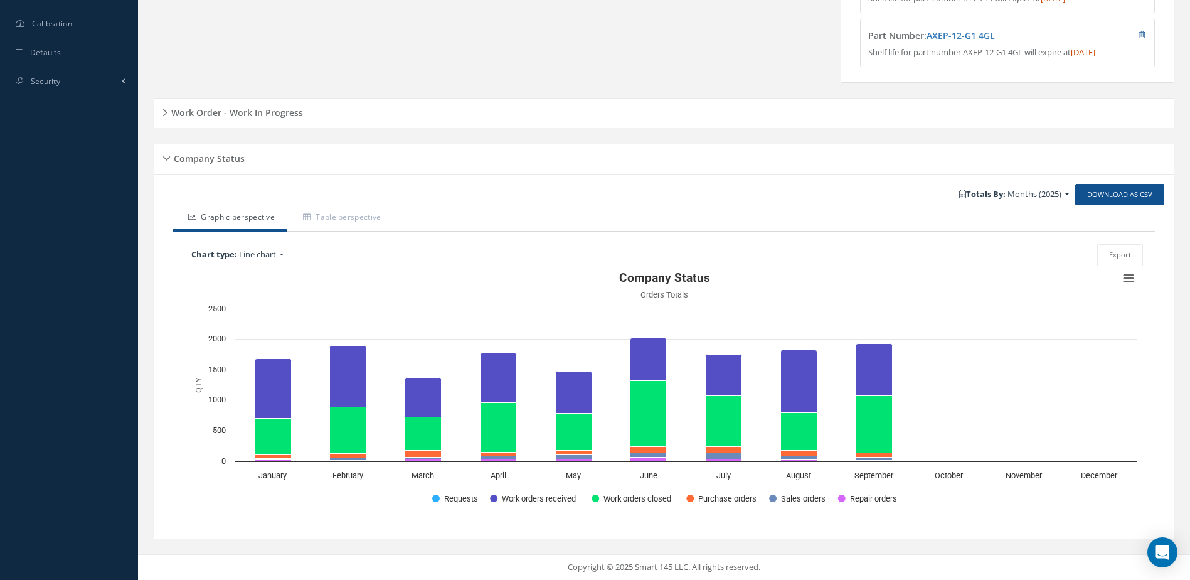
click at [242, 117] on h5 "Work Order - Work In Progress" at bounding box center [236, 111] width 136 height 15
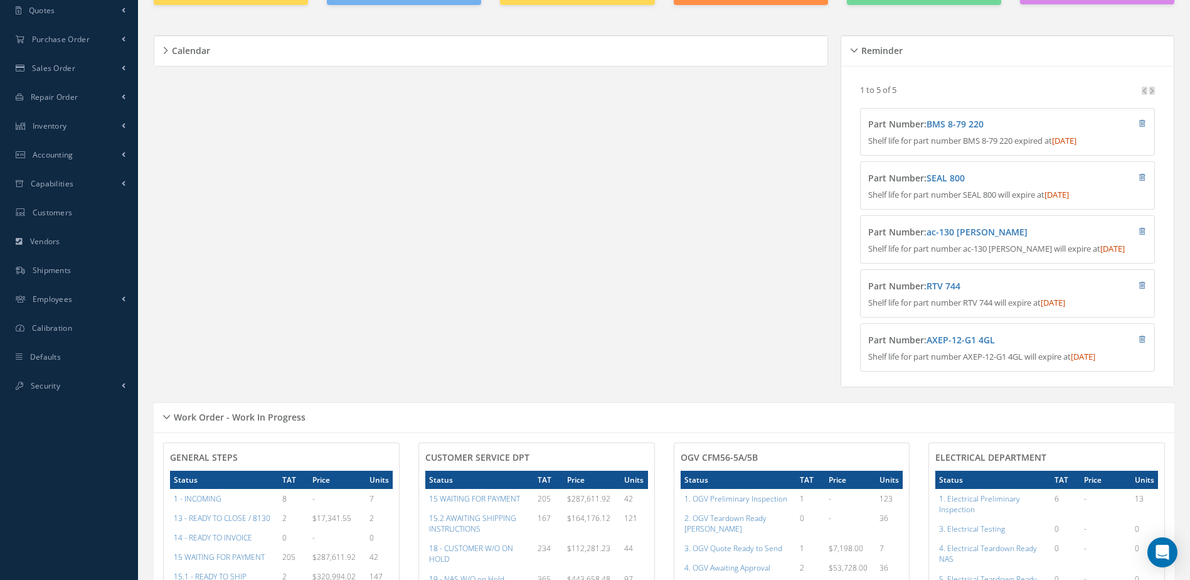
scroll to position [0, 0]
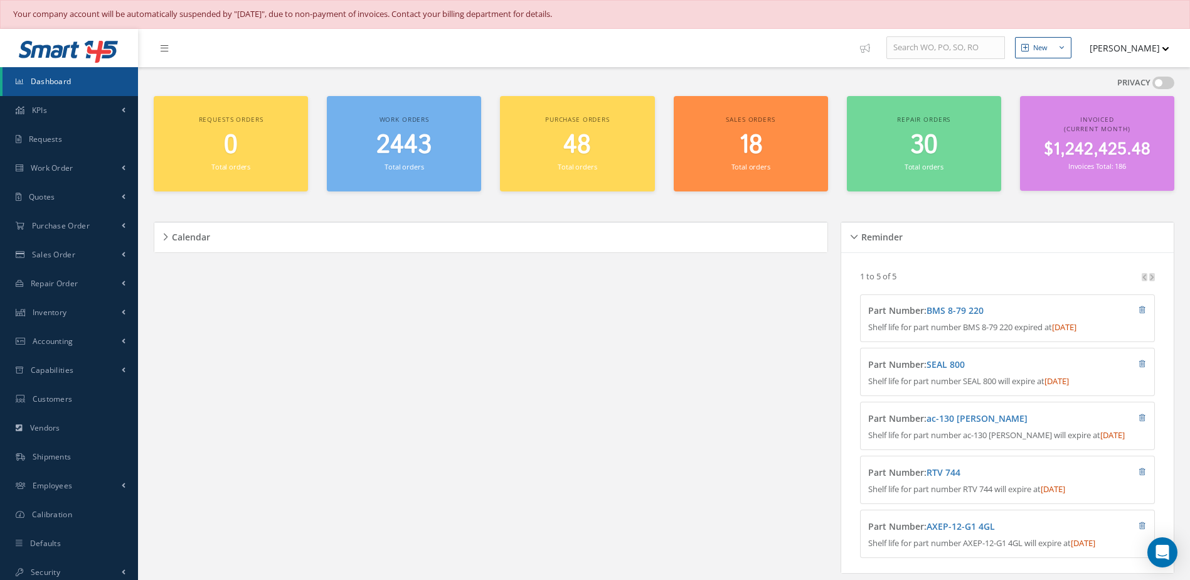
click at [72, 82] on link "Dashboard" at bounding box center [71, 81] width 136 height 29
click at [407, 162] on small "Total orders" at bounding box center [404, 166] width 39 height 9
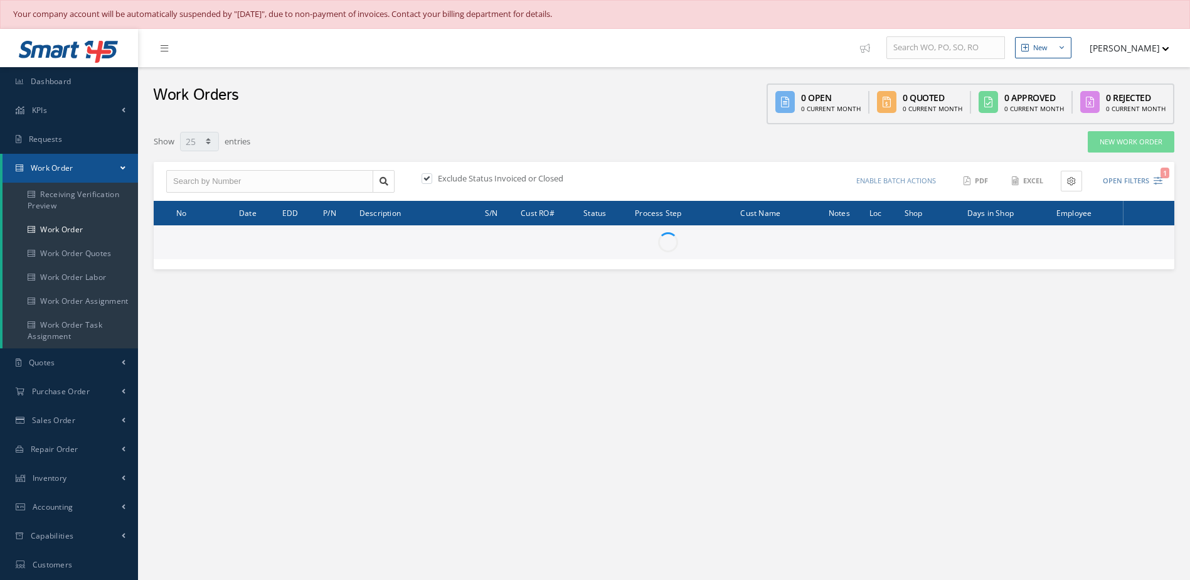
select select "25"
type input "All Work Request"
type input "All Work Performed"
type input "All Status"
type input "WO Part Status"
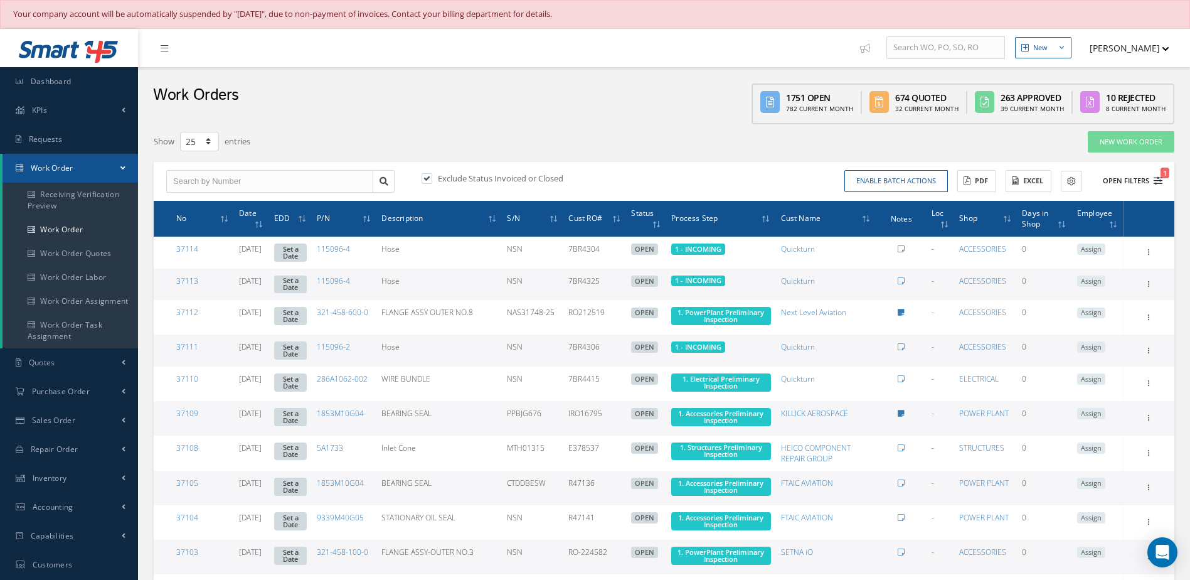
click at [1132, 183] on button "Open Filters 1" at bounding box center [1127, 181] width 71 height 21
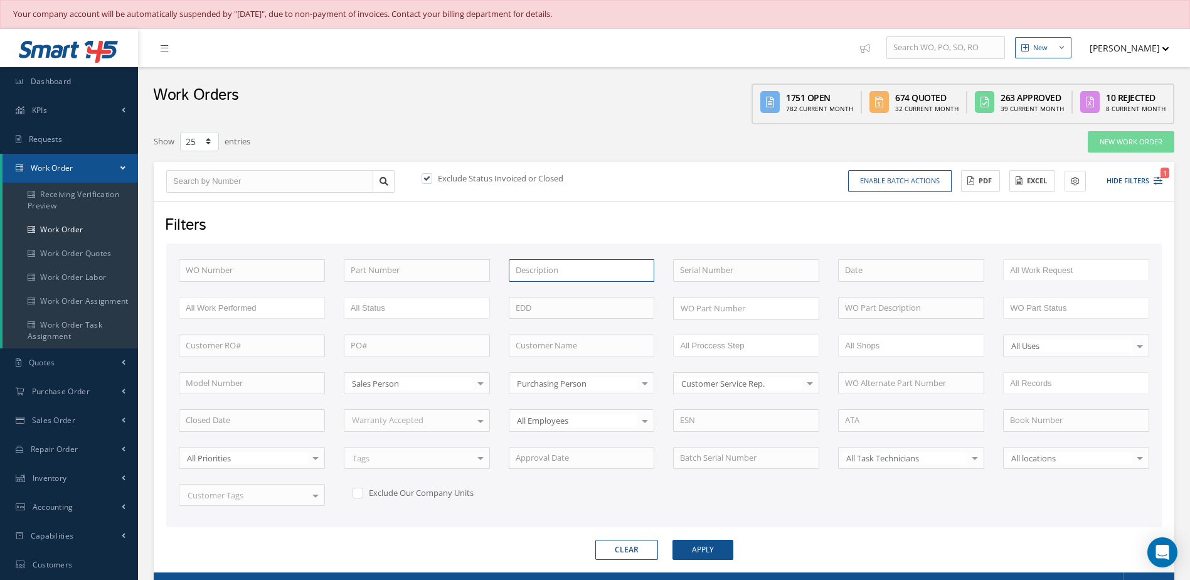
click at [549, 270] on input "text" at bounding box center [582, 270] width 146 height 23
click at [568, 355] on input "text" at bounding box center [582, 345] width 146 height 23
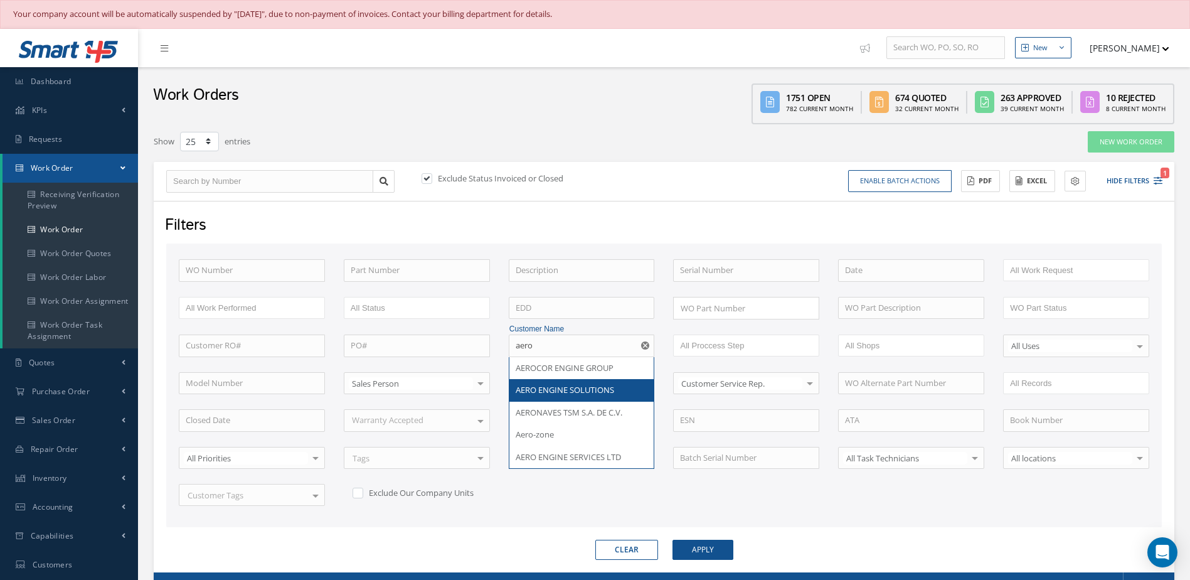
click at [580, 382] on div "AERO ENGINE SOLUTIONS" at bounding box center [581, 390] width 145 height 23
type input "AERO ENGINE SOLUTIONS"
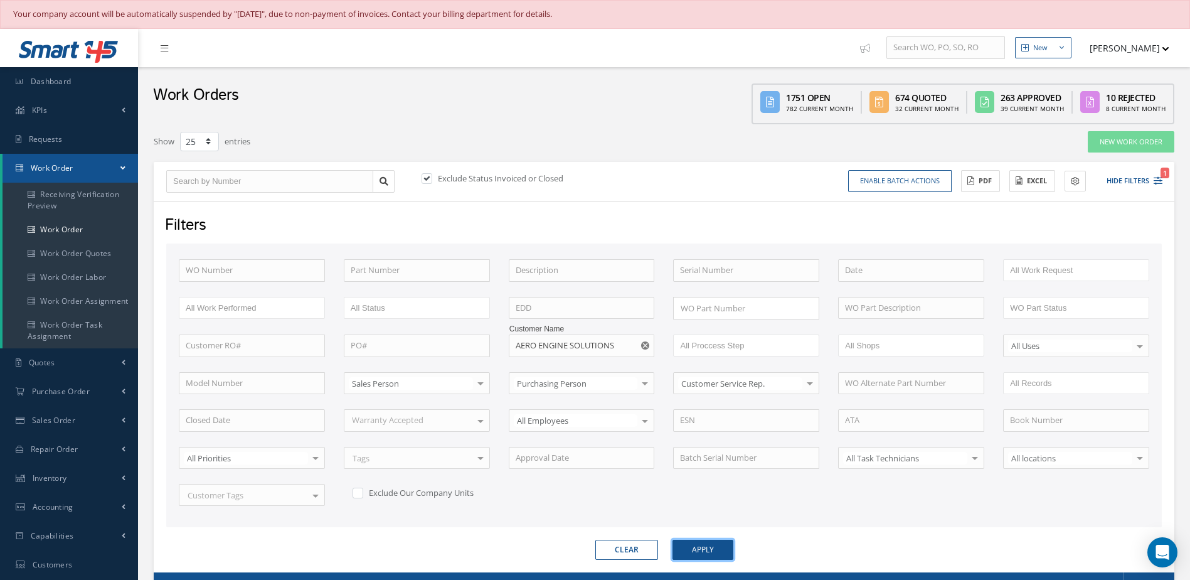
click at [700, 552] on button "Apply" at bounding box center [703, 550] width 61 height 20
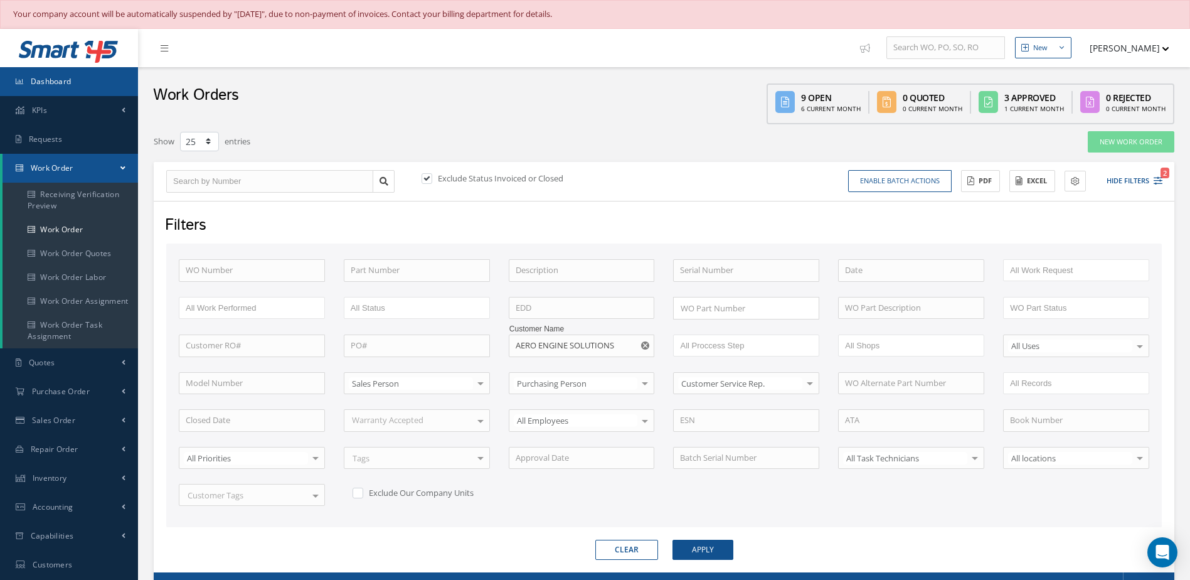
click at [38, 82] on span "Dashboard" at bounding box center [51, 81] width 41 height 11
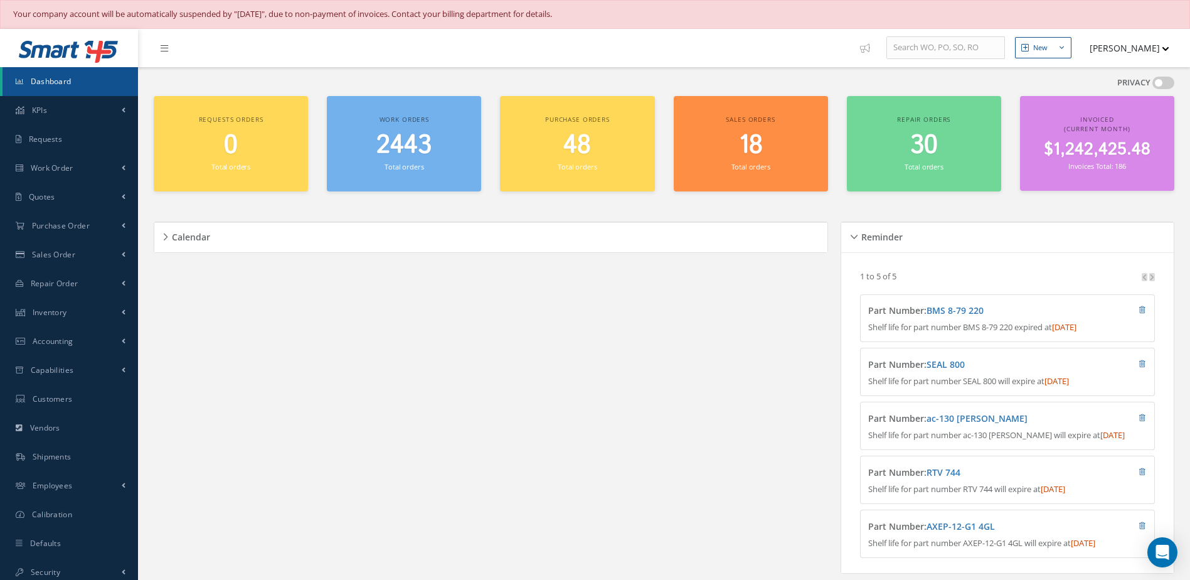
click at [419, 160] on div "2443 Total orders" at bounding box center [404, 152] width 142 height 43
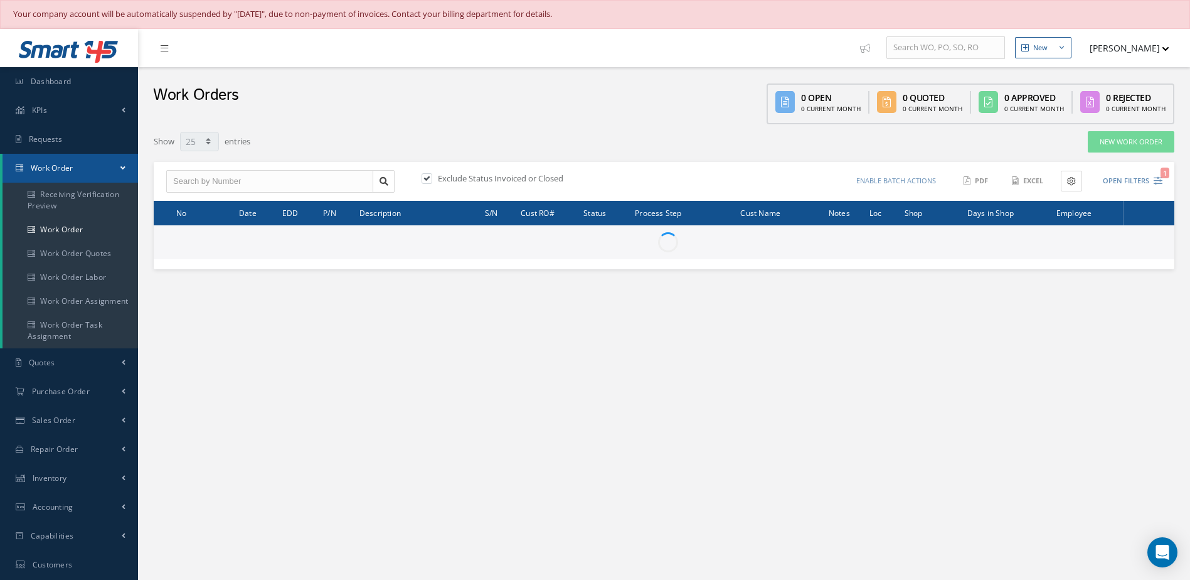
select select "25"
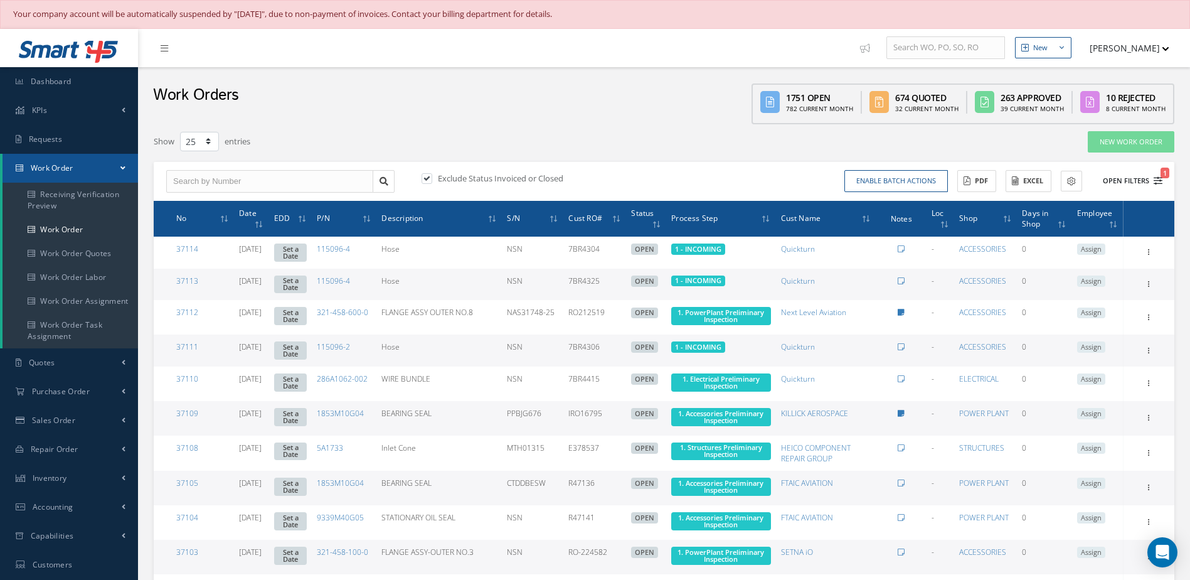
type input "All Work Request"
type input "All Work Performed"
type input "All Status"
type input "WO Part Status"
click at [1131, 181] on button "Open Filters 1" at bounding box center [1127, 181] width 71 height 21
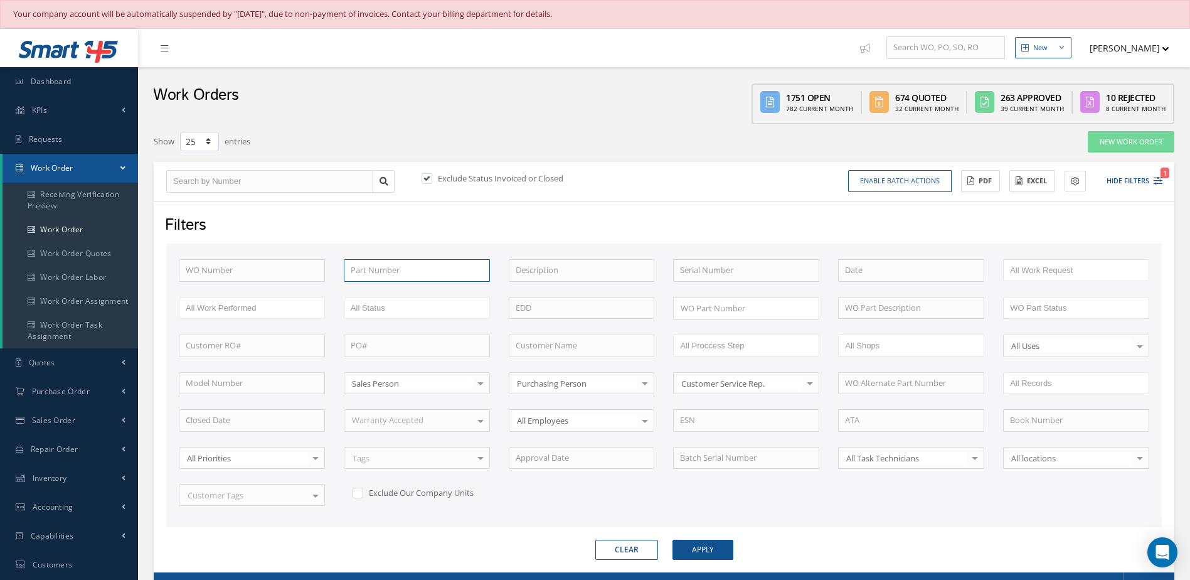
click at [393, 272] on input "text" at bounding box center [417, 270] width 146 height 23
click at [406, 295] on div "9339M40G05" at bounding box center [417, 293] width 132 height 13
type input "9339M40G05"
click at [703, 540] on button "Apply" at bounding box center [703, 550] width 61 height 20
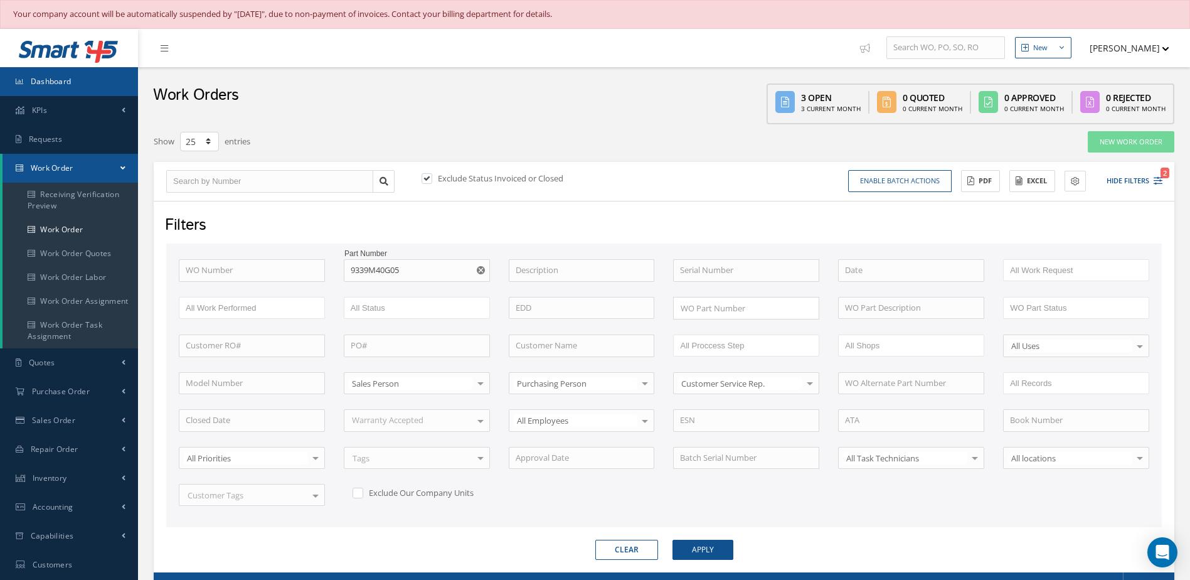
click at [37, 77] on span "Dashboard" at bounding box center [51, 81] width 41 height 11
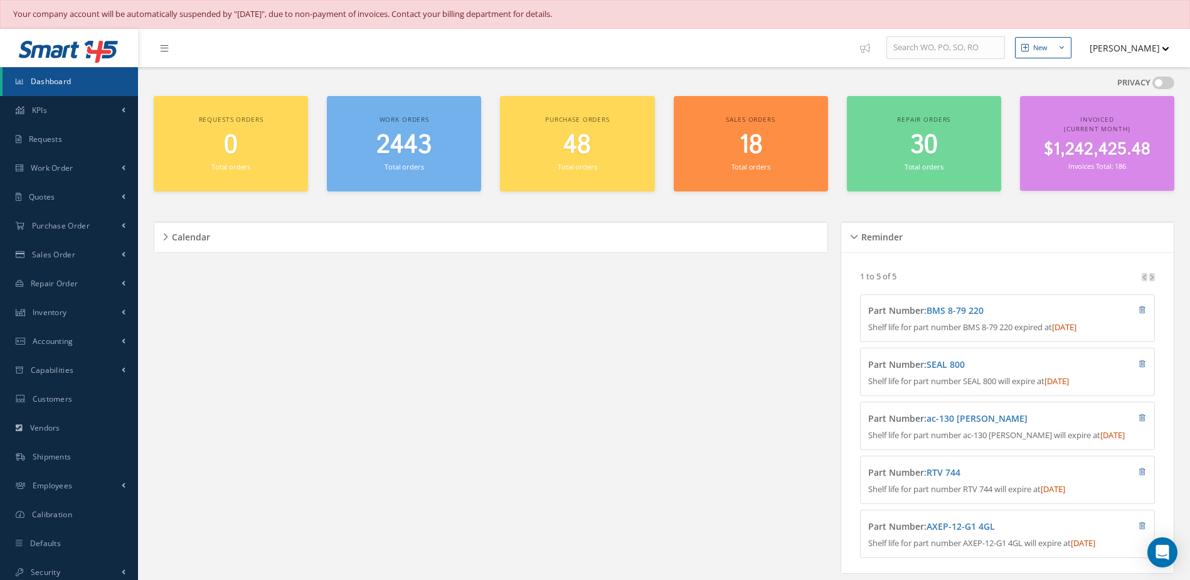
click at [387, 174] on div "Work orders 2443 Total orders" at bounding box center [404, 144] width 154 height 96
click at [397, 163] on small "Total orders" at bounding box center [404, 166] width 39 height 9
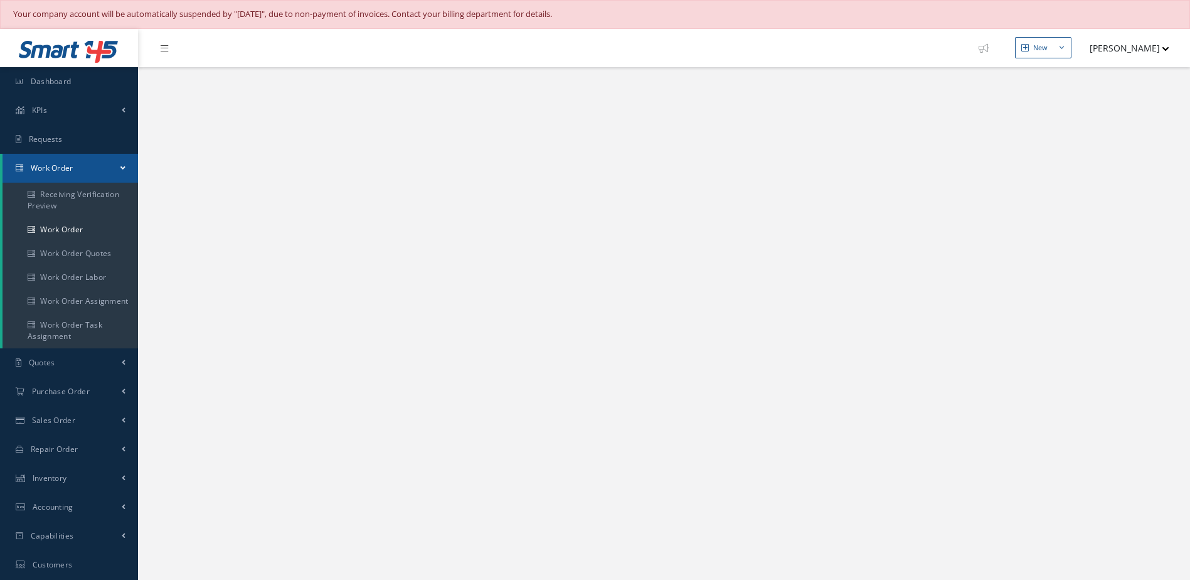
select select "25"
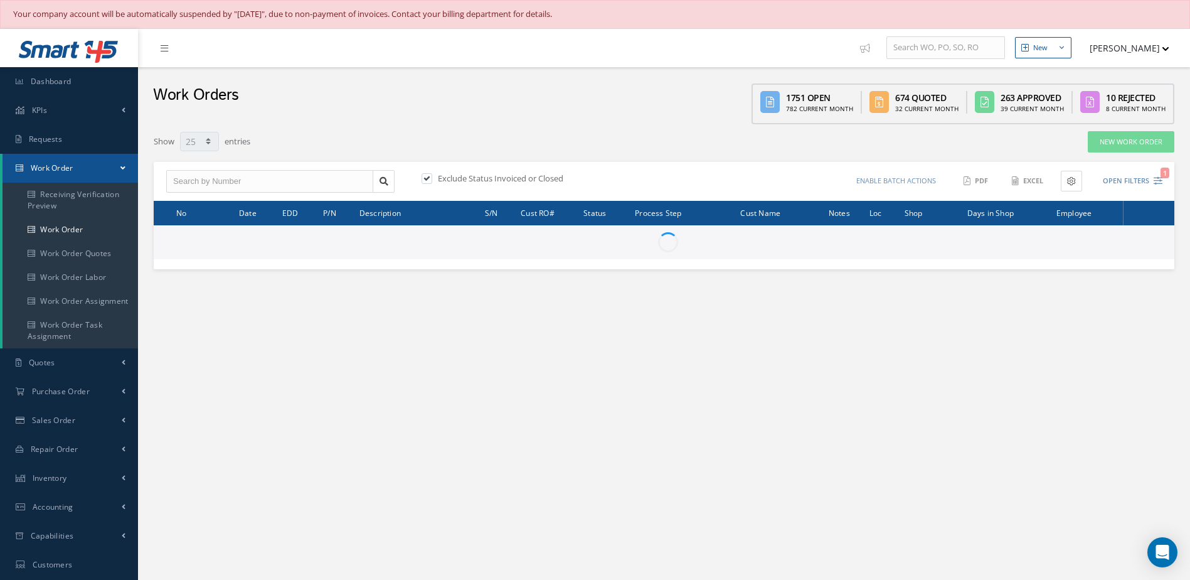
type input "All Work Request"
type input "All Work Performed"
type input "All Status"
type input "WO Part Status"
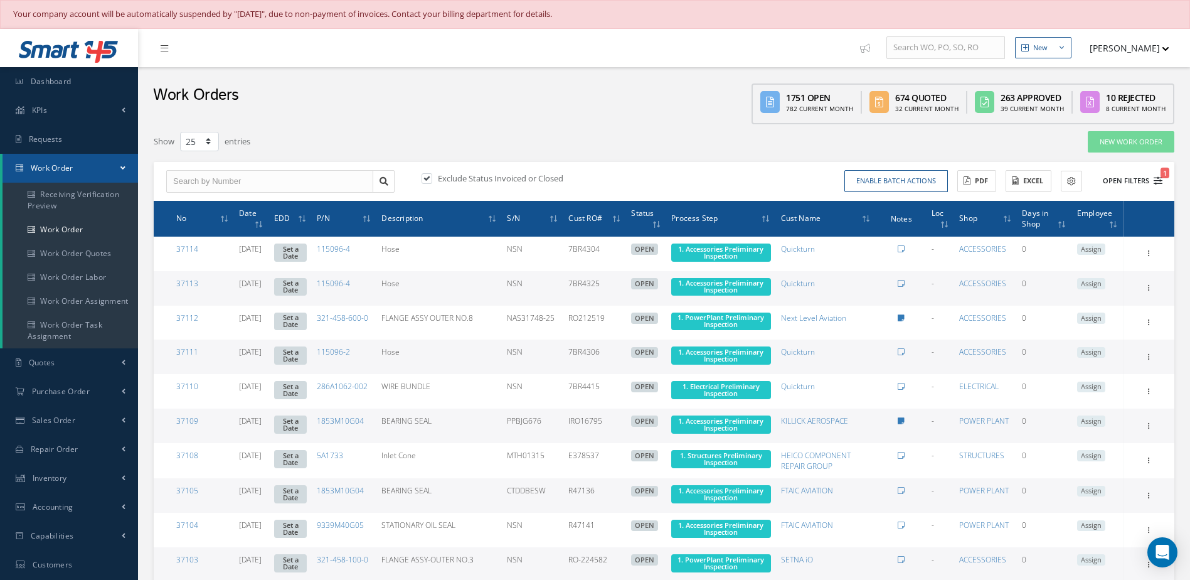
click at [1137, 176] on button "Open Filters 1" at bounding box center [1127, 181] width 71 height 21
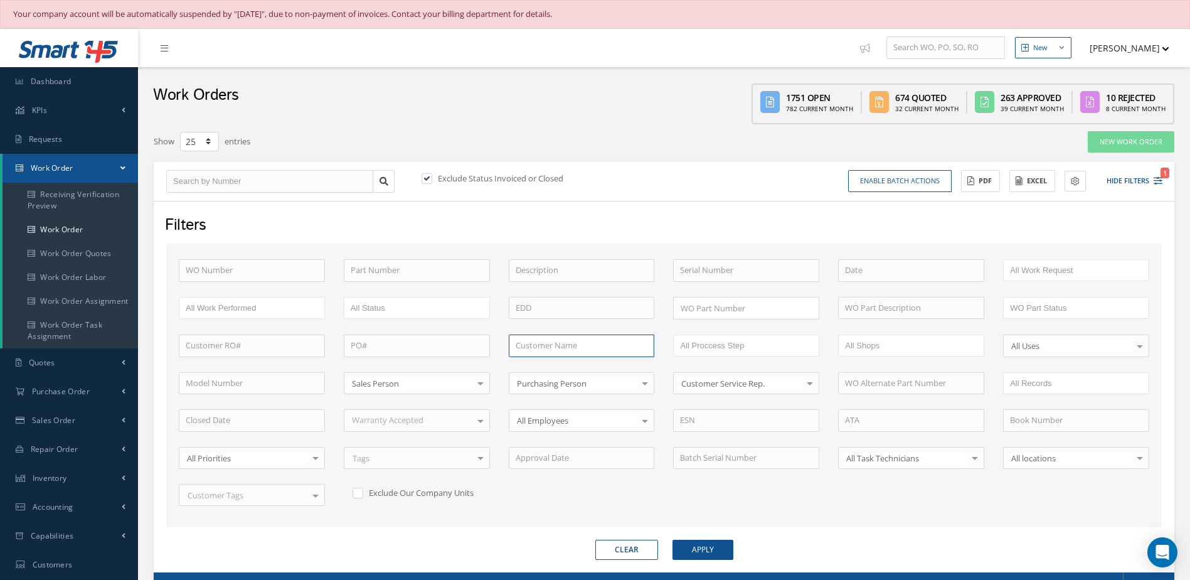
click at [567, 338] on input "text" at bounding box center [582, 345] width 146 height 23
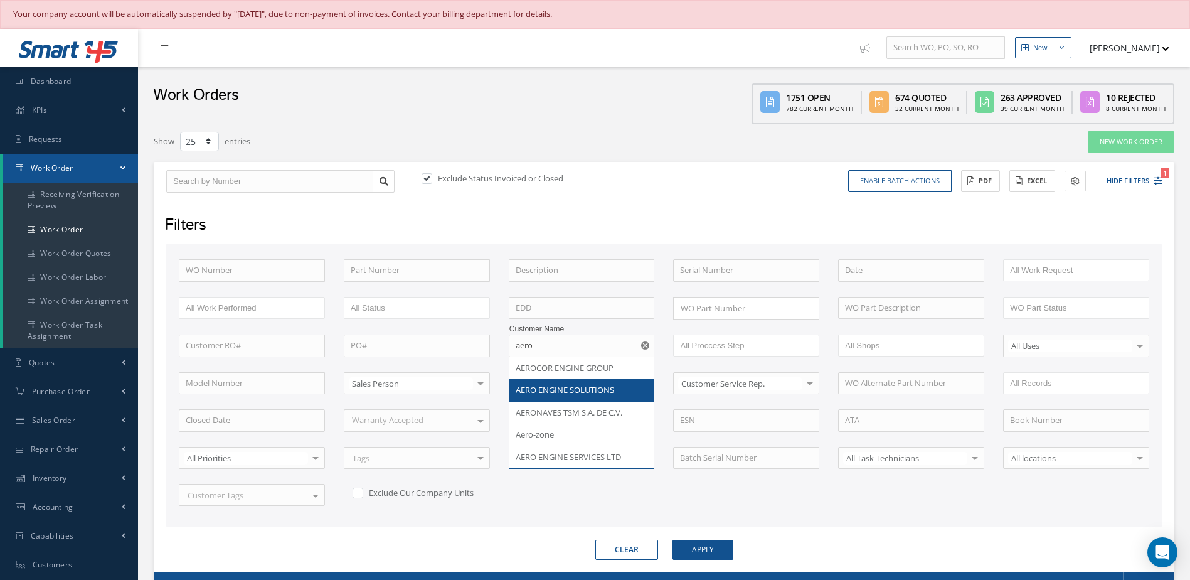
click at [597, 395] on span "AERO ENGINE SOLUTIONS" at bounding box center [565, 389] width 99 height 11
type input "AERO ENGINE SOLUTIONS"
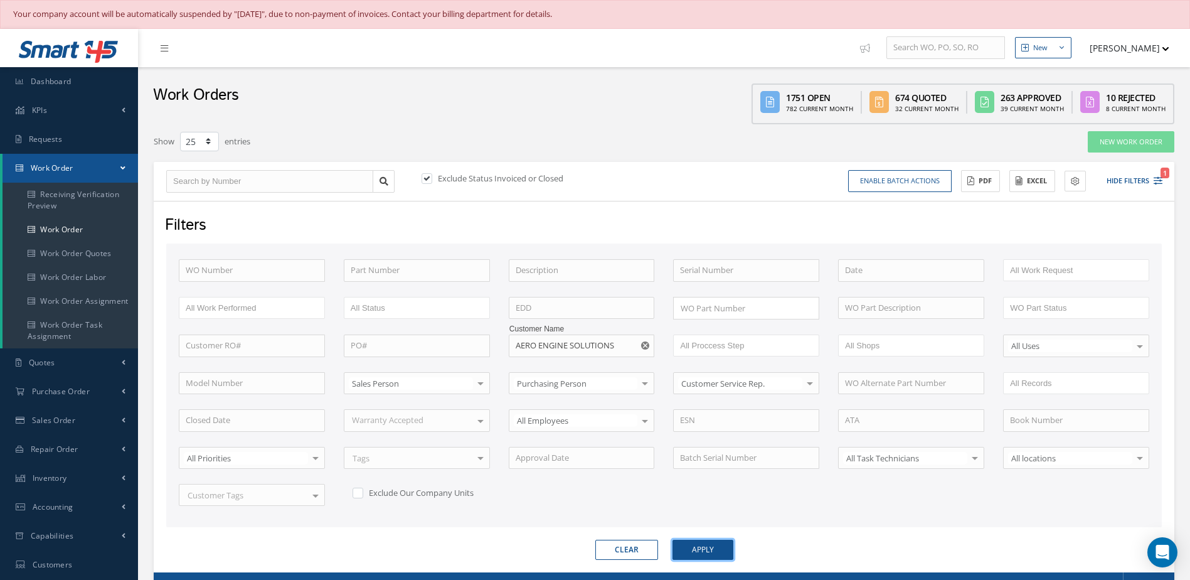
click at [719, 549] on button "Apply" at bounding box center [703, 550] width 61 height 20
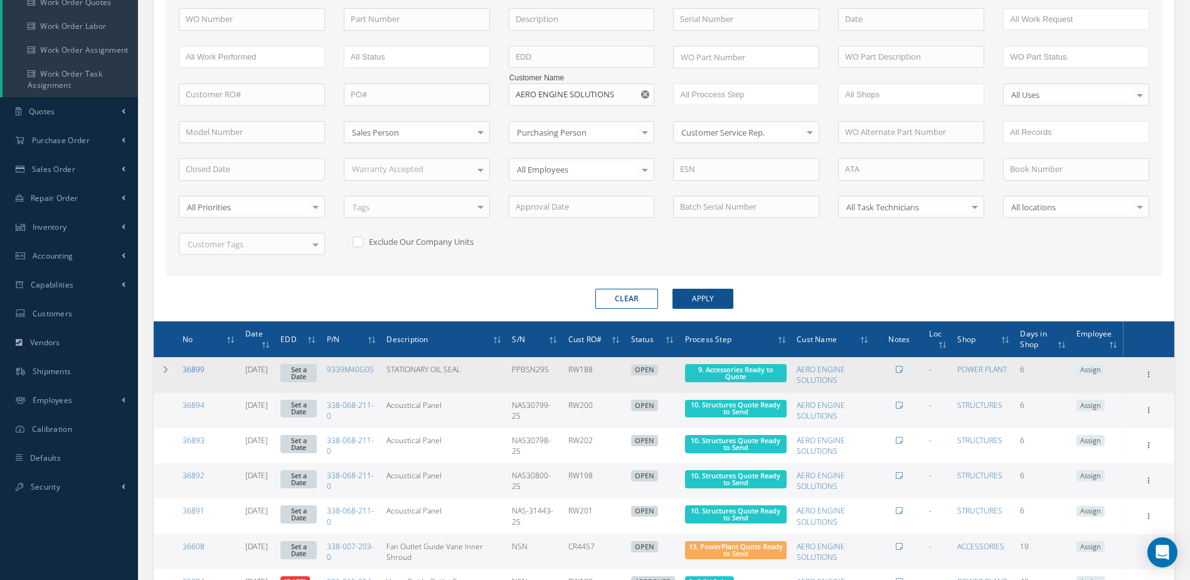
click at [197, 369] on link "36899" at bounding box center [194, 369] width 22 height 11
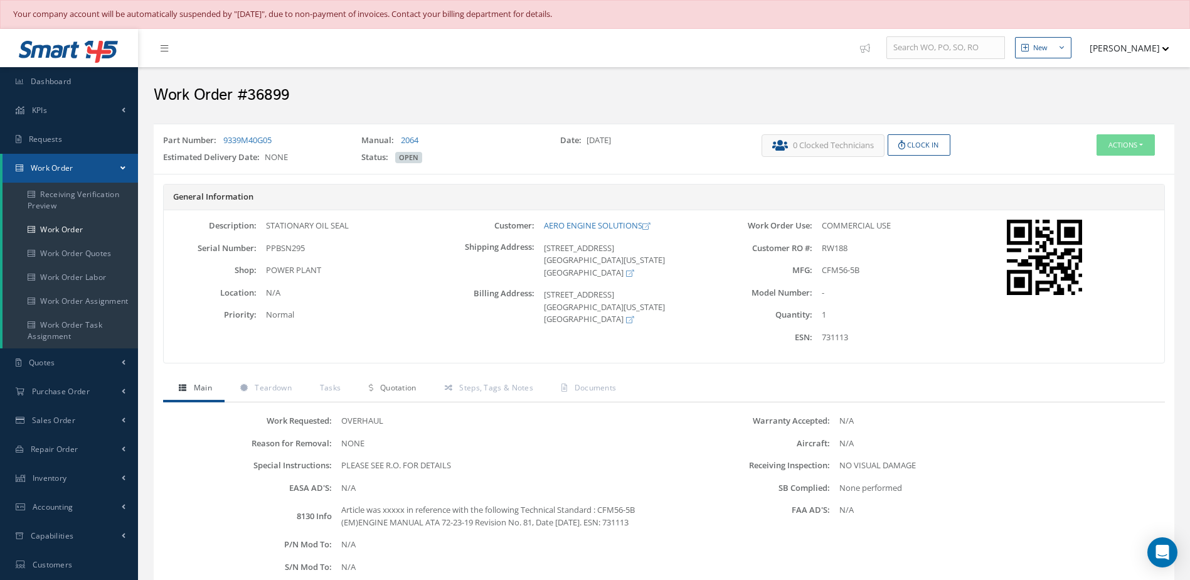
click at [407, 395] on link "Quotation" at bounding box center [390, 389] width 75 height 26
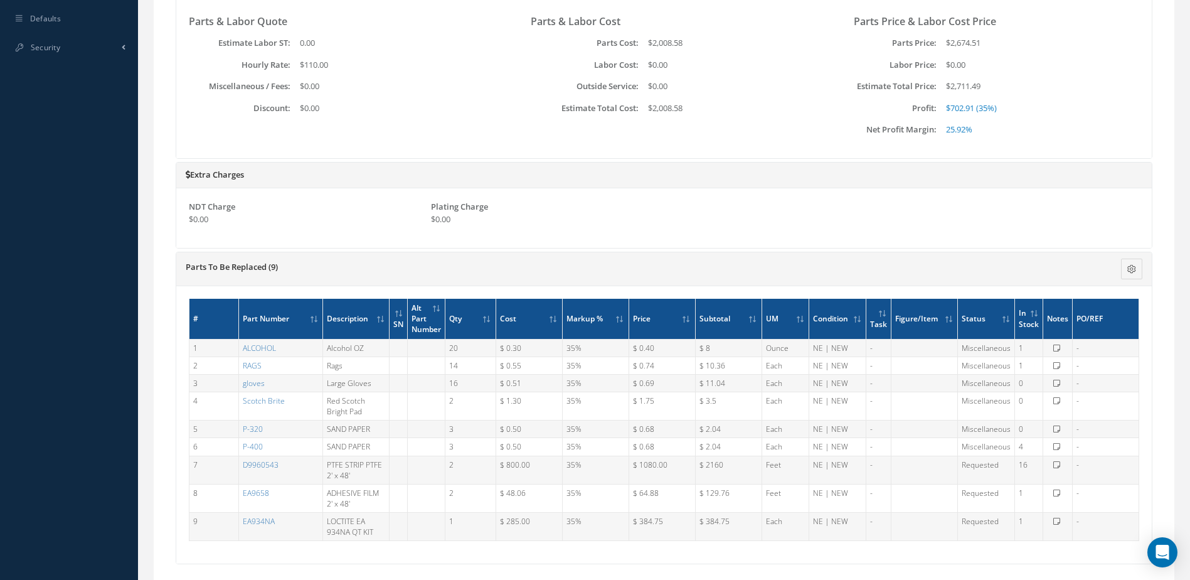
scroll to position [764, 0]
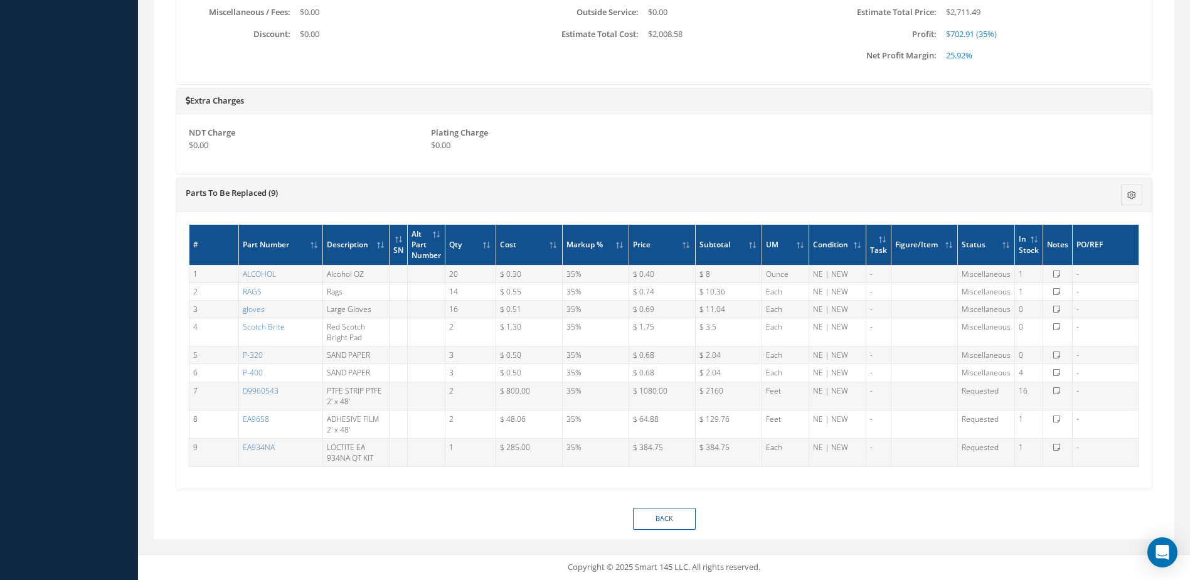
drag, startPoint x: 191, startPoint y: 233, endPoint x: 1137, endPoint y: 472, distance: 976.1
click at [1137, 472] on div "# Part Number Description SN Alt Part Number Qty Cost Markup % Price Subtotal U…" at bounding box center [664, 351] width 951 height 252
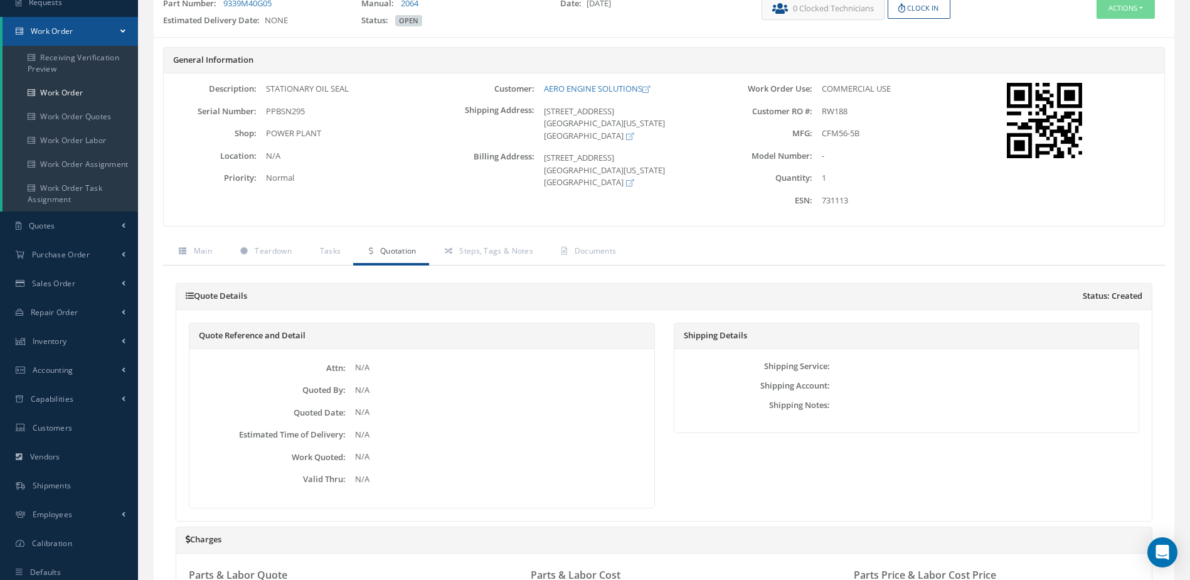
scroll to position [0, 0]
